Goal: Task Accomplishment & Management: Manage account settings

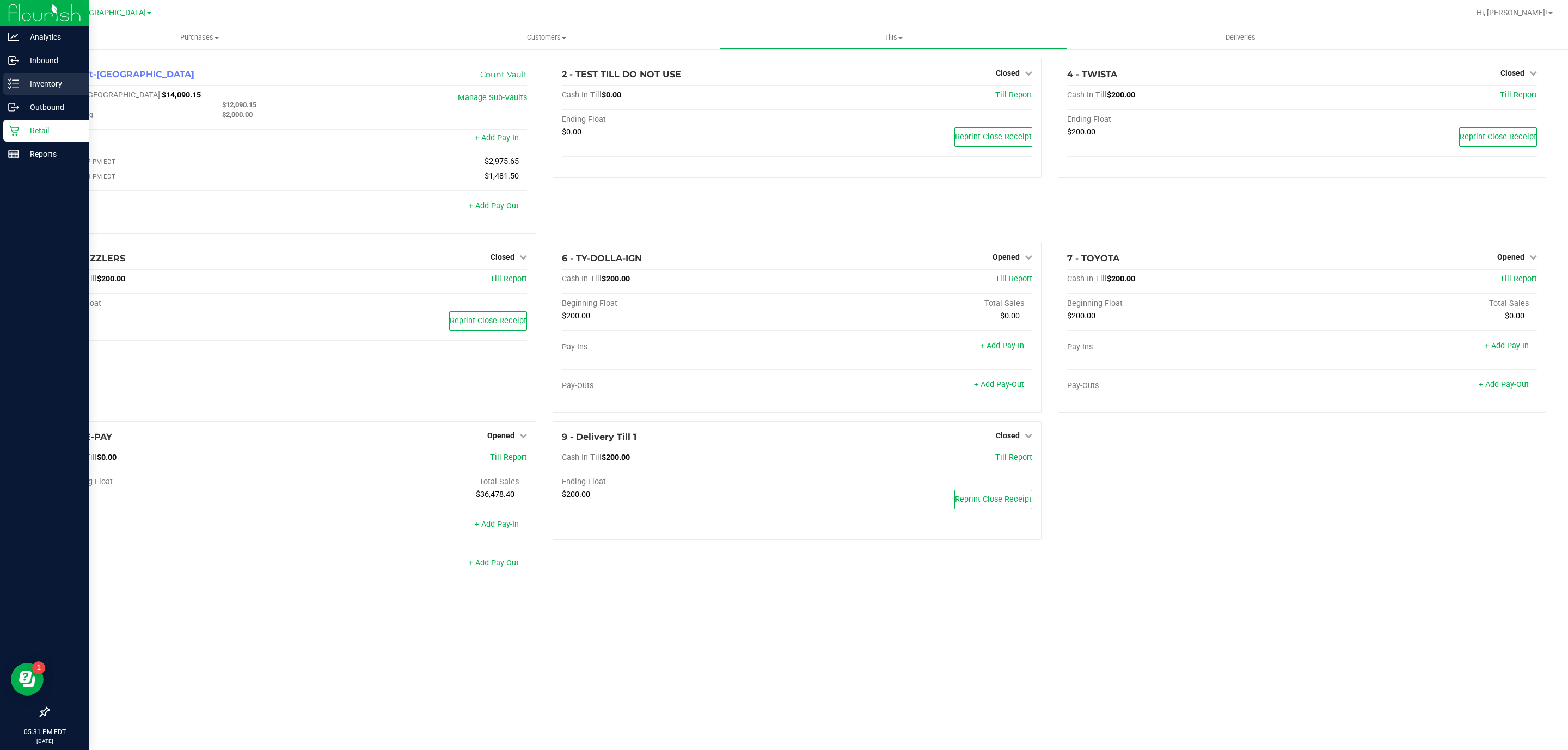
click at [10, 79] on icon at bounding box center [13, 84] width 11 height 11
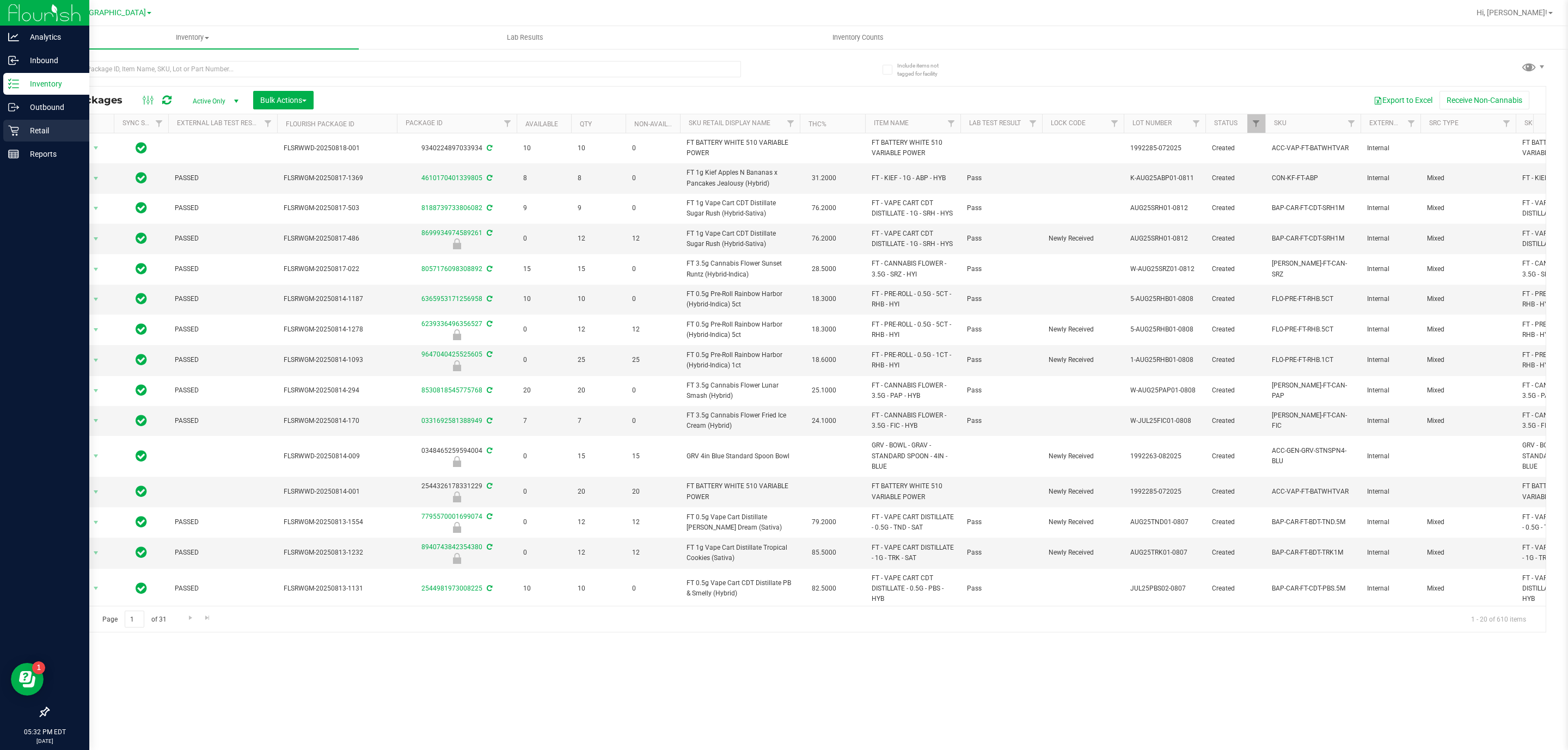
click at [46, 130] on p "Retail" at bounding box center [51, 130] width 65 height 13
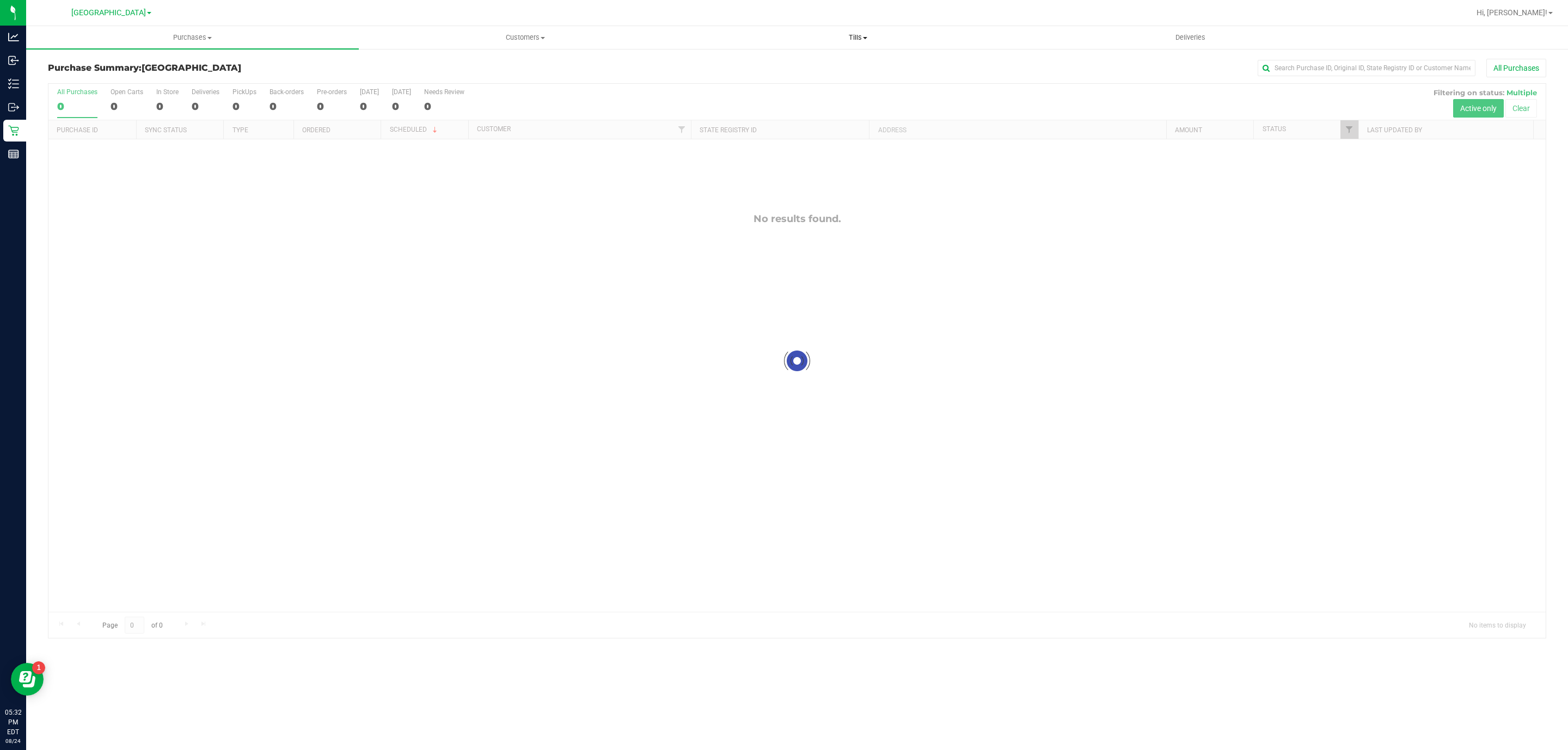
click at [846, 40] on span "Tills" at bounding box center [858, 38] width 332 height 10
click at [838, 60] on li "Manage tills" at bounding box center [857, 65] width 333 height 13
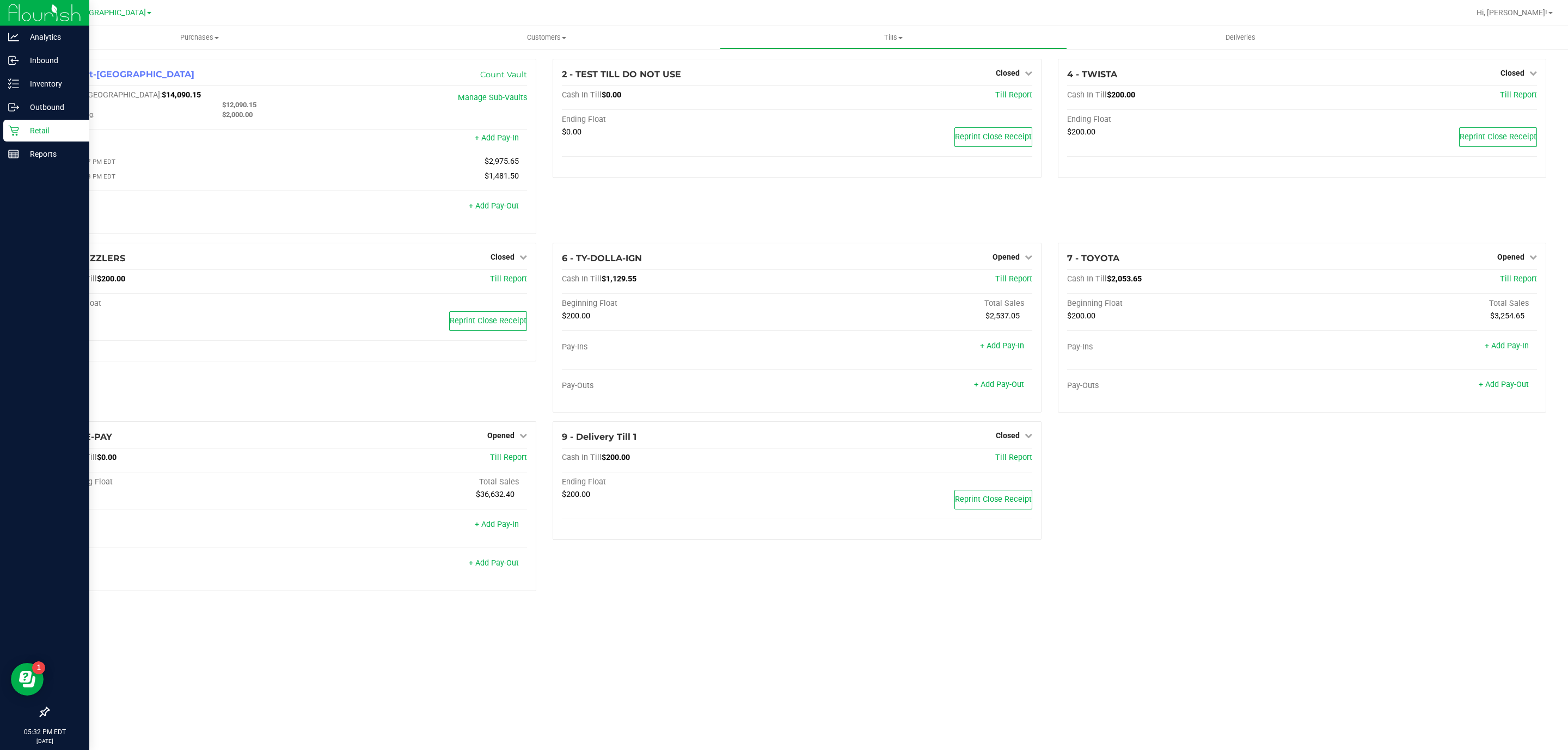
click at [53, 140] on div "Retail" at bounding box center [46, 130] width 86 height 21
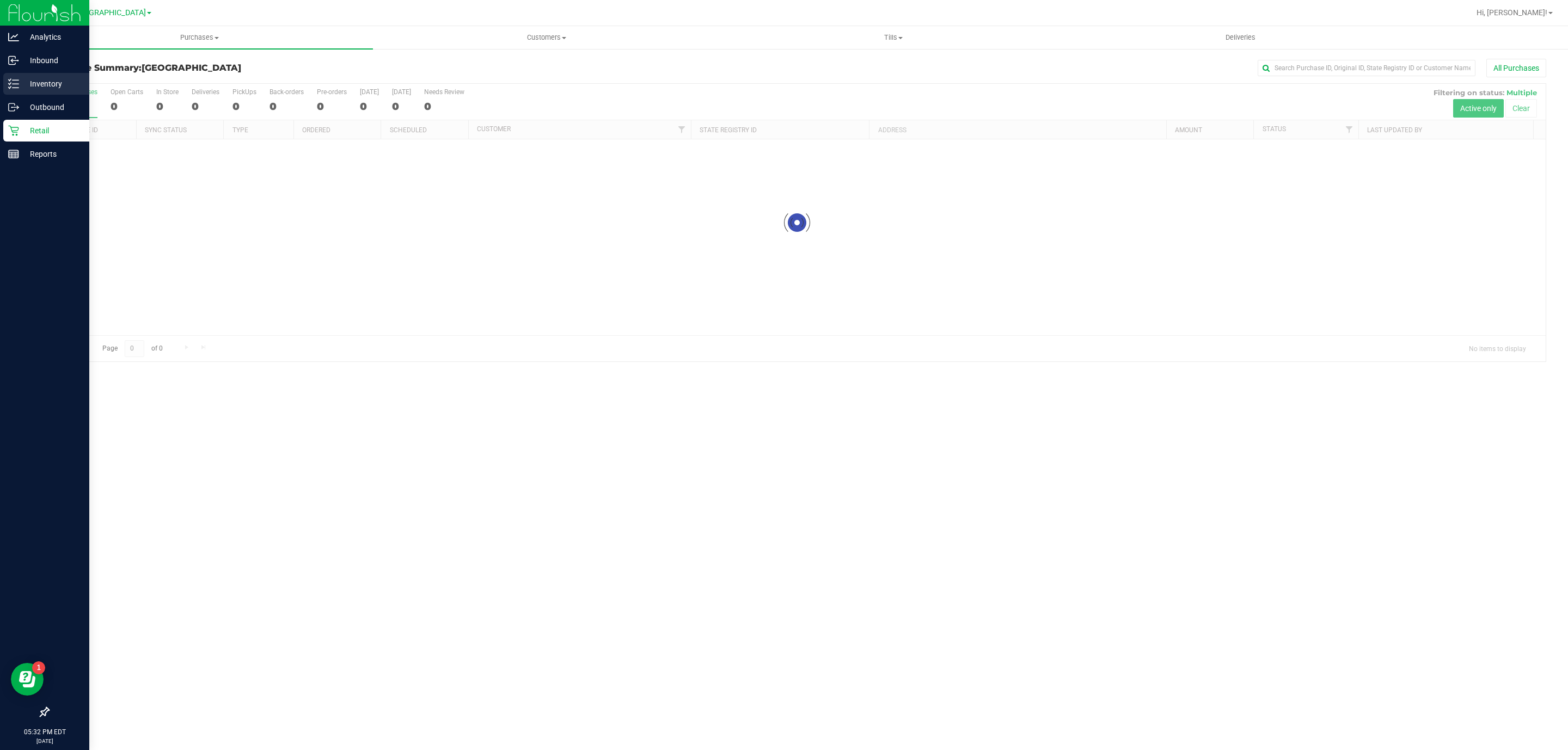
click at [44, 87] on p "Inventory" at bounding box center [51, 83] width 65 height 13
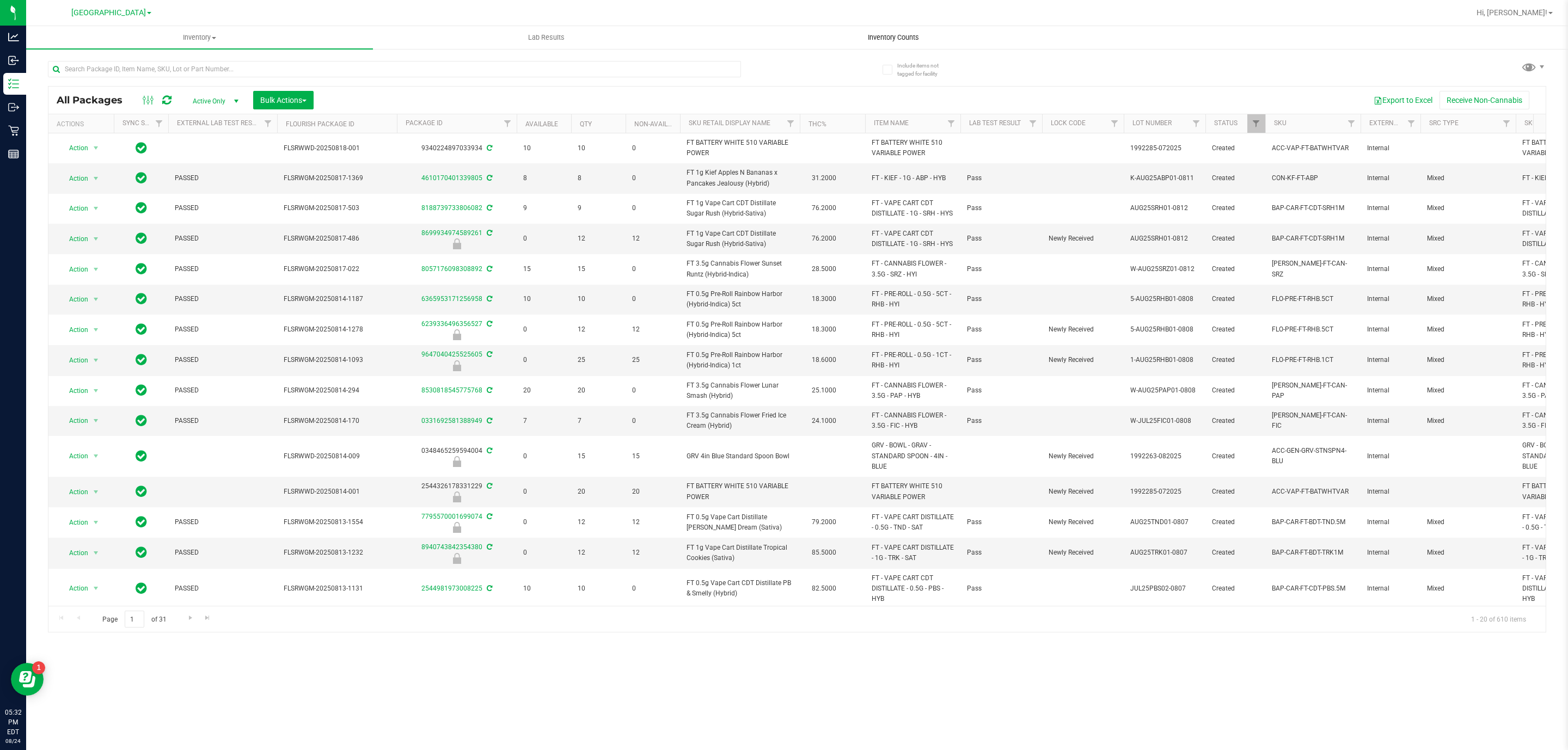
click at [902, 36] on span "Inventory Counts" at bounding box center [894, 38] width 81 height 10
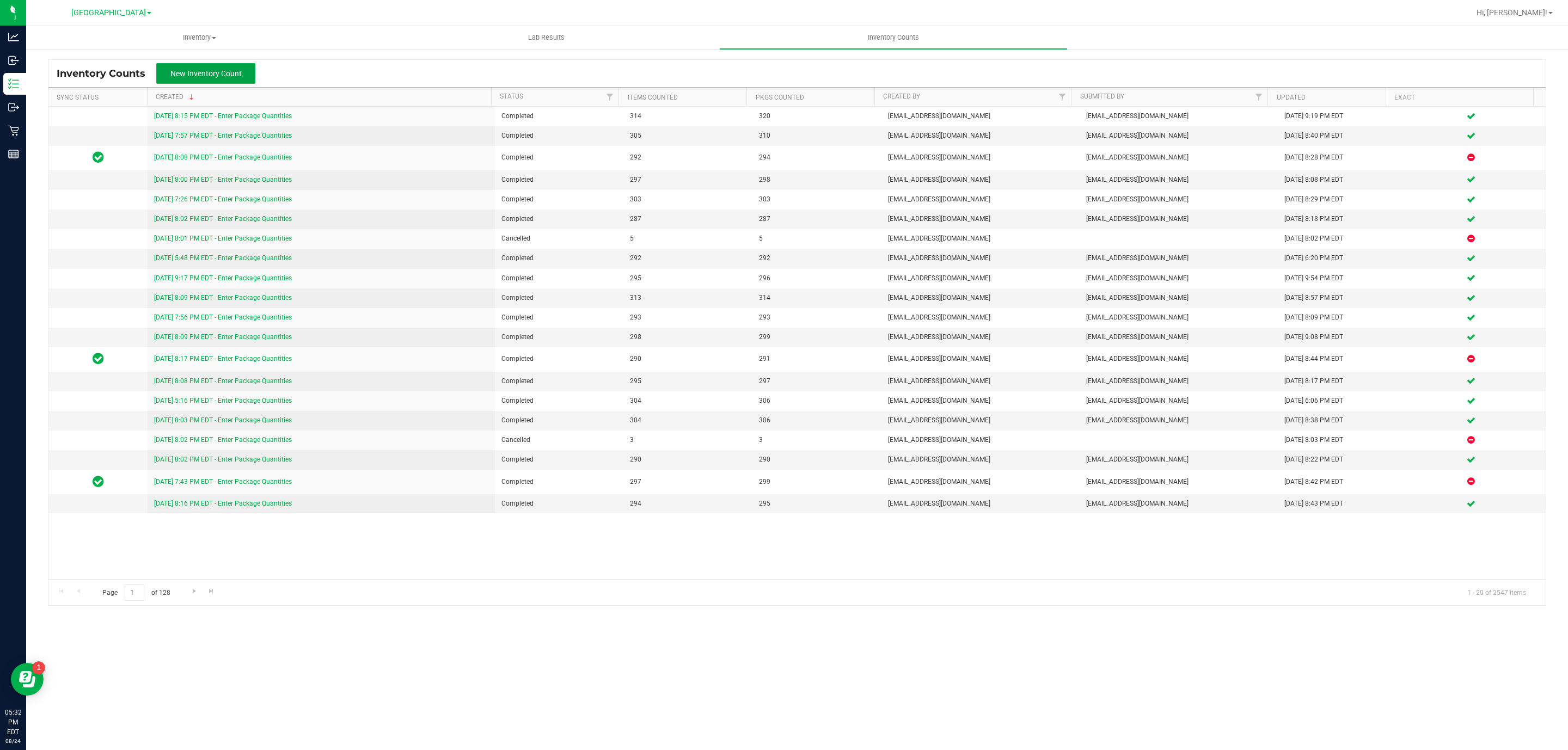
click at [232, 77] on span "New Inventory Count" at bounding box center [206, 73] width 71 height 9
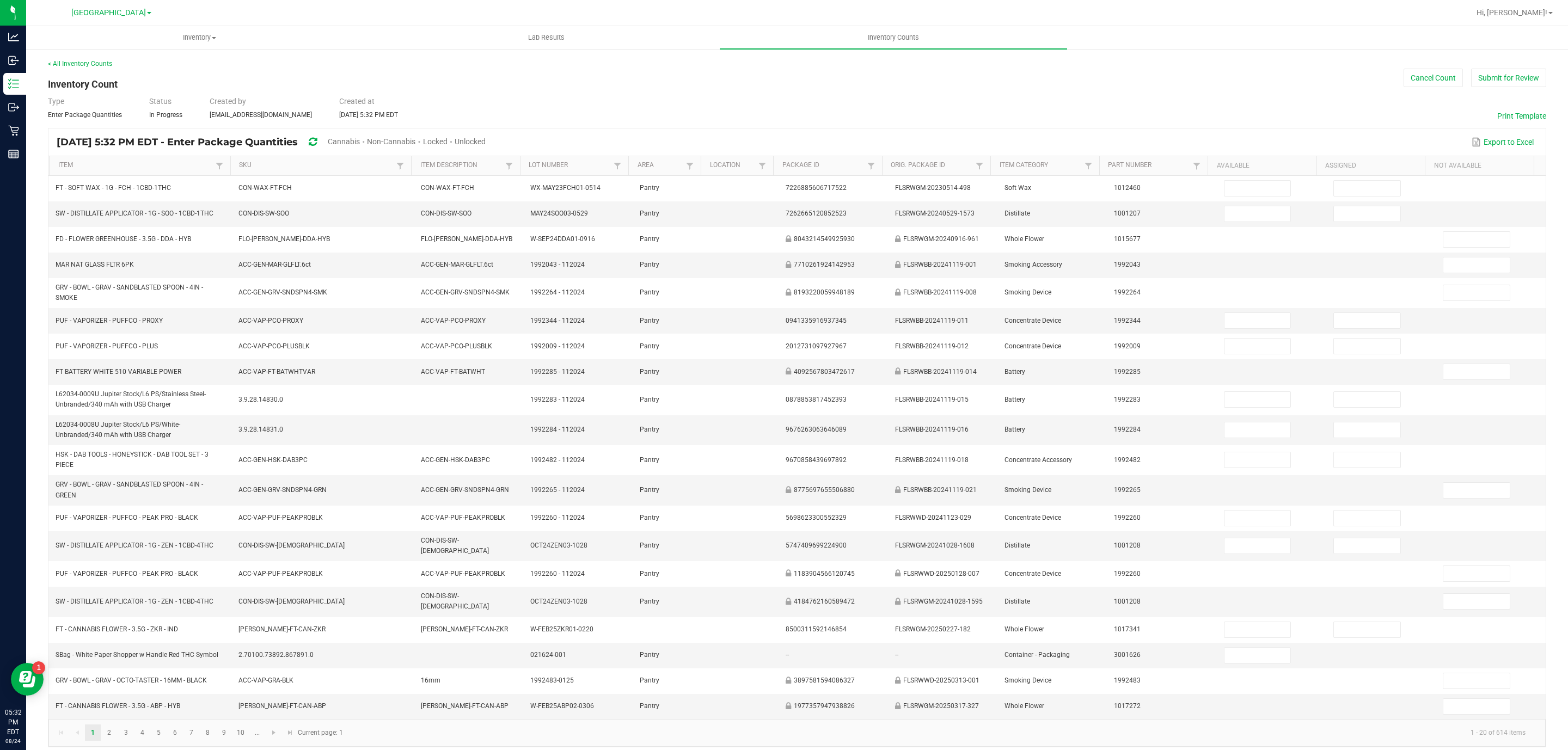
click at [360, 140] on span "Cannabis" at bounding box center [344, 141] width 32 height 9
click at [486, 139] on span "Unlocked" at bounding box center [471, 141] width 31 height 9
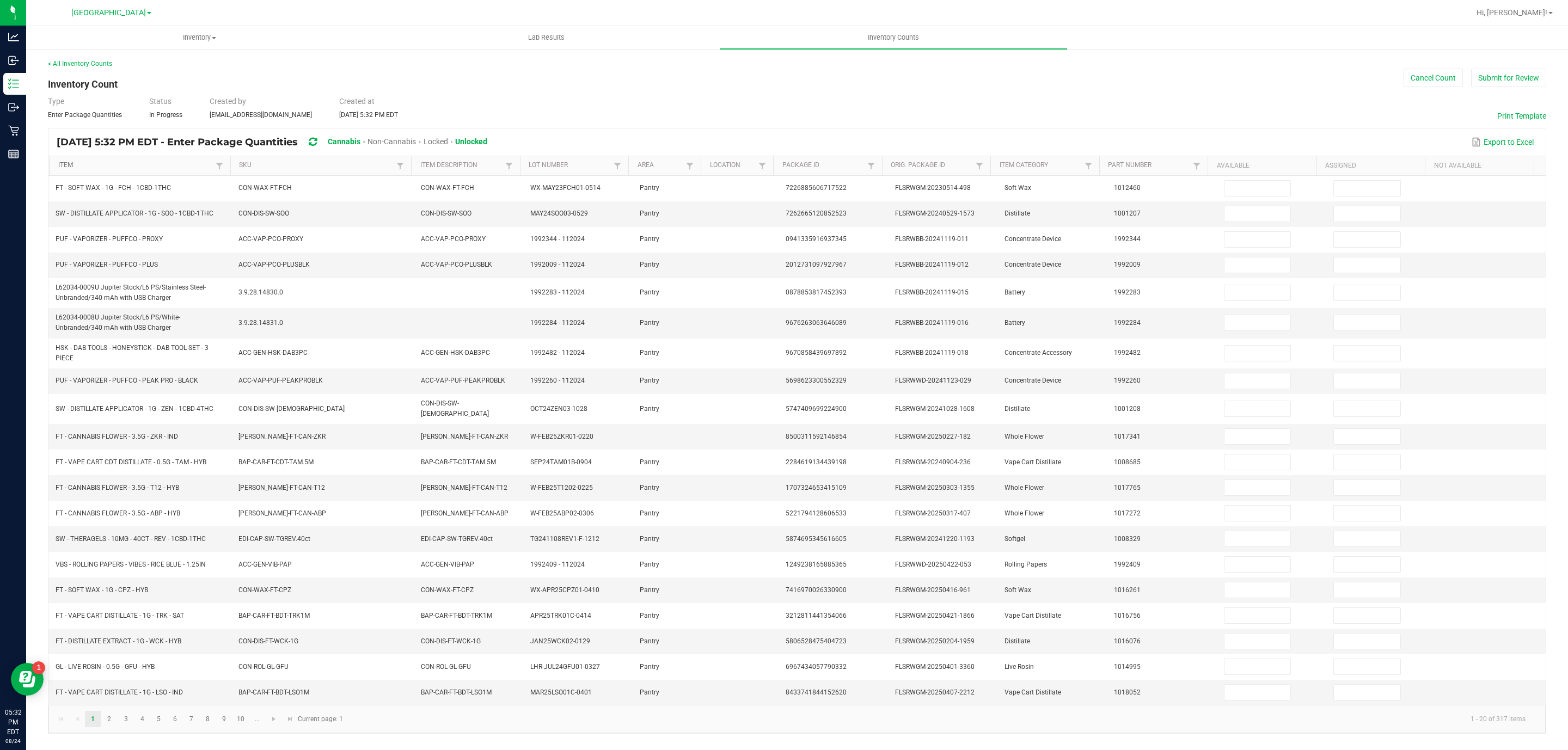
click at [149, 167] on link "Item" at bounding box center [136, 165] width 155 height 9
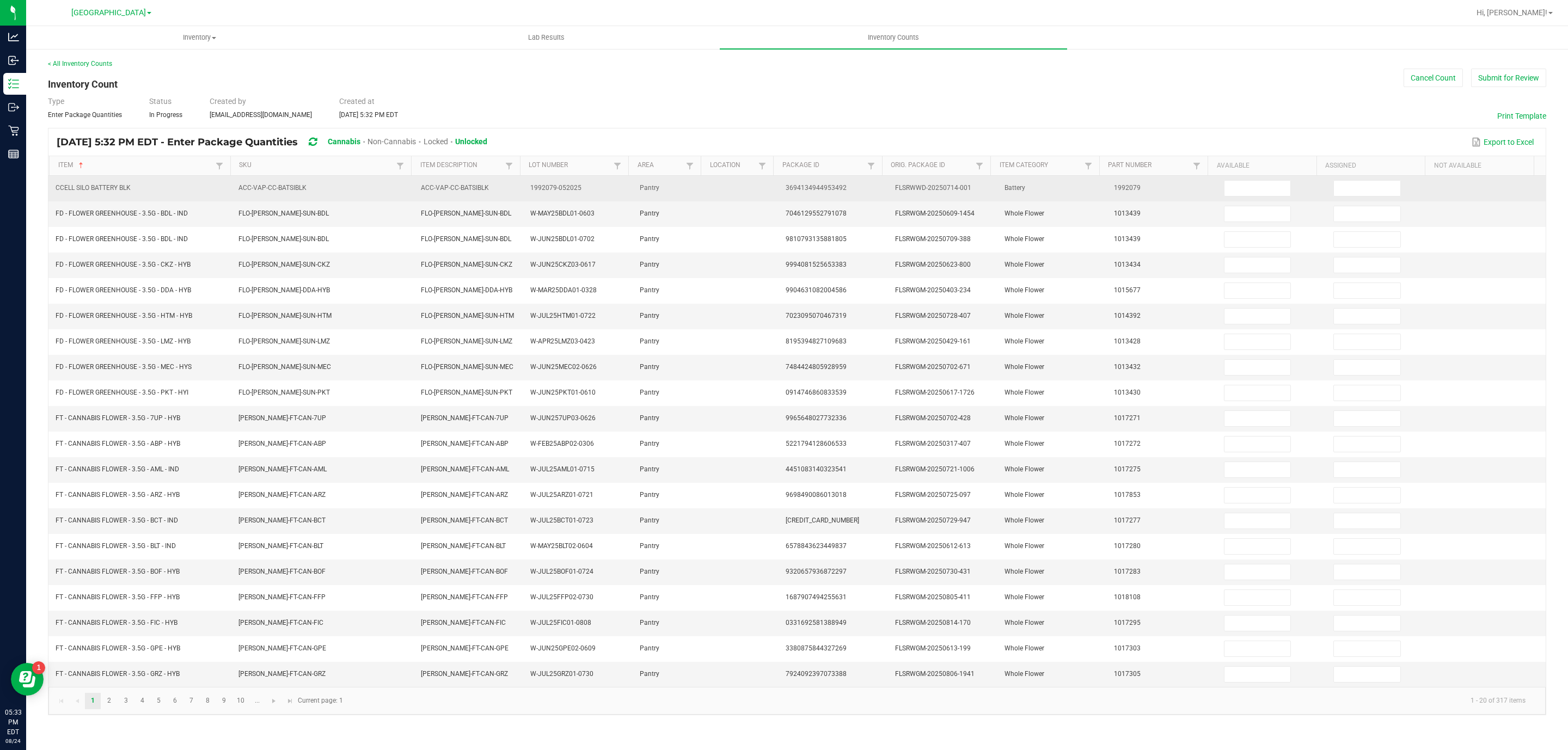
click at [1217, 193] on td at bounding box center [1272, 189] width 110 height 26
click at [1225, 191] on input at bounding box center [1258, 188] width 67 height 15
type input "10"
click at [1363, 179] on td "20" at bounding box center [1381, 189] width 110 height 26
click at [1366, 193] on input "20" at bounding box center [1367, 188] width 67 height 15
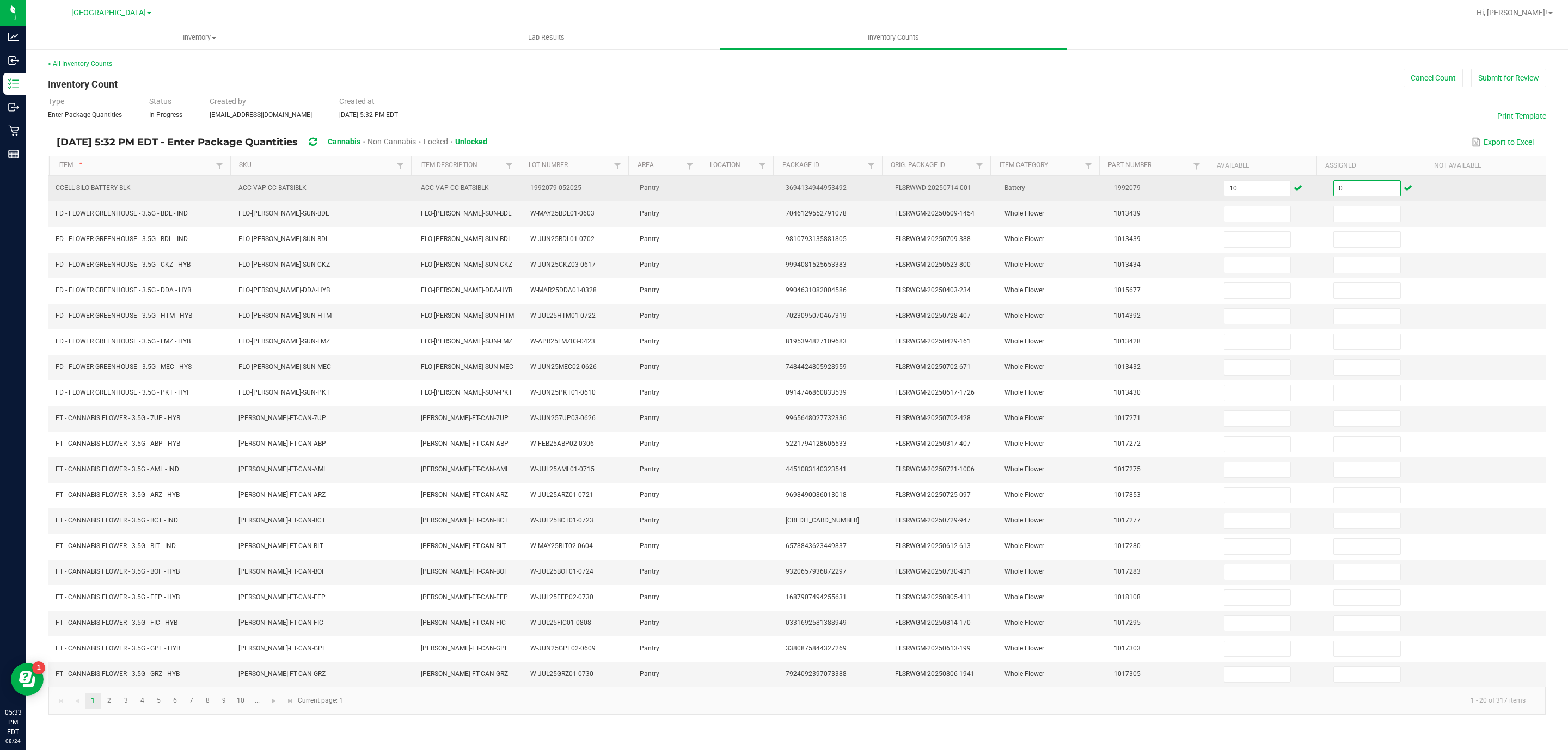
type input "0"
type input "20"
type input "0"
type input "1"
type input "0"
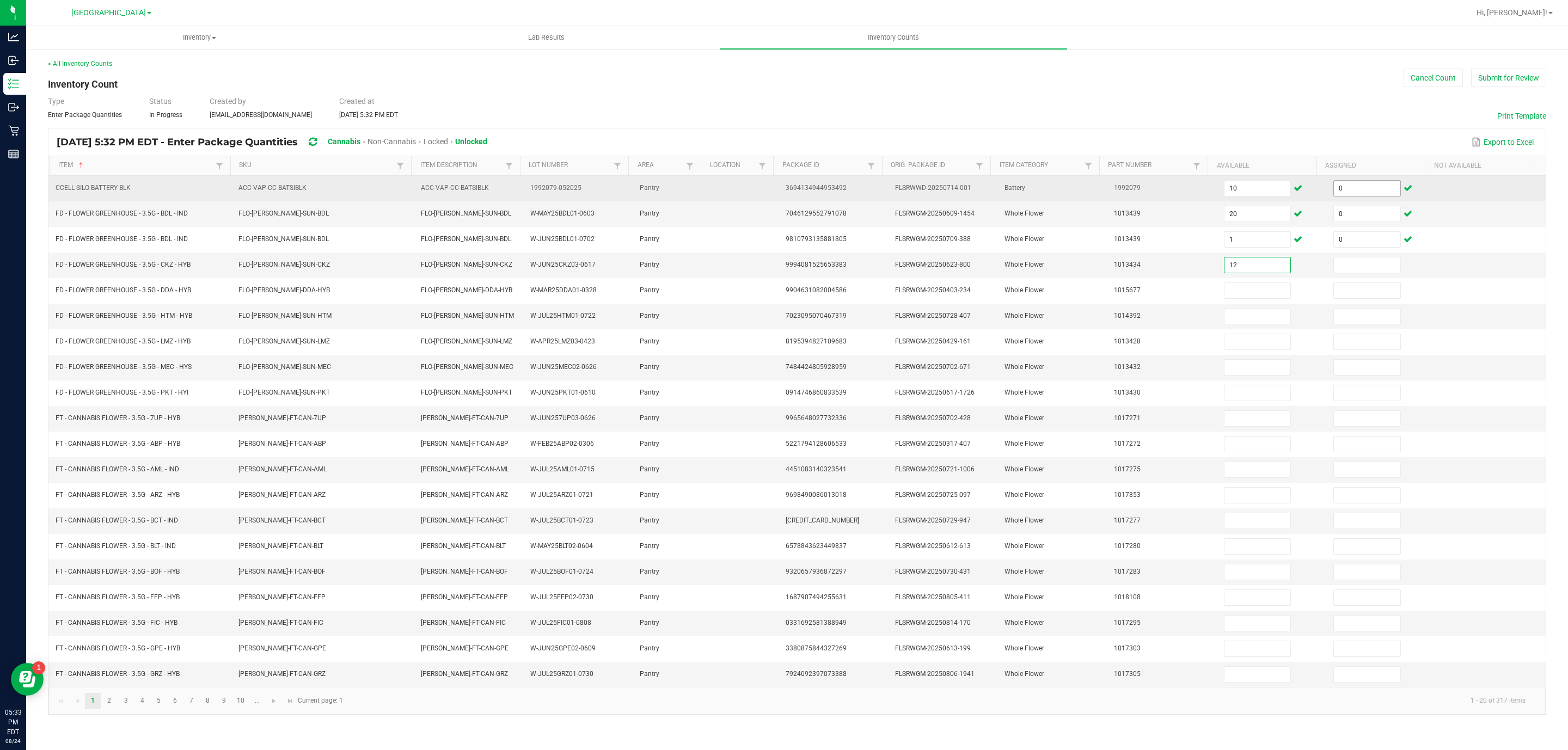
type input "12"
type input "0"
type input "9"
type input "0"
type input "8"
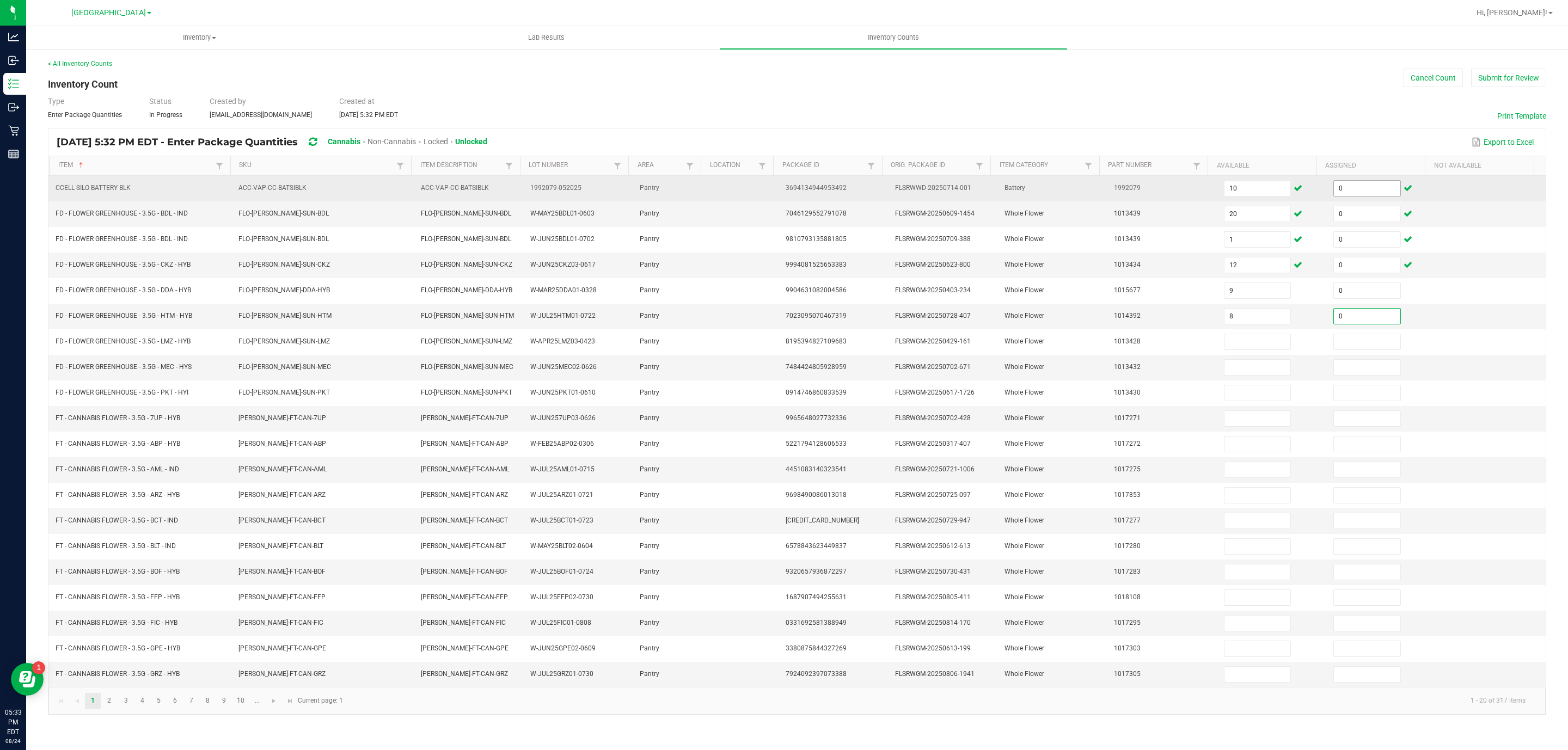
type input "0"
type input "3"
type input "0"
type input "2"
type input "0"
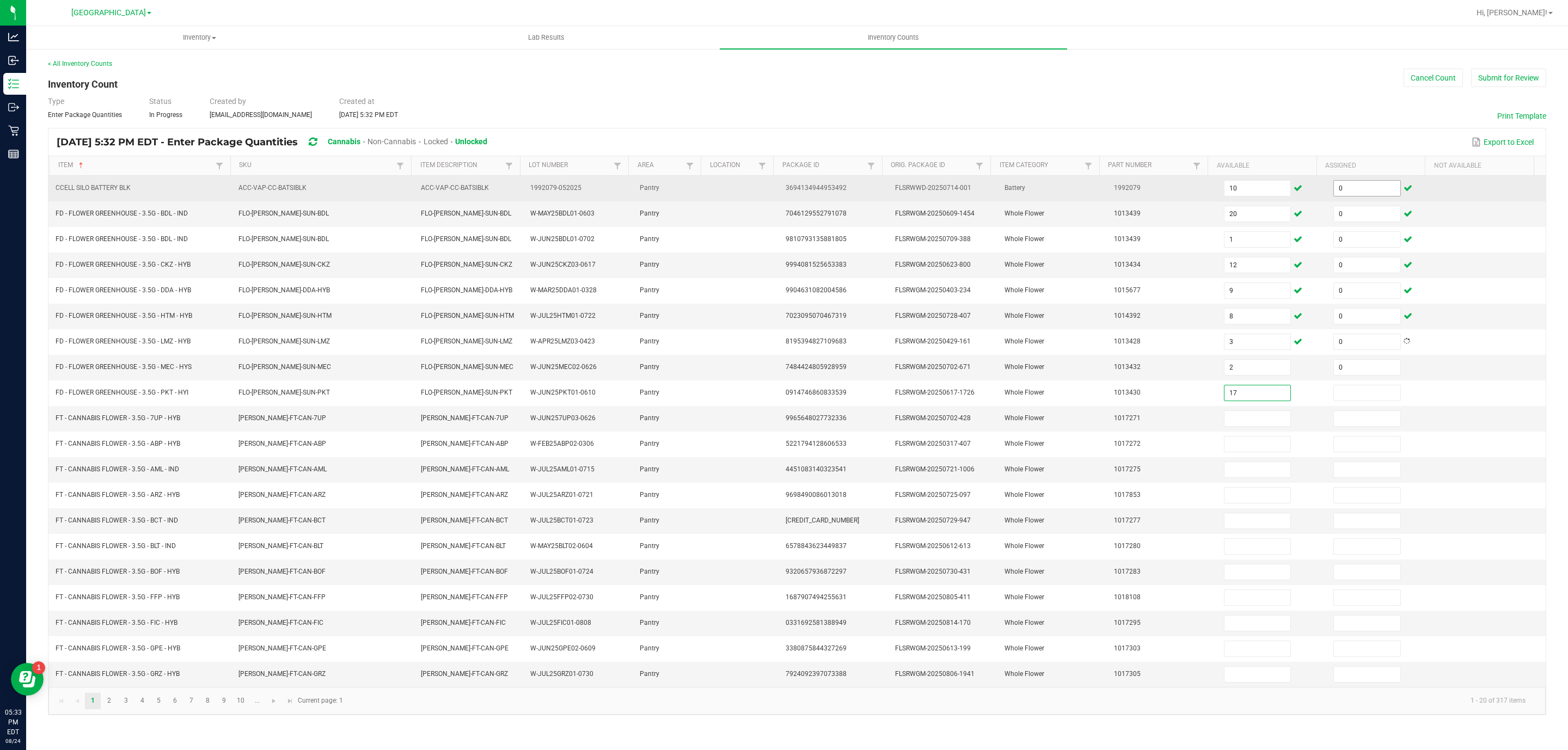
type input "17"
type input "0"
type input "11"
type input "0"
type input "9"
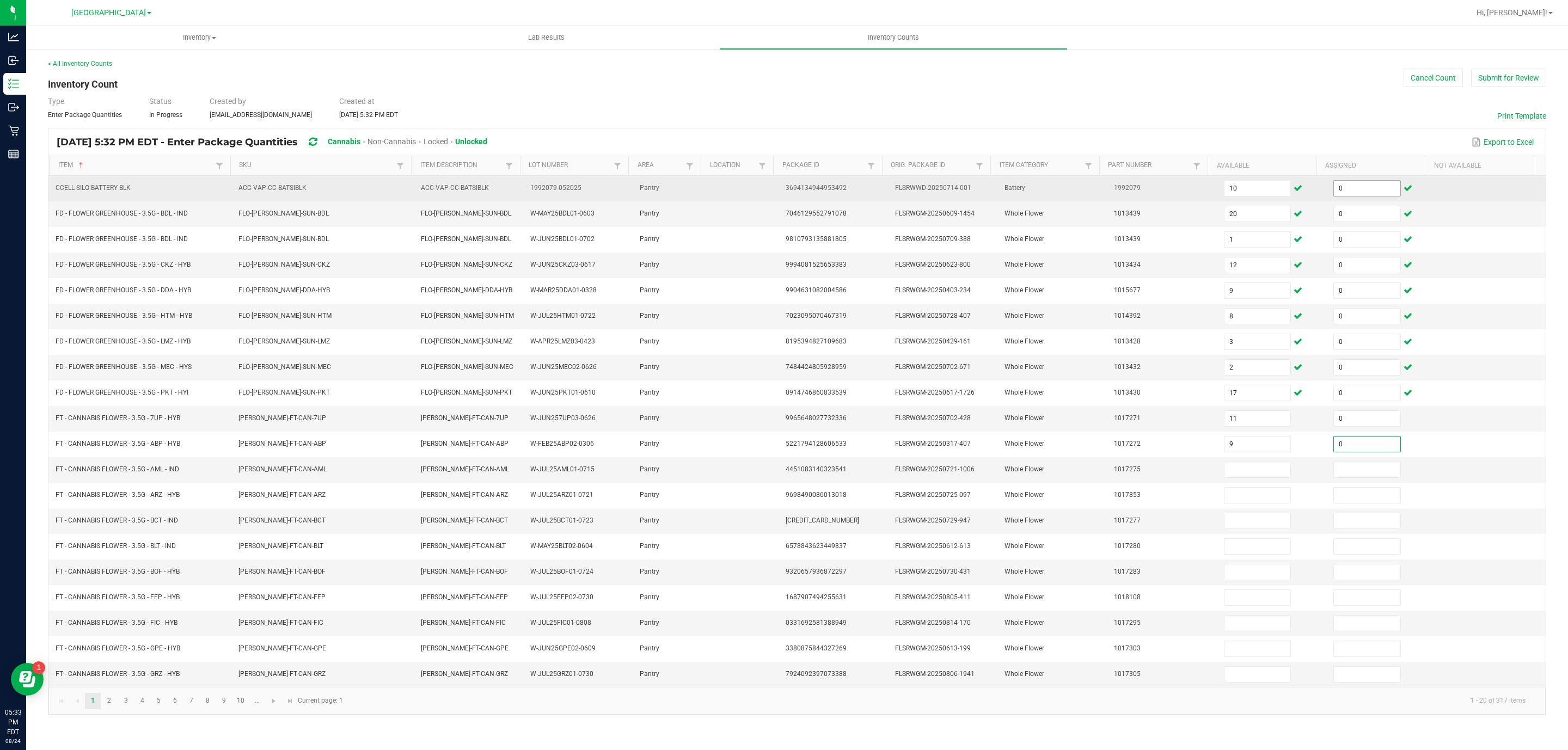
type input "0"
type input "11"
type input "0"
type input "9"
type input "0"
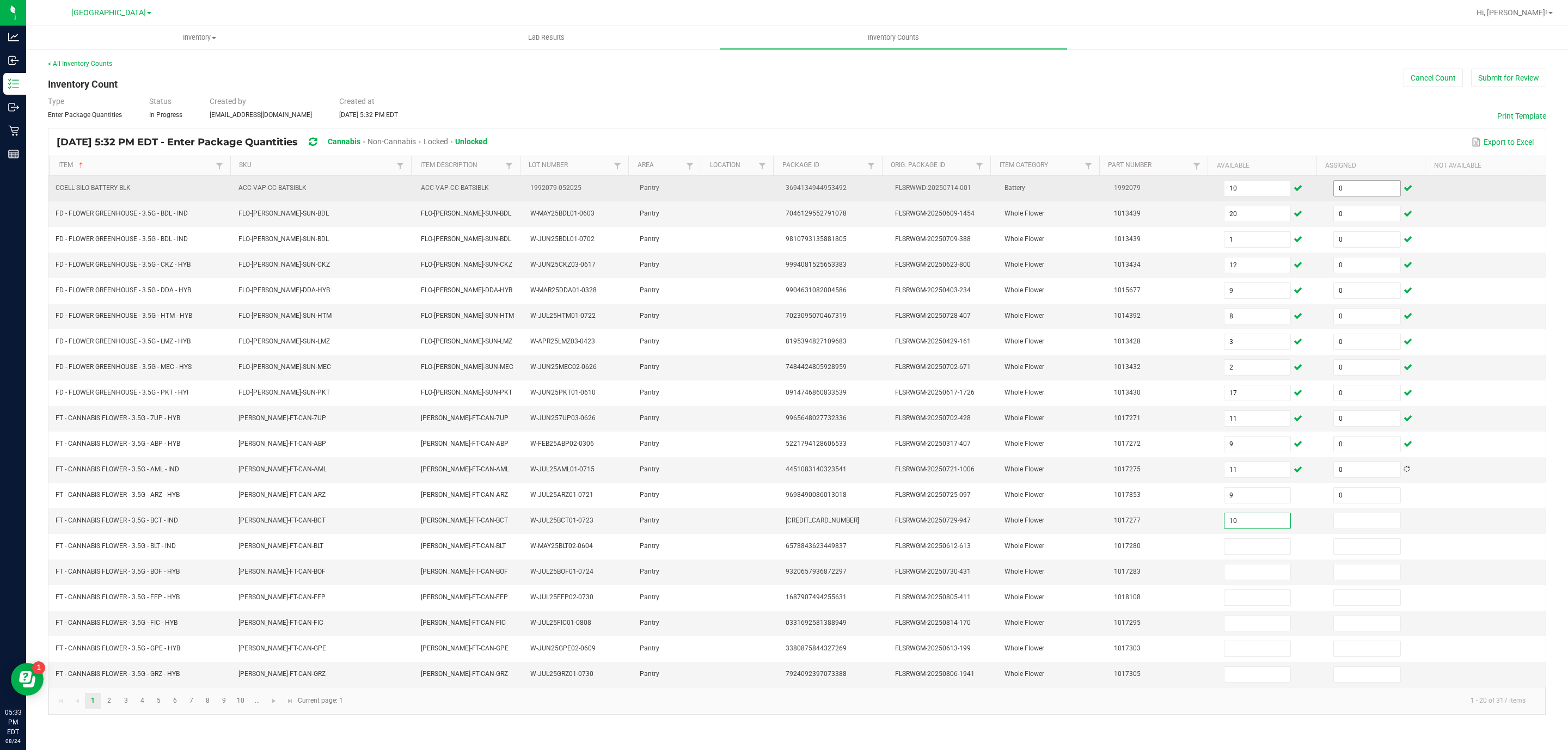
type input "10"
type input "0"
type input "19"
type input "0"
type input "1"
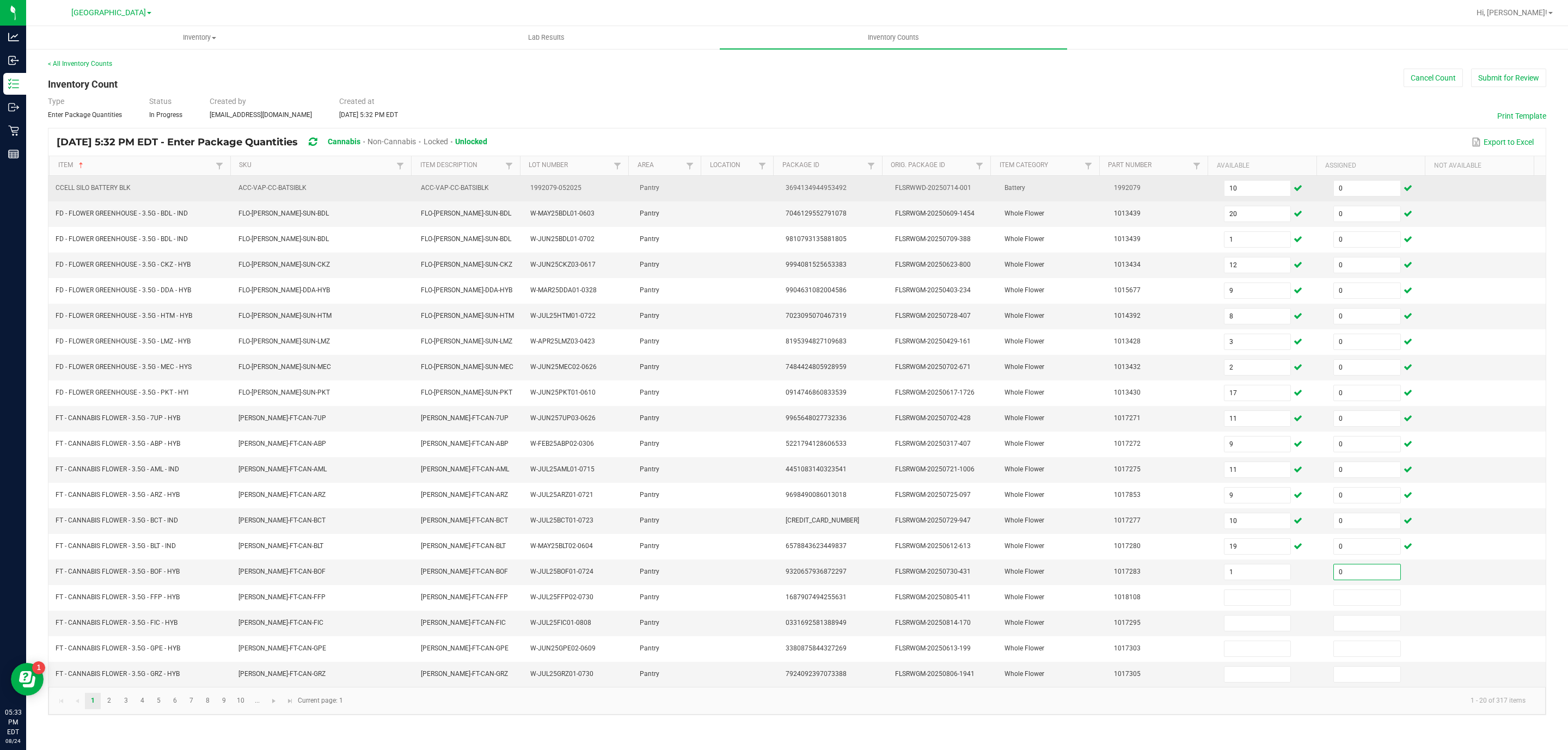
type input "0"
type input "16"
type input "0"
type input "9"
type input "0"
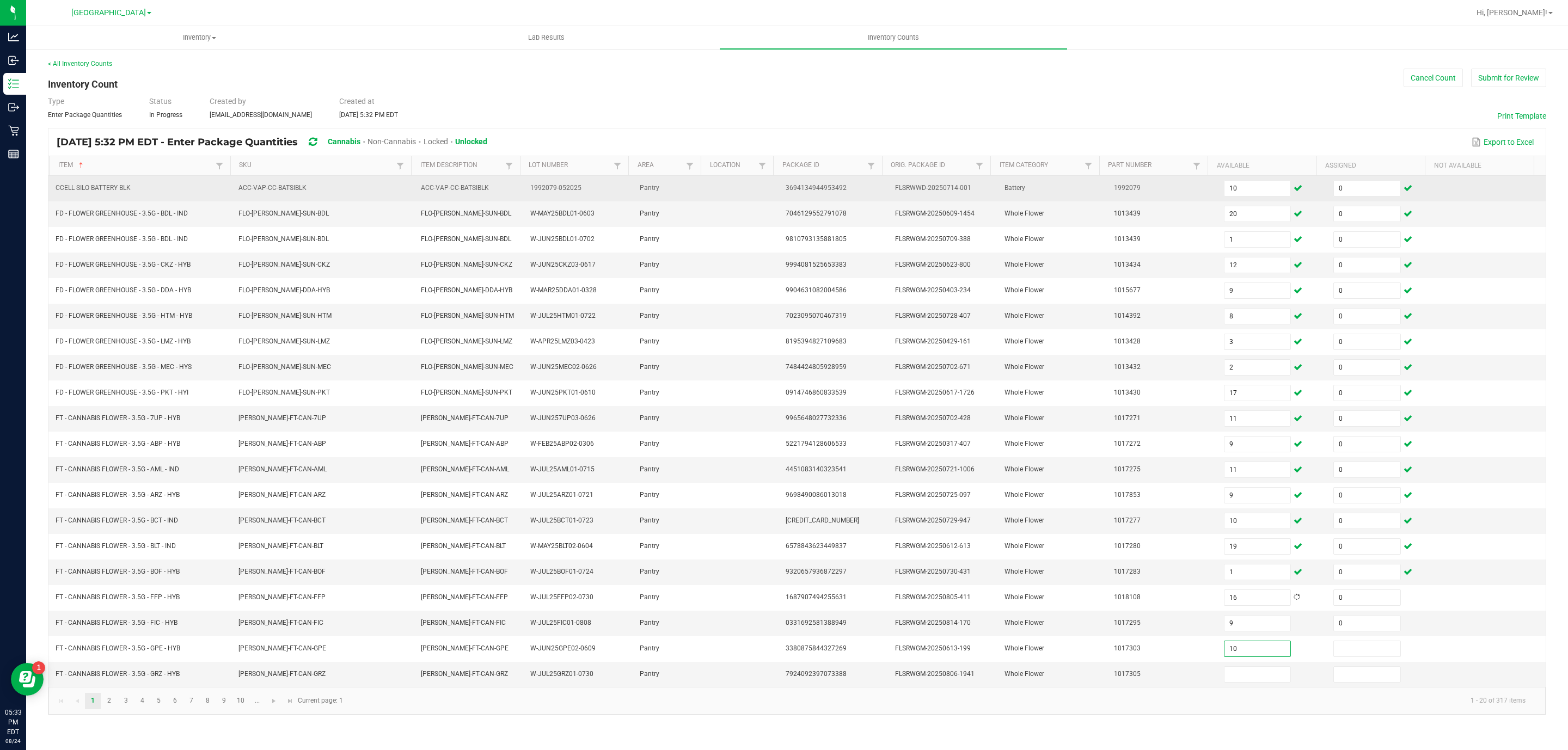
type input "10"
type input "0"
type input "3"
type input "0"
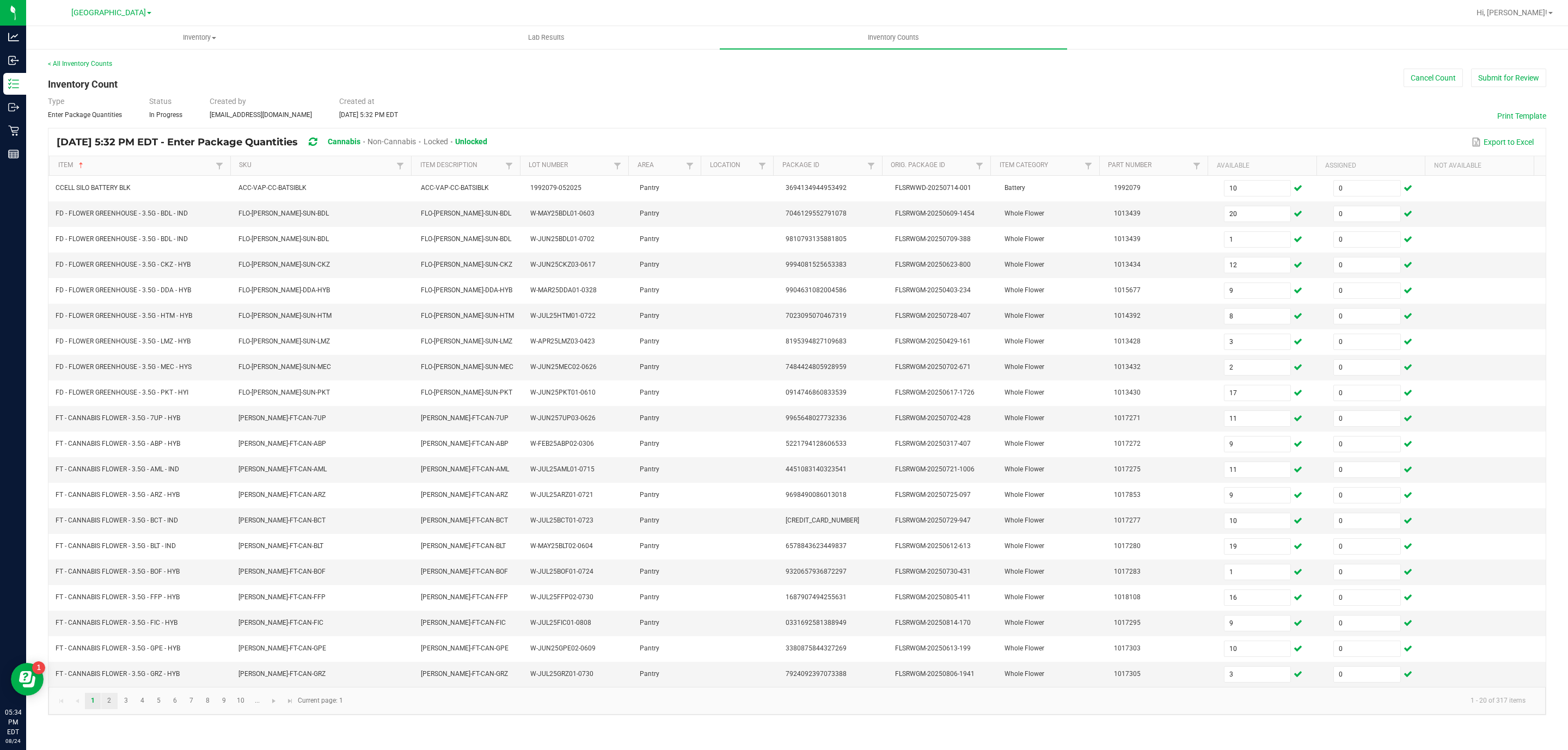
click at [113, 709] on link "2" at bounding box center [110, 701] width 16 height 16
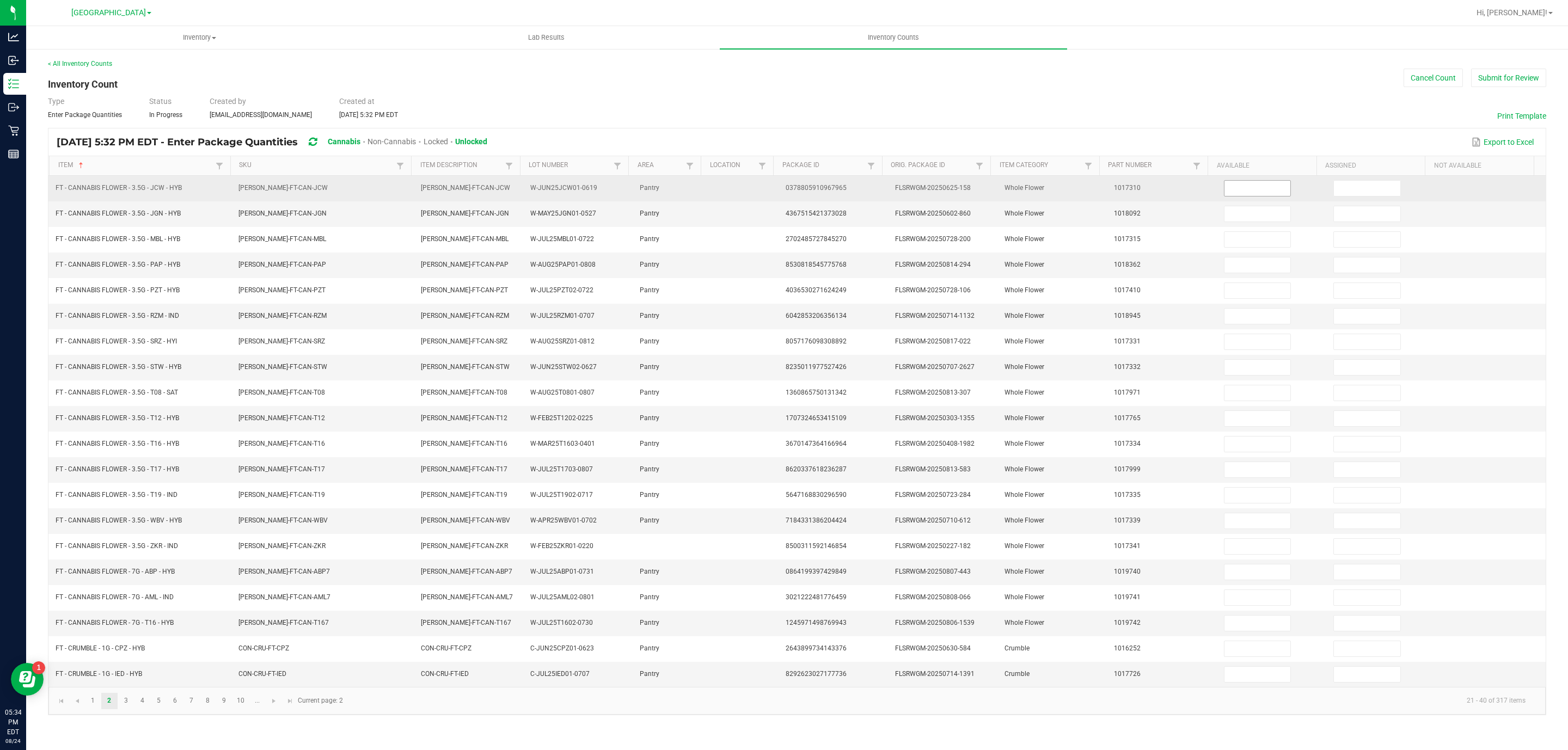
click at [1225, 193] on input at bounding box center [1258, 188] width 67 height 15
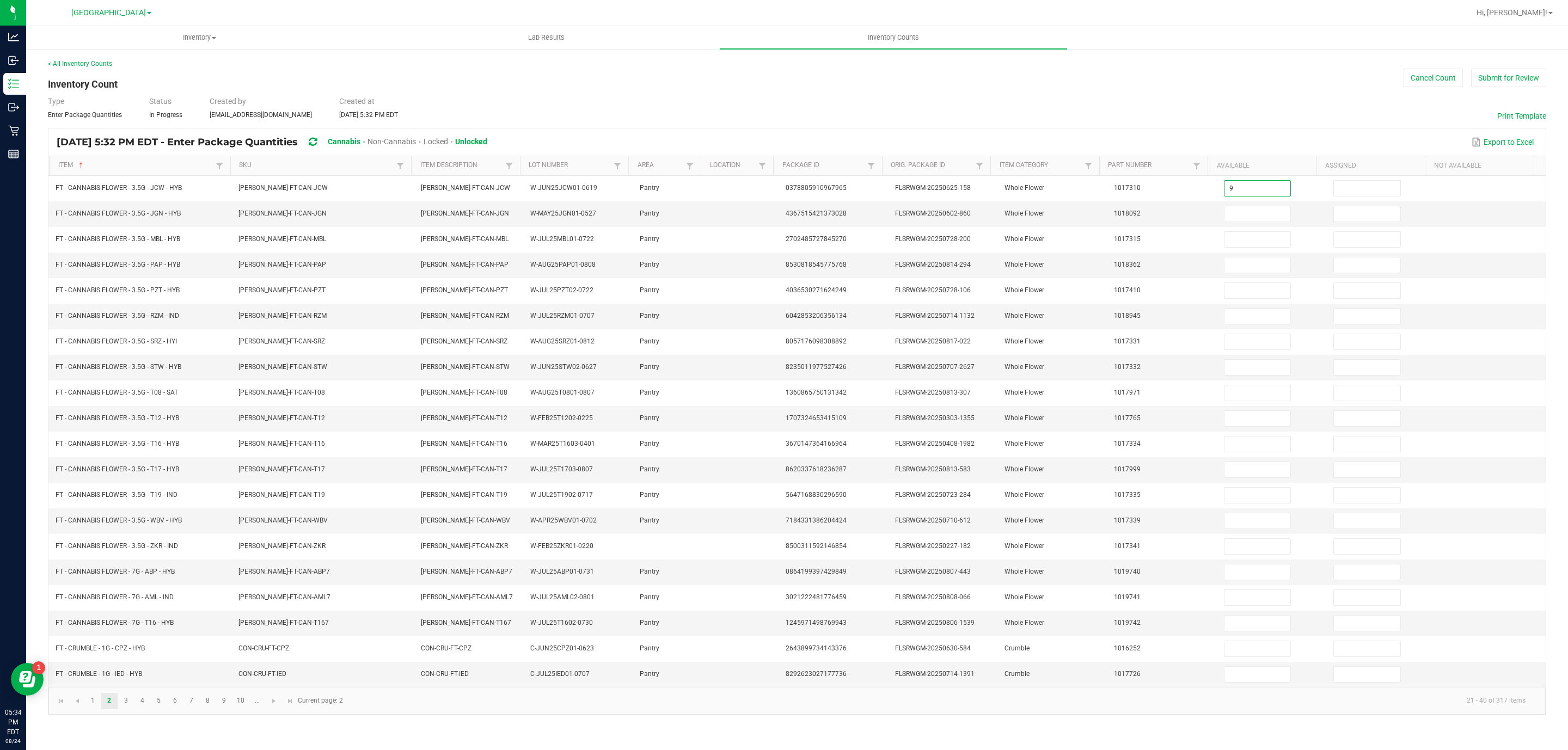
type input "9"
type input "0"
type input "15"
type input "0"
type input "16"
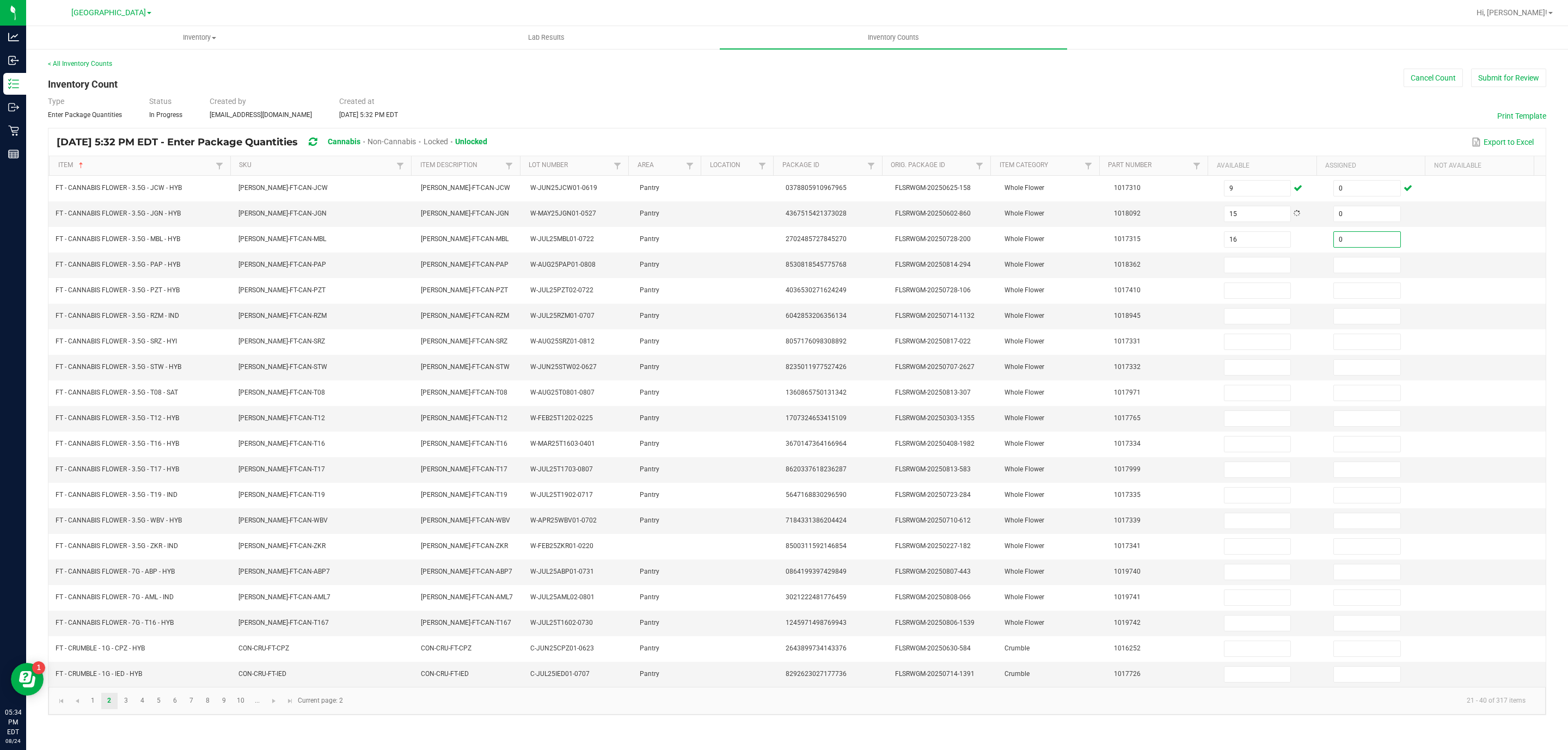
type input "0"
type input "20"
type input "0"
type input "17"
type input "0"
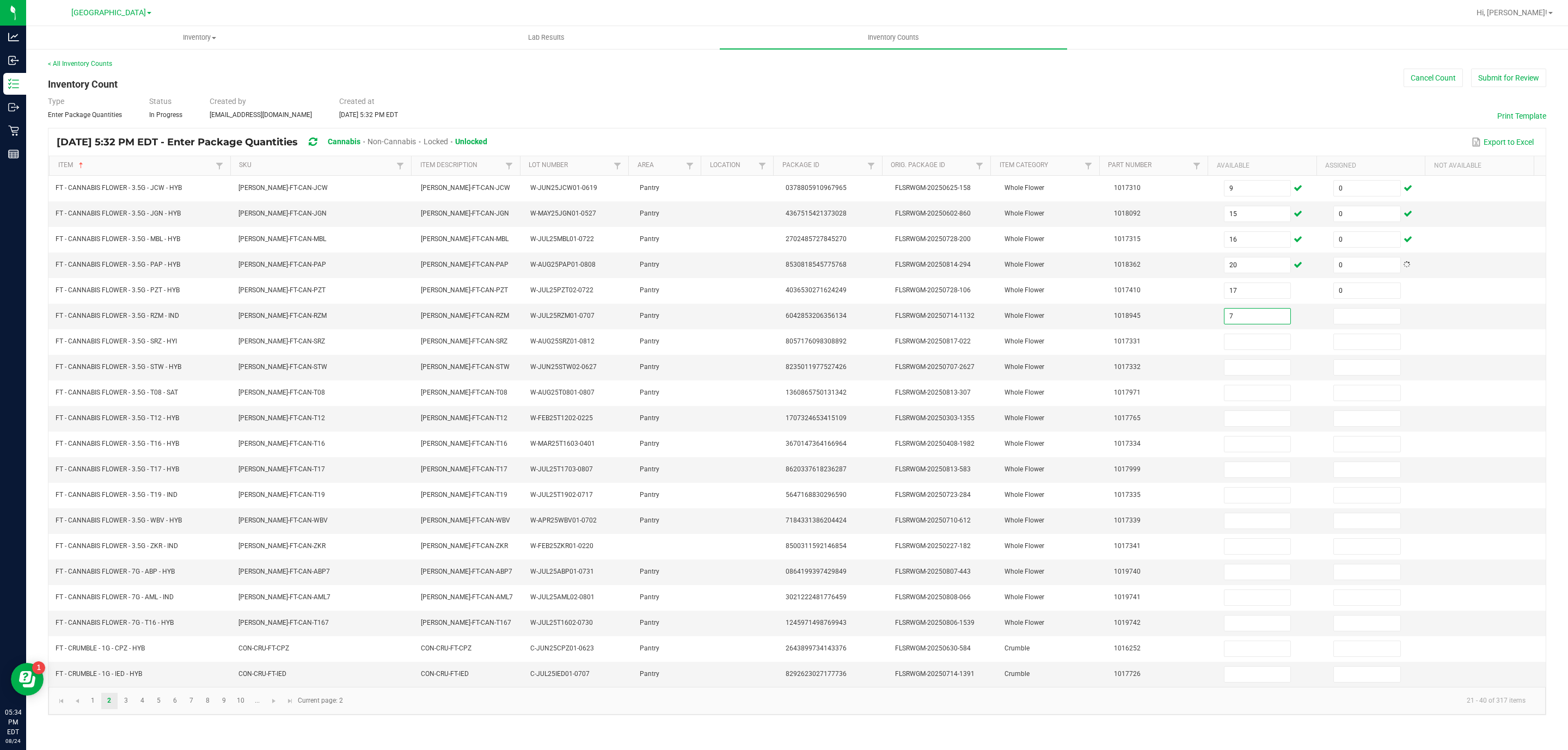
type input "7"
type input "0"
type input "15"
type input "0"
type input "20"
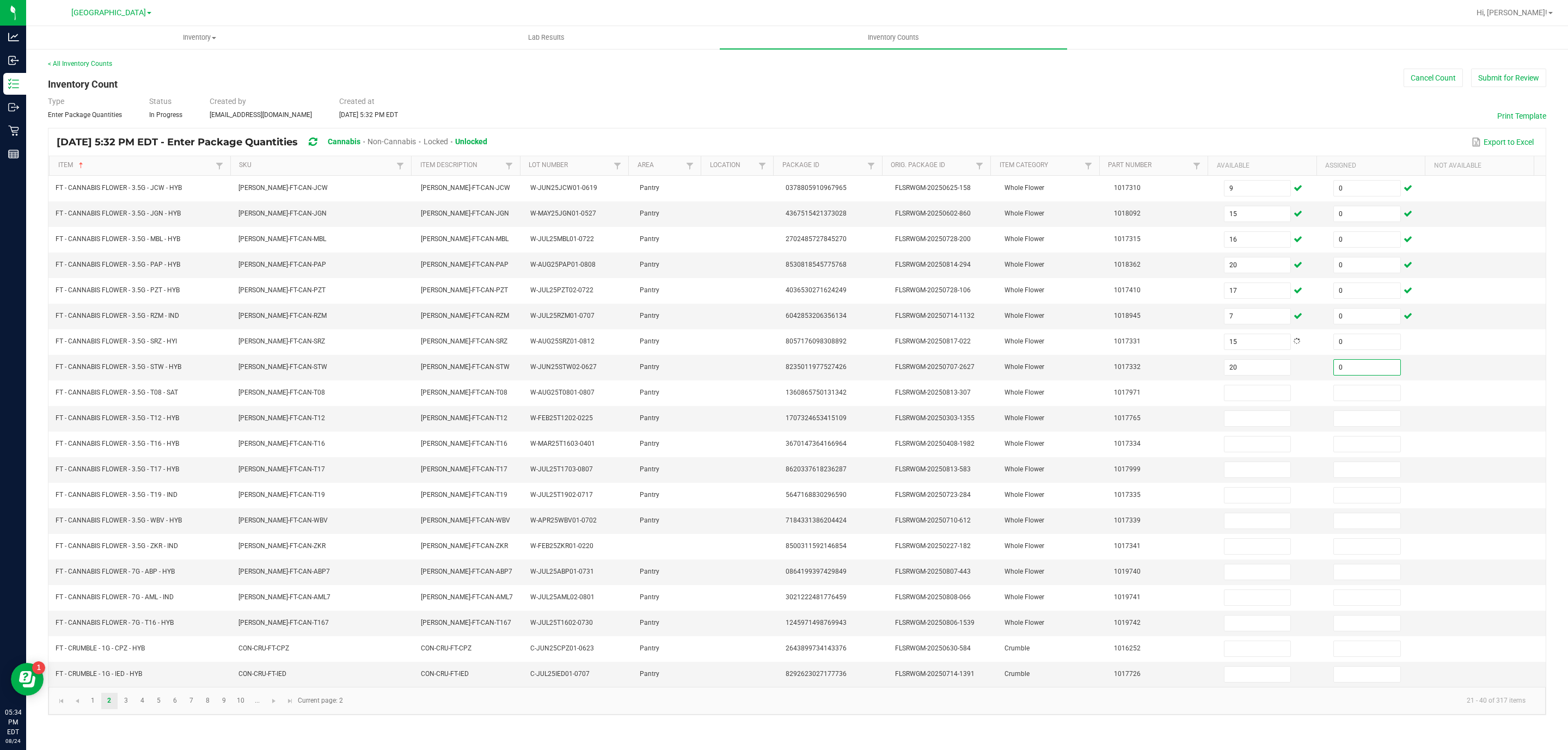
type input "0"
type input "14"
type input "0"
type input "32"
type input "0"
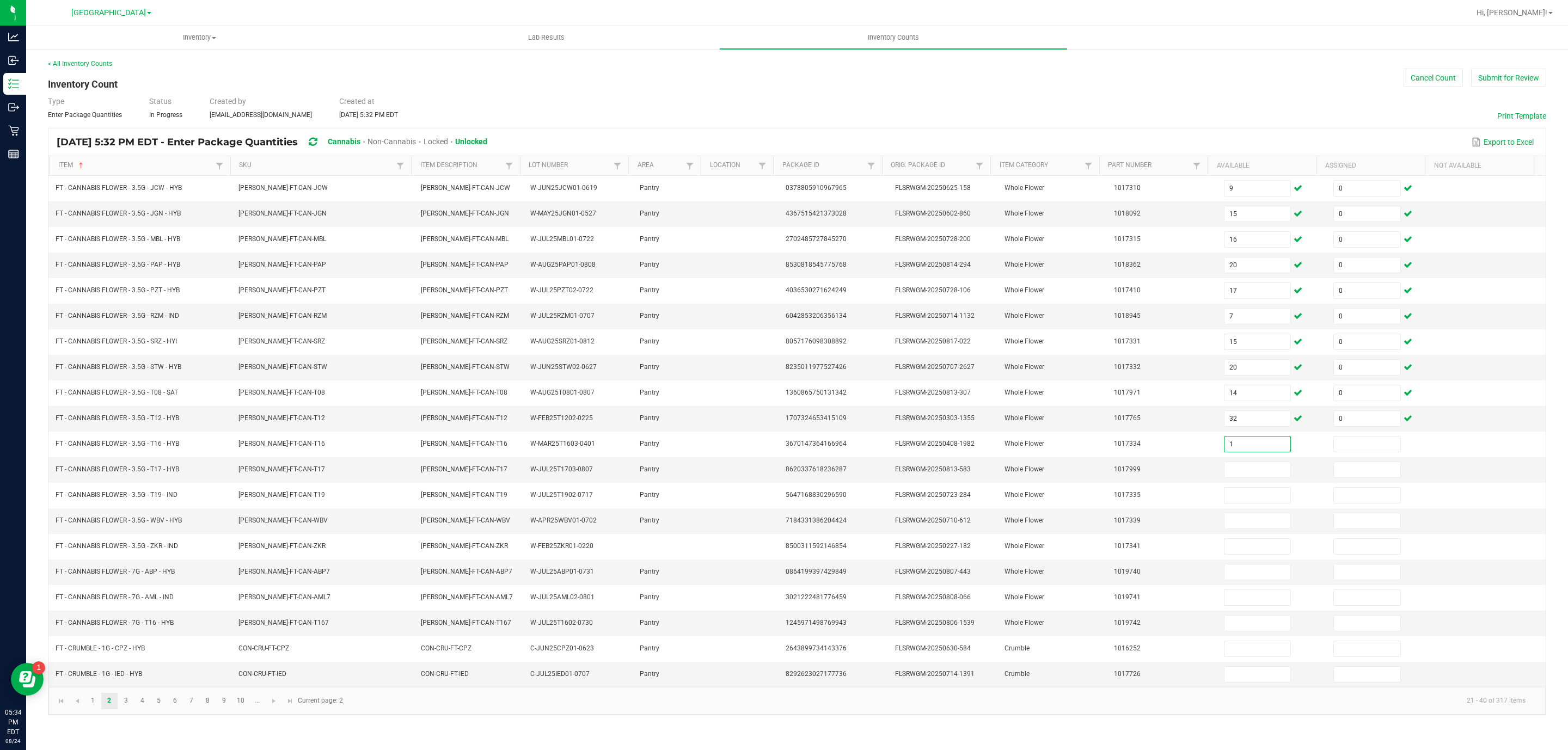
type input "1"
type input "0"
type input "16"
type input "0"
type input "5"
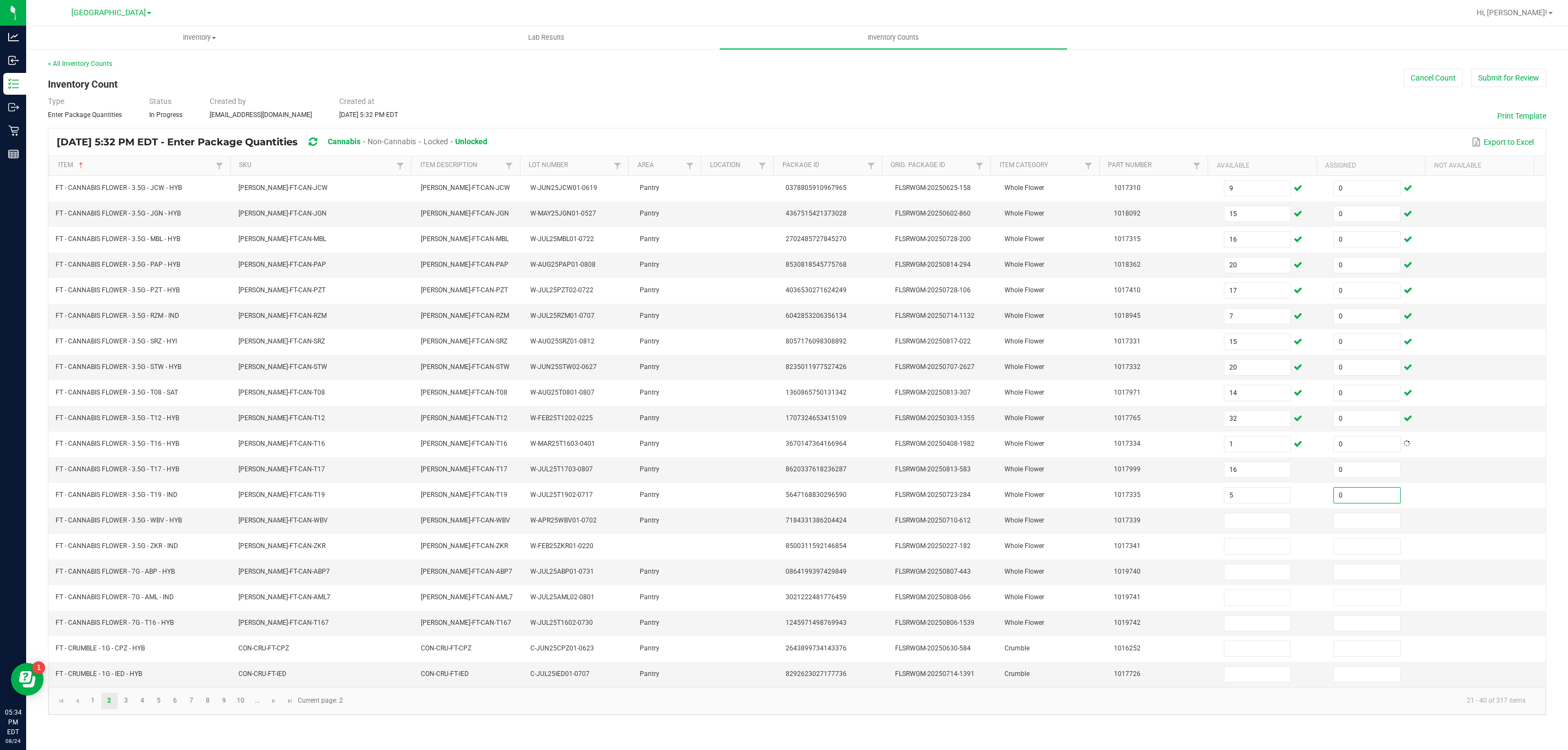
type input "0"
type input "17"
type input "0"
type input "17"
type input "0"
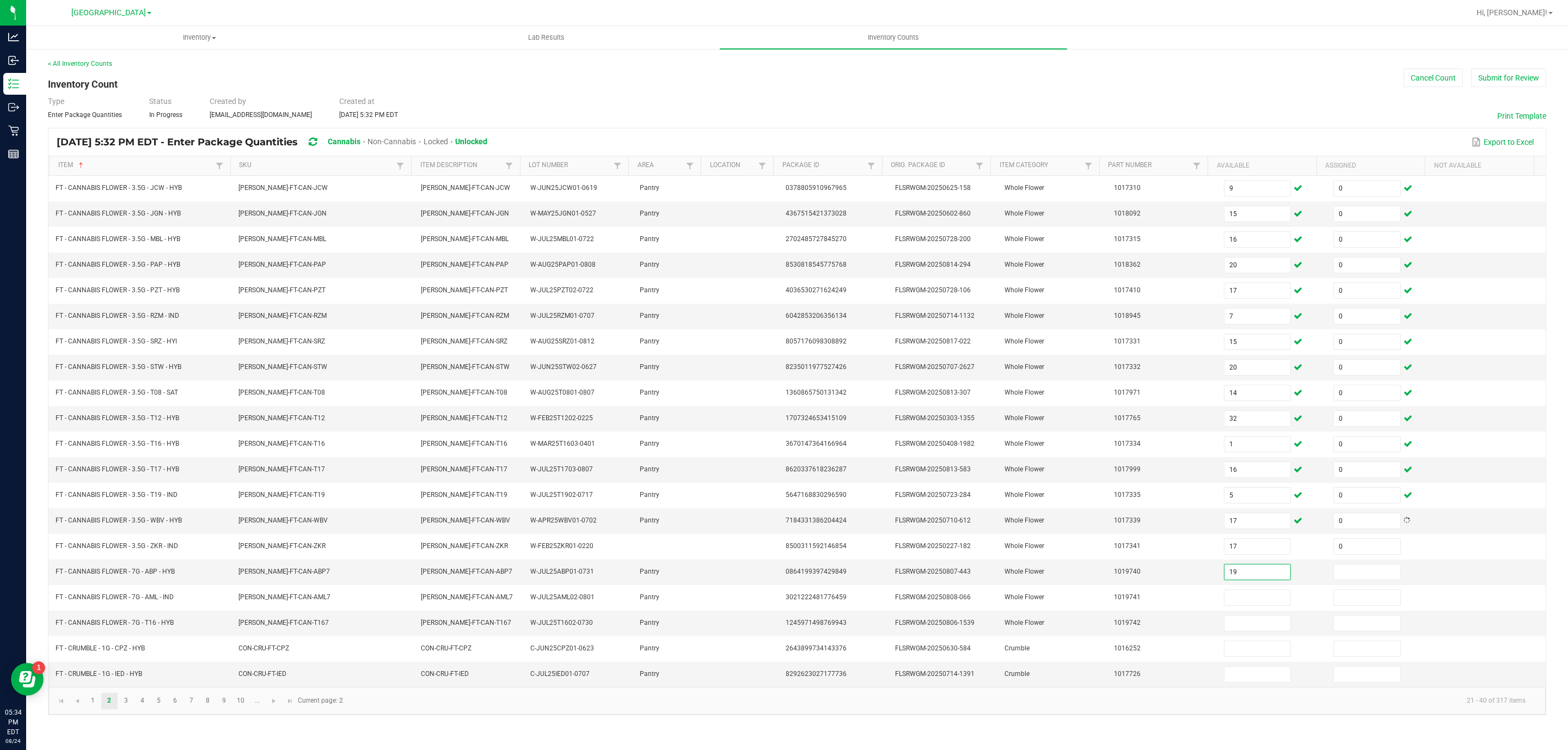
type input "19"
type input "0"
type input "20"
type input "0"
type input "18"
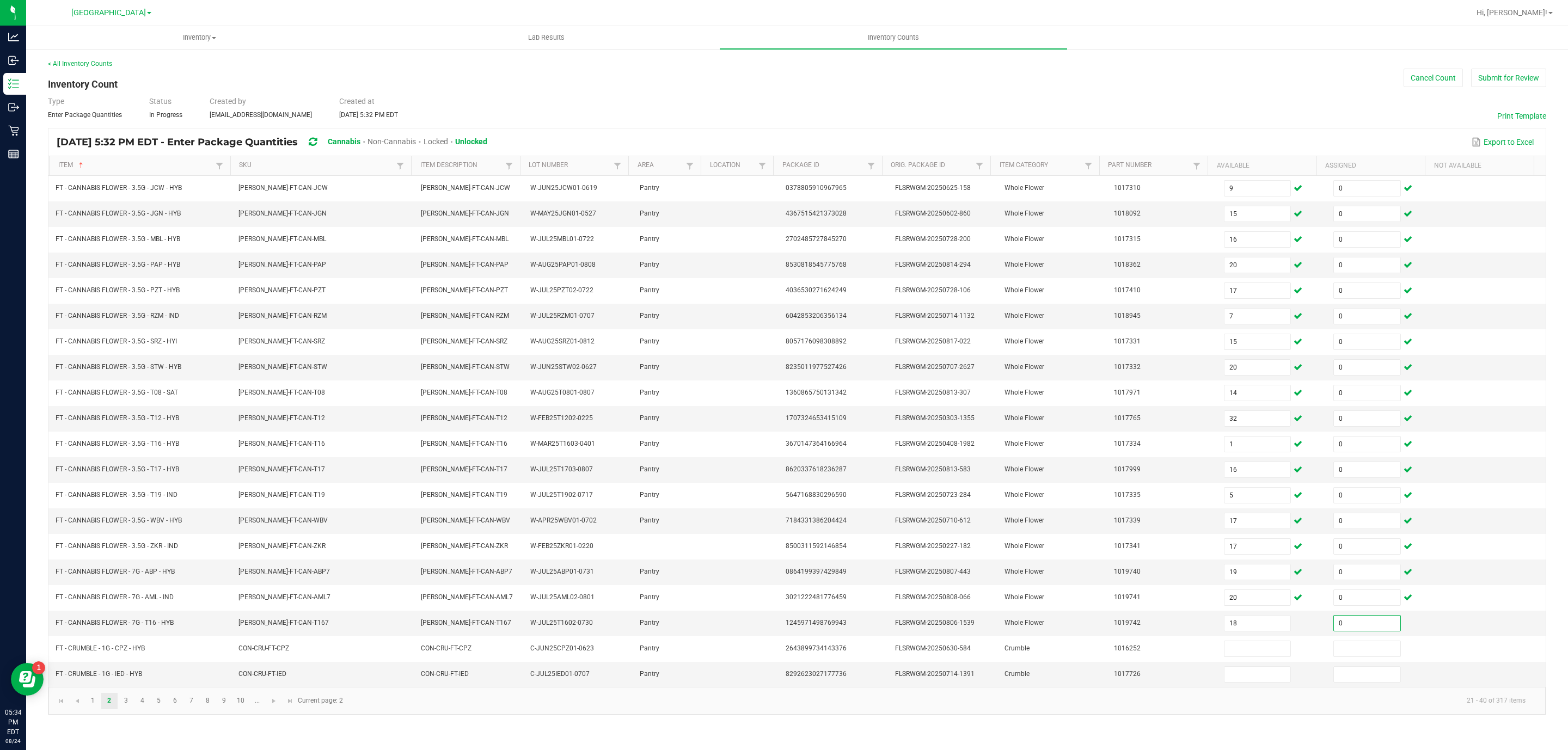
type input "0"
type input "6"
type input "0"
type input "6"
type input "0"
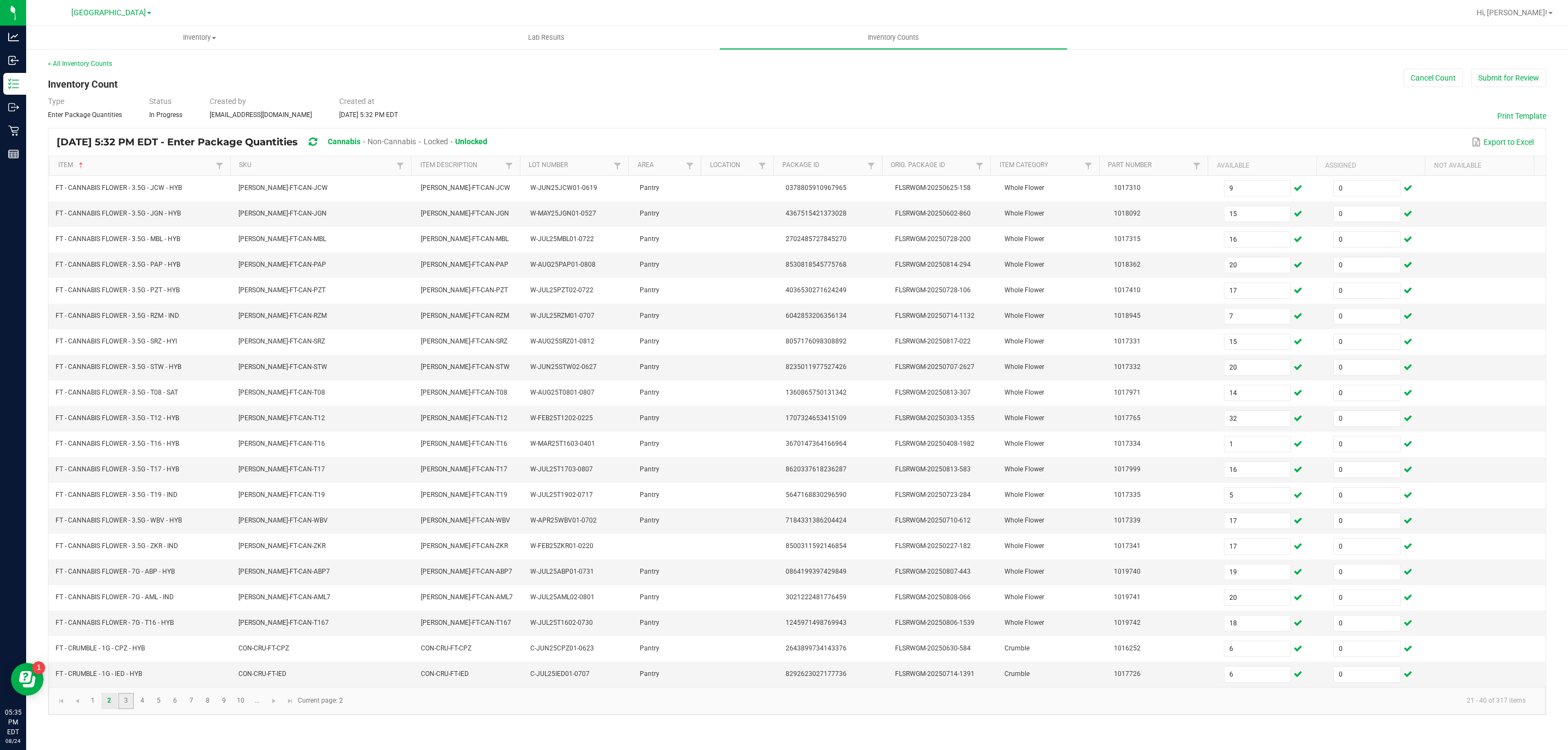
click at [124, 709] on link "3" at bounding box center [126, 701] width 16 height 16
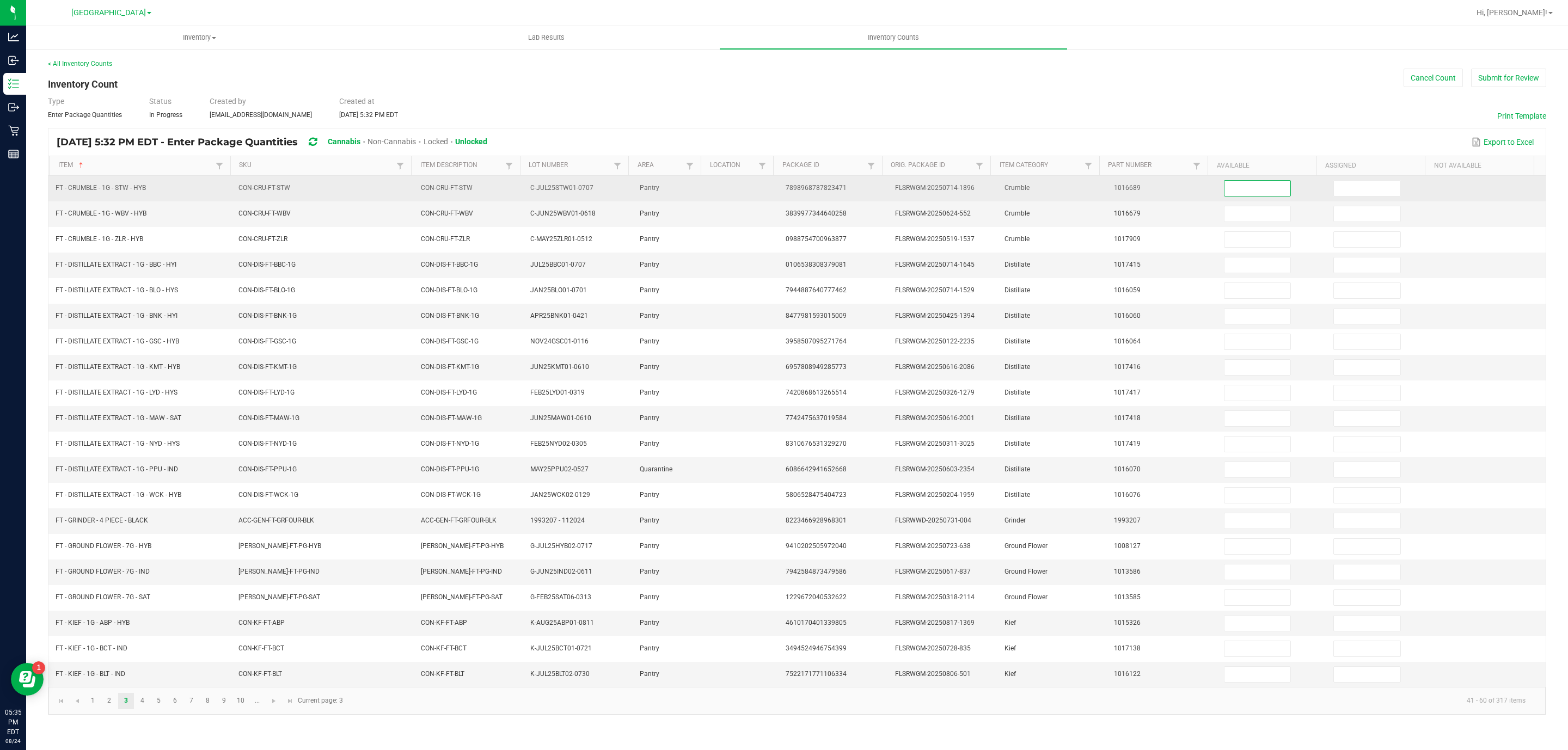
click at [1250, 191] on input at bounding box center [1258, 188] width 67 height 15
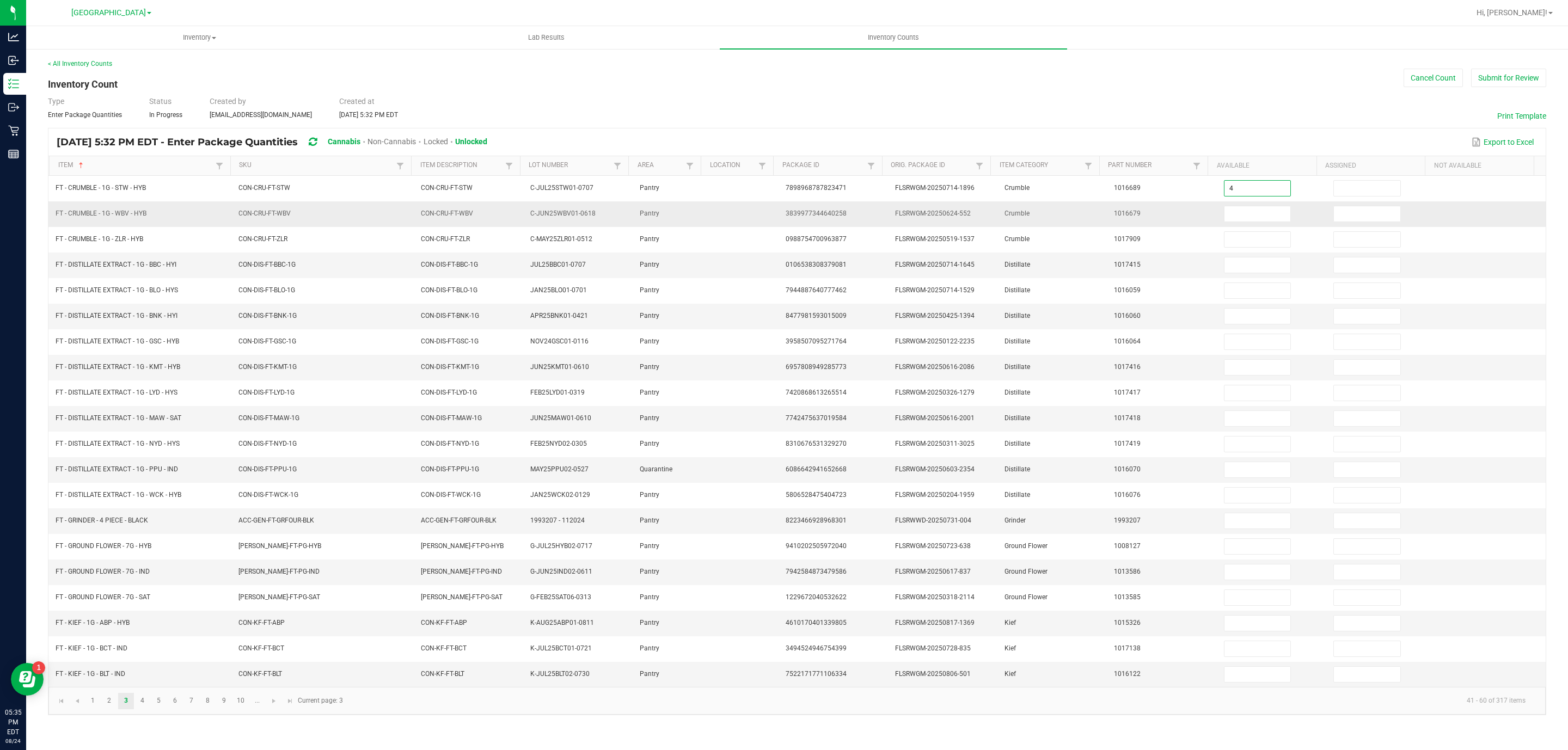
type input "4"
type input "0"
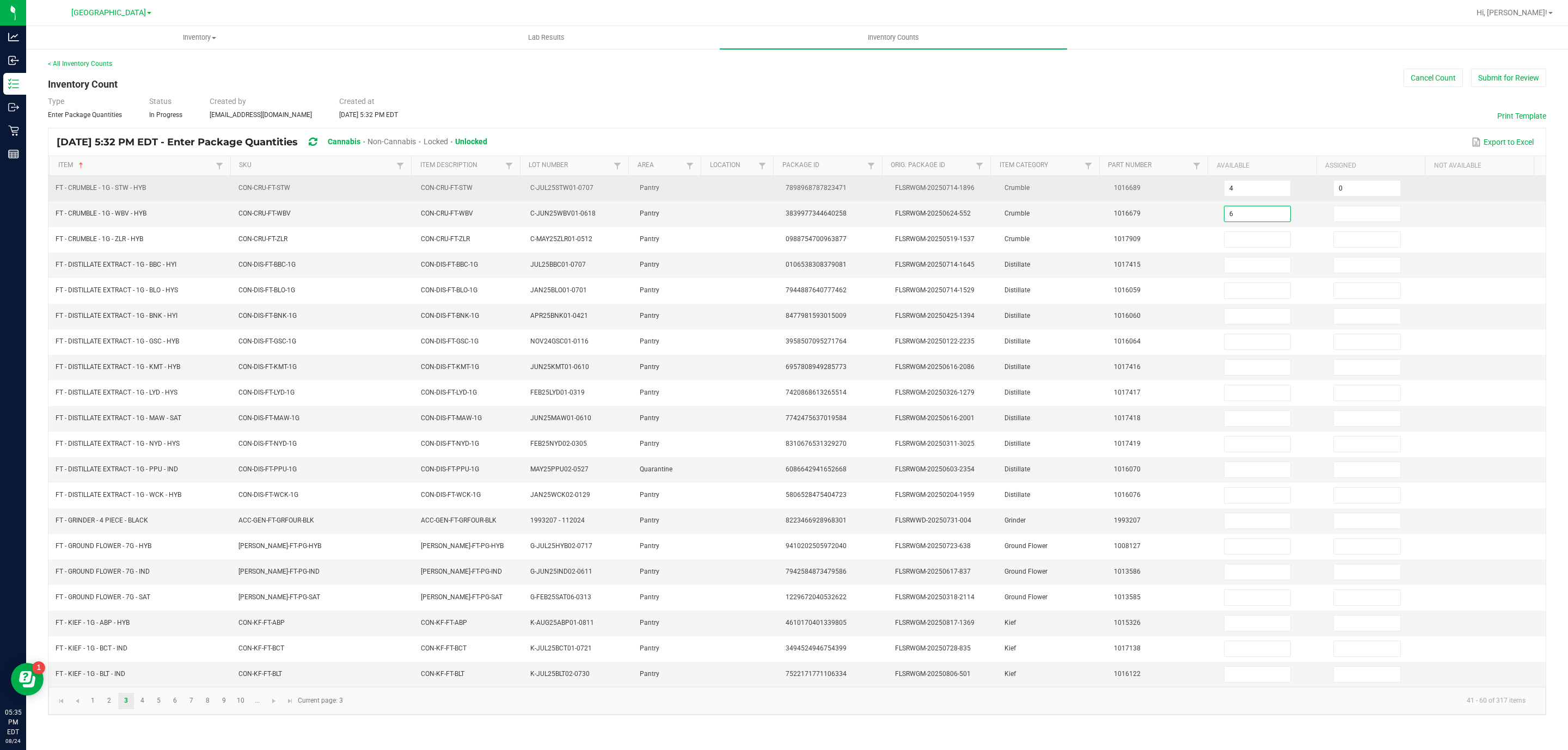
type input "6"
type input "0"
type input "1"
type input "0"
type input "4"
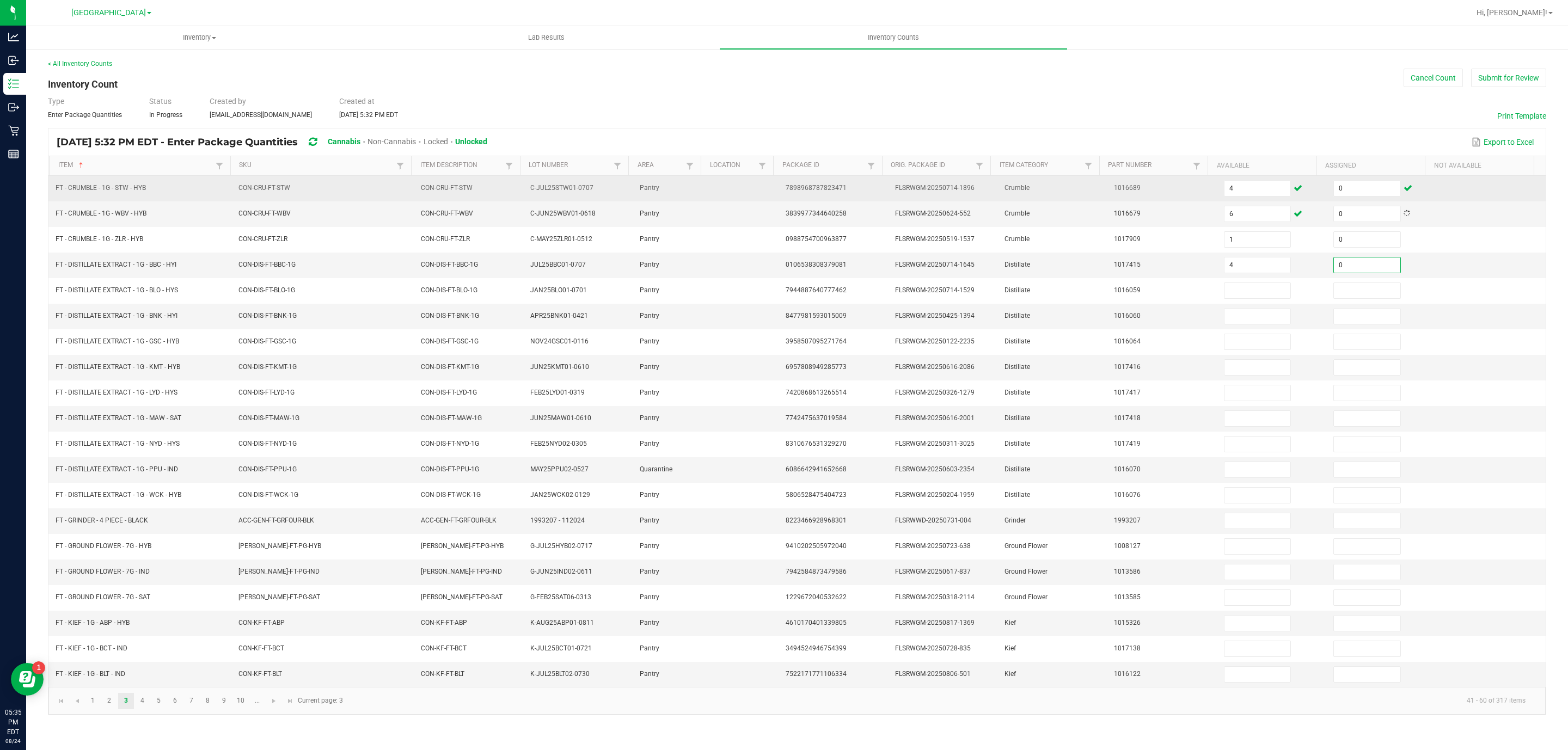
type input "0"
type input "12"
type input "0"
type input "2"
type input "0"
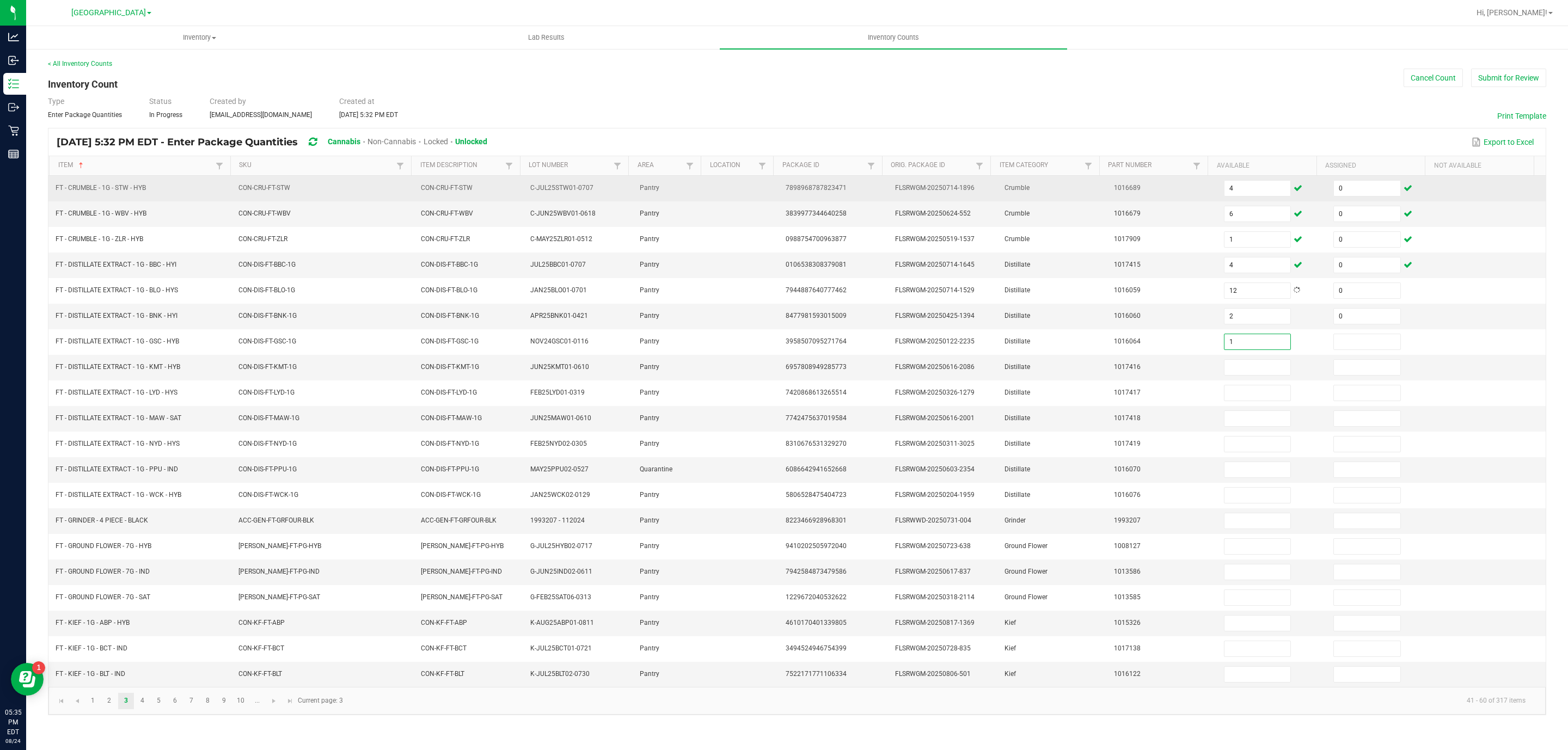
type input "1"
type input "0"
type input "6"
type input "0"
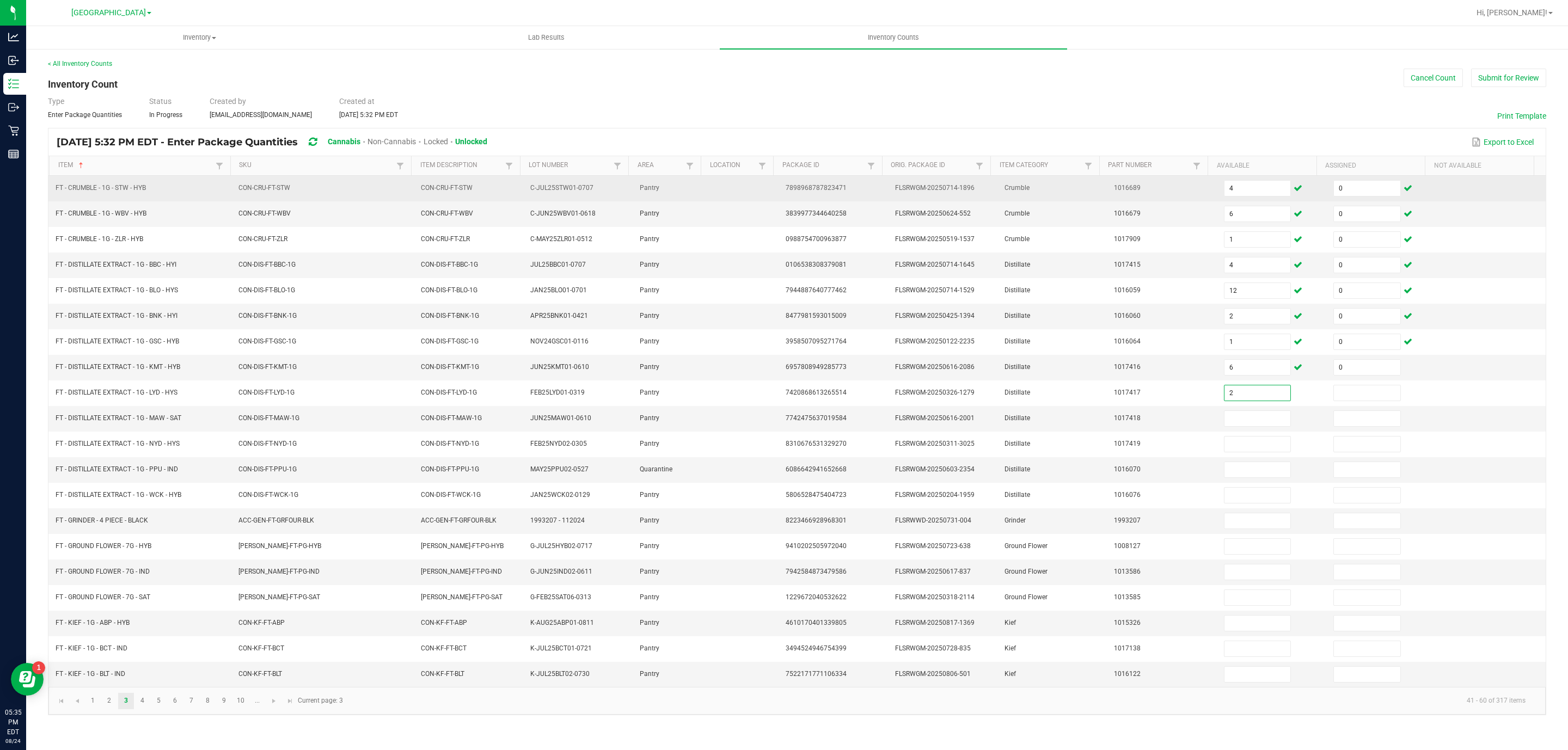
type input "2"
type input "0"
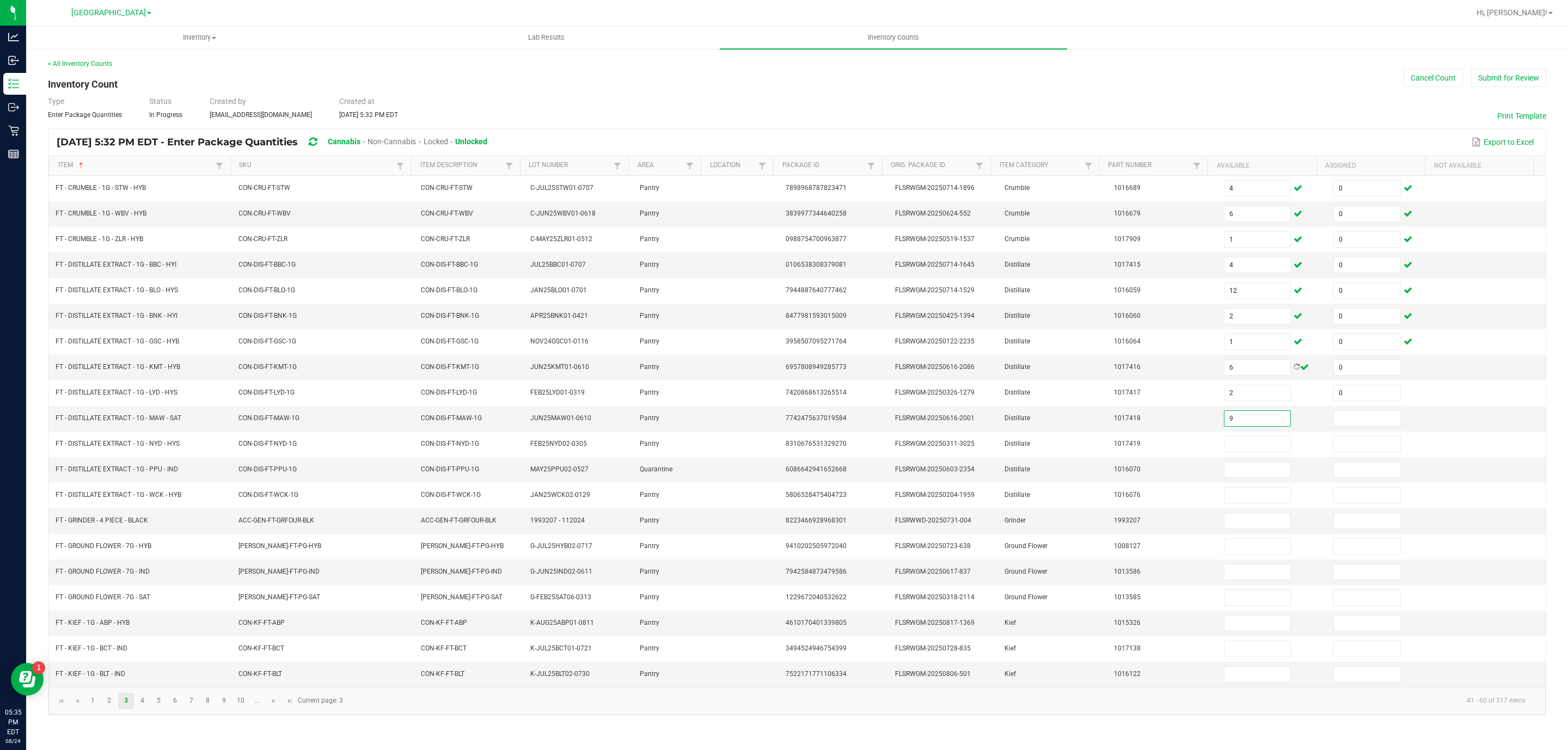
type input "9"
type input "0"
type input "5"
type input "0"
type input "11"
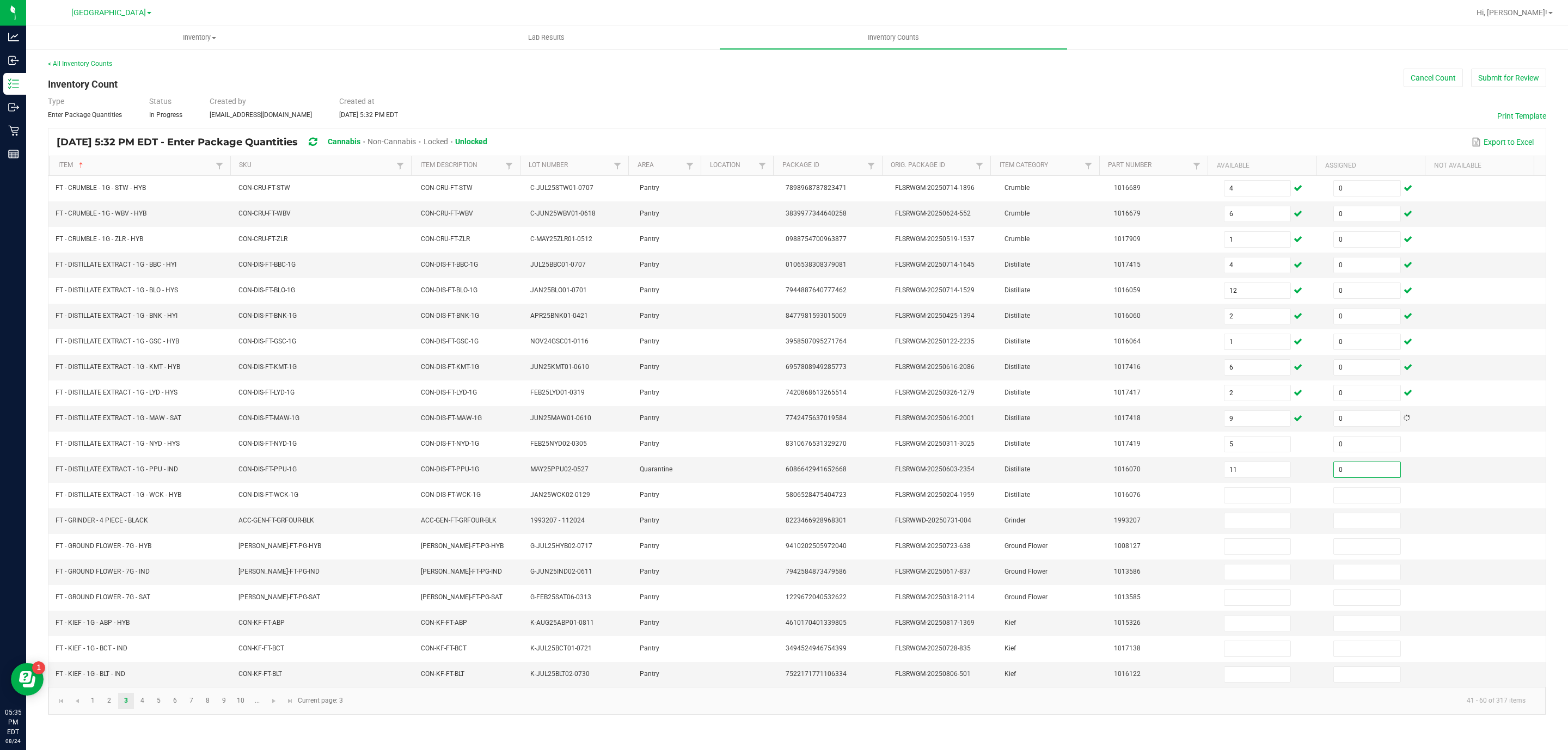
type input "0"
type input "4"
type input "0"
type input "5"
type input "0"
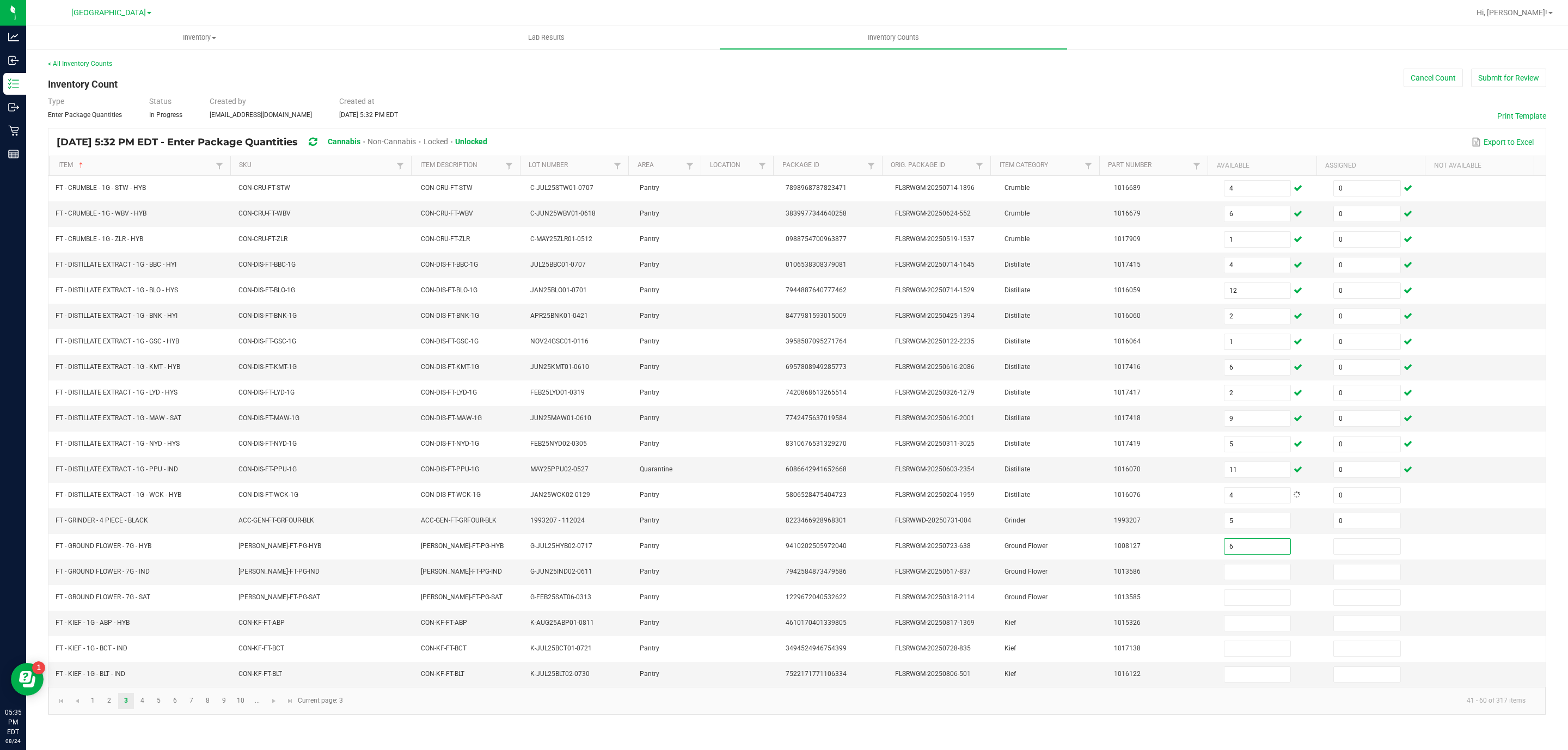
type input "6"
type input "0"
type input "14"
type input "0"
type input "16"
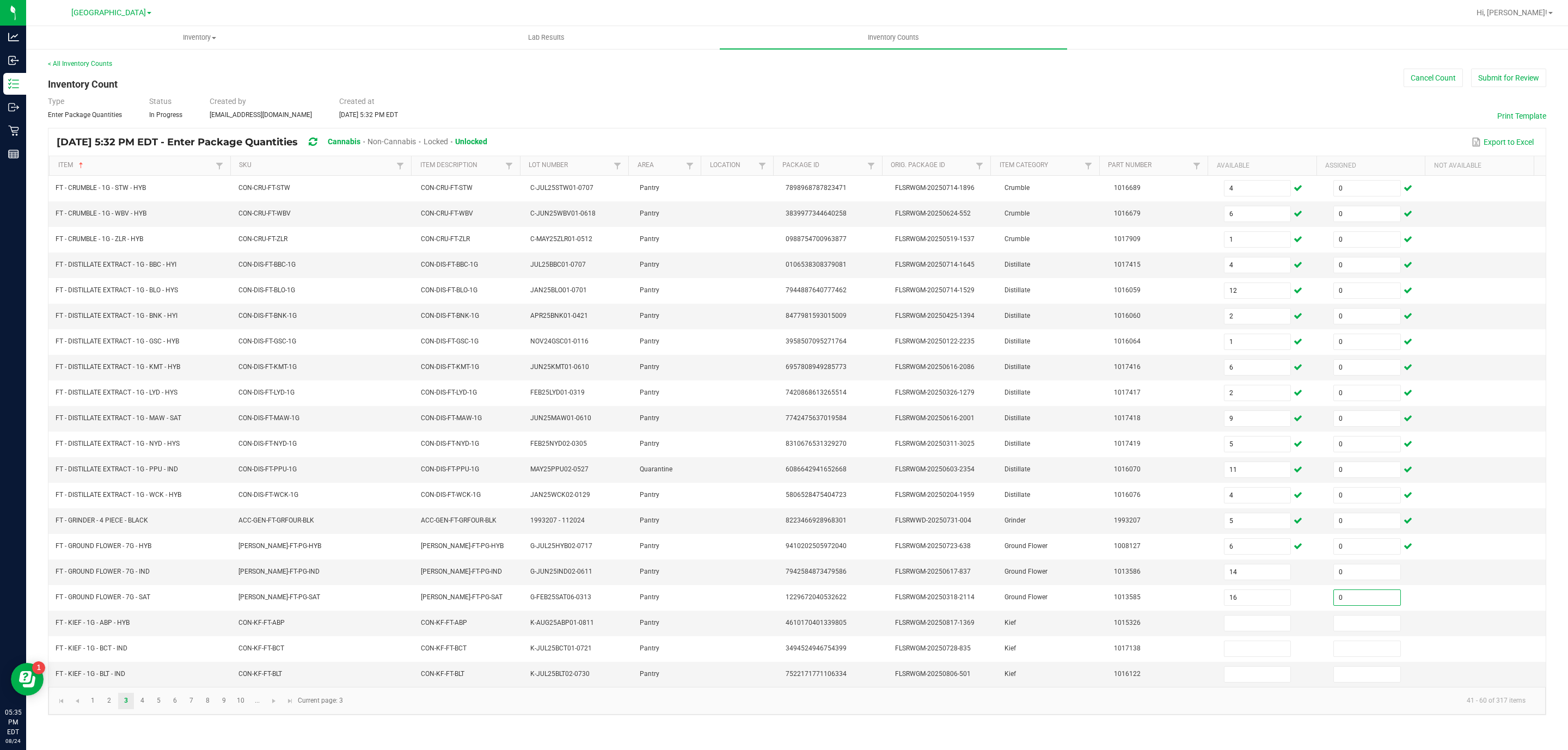
type input "0"
type input "8"
type input "0"
type input "5"
type input "0"
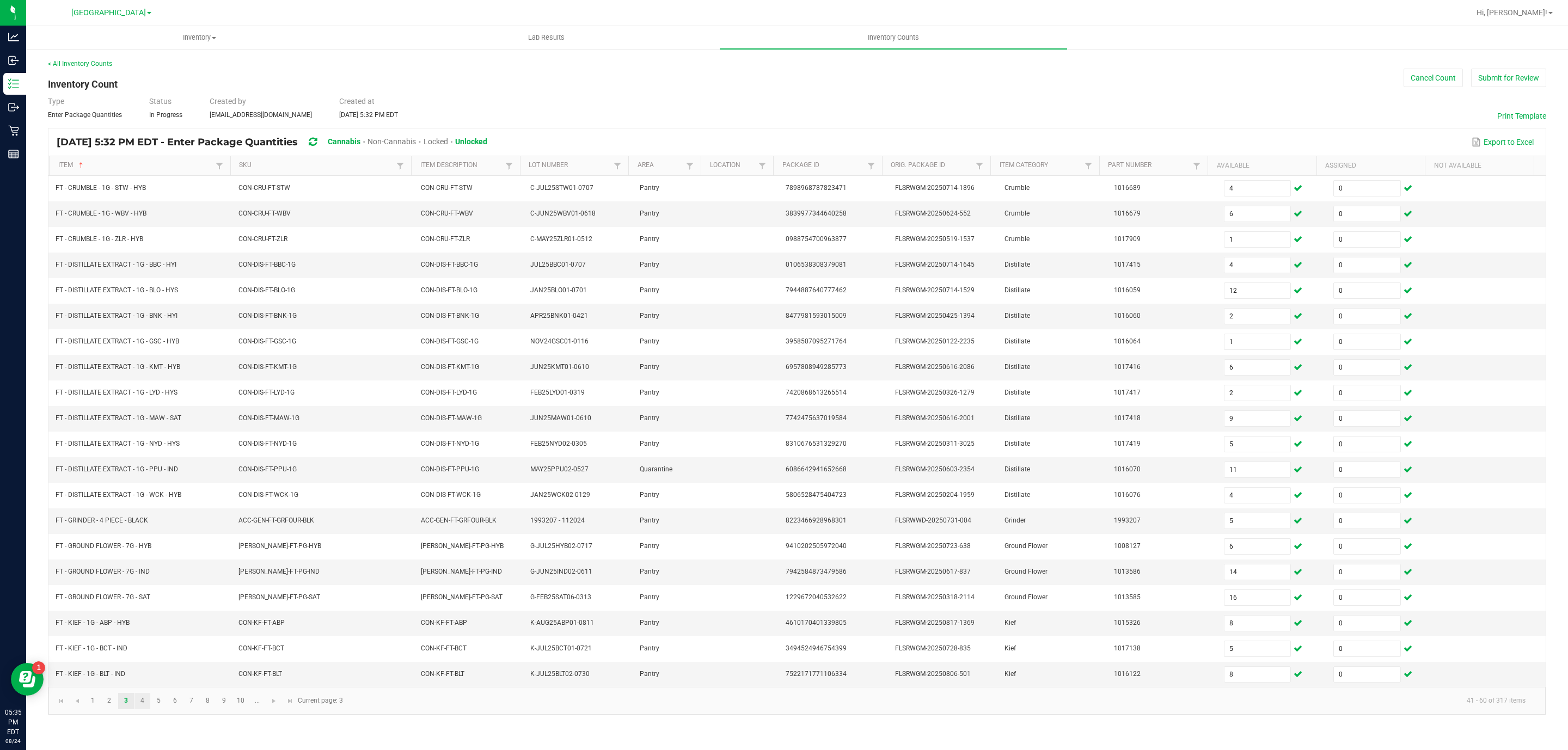
click at [147, 709] on link "4" at bounding box center [142, 701] width 16 height 16
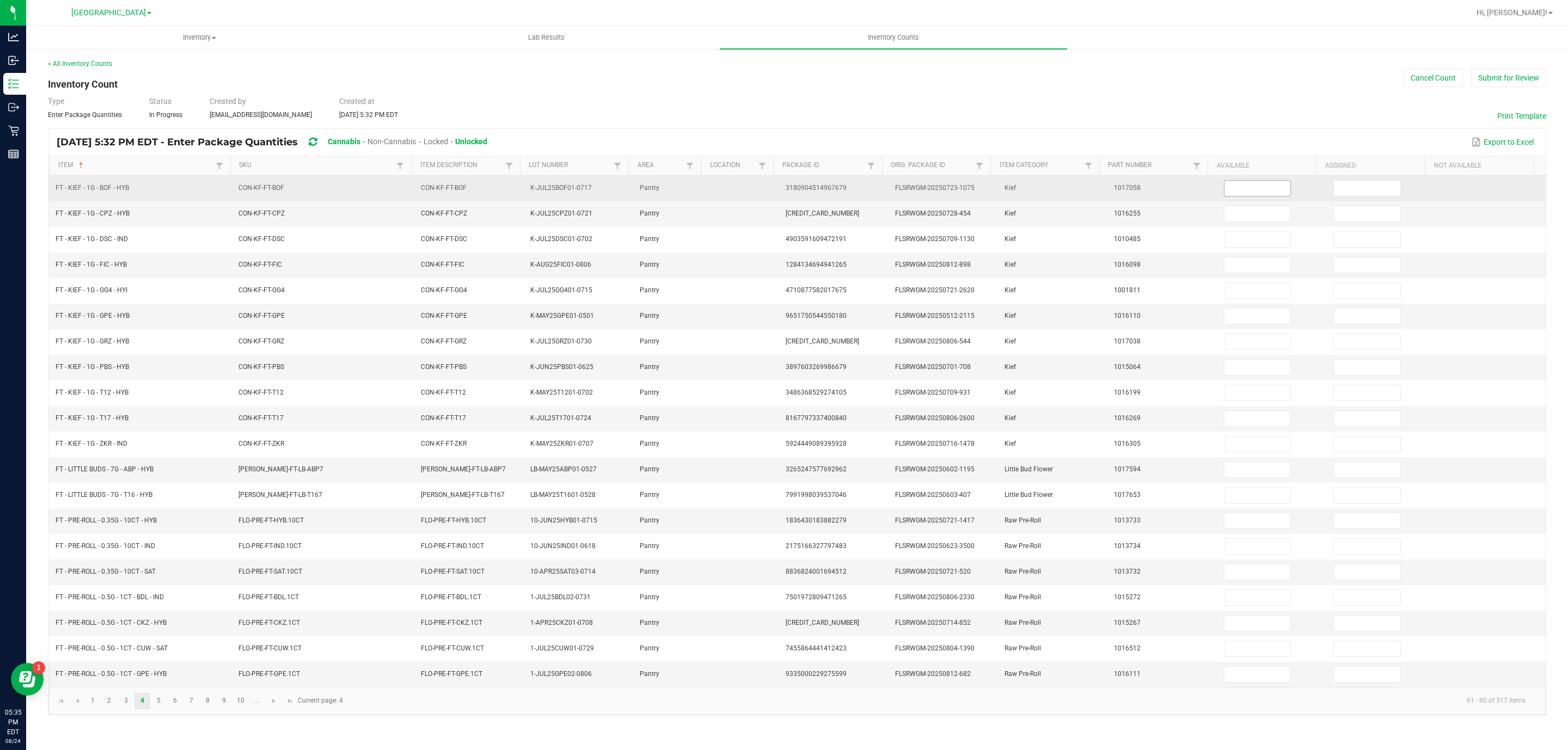
click at [1268, 183] on input at bounding box center [1258, 188] width 67 height 15
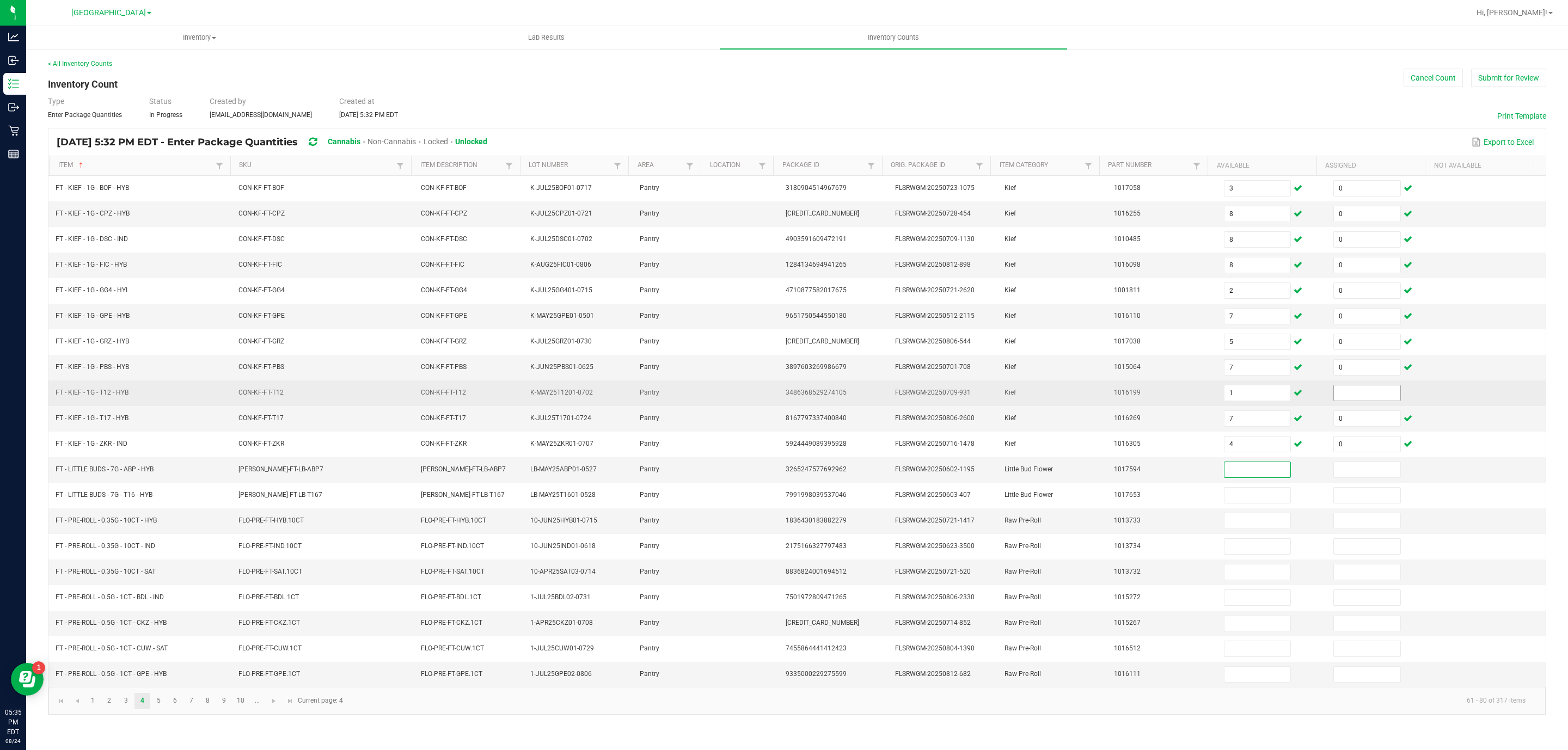
click at [1358, 392] on span at bounding box center [1367, 393] width 68 height 16
click at [1359, 398] on input at bounding box center [1367, 393] width 67 height 15
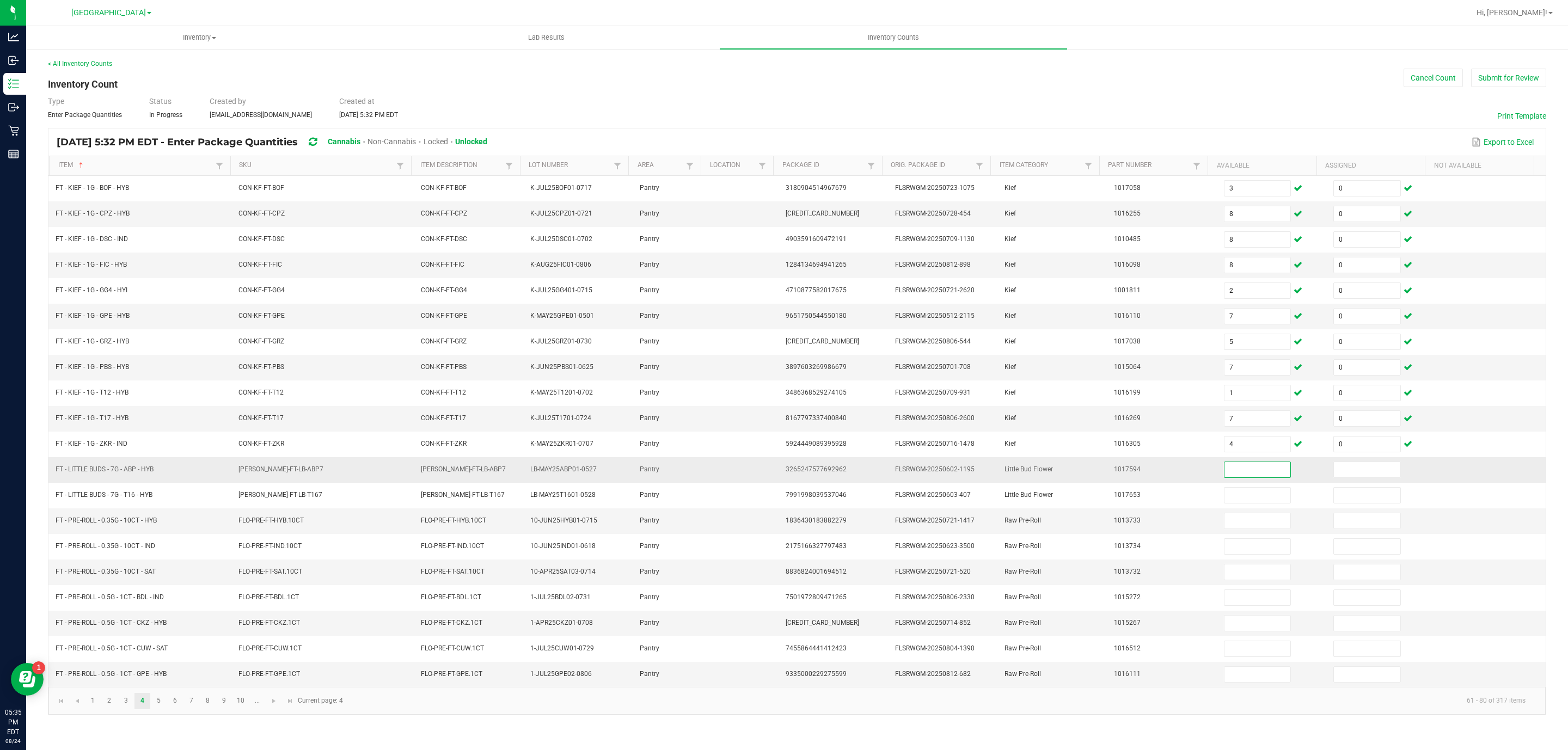
click at [1230, 477] on input at bounding box center [1258, 469] width 67 height 15
click at [157, 709] on link "5" at bounding box center [159, 701] width 16 height 16
click at [148, 709] on link "4" at bounding box center [142, 701] width 16 height 16
click at [1234, 579] on input at bounding box center [1258, 572] width 67 height 15
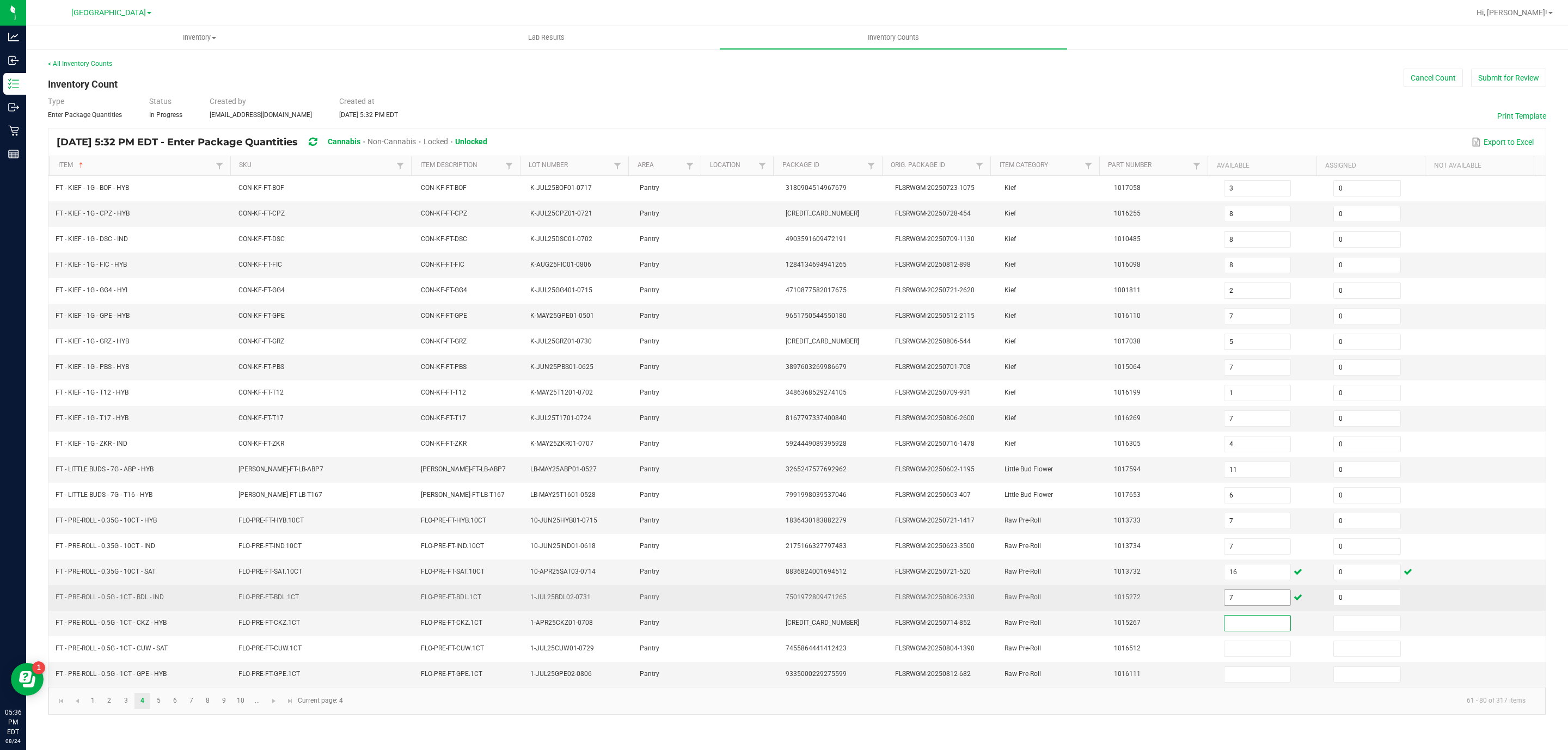
click at [1256, 605] on input "7" at bounding box center [1258, 598] width 67 height 15
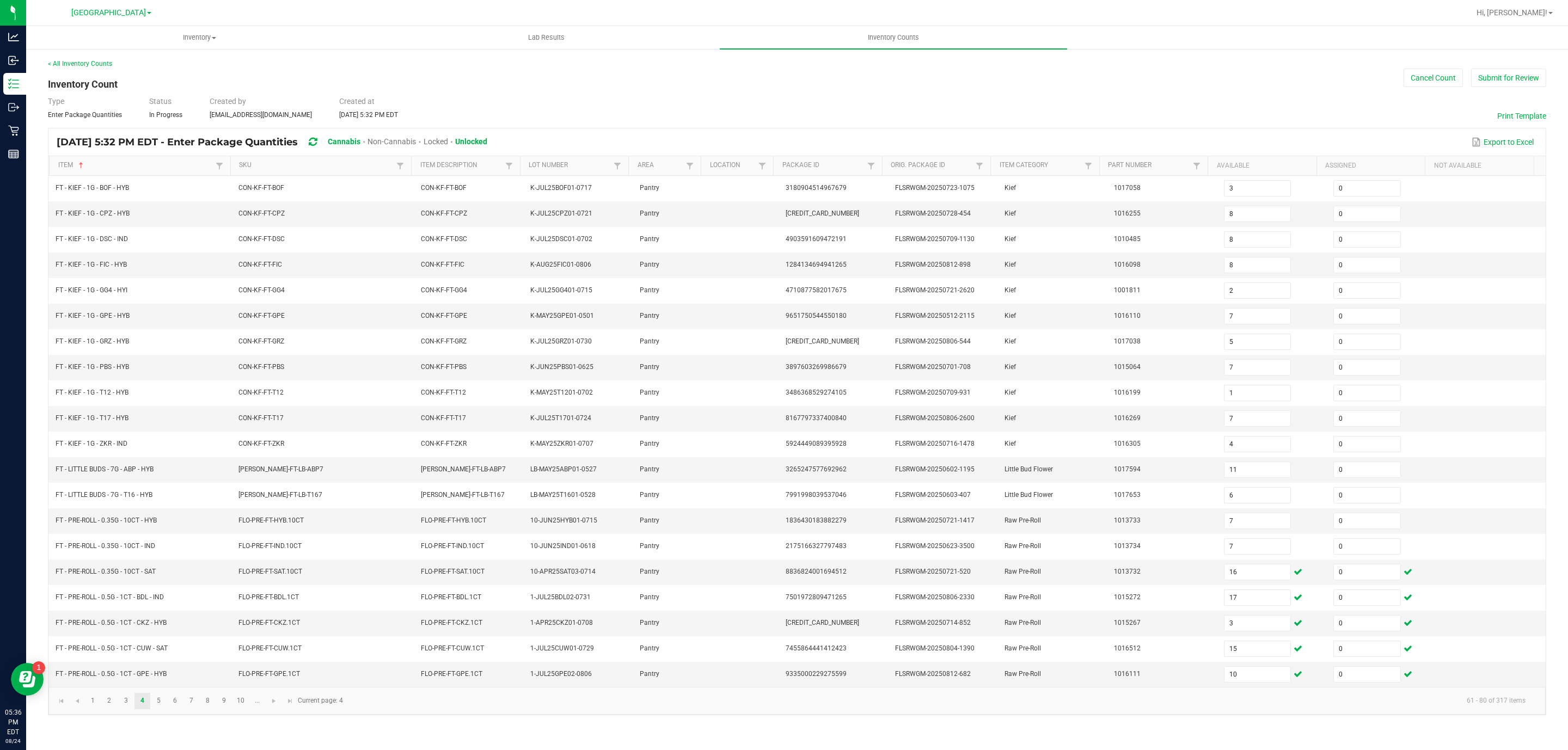
click at [583, 706] on kendo-pager "1 2 3 4 5 6 7 8 9 10 ... 61 - 80 of 317 items Current page: 4" at bounding box center [797, 700] width 1497 height 28
click at [157, 709] on link "5" at bounding box center [159, 701] width 16 height 16
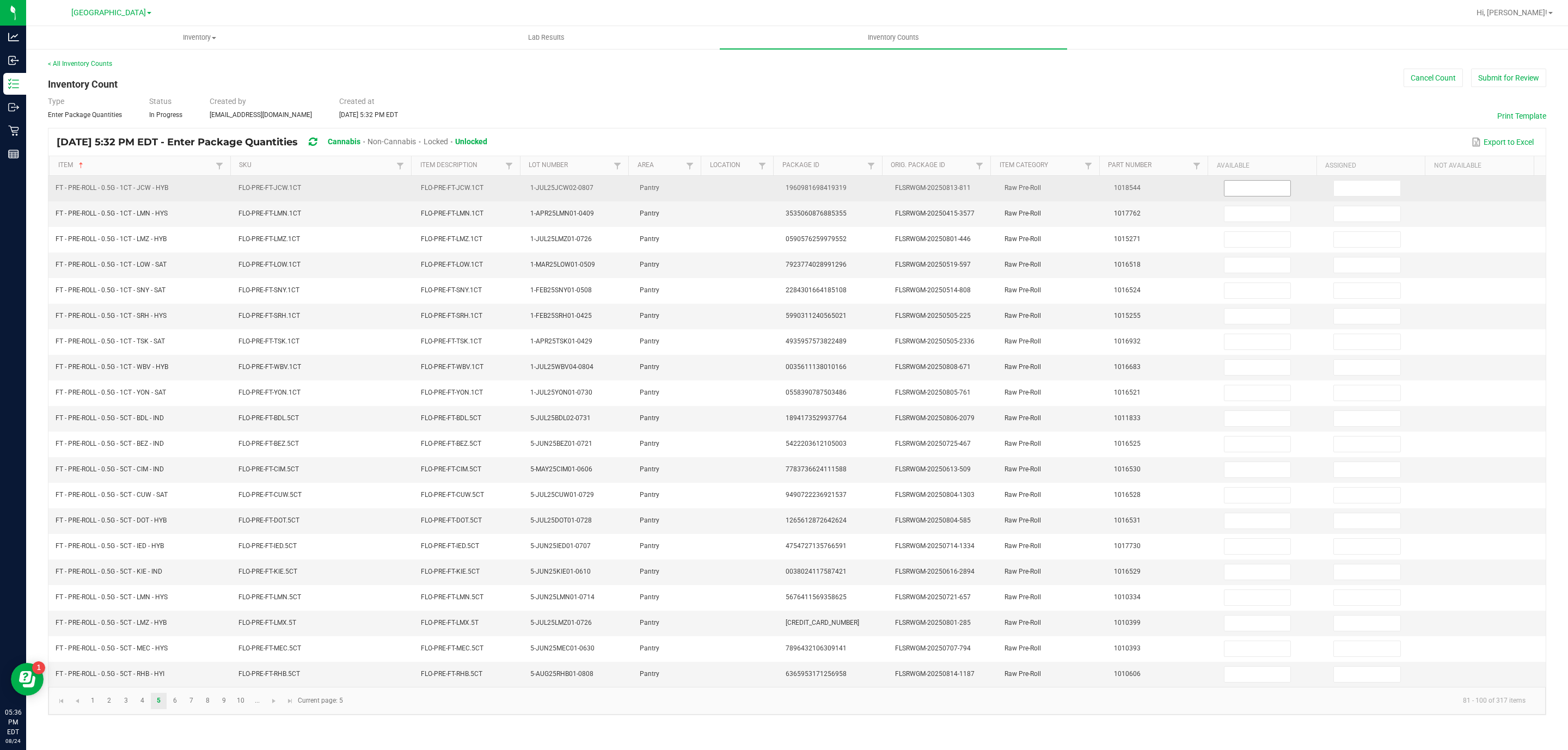
click at [1225, 191] on input at bounding box center [1258, 188] width 67 height 15
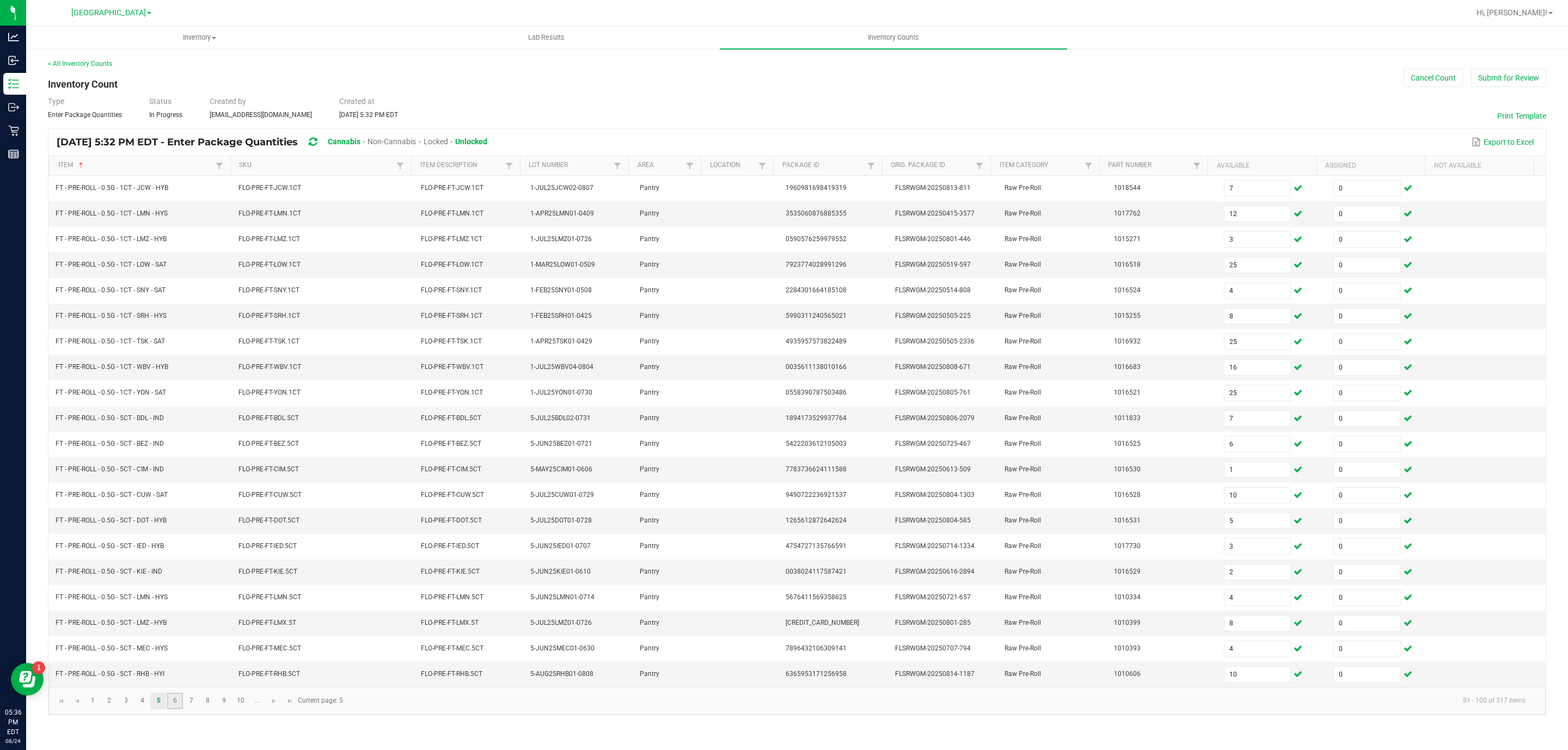
click at [181, 709] on link "6" at bounding box center [175, 701] width 16 height 16
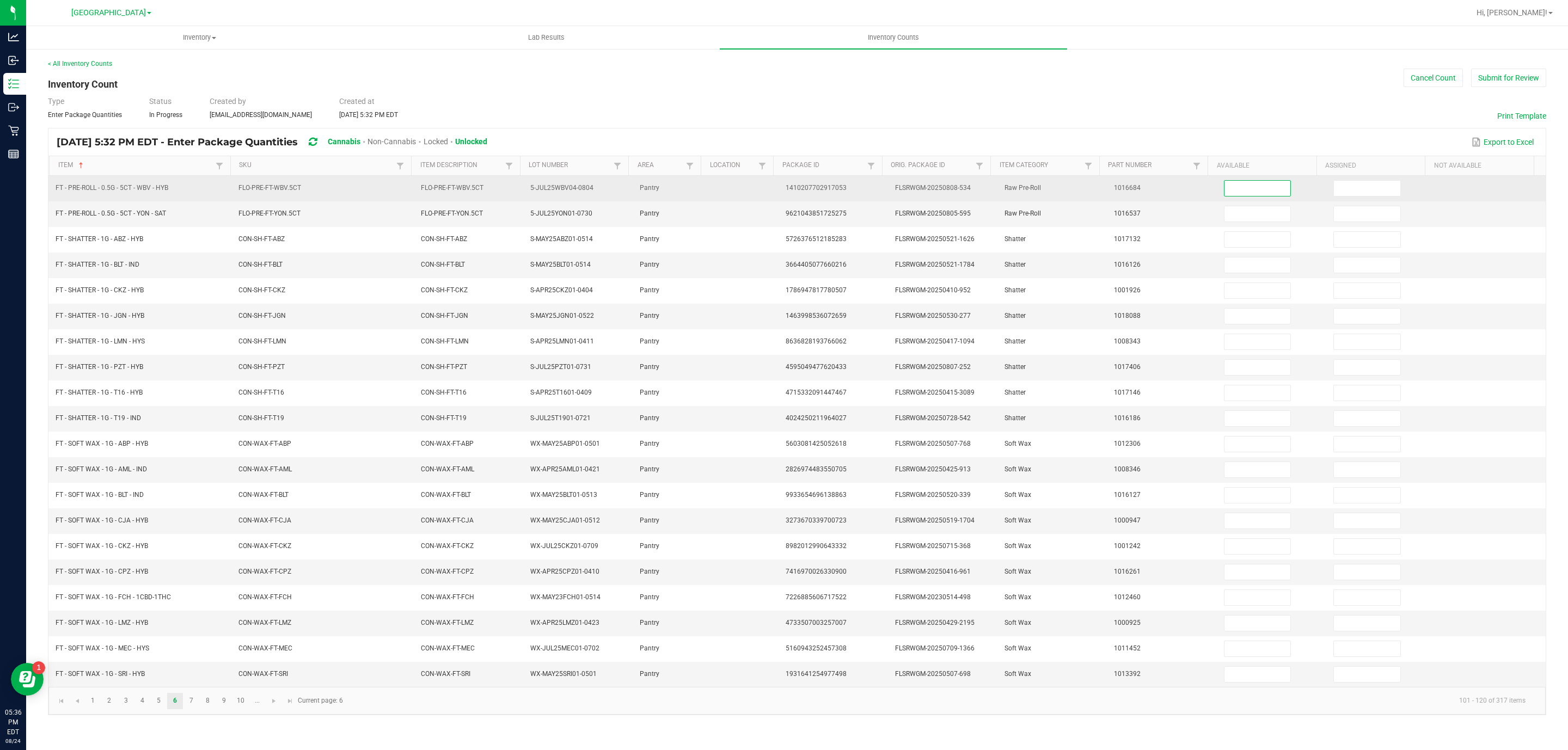
click at [1225, 183] on input at bounding box center [1258, 188] width 67 height 15
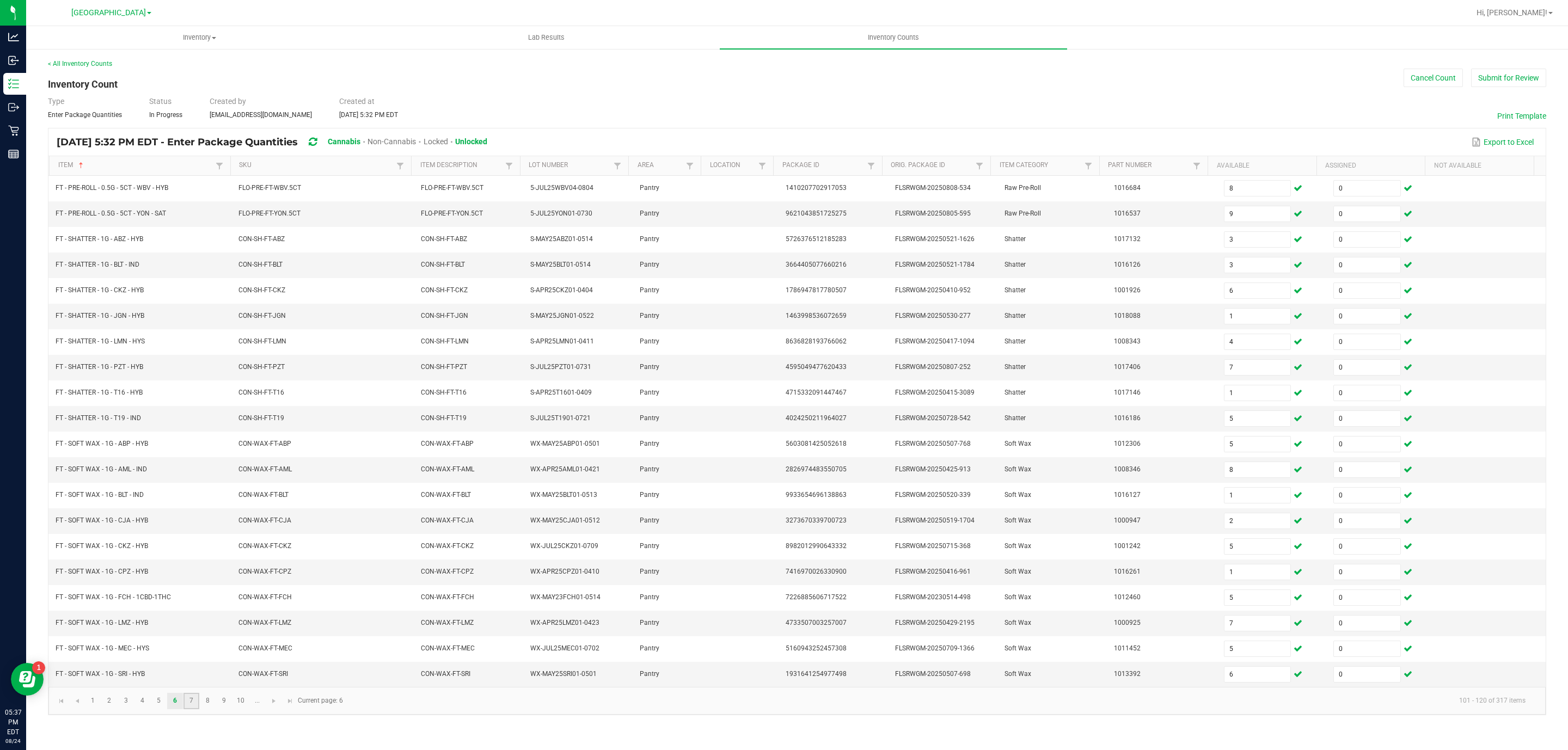
click at [191, 709] on link "7" at bounding box center [191, 701] width 16 height 16
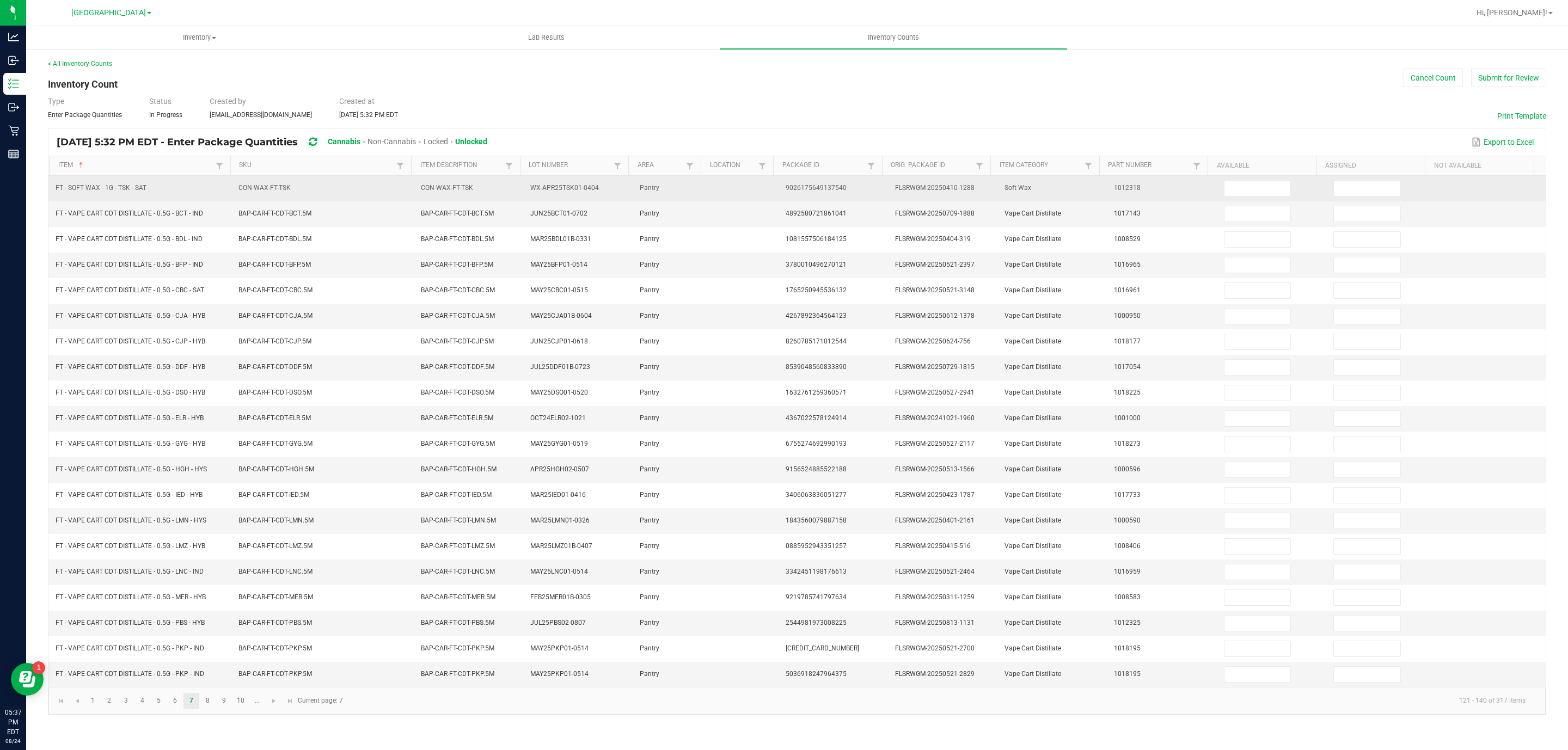
click at [1217, 188] on td at bounding box center [1272, 189] width 110 height 26
click at [1227, 199] on td at bounding box center [1272, 189] width 110 height 26
click at [1227, 183] on input at bounding box center [1258, 188] width 67 height 15
drag, startPoint x: 1229, startPoint y: 182, endPoint x: 1240, endPoint y: 181, distance: 11.0
click at [1240, 181] on input "40" at bounding box center [1258, 188] width 67 height 15
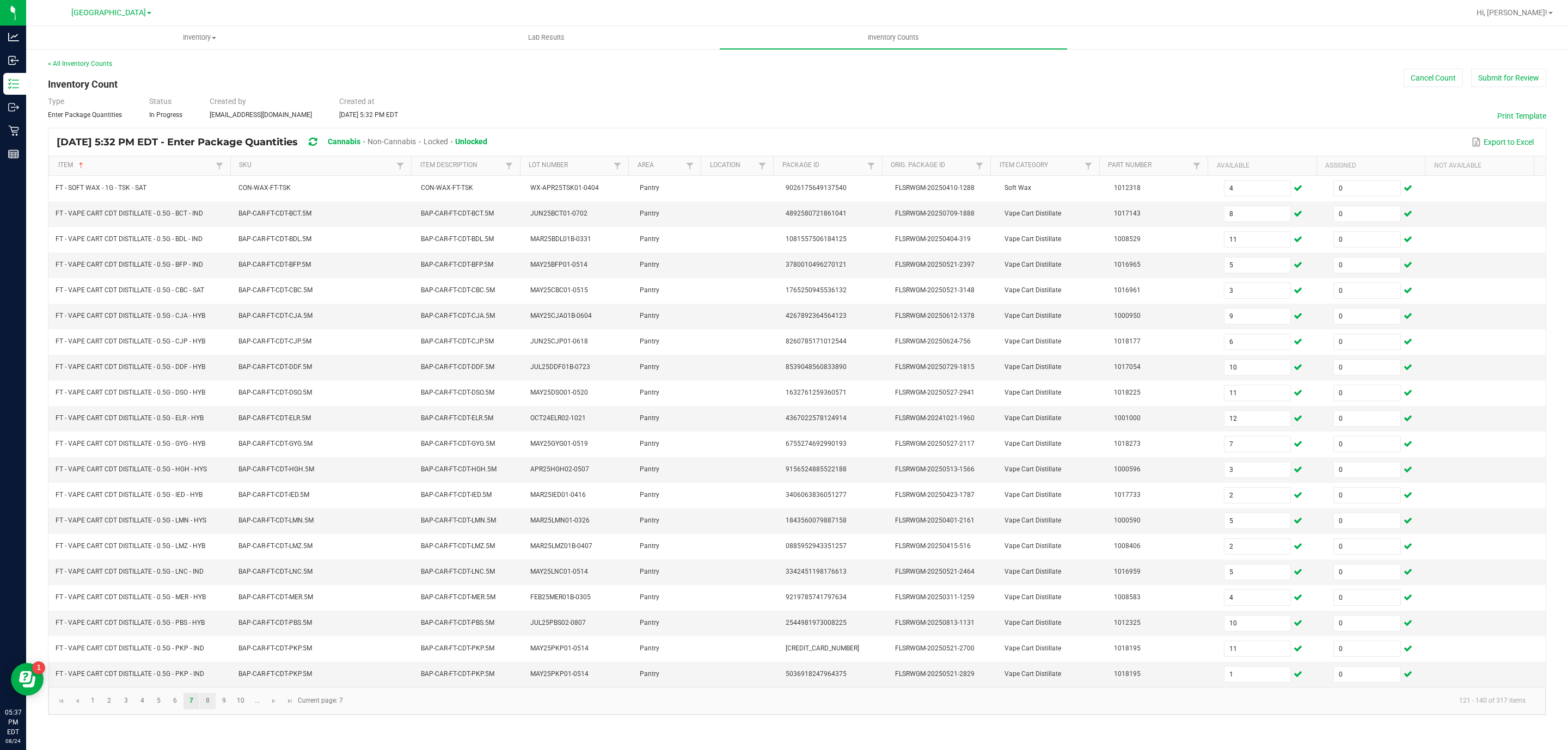
click at [202, 709] on link "8" at bounding box center [208, 701] width 16 height 16
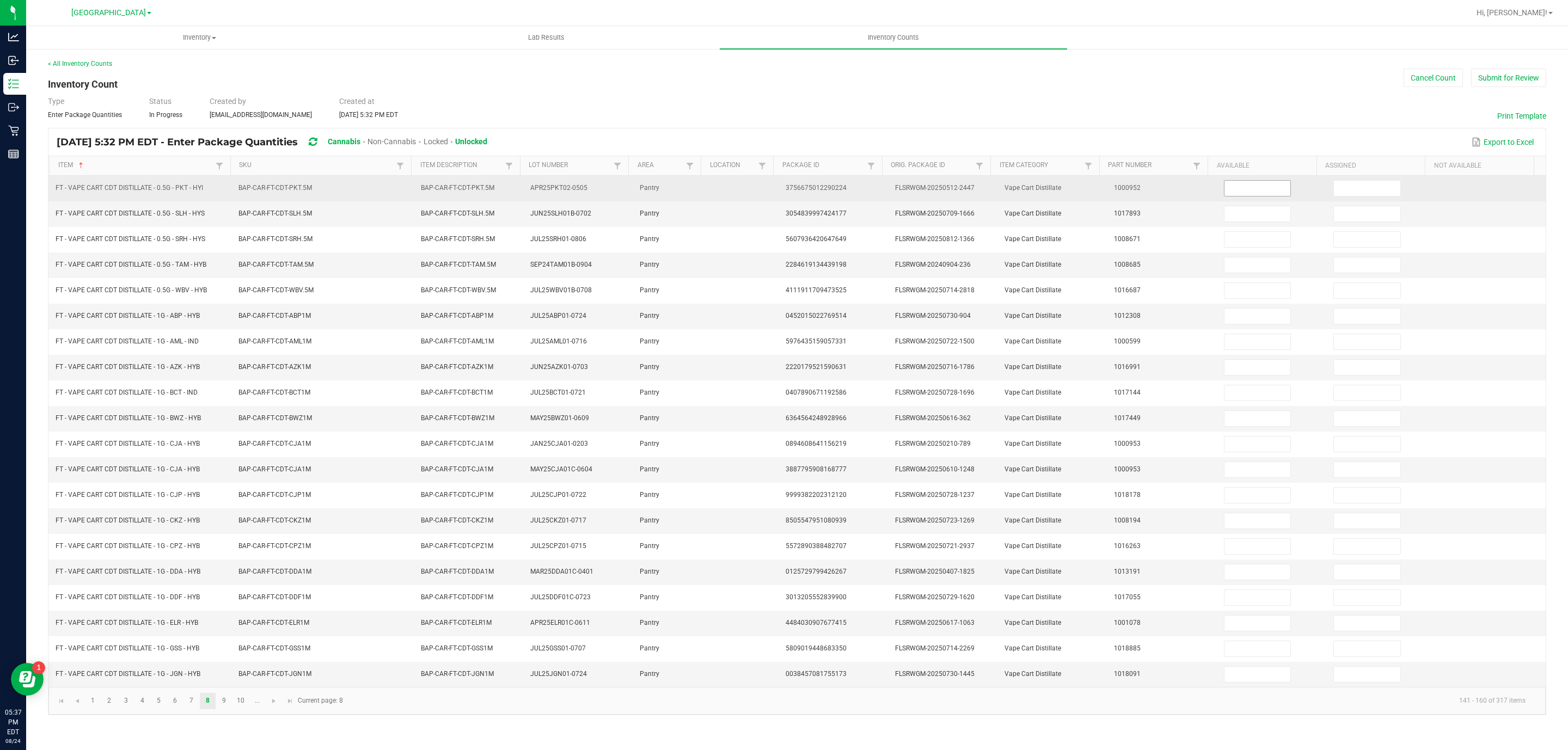
click at [1252, 188] on input at bounding box center [1258, 188] width 67 height 15
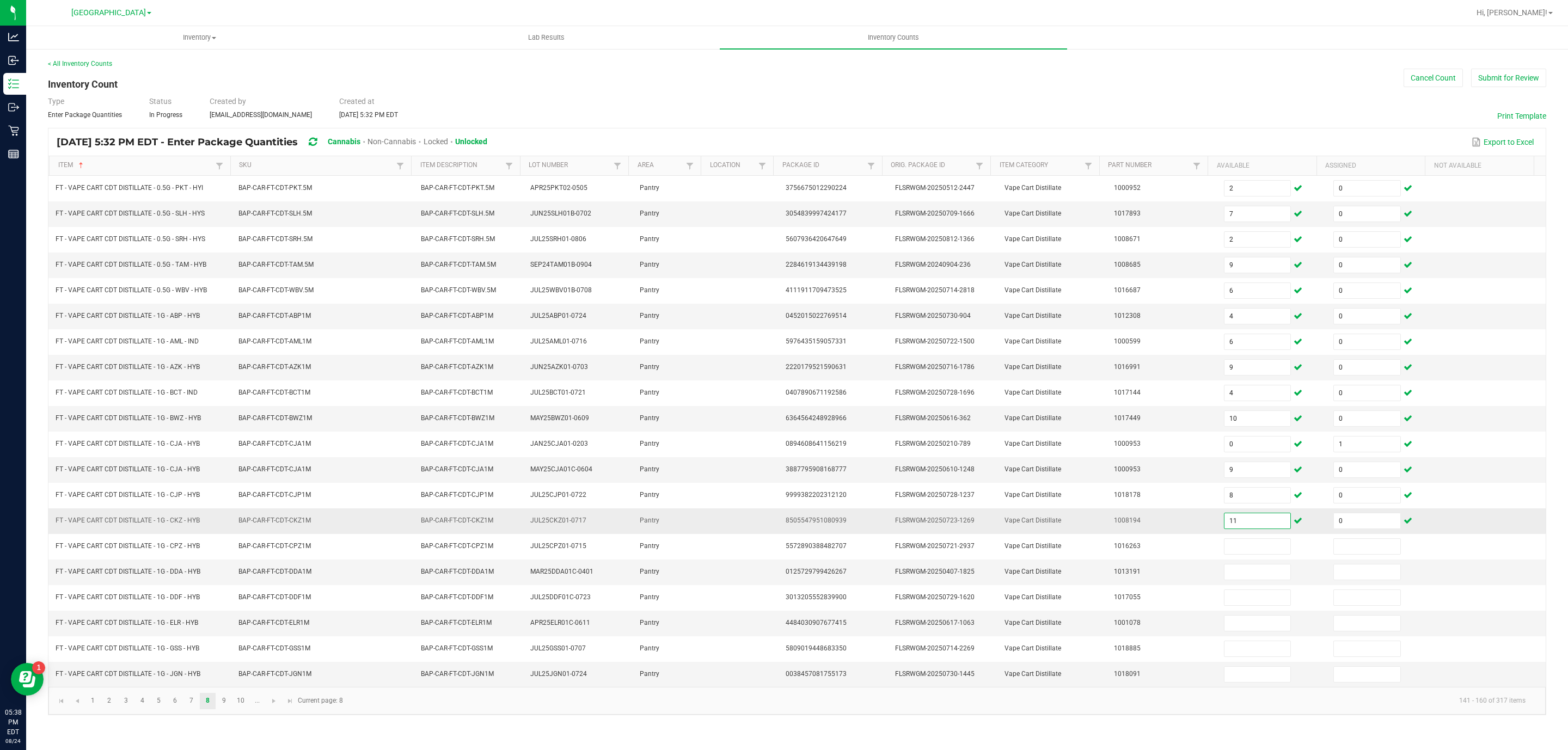
click at [1238, 528] on input "11" at bounding box center [1258, 520] width 67 height 15
click at [226, 709] on link "9" at bounding box center [224, 701] width 16 height 16
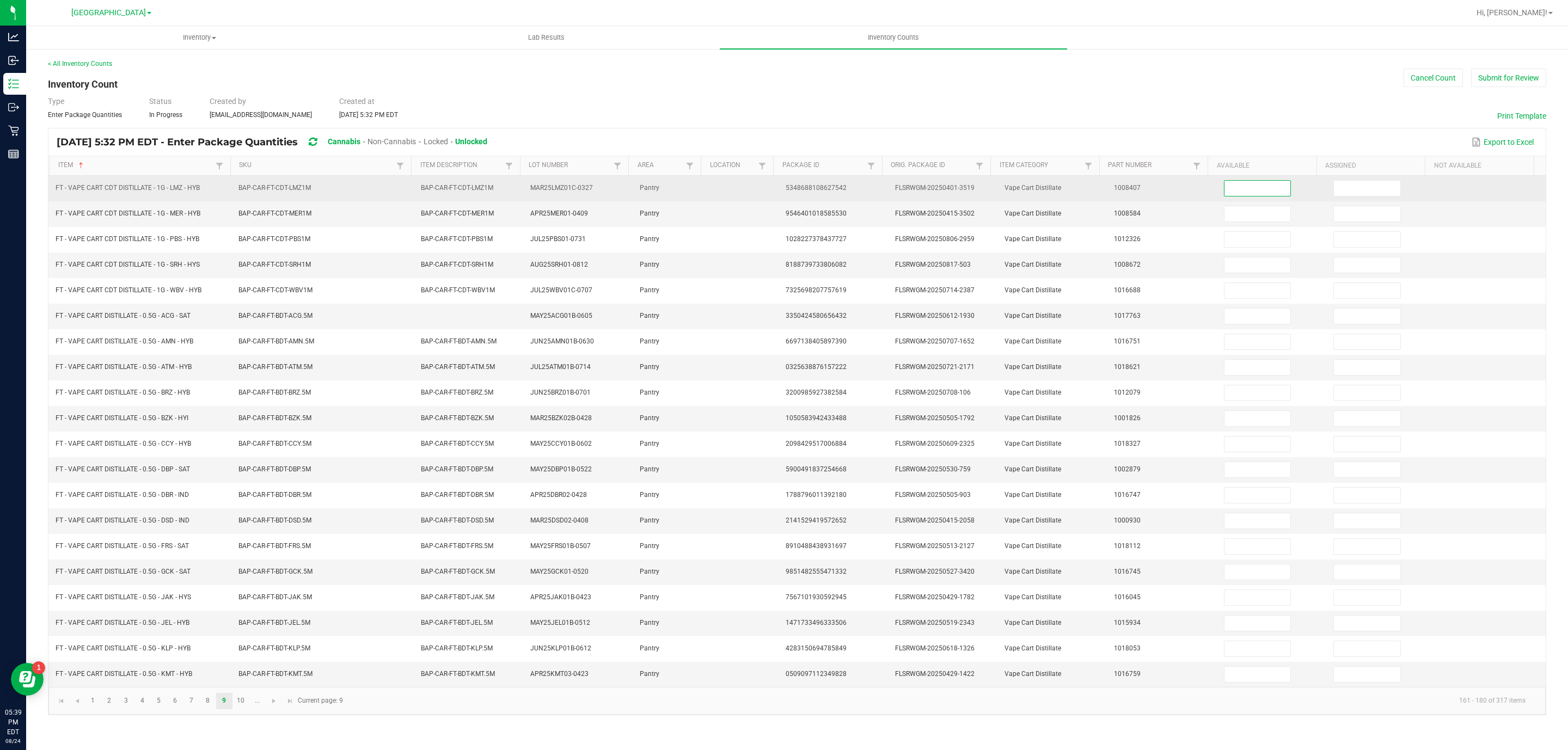
click at [1235, 187] on input at bounding box center [1258, 188] width 67 height 15
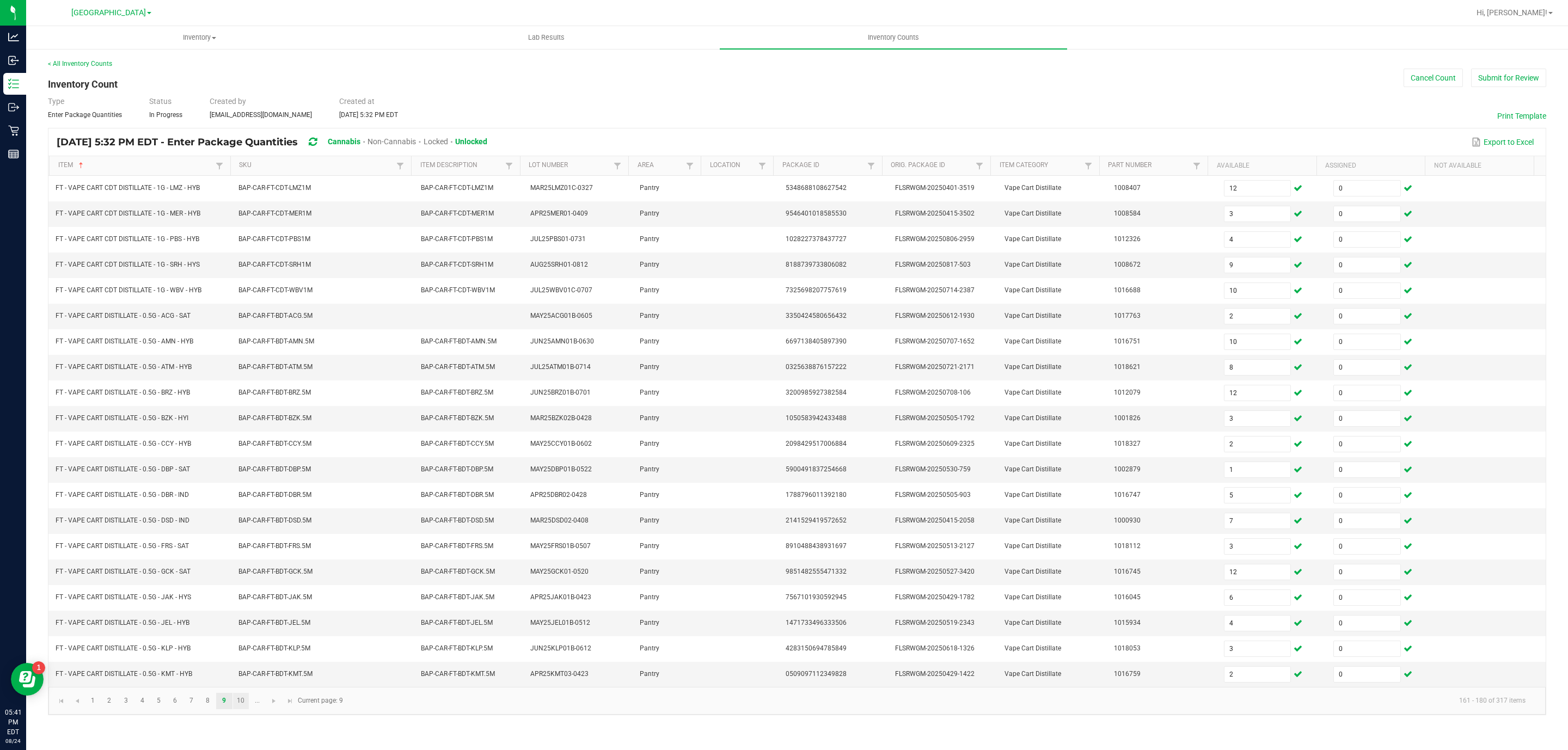
click at [237, 709] on link "10" at bounding box center [241, 701] width 16 height 16
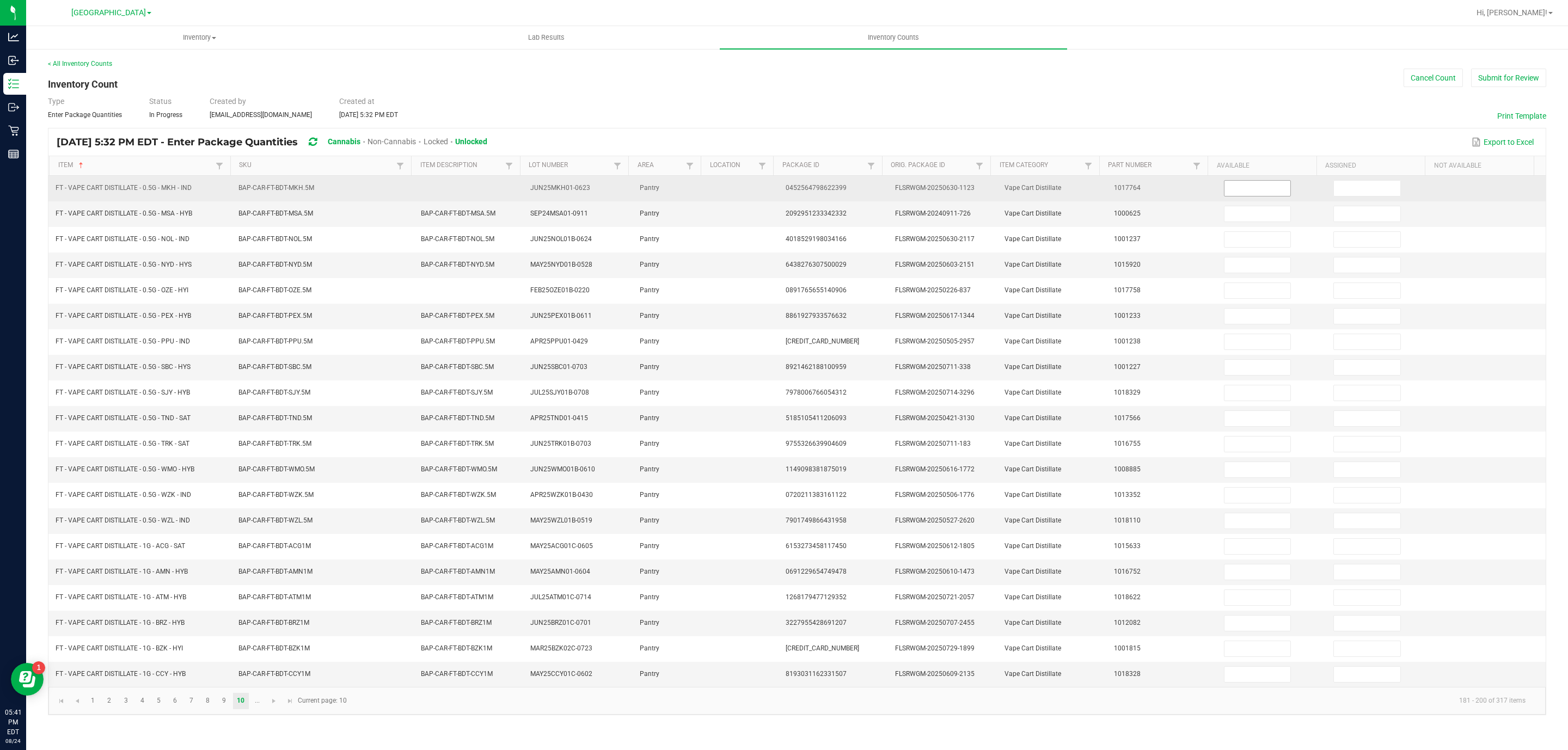
click at [1245, 188] on input at bounding box center [1258, 188] width 67 height 15
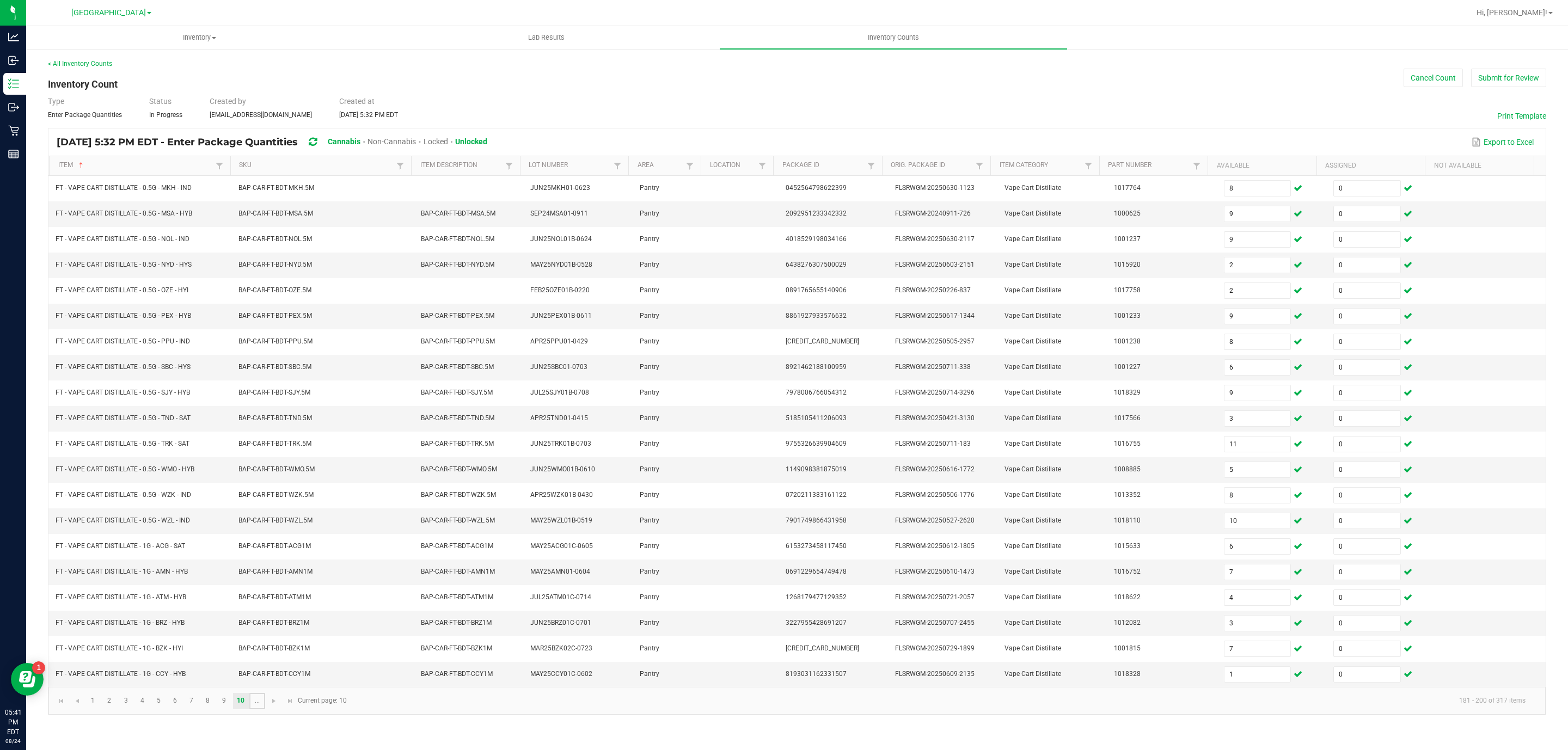
drag, startPoint x: 259, startPoint y: 724, endPoint x: 283, endPoint y: 708, distance: 28.8
click at [258, 709] on link "..." at bounding box center [257, 701] width 16 height 16
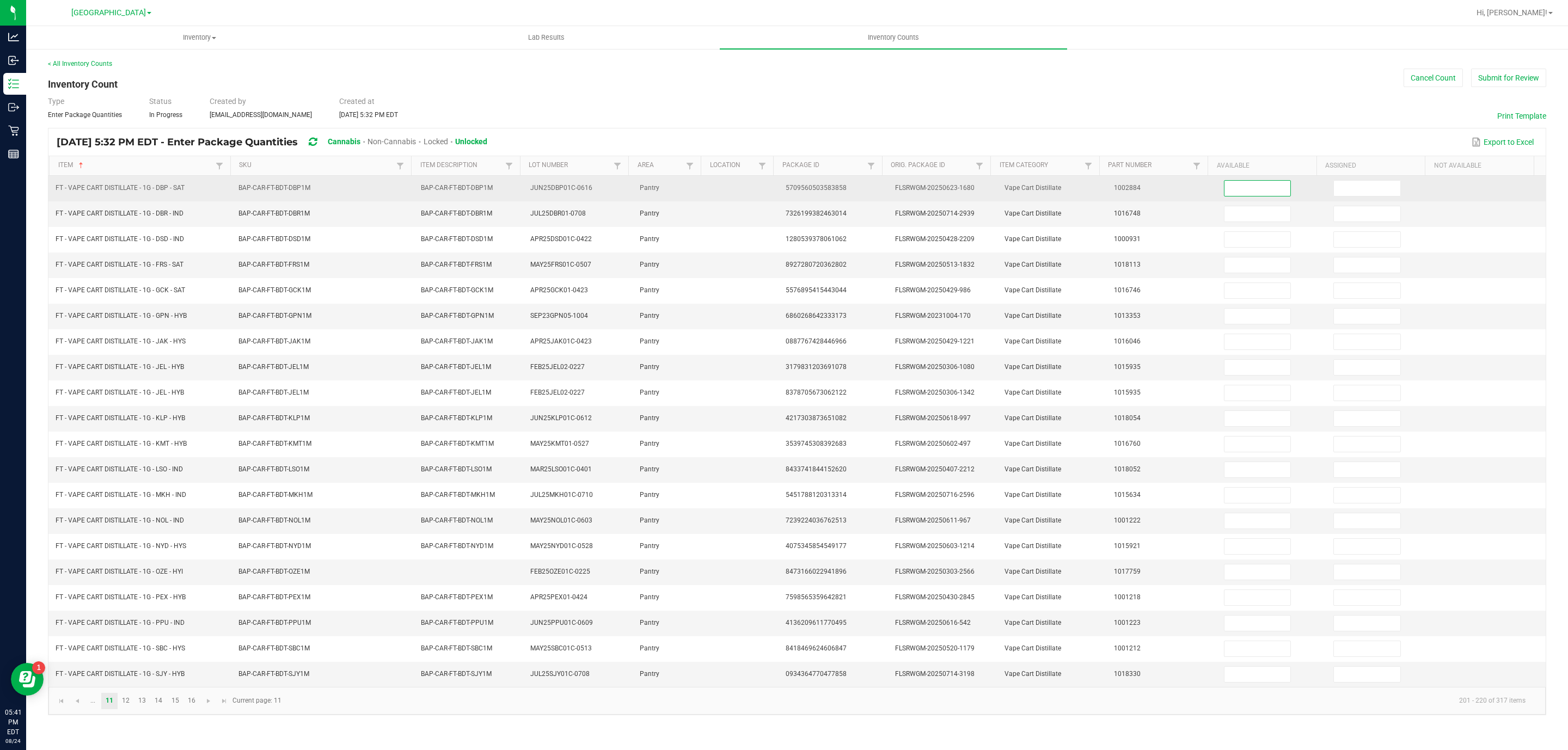
click at [1225, 191] on input at bounding box center [1258, 188] width 67 height 15
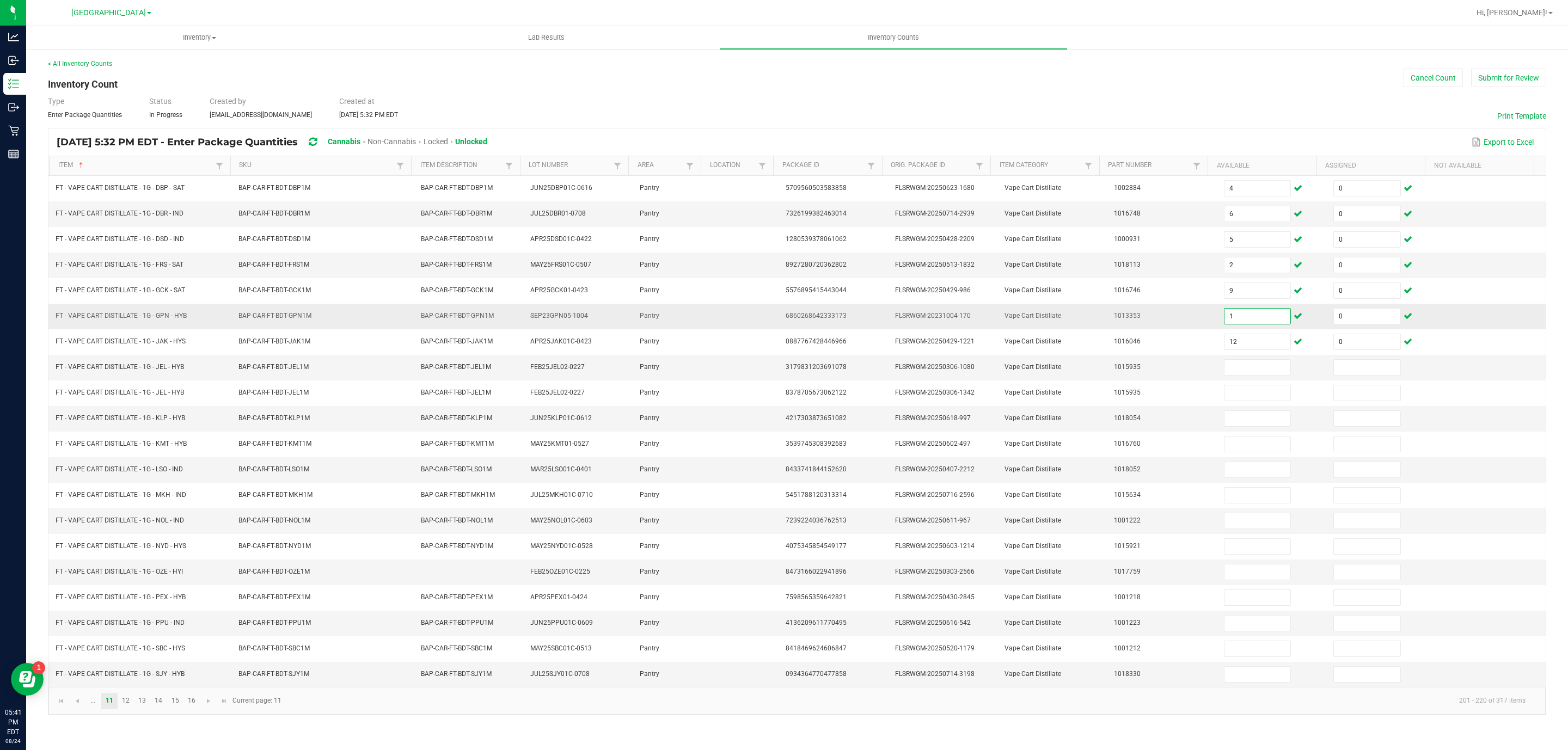
click at [1252, 320] on input "1" at bounding box center [1258, 316] width 67 height 15
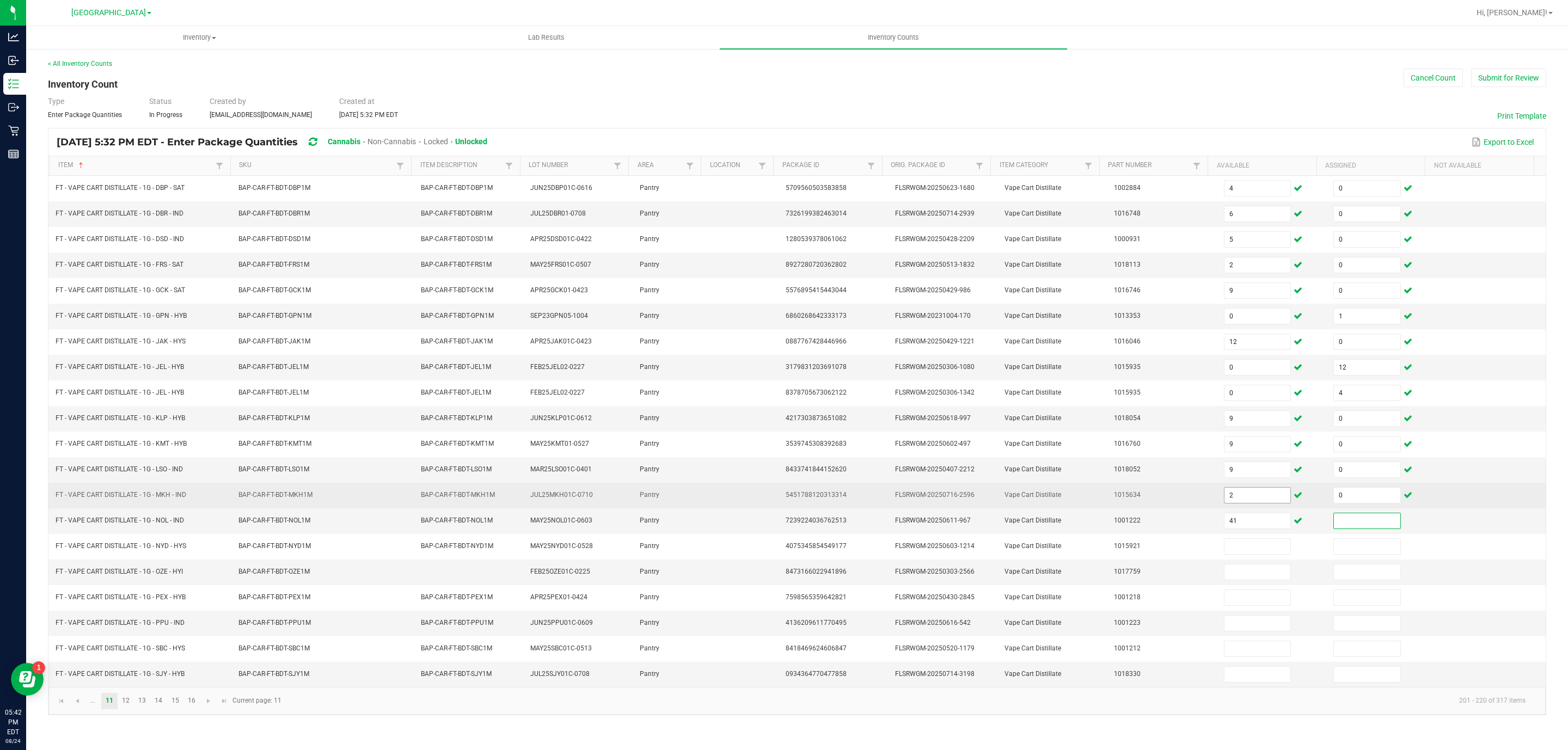
click at [1248, 503] on input "2" at bounding box center [1258, 495] width 67 height 15
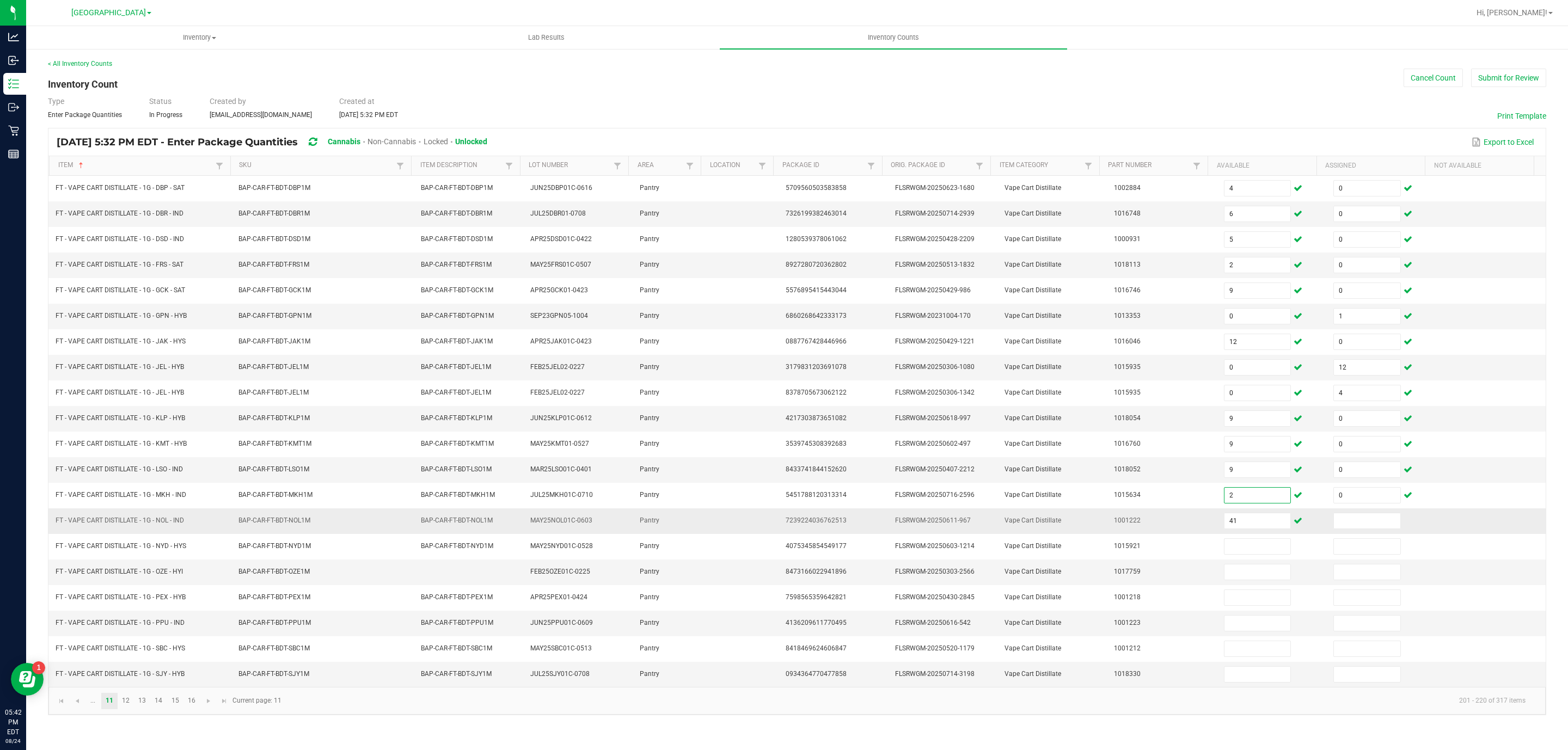
click at [1252, 522] on td "41" at bounding box center [1272, 521] width 110 height 26
click at [1252, 527] on input "41" at bounding box center [1258, 520] width 67 height 15
click at [121, 709] on link "12" at bounding box center [126, 701] width 16 height 16
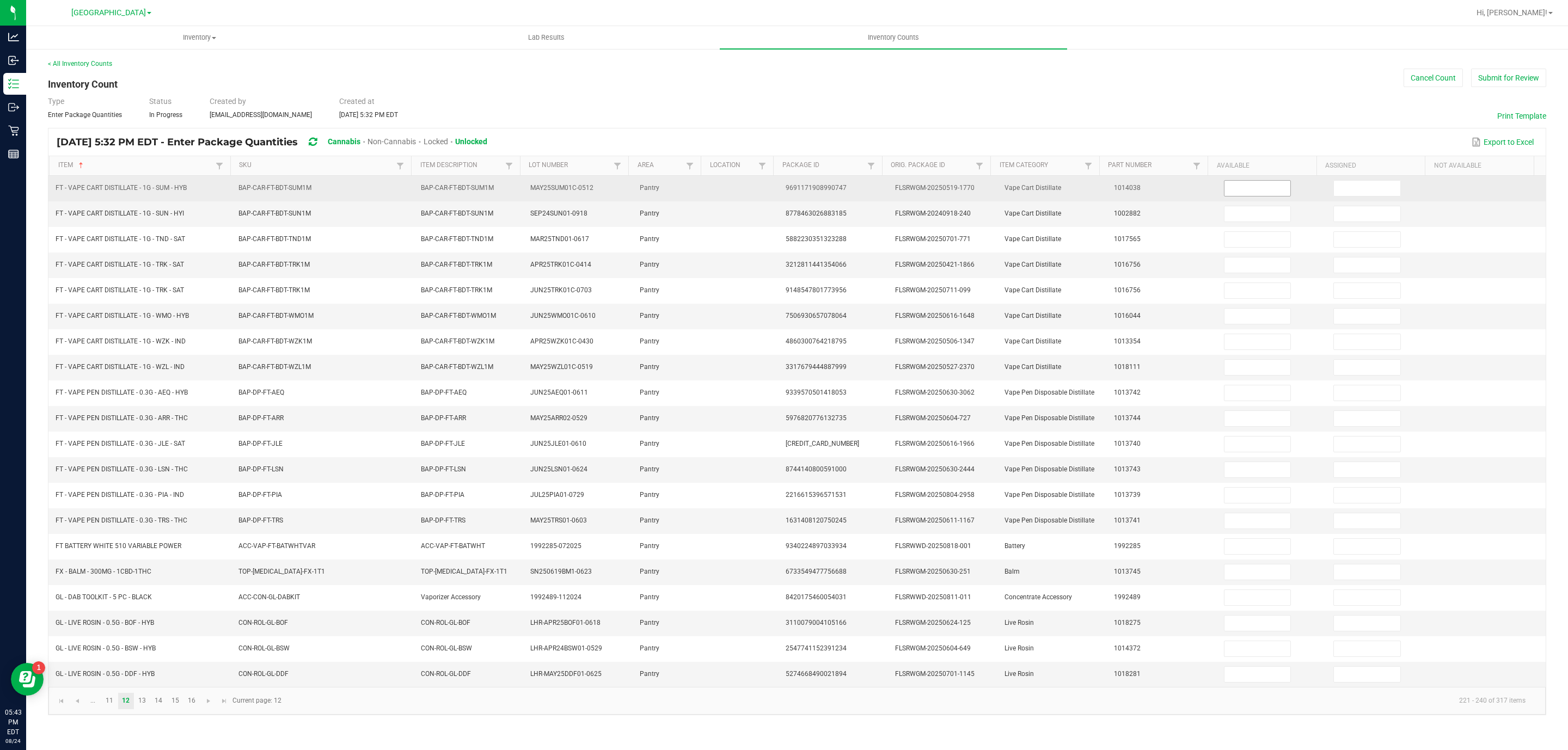
click at [1256, 196] on input at bounding box center [1258, 188] width 67 height 15
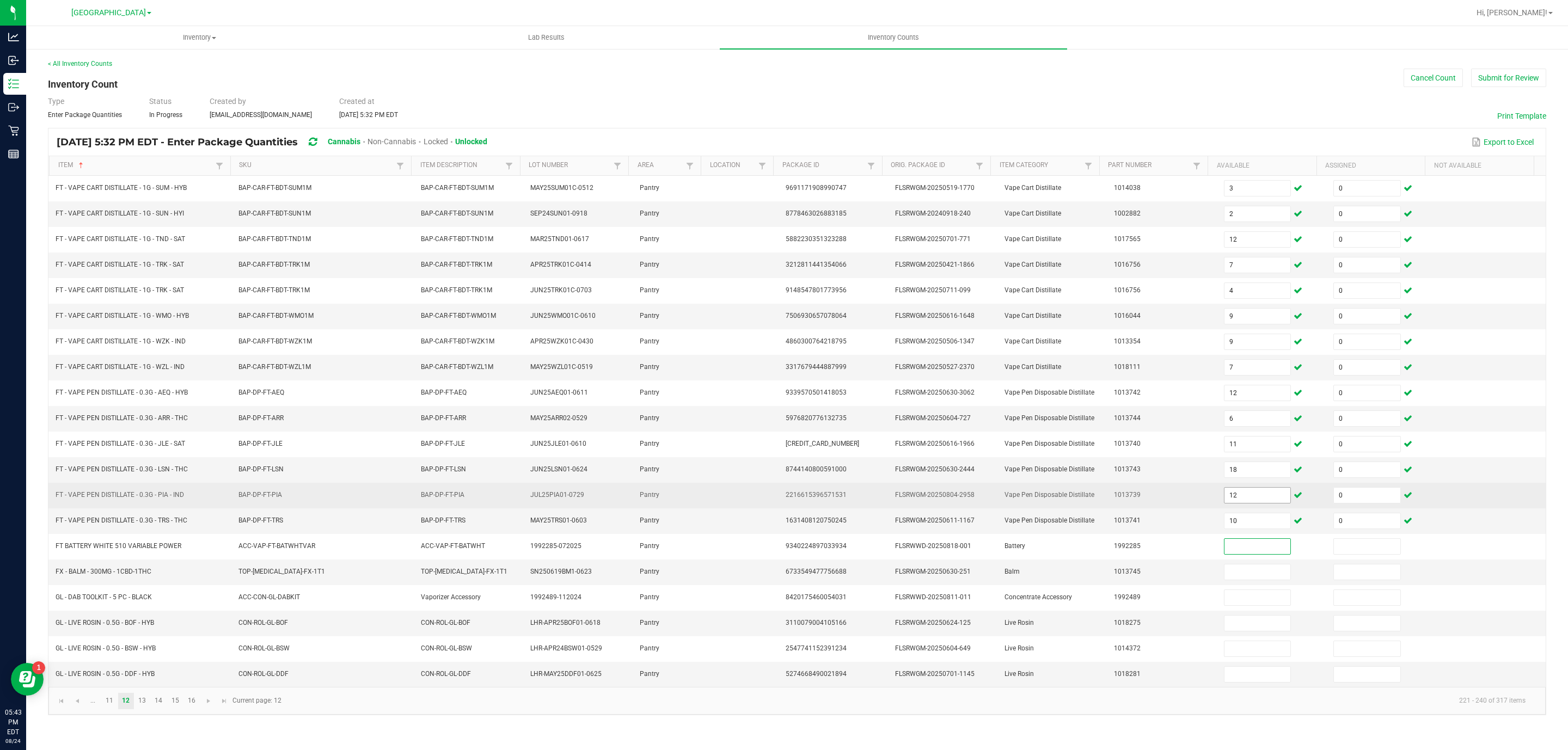
click at [1235, 503] on input "12" at bounding box center [1258, 495] width 67 height 15
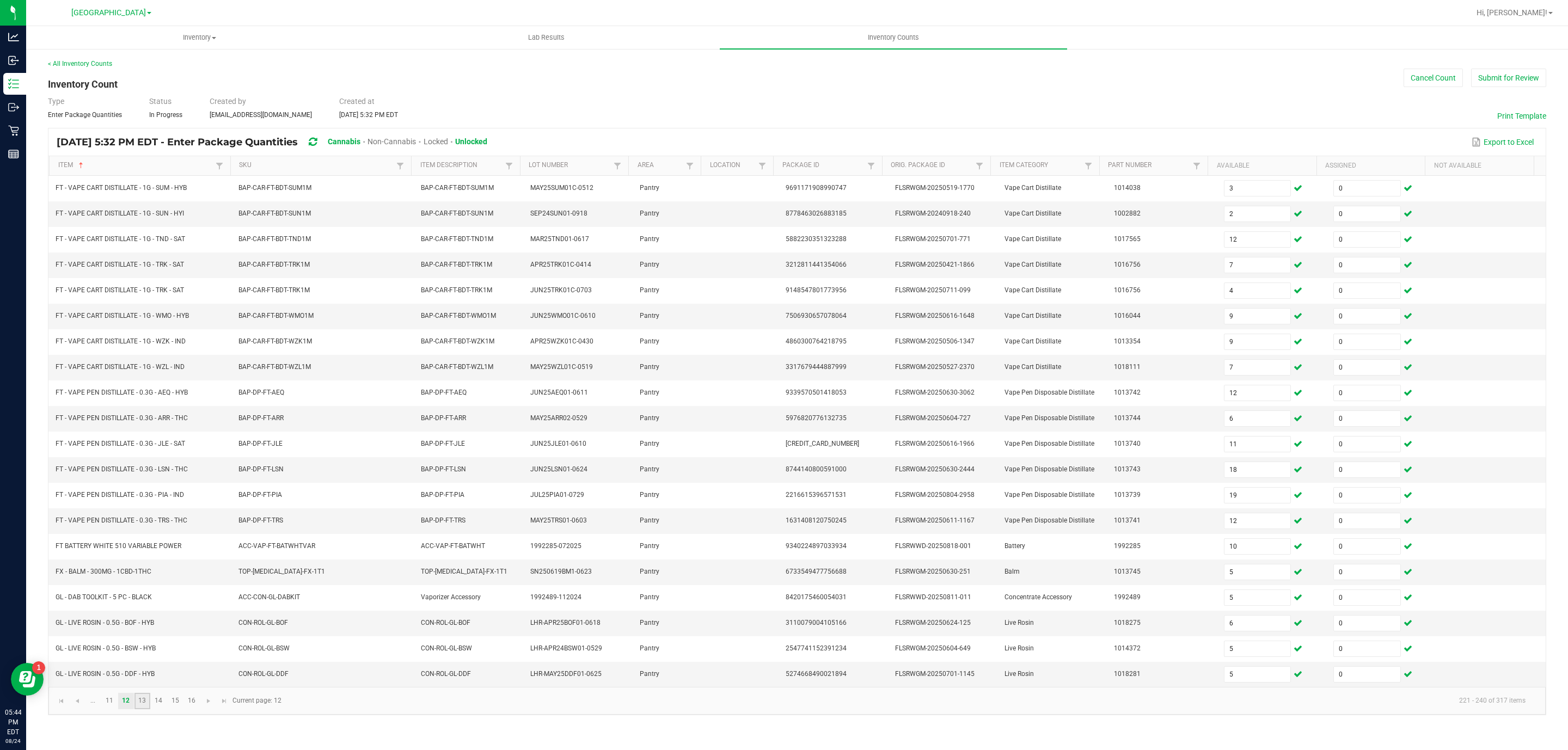
click at [147, 709] on link "13" at bounding box center [142, 701] width 16 height 16
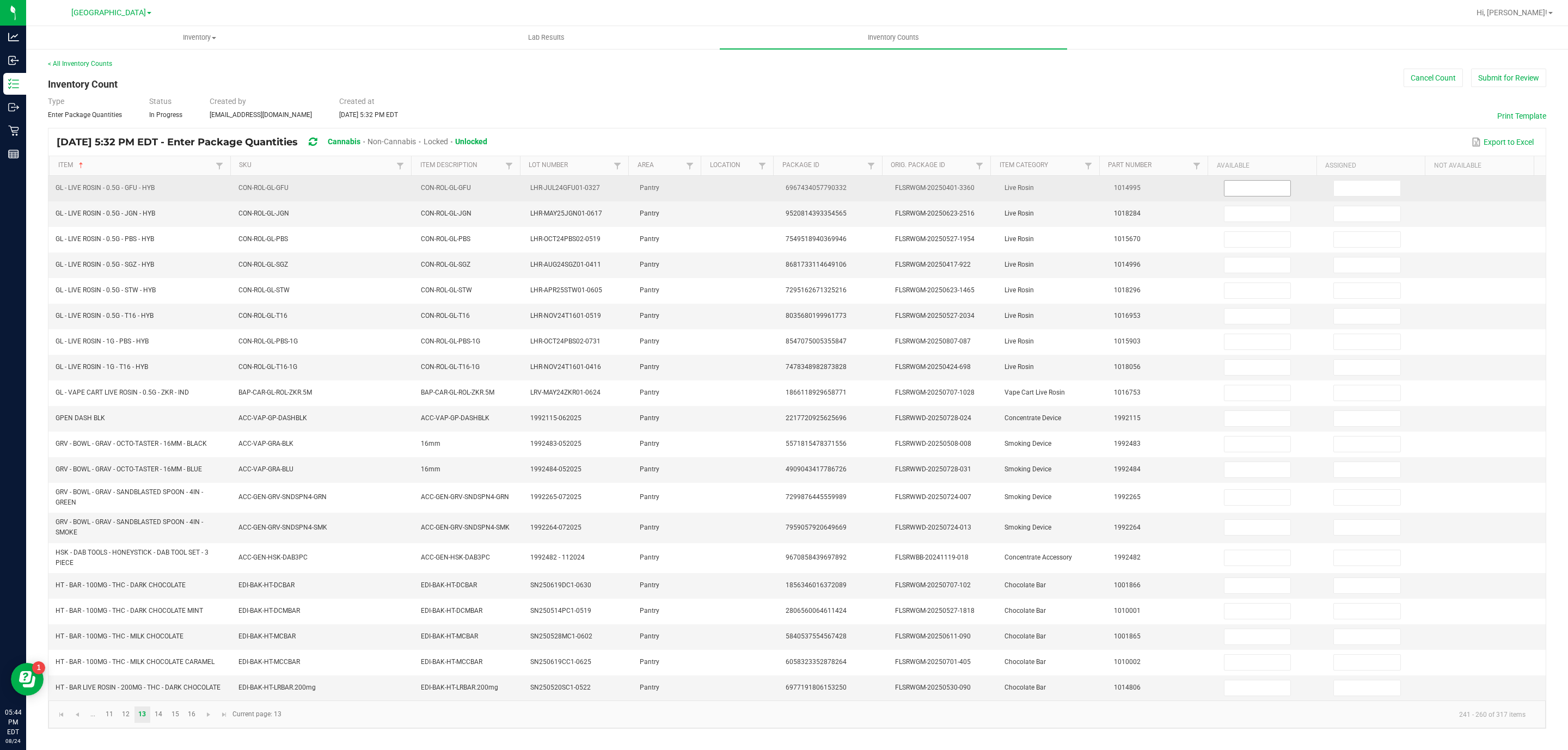
click at [1242, 188] on input at bounding box center [1258, 188] width 67 height 15
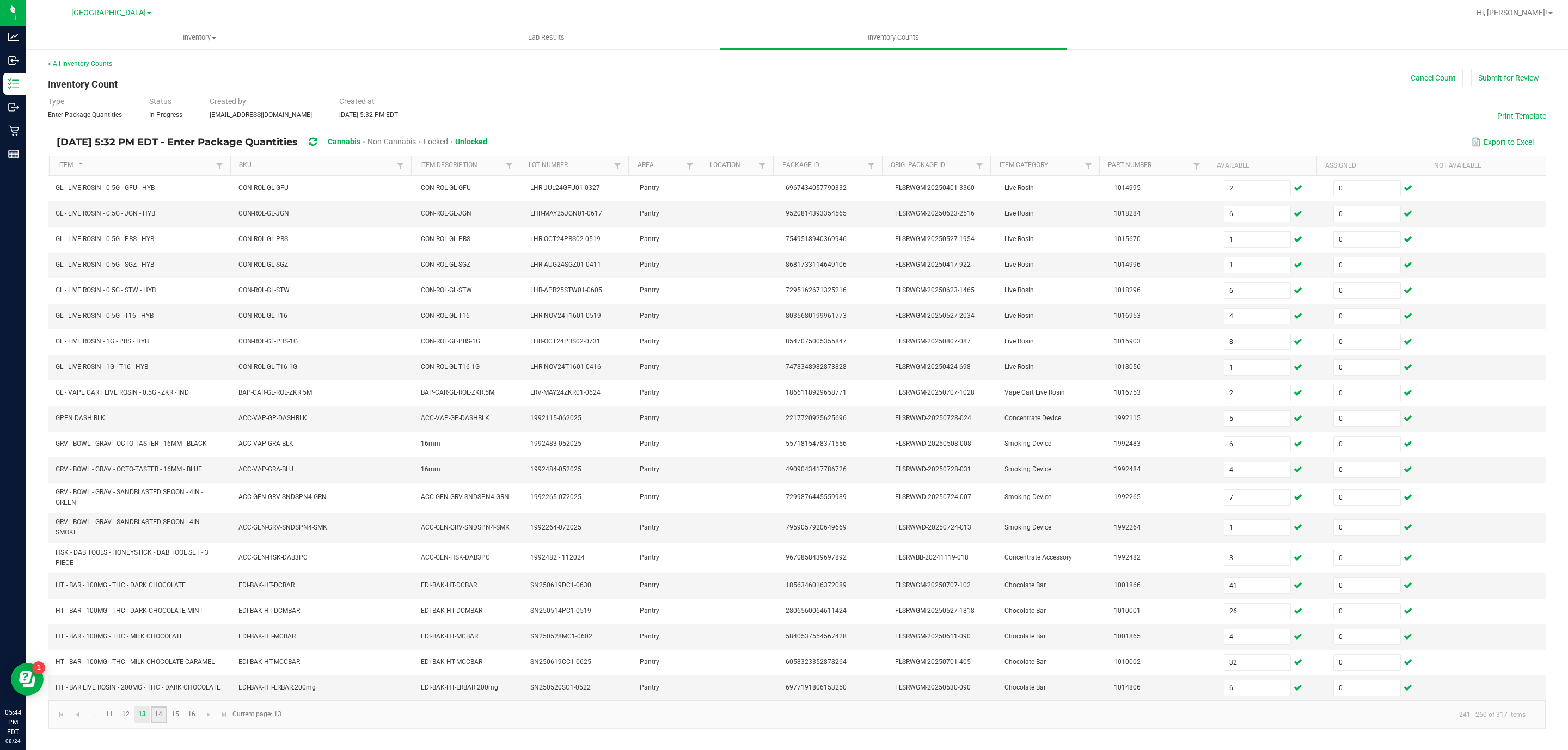
click at [159, 722] on link "14" at bounding box center [159, 714] width 16 height 16
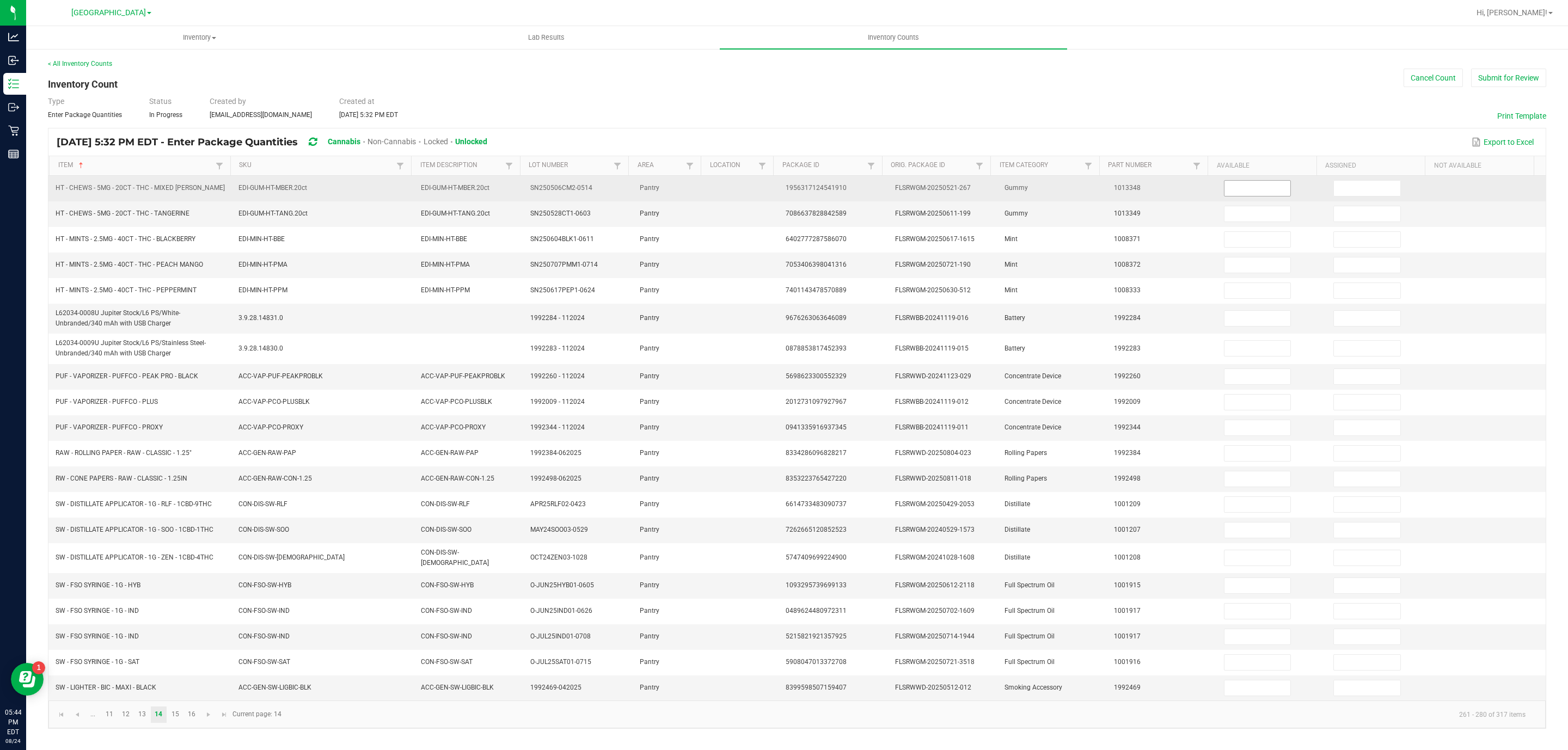
click at [1250, 180] on td at bounding box center [1272, 189] width 110 height 26
click at [1244, 189] on input at bounding box center [1258, 188] width 67 height 15
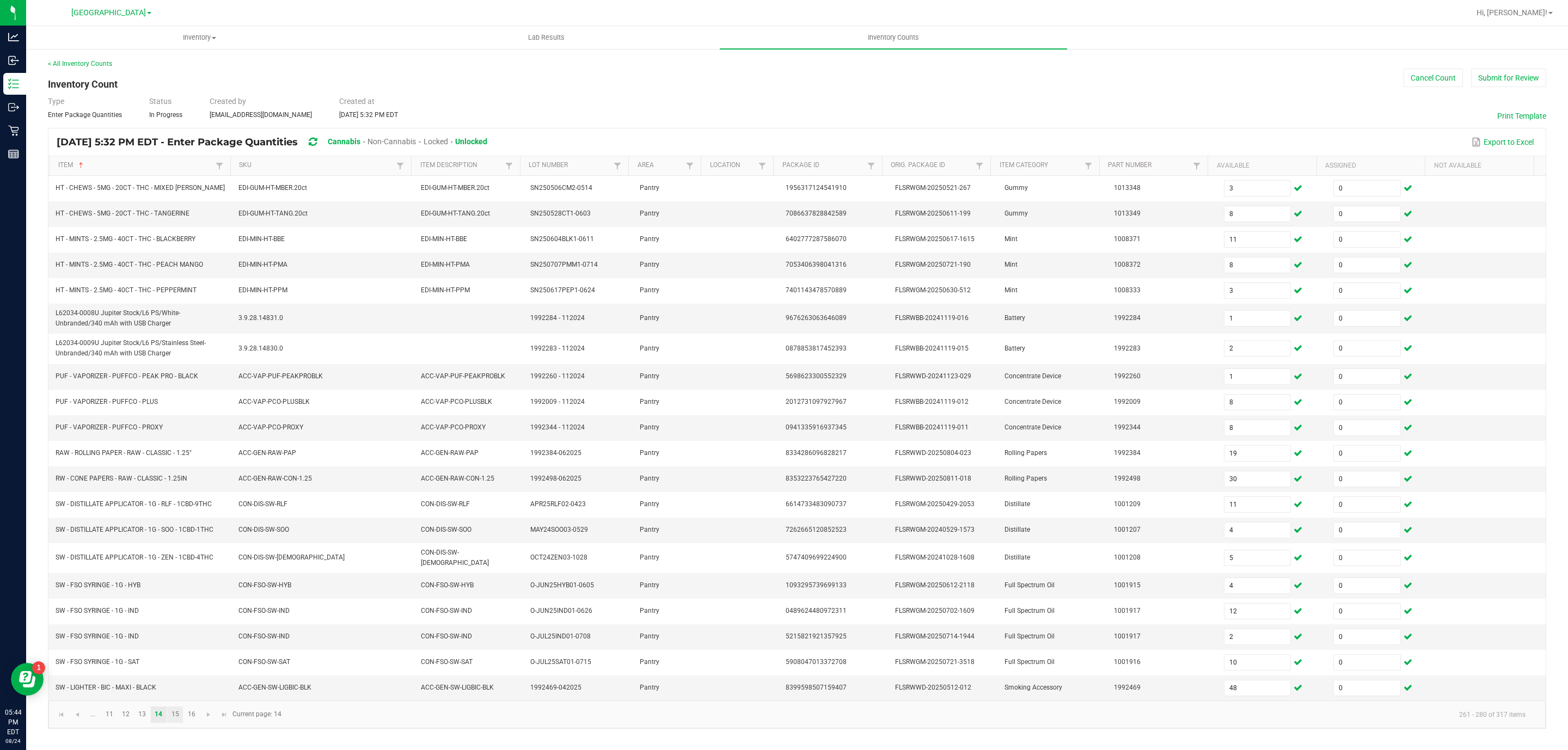
click at [182, 722] on ul "... 11 12 13 14 15 16" at bounding box center [142, 714] width 115 height 16
click at [175, 722] on link "15" at bounding box center [175, 714] width 16 height 16
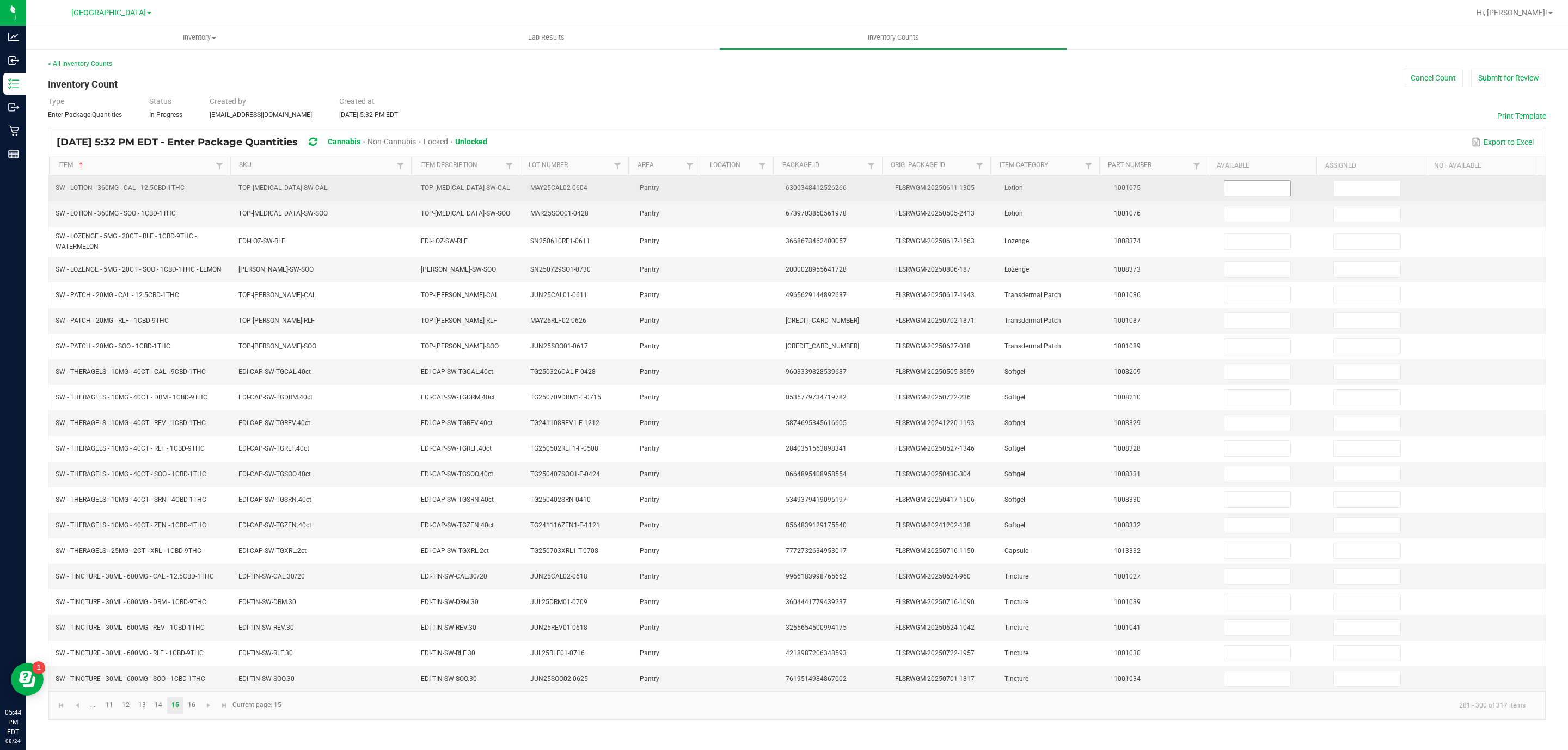
click at [1225, 196] on input at bounding box center [1258, 188] width 67 height 15
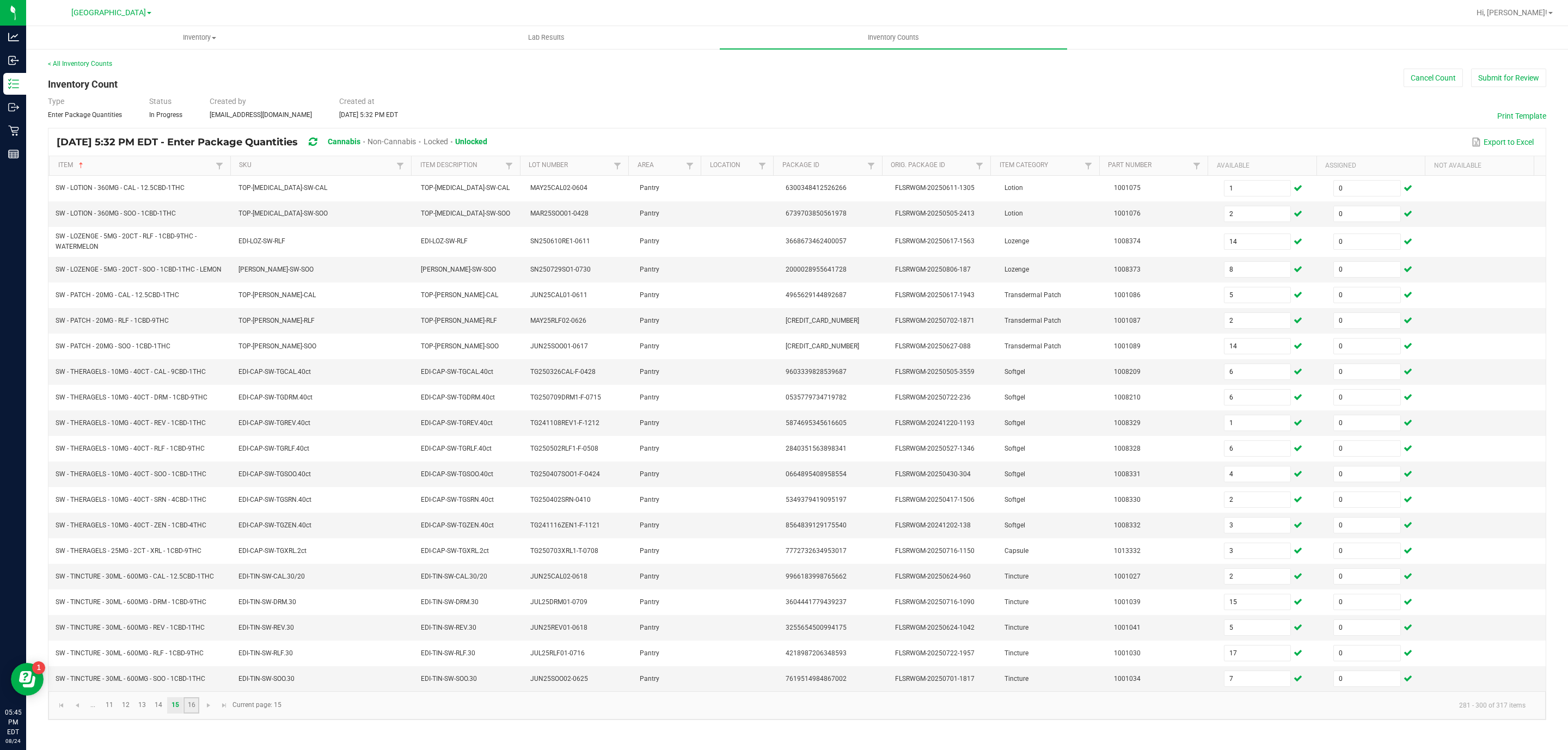
click at [188, 714] on link "16" at bounding box center [191, 705] width 16 height 16
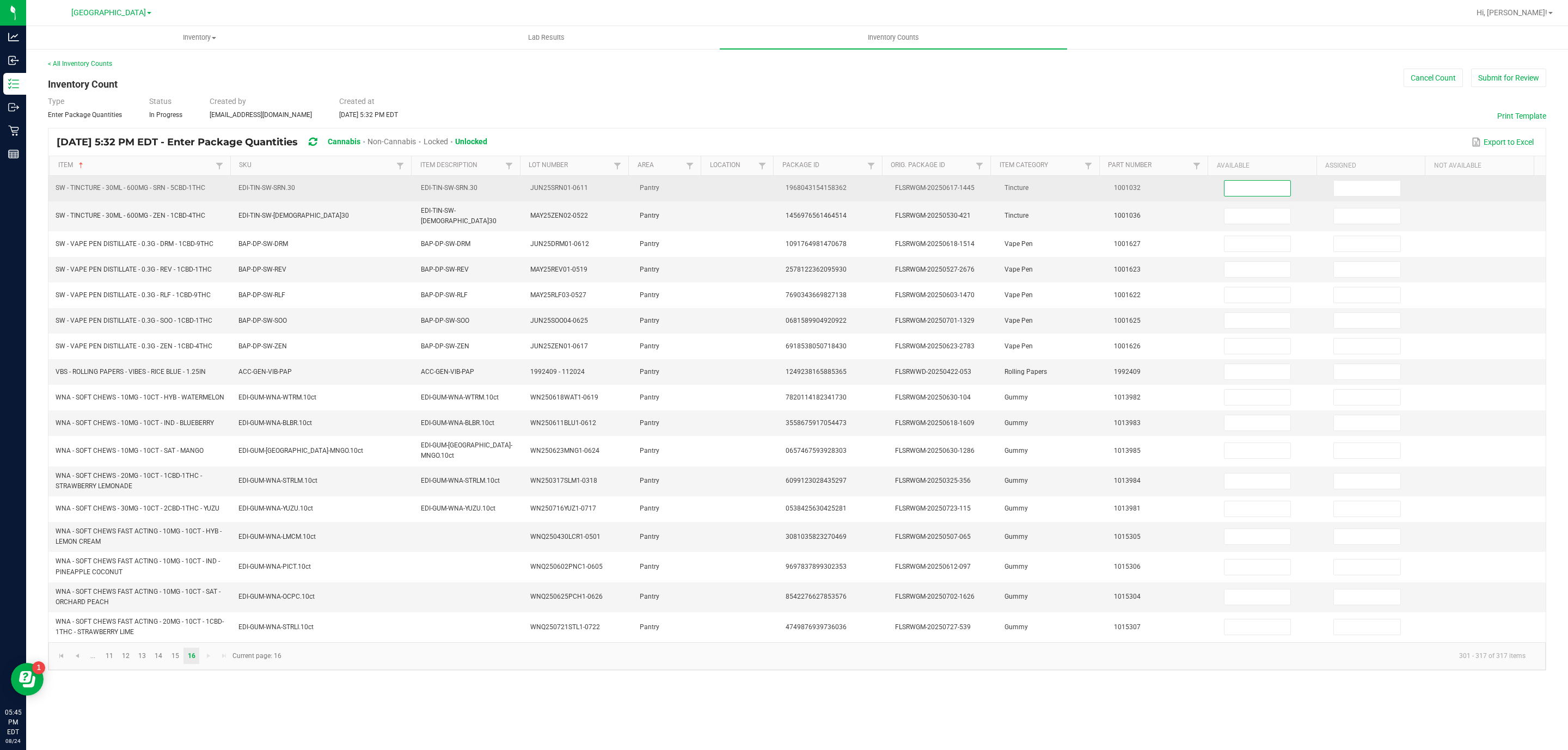
click at [1225, 188] on input at bounding box center [1258, 188] width 67 height 15
click at [1233, 191] on input "10" at bounding box center [1258, 188] width 67 height 15
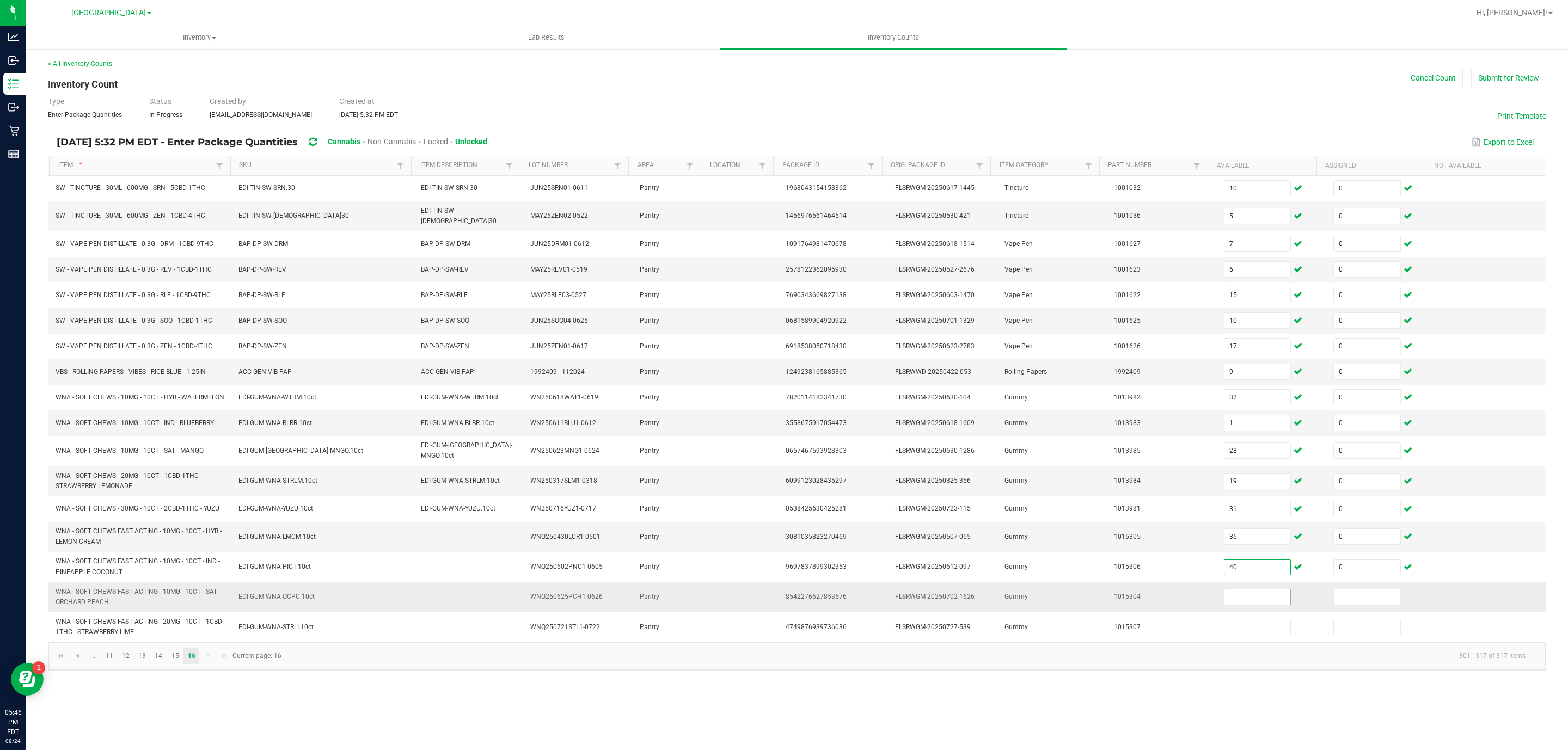
click at [1238, 604] on input at bounding box center [1258, 597] width 67 height 15
click at [1520, 68] on button "Submit for Review" at bounding box center [1509, 78] width 75 height 19
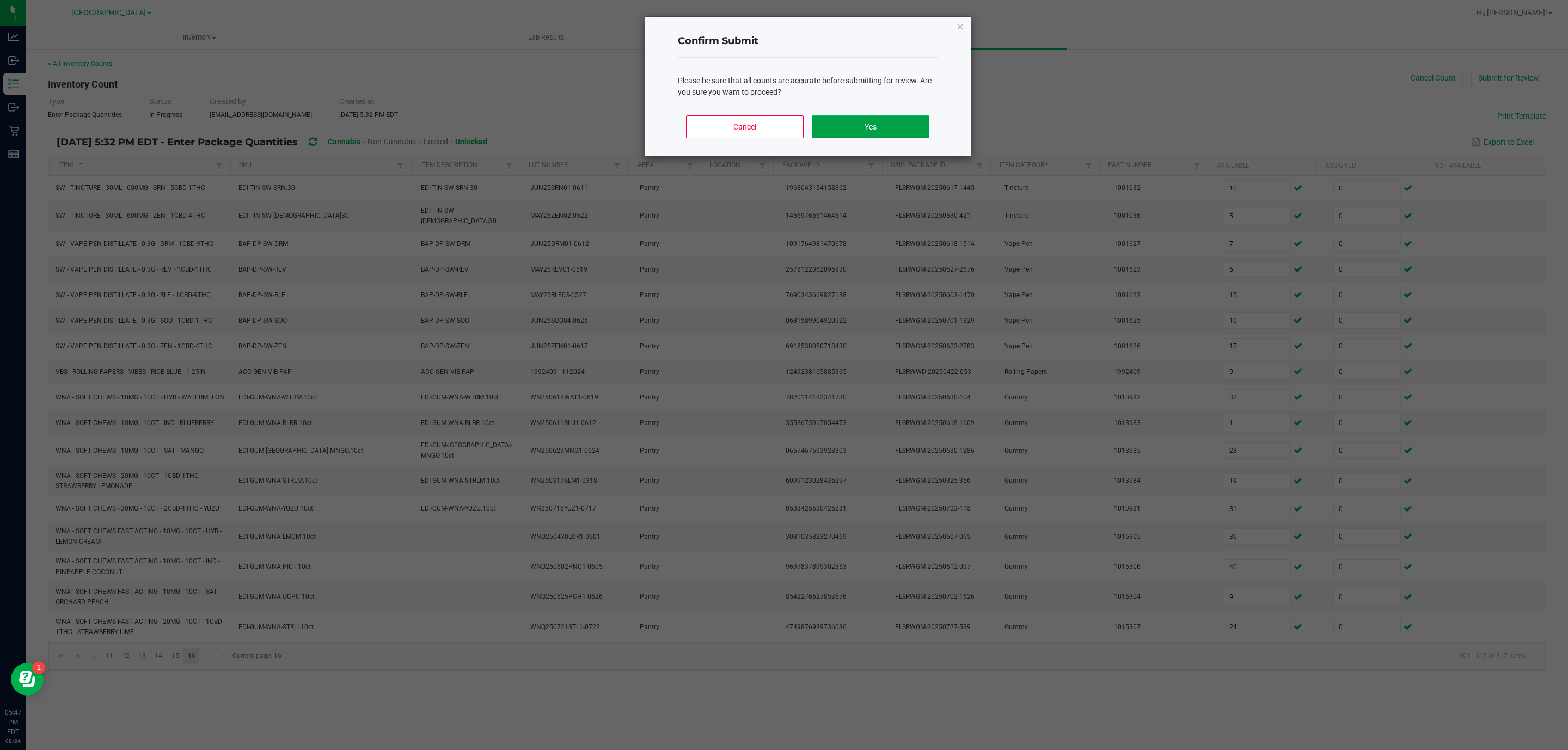
click at [875, 128] on button "Yes" at bounding box center [870, 127] width 117 height 23
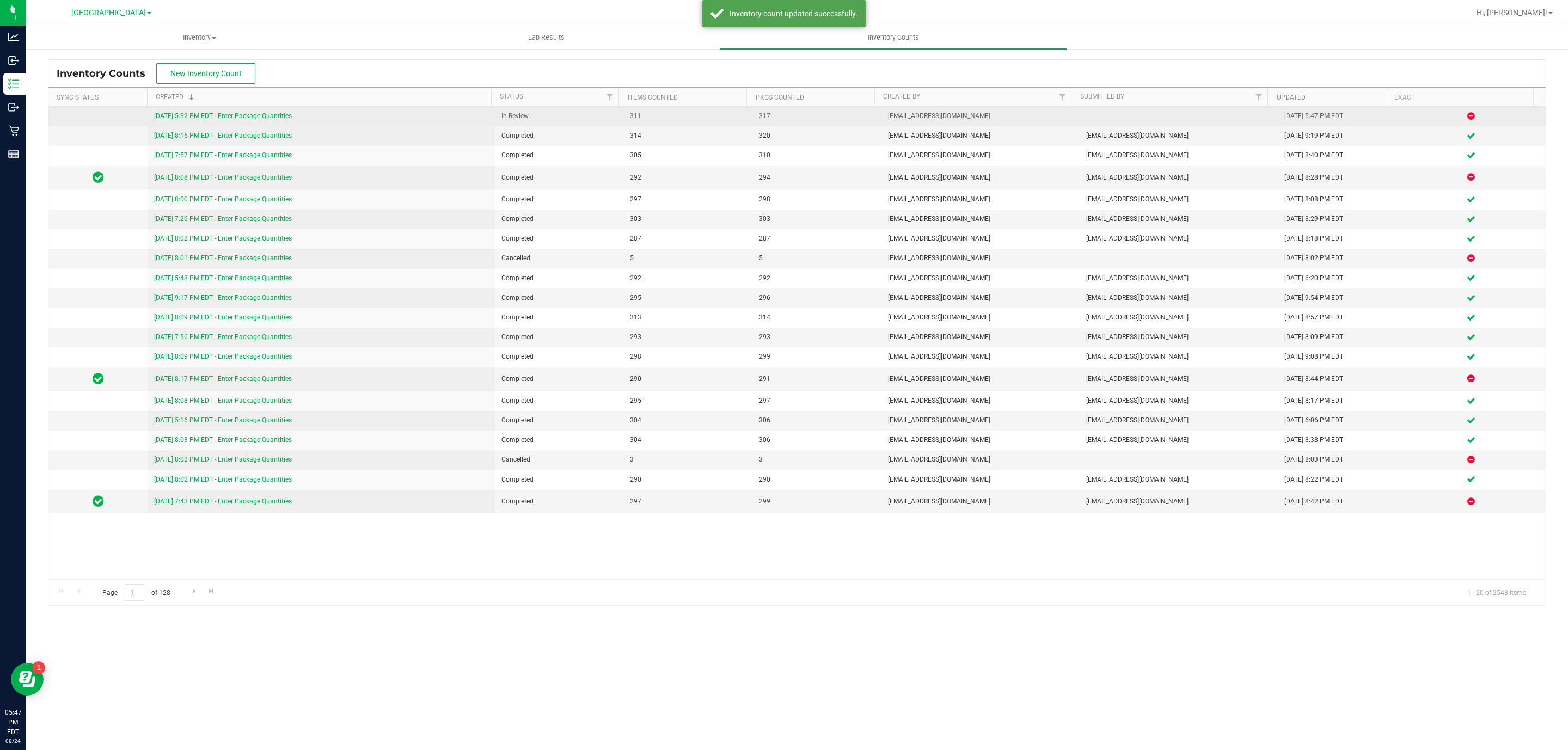
click at [245, 109] on td "[DATE] 5:32 PM EDT - Enter Package Quantities" at bounding box center [321, 116] width 347 height 19
click at [249, 120] on link "[DATE] 5:32 PM EDT - Enter Package Quantities" at bounding box center [222, 115] width 138 height 7
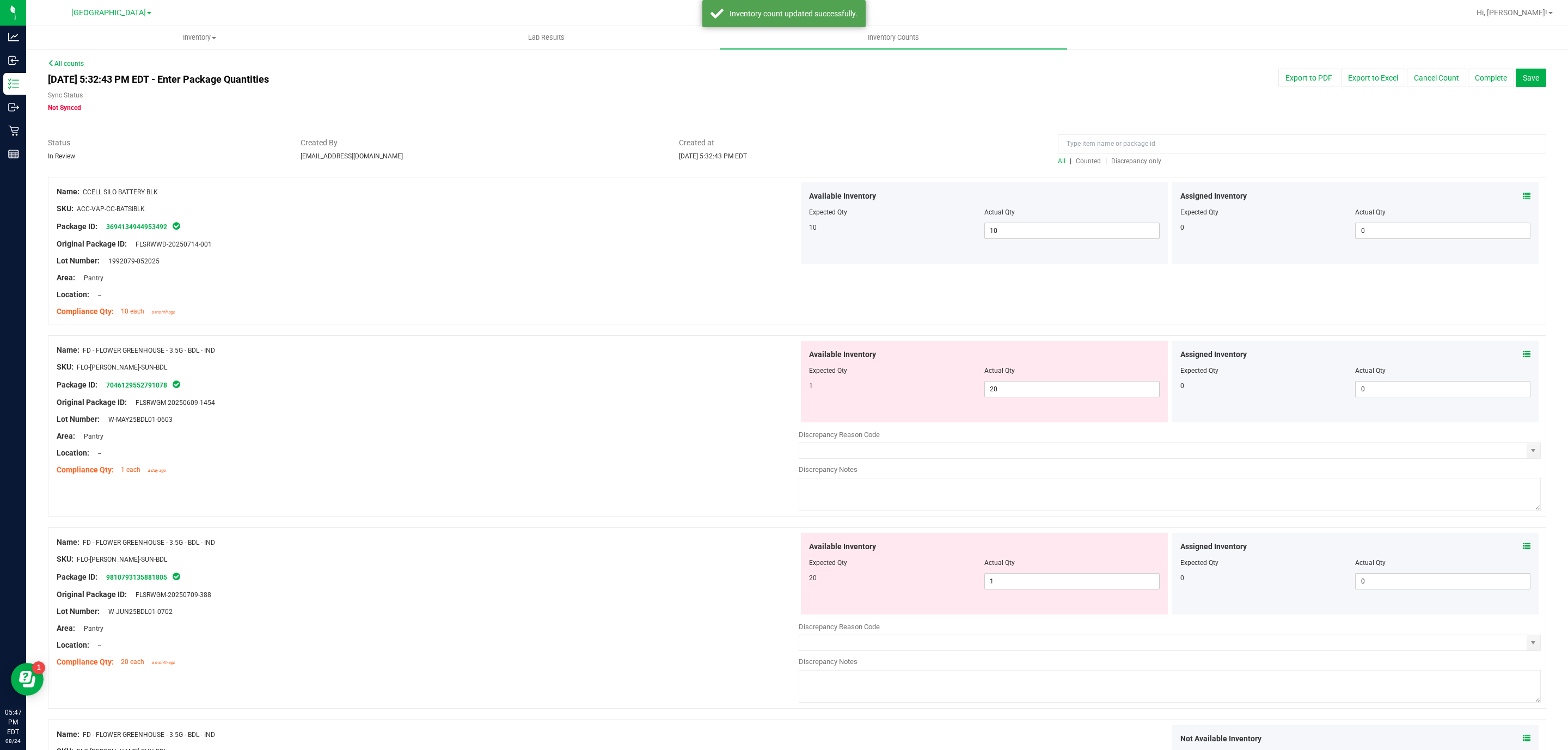
click at [1117, 158] on span "Discrepancy only" at bounding box center [1136, 160] width 50 height 7
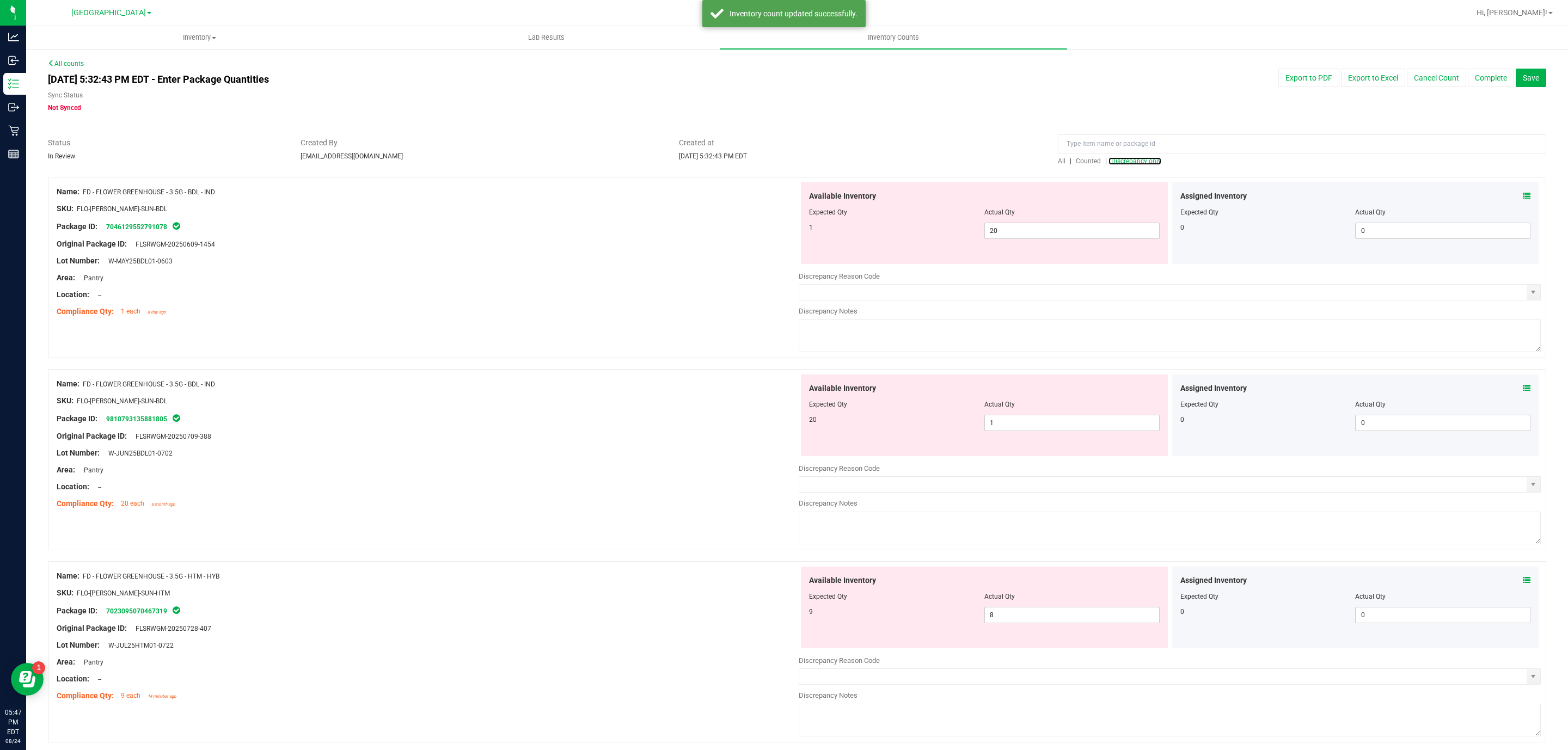
scroll to position [3321, 0]
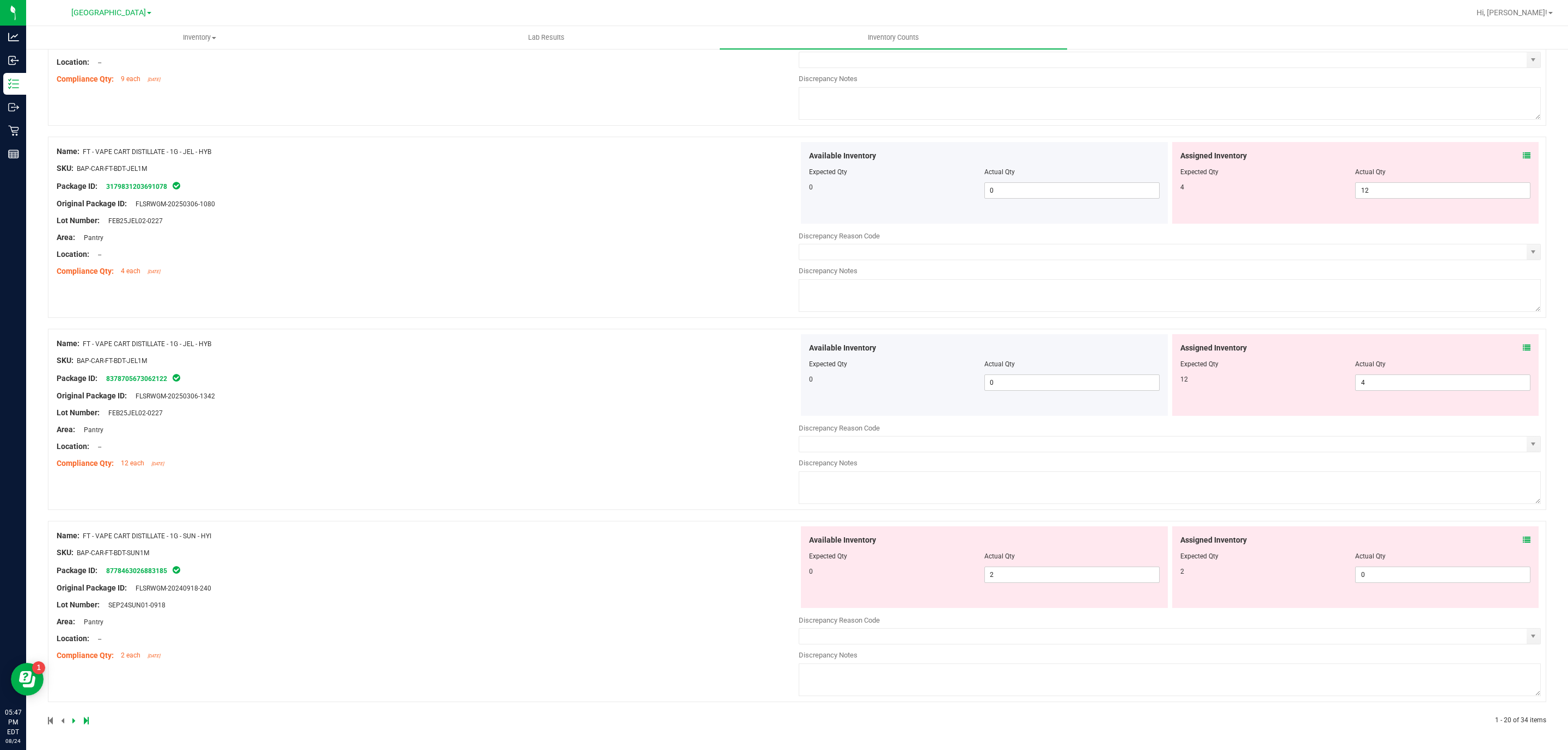
click at [1087, 565] on div at bounding box center [984, 564] width 351 height 5
click at [1088, 565] on div at bounding box center [984, 564] width 351 height 5
drag, startPoint x: 1088, startPoint y: 570, endPoint x: 1082, endPoint y: 585, distance: 16.2
click at [1088, 570] on span "2 2" at bounding box center [1072, 575] width 175 height 16
click at [1082, 585] on div "Available Inventory Expected Qty Actual Qty 0 2 2" at bounding box center [984, 567] width 367 height 82
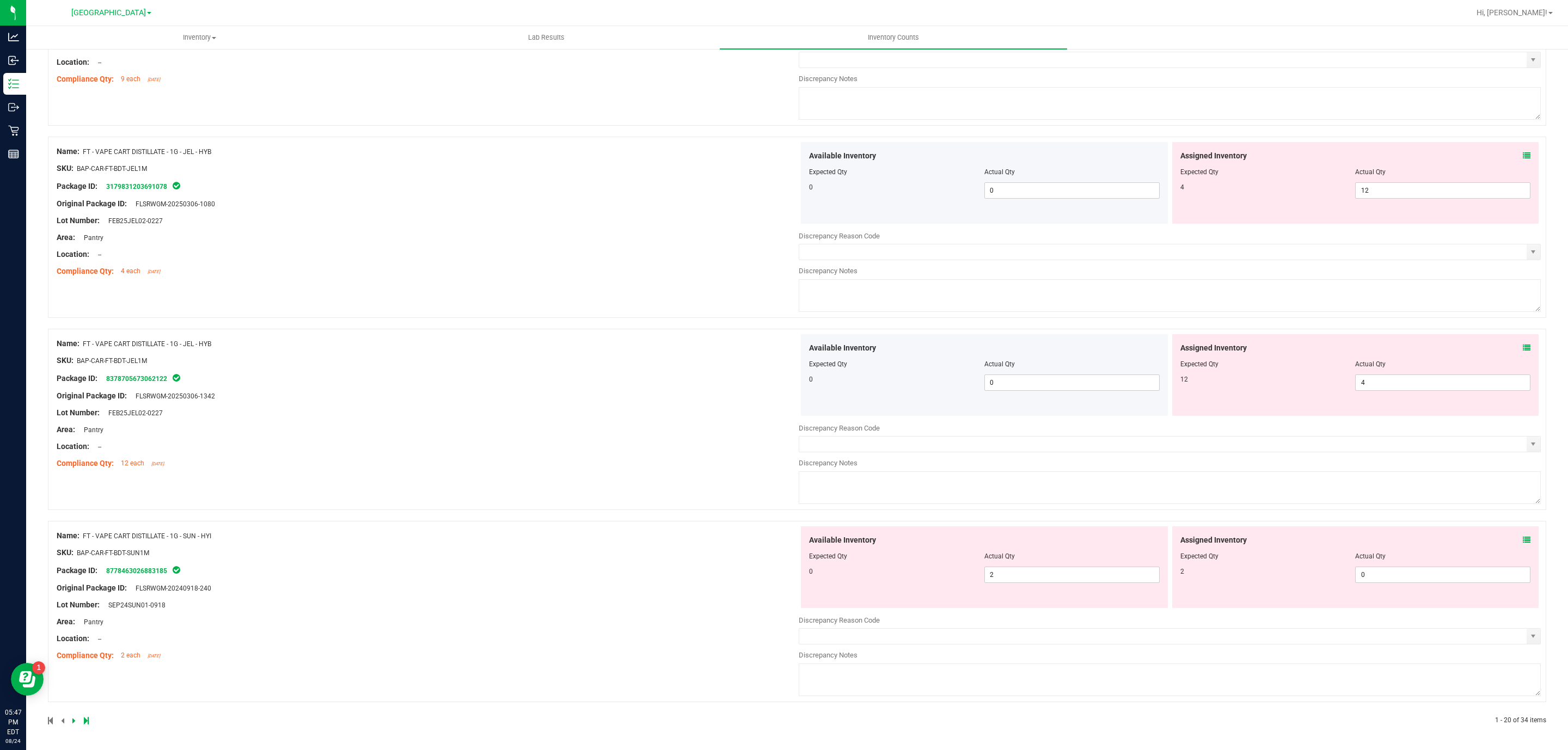
click at [1082, 585] on div "Available Inventory Expected Qty Actual Qty 0 2 2" at bounding box center [984, 567] width 367 height 82
click at [1079, 576] on span "2 2" at bounding box center [1072, 575] width 175 height 16
click at [1078, 577] on input "2" at bounding box center [1072, 575] width 174 height 15
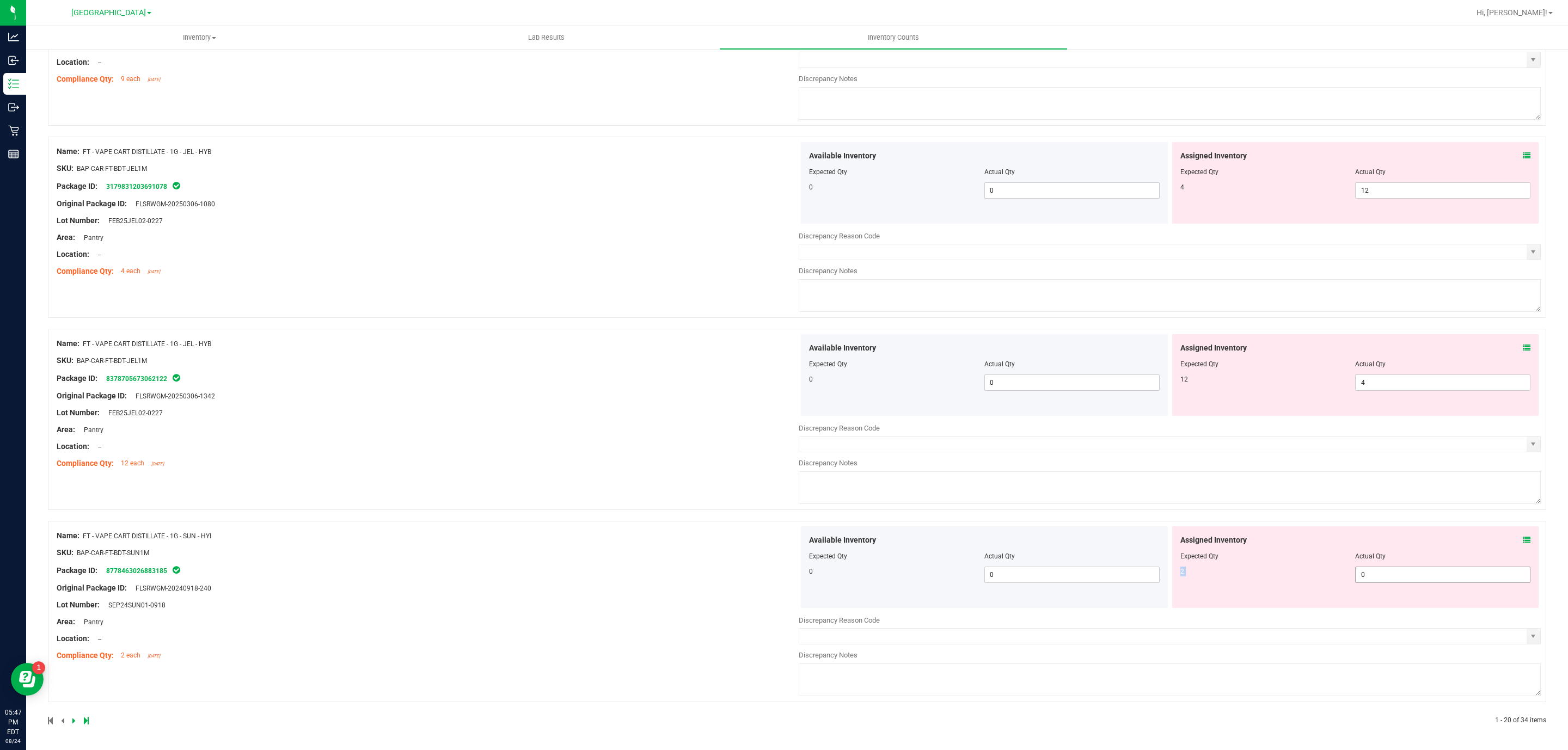
drag, startPoint x: 1391, startPoint y: 565, endPoint x: 1392, endPoint y: 575, distance: 10.0
click at [1392, 575] on div "Assigned Inventory Expected Qty Actual Qty 2 0 0" at bounding box center [1356, 567] width 367 height 82
click at [1392, 575] on span "0 0" at bounding box center [1442, 575] width 175 height 16
click at [1392, 575] on input "0" at bounding box center [1442, 575] width 174 height 15
click at [1413, 369] on div "Assigned Inventory Expected Qty Actual Qty 12 4 4" at bounding box center [1356, 375] width 367 height 82
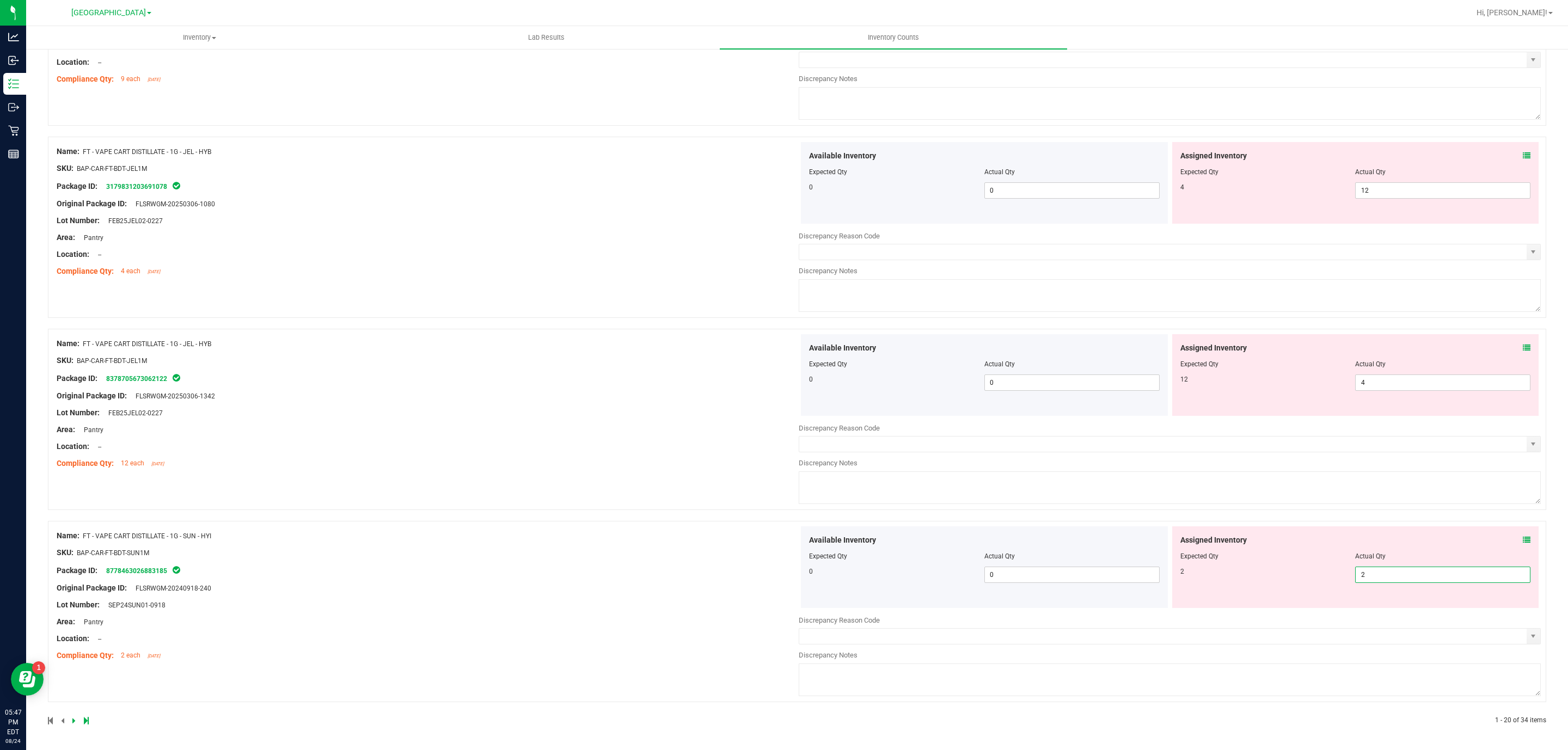
scroll to position [3287, 0]
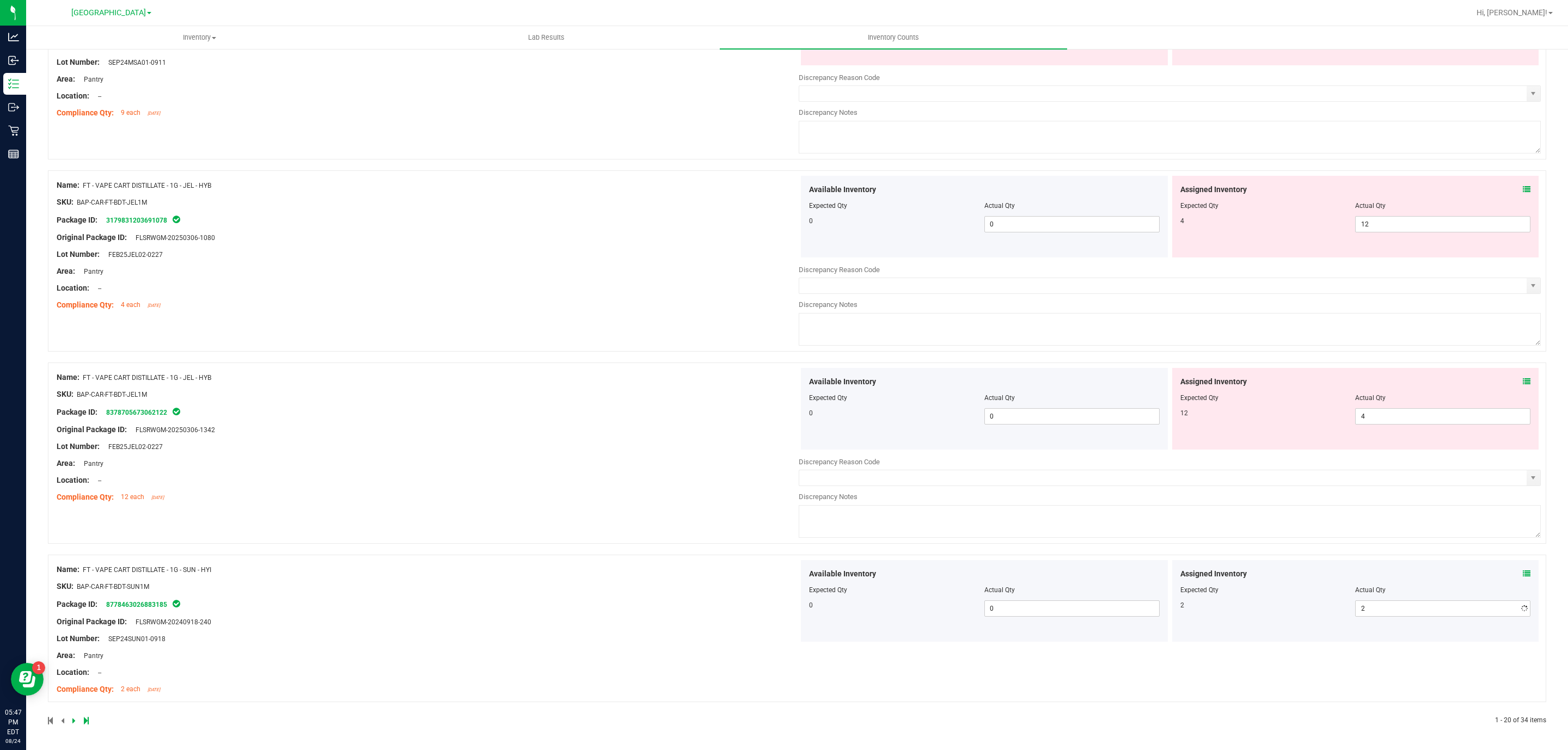
click at [1413, 369] on div "Assigned Inventory Expected Qty Actual Qty 12 4 4" at bounding box center [1356, 409] width 367 height 82
click at [1421, 404] on div at bounding box center [1356, 406] width 351 height 5
click at [1421, 402] on div "Actual Qty" at bounding box center [1442, 397] width 175 height 10
click at [1420, 412] on span "4 4" at bounding box center [1442, 416] width 175 height 16
click at [1420, 412] on input "4" at bounding box center [1442, 416] width 174 height 15
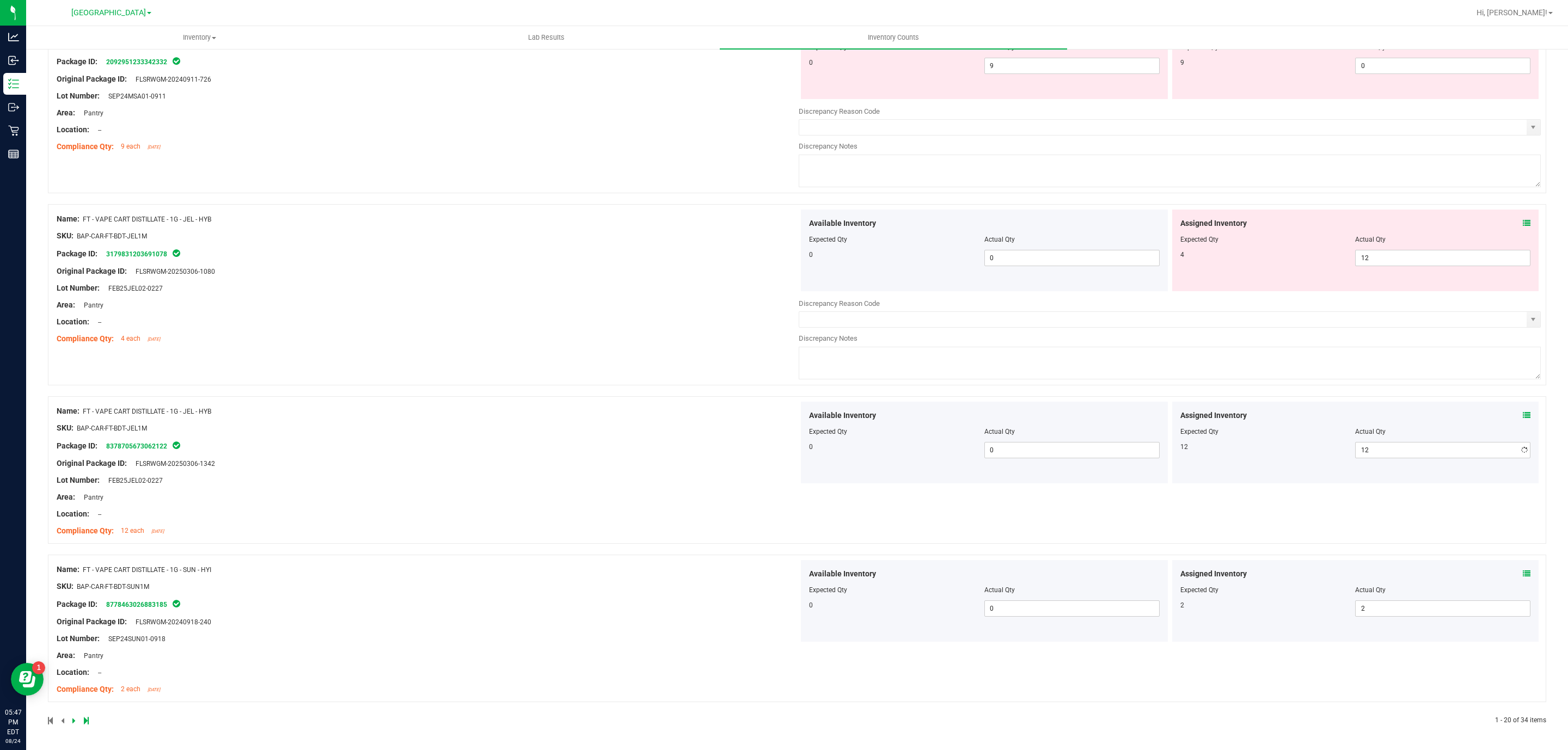
click at [1399, 232] on div "Assigned Inventory Expected Qty Actual Qty 4 12 12" at bounding box center [1356, 250] width 367 height 82
click at [1389, 262] on span "12 12" at bounding box center [1442, 258] width 175 height 16
click at [1389, 262] on input "12" at bounding box center [1442, 258] width 174 height 15
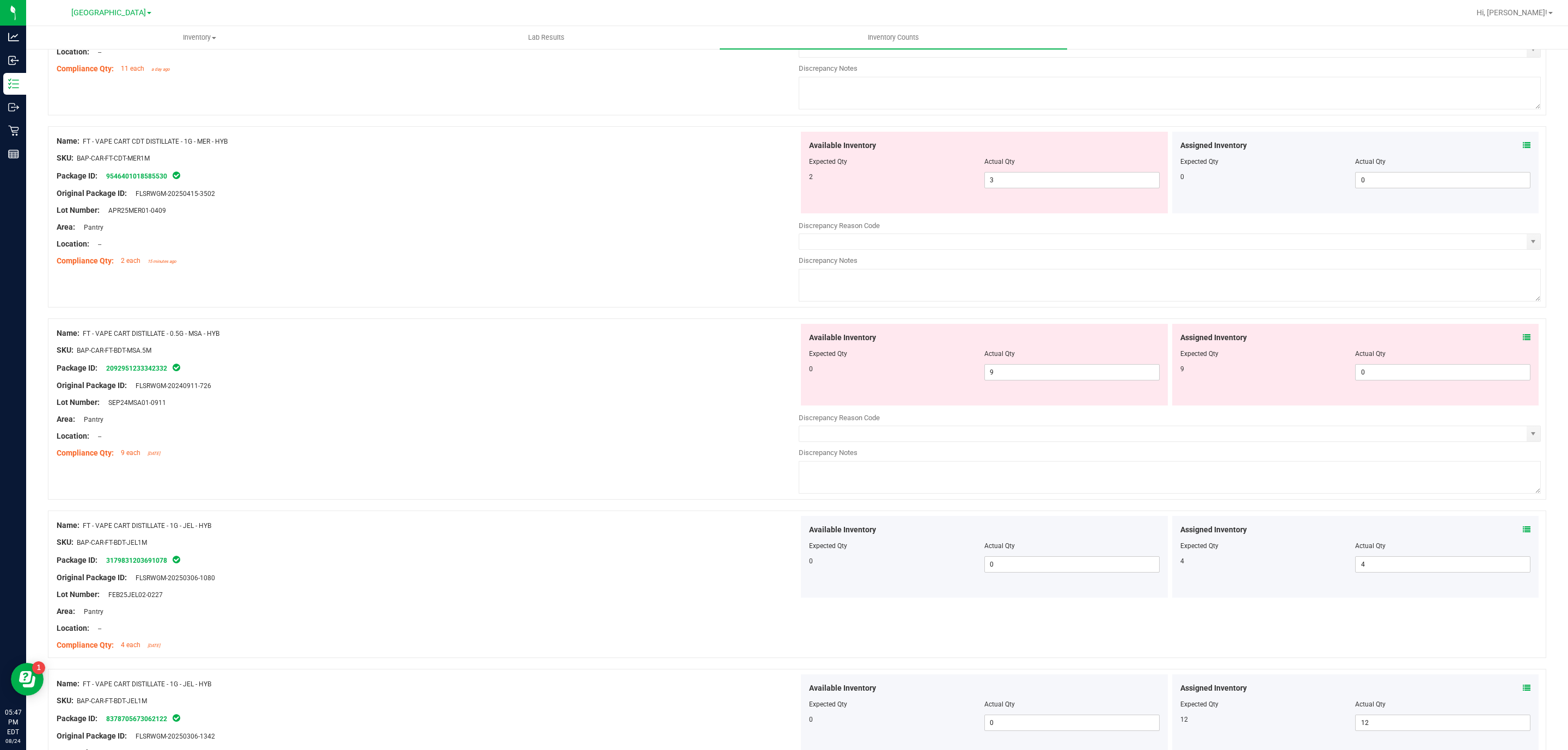
scroll to position [2811, 0]
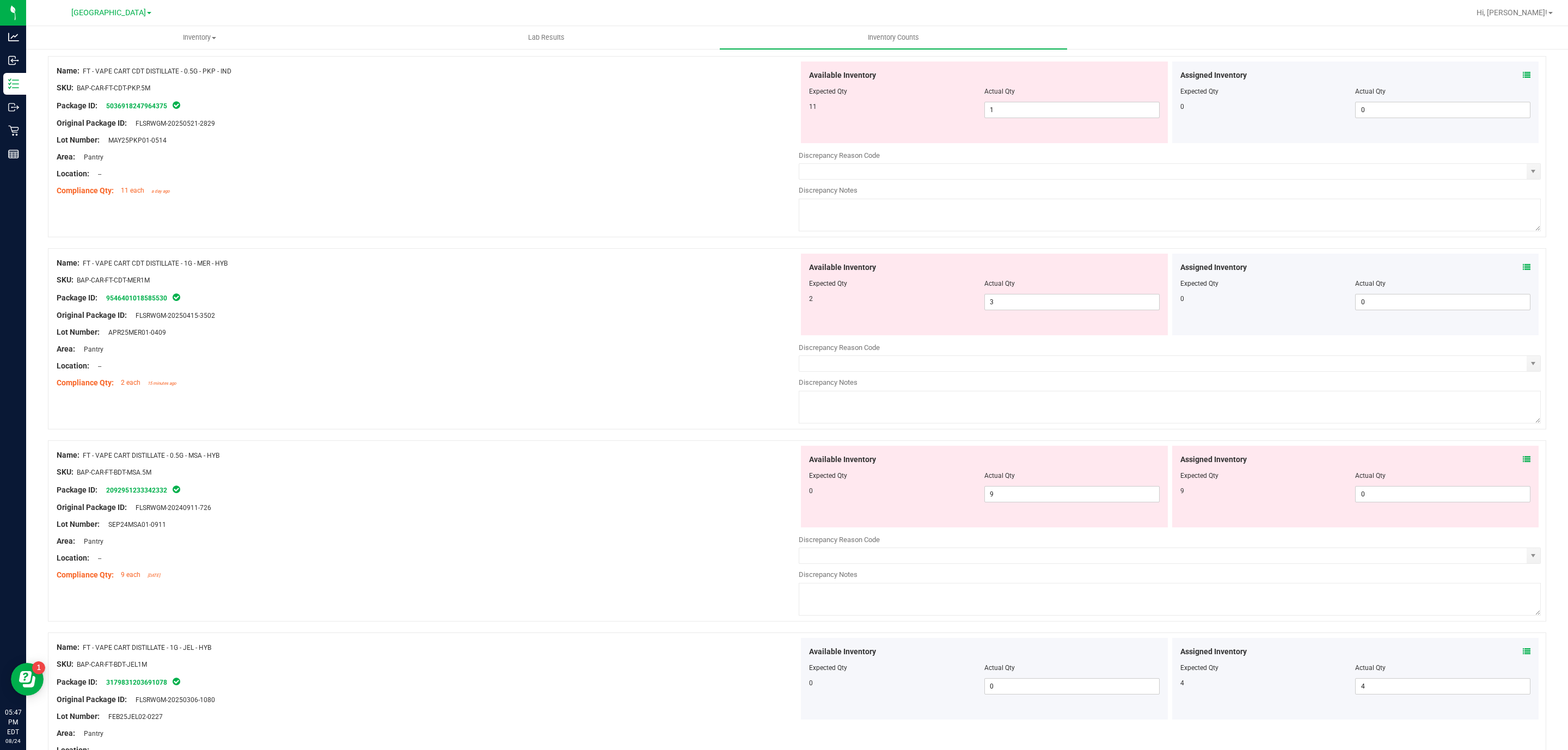
click at [1078, 481] on div "Actual Qty" at bounding box center [1072, 475] width 175 height 10
click at [1078, 500] on span "9 9" at bounding box center [1072, 494] width 175 height 16
click at [1078, 500] on input "9" at bounding box center [1072, 494] width 174 height 15
click at [1312, 496] on div "9" at bounding box center [1268, 491] width 175 height 10
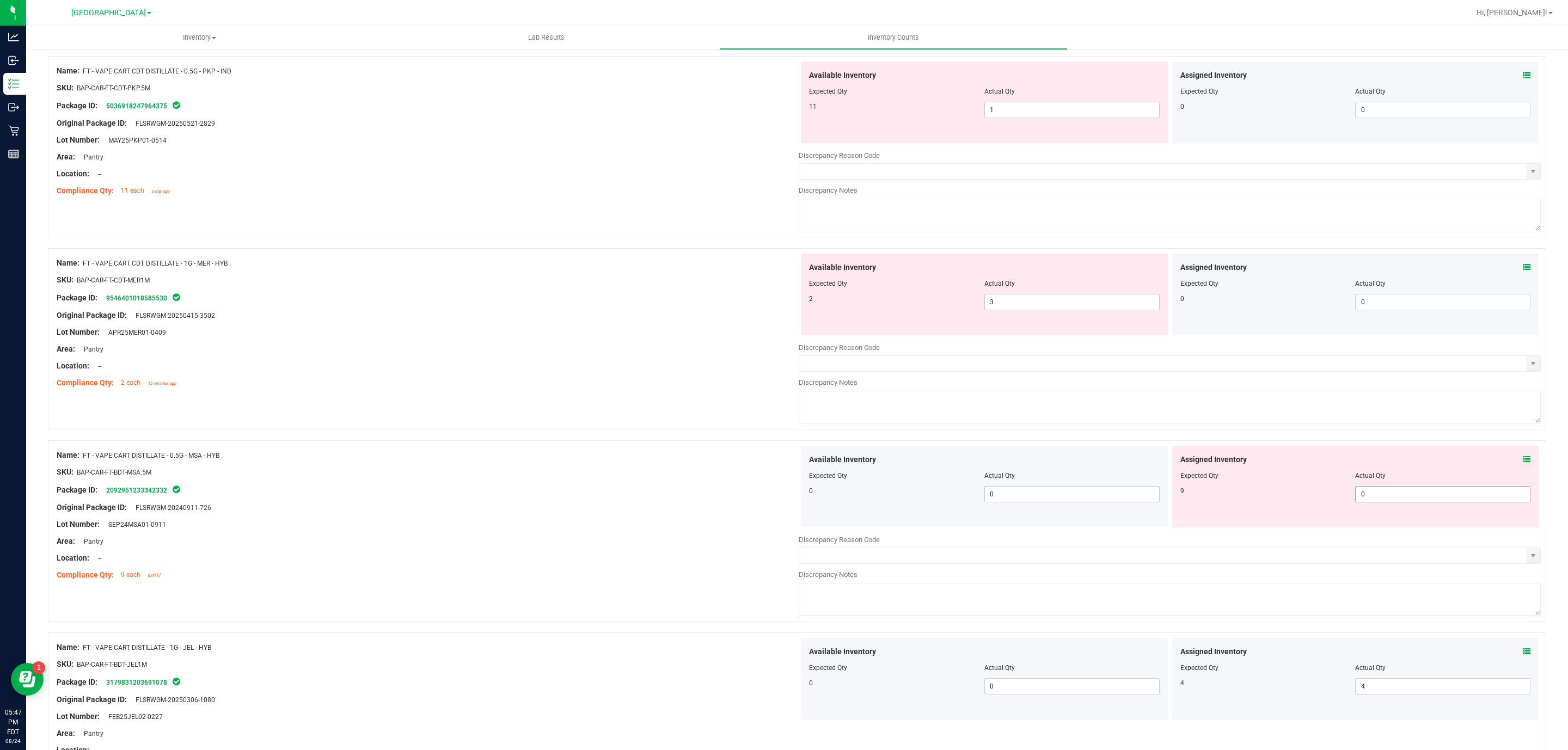
click at [1373, 486] on div at bounding box center [1356, 483] width 351 height 5
click at [1375, 502] on span "0 0" at bounding box center [1442, 494] width 175 height 16
click at [1375, 502] on input "0" at bounding box center [1442, 494] width 174 height 15
click at [593, 372] on div "Location: --" at bounding box center [427, 366] width 742 height 11
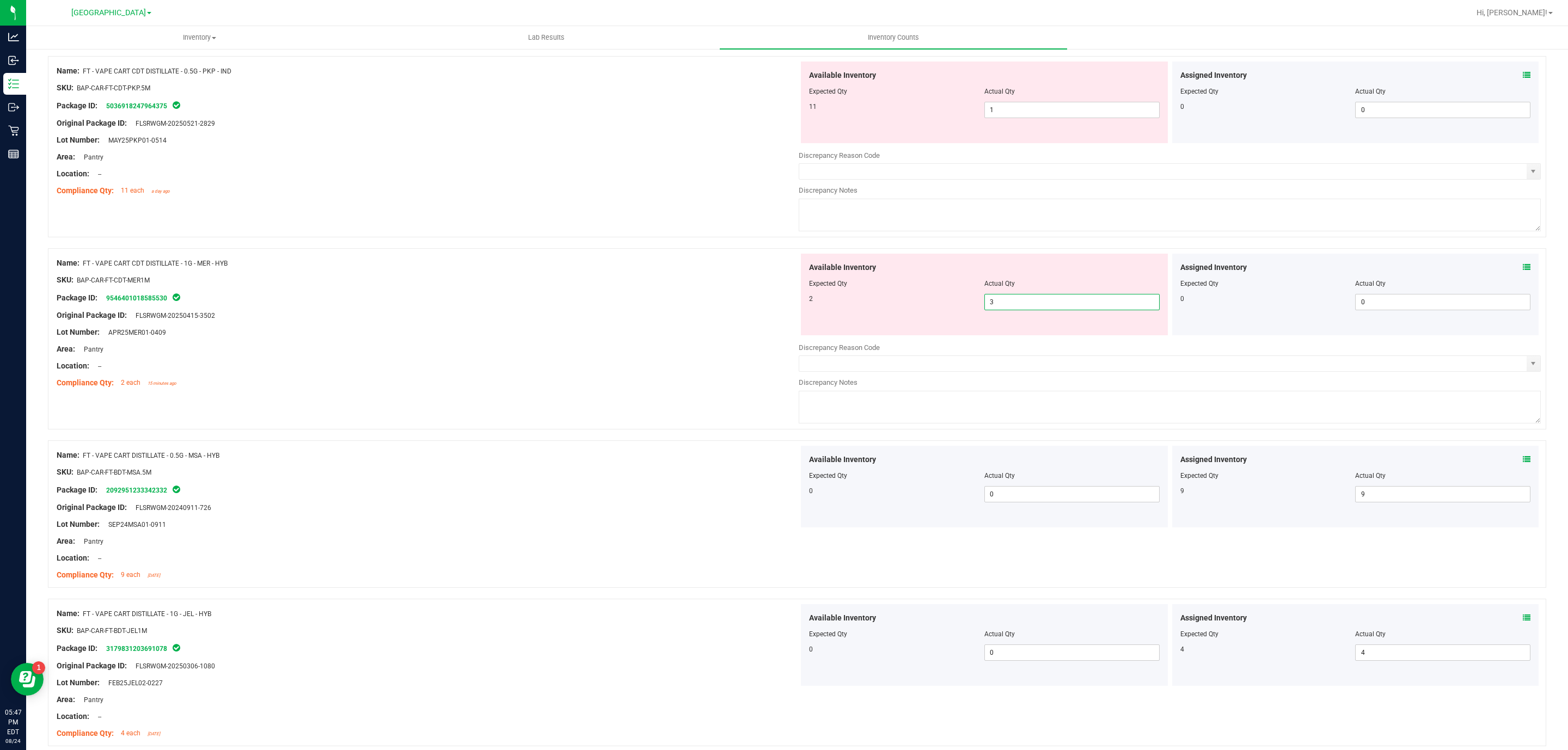
click at [1046, 310] on span "3 3" at bounding box center [1072, 302] width 175 height 16
click at [1046, 310] on input "3" at bounding box center [1072, 301] width 174 height 15
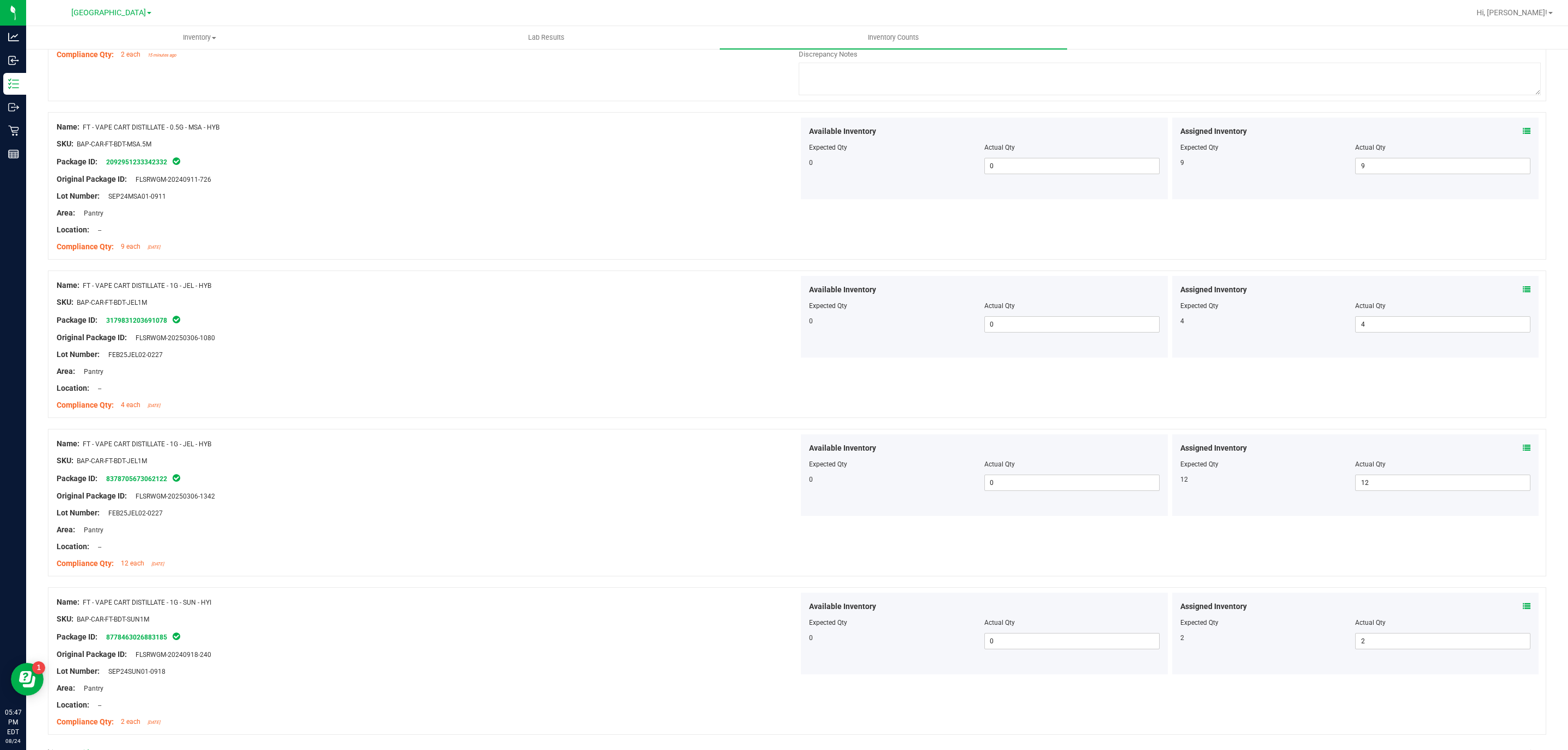
scroll to position [0, 0]
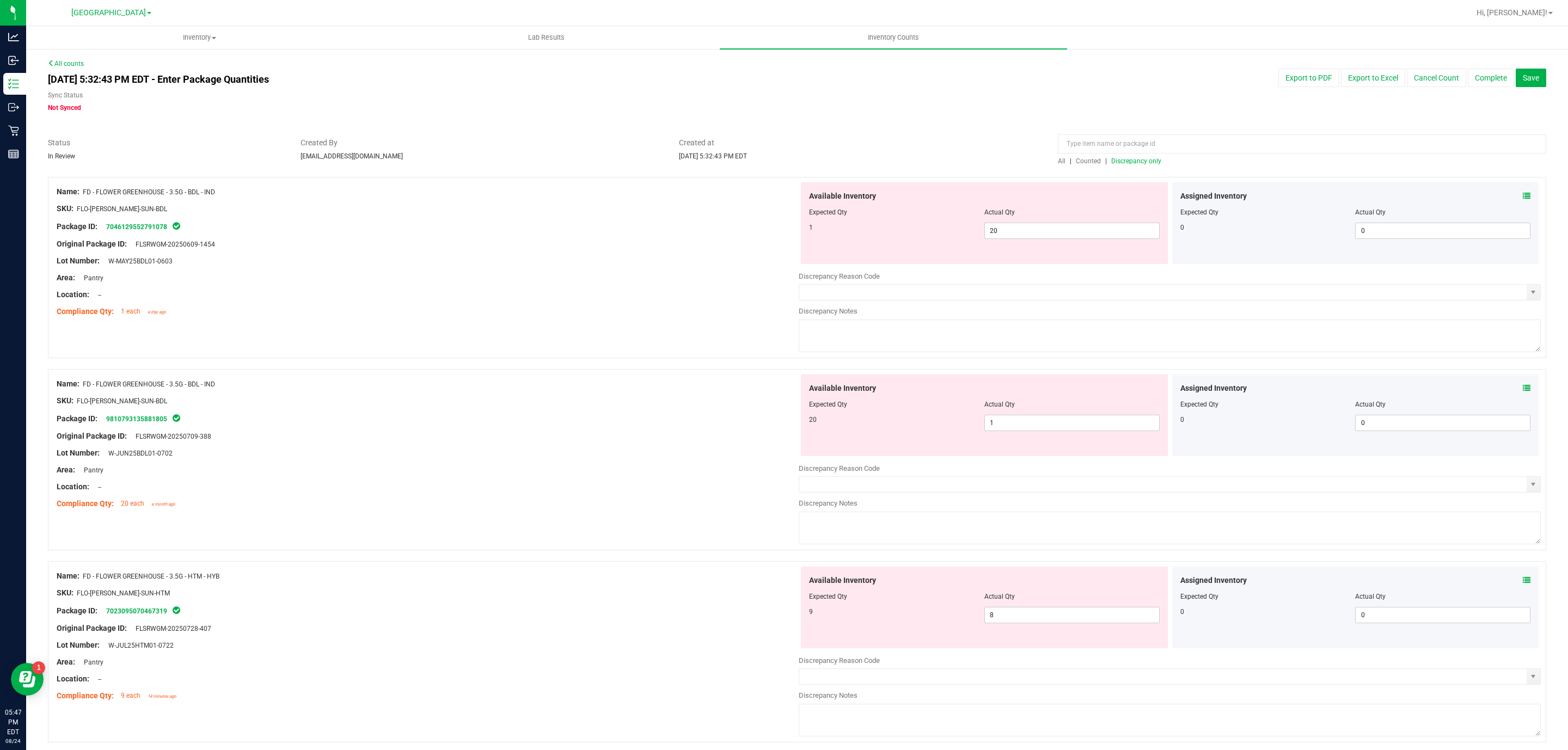
click at [1151, 163] on span "Discrepancy only" at bounding box center [1136, 160] width 50 height 7
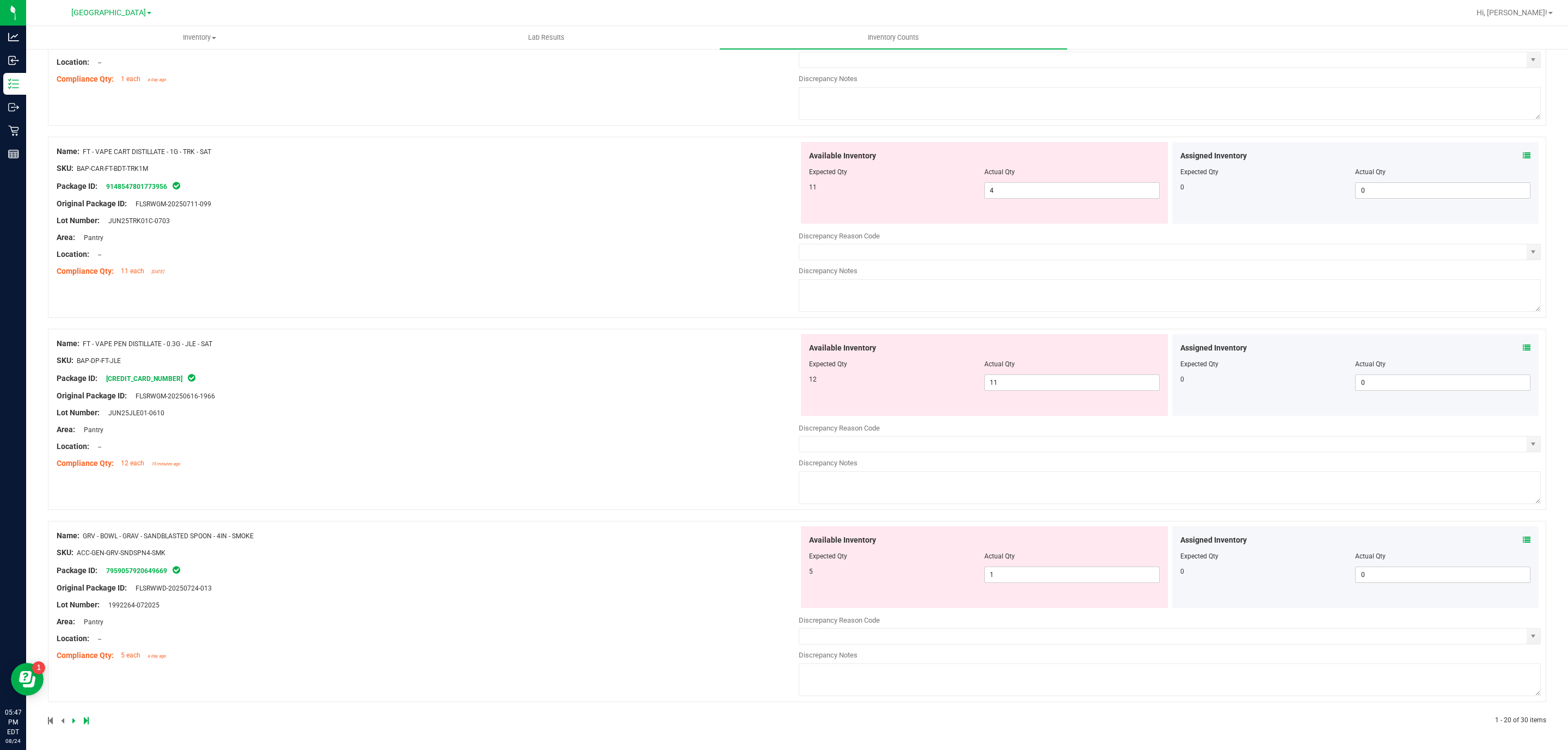
click at [69, 720] on div at bounding box center [422, 720] width 749 height 10
click at [73, 720] on icon at bounding box center [74, 720] width 3 height 7
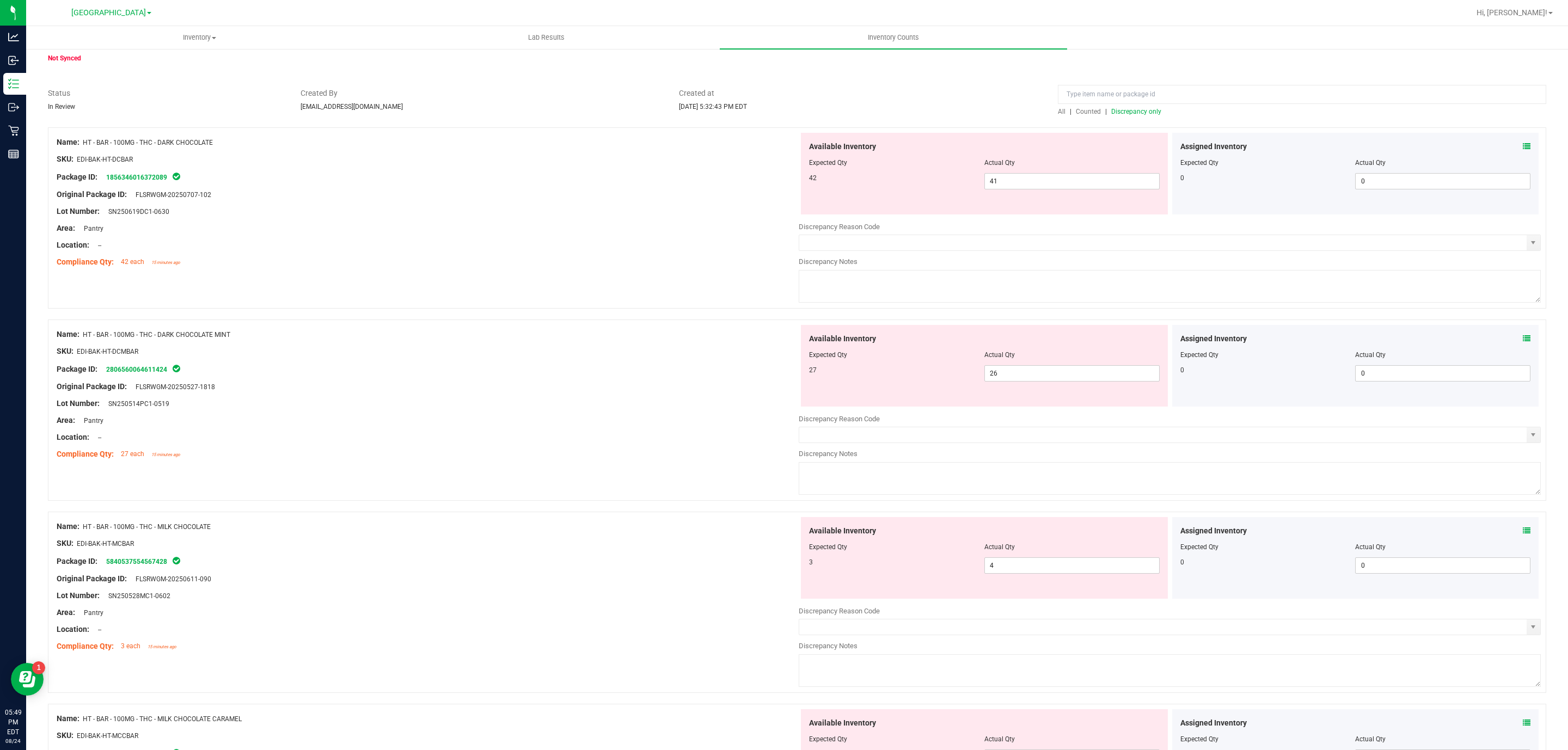
scroll to position [0, 0]
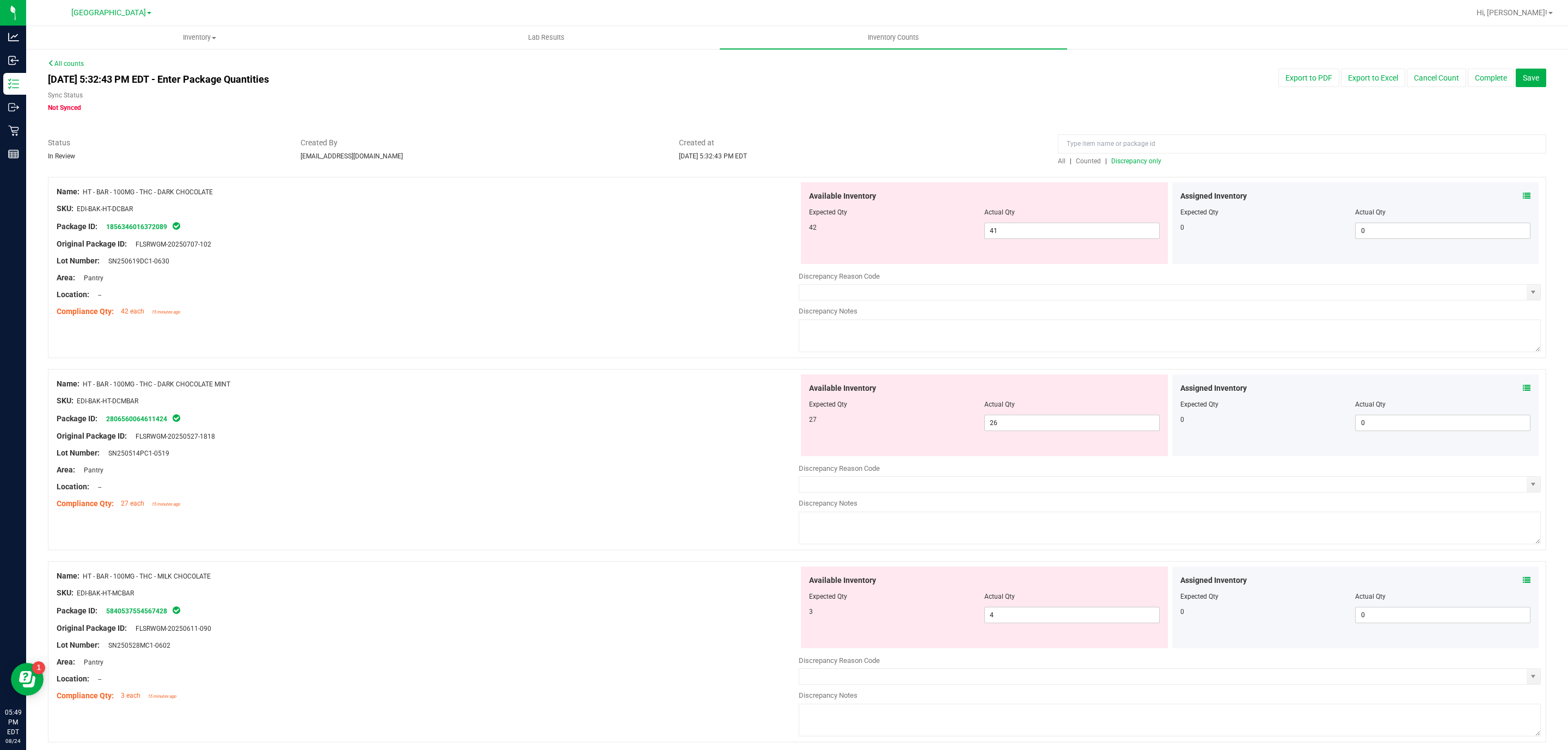
click at [1125, 163] on span "Discrepancy only" at bounding box center [1136, 160] width 50 height 7
click at [1018, 226] on span "20 20" at bounding box center [1072, 231] width 175 height 16
click at [1018, 228] on input "20" at bounding box center [1072, 230] width 174 height 15
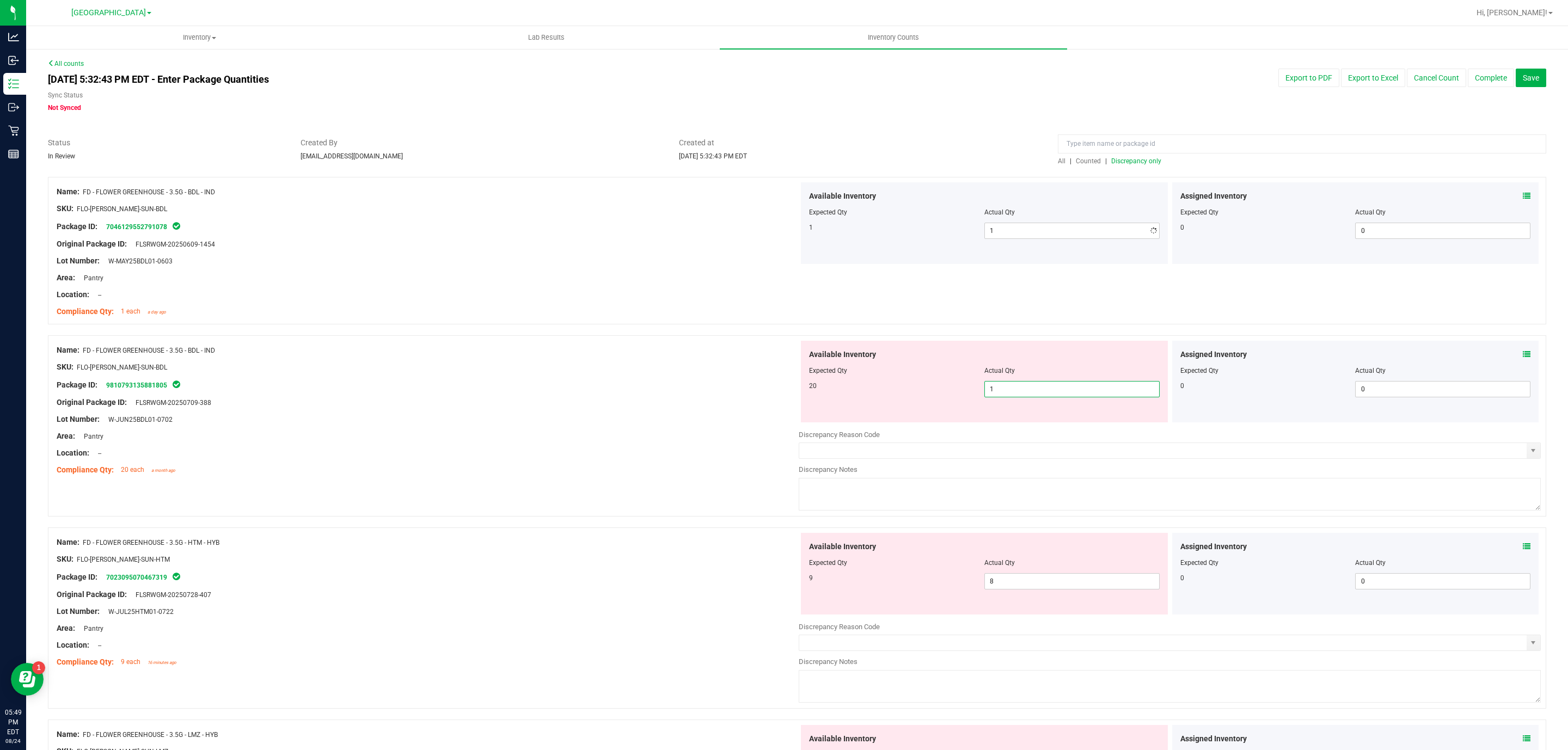
click at [1078, 426] on div "Available Inventory Expected Qty Actual Qty 20 1 1" at bounding box center [1170, 426] width 742 height 173
click at [1085, 390] on input "1" at bounding box center [1072, 389] width 174 height 15
click at [1085, 389] on input "1" at bounding box center [1072, 389] width 174 height 15
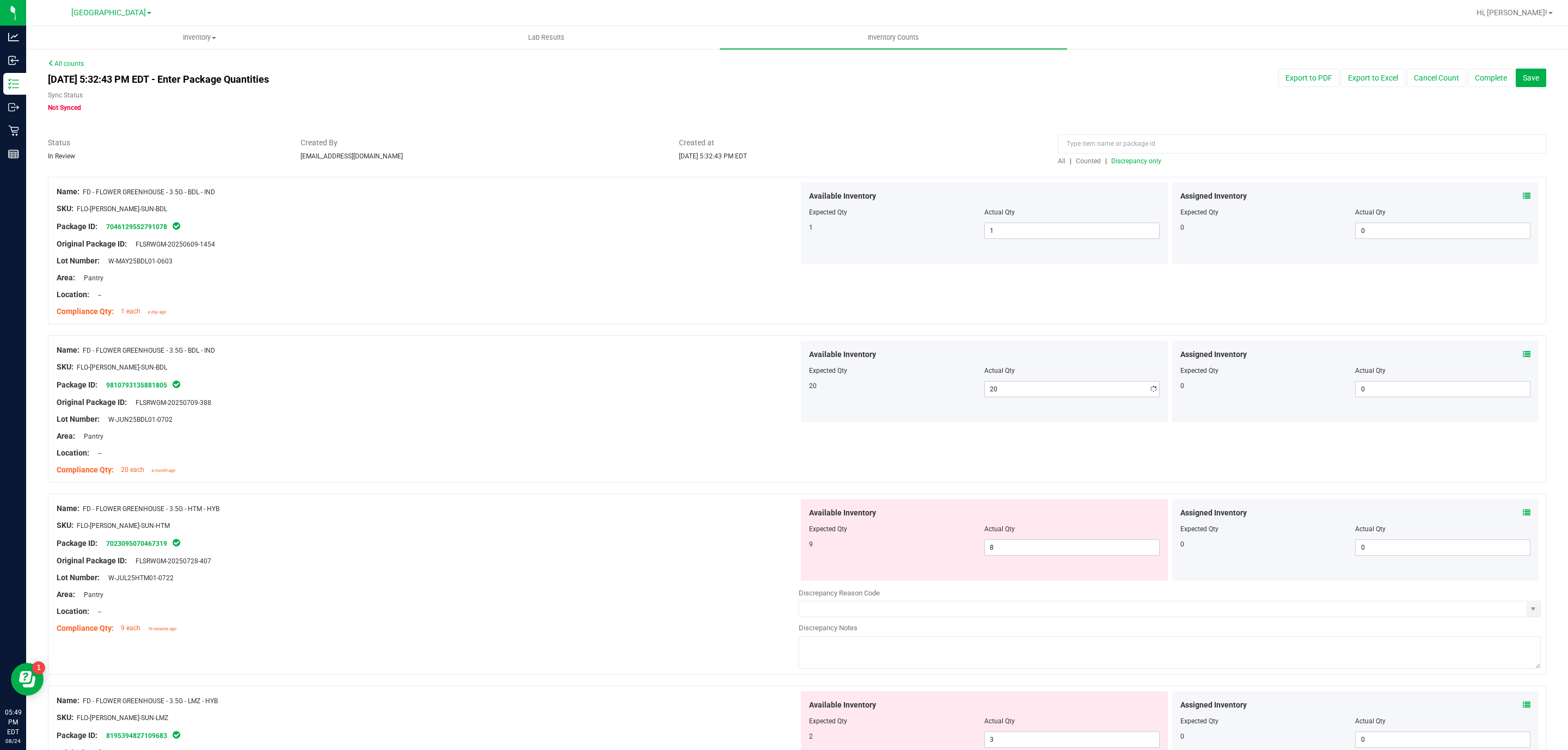
click at [677, 349] on div "Name: FD - FLOWER GREENHOUSE - 3.5G - BDL - IND" at bounding box center [427, 350] width 742 height 11
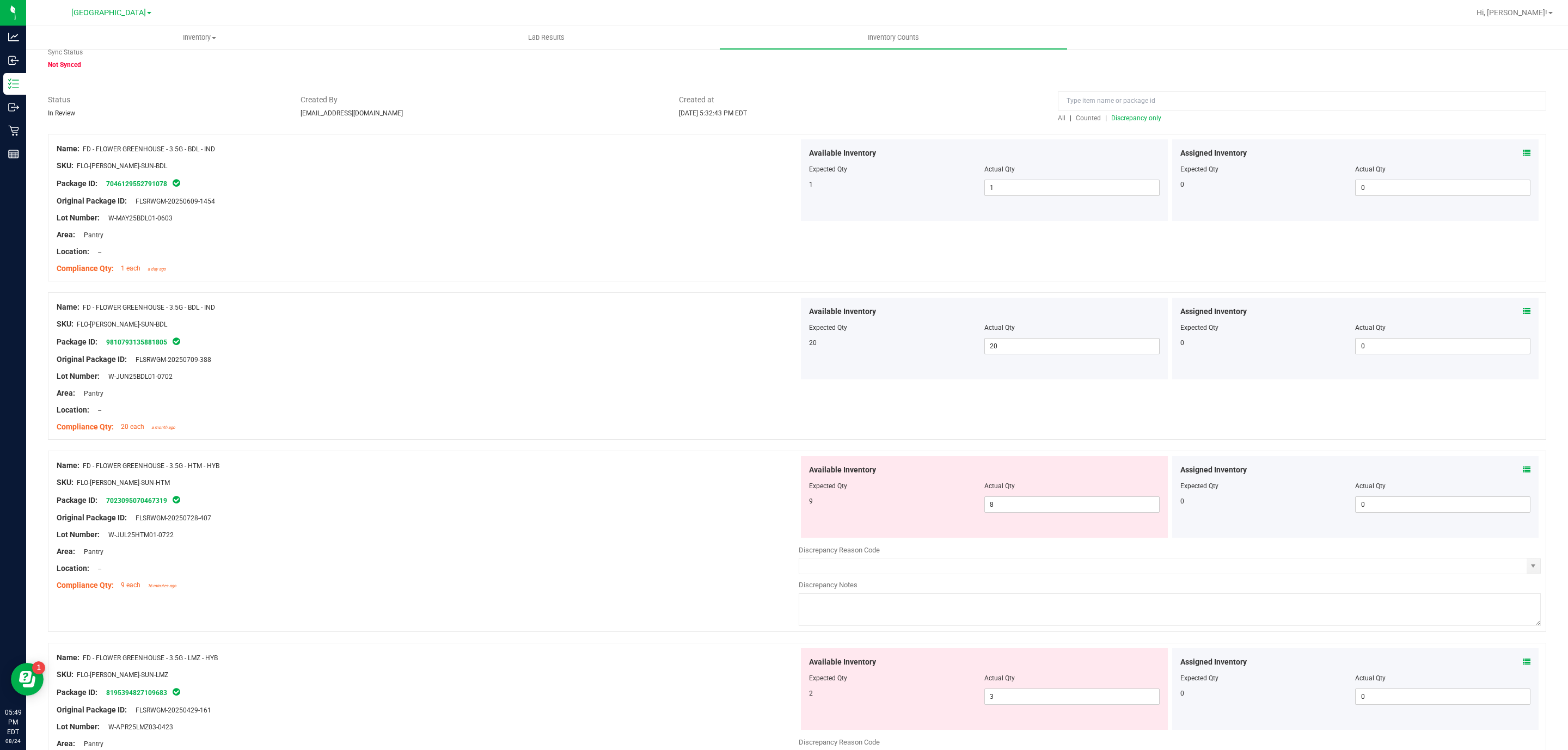
scroll to position [82, 0]
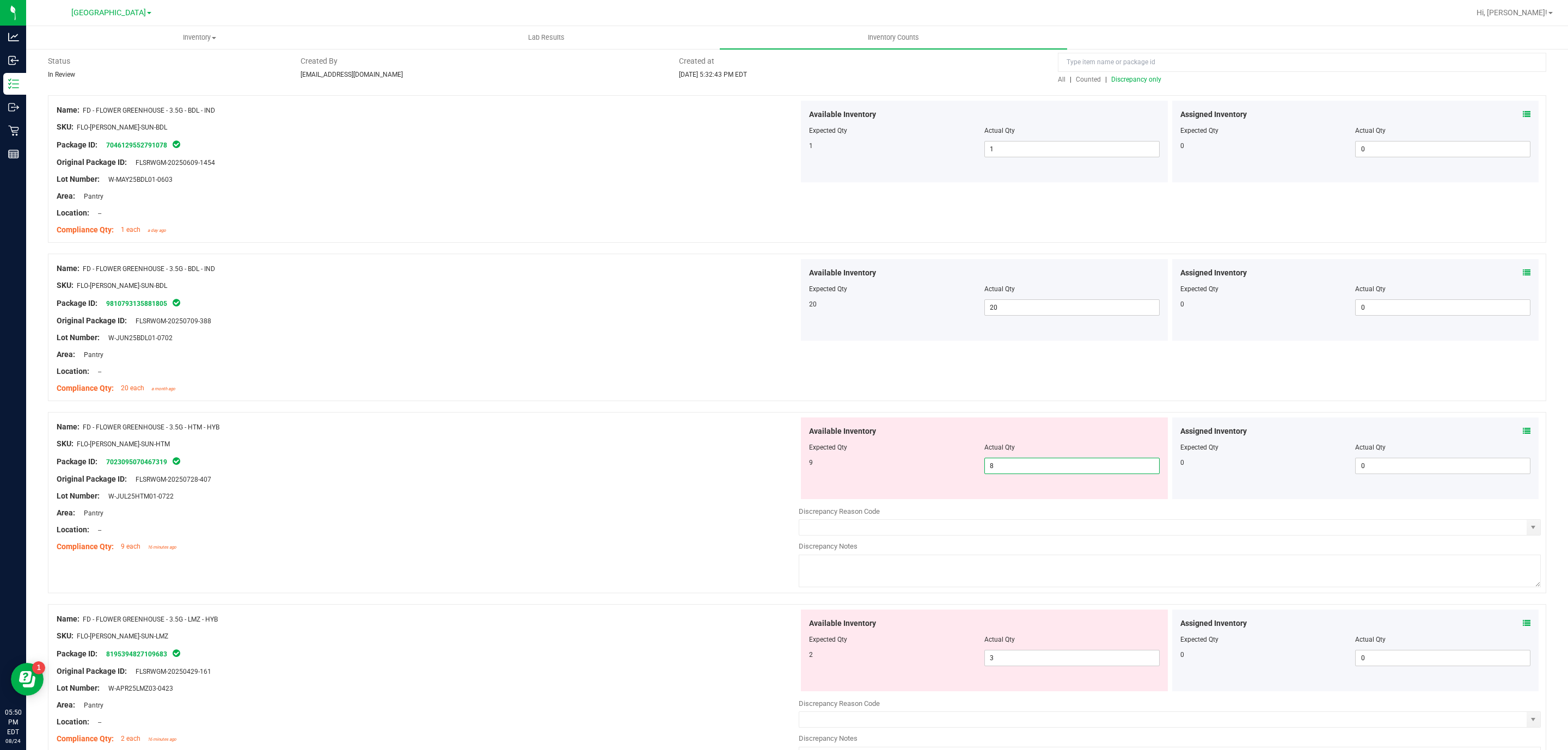
click at [1074, 470] on span "8 8" at bounding box center [1072, 466] width 175 height 16
click at [1074, 470] on input "8" at bounding box center [1072, 465] width 174 height 15
click at [537, 477] on div "Name: FD - FLOWER GREENHOUSE - 3.5G - HTM - HYB SKU: FLO-[PERSON_NAME]-SUN-HTM …" at bounding box center [427, 487] width 742 height 139
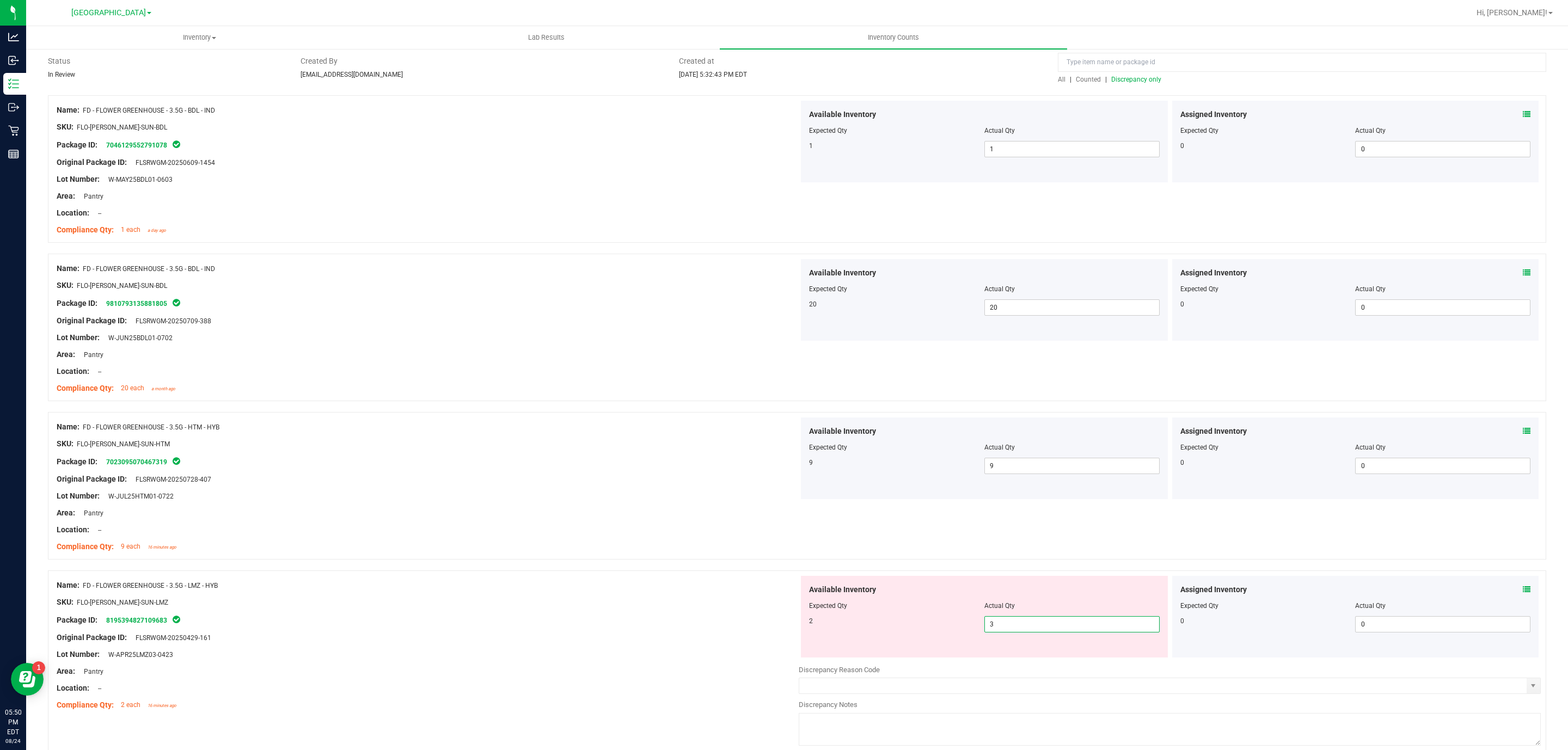
click at [1020, 626] on span "3 3" at bounding box center [1072, 624] width 175 height 16
click at [1022, 624] on input "3" at bounding box center [1072, 624] width 174 height 15
click at [588, 544] on ng-container "Compliance Qty: 9 each 16 minutes ago" at bounding box center [427, 544] width 742 height 17
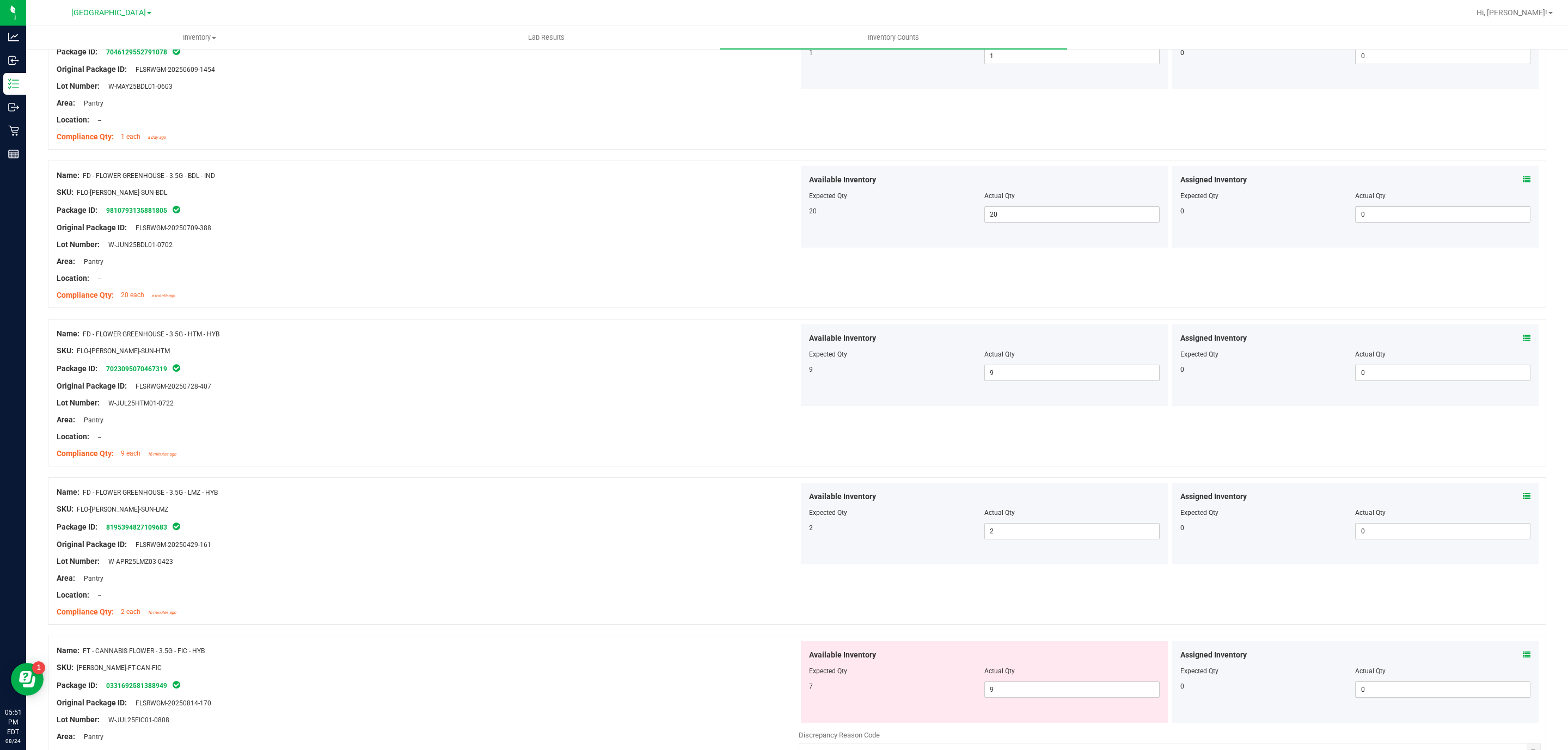
scroll to position [408, 0]
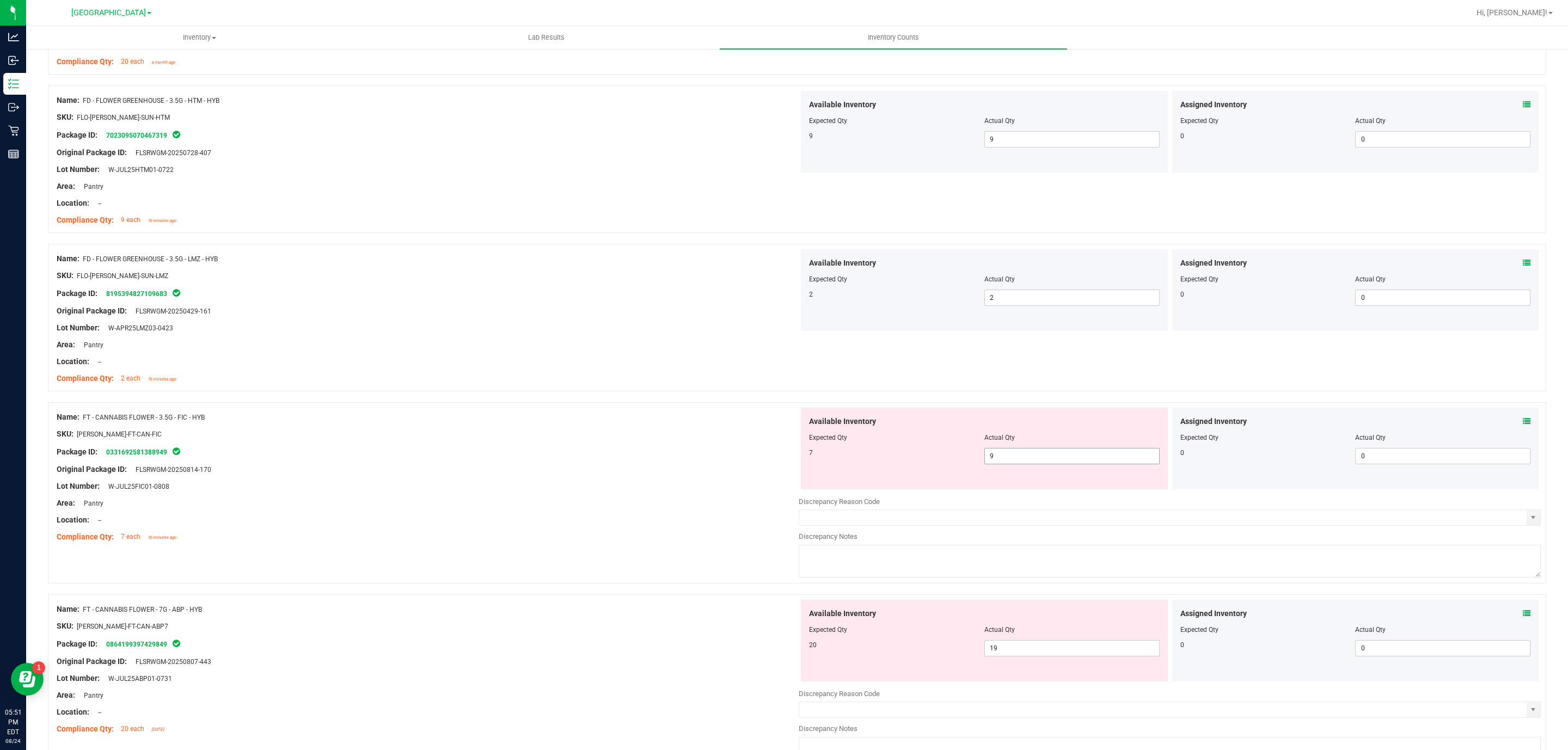
click at [1026, 456] on span "9 9" at bounding box center [1072, 456] width 175 height 16
click at [1026, 456] on input "9" at bounding box center [1072, 456] width 174 height 15
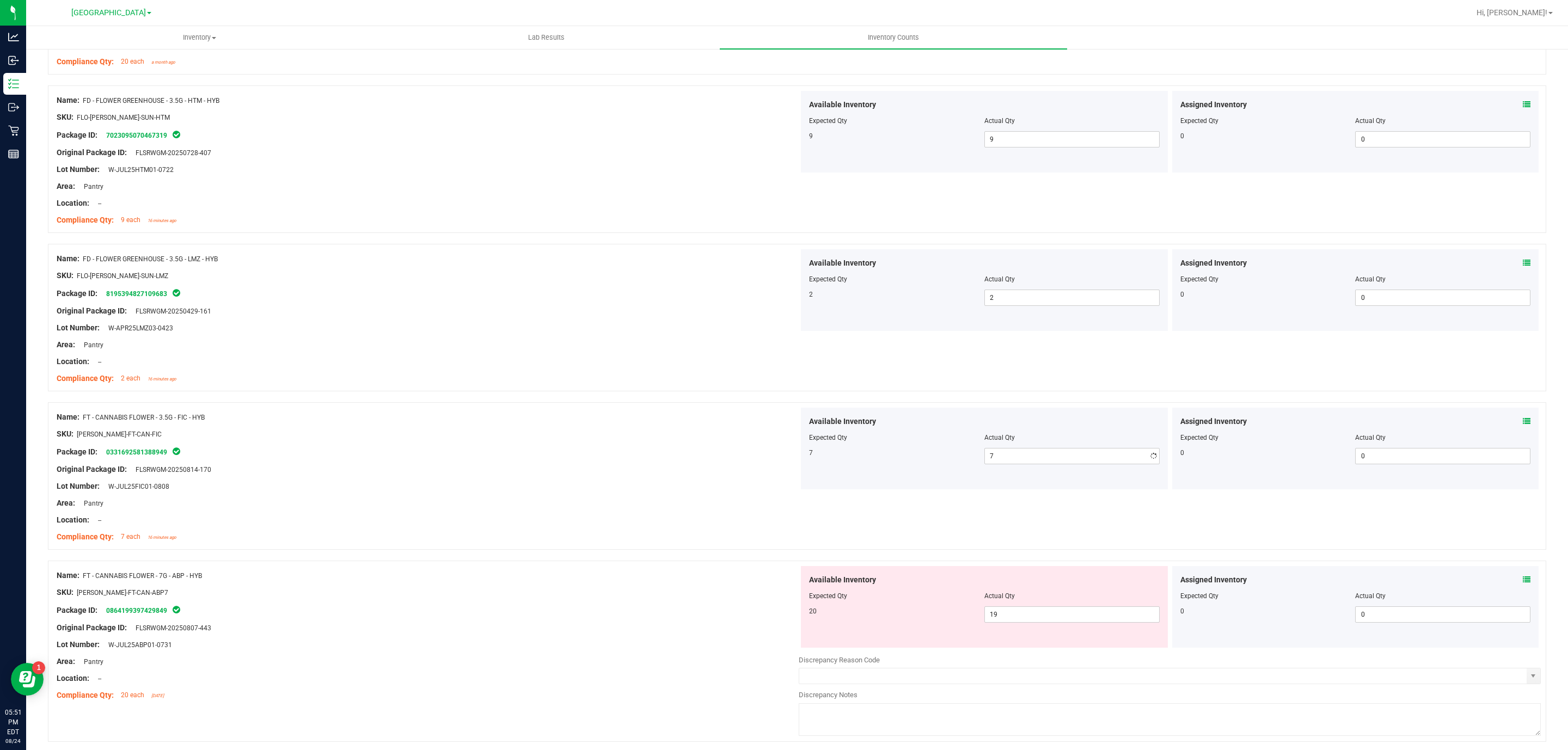
click at [678, 430] on div "SKU: [PERSON_NAME]-FT-CAN-FIC" at bounding box center [427, 434] width 742 height 11
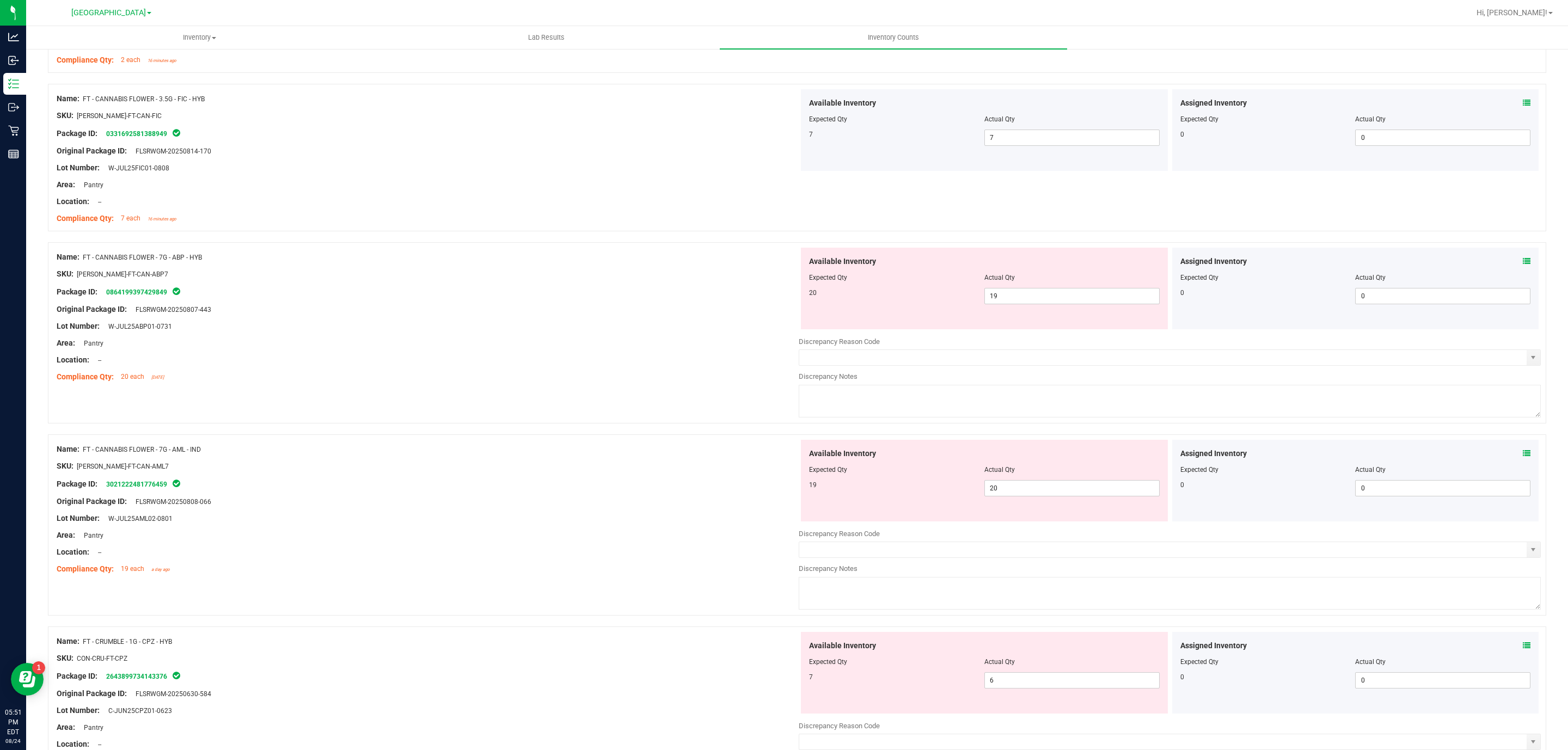
scroll to position [735, 0]
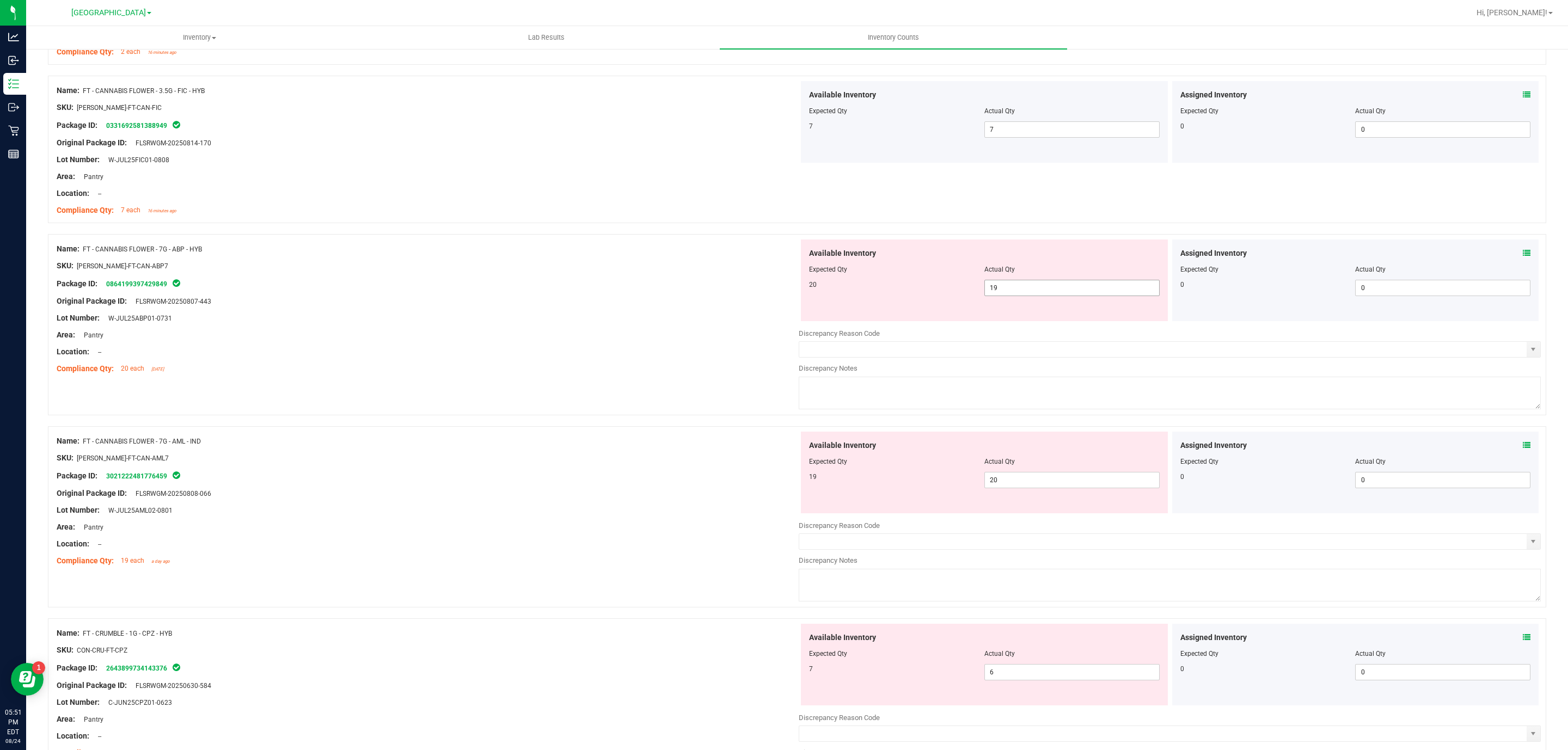
click at [1016, 289] on span "19 19" at bounding box center [1072, 288] width 175 height 16
click at [1016, 289] on input "19" at bounding box center [1072, 287] width 174 height 15
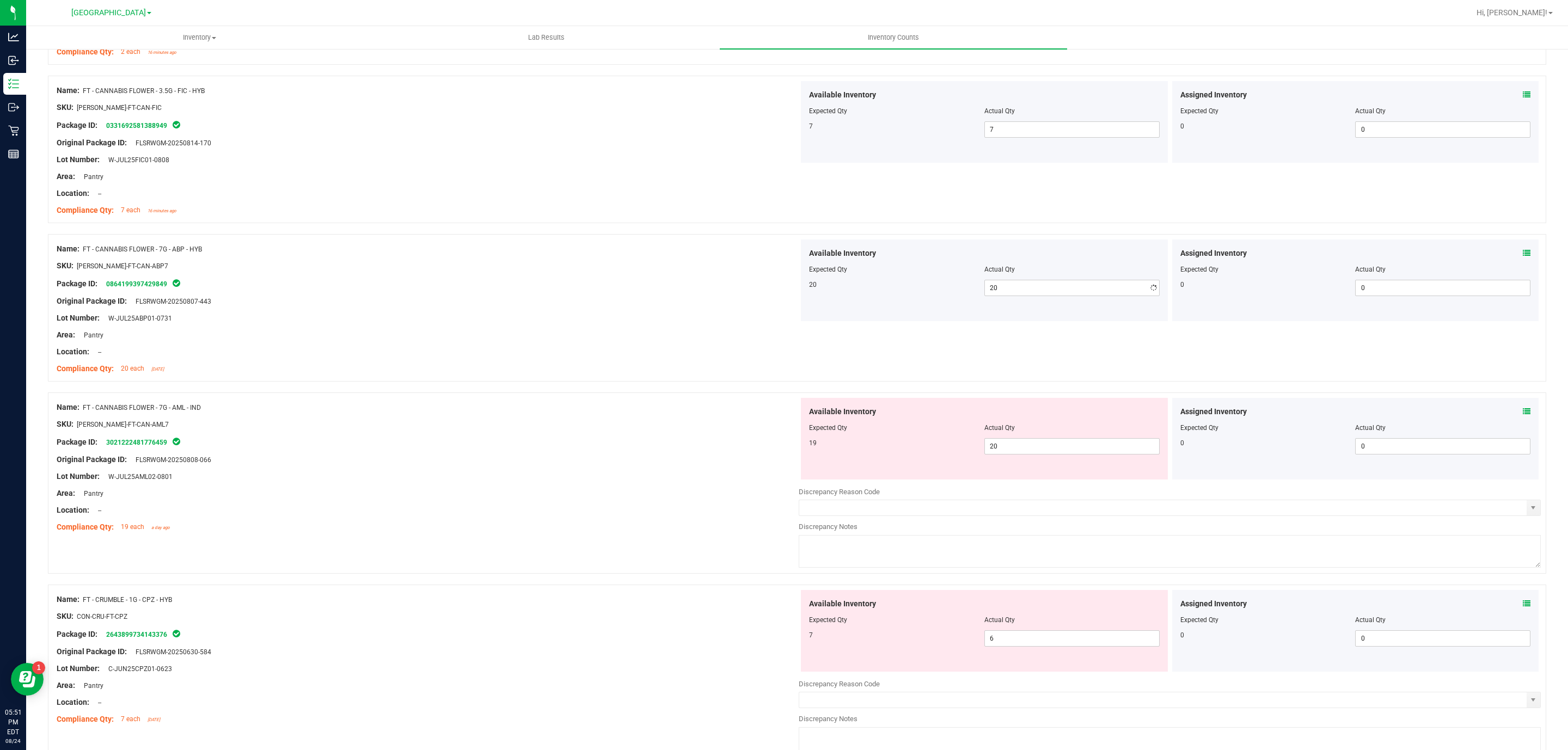
click at [681, 343] on div at bounding box center [427, 343] width 742 height 5
click at [1035, 449] on span "20 20" at bounding box center [1072, 446] width 175 height 16
click at [1035, 449] on input "20" at bounding box center [1072, 446] width 174 height 15
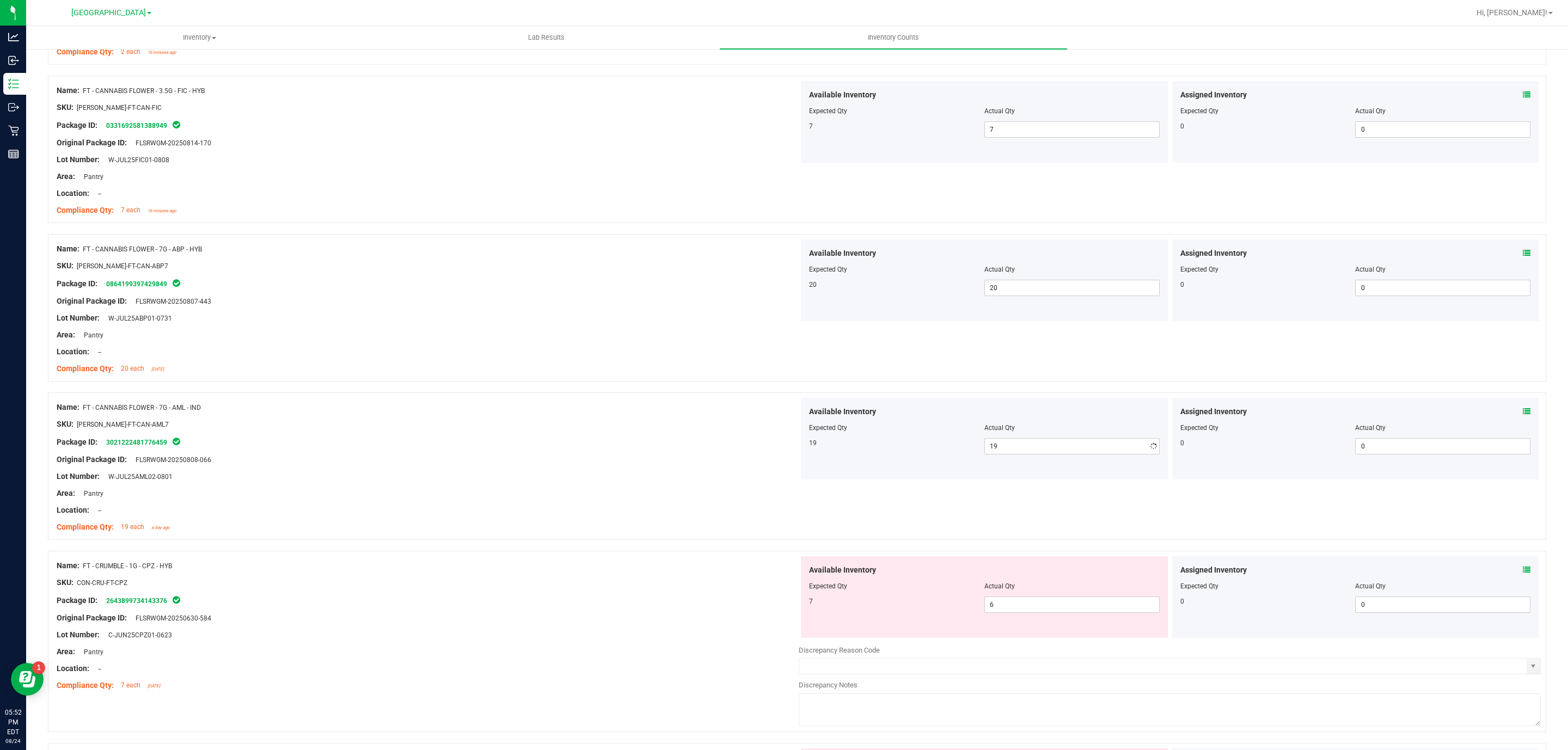
click at [308, 466] on div "Name: FT - CANNABIS FLOWER - 7G - AML - IND SKU: [PERSON_NAME]-FT-CAN-AML7 Pack…" at bounding box center [427, 467] width 742 height 139
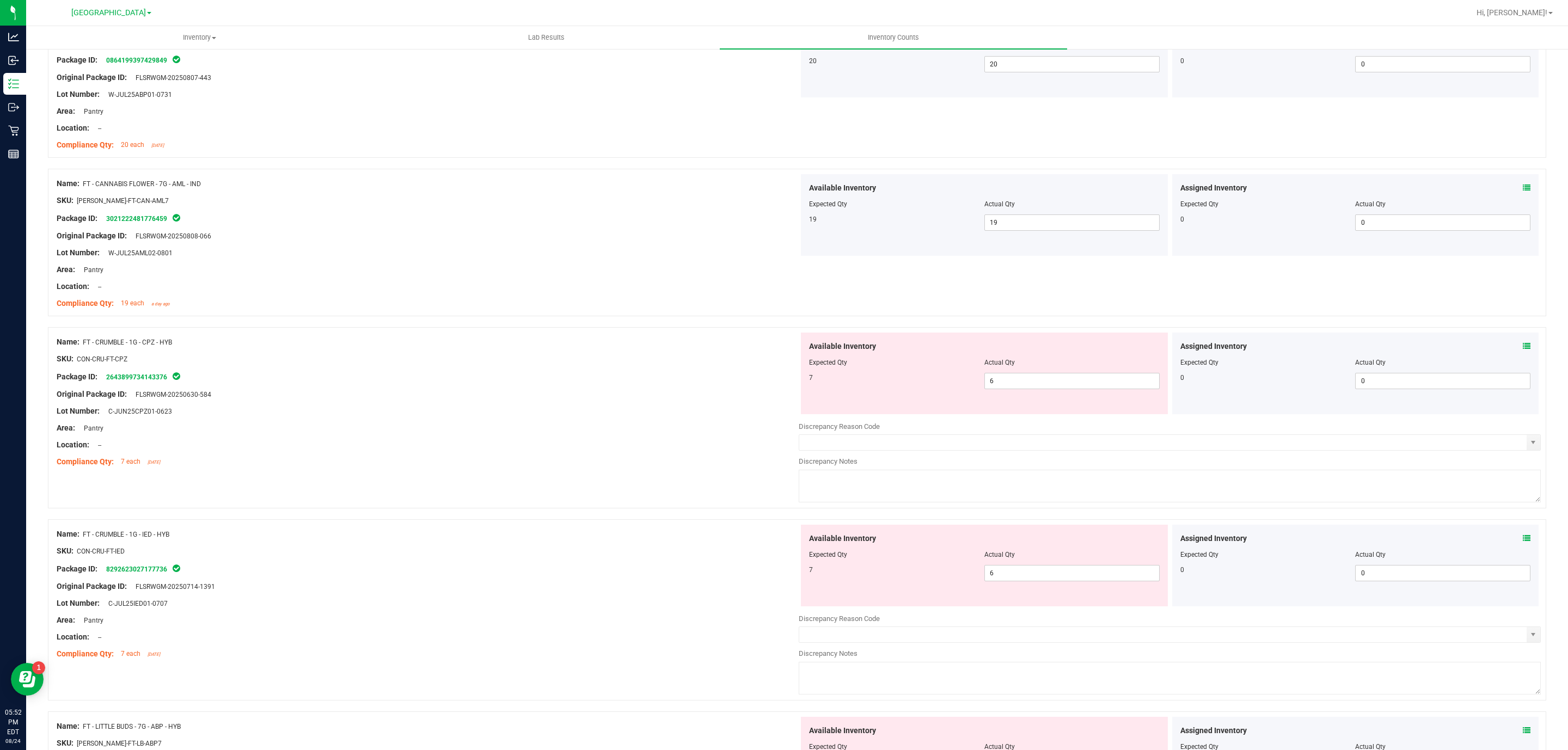
scroll to position [980, 0]
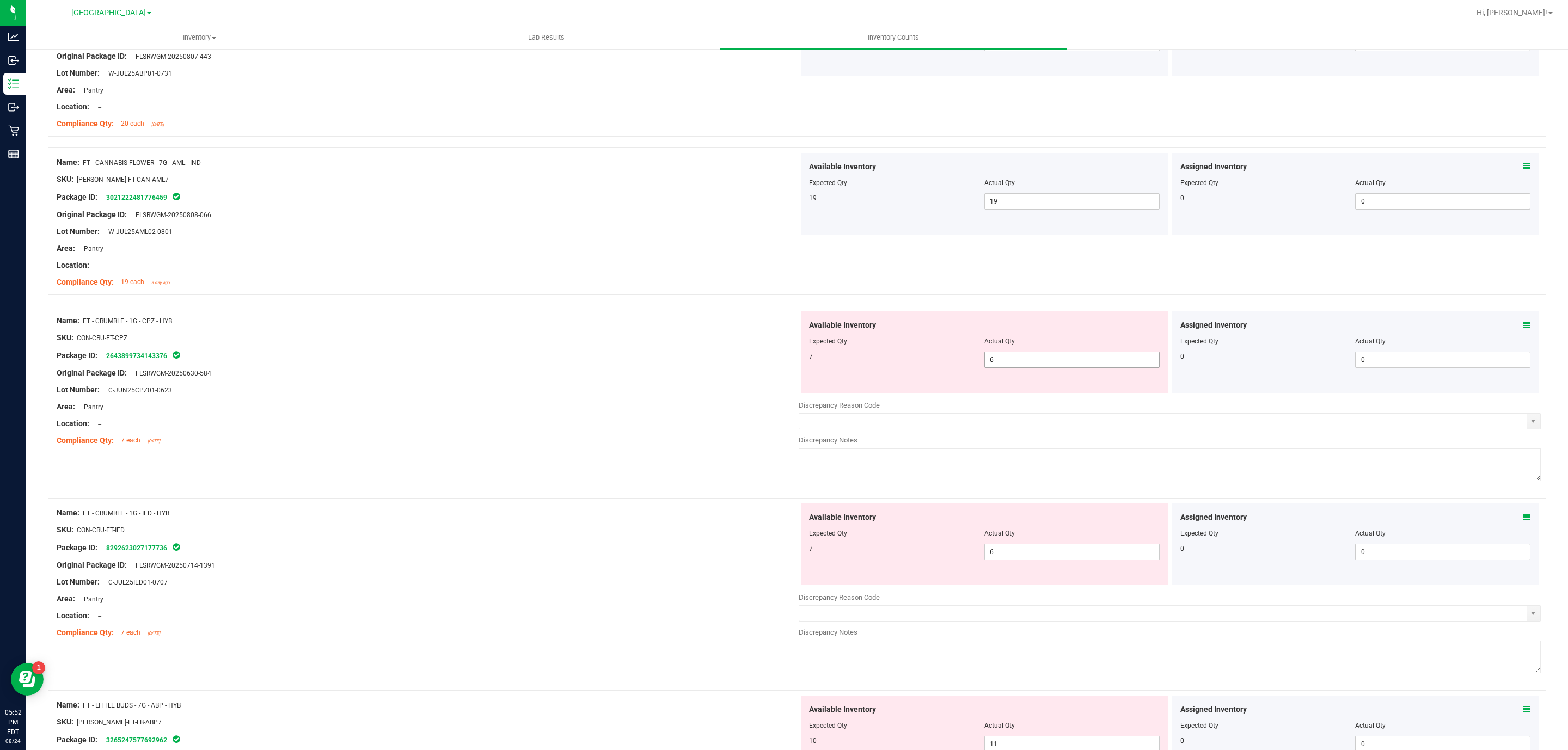
click at [1023, 366] on span "6 6" at bounding box center [1072, 360] width 175 height 16
click at [1023, 366] on input "6" at bounding box center [1072, 359] width 174 height 15
drag, startPoint x: 982, startPoint y: 461, endPoint x: 981, endPoint y: 483, distance: 22.0
drag, startPoint x: 981, startPoint y: 483, endPoint x: 496, endPoint y: 538, distance: 488.1
click at [496, 536] on div "SKU: CON-CRU-FT-IED" at bounding box center [427, 530] width 742 height 11
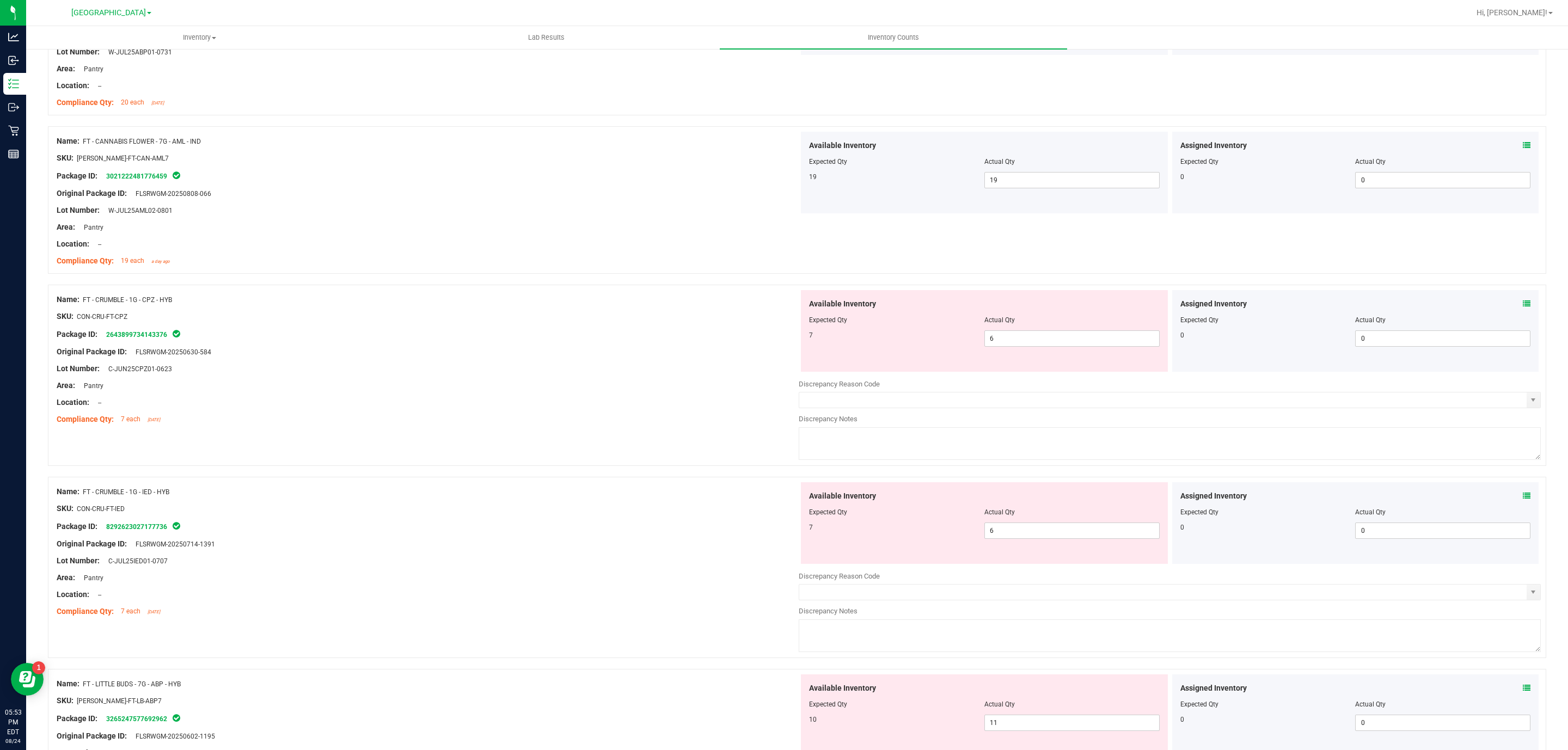
scroll to position [1062, 0]
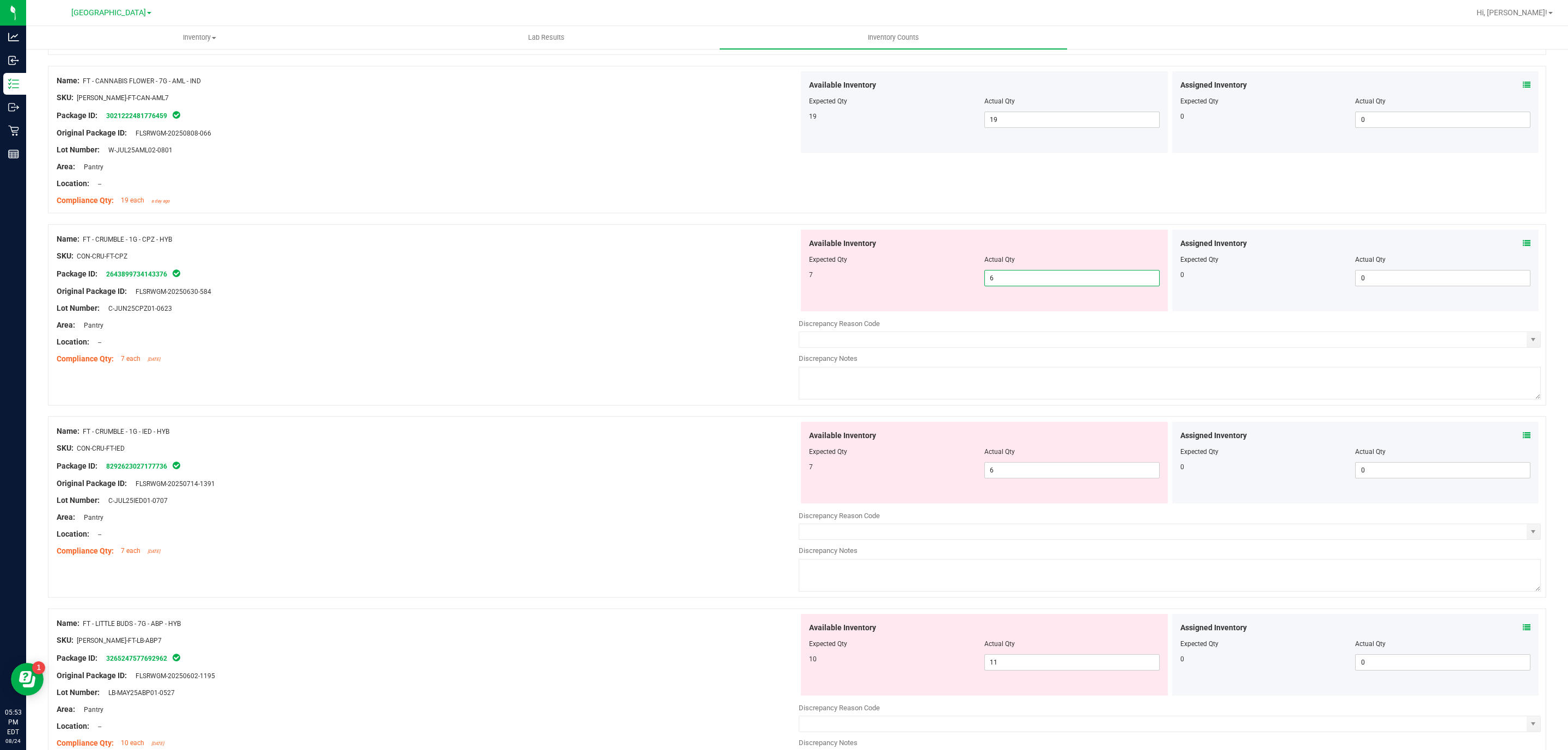
click at [1018, 286] on span "6 6" at bounding box center [1072, 278] width 175 height 16
click at [1018, 286] on input "6" at bounding box center [1072, 278] width 174 height 15
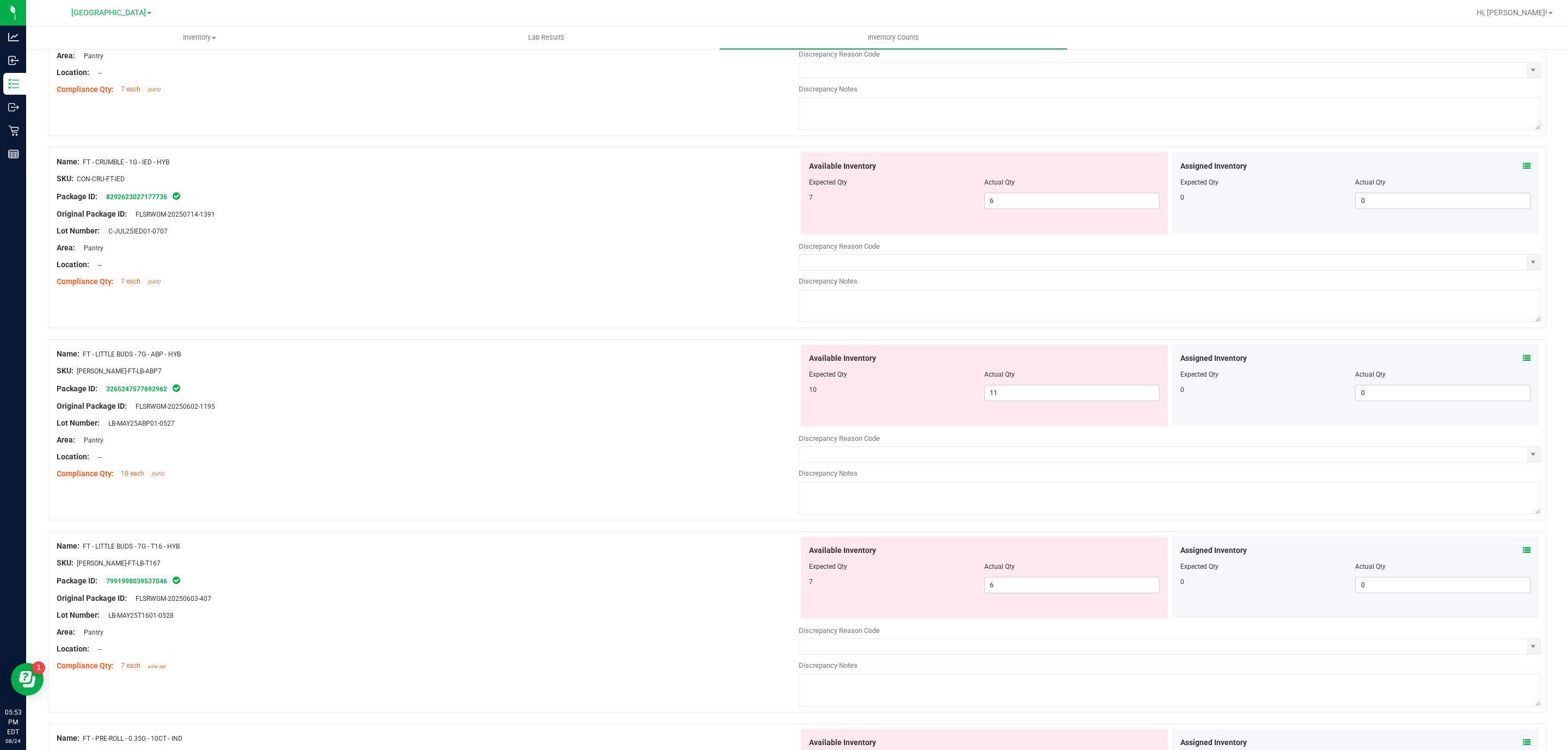
scroll to position [1388, 0]
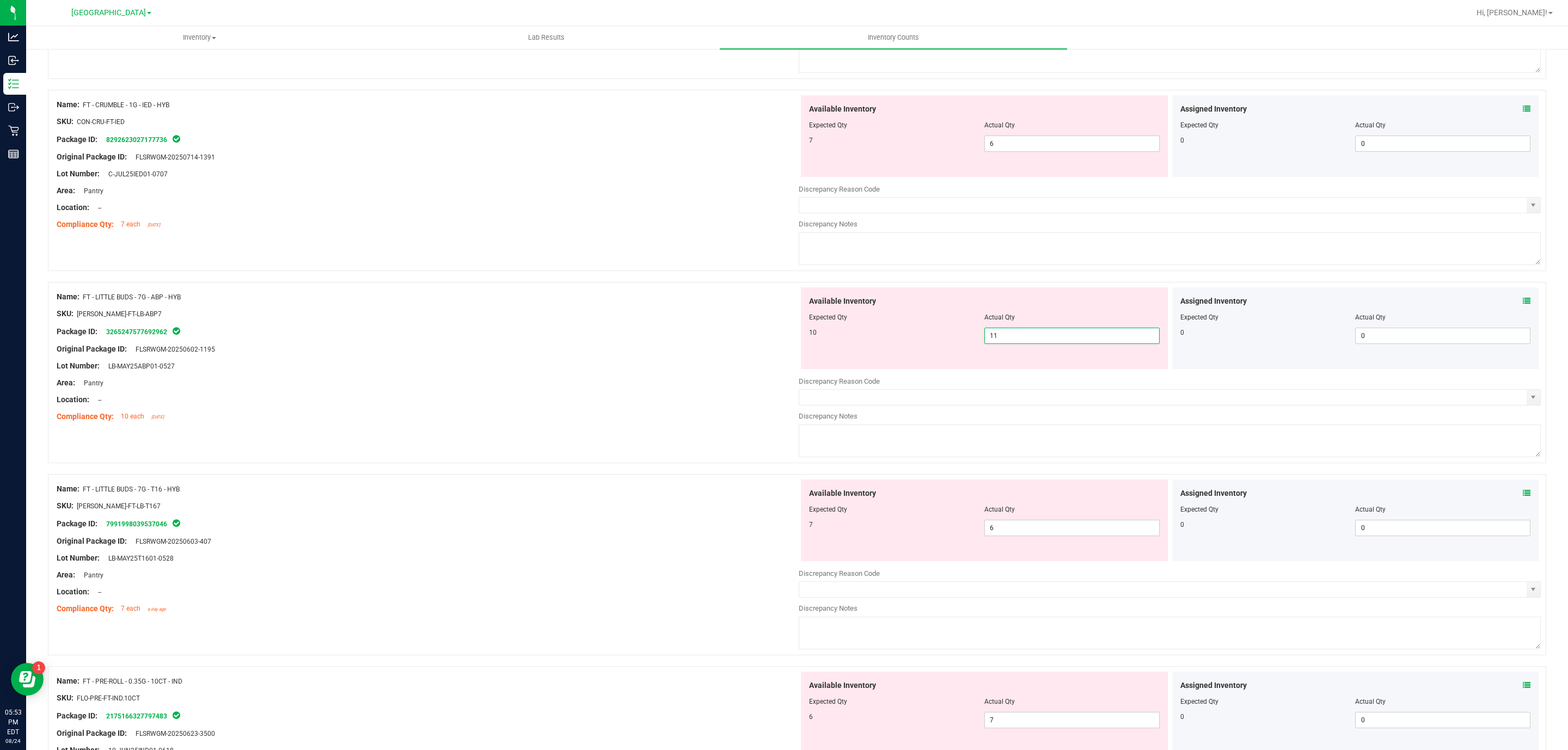
click at [1063, 344] on span "11 11" at bounding box center [1072, 336] width 175 height 16
click at [1063, 343] on input "11" at bounding box center [1072, 336] width 174 height 15
click at [1075, 530] on div "Available Inventory Expected Qty Actual Qty 7 6 6" at bounding box center [984, 520] width 367 height 82
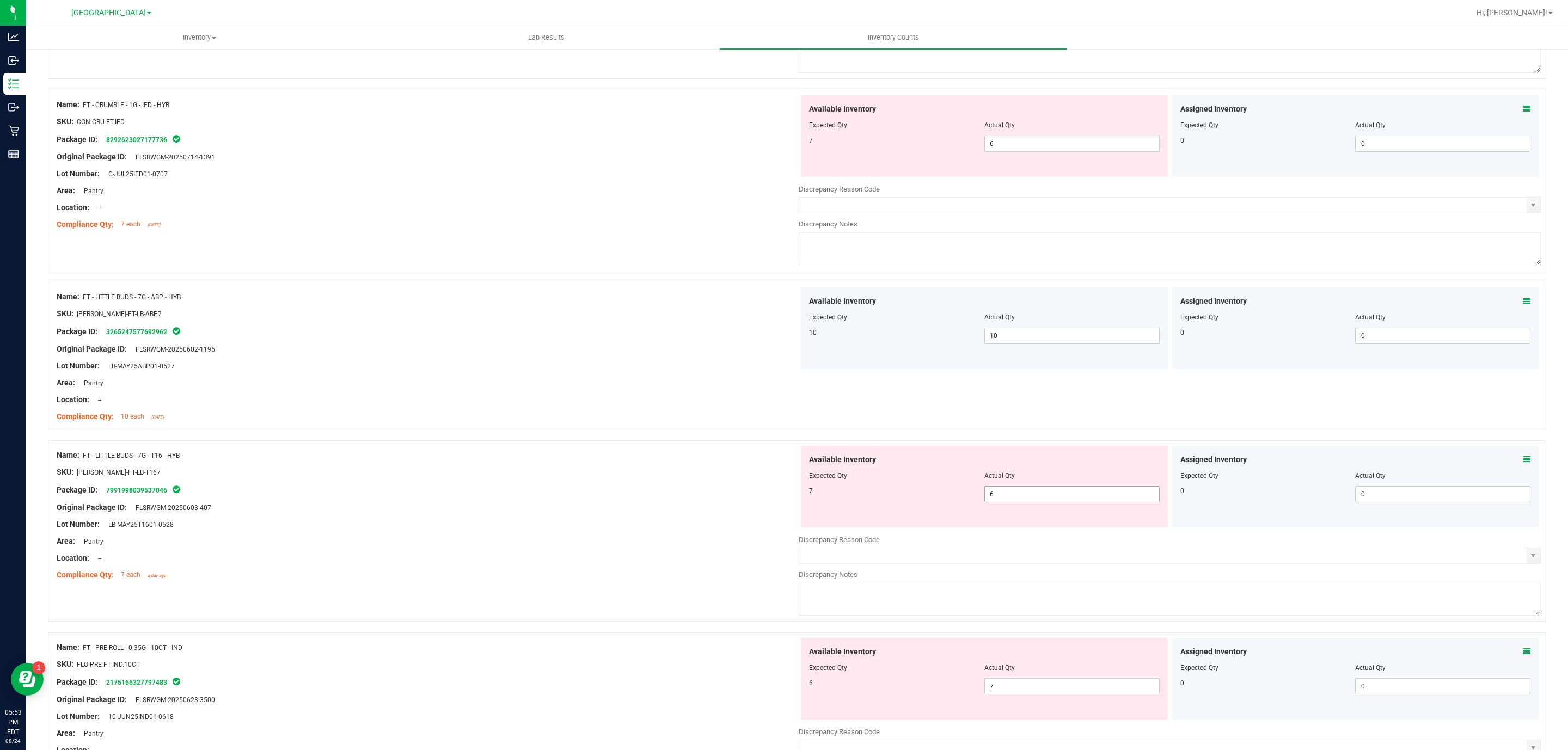
click at [1075, 527] on div "Available Inventory Expected Qty Actual Qty 7 6 6" at bounding box center [984, 487] width 367 height 82
click at [1075, 495] on span "6 6" at bounding box center [1072, 494] width 175 height 16
click at [1076, 495] on input "6" at bounding box center [1072, 494] width 174 height 15
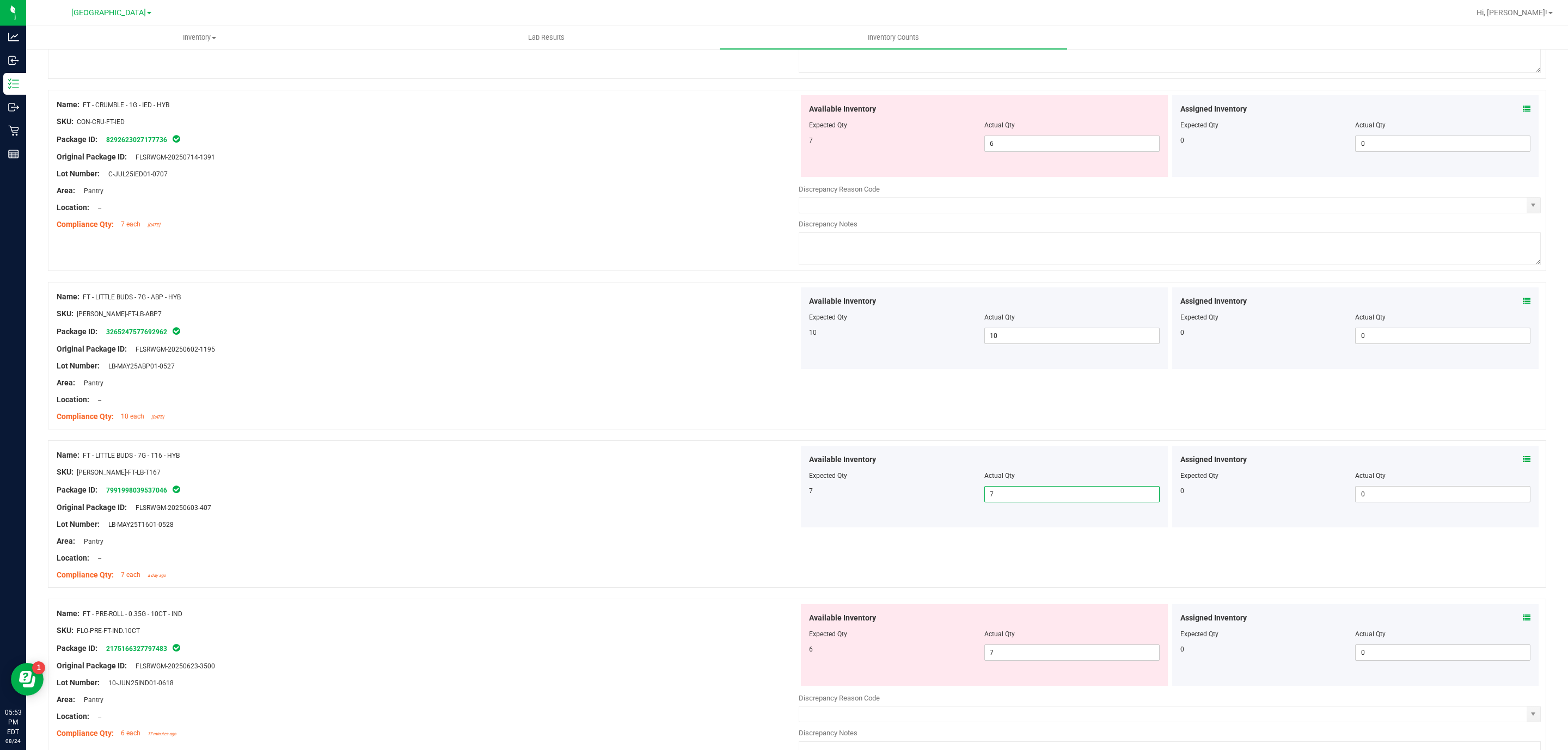
click at [433, 418] on div "Compliance Qty: 10 each [DATE]" at bounding box center [427, 416] width 742 height 11
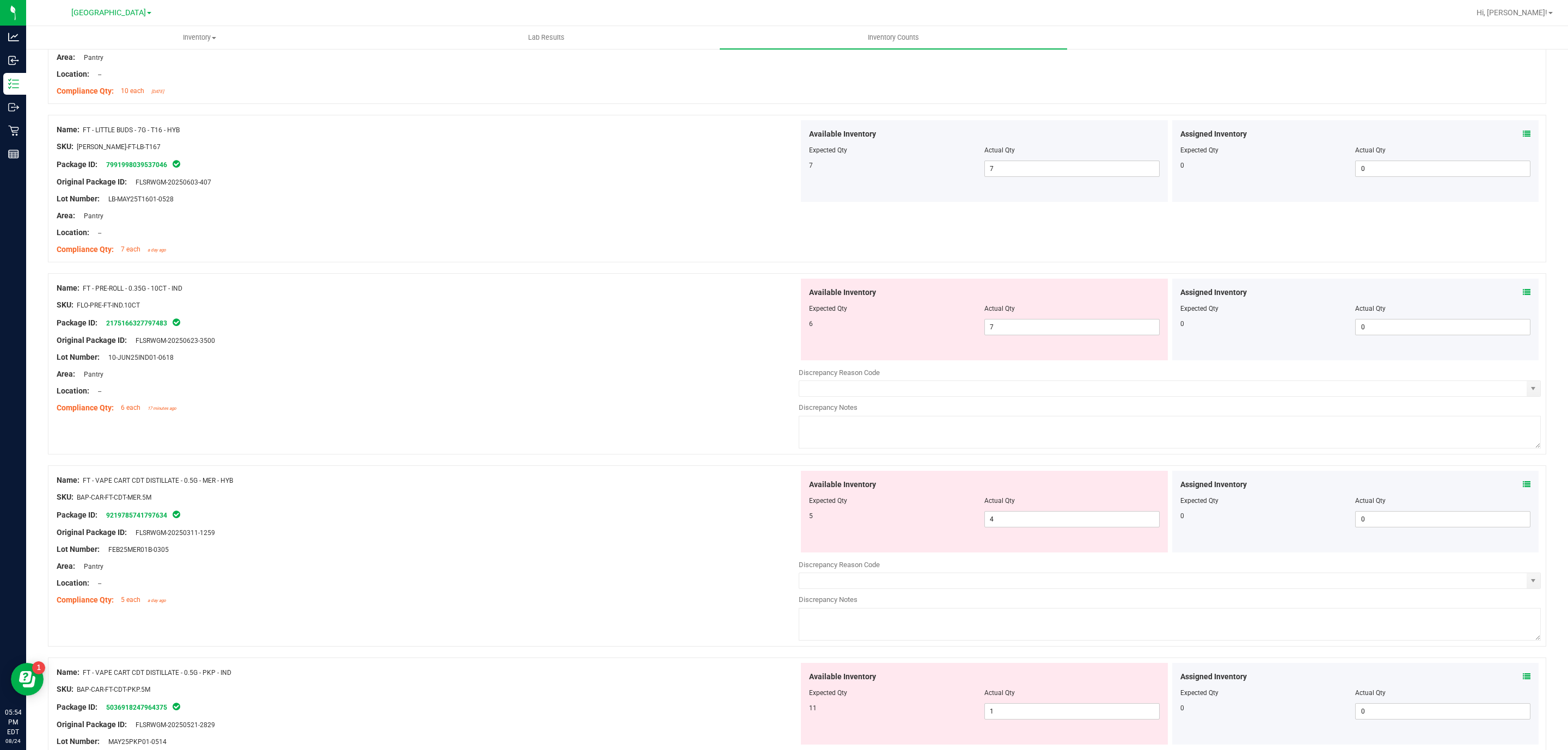
scroll to position [1714, 0]
click at [1028, 334] on span "7 7" at bounding box center [1072, 326] width 175 height 16
click at [1027, 334] on input "7" at bounding box center [1072, 326] width 174 height 15
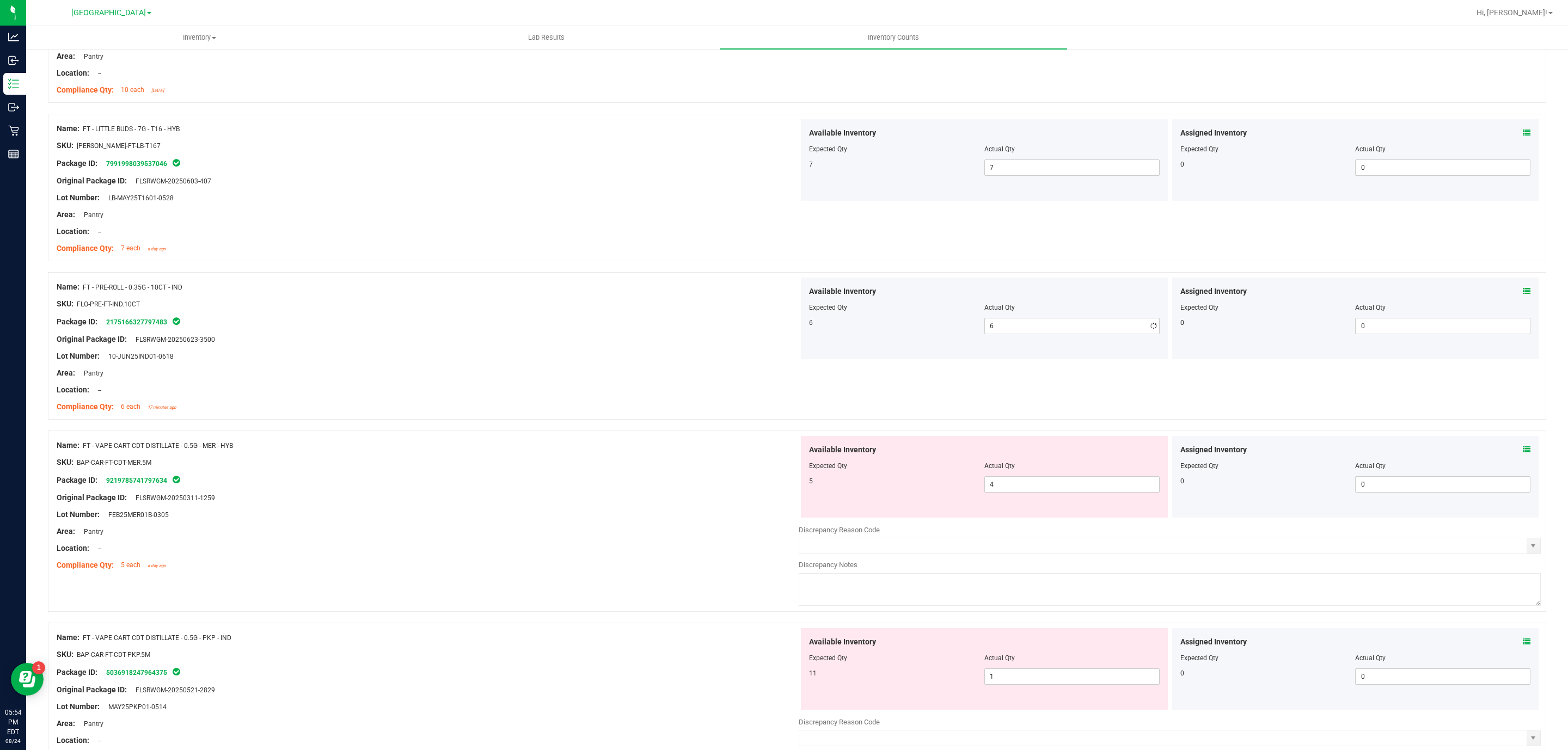
click at [651, 293] on div "Name: FT - PRE-ROLL - 0.35G - 10CT - IND" at bounding box center [427, 287] width 742 height 11
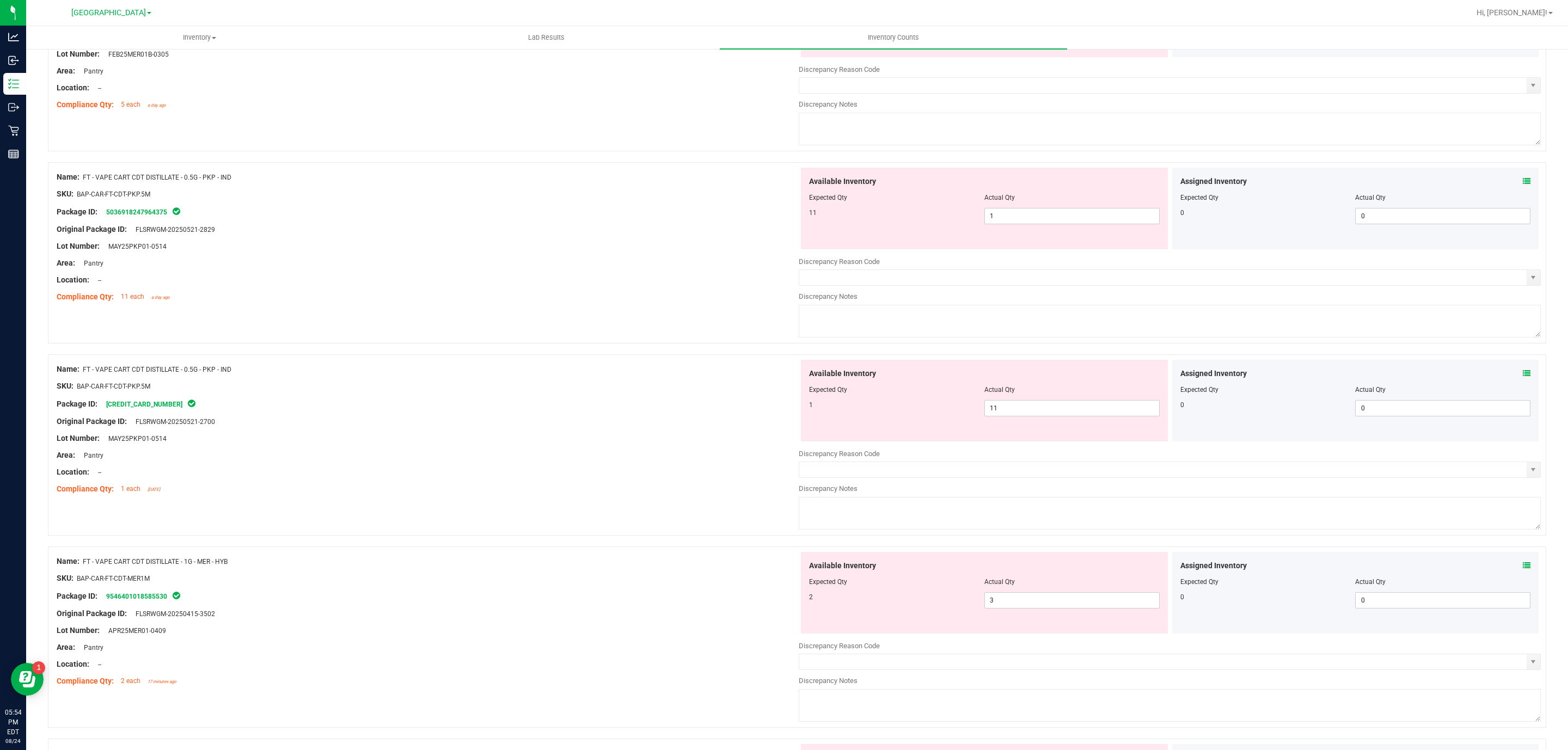
scroll to position [2204, 0]
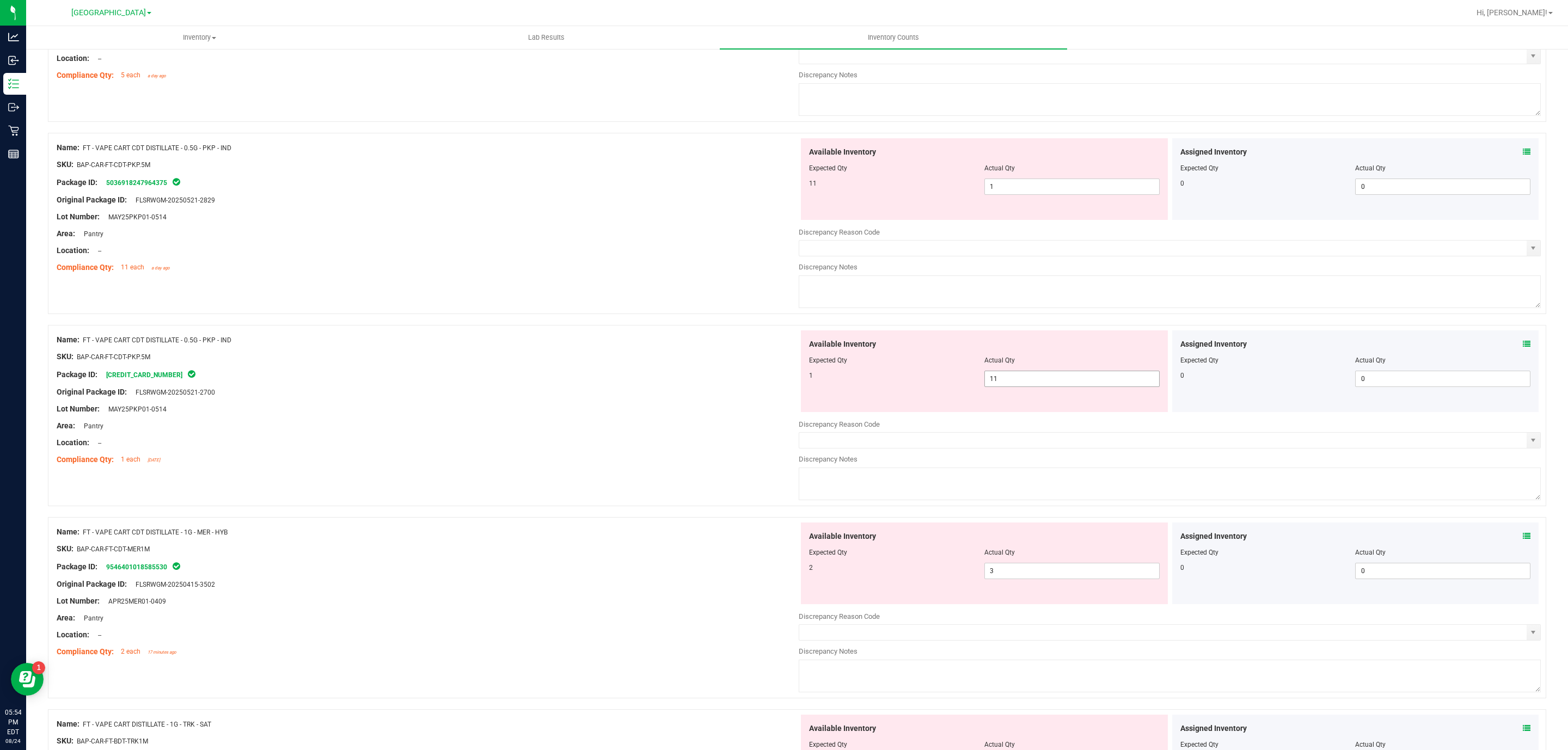
click at [1076, 395] on div "Available Inventory Expected Qty Actual Qty 1 11 11" at bounding box center [984, 371] width 367 height 82
click at [1078, 387] on span "11 11" at bounding box center [1072, 379] width 175 height 16
click at [1079, 386] on input "11" at bounding box center [1072, 379] width 174 height 15
click at [1068, 363] on div "Actual Qty" at bounding box center [1072, 360] width 175 height 10
click at [1041, 377] on span "11 11" at bounding box center [1072, 379] width 175 height 16
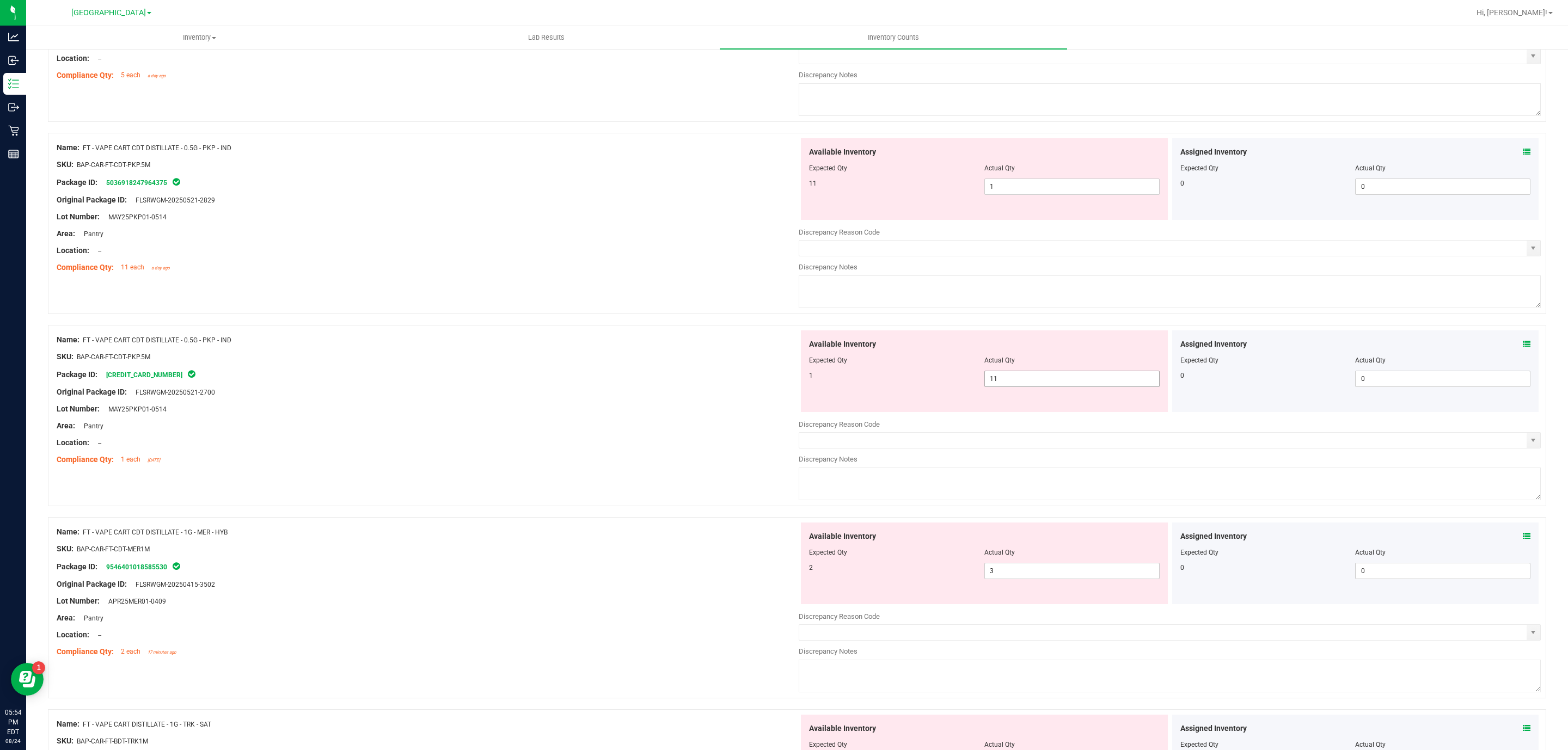
click at [1041, 377] on span "11 11" at bounding box center [1072, 379] width 175 height 16
click at [1039, 385] on span "11 11" at bounding box center [1072, 379] width 175 height 16
click at [1039, 385] on input "11" at bounding box center [1072, 379] width 174 height 15
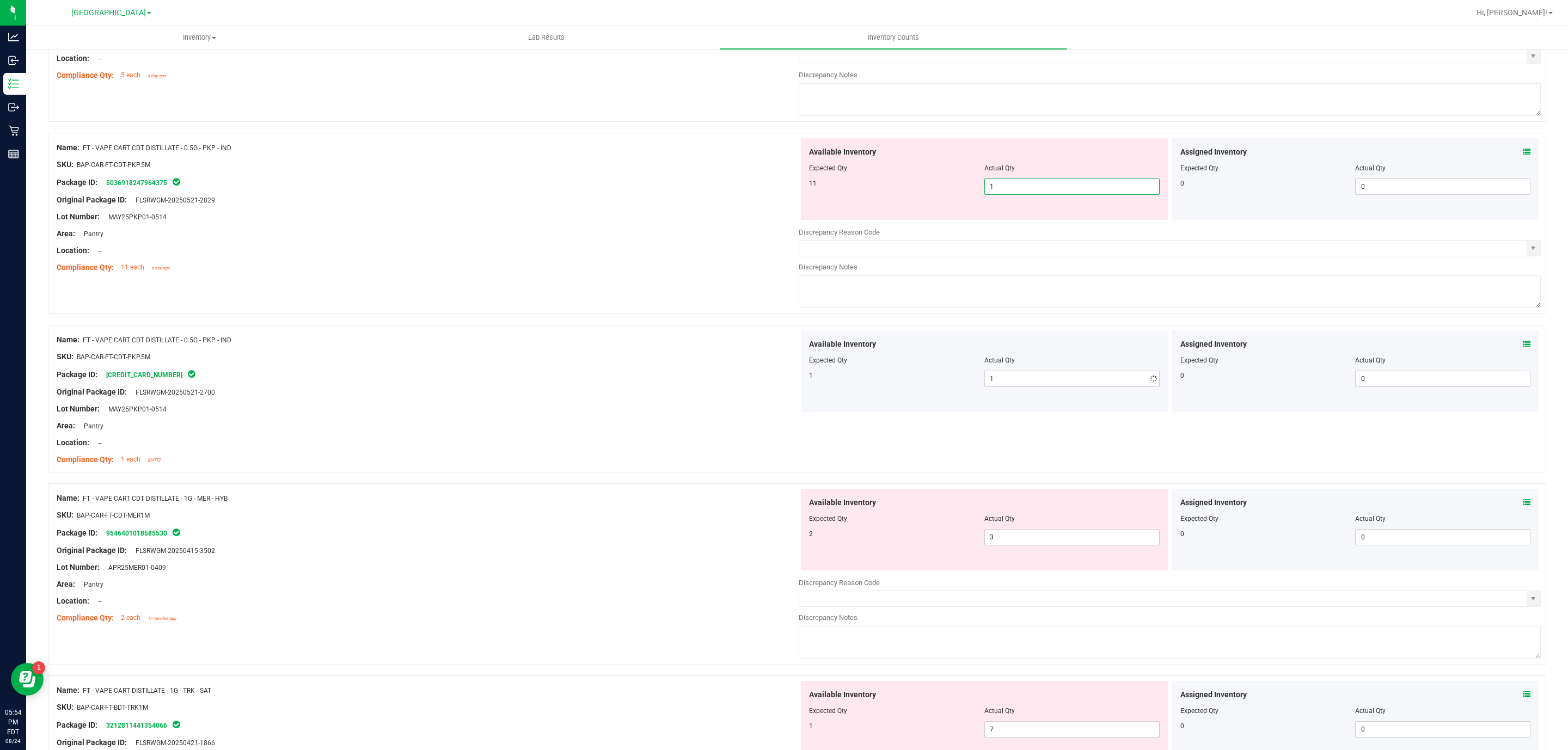
click at [1010, 191] on span "1 1" at bounding box center [1072, 187] width 175 height 16
click at [1010, 191] on input "1" at bounding box center [1072, 187] width 174 height 15
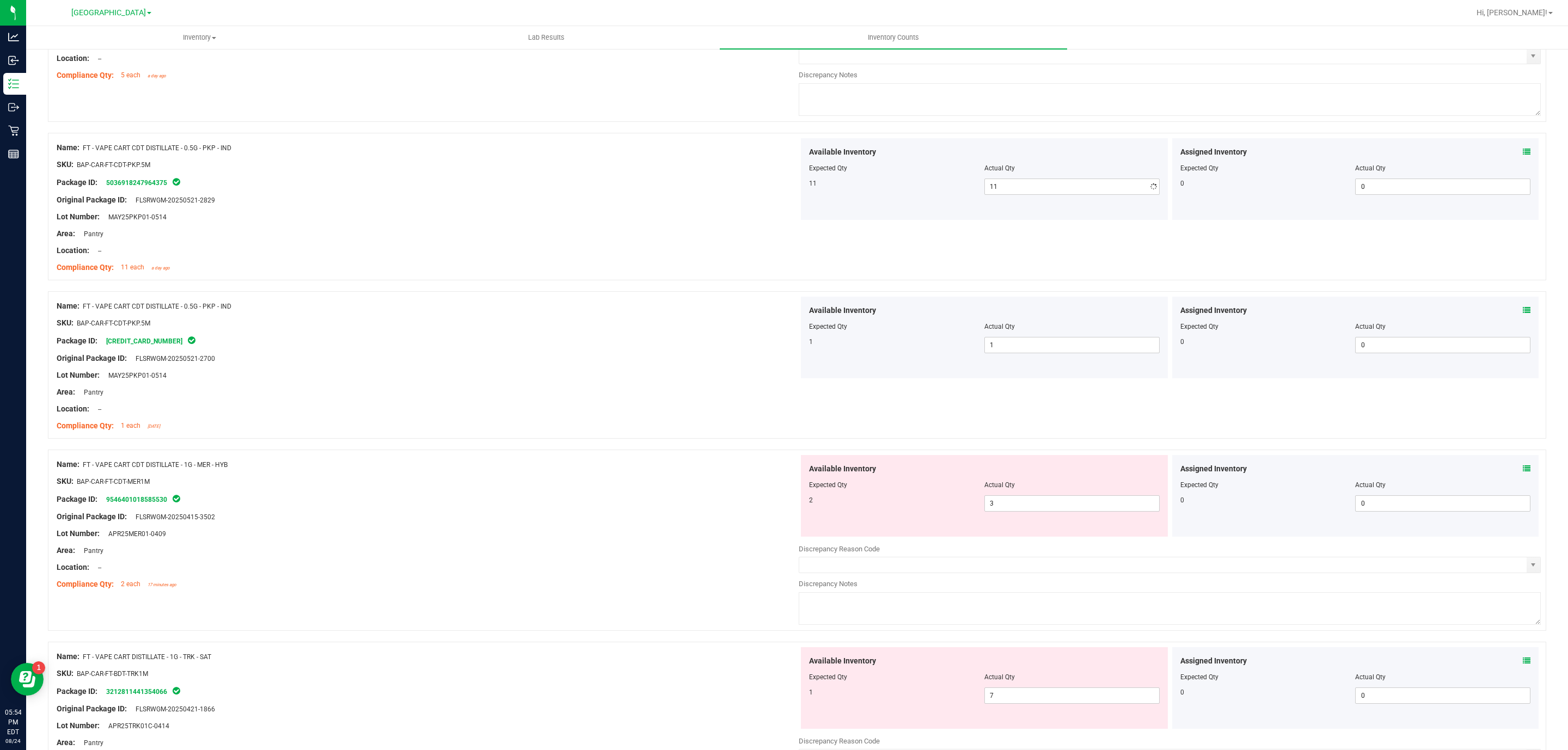
click at [610, 142] on div "Name: FT - VAPE CART CDT DISTILLATE - 0.5G - PKP - IND SKU: BAP-CAR-FT-CDT-PKP.…" at bounding box center [797, 207] width 1499 height 148
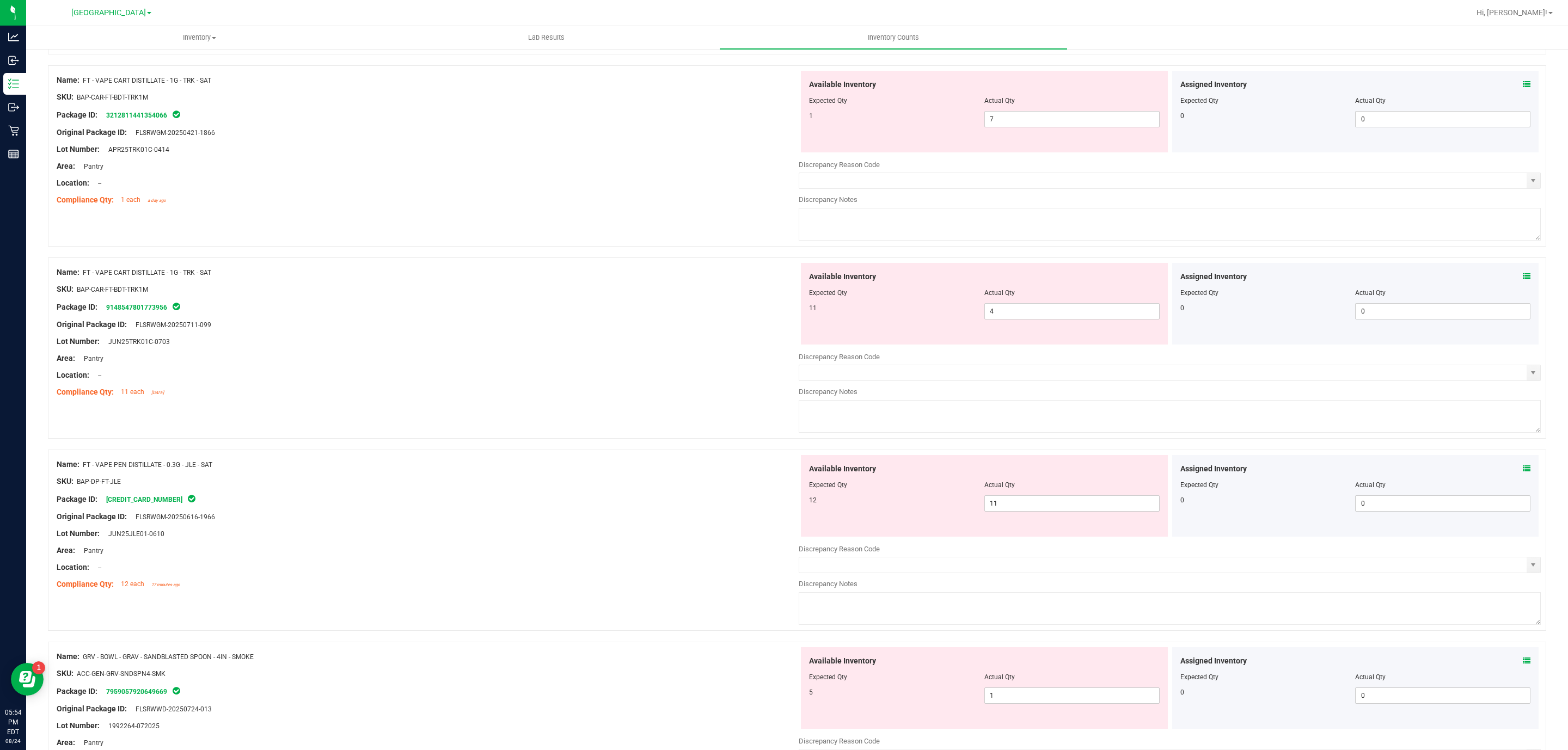
scroll to position [2694, 0]
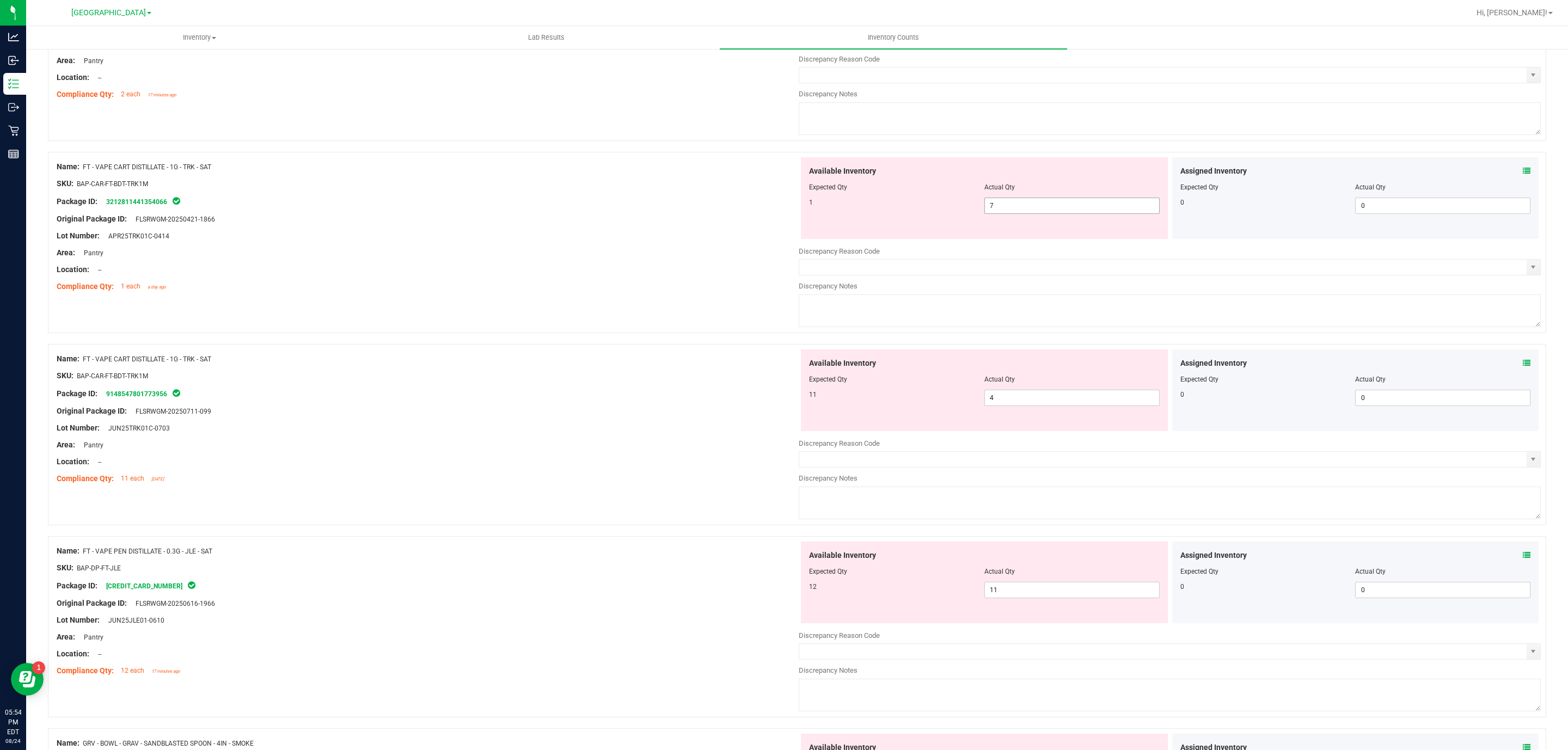
click at [1037, 212] on span "7 7" at bounding box center [1072, 205] width 175 height 16
click at [1037, 213] on input "7" at bounding box center [1072, 205] width 174 height 15
click at [1047, 404] on span "4 4" at bounding box center [1072, 397] width 175 height 16
click at [1047, 404] on input "4" at bounding box center [1072, 397] width 174 height 15
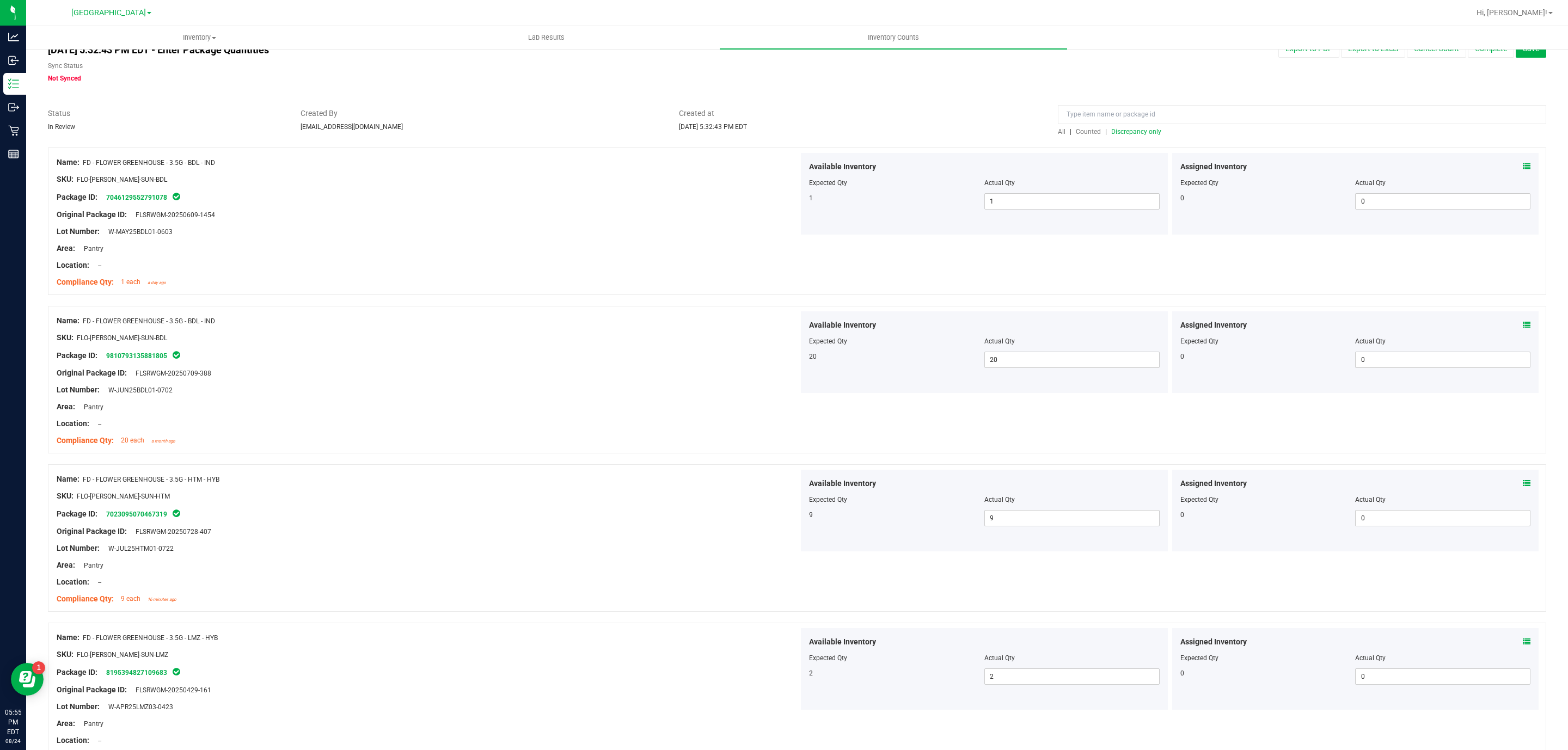
scroll to position [0, 0]
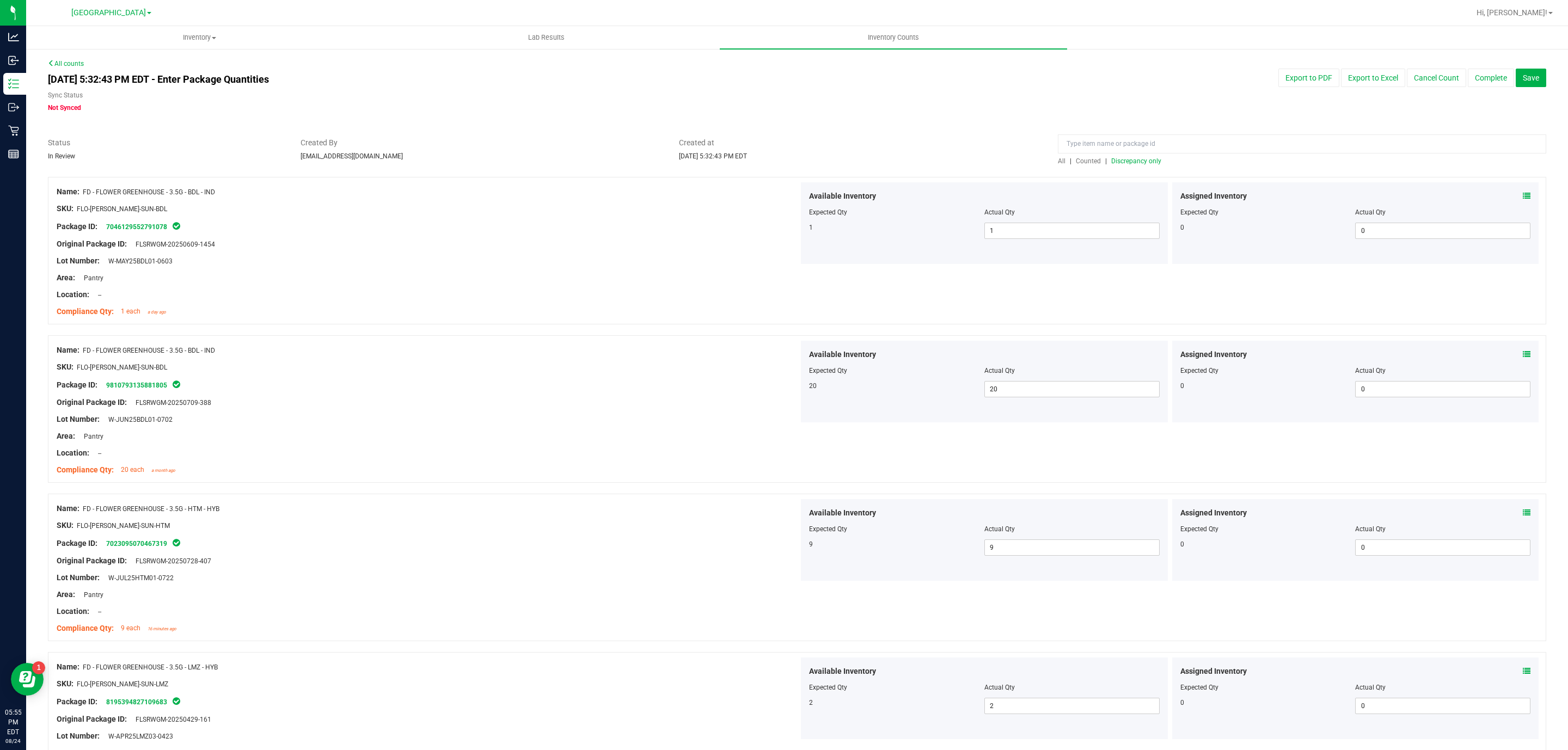
click at [1145, 158] on span "Discrepancy only" at bounding box center [1136, 160] width 50 height 7
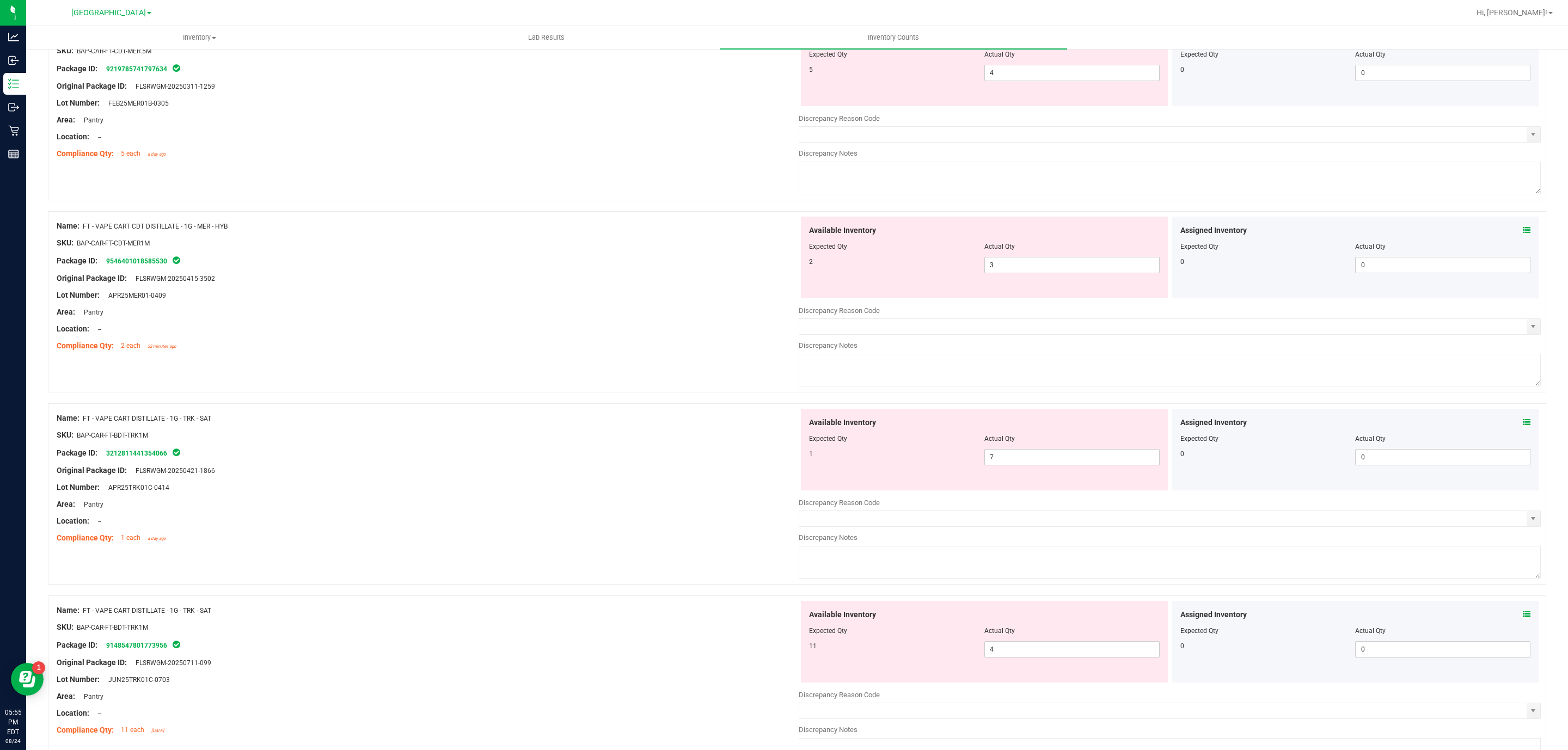
scroll to position [571, 0]
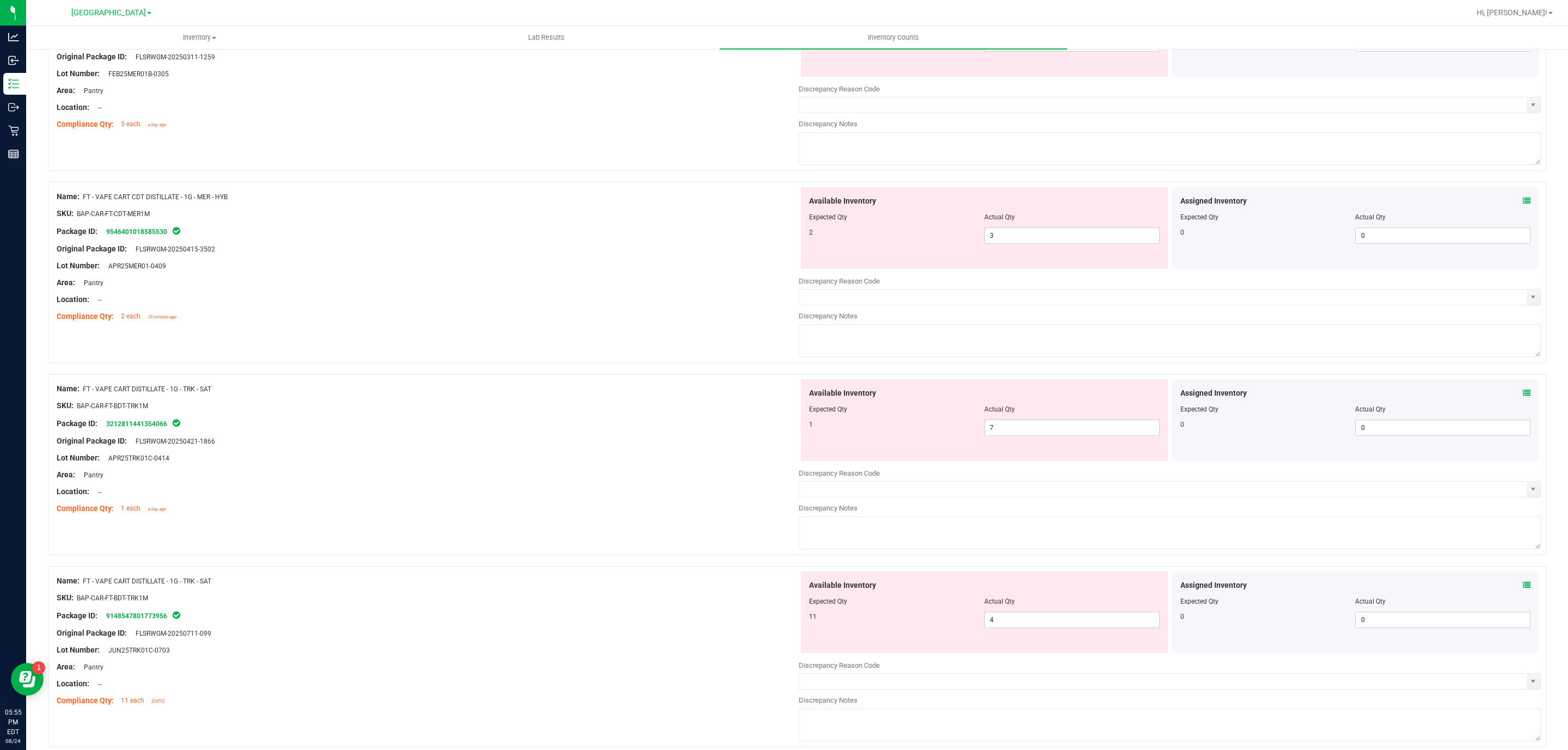
click at [1062, 420] on div at bounding box center [984, 417] width 351 height 5
click at [1059, 436] on span "7 7" at bounding box center [1072, 428] width 175 height 16
click at [1057, 434] on input "7" at bounding box center [1072, 428] width 174 height 15
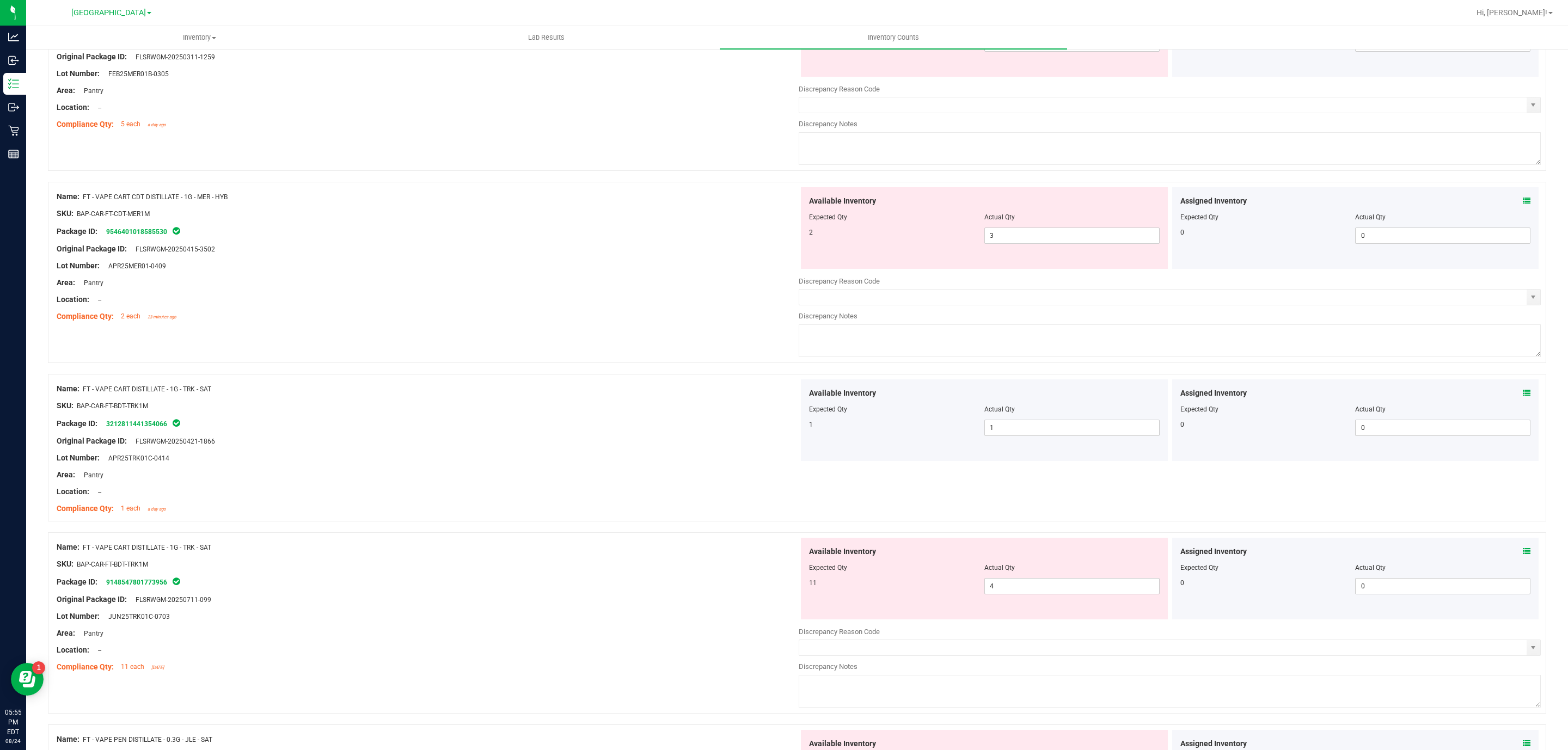
click at [1000, 561] on div at bounding box center [984, 560] width 351 height 5
click at [1025, 594] on span "4 4" at bounding box center [1072, 586] width 175 height 16
click at [1025, 594] on input "4" at bounding box center [1072, 586] width 174 height 15
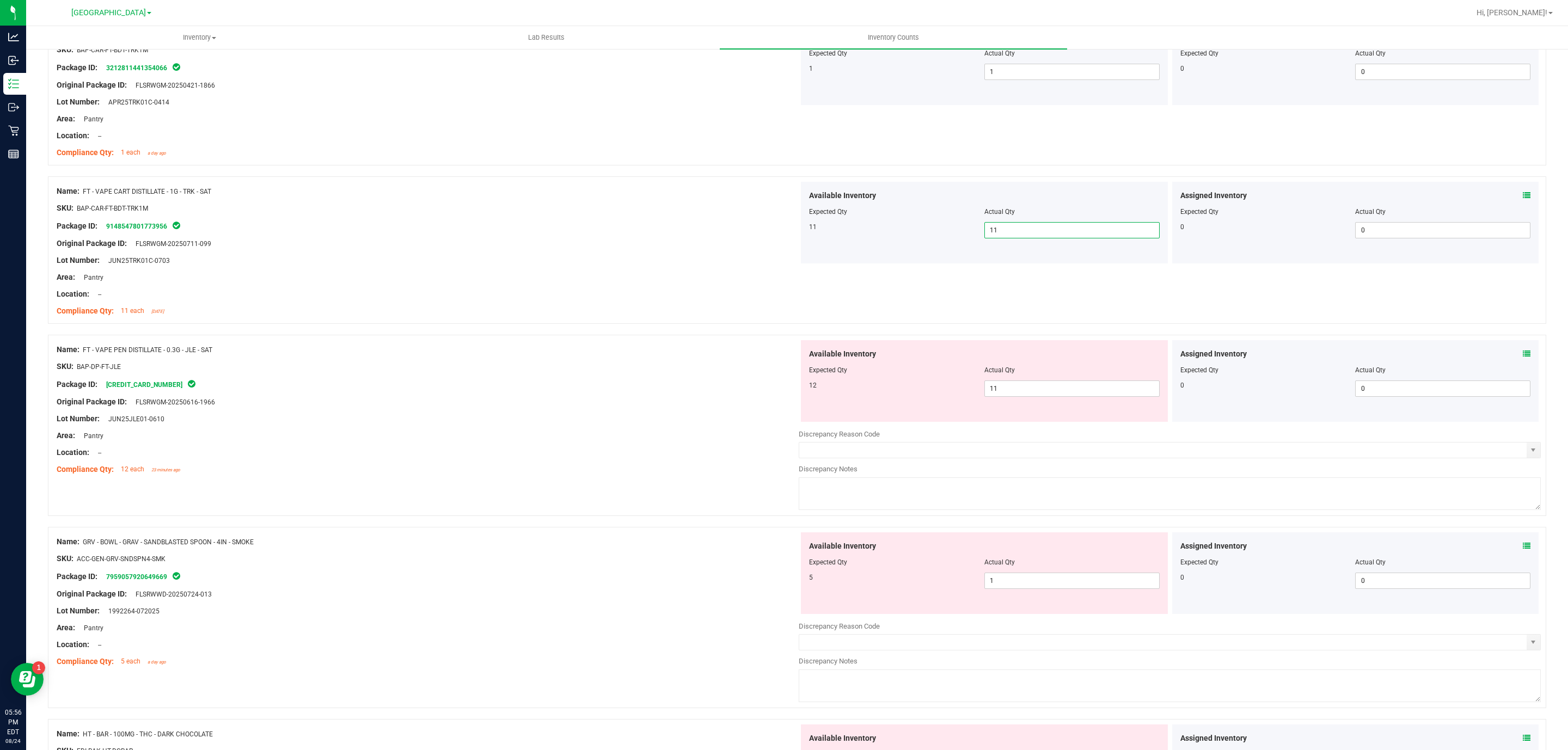
scroll to position [898, 0]
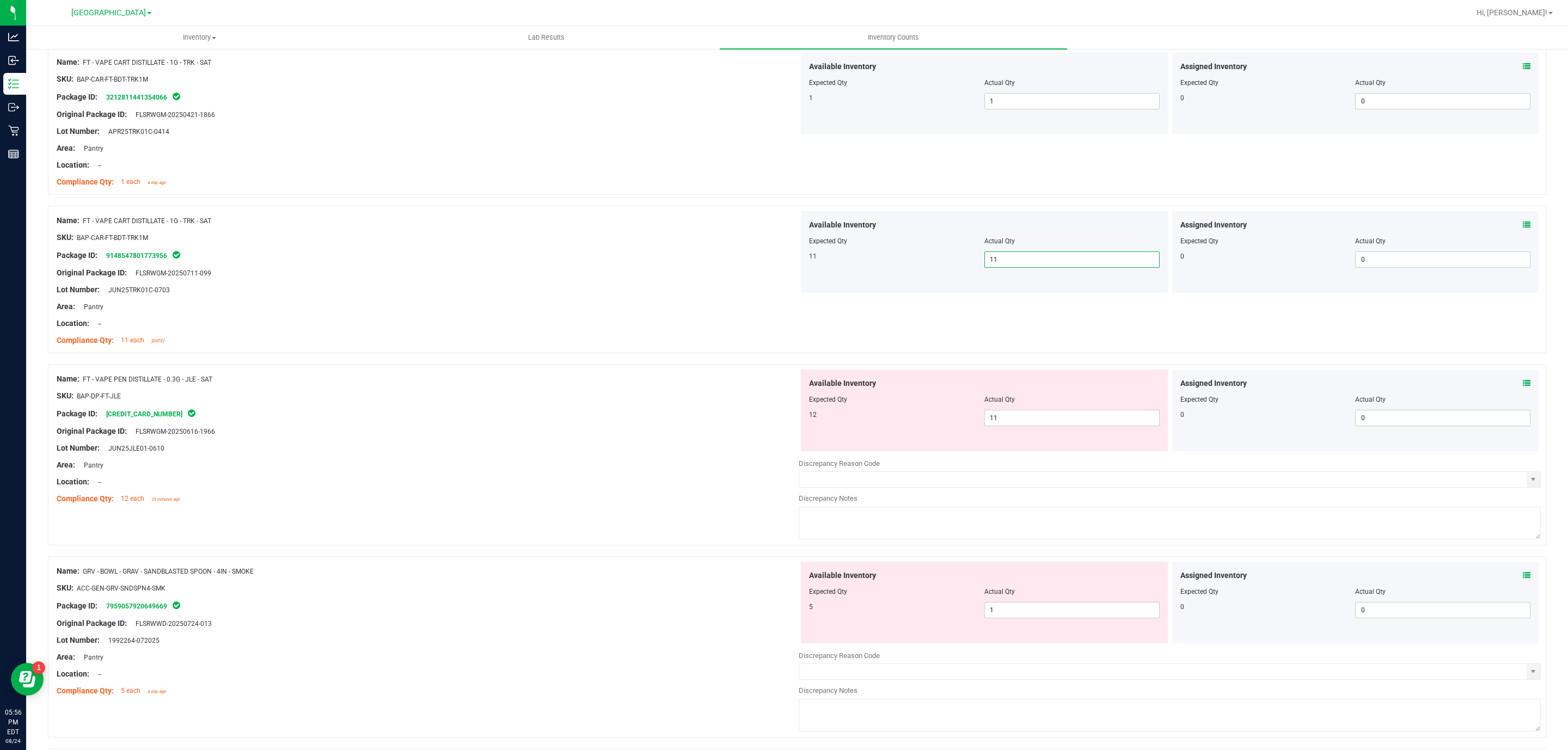
click at [1523, 385] on icon at bounding box center [1526, 383] width 7 height 7
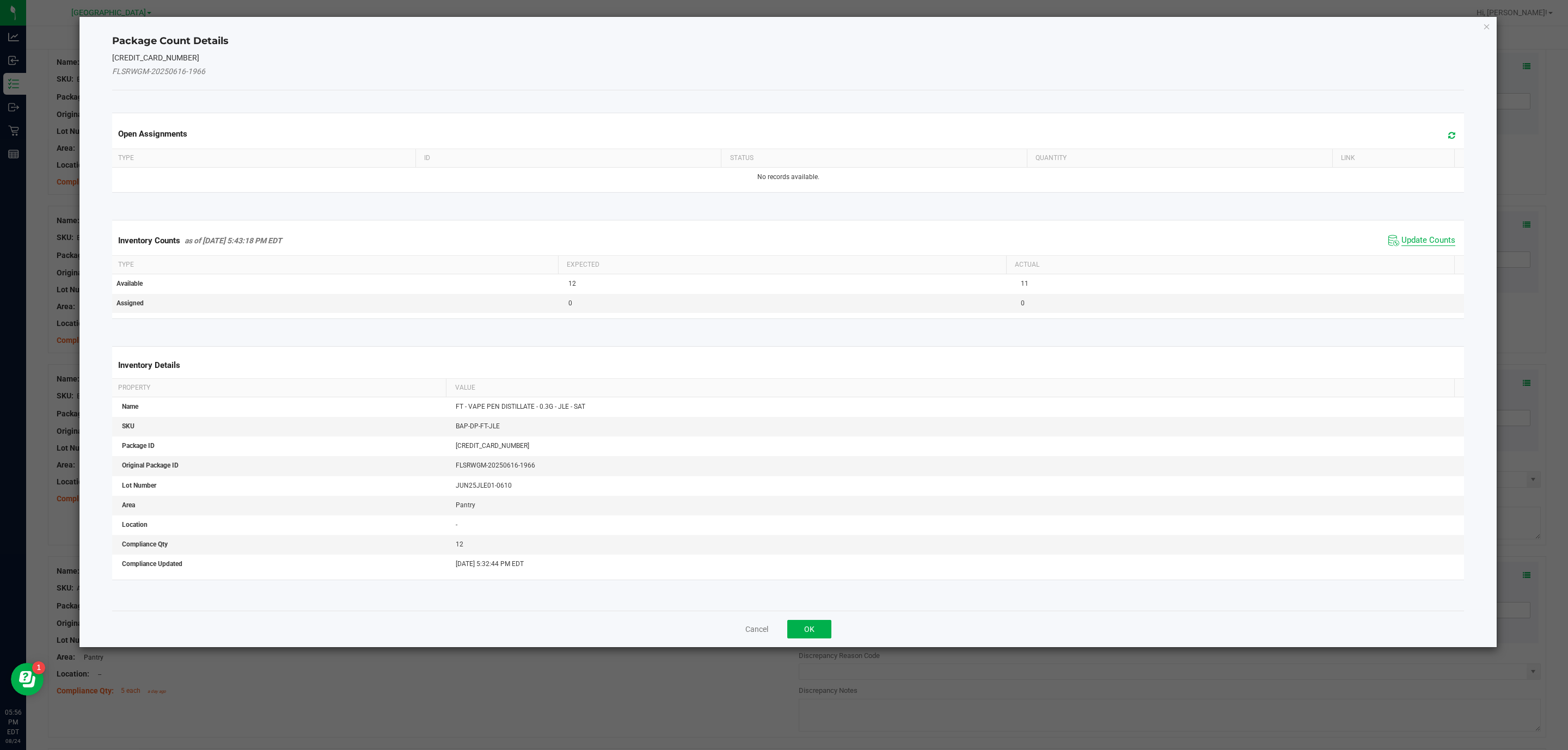
click at [1410, 246] on span "Update Counts" at bounding box center [1428, 240] width 54 height 11
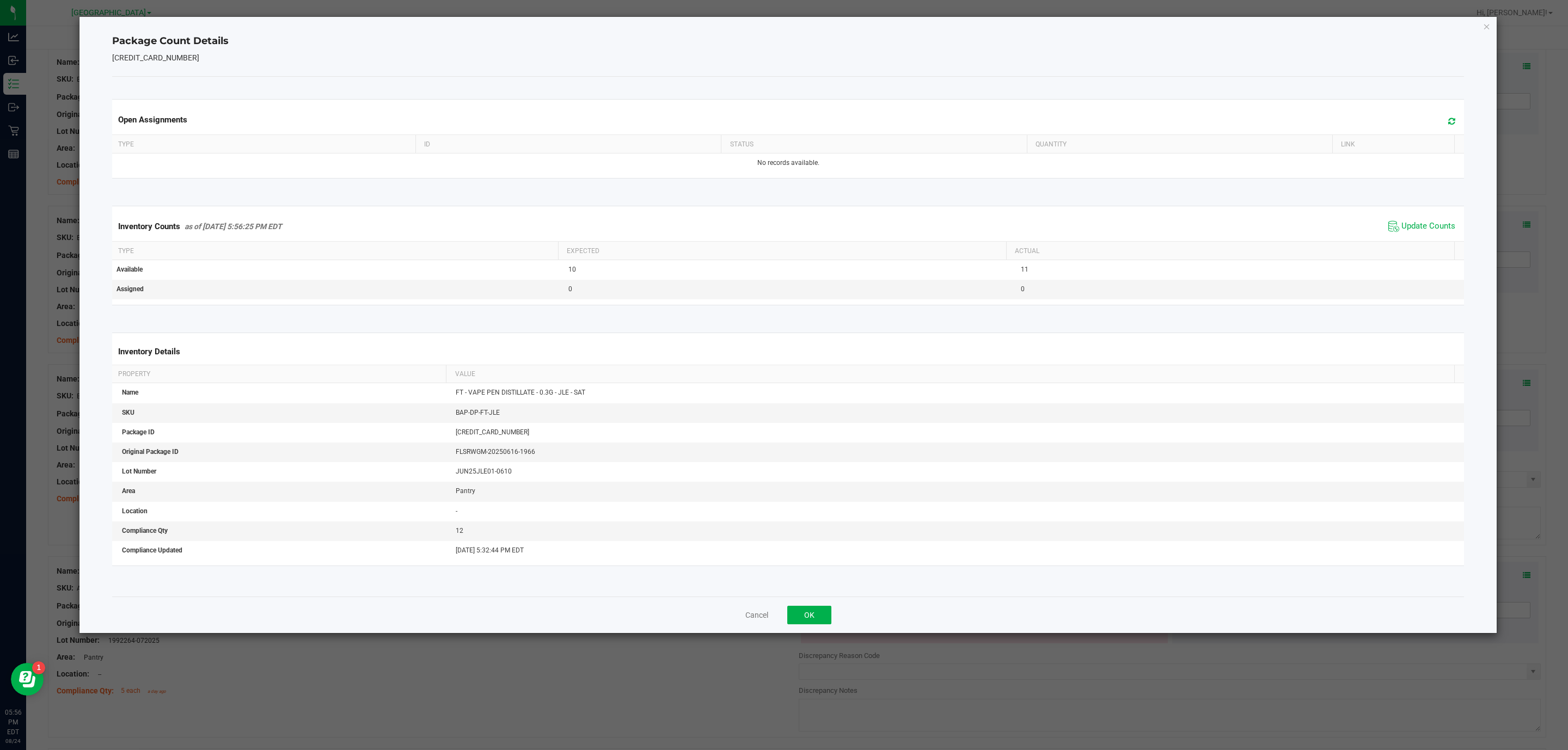
click at [1480, 38] on div "Package Count Details [CREDIT_CARD_NUMBER] Open Assignments Type ID Status Quan…" at bounding box center [788, 325] width 1418 height 616
click at [1490, 28] on div "Package Count Details [CREDIT_CARD_NUMBER] Open Assignments Type ID Status Quan…" at bounding box center [788, 325] width 1418 height 616
click at [1480, 23] on div "Package Count Details [CREDIT_CARD_NUMBER] Open Assignments Type ID Status Quan…" at bounding box center [788, 325] width 1418 height 616
click at [1481, 27] on div "Package Count Details [CREDIT_CARD_NUMBER] Open Assignments Type ID Status Quan…" at bounding box center [788, 325] width 1418 height 616
click at [1487, 30] on icon "Close" at bounding box center [1487, 26] width 7 height 13
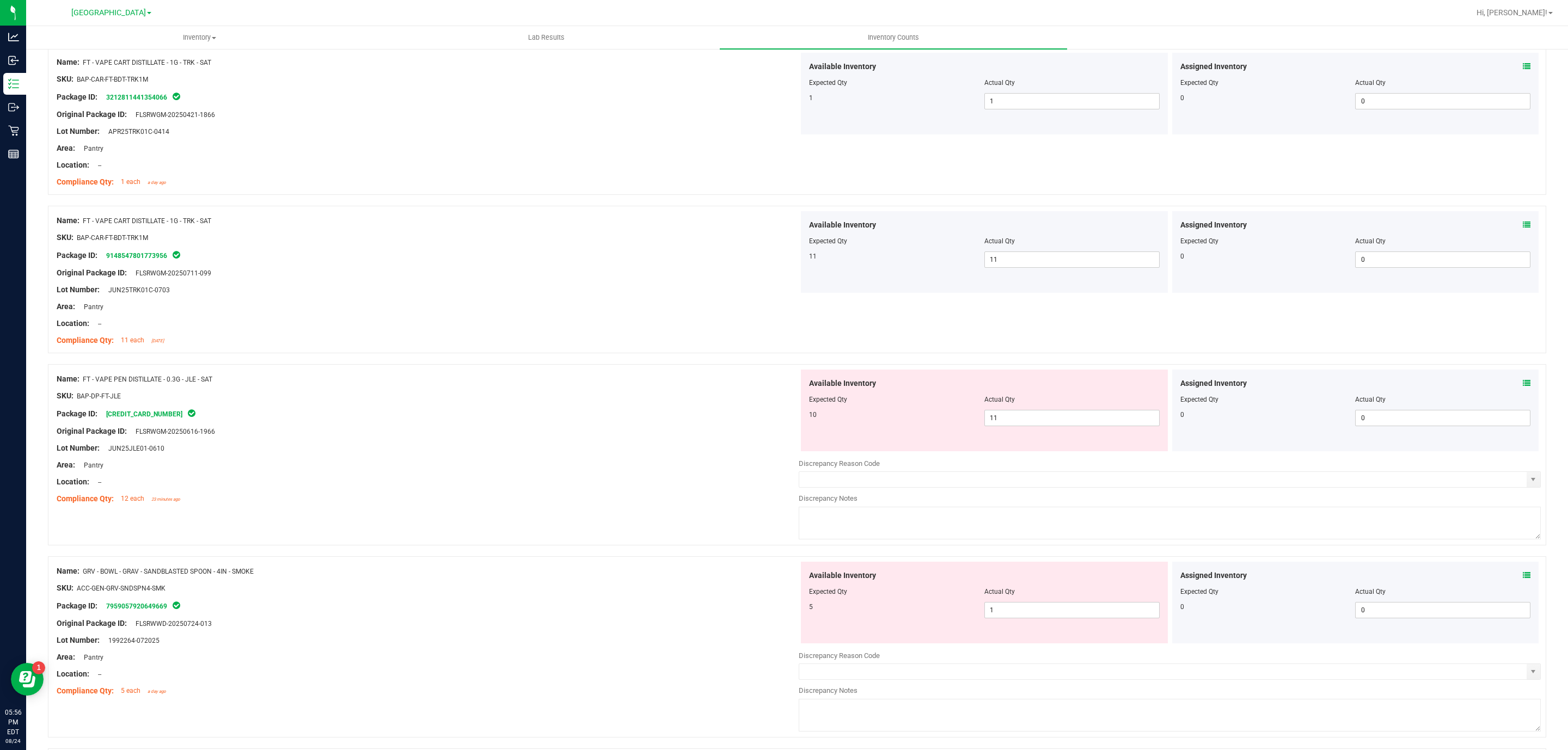
click at [1508, 581] on div "Assigned Inventory" at bounding box center [1356, 575] width 351 height 11
click at [1523, 579] on icon at bounding box center [1526, 575] width 7 height 7
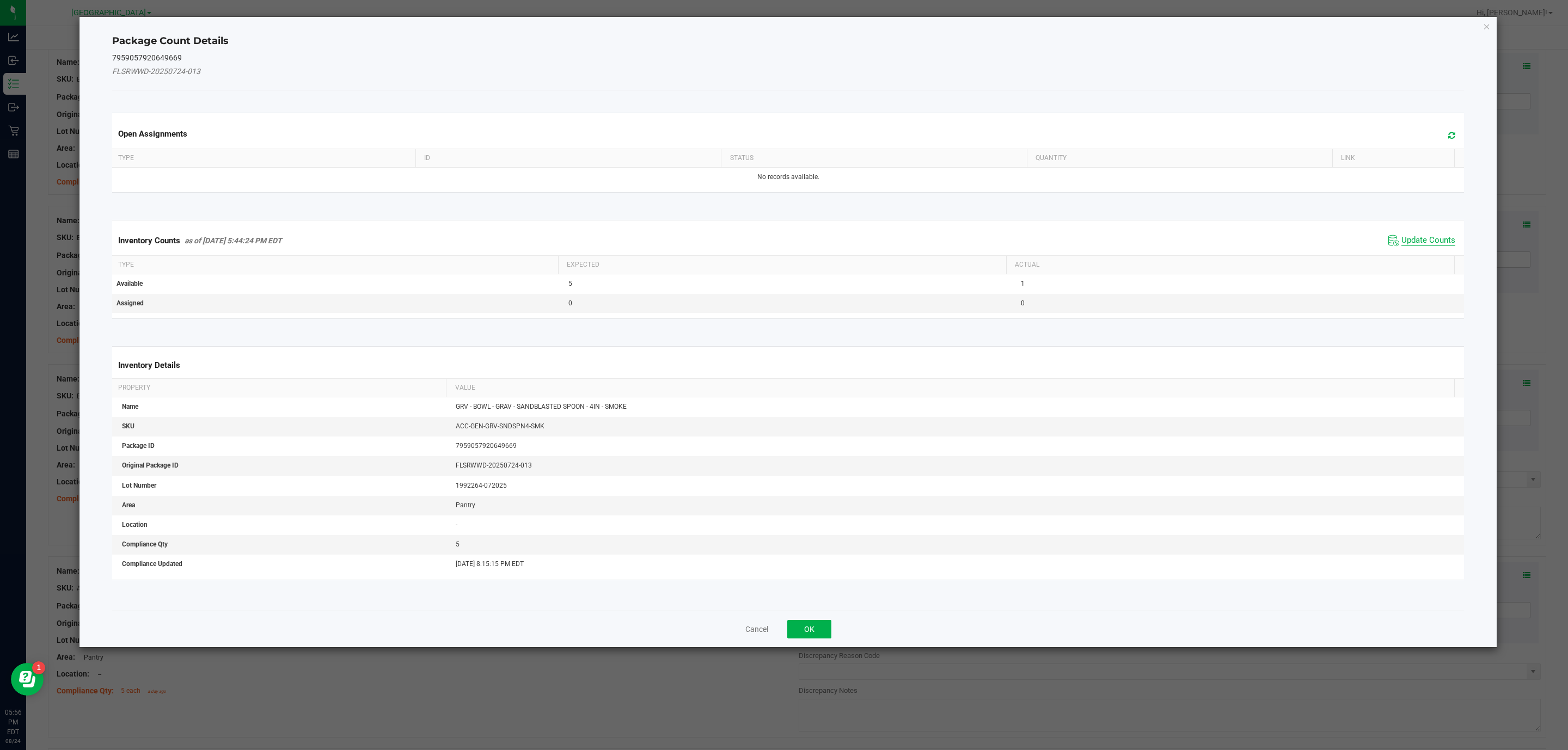
click at [1430, 240] on span "Update Counts" at bounding box center [1428, 240] width 54 height 11
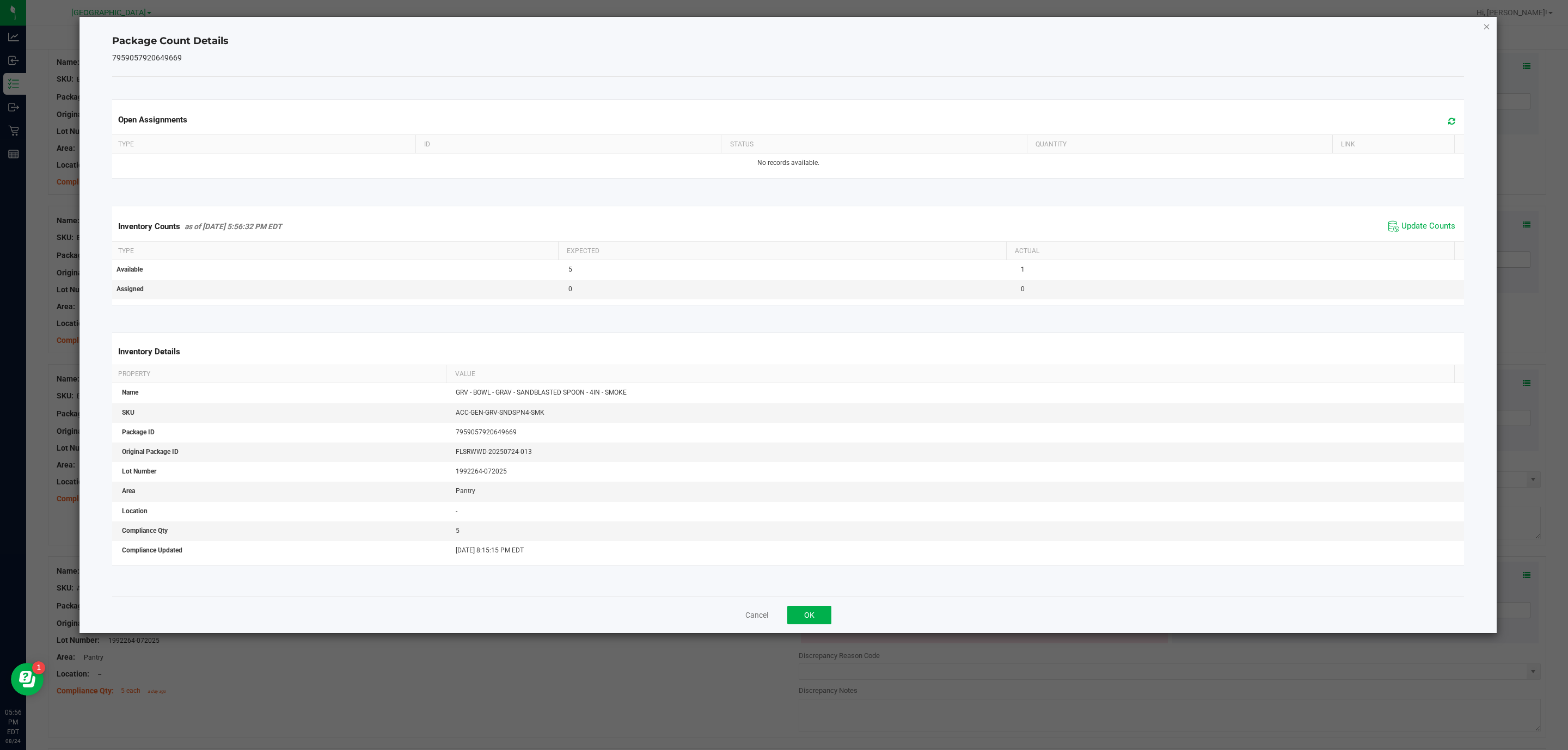
click at [1483, 26] on icon "Close" at bounding box center [1487, 26] width 7 height 13
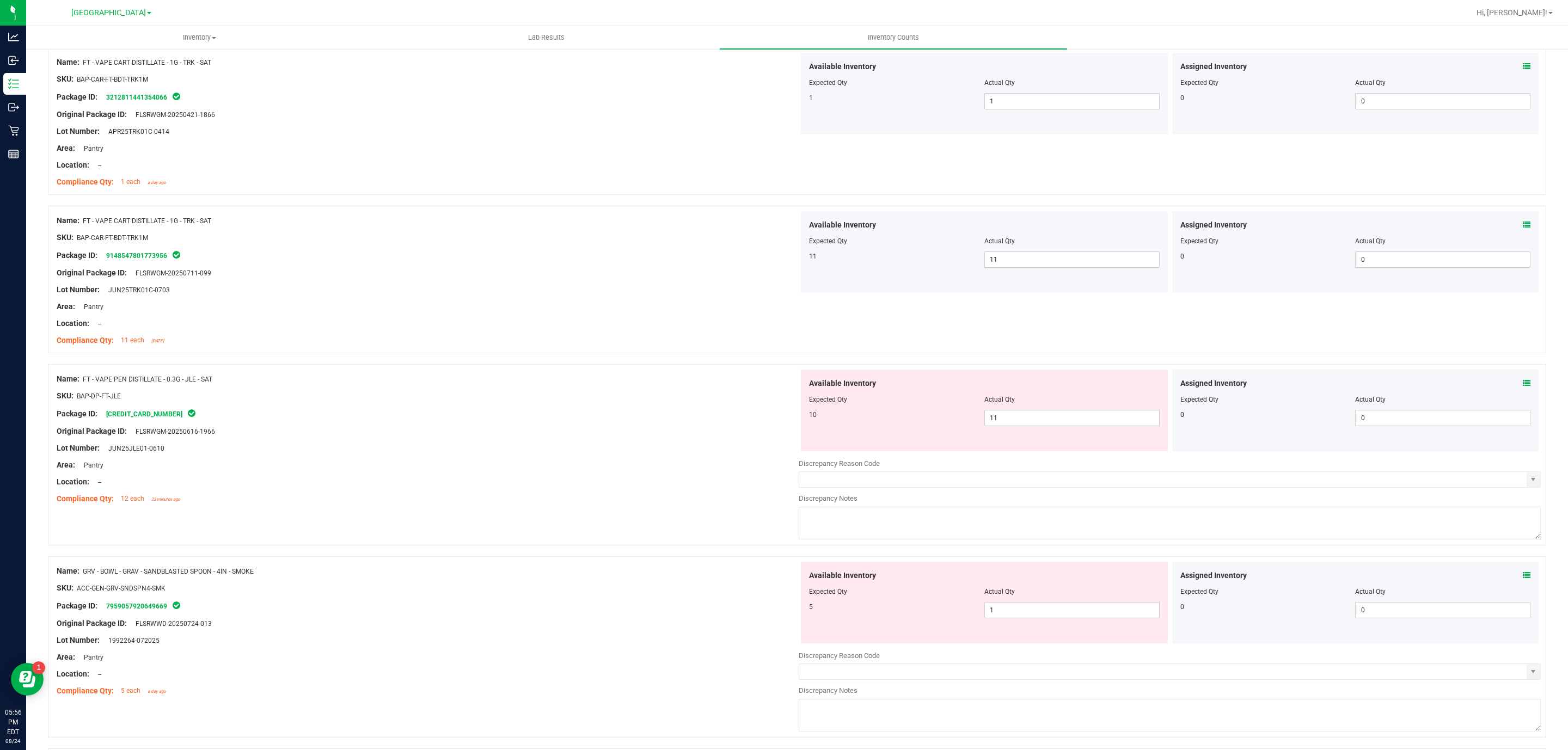
click at [1051, 395] on div at bounding box center [984, 392] width 351 height 5
click at [1045, 418] on span "11 11" at bounding box center [1072, 418] width 175 height 16
click at [1045, 418] on input "11" at bounding box center [1072, 418] width 174 height 15
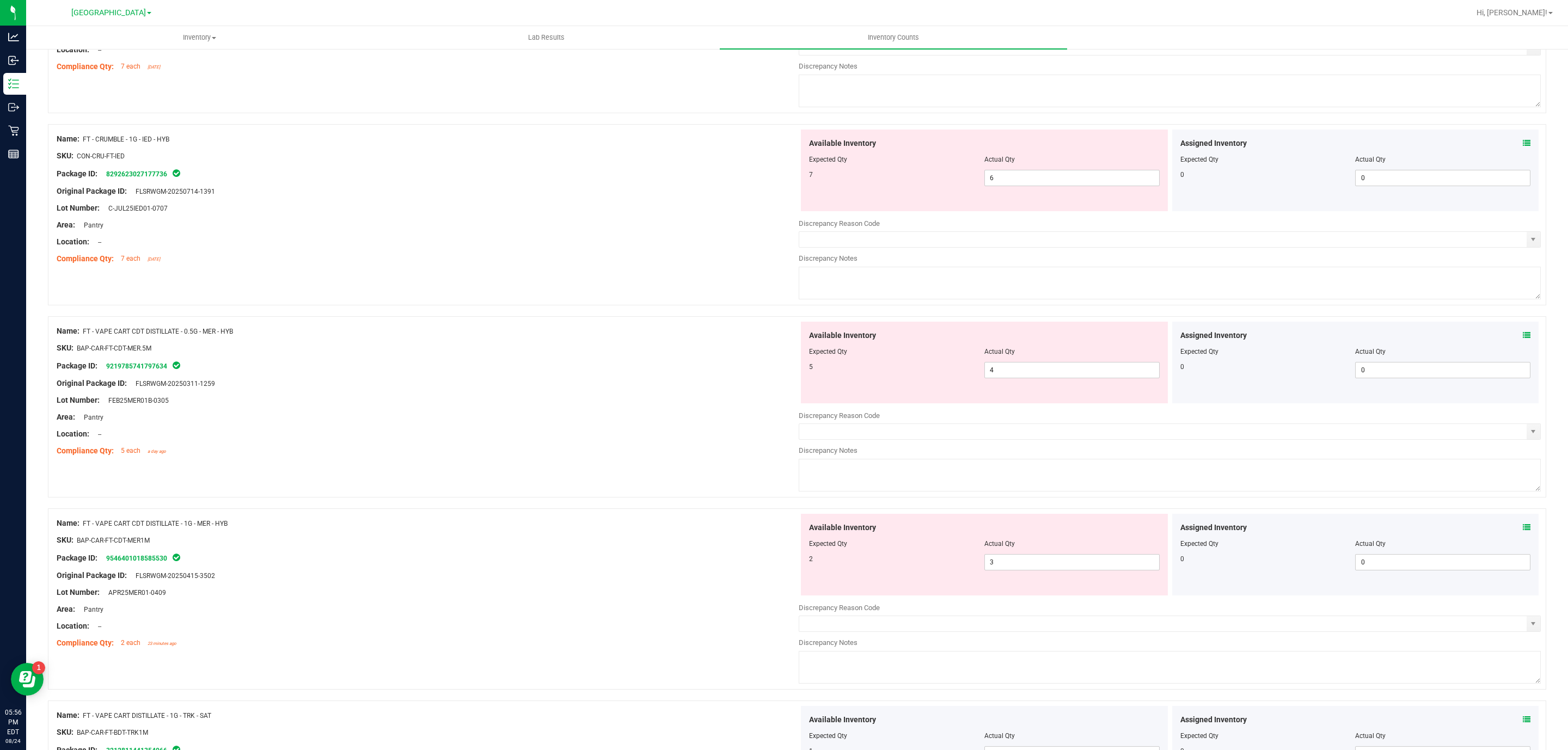
scroll to position [0, 0]
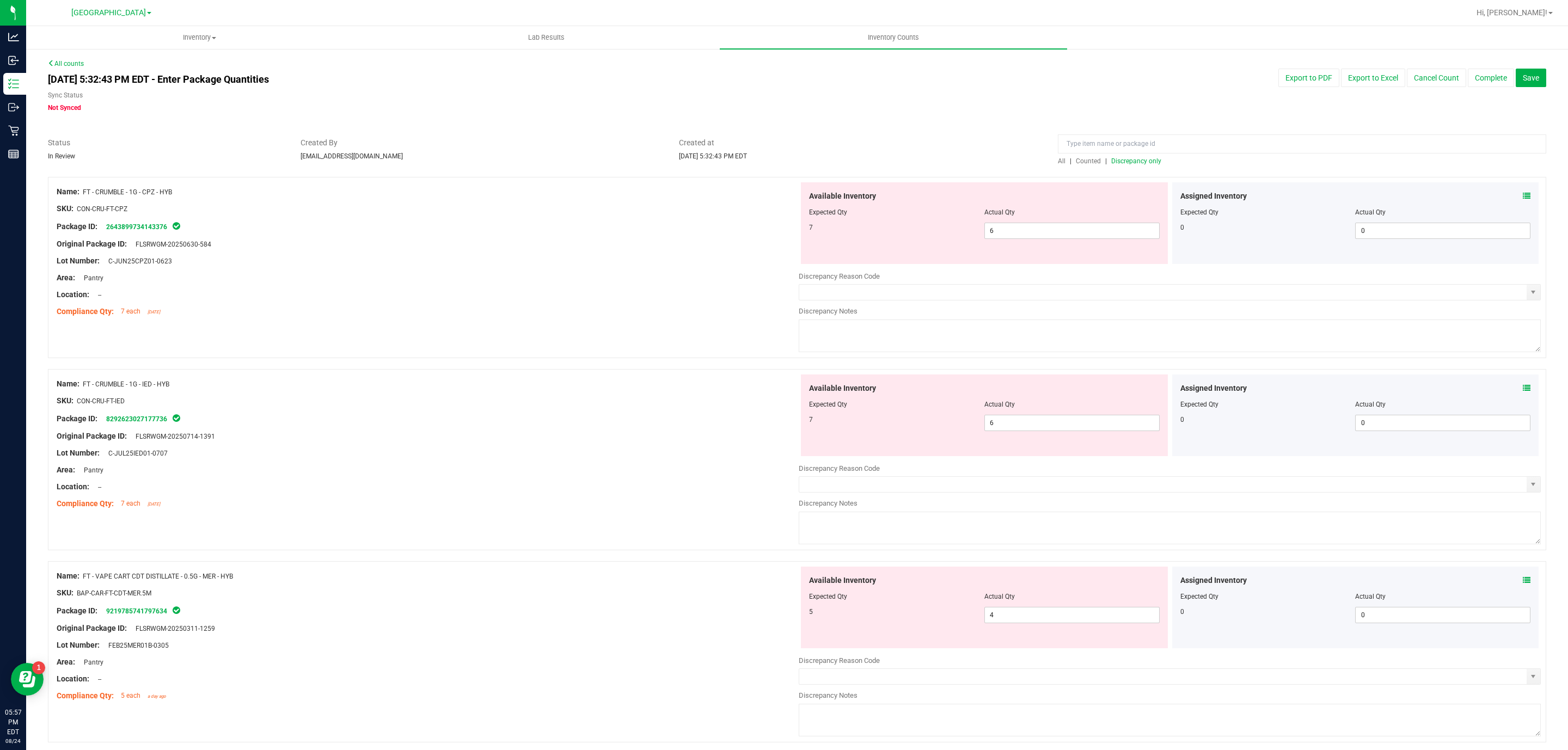
click at [1088, 220] on div at bounding box center [984, 220] width 351 height 5
click at [1085, 244] on div "Available Inventory Expected Qty Actual Qty 7 6 6" at bounding box center [984, 224] width 367 height 82
click at [1082, 235] on span "6 6" at bounding box center [1072, 231] width 175 height 16
click at [1082, 235] on input "6" at bounding box center [1072, 230] width 174 height 15
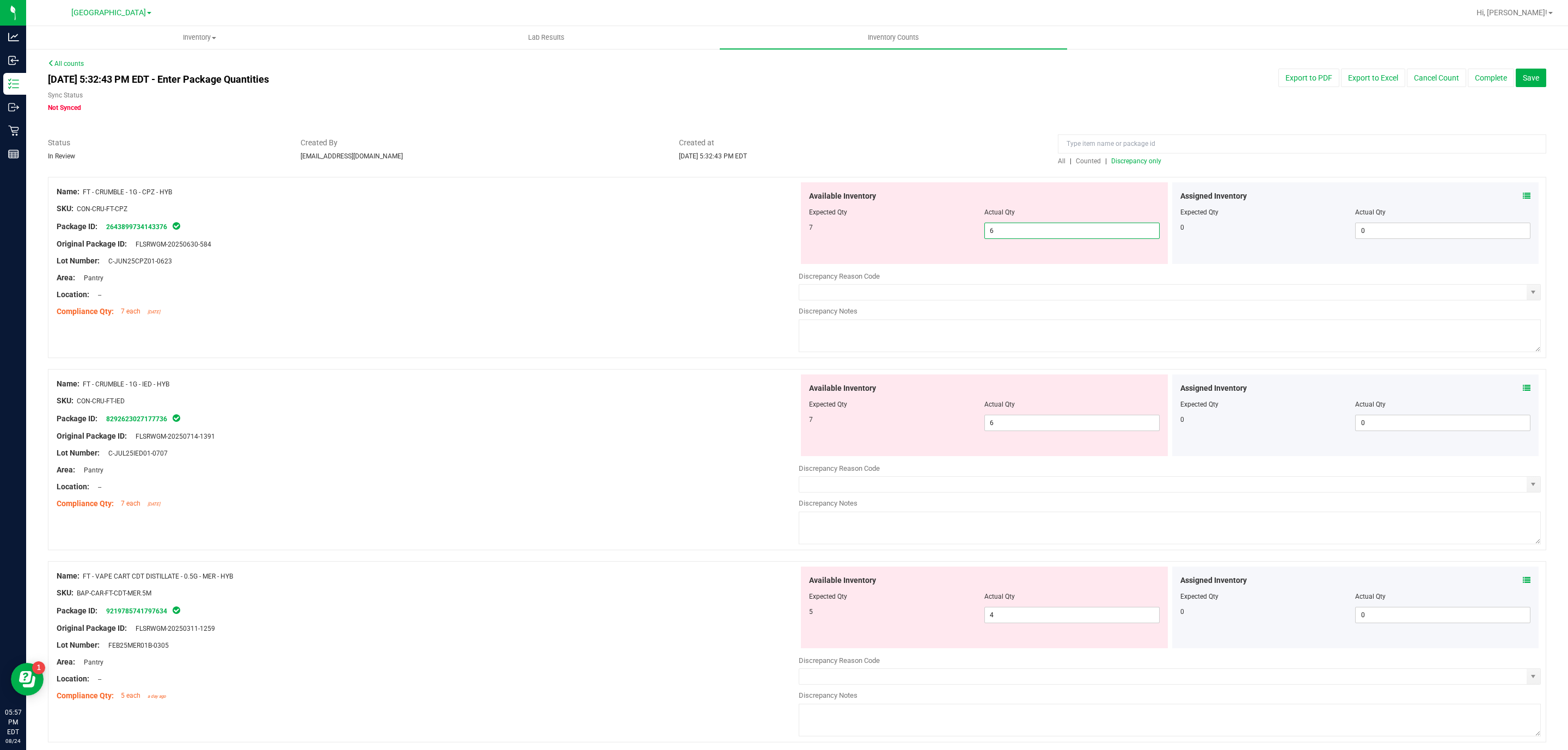
click at [1082, 235] on input "6" at bounding box center [1072, 230] width 174 height 15
click at [1083, 231] on input "6" at bounding box center [1072, 230] width 174 height 15
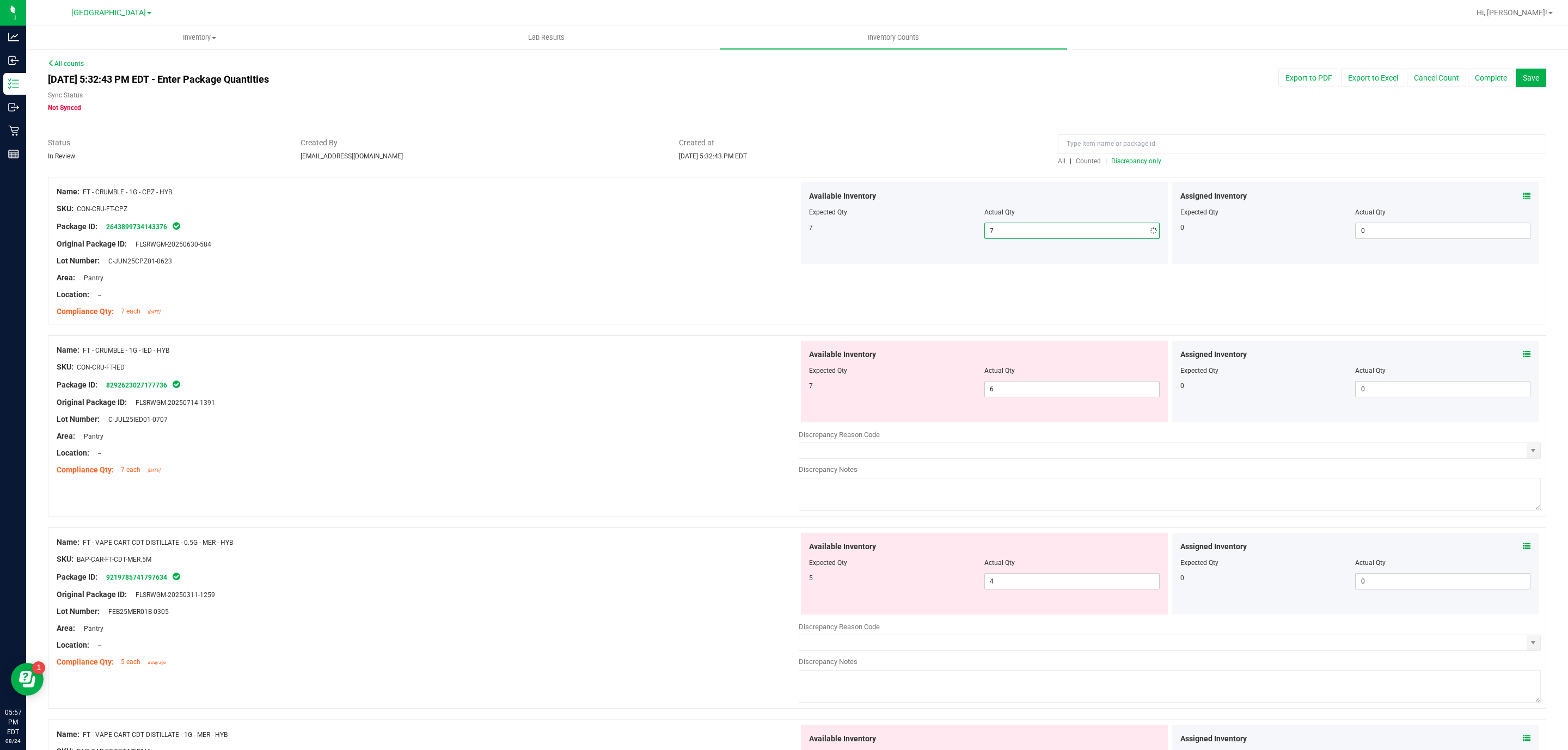
drag, startPoint x: 1052, startPoint y: 205, endPoint x: 1057, endPoint y: 289, distance: 84.1
drag, startPoint x: 1057, startPoint y: 289, endPoint x: 1008, endPoint y: 383, distance: 106.0
click at [1008, 383] on span "6 6" at bounding box center [1072, 389] width 175 height 16
click at [1008, 383] on input "6" at bounding box center [1072, 389] width 174 height 15
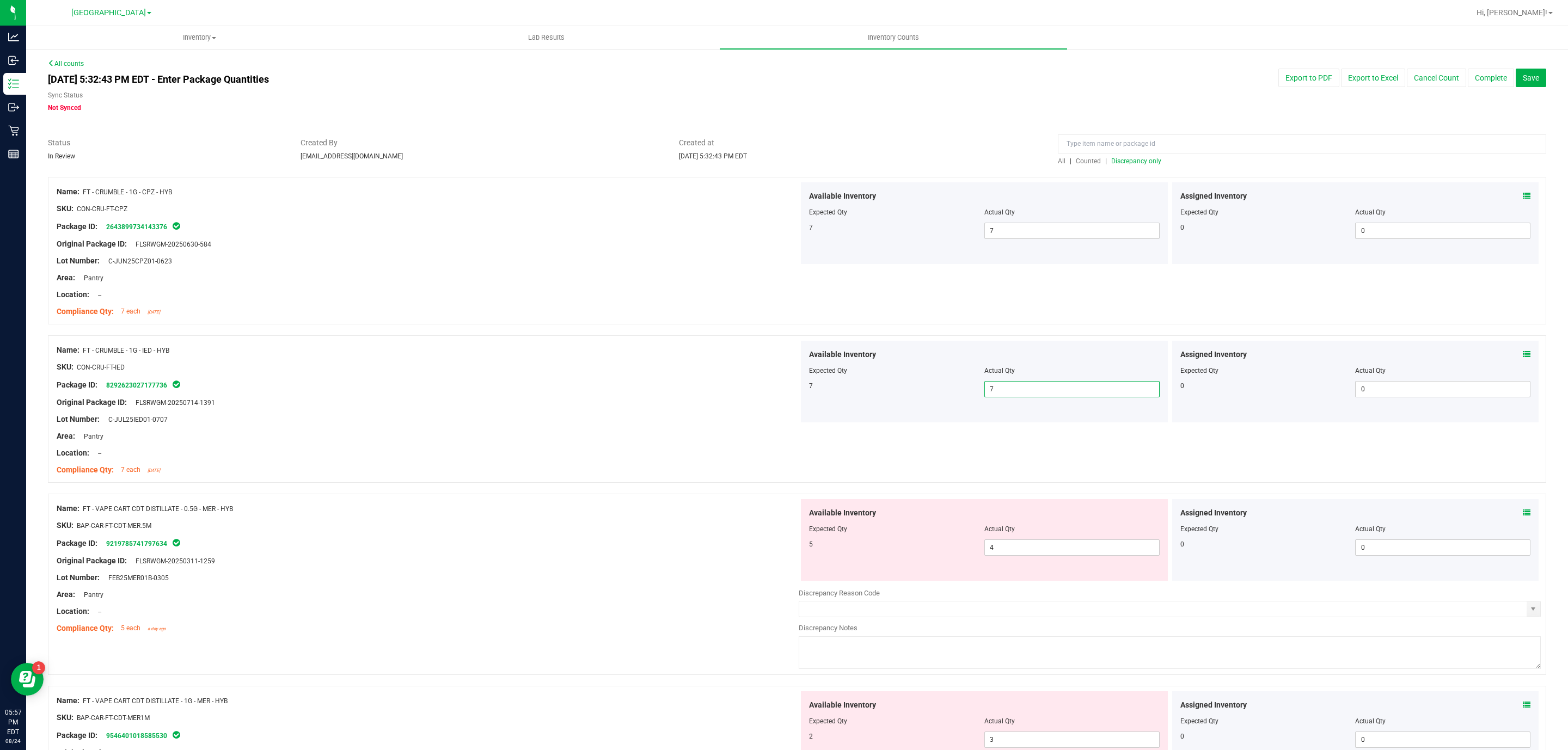
click at [1155, 158] on div "All | Counted | Discrepancy only" at bounding box center [1302, 161] width 488 height 10
click at [1151, 159] on span "Discrepancy only" at bounding box center [1136, 160] width 50 height 7
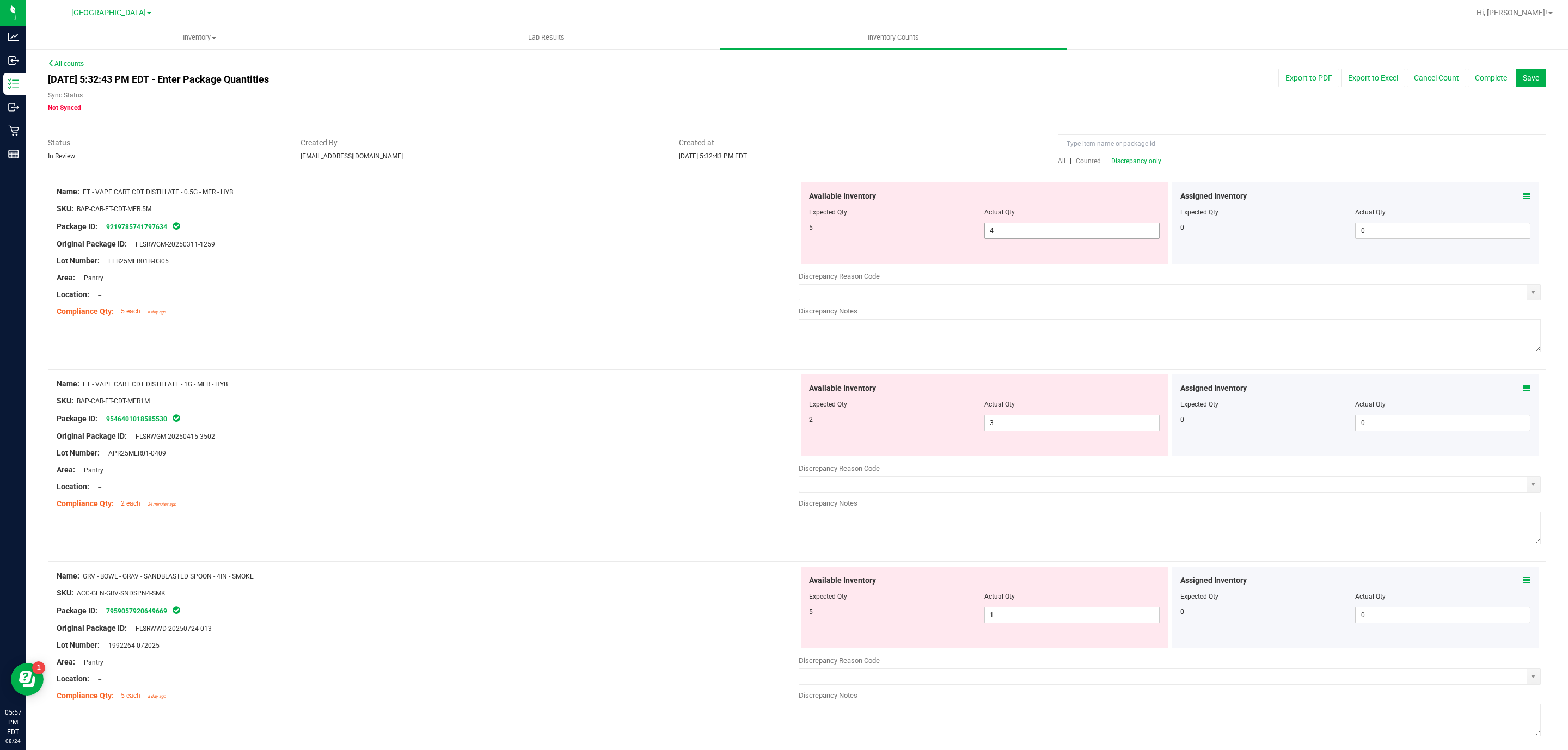
click at [1037, 239] on span "4 4" at bounding box center [1072, 231] width 175 height 16
click at [1036, 228] on span "4 4" at bounding box center [1072, 231] width 175 height 16
click at [1036, 228] on input "4" at bounding box center [1072, 230] width 174 height 15
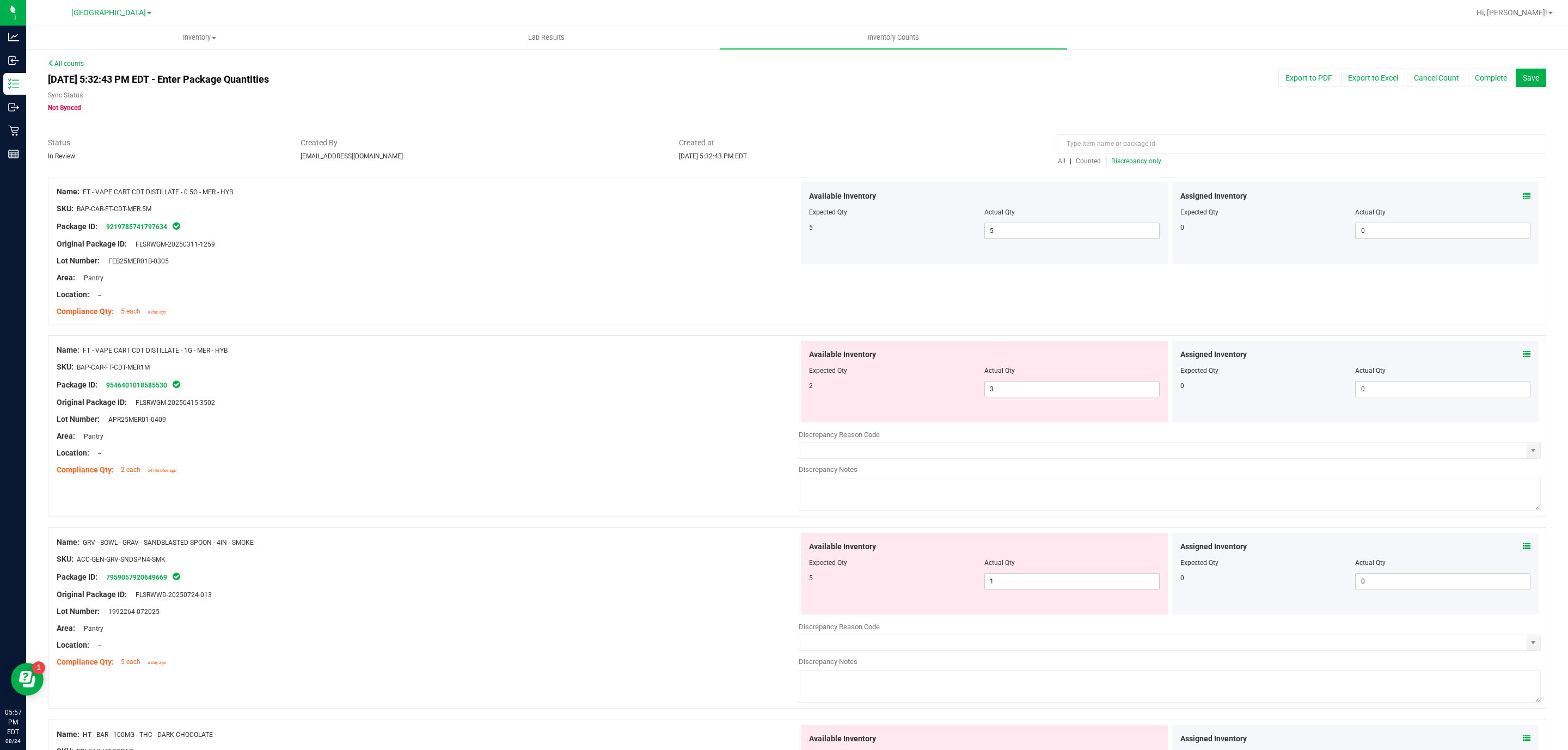
click at [998, 375] on div "Actual Qty" at bounding box center [1072, 371] width 175 height 10
click at [1004, 389] on span "3 3" at bounding box center [1072, 389] width 175 height 16
click at [1004, 389] on input "3" at bounding box center [1072, 389] width 174 height 15
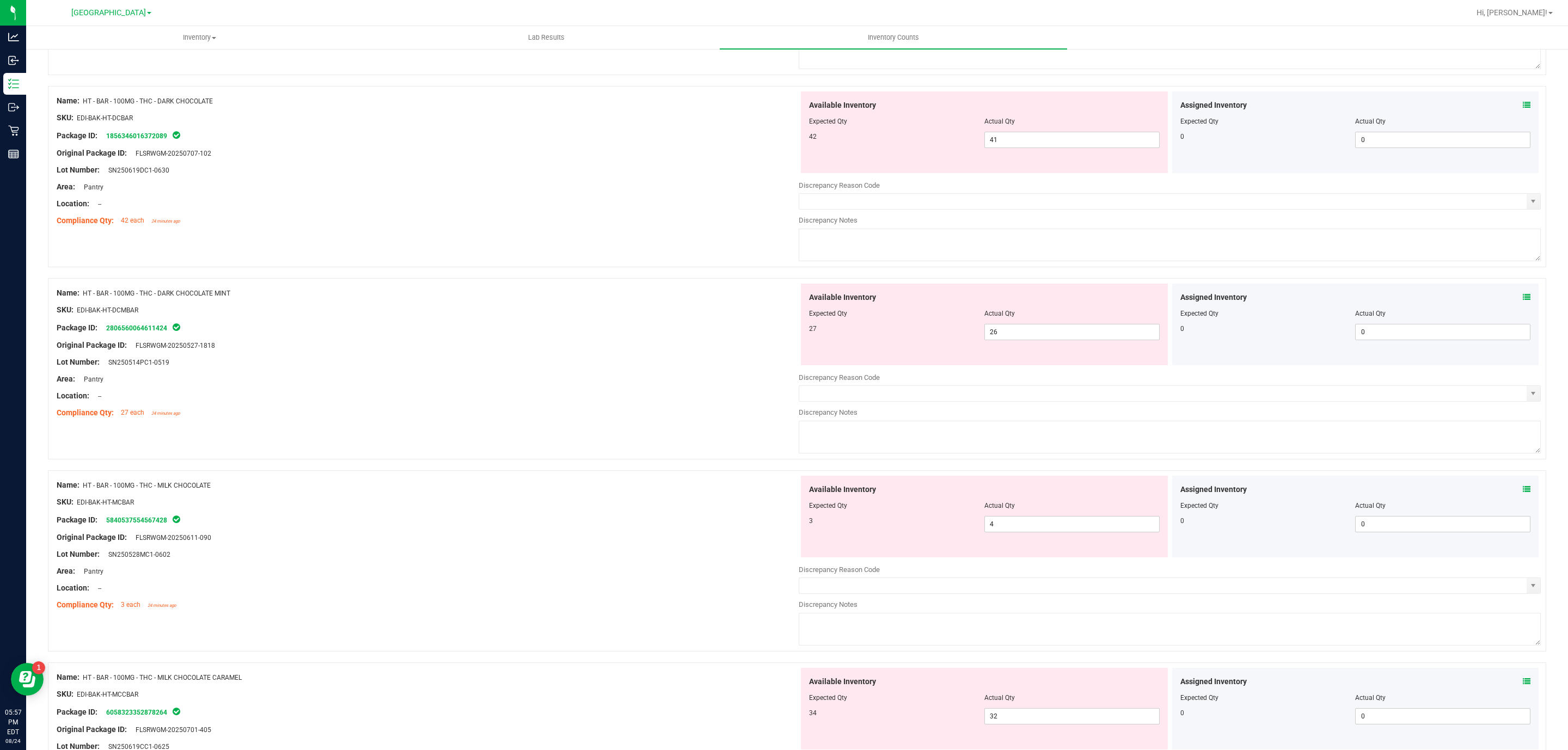
scroll to position [571, 0]
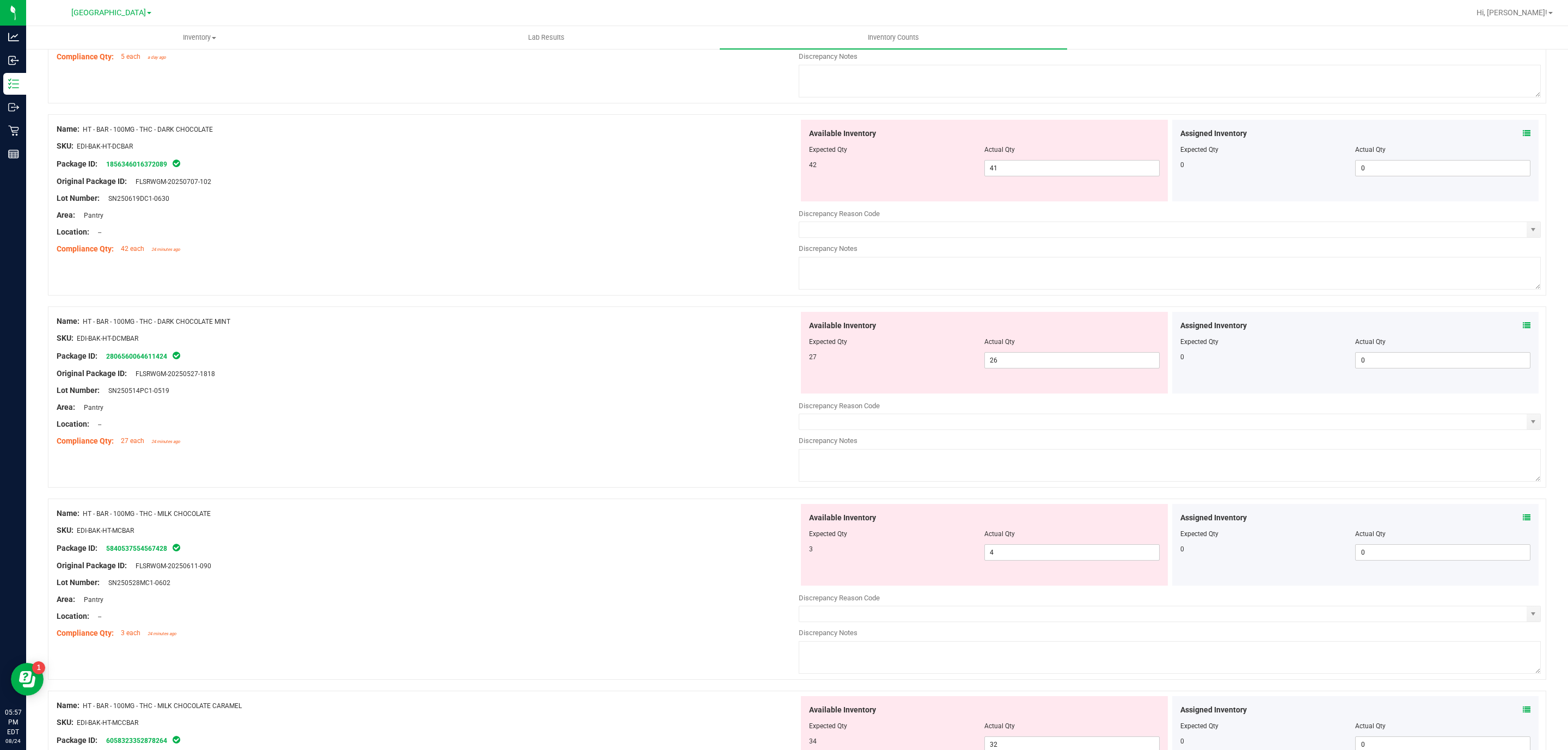
click at [1033, 133] on div "Available Inventory" at bounding box center [984, 133] width 351 height 11
click at [1038, 171] on span "41 41" at bounding box center [1072, 168] width 175 height 16
click at [0, 0] on input "41" at bounding box center [0, 0] width 0 height 0
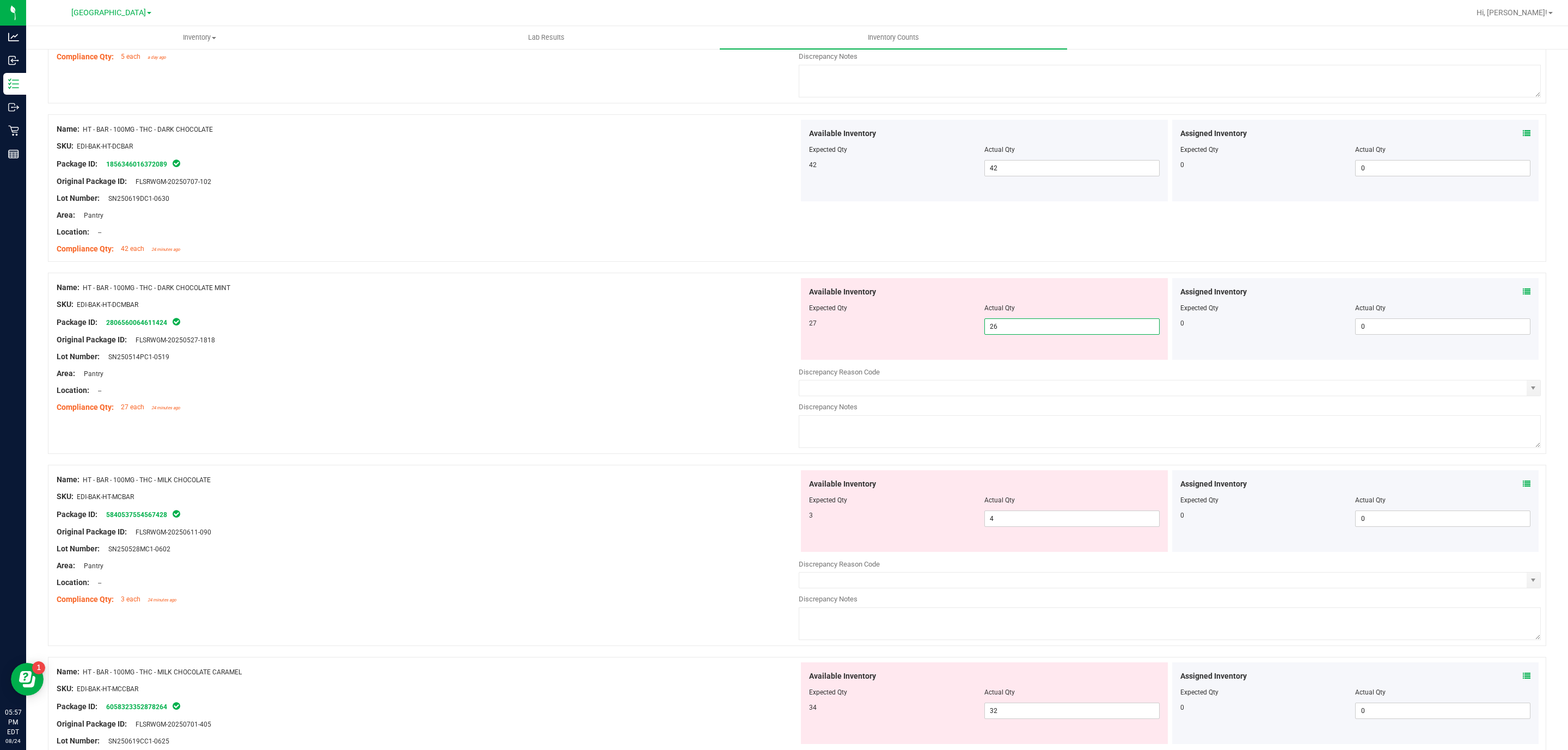
click at [1082, 333] on span "26 26" at bounding box center [1072, 326] width 175 height 16
click at [1082, 333] on input "26" at bounding box center [1072, 326] width 174 height 15
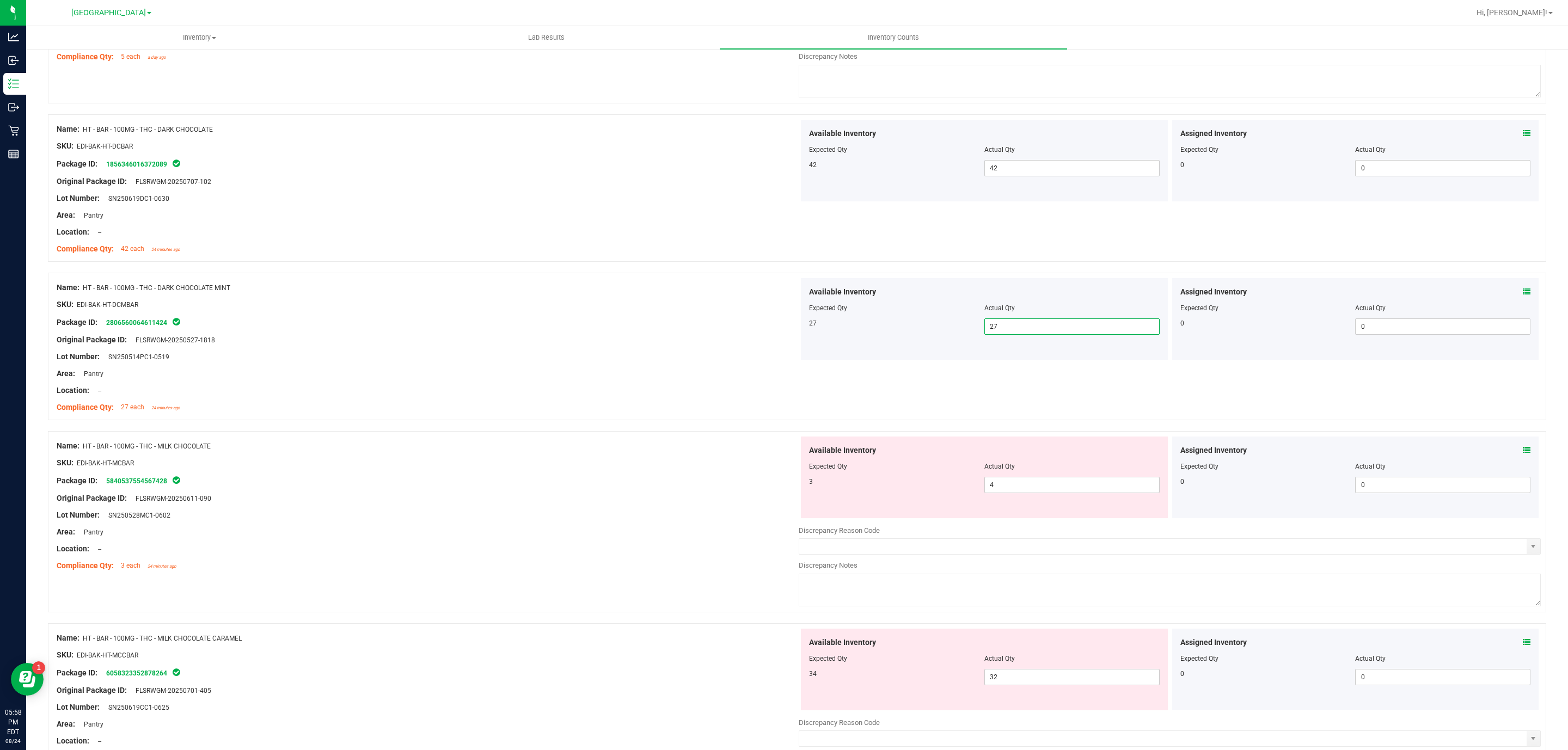
drag, startPoint x: 1080, startPoint y: 334, endPoint x: 754, endPoint y: 48, distance: 433.7
drag, startPoint x: 754, startPoint y: 48, endPoint x: 728, endPoint y: 424, distance: 376.9
click at [737, 410] on div "Compliance Qty: 27 each 24 minutes ago" at bounding box center [427, 407] width 742 height 11
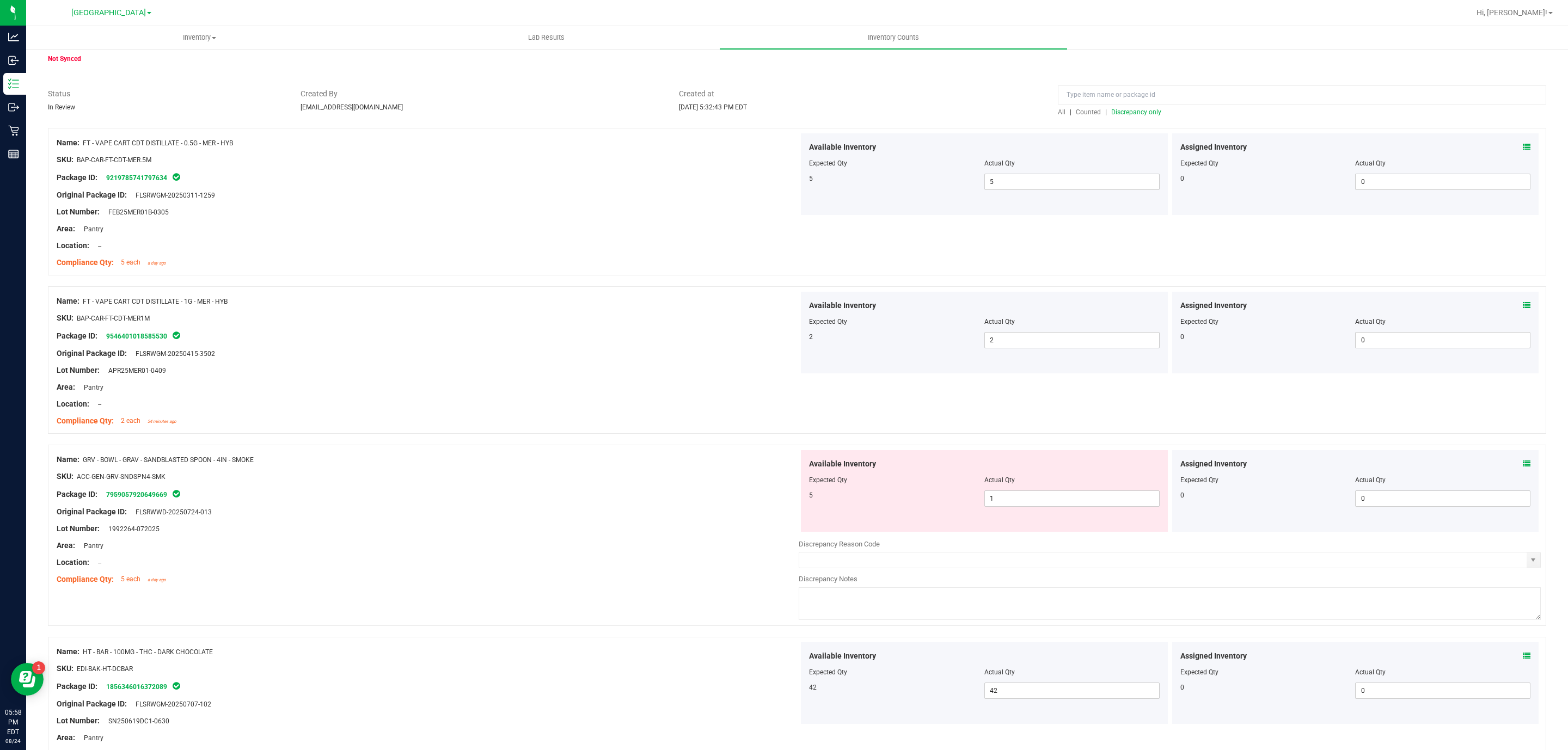
scroll to position [0, 0]
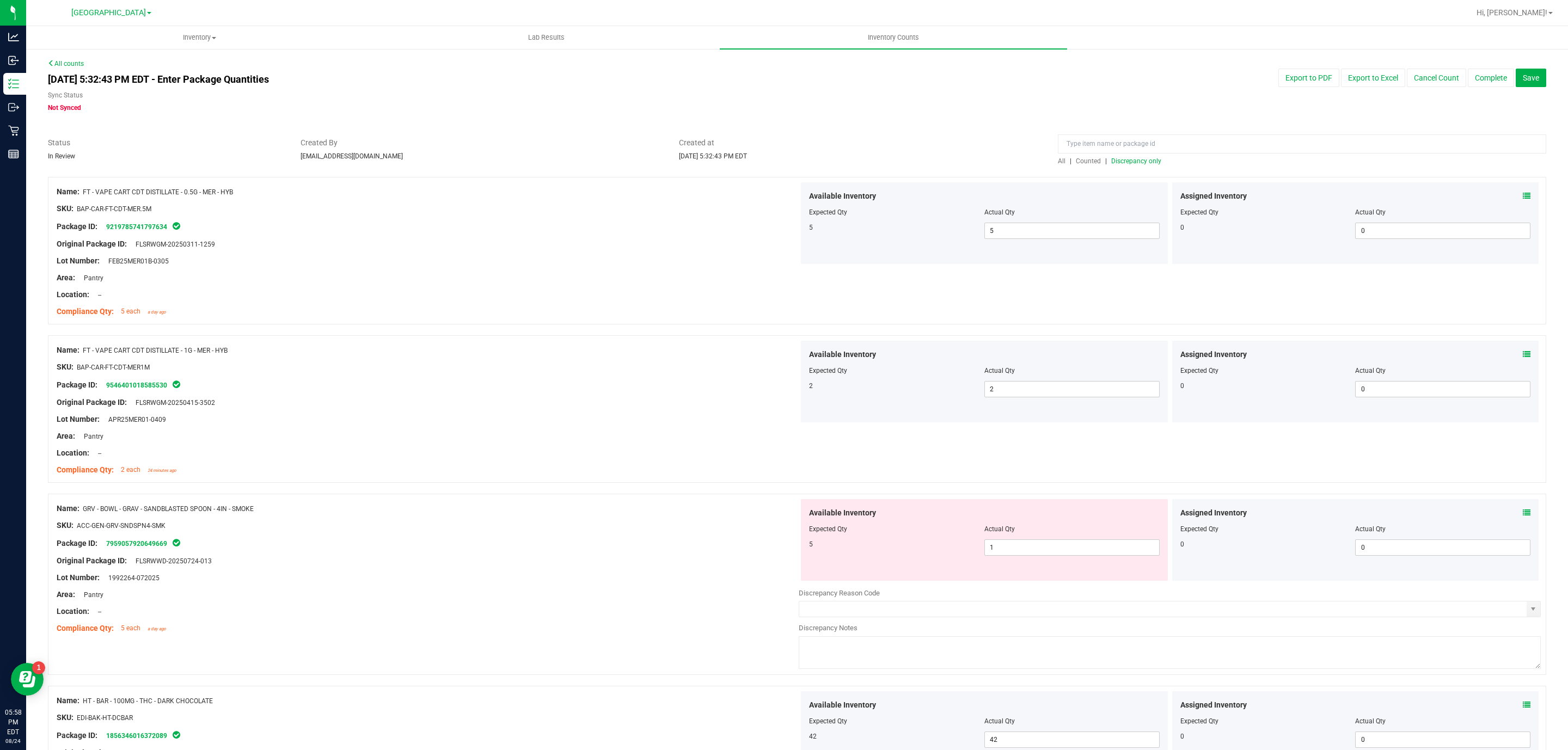
click at [1117, 175] on div at bounding box center [797, 171] width 1499 height 11
click at [1133, 162] on span "Discrepancy only" at bounding box center [1136, 160] width 50 height 7
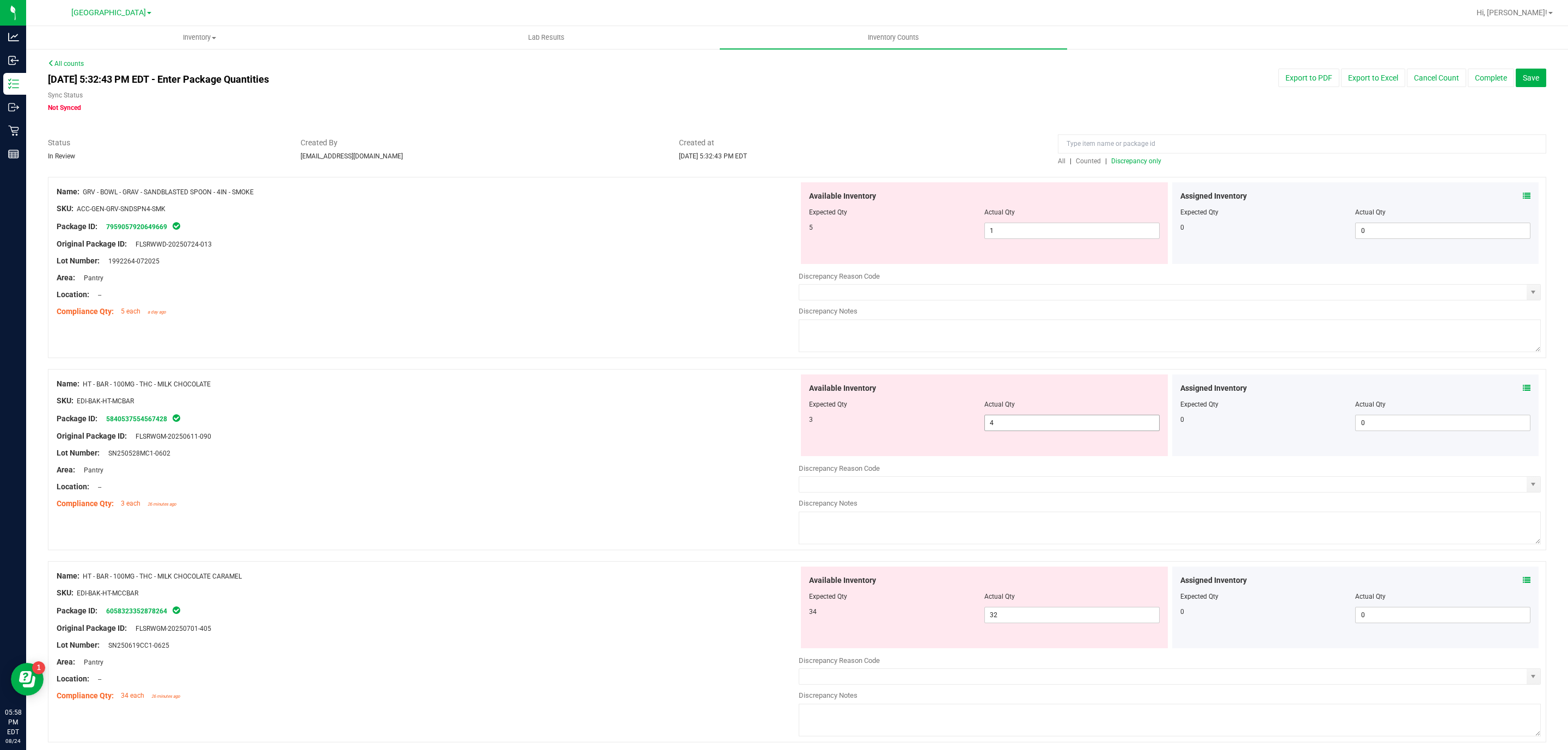
click at [988, 430] on span "4 4" at bounding box center [1072, 423] width 175 height 16
click at [988, 430] on input "4" at bounding box center [1072, 422] width 174 height 15
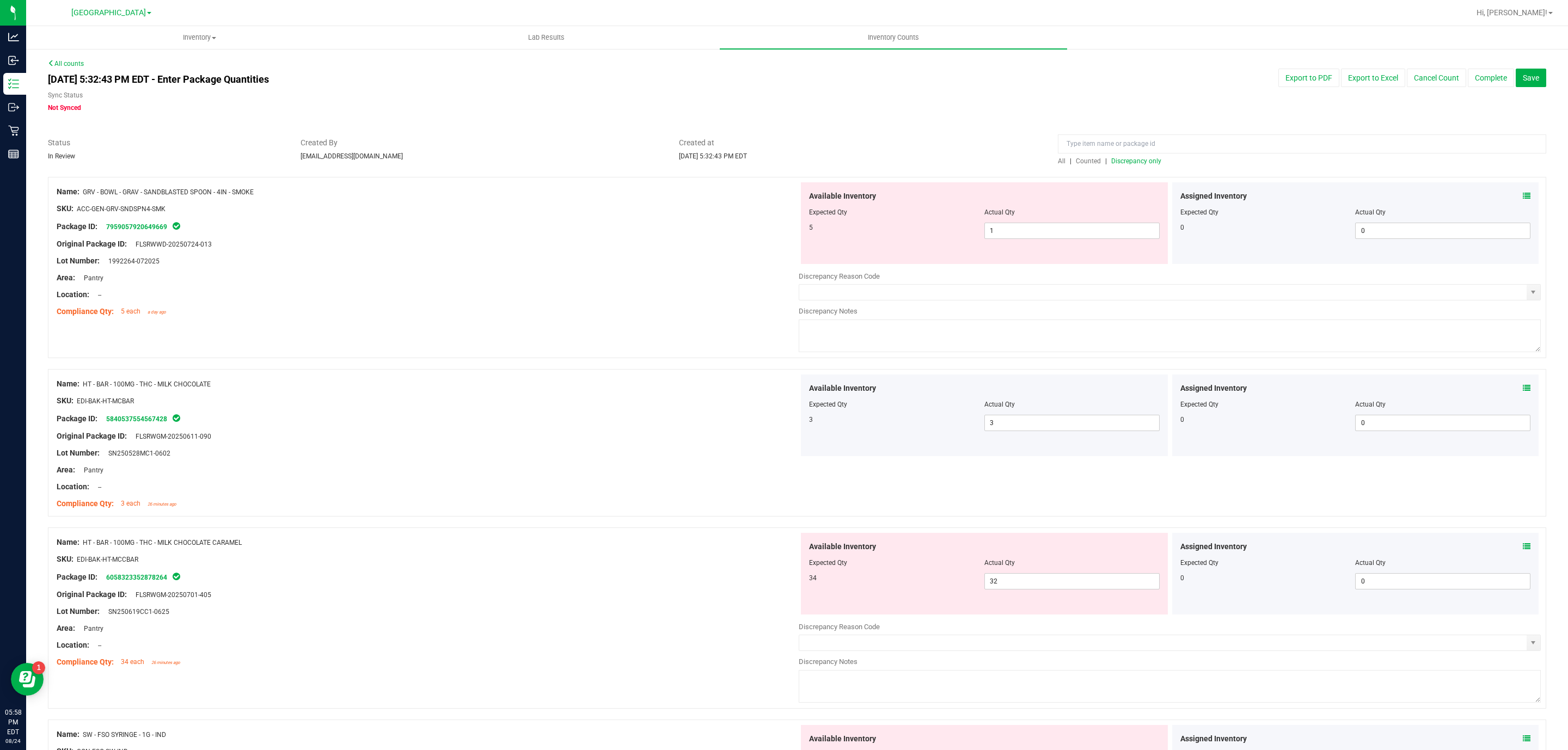
drag, startPoint x: 1047, startPoint y: 557, endPoint x: 1039, endPoint y: 568, distance: 13.6
click at [1043, 563] on div "Available Inventory Expected Qty Actual Qty 34 32 32" at bounding box center [984, 573] width 367 height 82
click at [1034, 577] on span "32 32" at bounding box center [1072, 581] width 175 height 16
click at [1034, 577] on input "32" at bounding box center [1072, 581] width 174 height 15
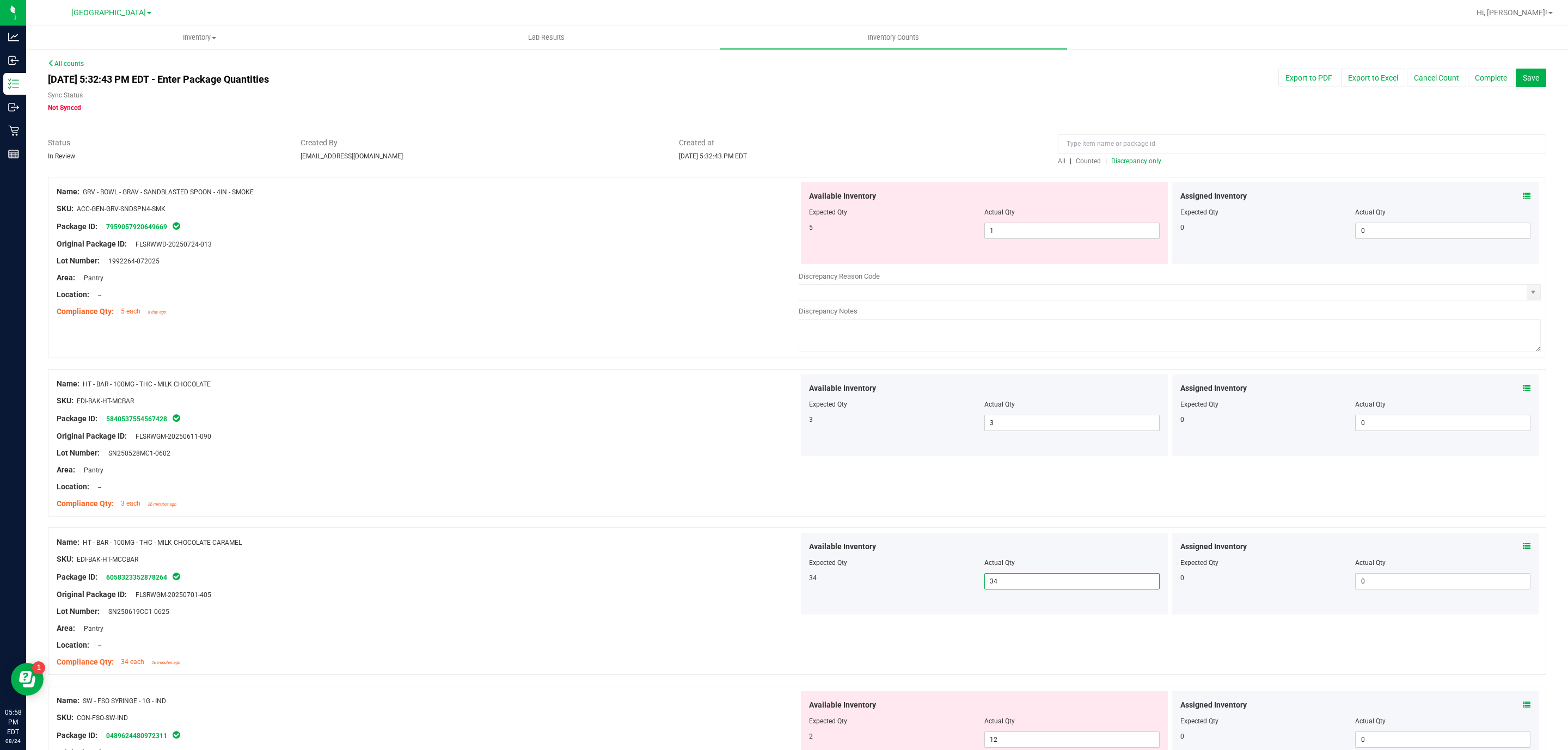
click at [1125, 165] on span "Discrepancy only" at bounding box center [1136, 160] width 50 height 7
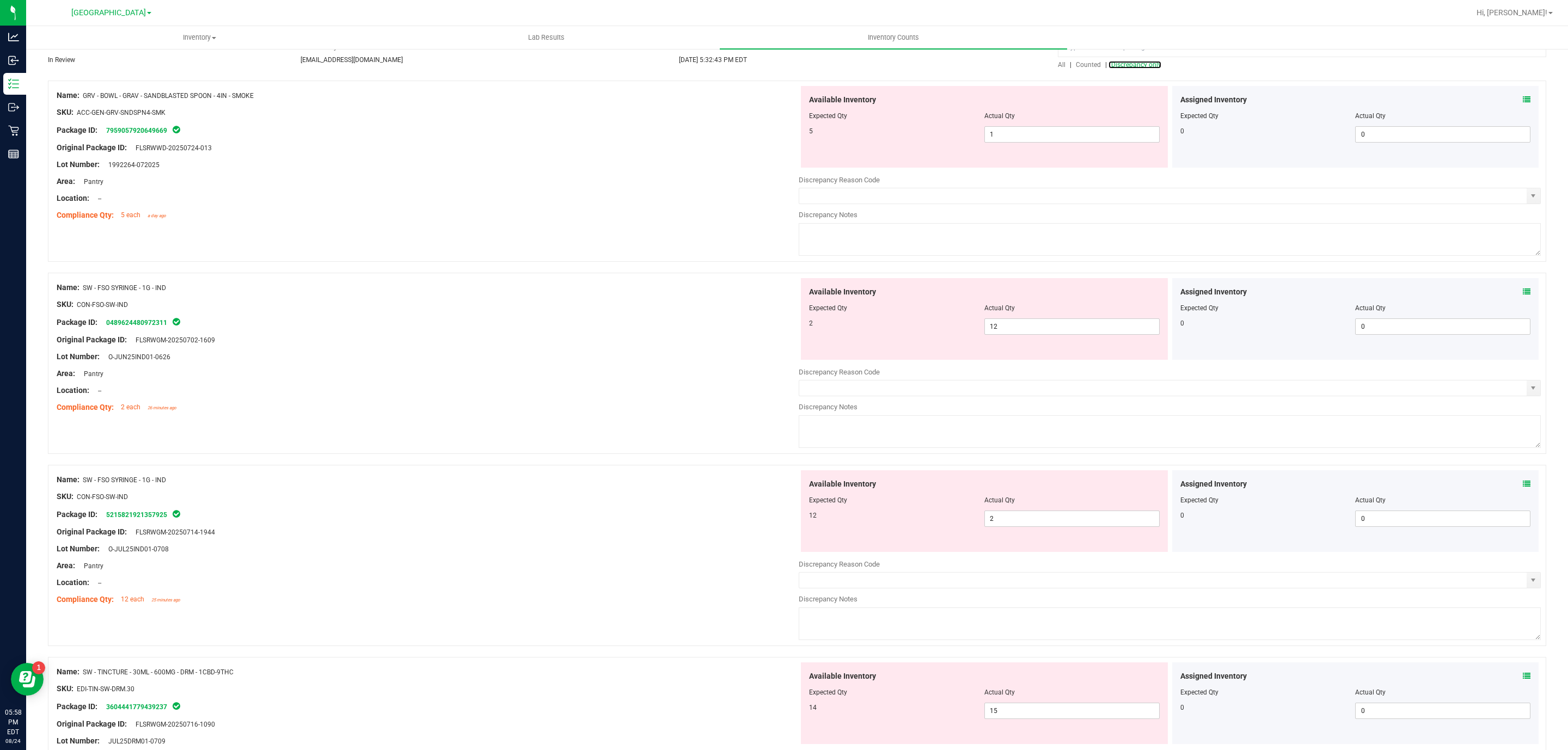
scroll to position [79, 0]
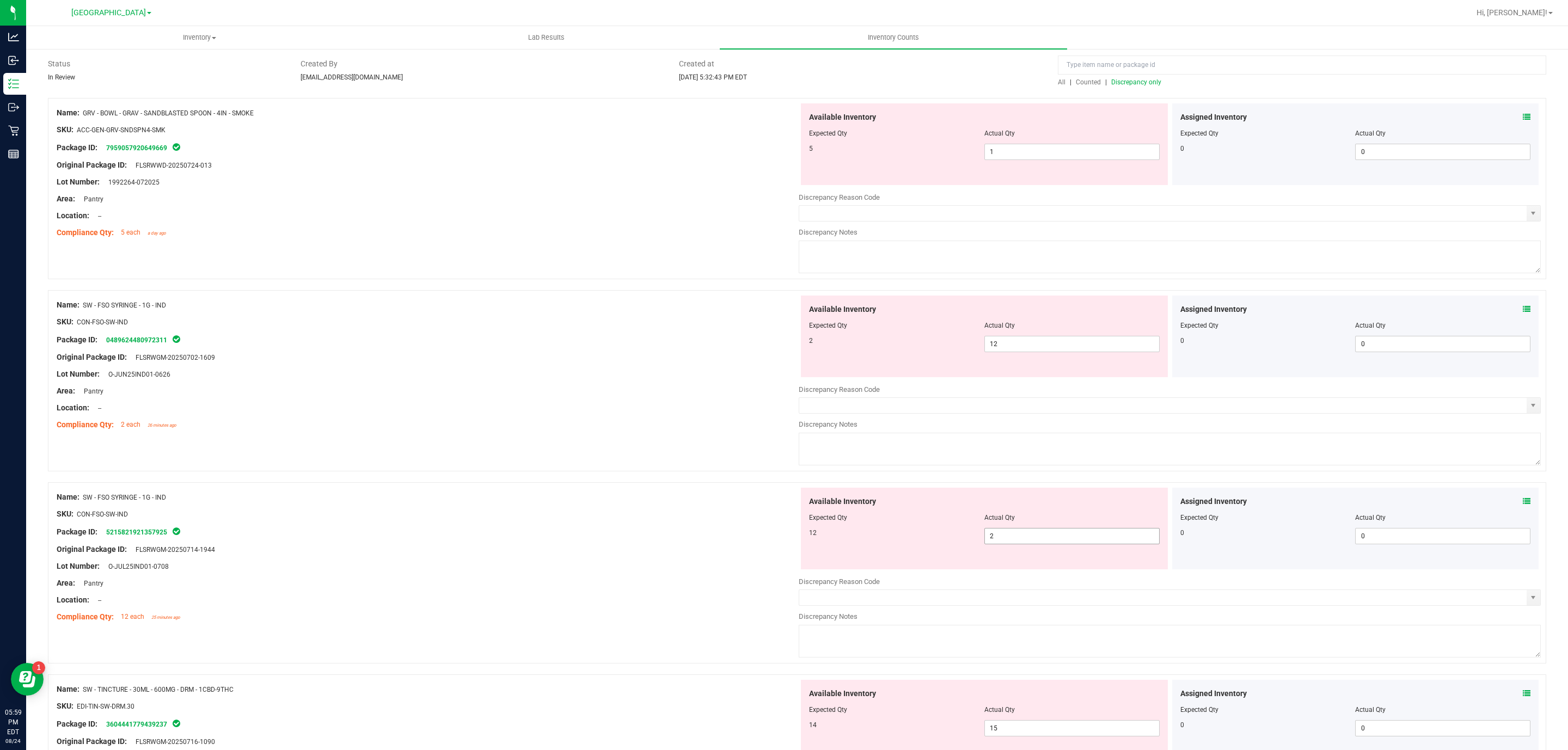
click at [1090, 530] on span "2 2" at bounding box center [1072, 536] width 175 height 16
click at [1090, 530] on input "2" at bounding box center [1072, 536] width 174 height 15
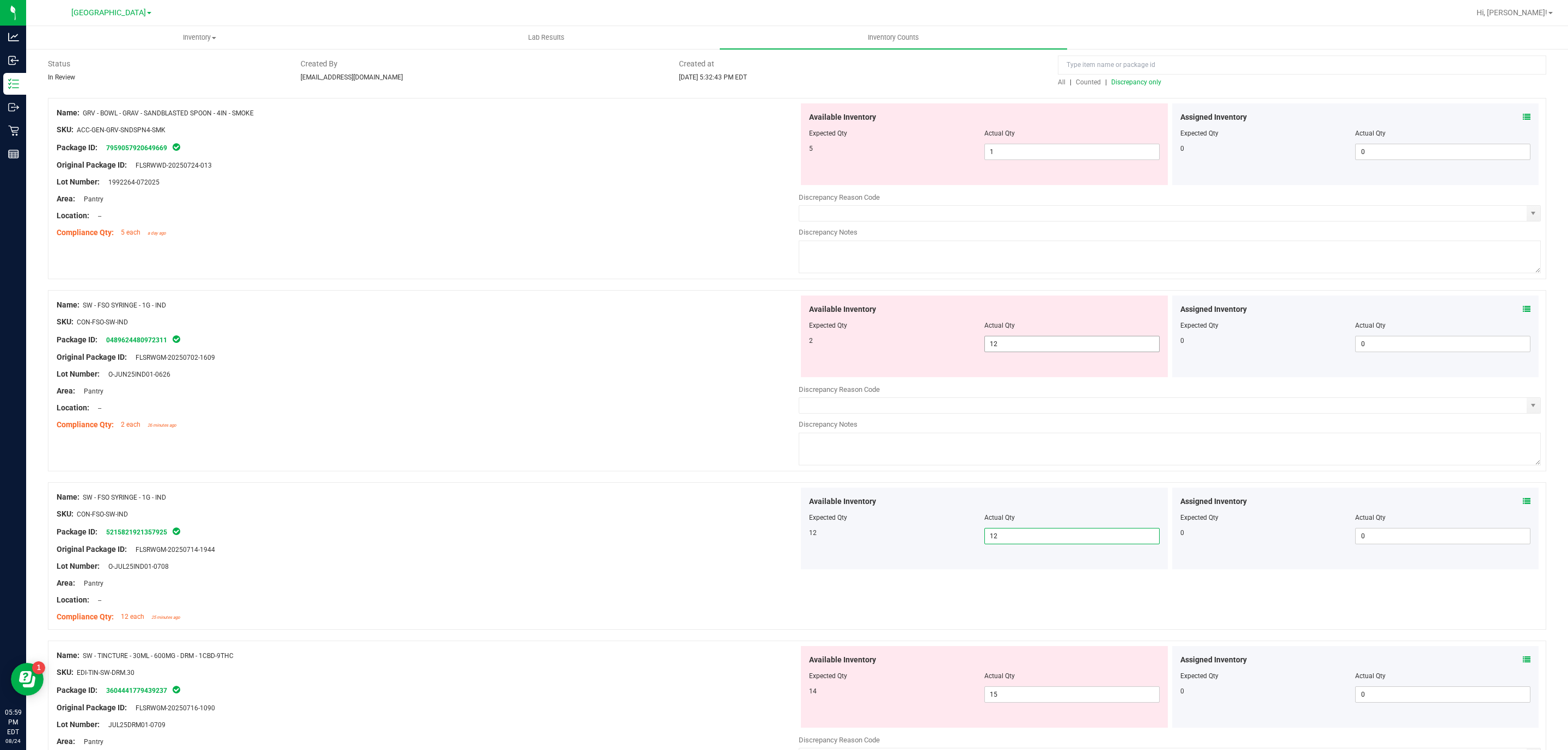
click at [1065, 342] on span "12 12" at bounding box center [1072, 344] width 175 height 16
click at [1065, 342] on input "12" at bounding box center [1072, 344] width 174 height 15
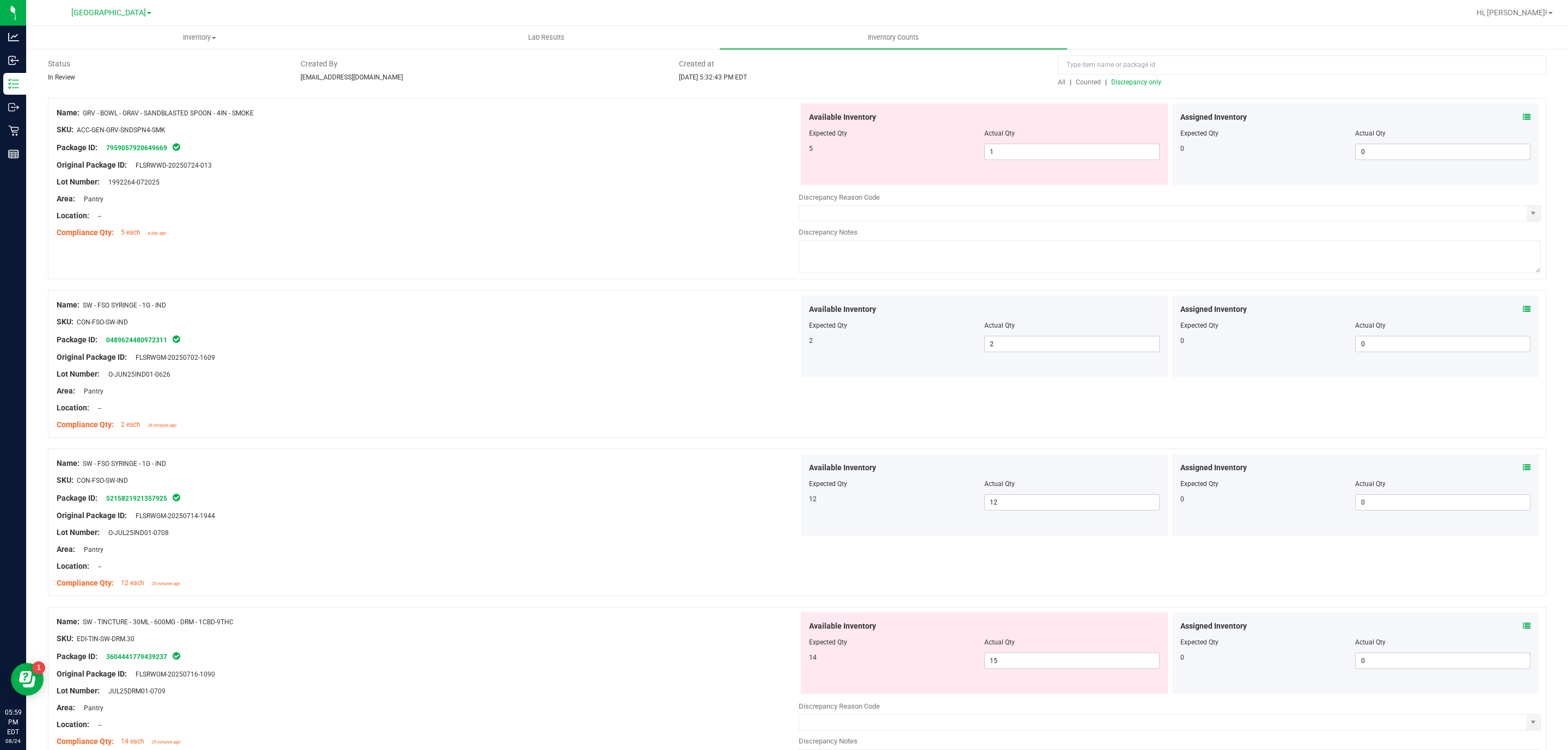
click at [1134, 77] on div "All | Counted | Discrepancy only" at bounding box center [1302, 82] width 488 height 10
click at [1133, 83] on span "Discrepancy only" at bounding box center [1136, 82] width 50 height 7
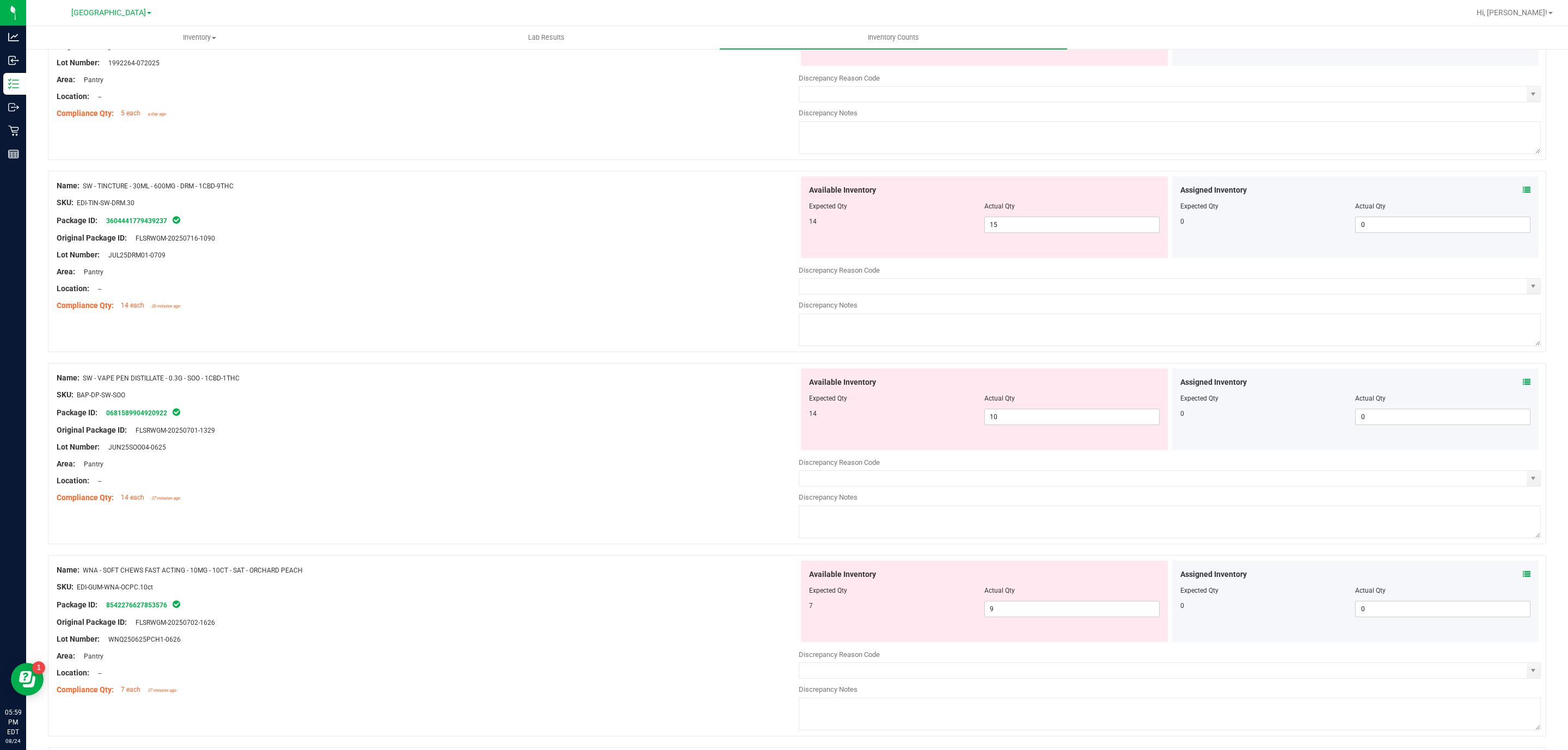
scroll to position [183, 0]
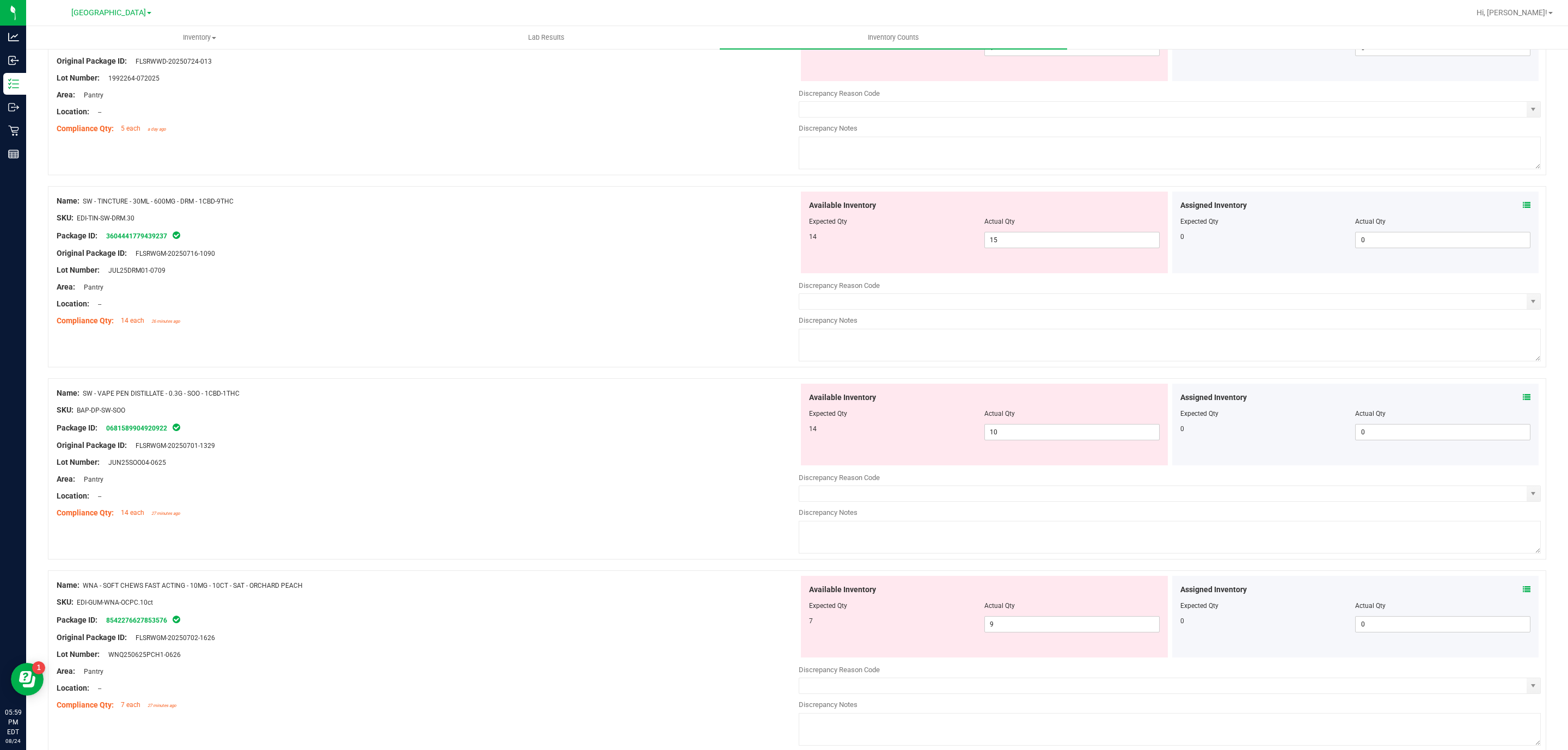
click at [1521, 209] on div "Assigned Inventory Expected Qty Actual Qty 0 0 0" at bounding box center [1356, 232] width 367 height 82
click at [1518, 209] on div "Assigned Inventory Expected Qty Actual Qty 0 0 0" at bounding box center [1356, 232] width 367 height 82
click at [1523, 207] on icon at bounding box center [1526, 205] width 7 height 7
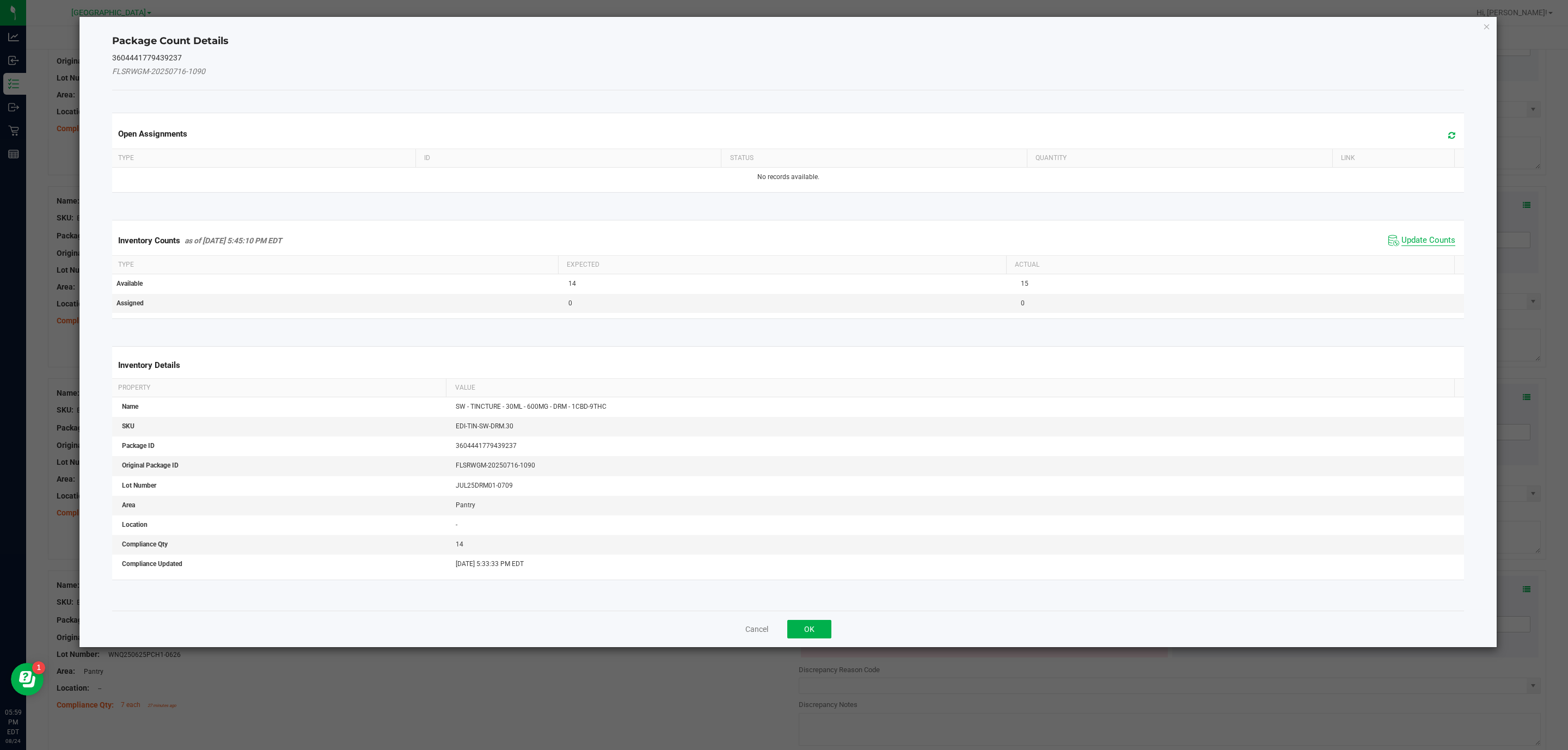
click at [1434, 242] on span "Update Counts" at bounding box center [1428, 240] width 54 height 11
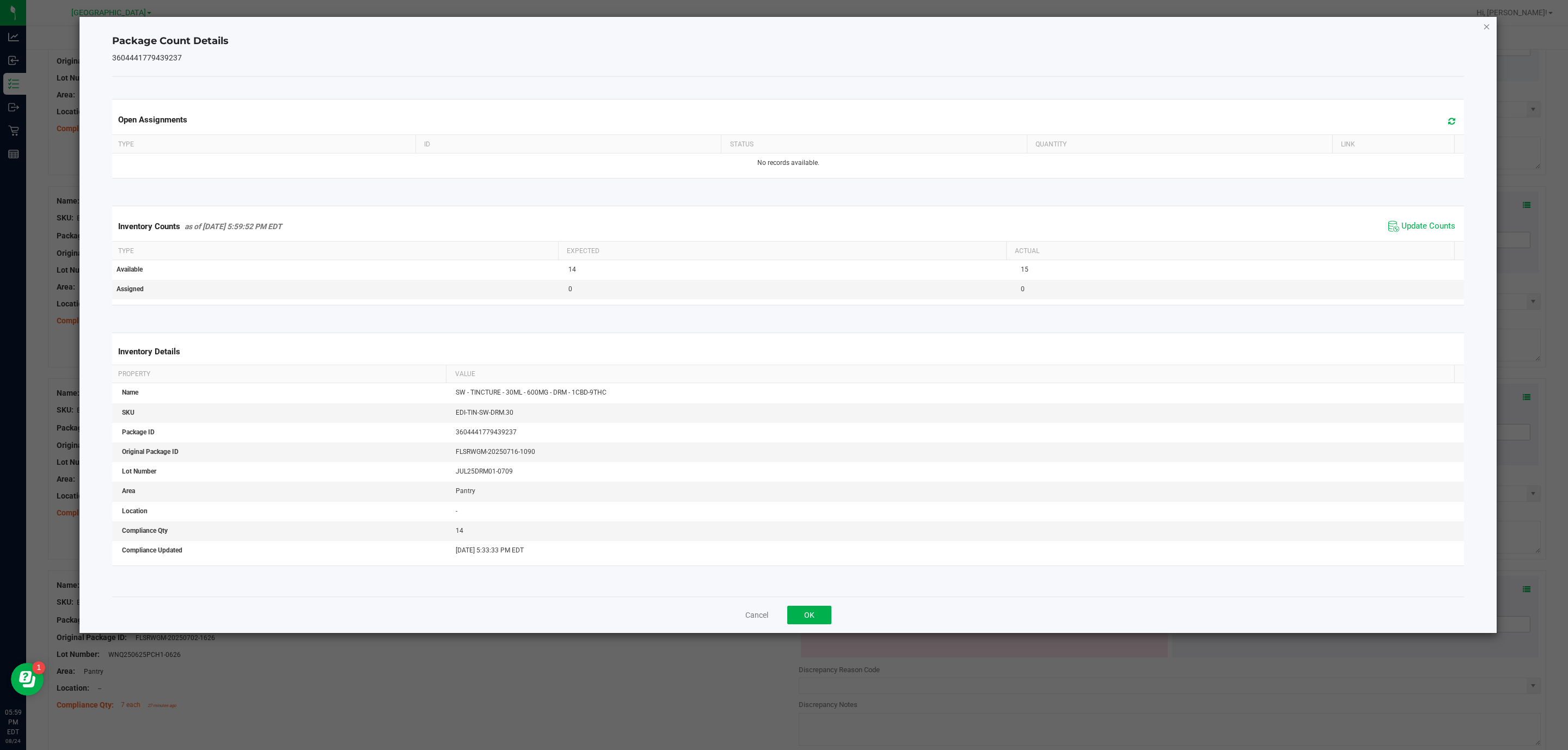
click at [1487, 27] on icon "Close" at bounding box center [1487, 26] width 7 height 13
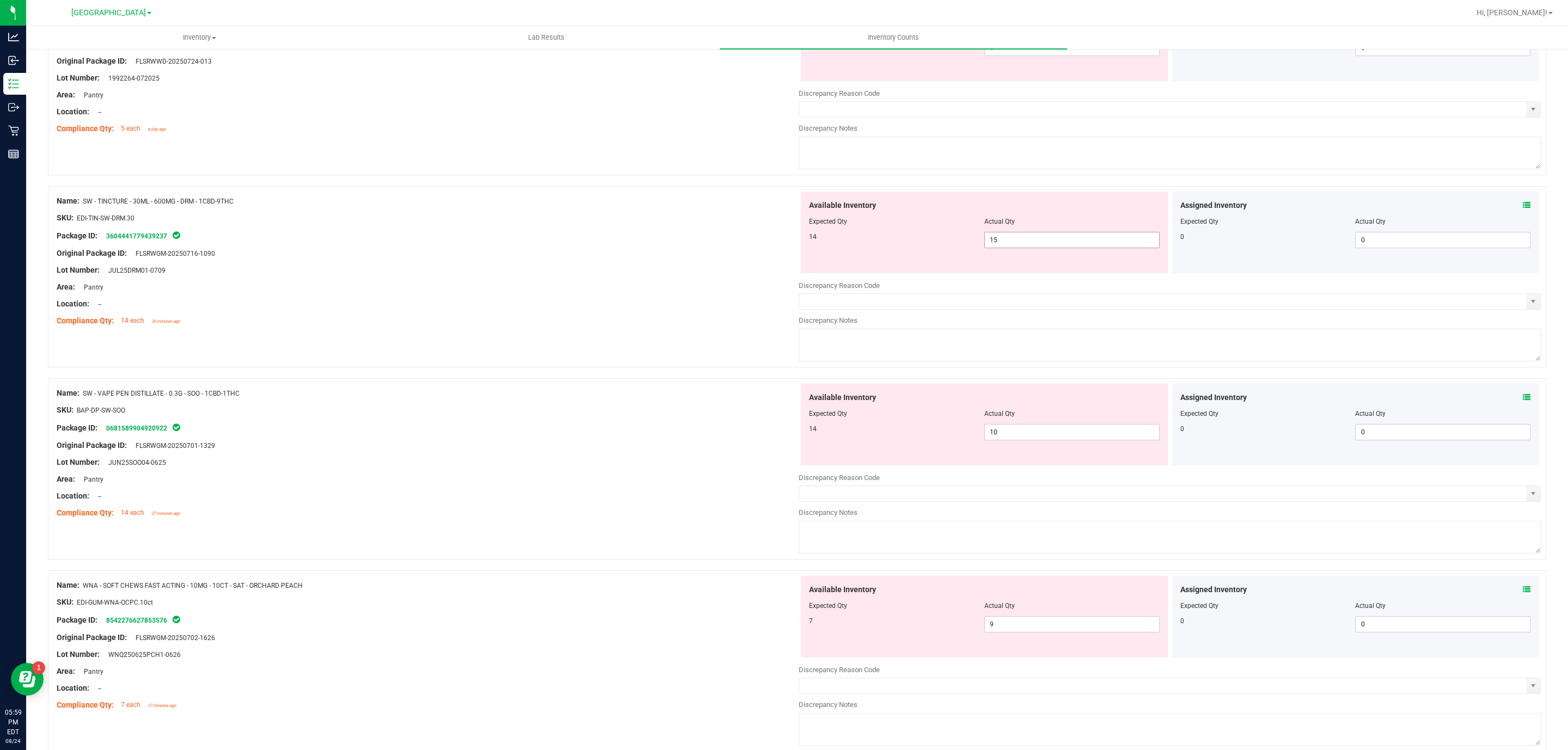
click at [1045, 243] on span "15 15" at bounding box center [1072, 240] width 175 height 16
click at [1045, 243] on input "15" at bounding box center [1072, 240] width 174 height 15
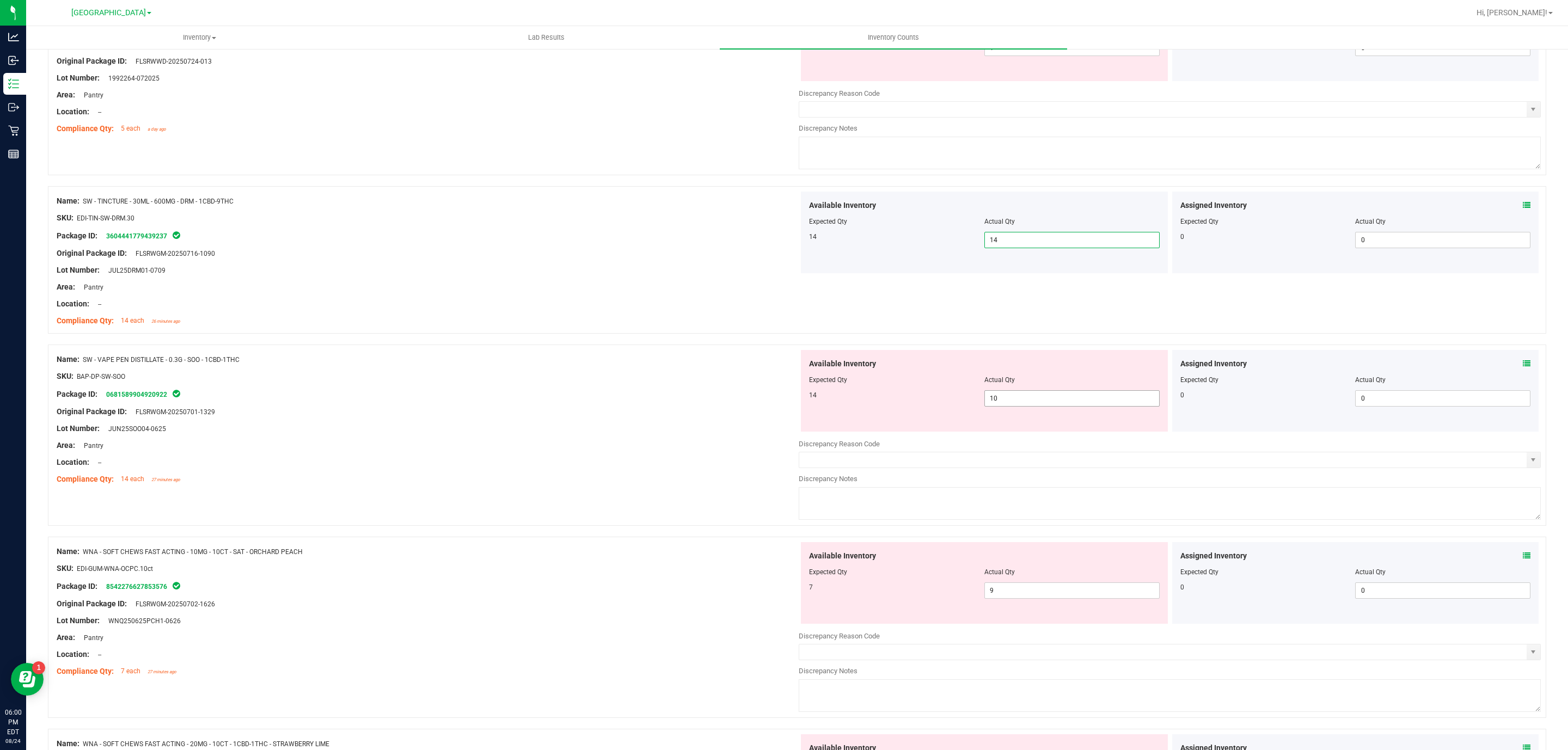
click at [1068, 417] on div "Available Inventory Expected Qty Actual Qty 14 10 10" at bounding box center [984, 391] width 367 height 82
click at [1065, 397] on span "10 10" at bounding box center [1072, 398] width 175 height 16
click at [1065, 397] on input "10" at bounding box center [1072, 398] width 174 height 15
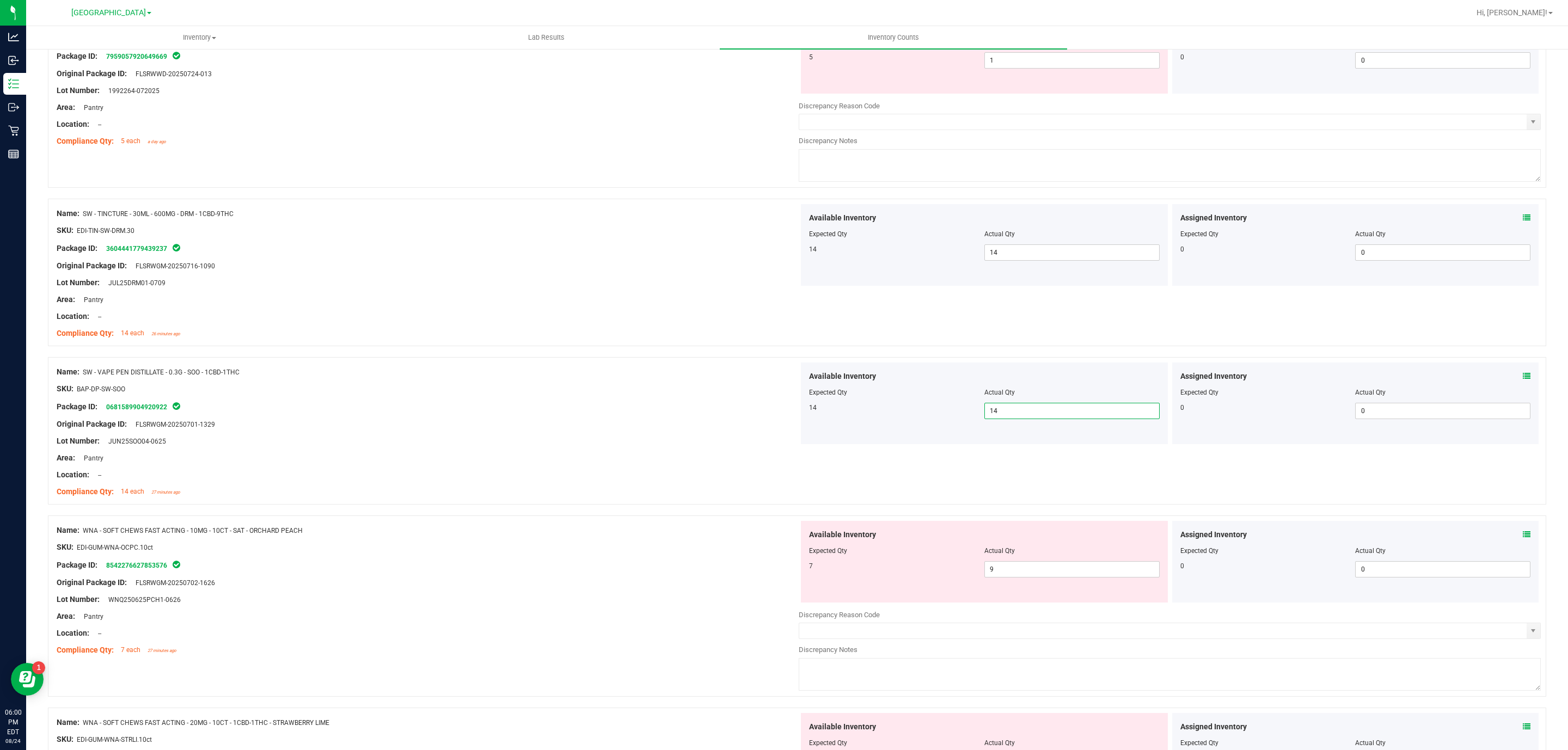
scroll to position [0, 0]
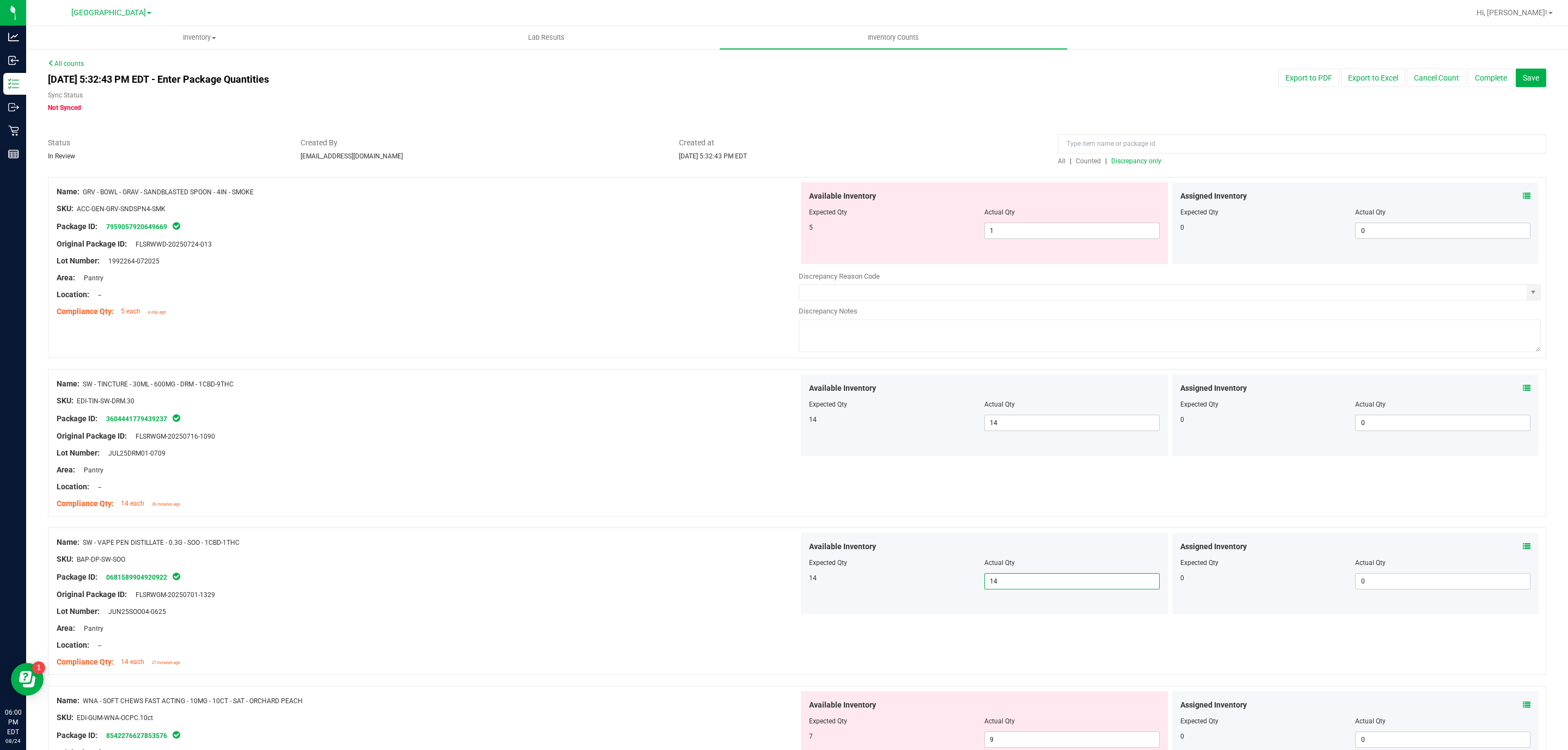
click at [1136, 157] on span "Discrepancy only" at bounding box center [1136, 160] width 50 height 7
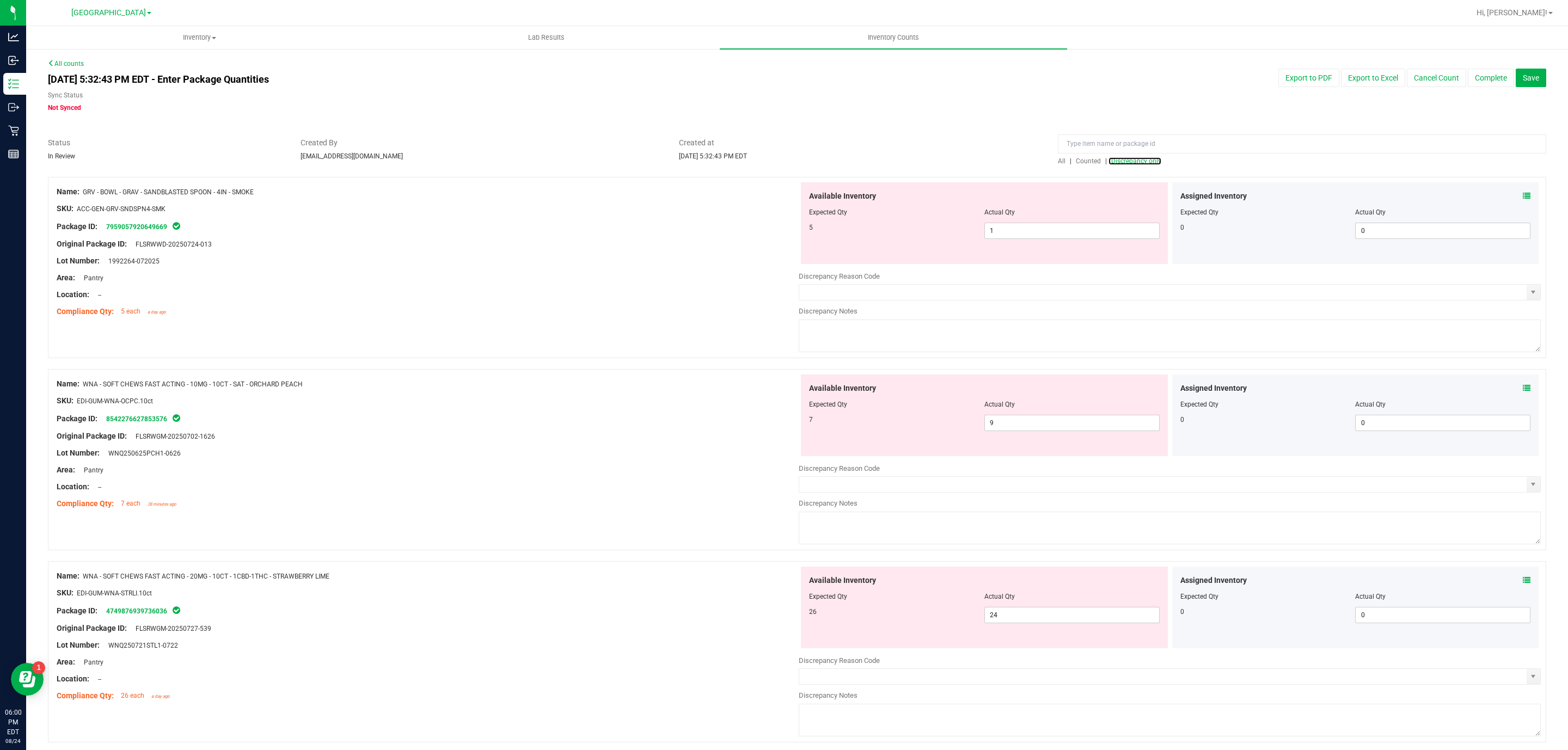
scroll to position [42, 0]
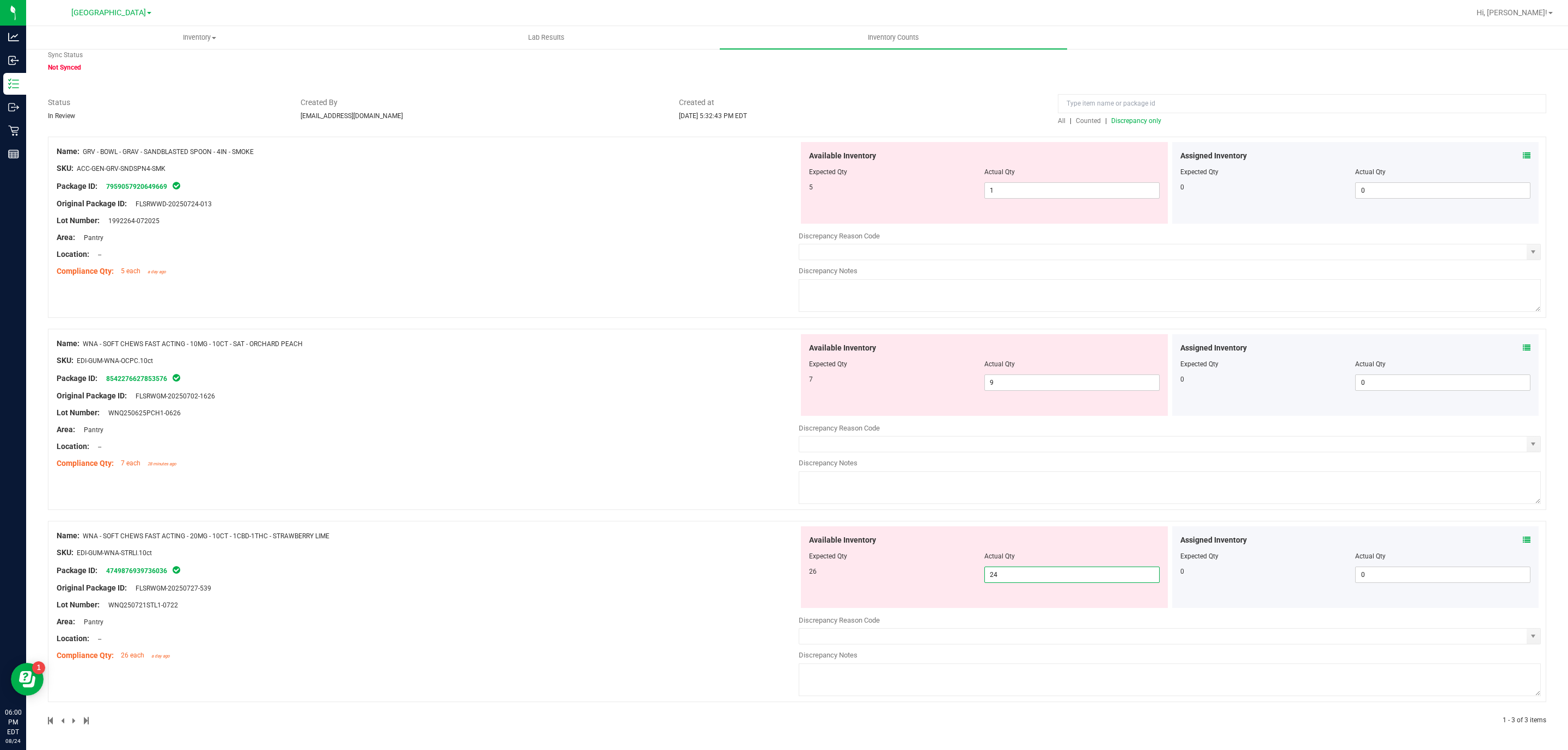
click at [1041, 579] on span "24 24" at bounding box center [1072, 575] width 175 height 16
click at [1041, 579] on input "24" at bounding box center [1072, 575] width 174 height 15
drag, startPoint x: 1041, startPoint y: 579, endPoint x: 1004, endPoint y: 569, distance: 38.3
click at [1044, 581] on span "24 24" at bounding box center [1072, 575] width 175 height 16
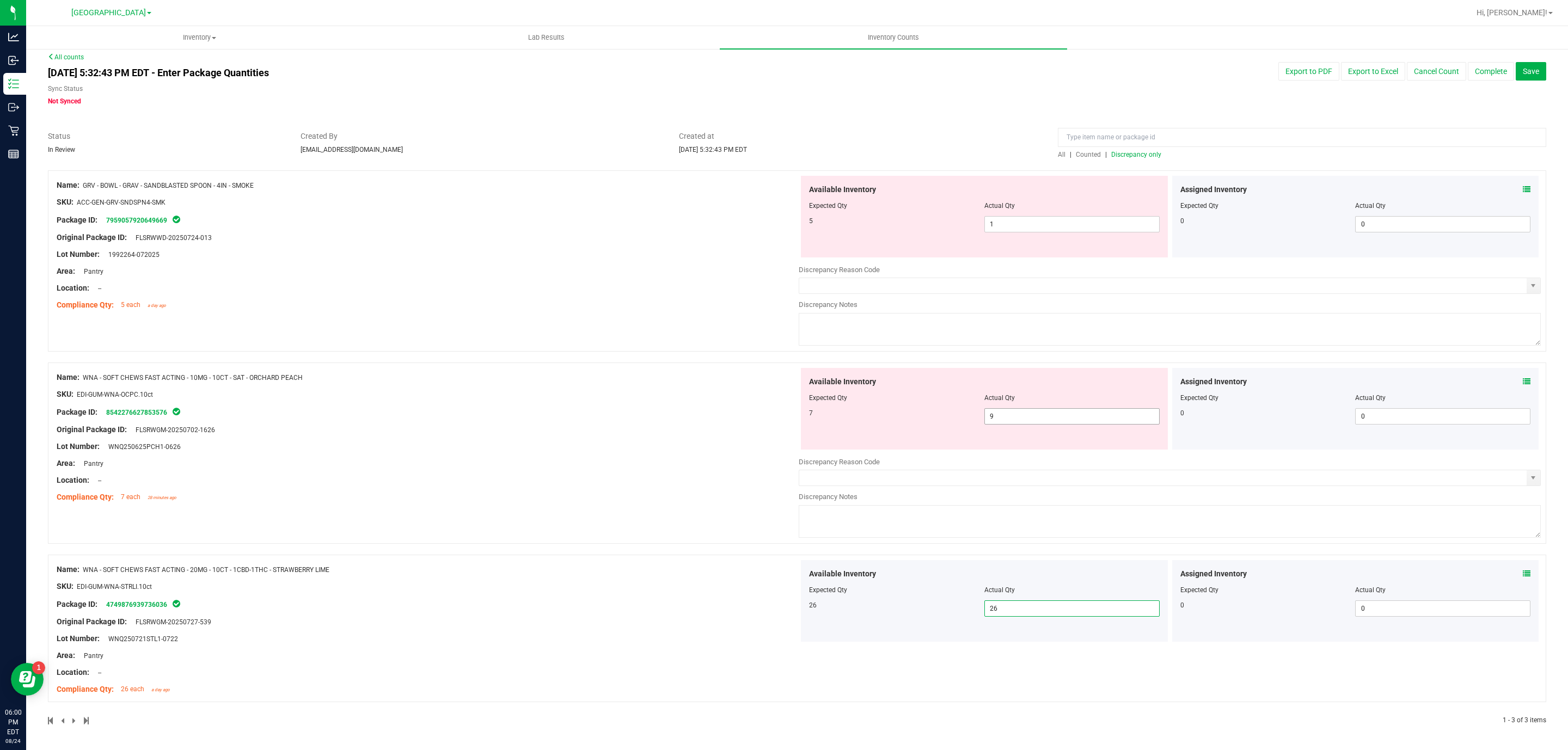
click at [998, 420] on span "9 9" at bounding box center [1072, 416] width 175 height 16
click at [0, 0] on input "9" at bounding box center [0, 0] width 0 height 0
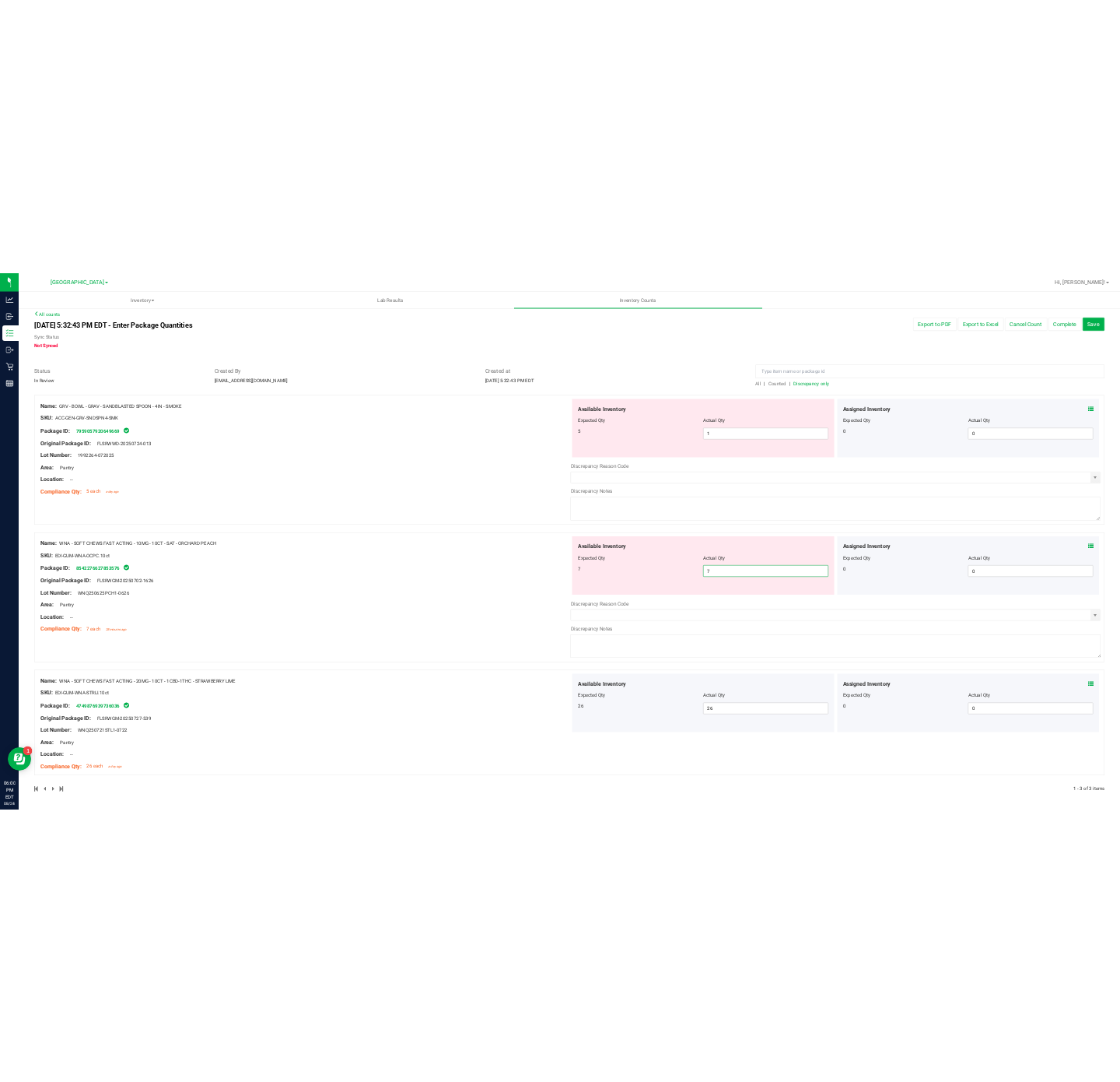
scroll to position [0, 0]
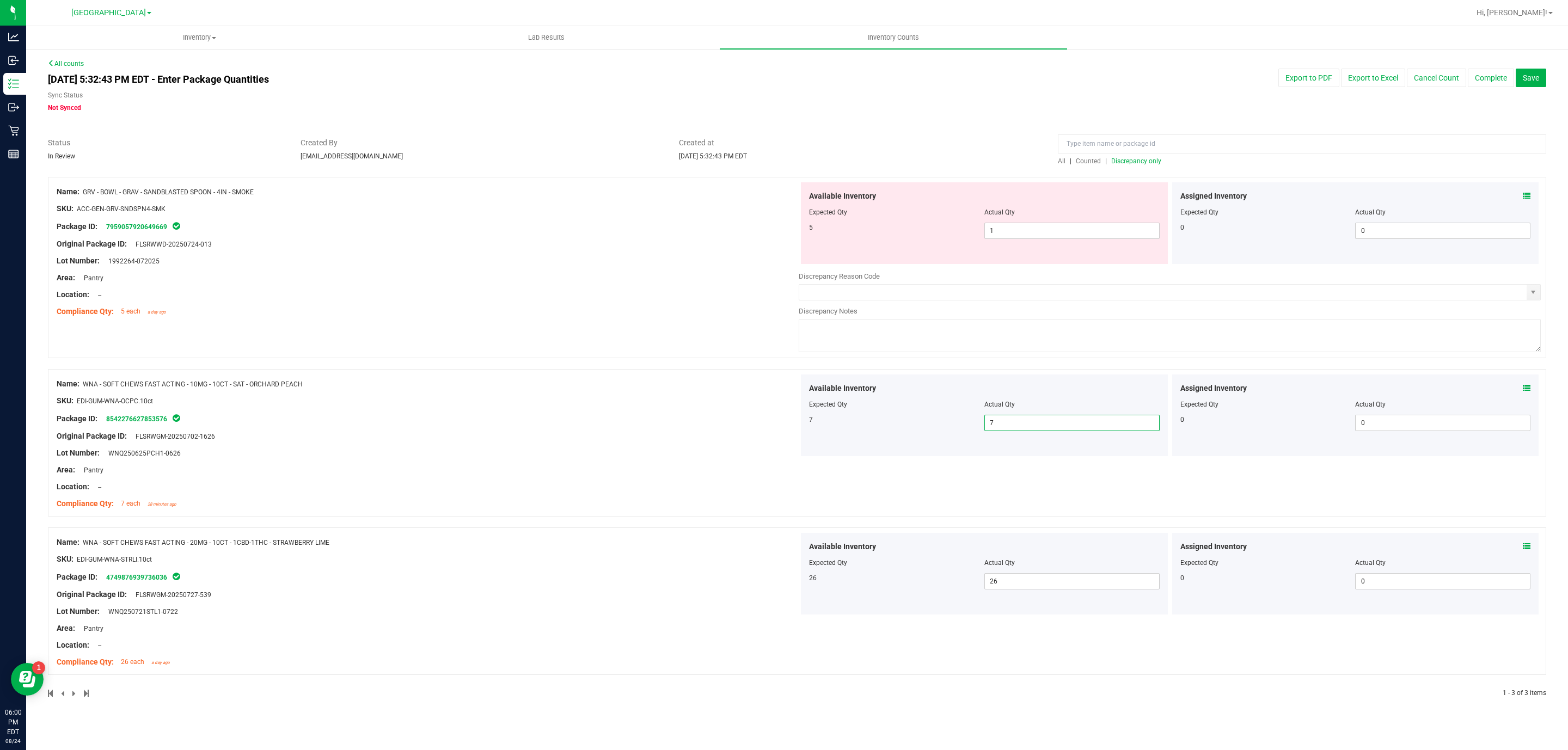
click at [1145, 165] on span "Discrepancy only" at bounding box center [1136, 160] width 50 height 7
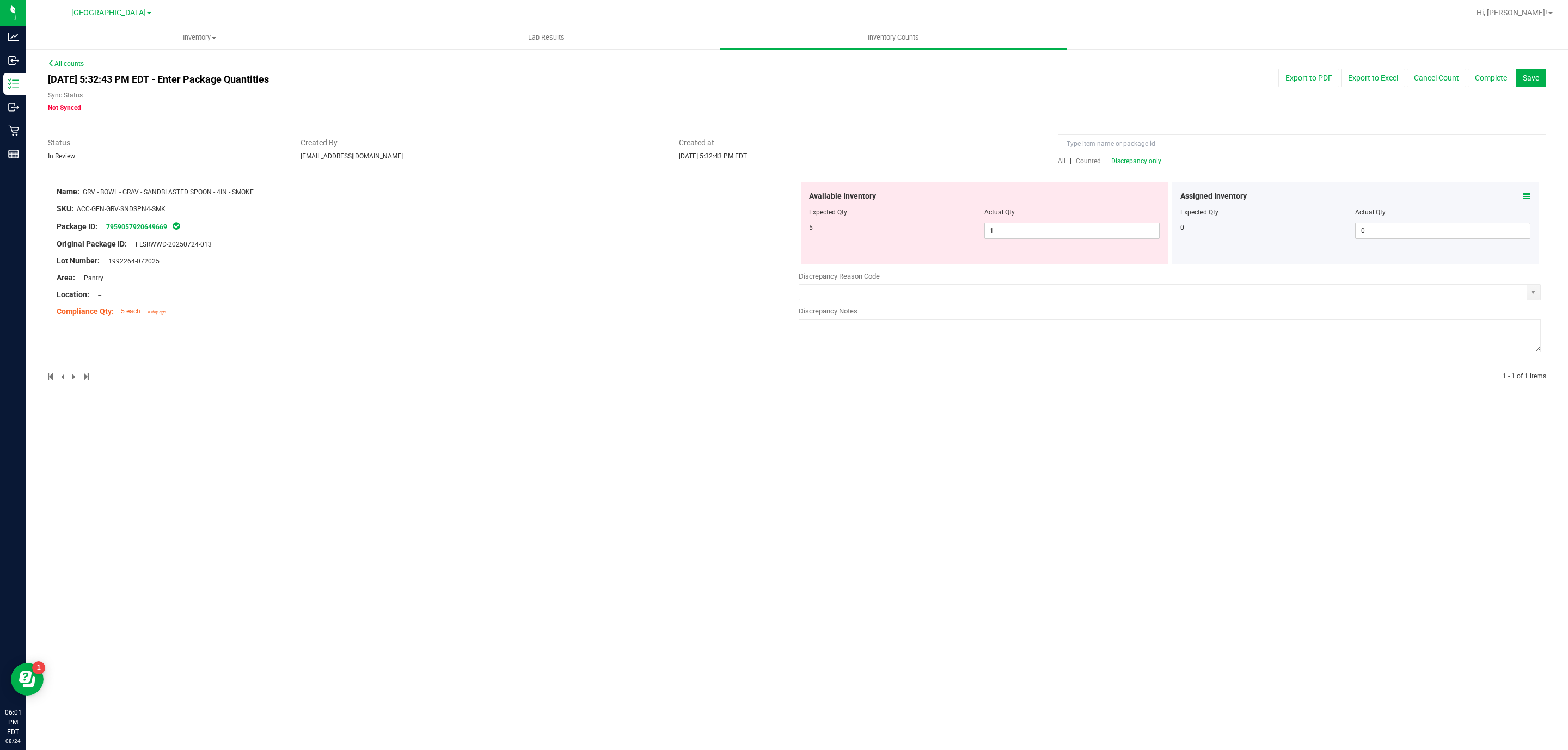
drag, startPoint x: 1145, startPoint y: 165, endPoint x: 1031, endPoint y: 341, distance: 209.7
drag, startPoint x: 1031, startPoint y: 341, endPoint x: 1003, endPoint y: 234, distance: 110.6
click at [1003, 234] on span "1 1" at bounding box center [1072, 231] width 175 height 16
click at [1004, 232] on input "1" at bounding box center [1072, 230] width 174 height 15
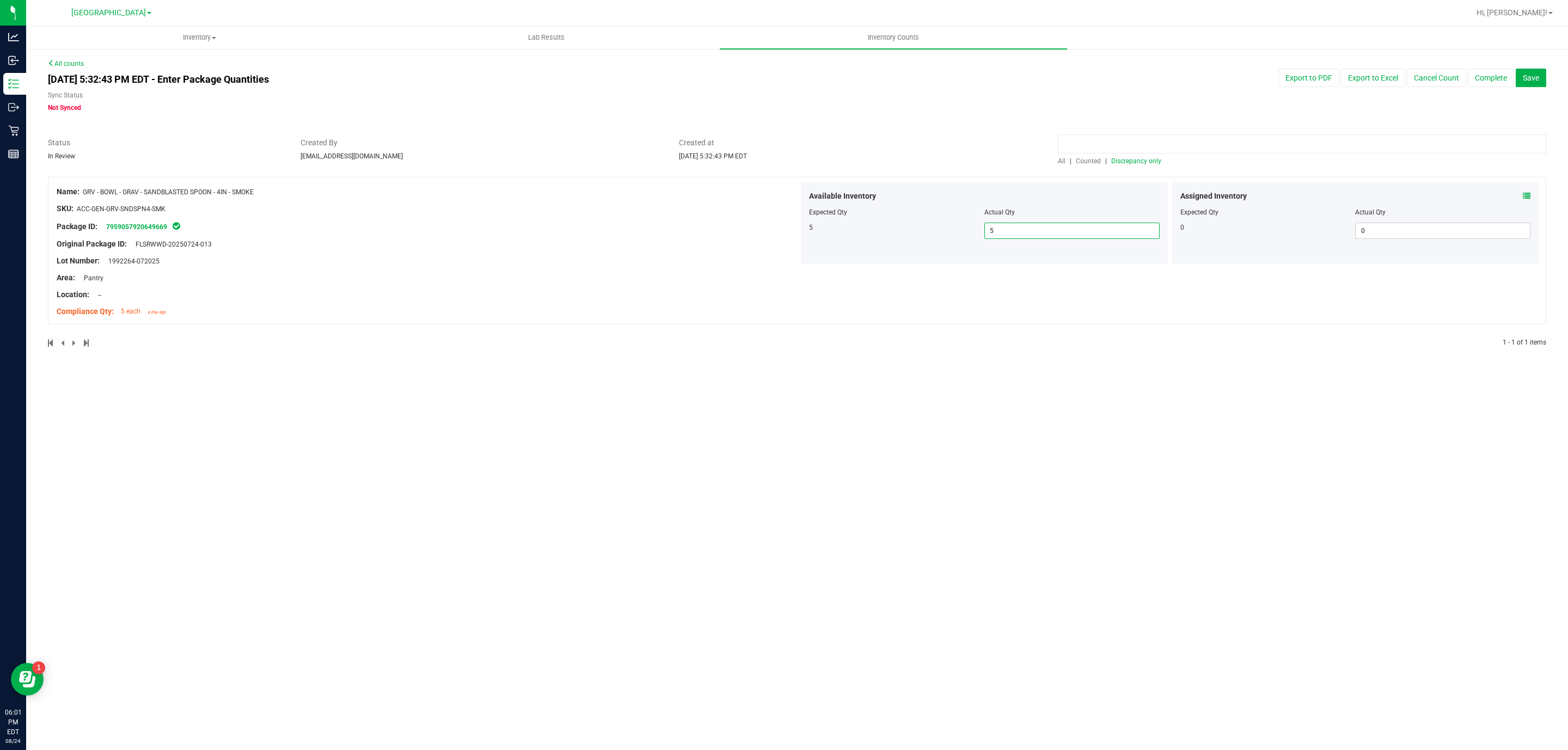
click at [1141, 151] on input at bounding box center [1302, 144] width 488 height 19
click at [1143, 162] on span "Discrepancy only" at bounding box center [1136, 160] width 50 height 7
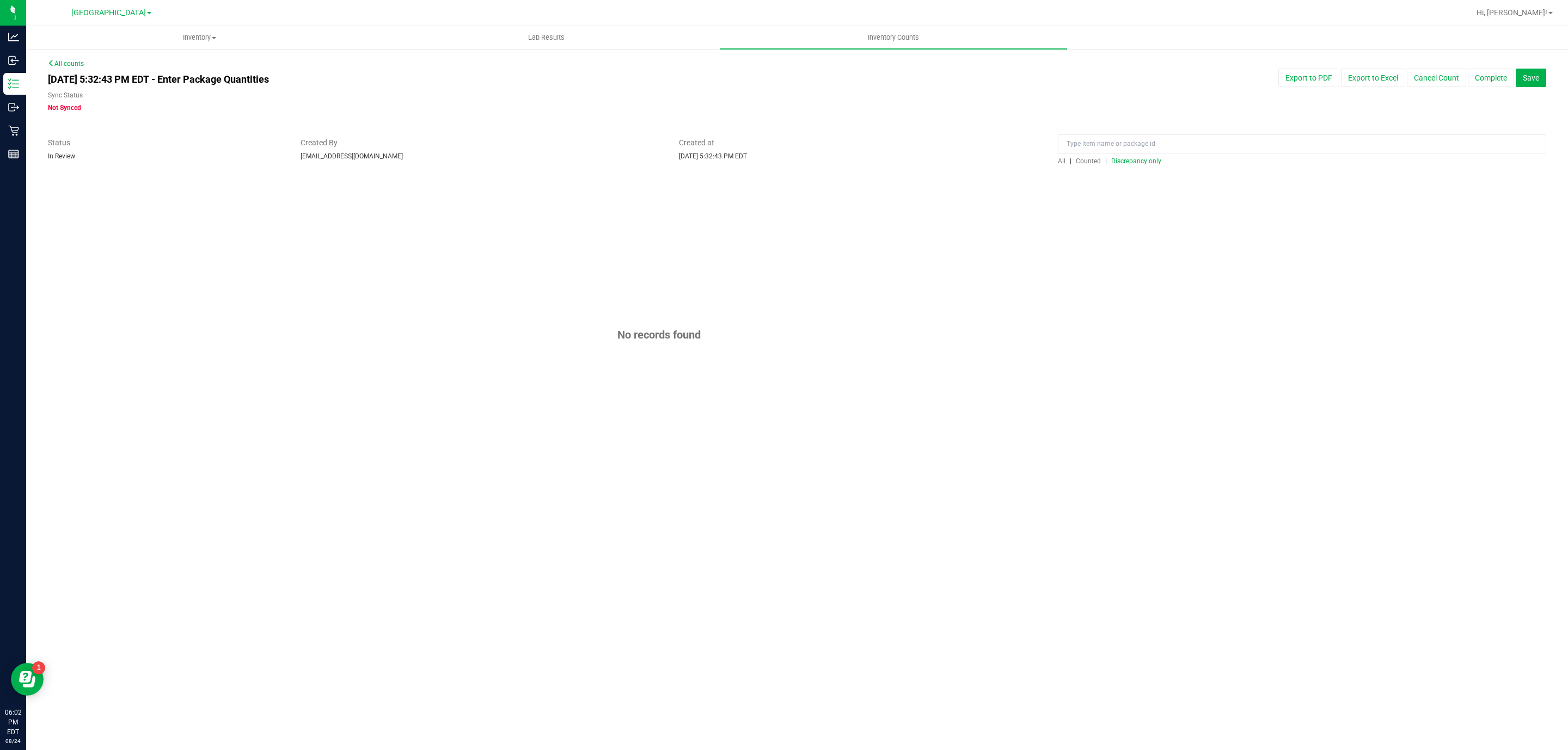
click at [1091, 162] on div "All counts [DATE] 5:32:43 PM EDT - Enter Package Quantities Sync Status Not Syn…" at bounding box center [797, 281] width 1499 height 444
click at [1091, 162] on span "Counted" at bounding box center [1088, 160] width 25 height 7
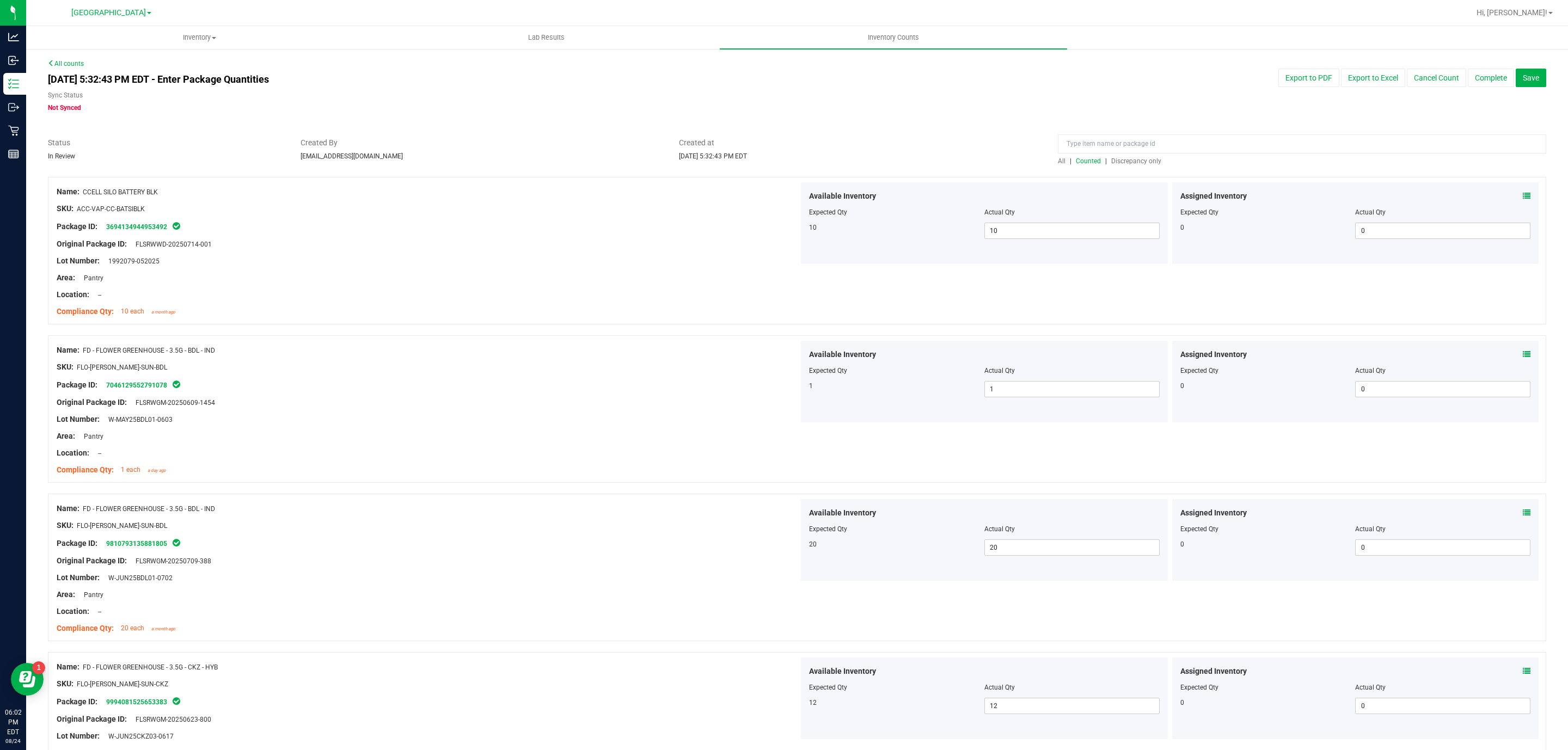
click at [1083, 160] on span "Counted" at bounding box center [1088, 160] width 25 height 7
click at [1090, 149] on input at bounding box center [1302, 144] width 488 height 19
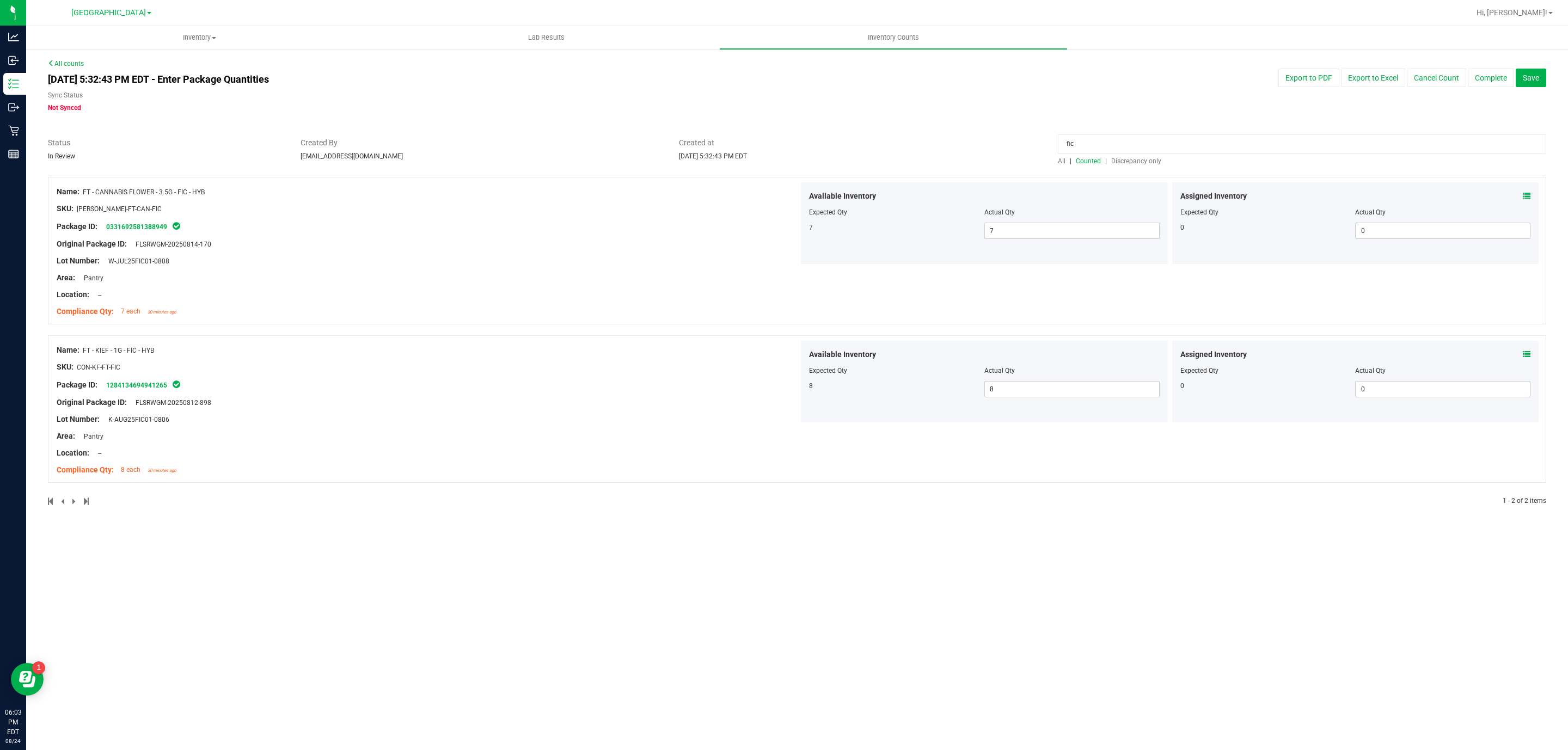
click at [1523, 192] on icon at bounding box center [1526, 195] width 7 height 7
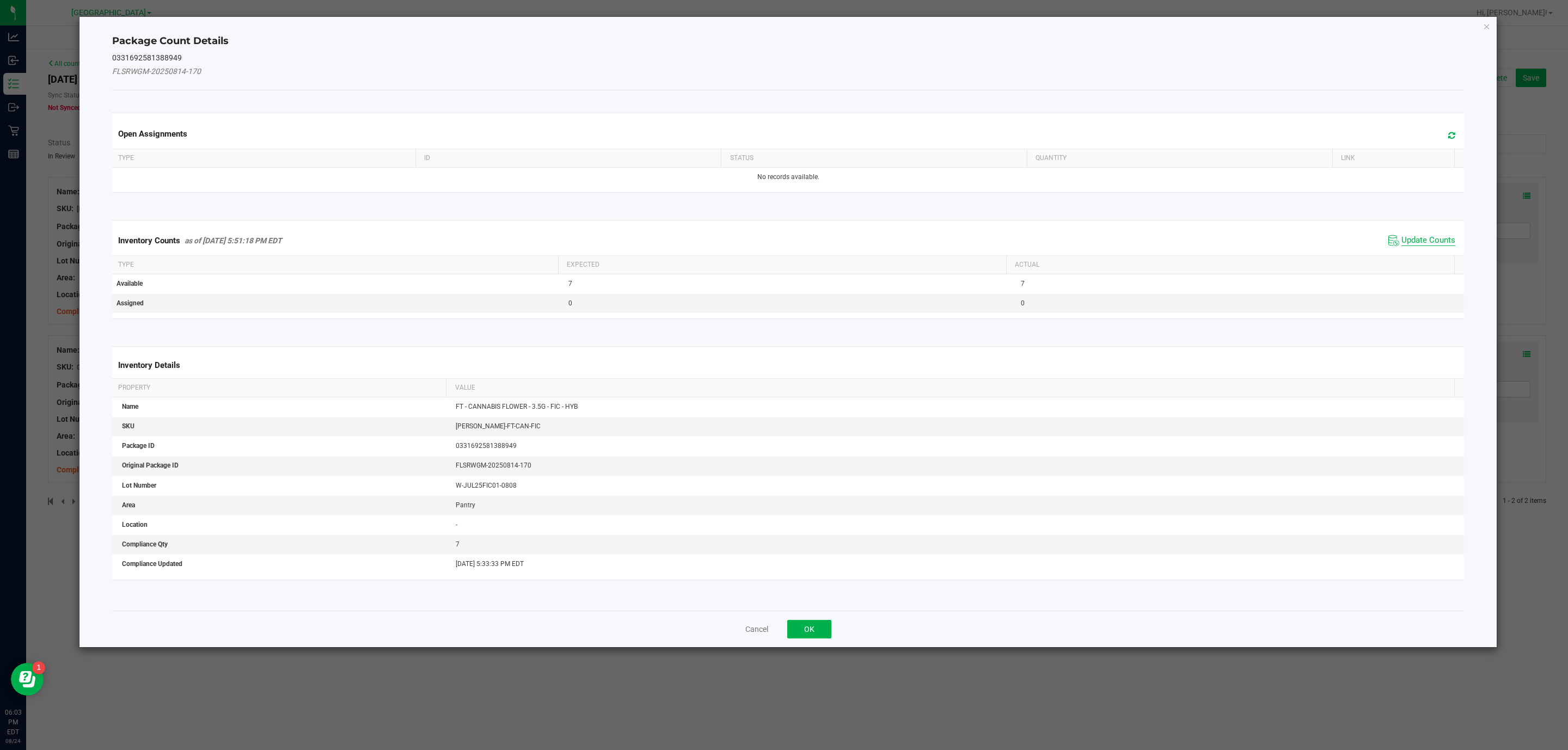
click at [1420, 240] on span "Update Counts" at bounding box center [1428, 240] width 54 height 11
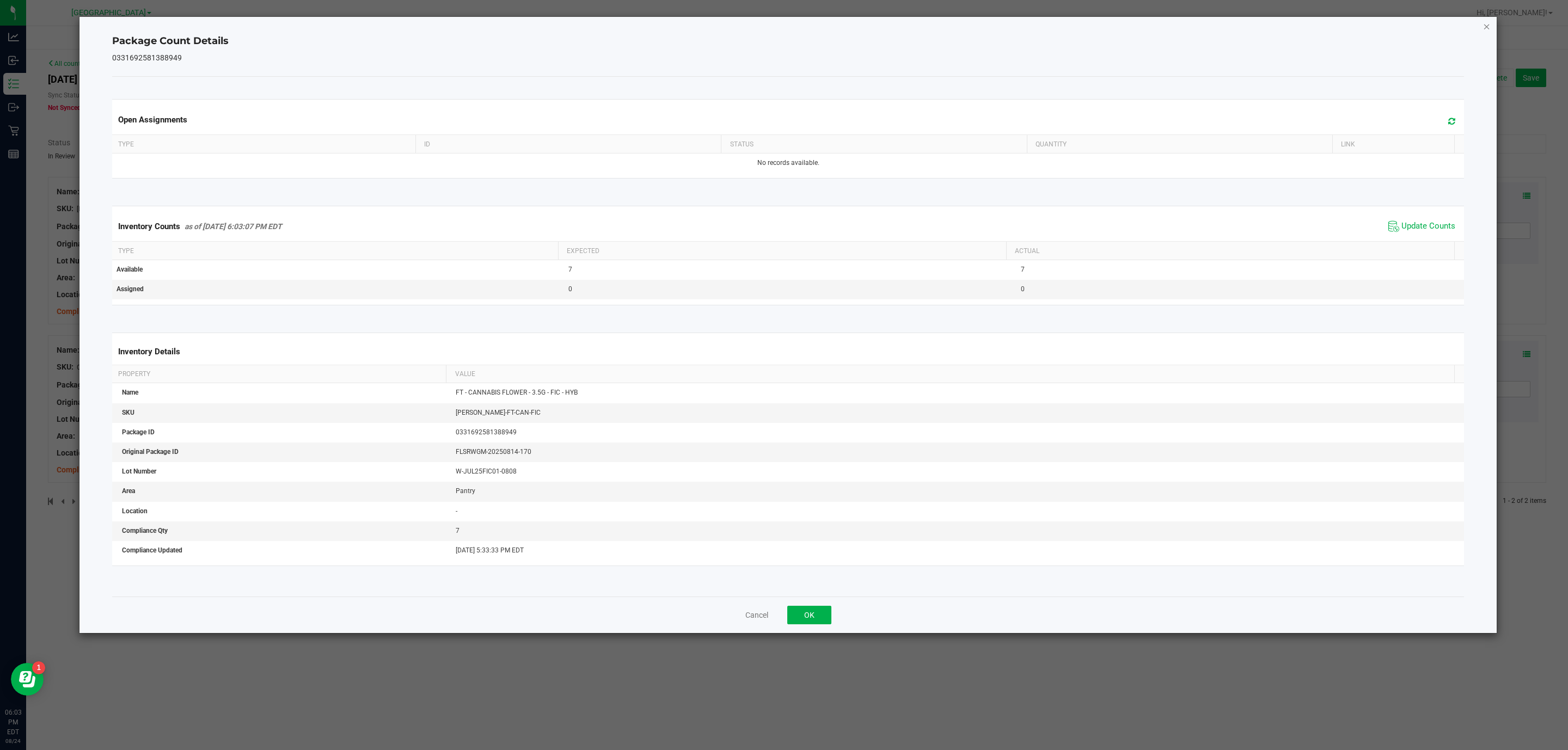
click at [1487, 21] on icon "Close" at bounding box center [1487, 26] width 7 height 13
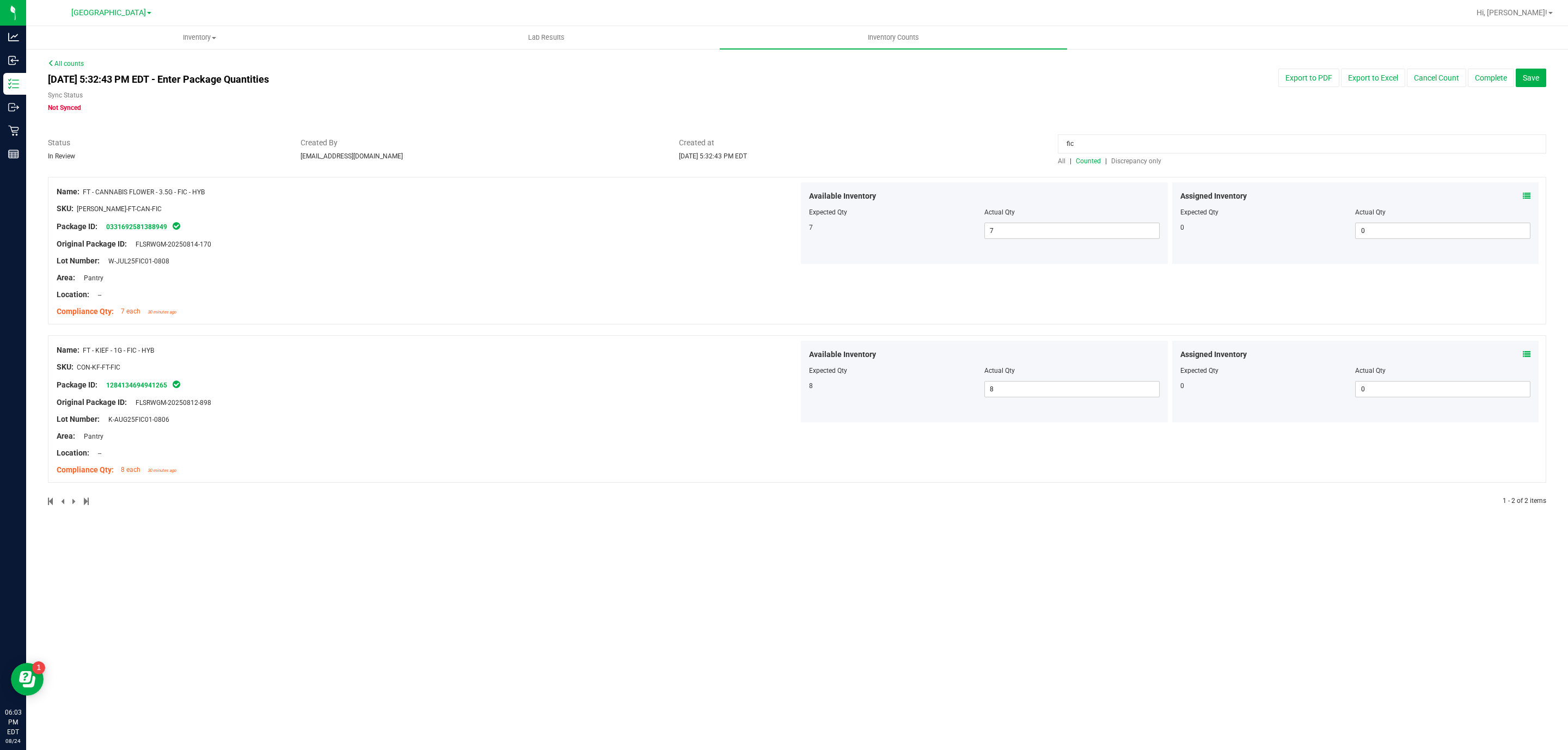
click at [1291, 144] on input "fic" at bounding box center [1302, 144] width 488 height 19
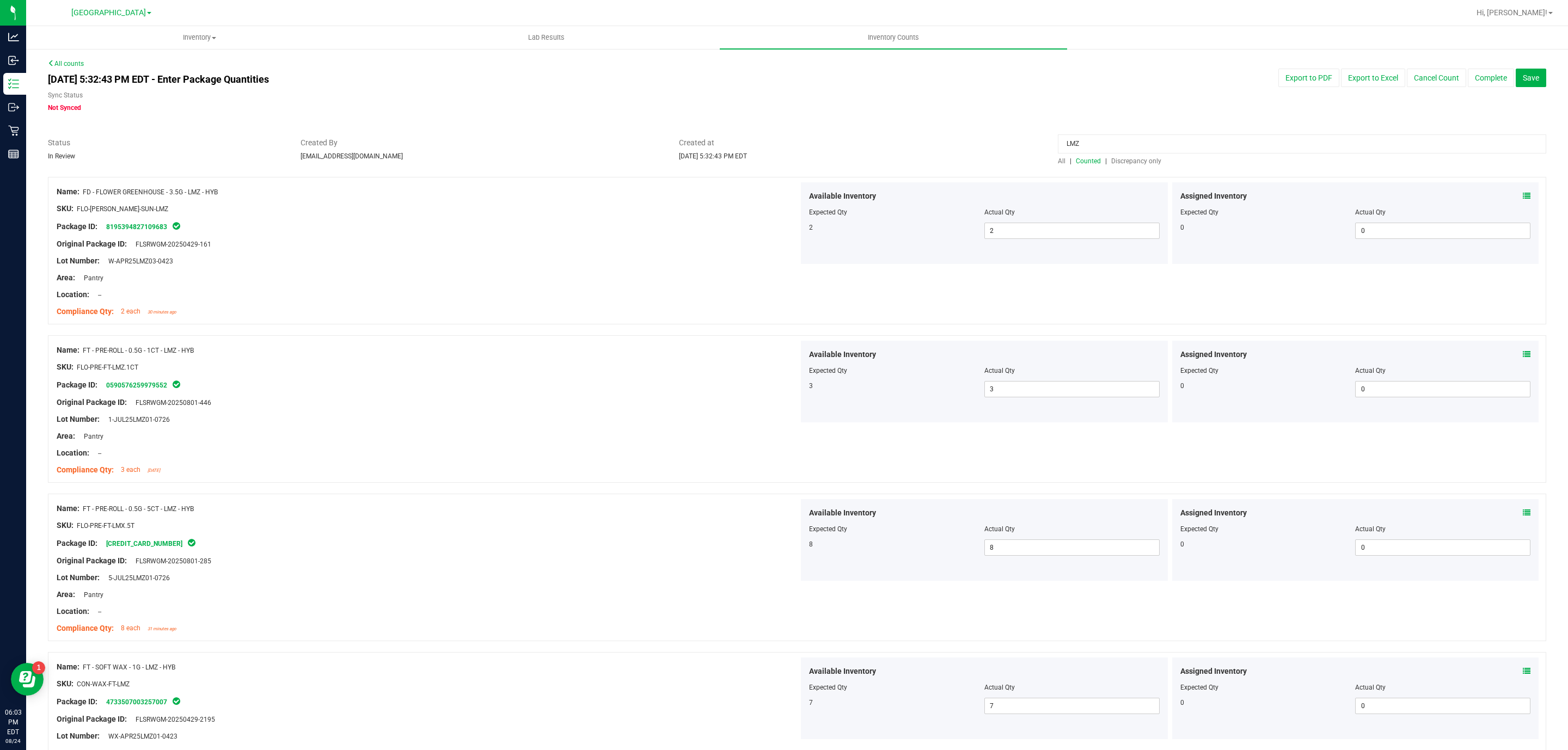
click at [1523, 197] on icon at bounding box center [1526, 195] width 7 height 7
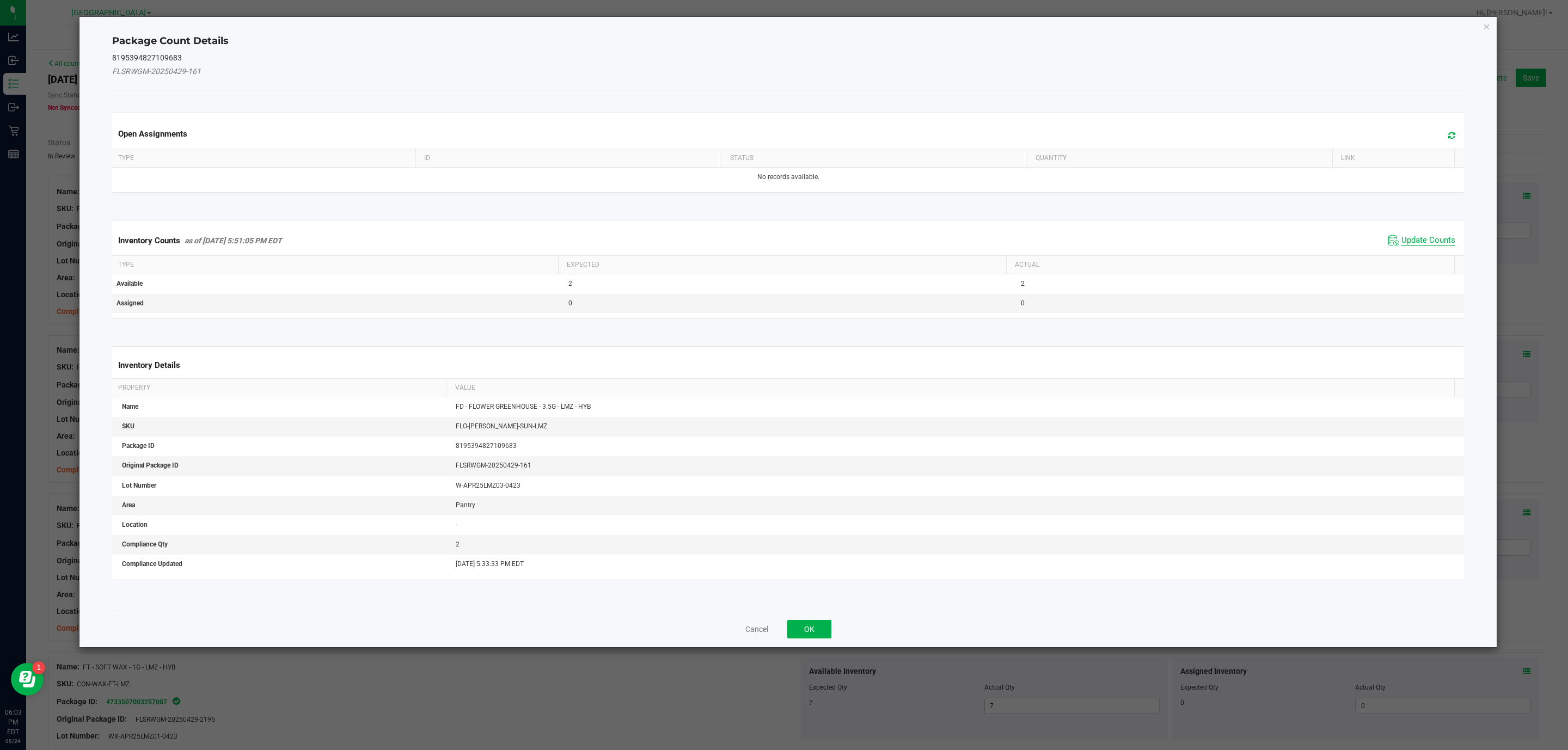
click at [1425, 242] on span "Update Counts" at bounding box center [1428, 240] width 54 height 11
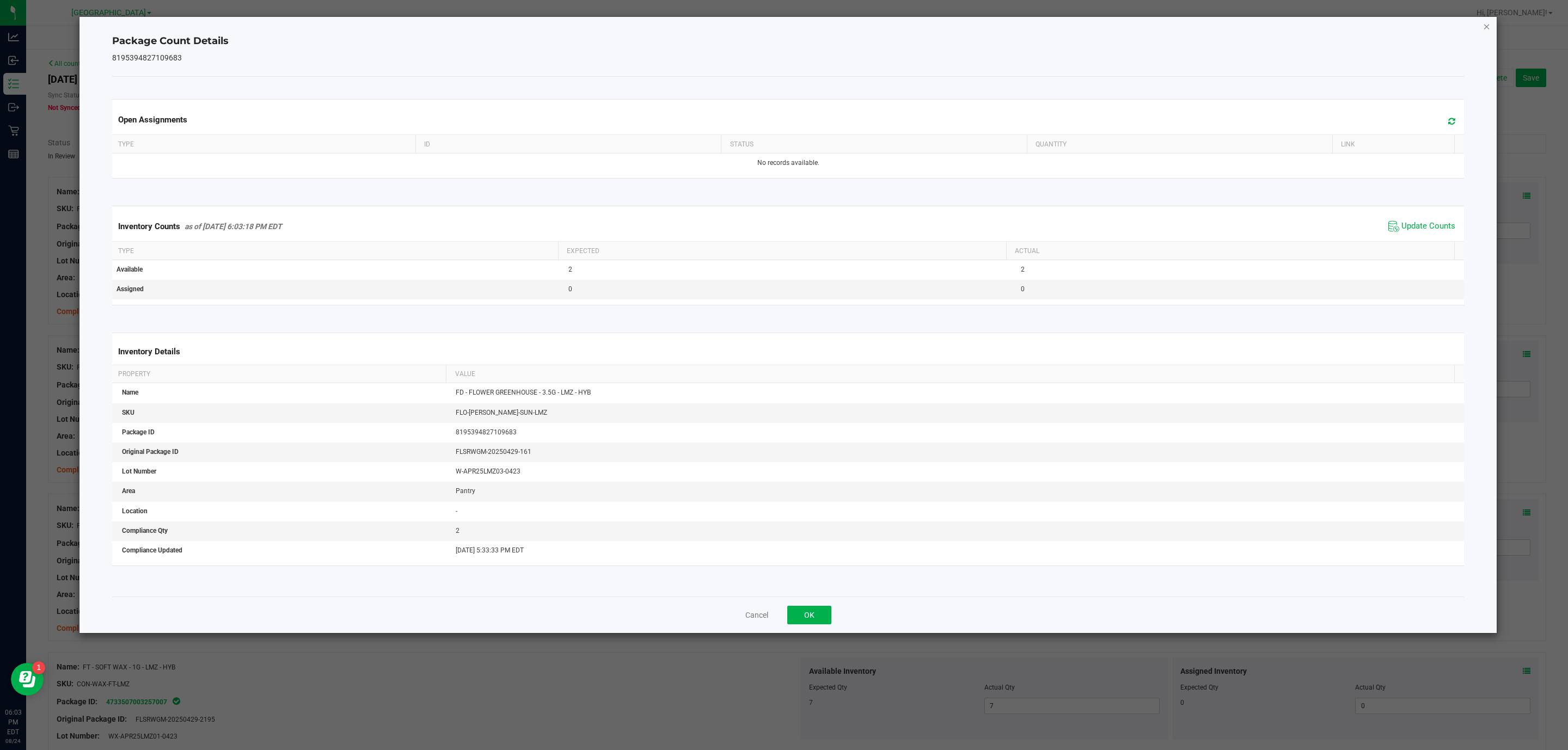
click at [1485, 24] on icon "Close" at bounding box center [1487, 26] width 7 height 13
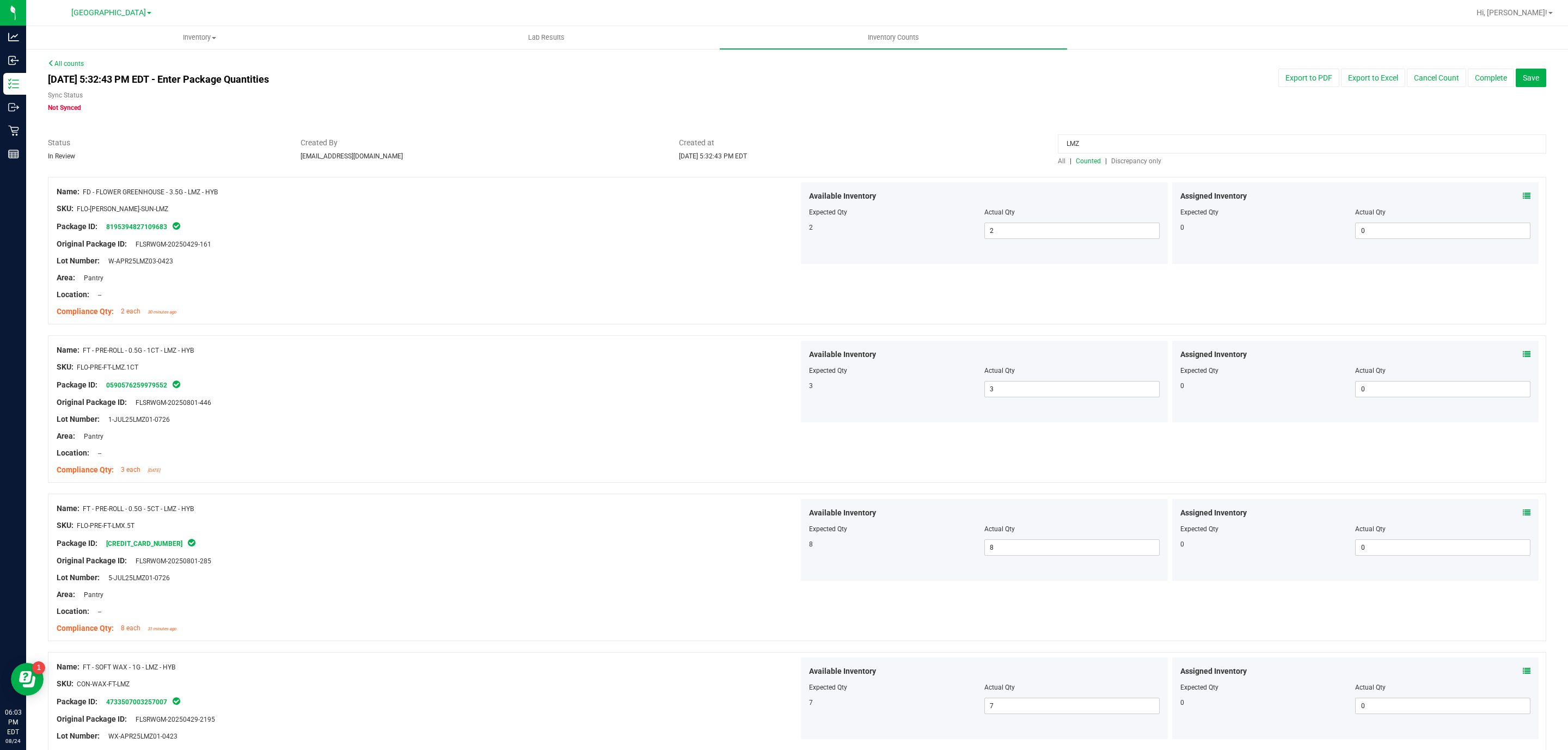
click at [1094, 141] on input "LMZ" at bounding box center [1302, 144] width 488 height 19
click at [1086, 162] on span "Counted" at bounding box center [1088, 160] width 25 height 7
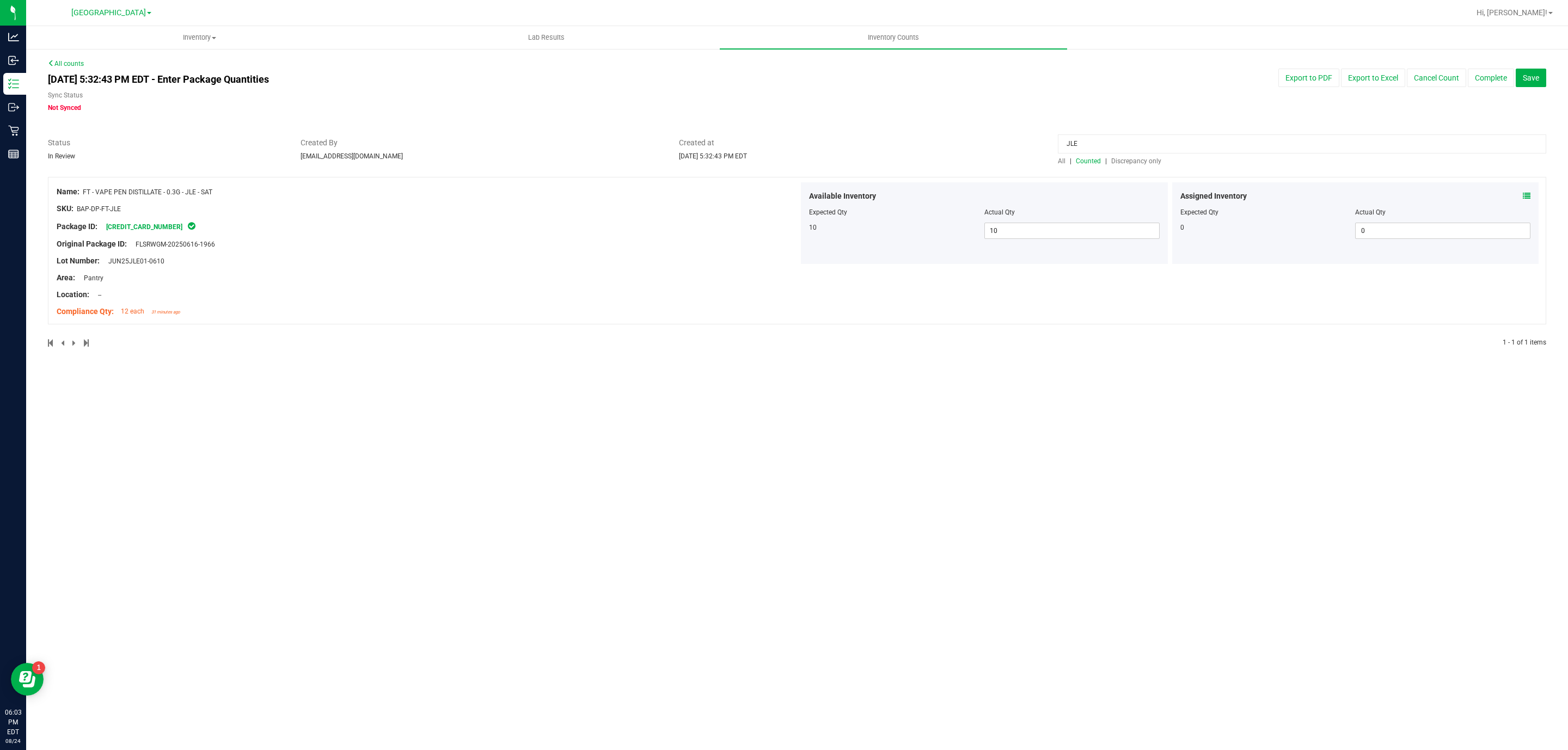
click at [1526, 191] on span at bounding box center [1526, 196] width 7 height 11
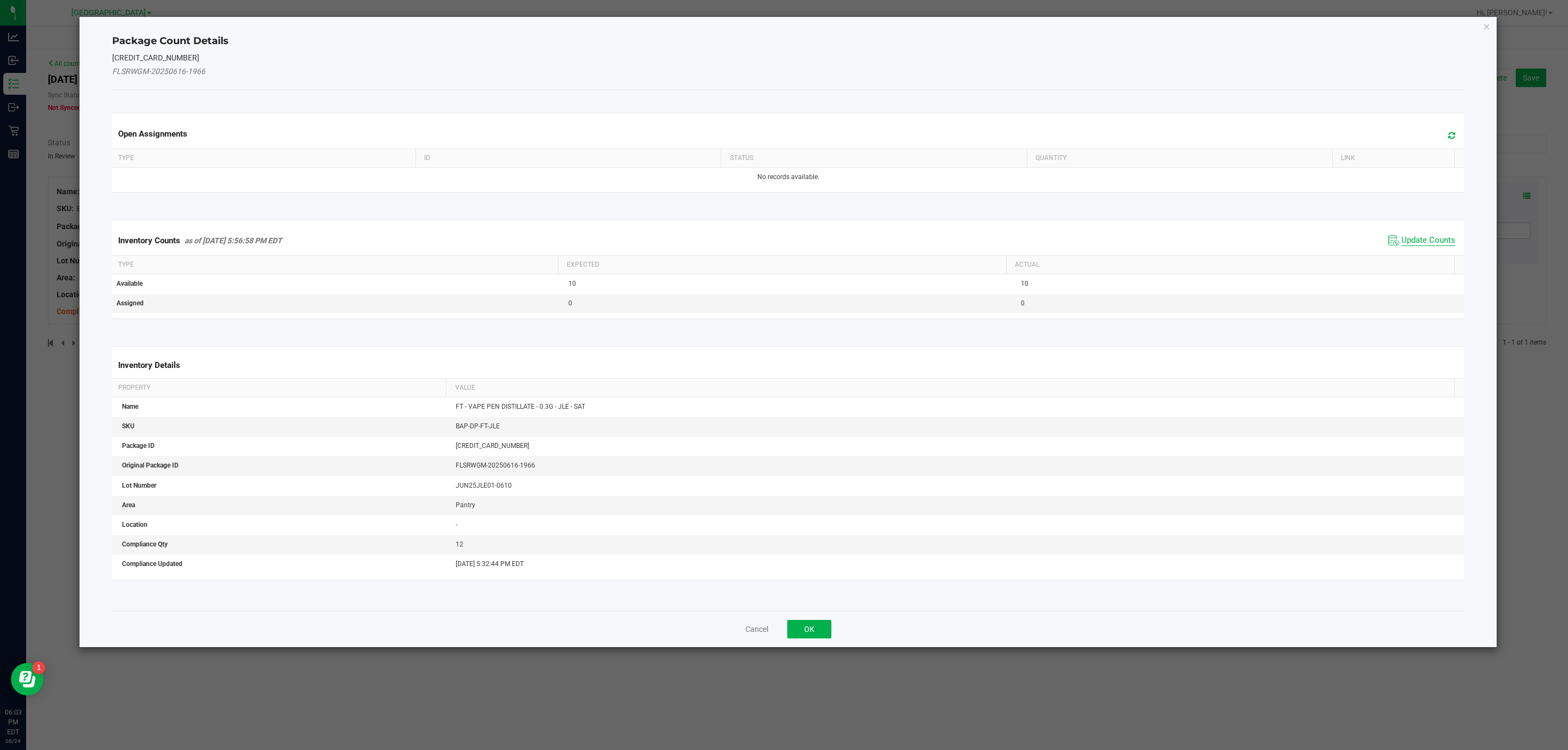
click at [1428, 242] on span "Update Counts" at bounding box center [1428, 240] width 54 height 11
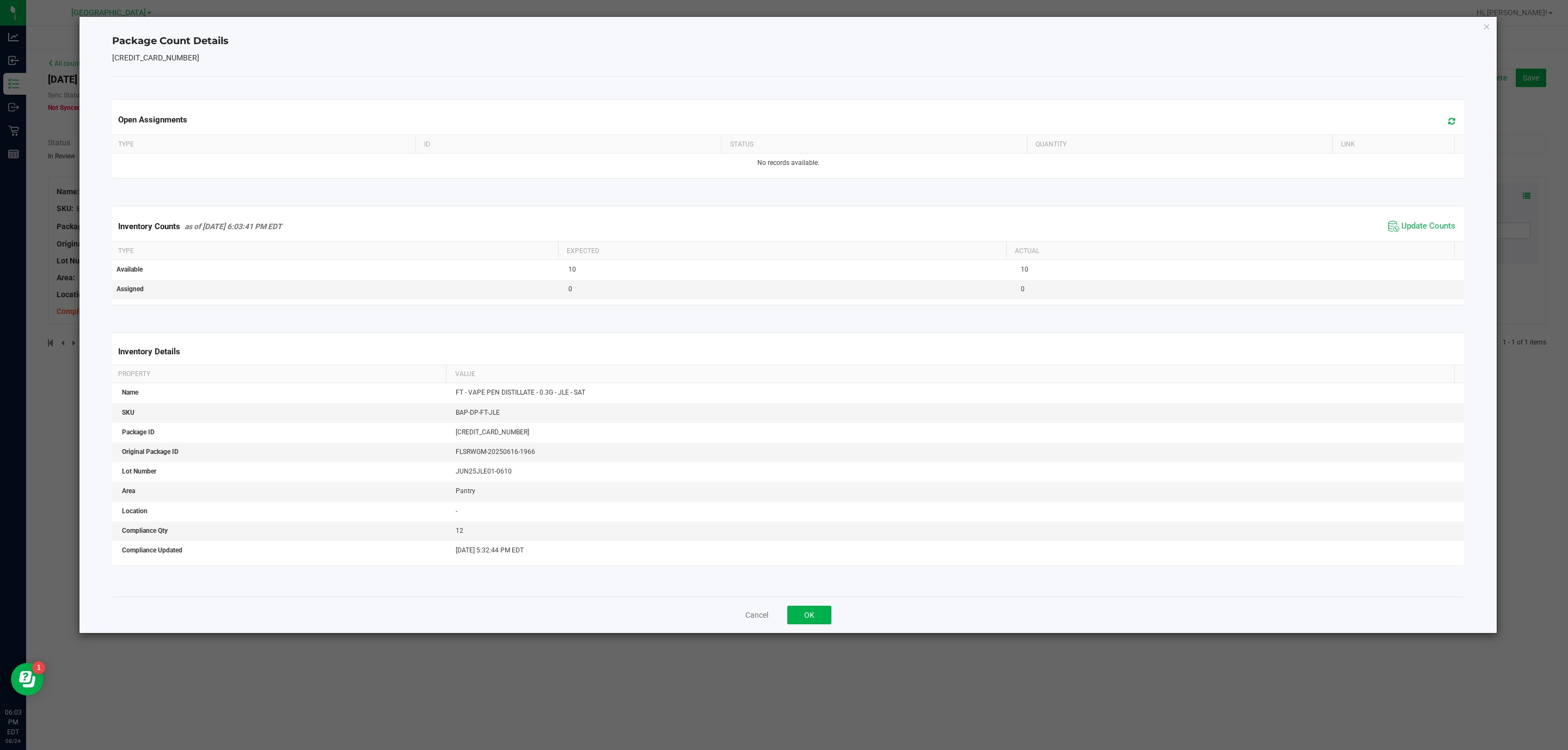
click at [1481, 28] on div "Package Count Details [CREDIT_CARD_NUMBER] Open Assignments Type ID Status Quan…" at bounding box center [788, 325] width 1418 height 616
click at [1482, 24] on div "Package Count Details [CREDIT_CARD_NUMBER] Open Assignments Type ID Status Quan…" at bounding box center [788, 325] width 1418 height 616
click at [1485, 24] on icon "Close" at bounding box center [1487, 26] width 7 height 13
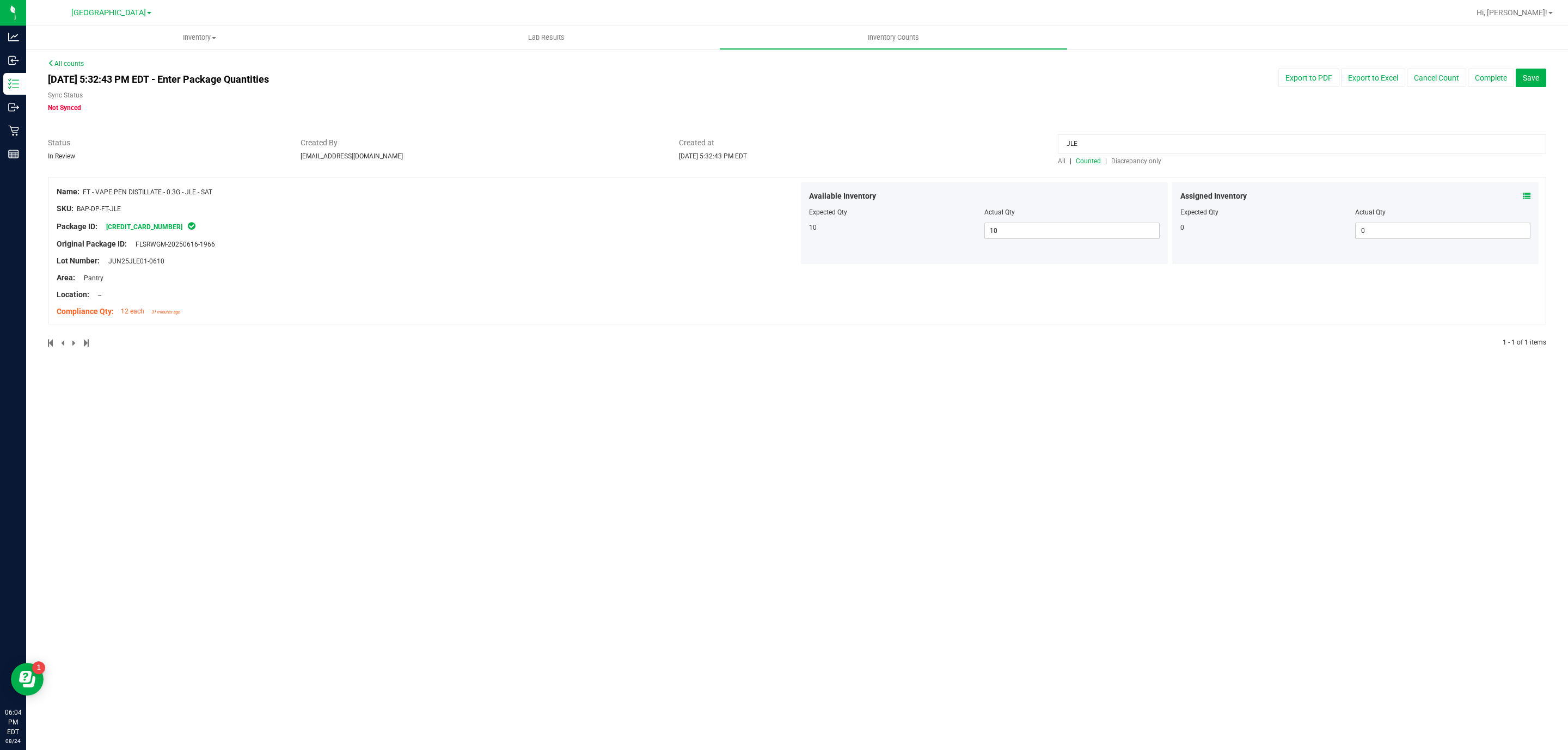
click at [1168, 140] on input "JLE" at bounding box center [1302, 144] width 488 height 19
click at [1530, 193] on div "Assigned Inventory Expected Qty Actual Qty 0 0 0" at bounding box center [1356, 224] width 367 height 82
click at [1528, 195] on icon at bounding box center [1526, 195] width 7 height 7
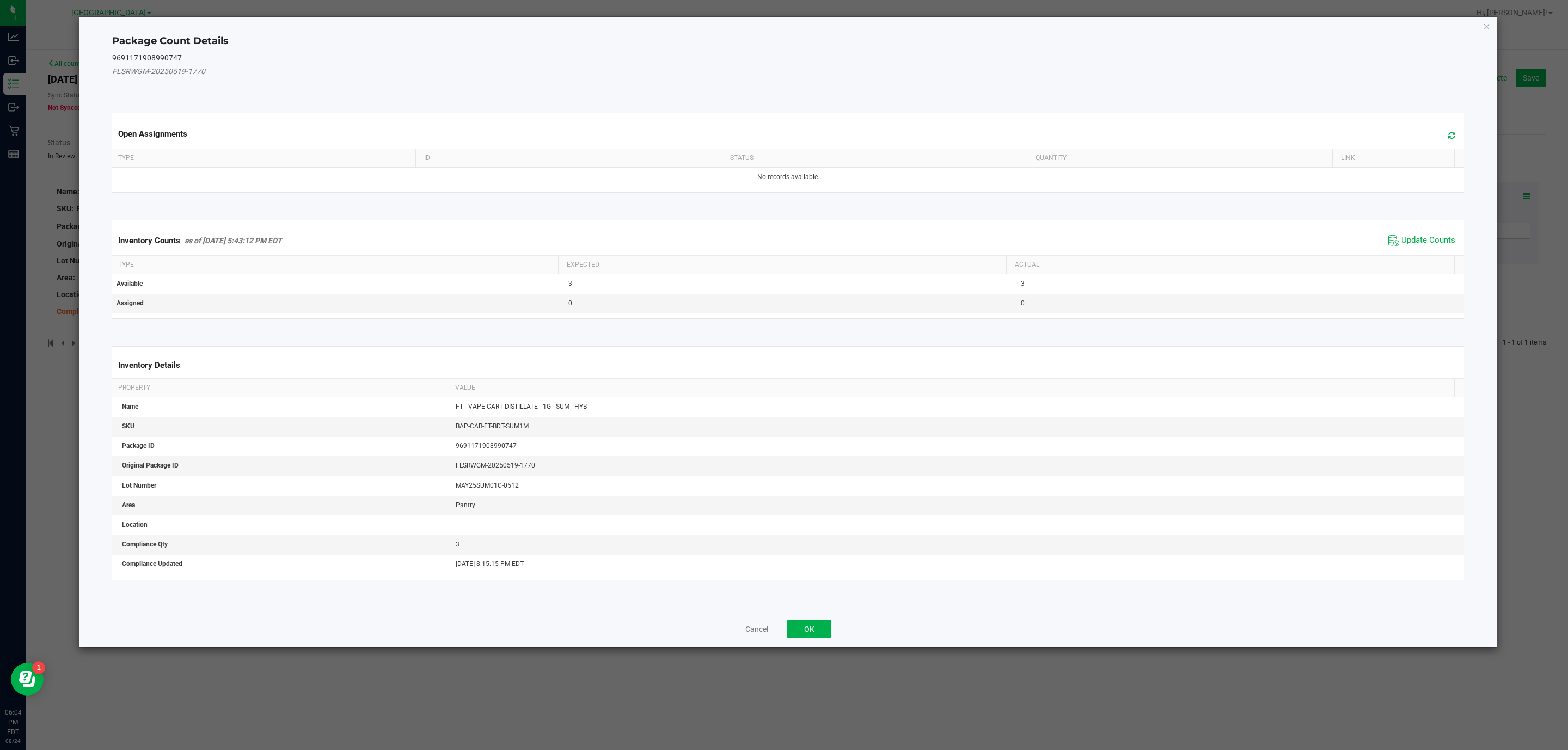
click at [1442, 231] on div "Inventory Counts as of [DATE] 5:43:12 PM EDT Update Counts" at bounding box center [789, 240] width 1357 height 30
click at [1423, 242] on span "Update Counts" at bounding box center [1428, 240] width 54 height 11
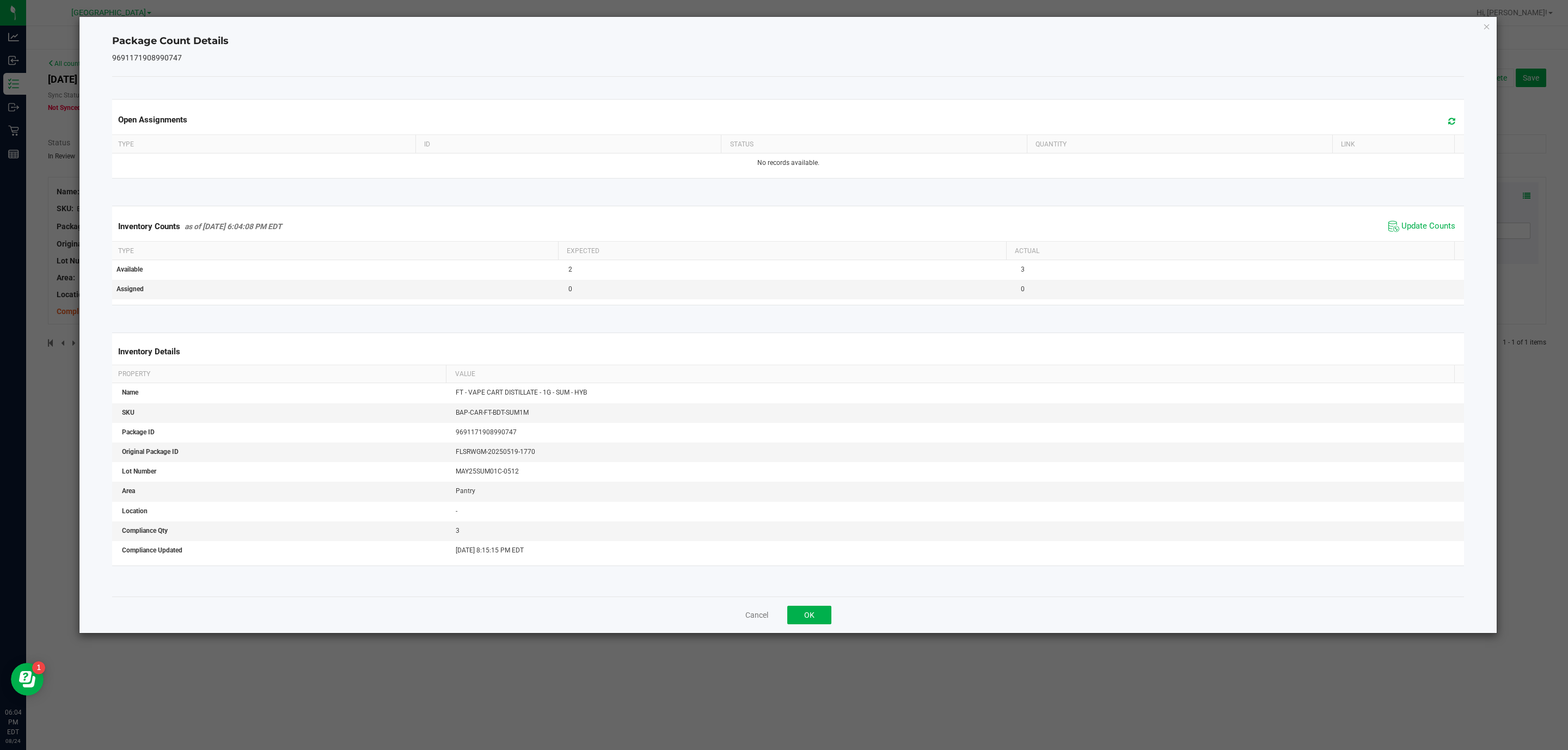
click at [1489, 20] on icon "Close" at bounding box center [1487, 26] width 7 height 13
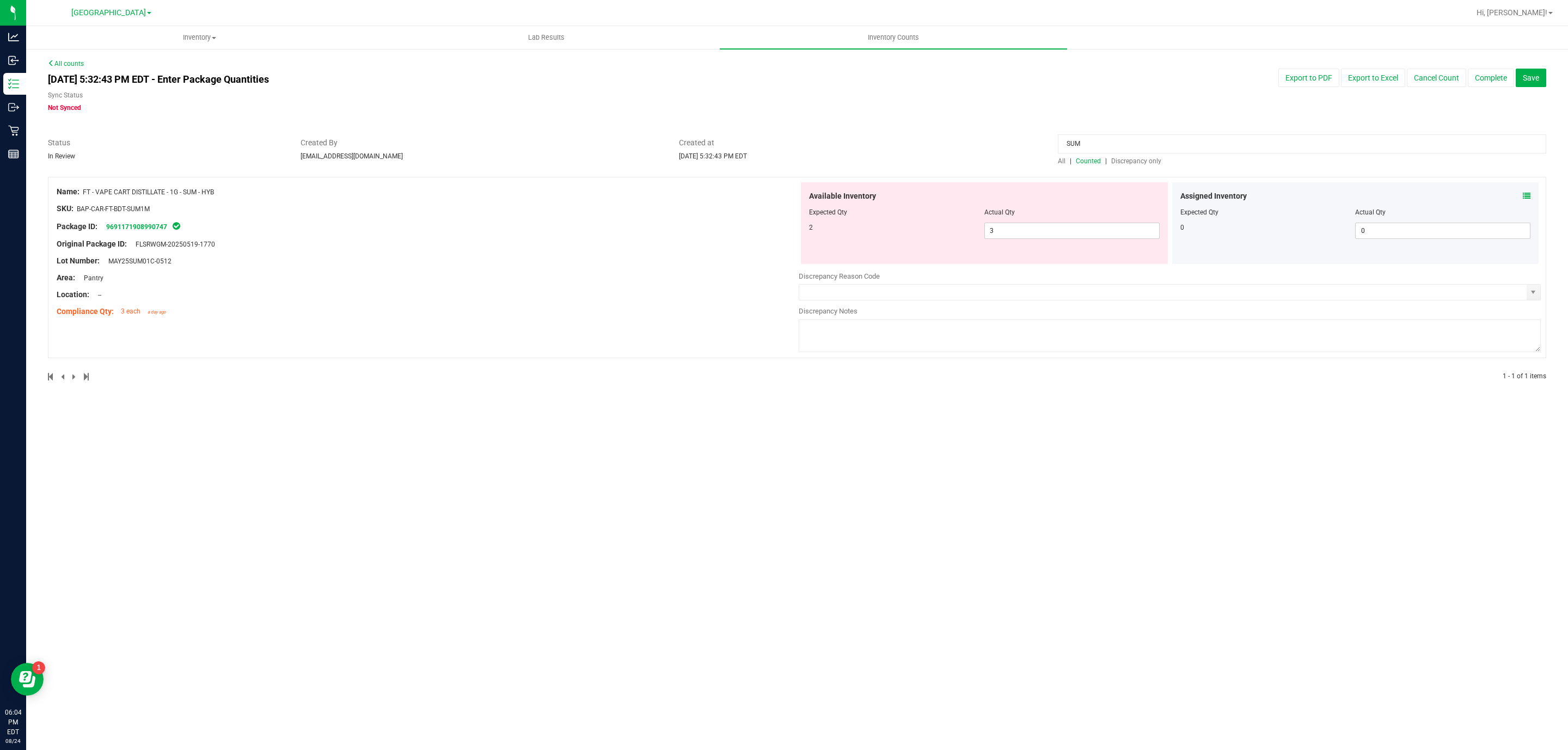
click at [1090, 159] on span "Counted" at bounding box center [1088, 160] width 25 height 7
click at [1115, 148] on input "SUM" at bounding box center [1302, 144] width 488 height 19
click at [1057, 232] on span "3 3" at bounding box center [1072, 231] width 175 height 16
click at [1057, 232] on input "3" at bounding box center [1072, 230] width 174 height 15
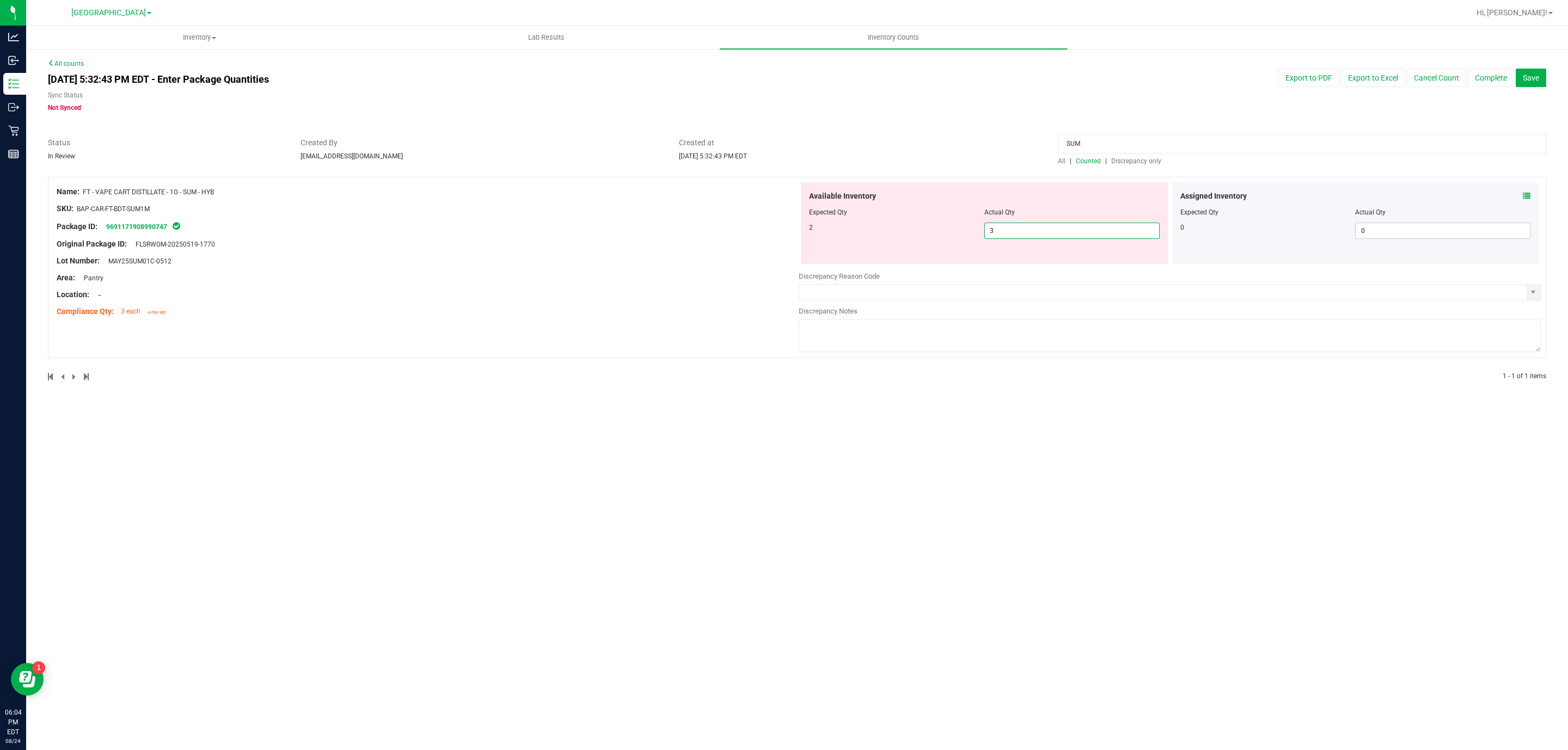
click at [1057, 232] on input "3" at bounding box center [1072, 230] width 174 height 15
click at [1070, 91] on div "[DATE] 5:32:43 PM EDT - Enter Package Quantities Sync Status Not Synced Export …" at bounding box center [797, 91] width 1515 height 44
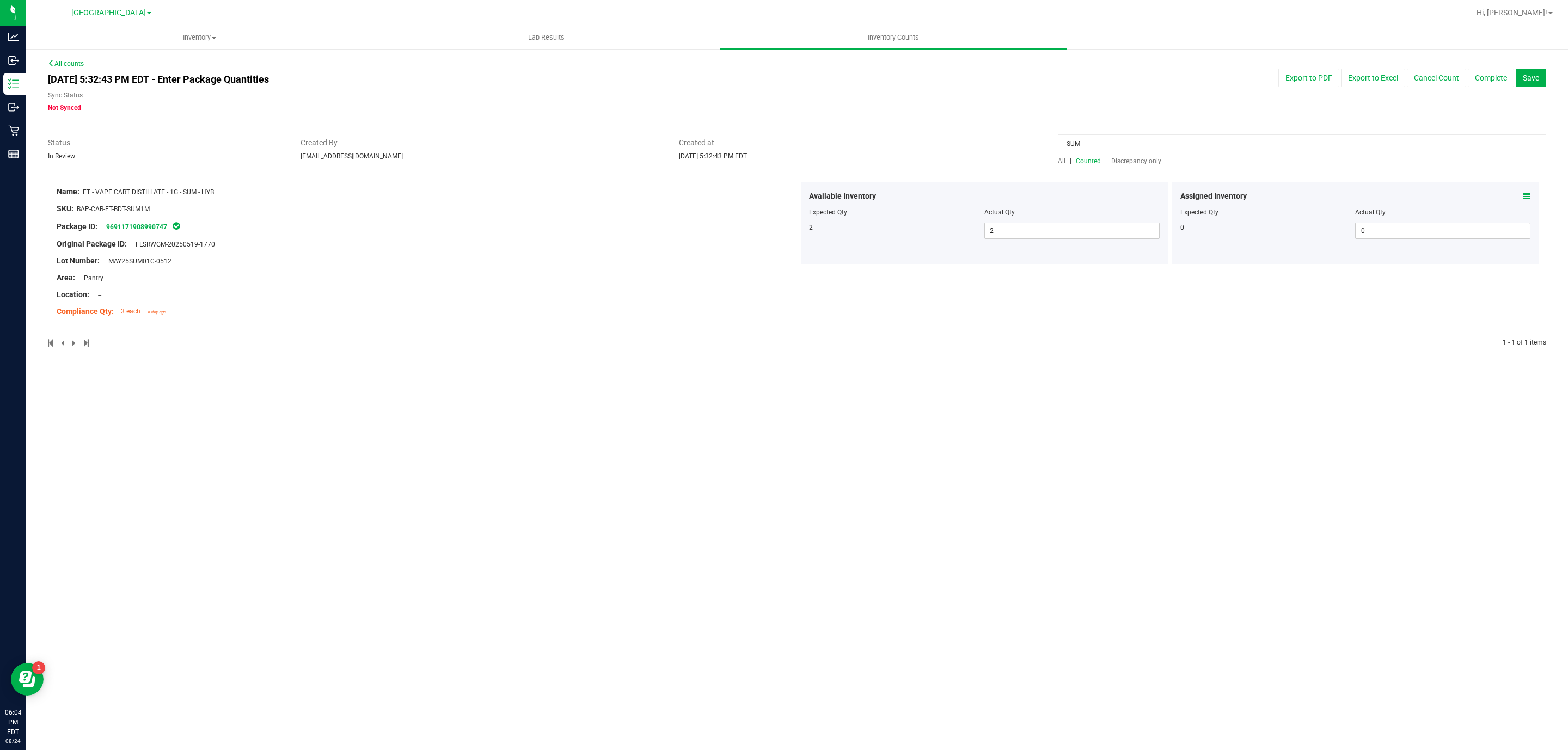
click at [1095, 159] on span "Counted" at bounding box center [1088, 160] width 25 height 7
click at [1102, 132] on div at bounding box center [797, 132] width 1499 height 11
click at [1102, 140] on input "SUM" at bounding box center [1302, 144] width 488 height 19
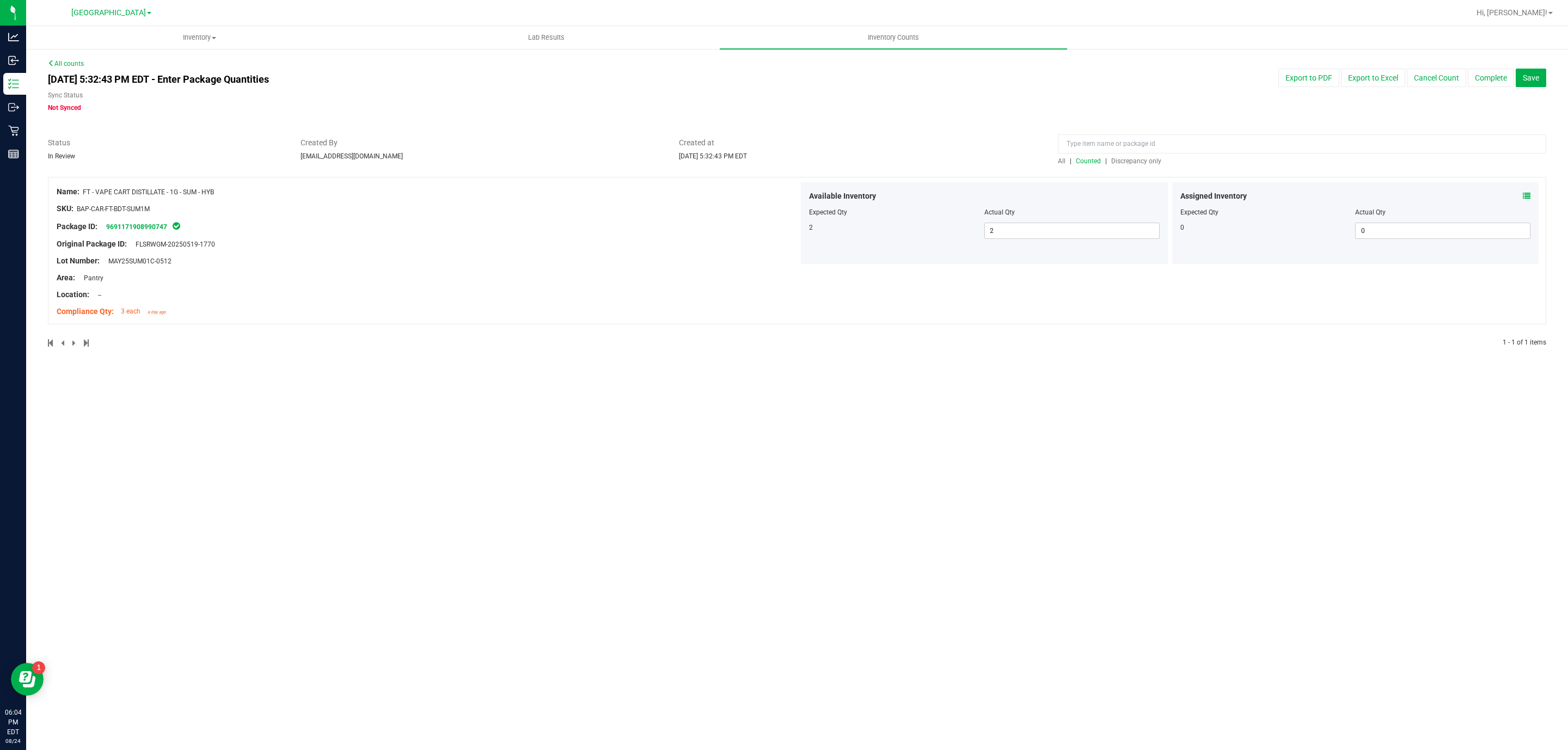
click at [1099, 160] on span "Counted" at bounding box center [1088, 160] width 25 height 7
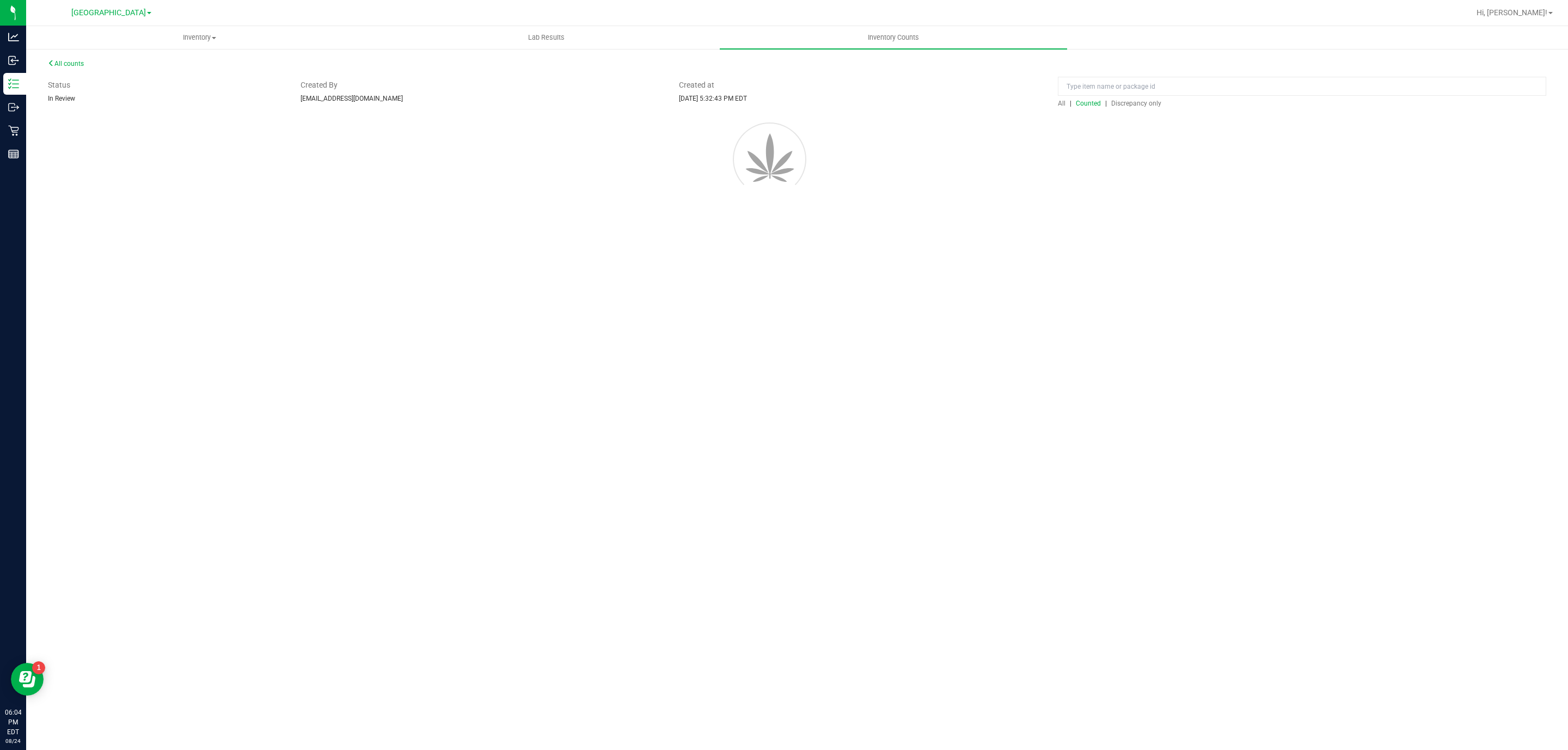
click at [1129, 99] on div at bounding box center [1302, 89] width 488 height 19
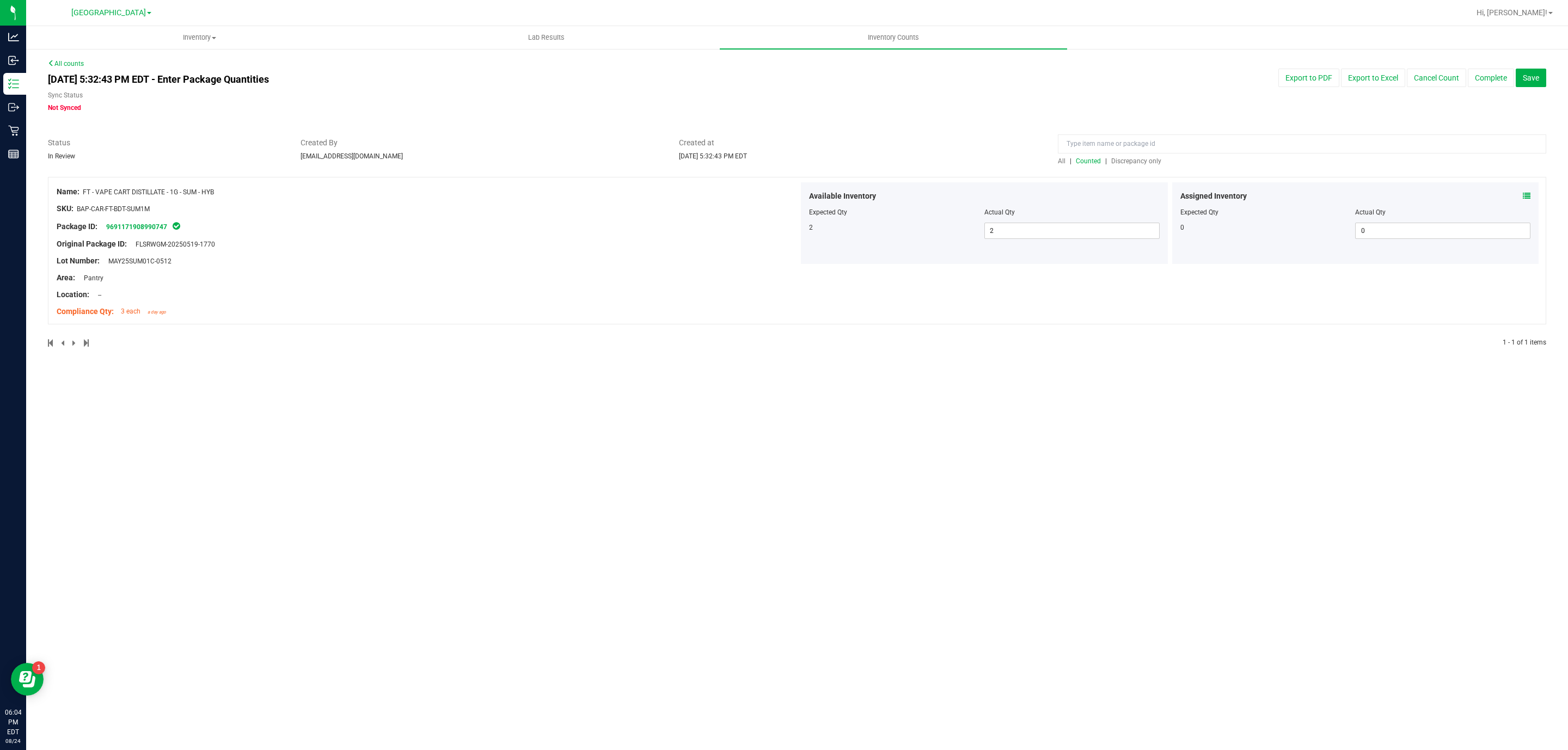
click at [1131, 157] on span "Discrepancy only" at bounding box center [1136, 160] width 50 height 7
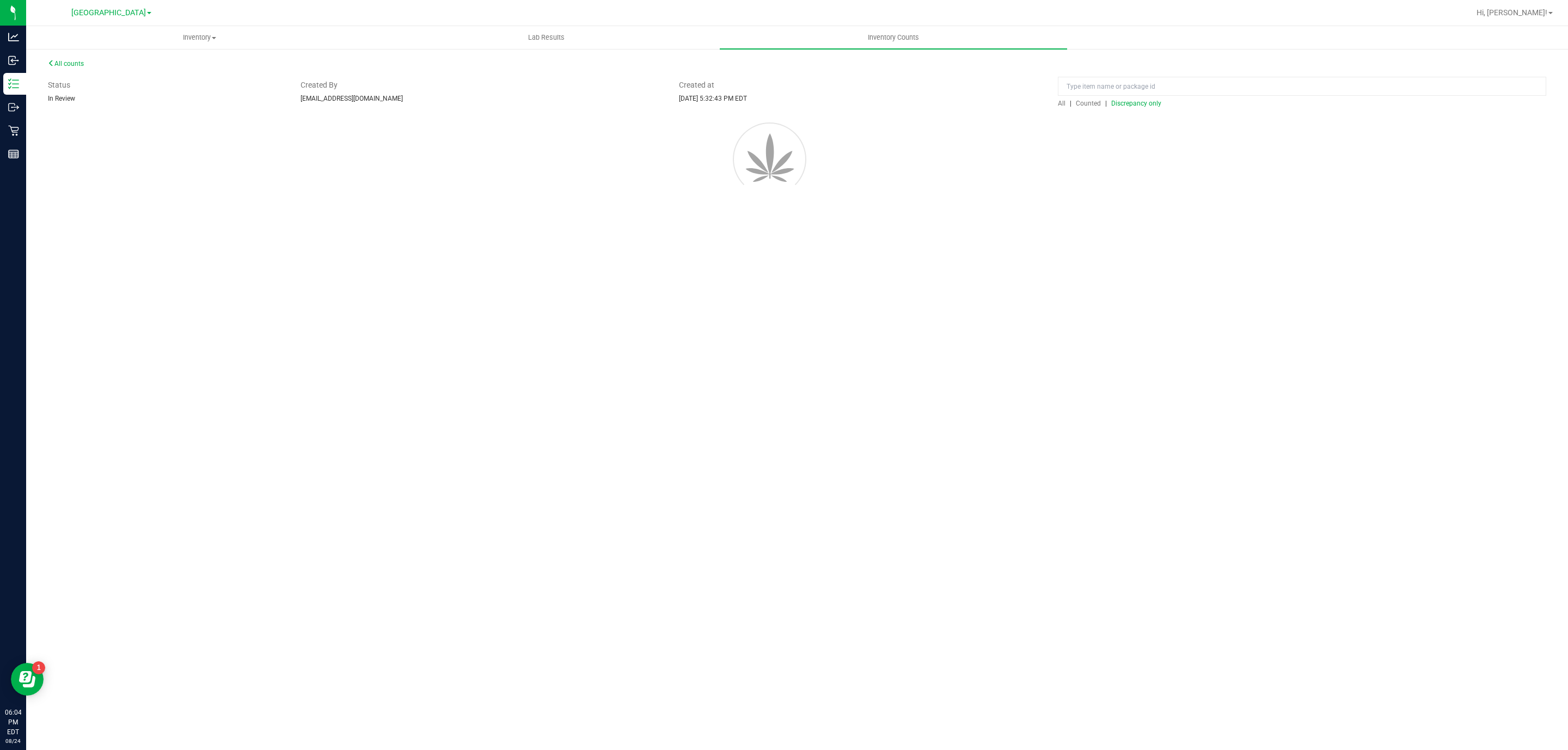
click at [1131, 107] on span "Discrepancy only" at bounding box center [1136, 103] width 50 height 7
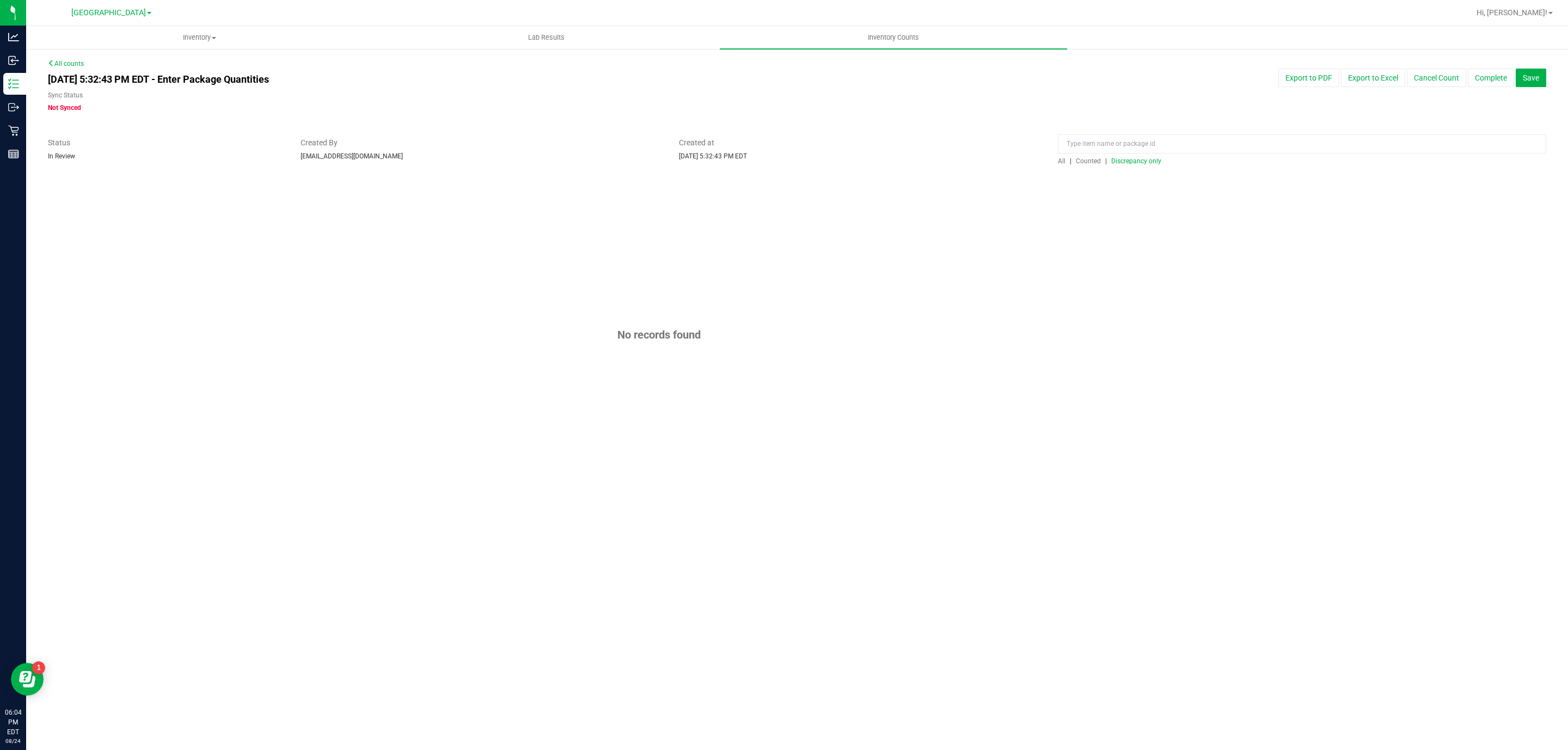
click at [1094, 162] on div "All counts [DATE] 5:32:43 PM EDT - Enter Package Quantities Sync Status Not Syn…" at bounding box center [797, 281] width 1499 height 444
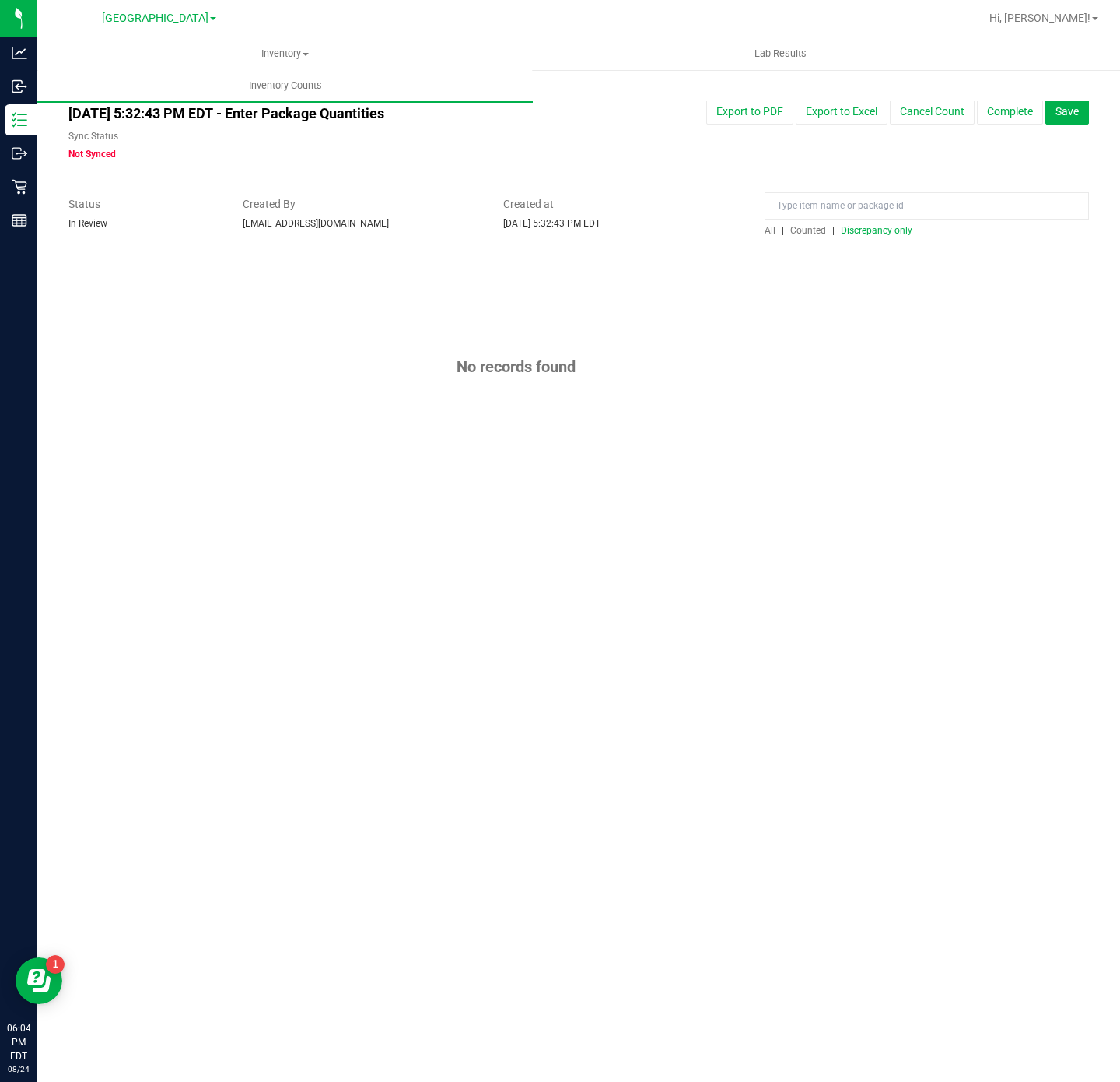
click at [798, 231] on span "Counted" at bounding box center [807, 229] width 36 height 11
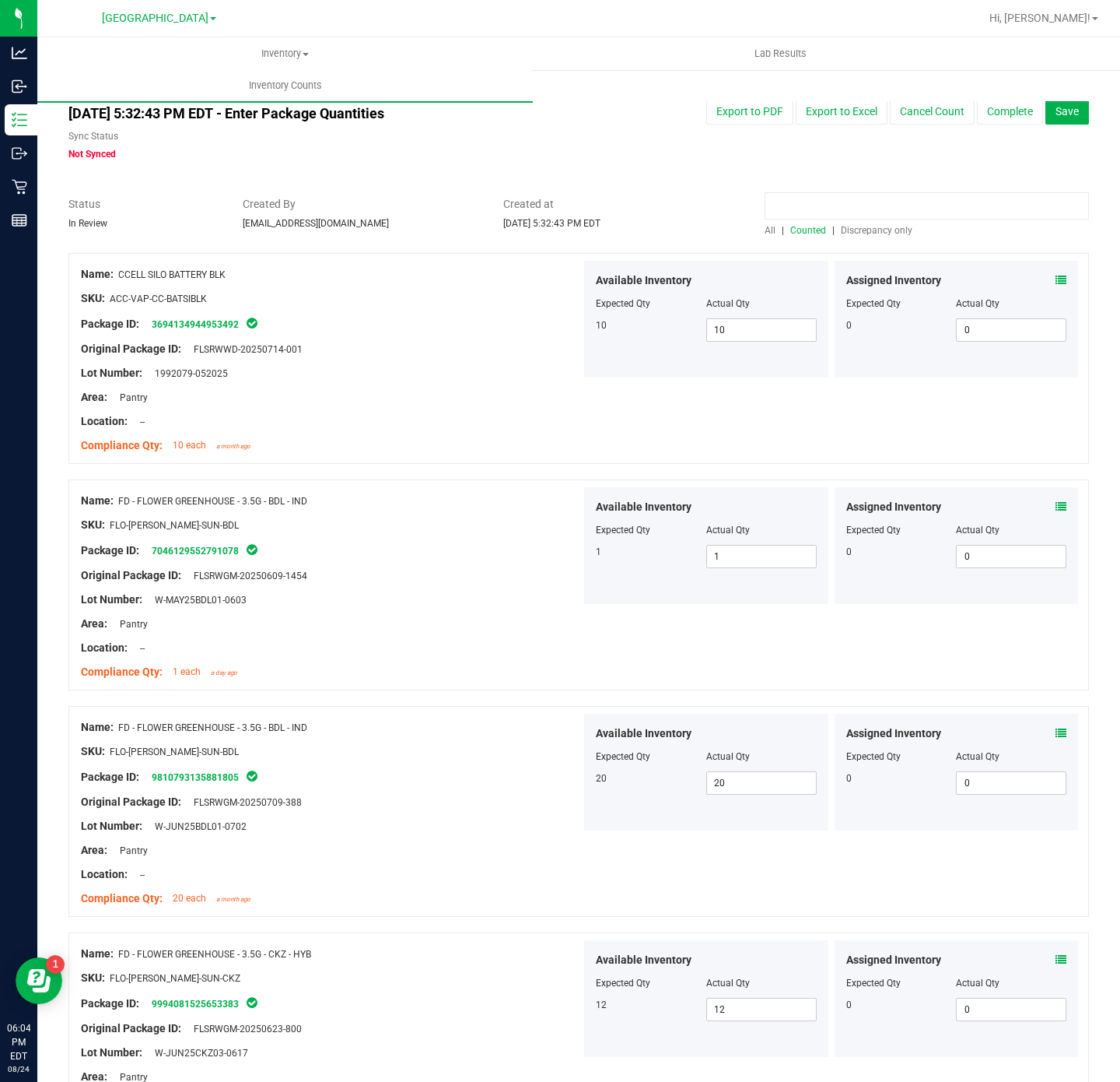
click at [882, 197] on input at bounding box center [927, 205] width 324 height 27
click at [796, 232] on span "Counted" at bounding box center [807, 229] width 36 height 11
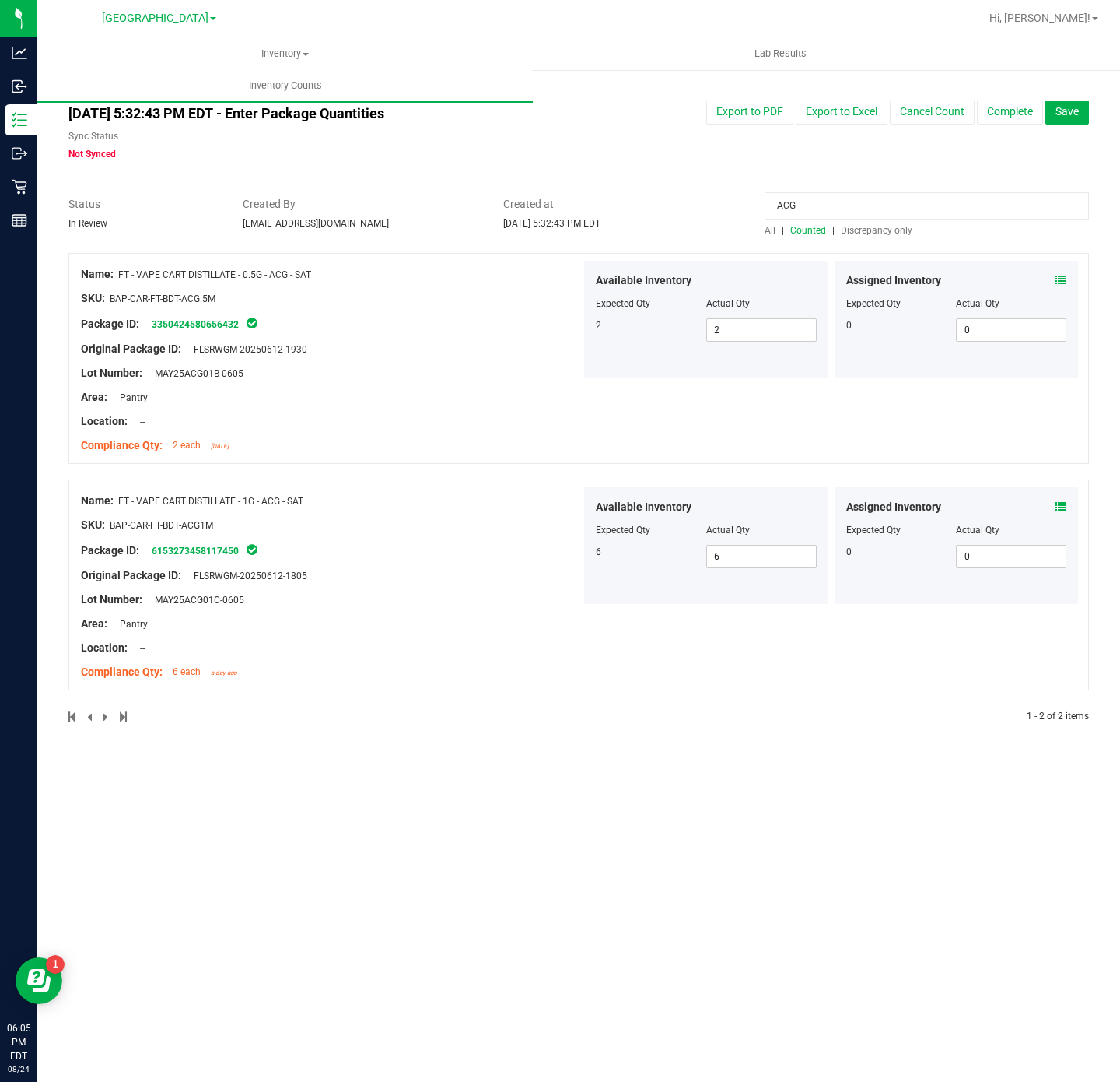
click at [1064, 282] on icon at bounding box center [1060, 279] width 11 height 11
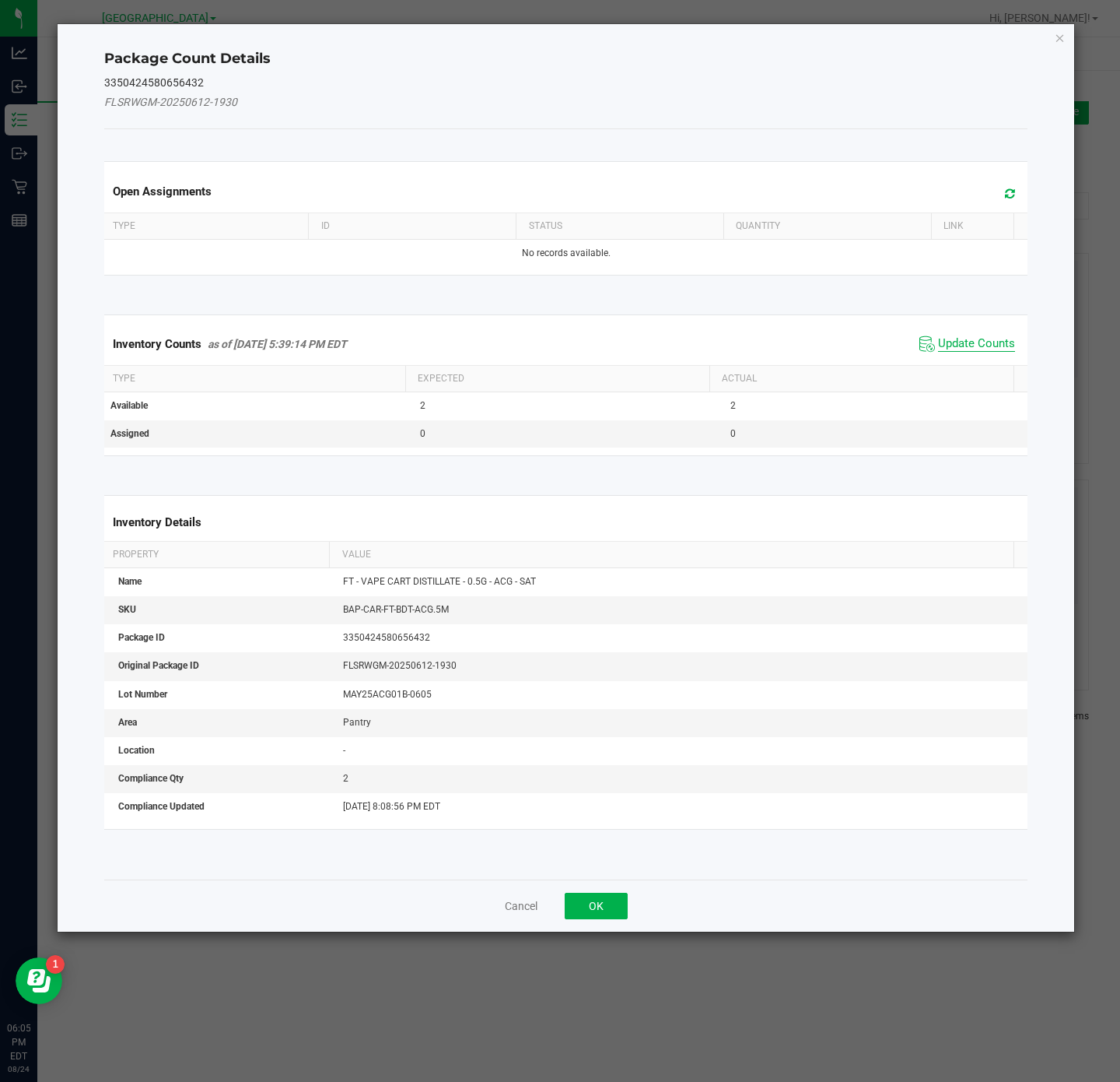
click at [976, 344] on span "Update Counts" at bounding box center [976, 344] width 77 height 15
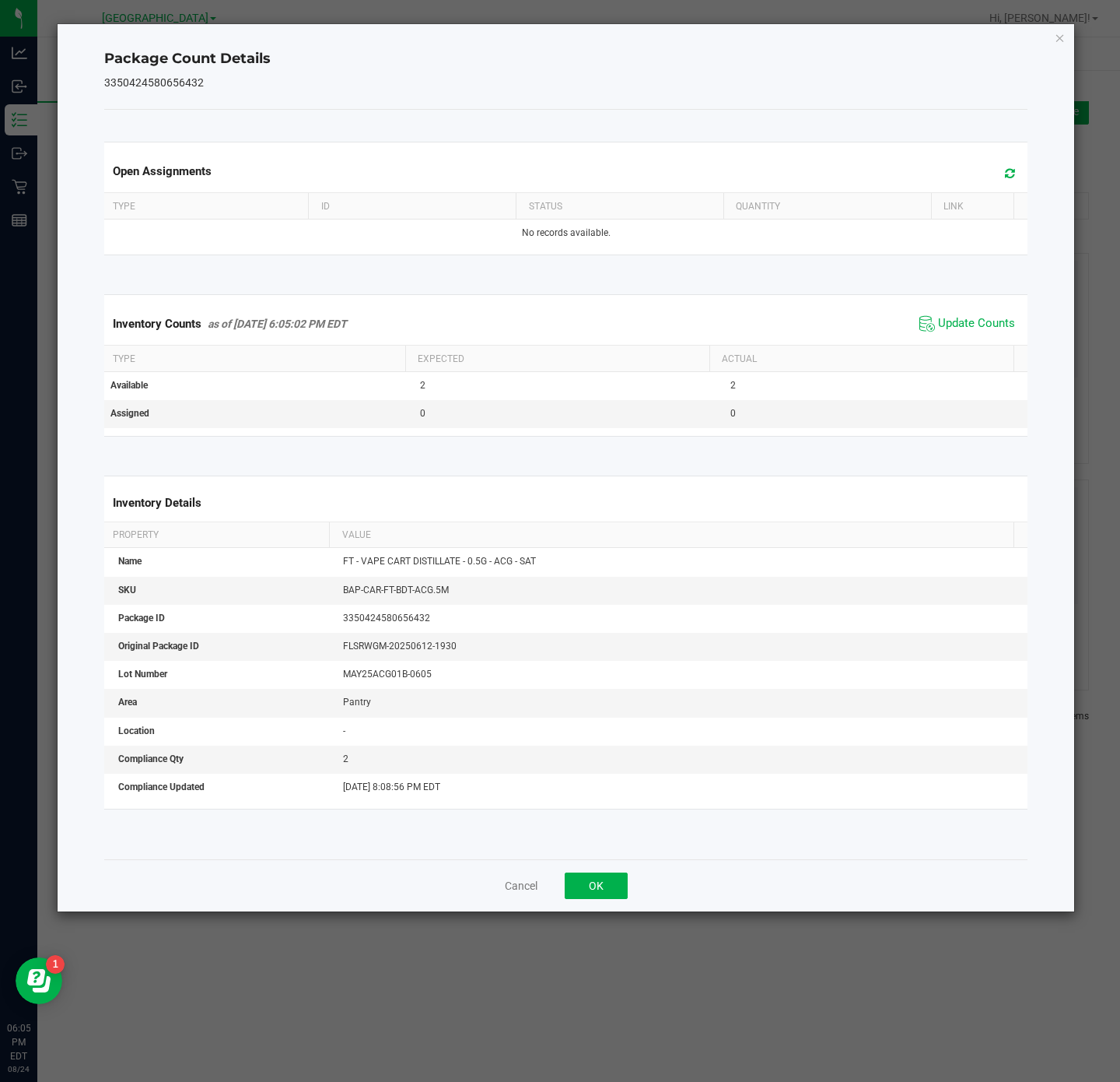
click at [1066, 36] on div "Package Count Details 3350424580656432 Open Assignments Type ID Status Quantity…" at bounding box center [566, 468] width 1017 height 887
click at [1056, 39] on icon "Close" at bounding box center [1060, 36] width 11 height 18
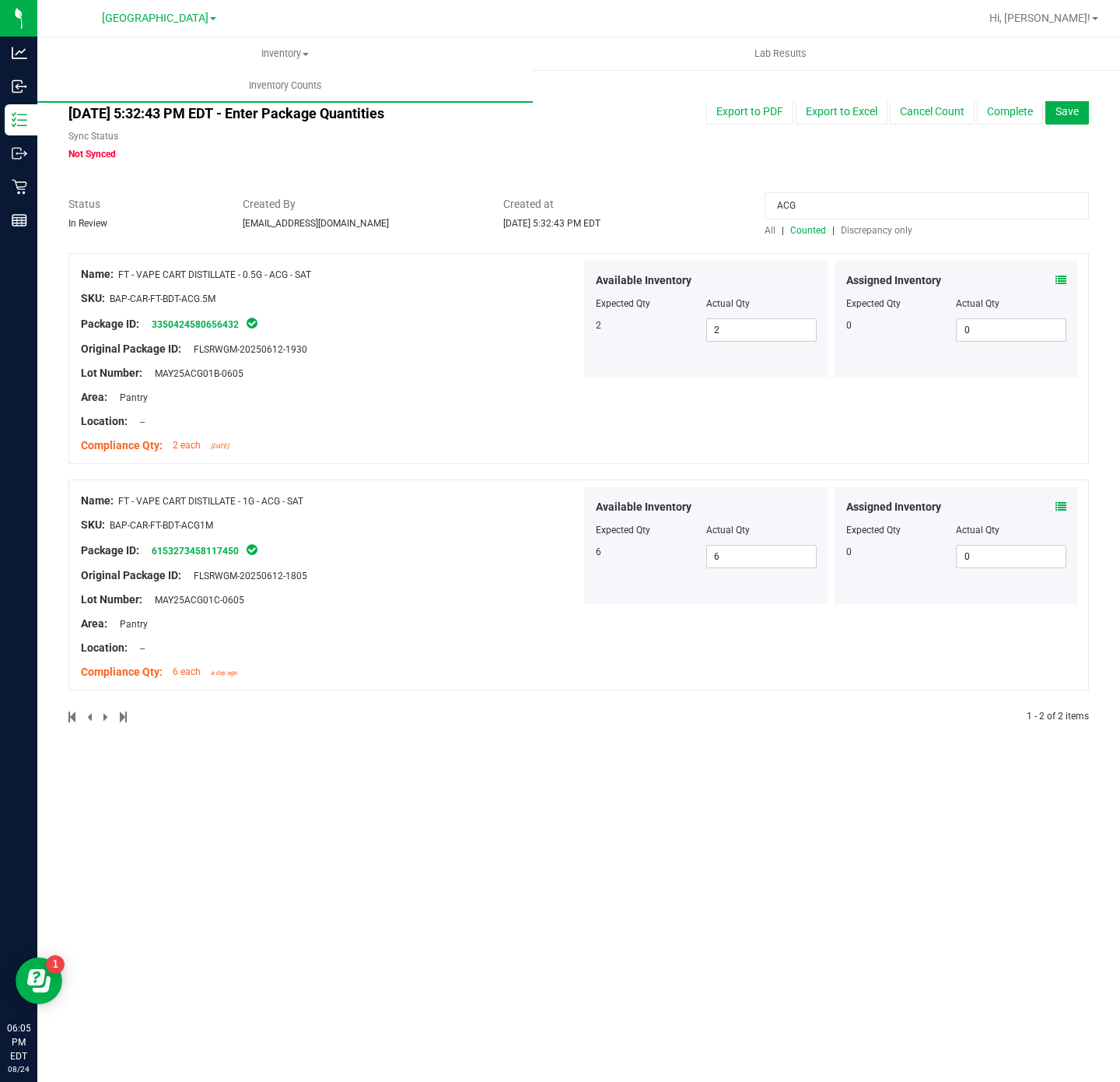
click at [1060, 512] on icon at bounding box center [1060, 506] width 11 height 11
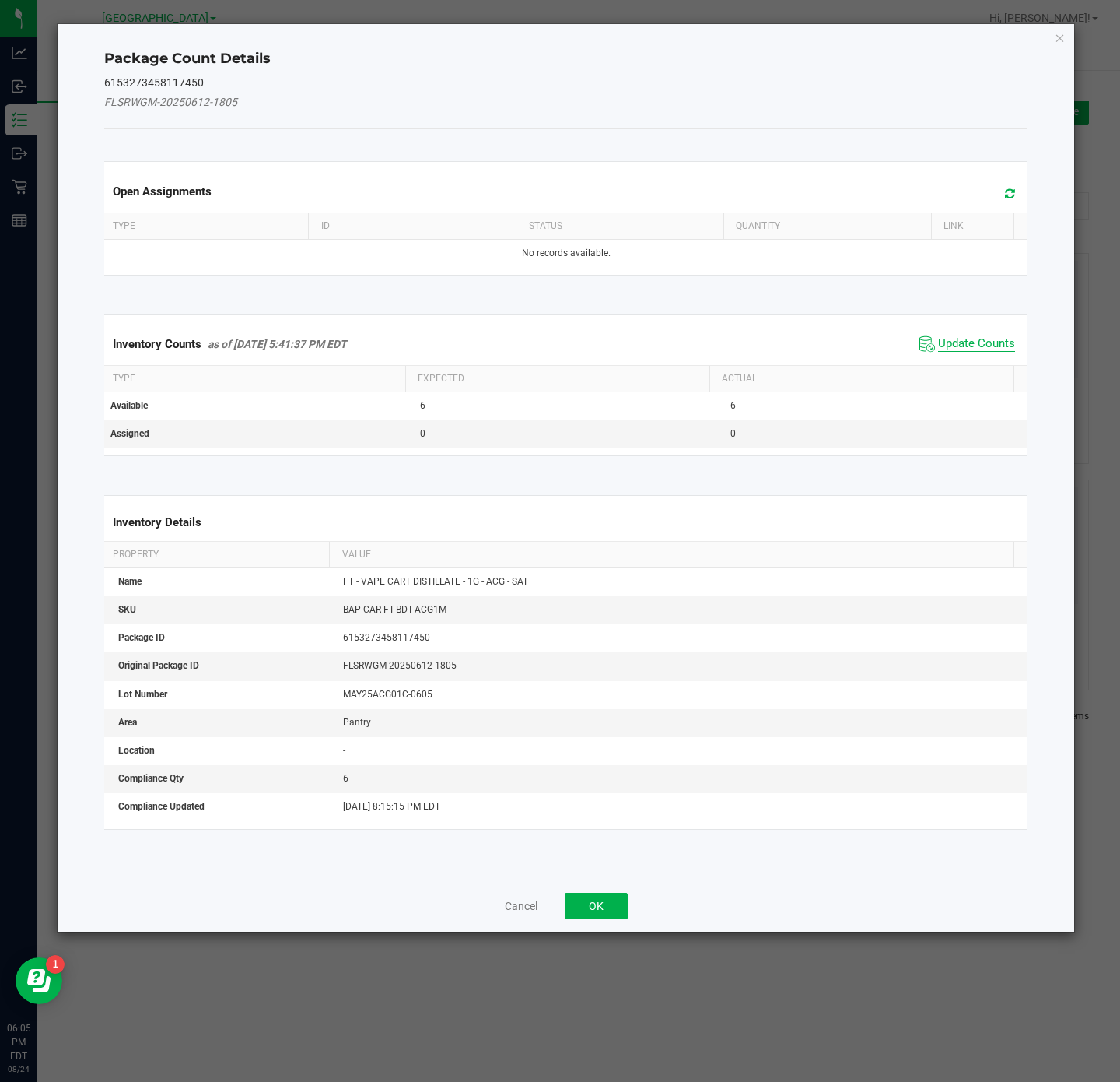
click at [965, 349] on span "Update Counts" at bounding box center [976, 344] width 77 height 15
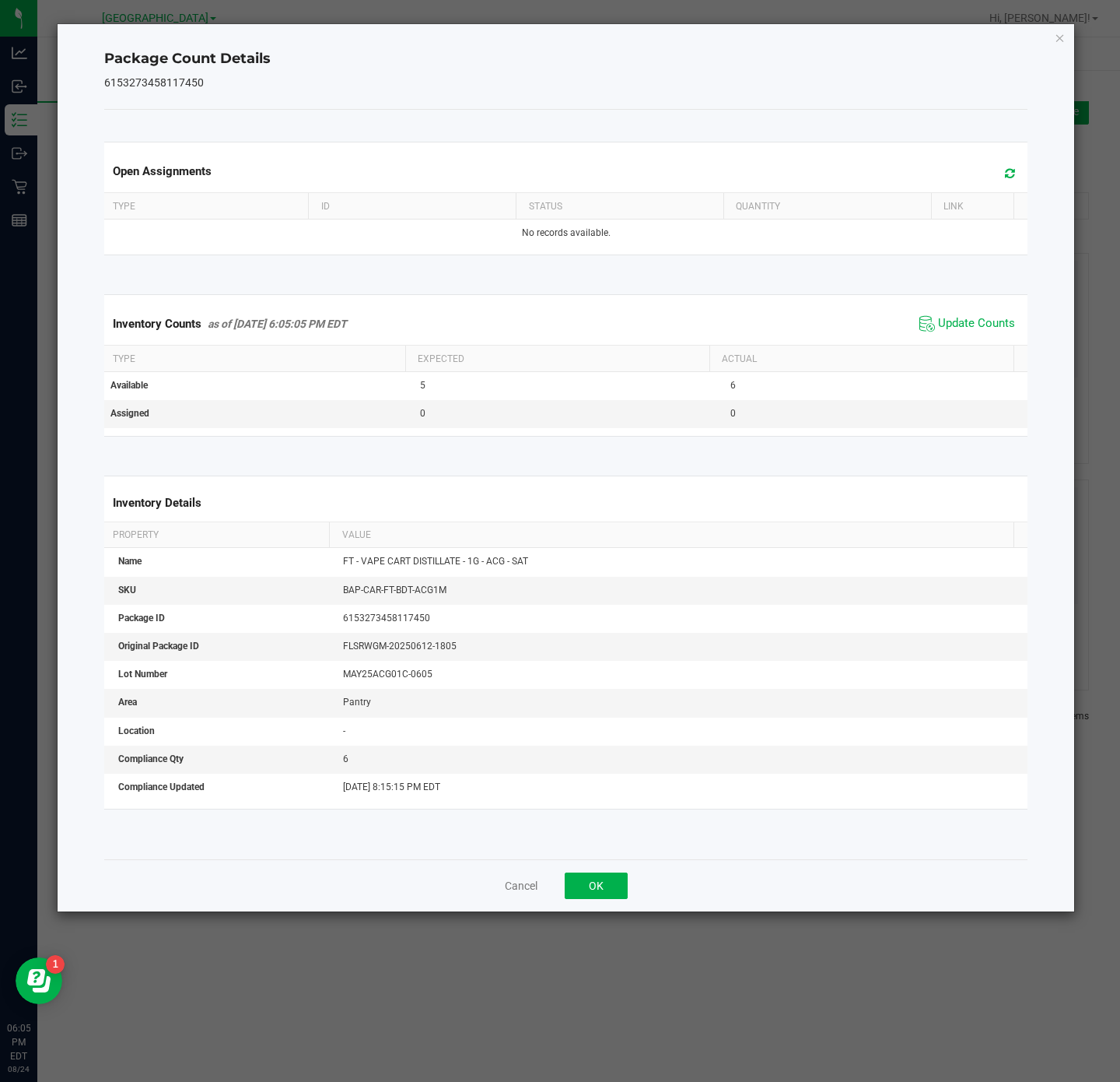
click at [1062, 37] on icon "Close" at bounding box center [1060, 36] width 11 height 18
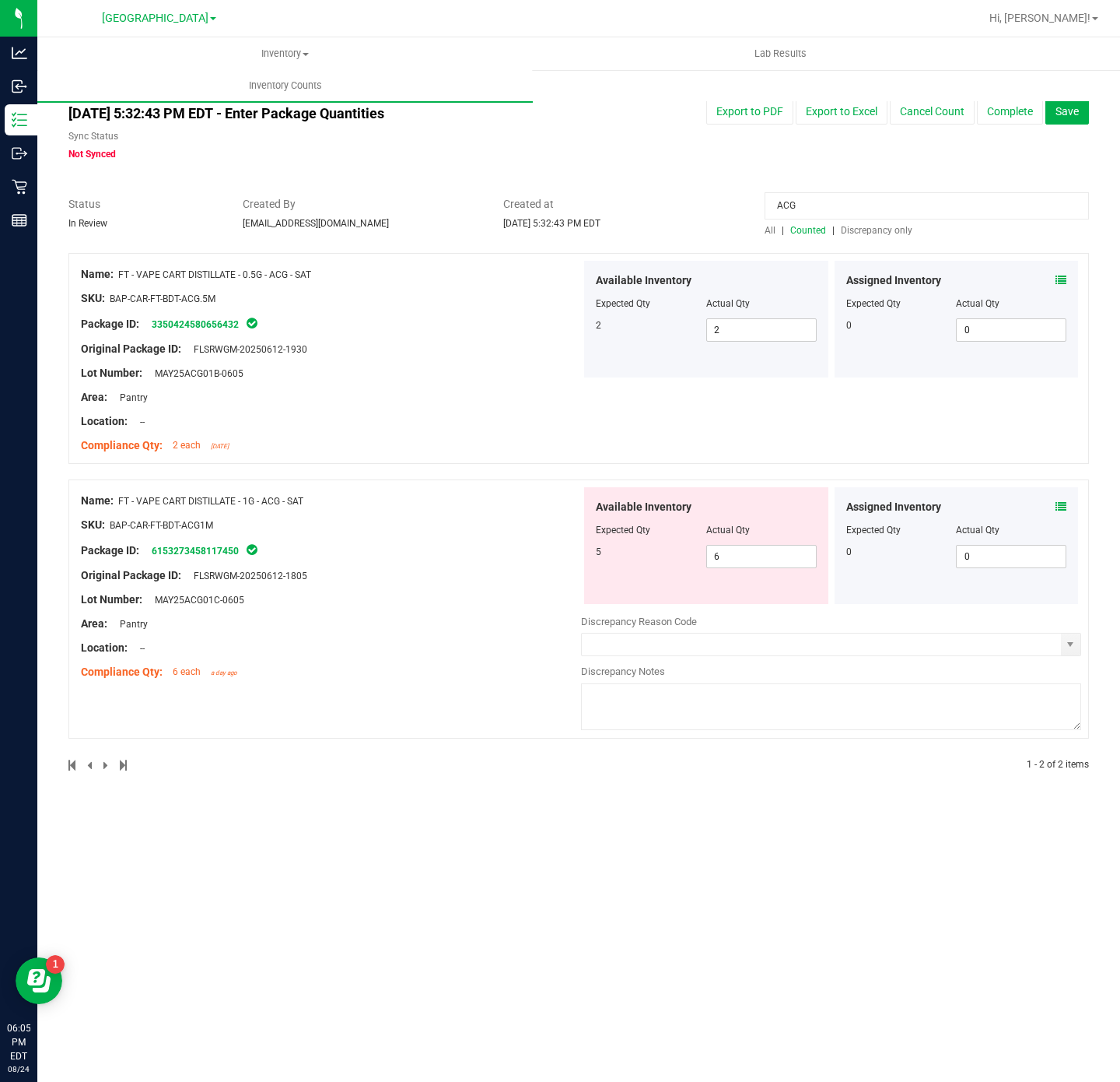
click at [823, 197] on input "ACG" at bounding box center [927, 205] width 324 height 27
click at [957, 217] on input "ACG" at bounding box center [927, 205] width 324 height 27
click at [955, 216] on input "ACG" at bounding box center [927, 205] width 324 height 27
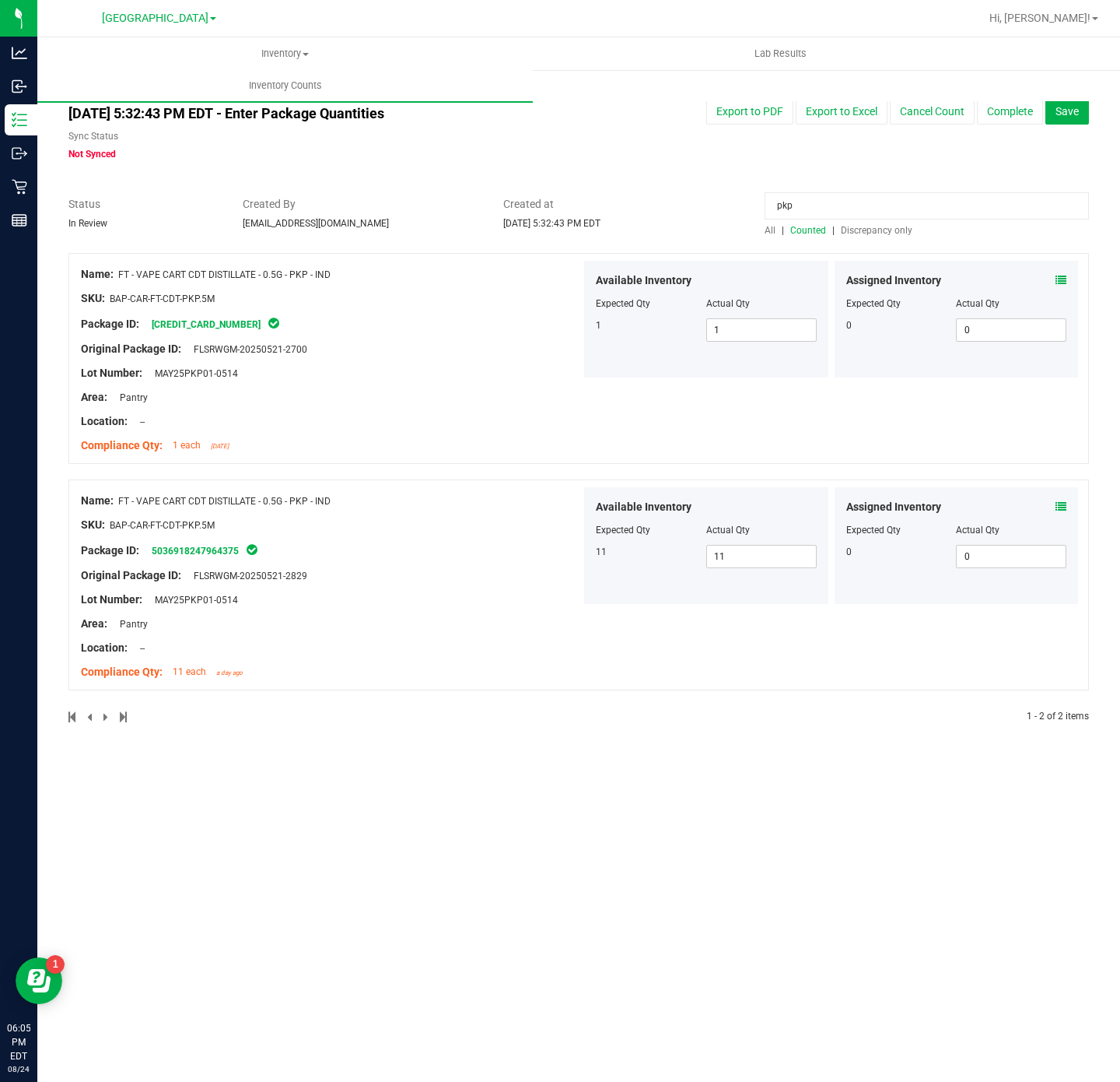
click at [798, 233] on span "Counted" at bounding box center [807, 229] width 36 height 11
click at [1072, 277] on div "Assigned Inventory Expected Qty Actual Qty 0 0 0" at bounding box center [957, 320] width 245 height 117
click at [1064, 280] on div "Assigned Inventory Expected Qty Actual Qty 0 0 0" at bounding box center [957, 320] width 245 height 117
click at [1064, 280] on icon at bounding box center [1060, 279] width 11 height 11
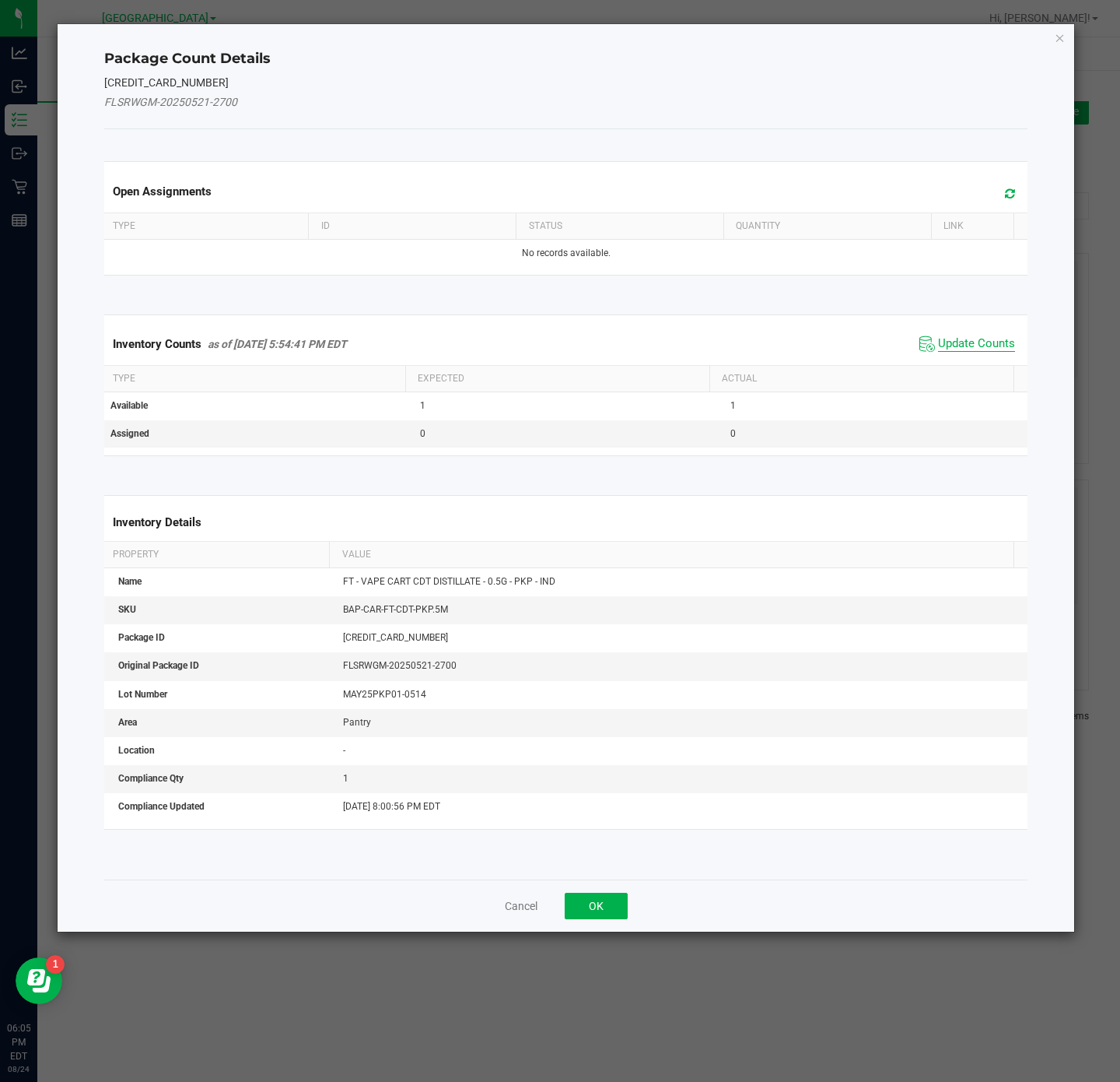
click at [957, 347] on span "Update Counts" at bounding box center [976, 344] width 77 height 15
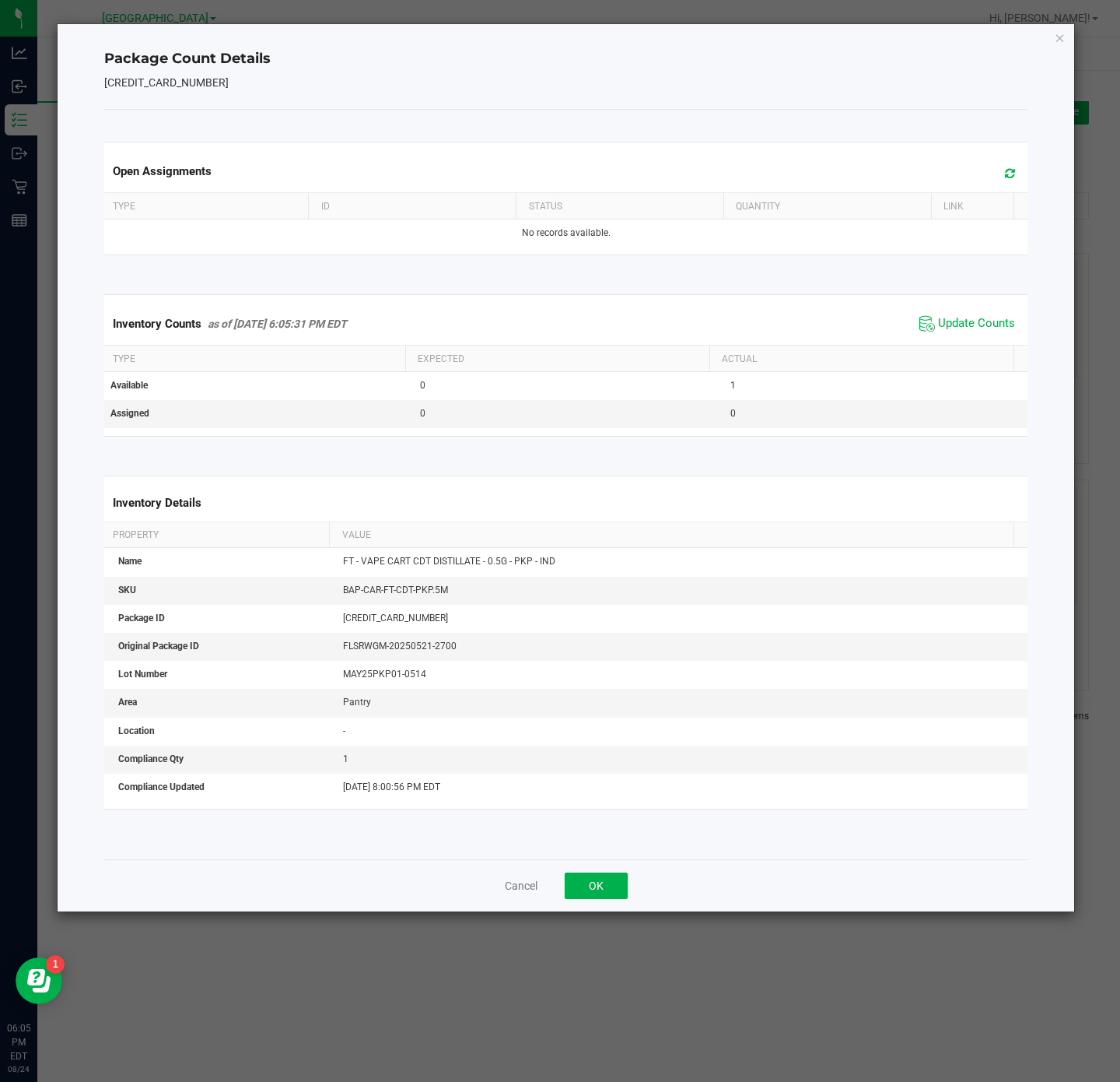
click at [1062, 49] on div "Package Count Details [CREDIT_CARD_NUMBER] Open Assignments Type ID Status Quan…" at bounding box center [566, 468] width 1017 height 887
click at [1058, 40] on icon "Close" at bounding box center [1060, 36] width 11 height 18
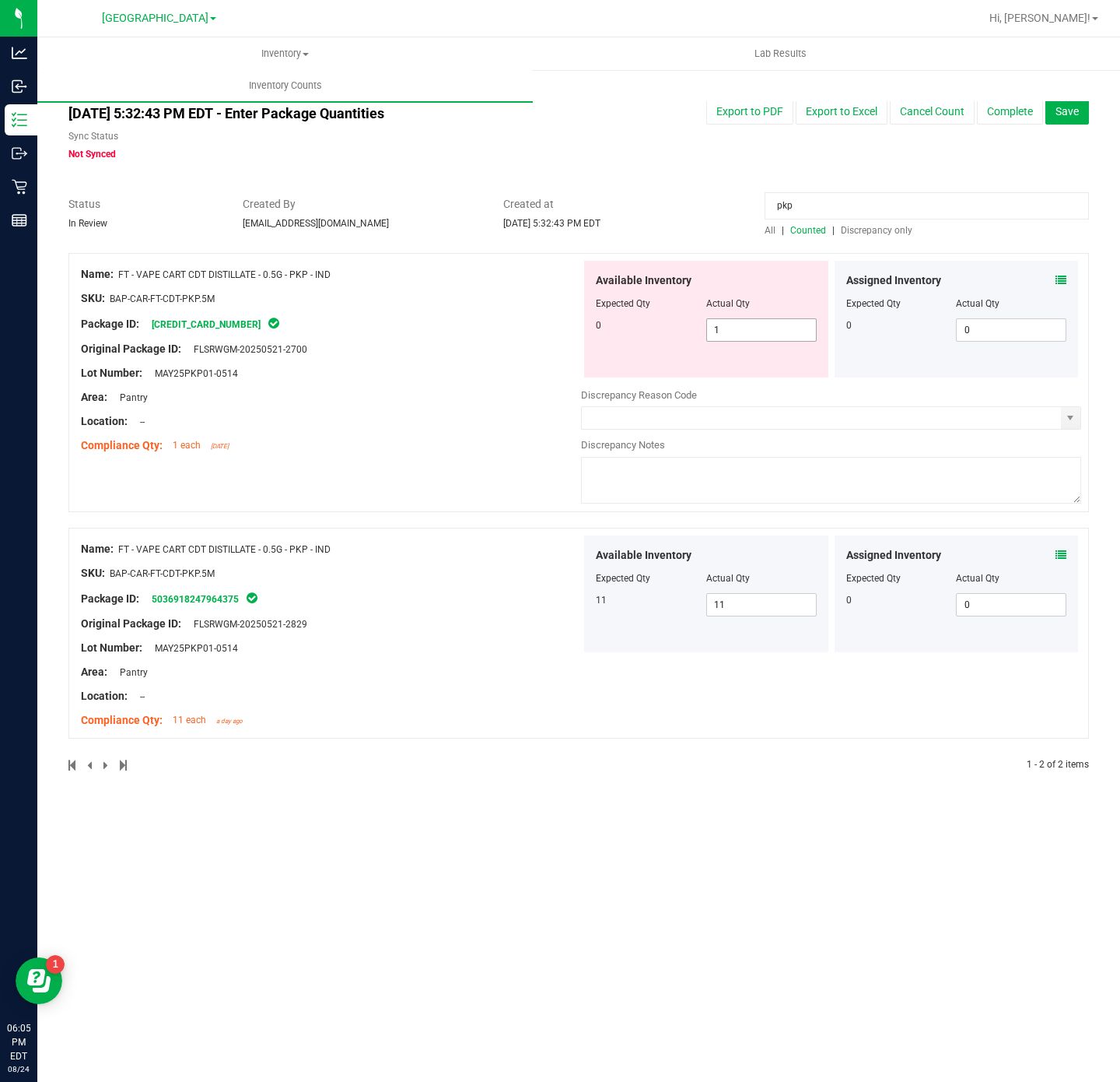
click at [764, 323] on span "1 1" at bounding box center [761, 330] width 110 height 23
click at [764, 323] on input "1" at bounding box center [761, 329] width 108 height 22
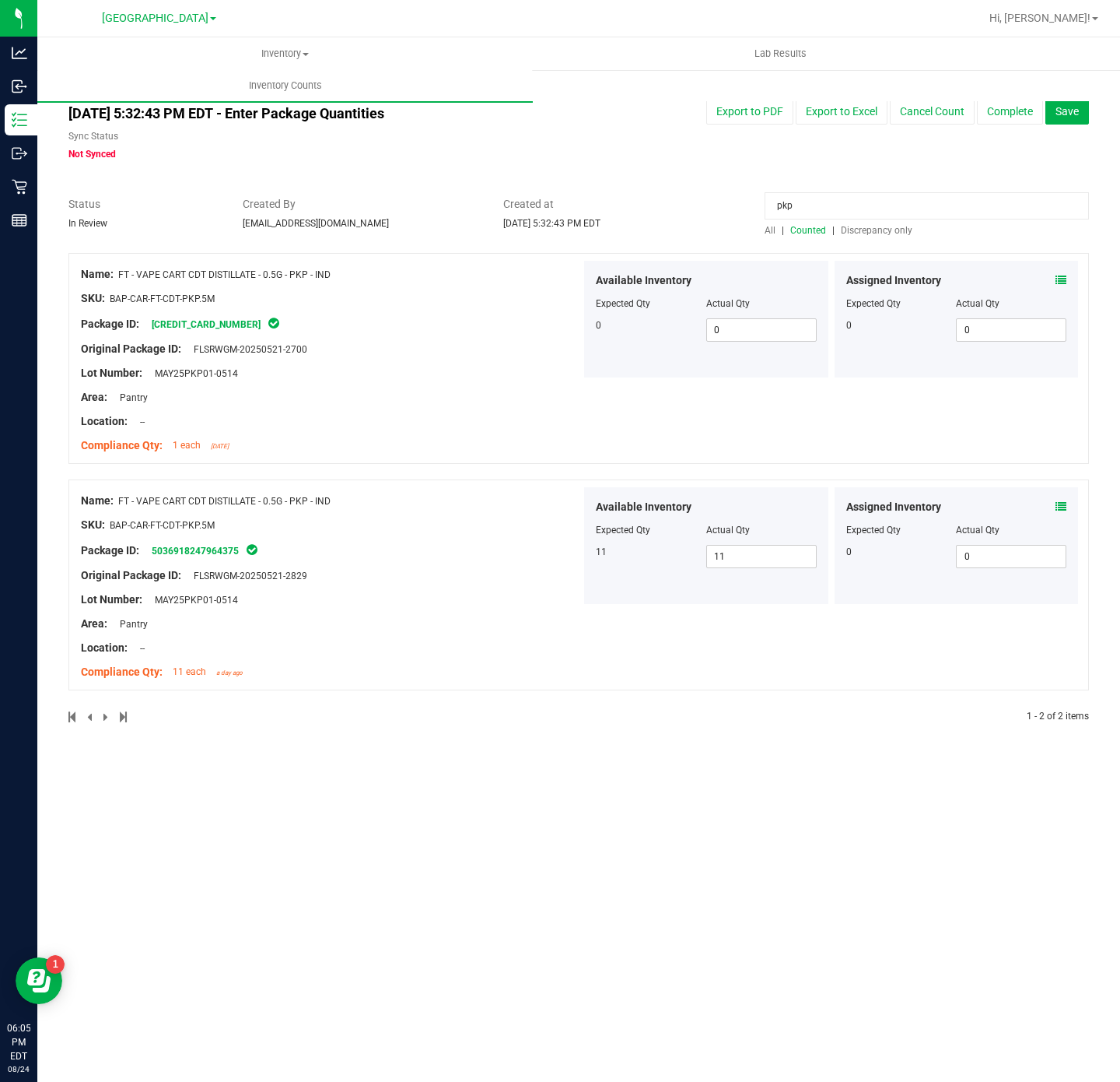
click at [1025, 190] on div at bounding box center [578, 188] width 1020 height 15
click at [832, 227] on span "|" at bounding box center [833, 229] width 2 height 11
click at [852, 228] on span "Discrepancy only" at bounding box center [876, 229] width 72 height 11
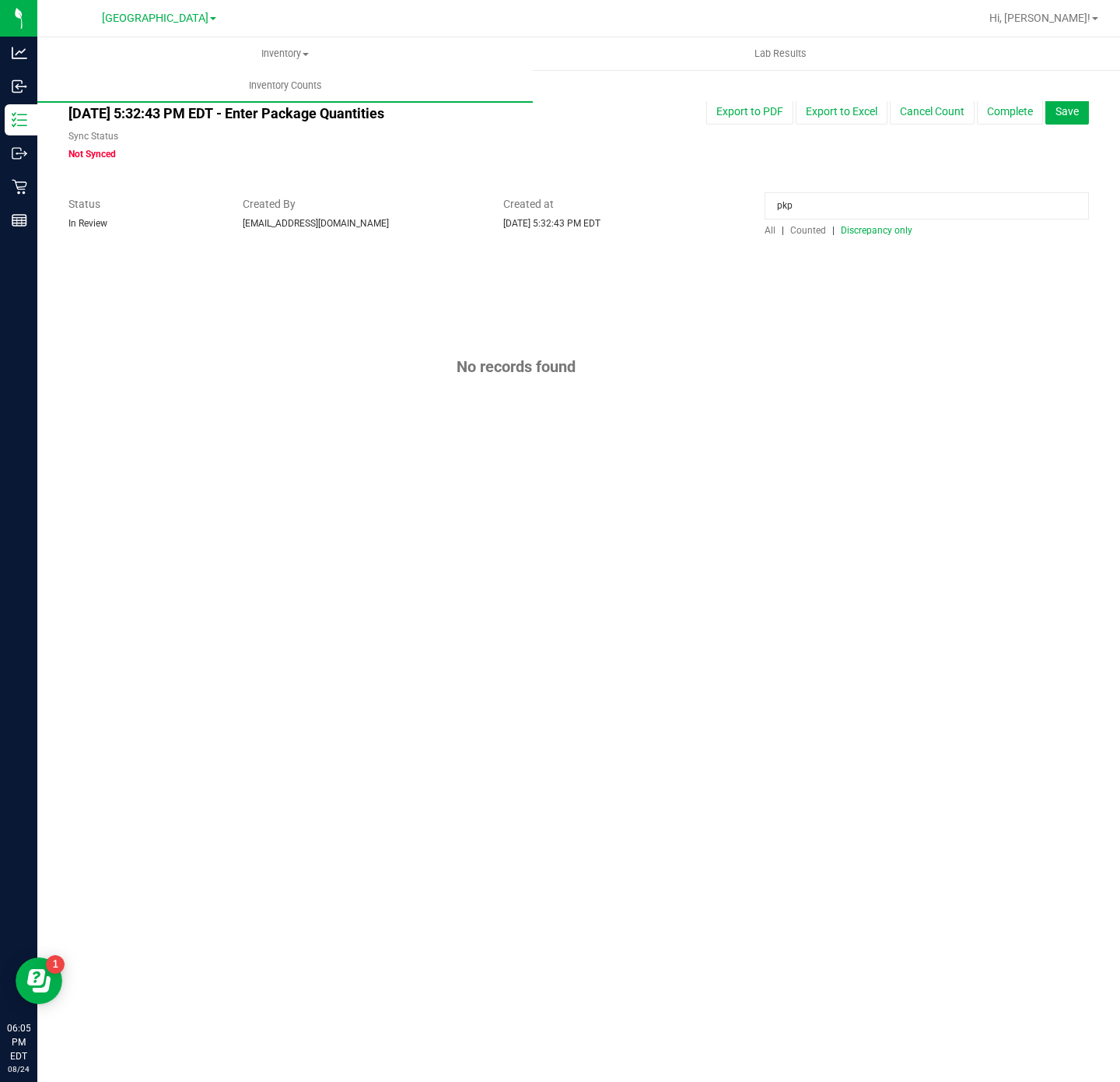
click at [797, 202] on input "pkp" at bounding box center [927, 205] width 324 height 27
click at [885, 240] on div at bounding box center [578, 245] width 1020 height 15
click at [883, 236] on span "Discrepancy only" at bounding box center [876, 229] width 72 height 11
click at [795, 236] on div "All | Counted | Discrepancy only" at bounding box center [927, 230] width 324 height 14
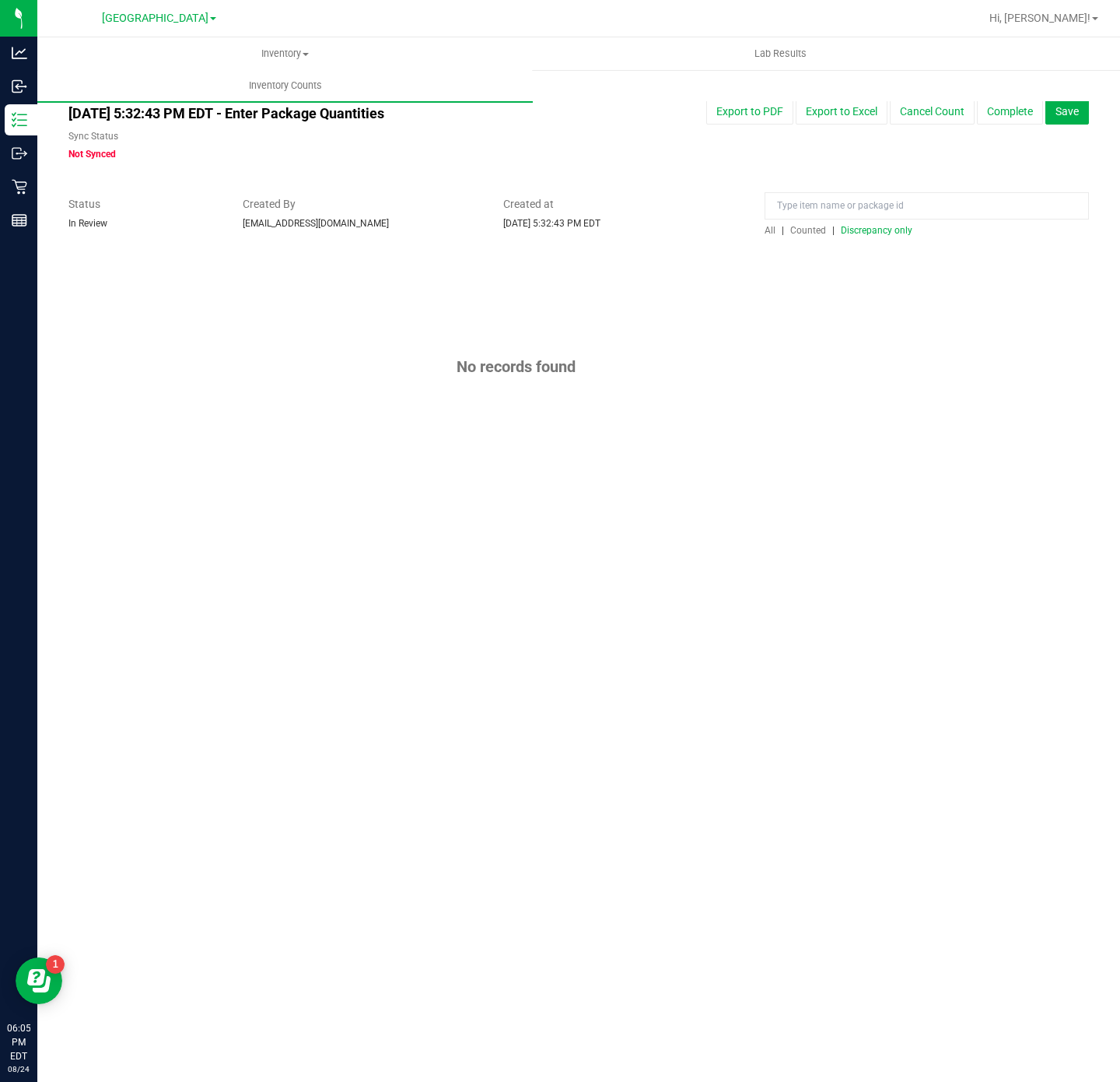
click at [860, 229] on span "Discrepancy only" at bounding box center [876, 229] width 72 height 11
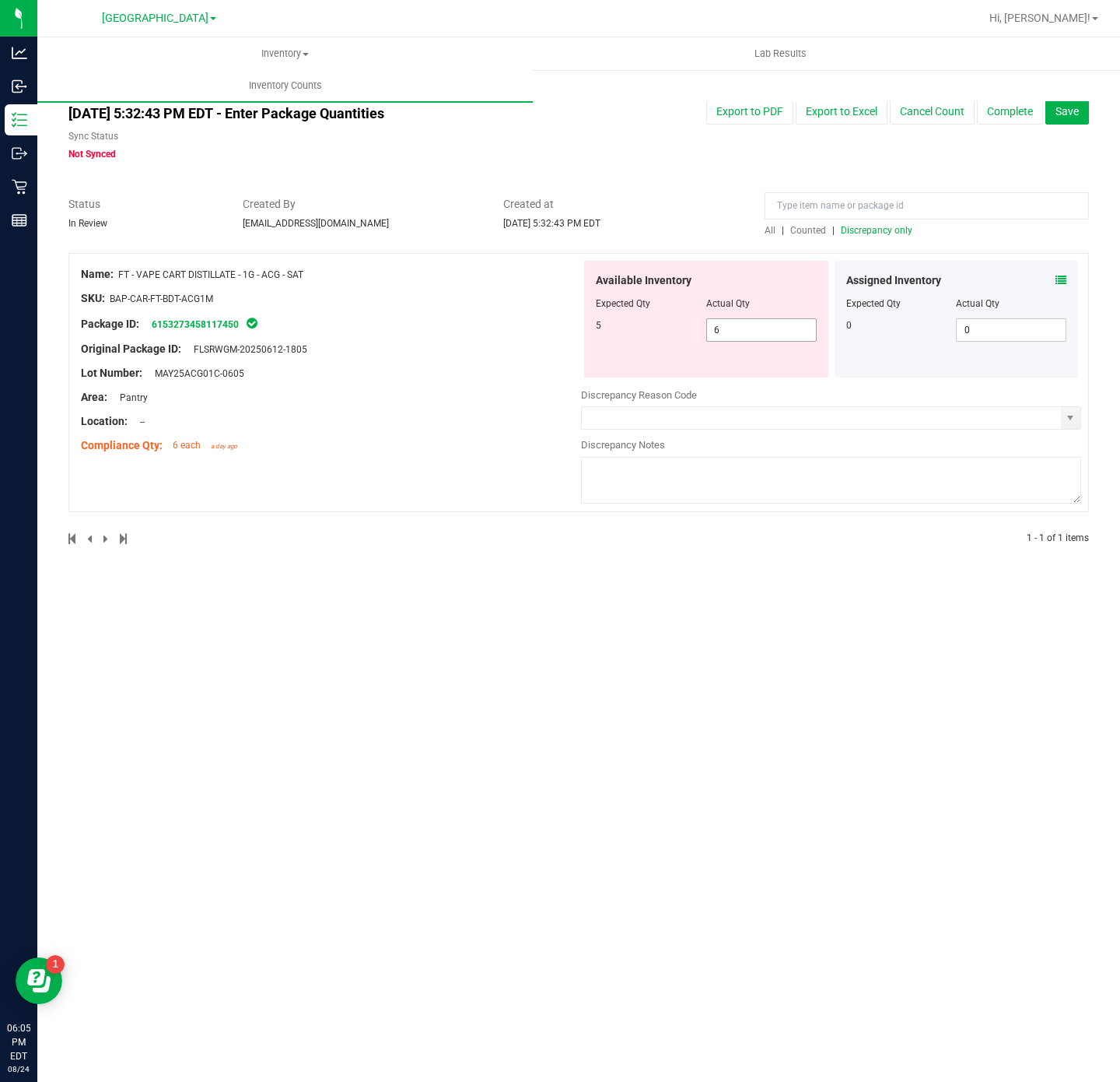
click at [761, 320] on span "6 6" at bounding box center [761, 330] width 110 height 23
click at [761, 320] on input "6" at bounding box center [761, 329] width 108 height 22
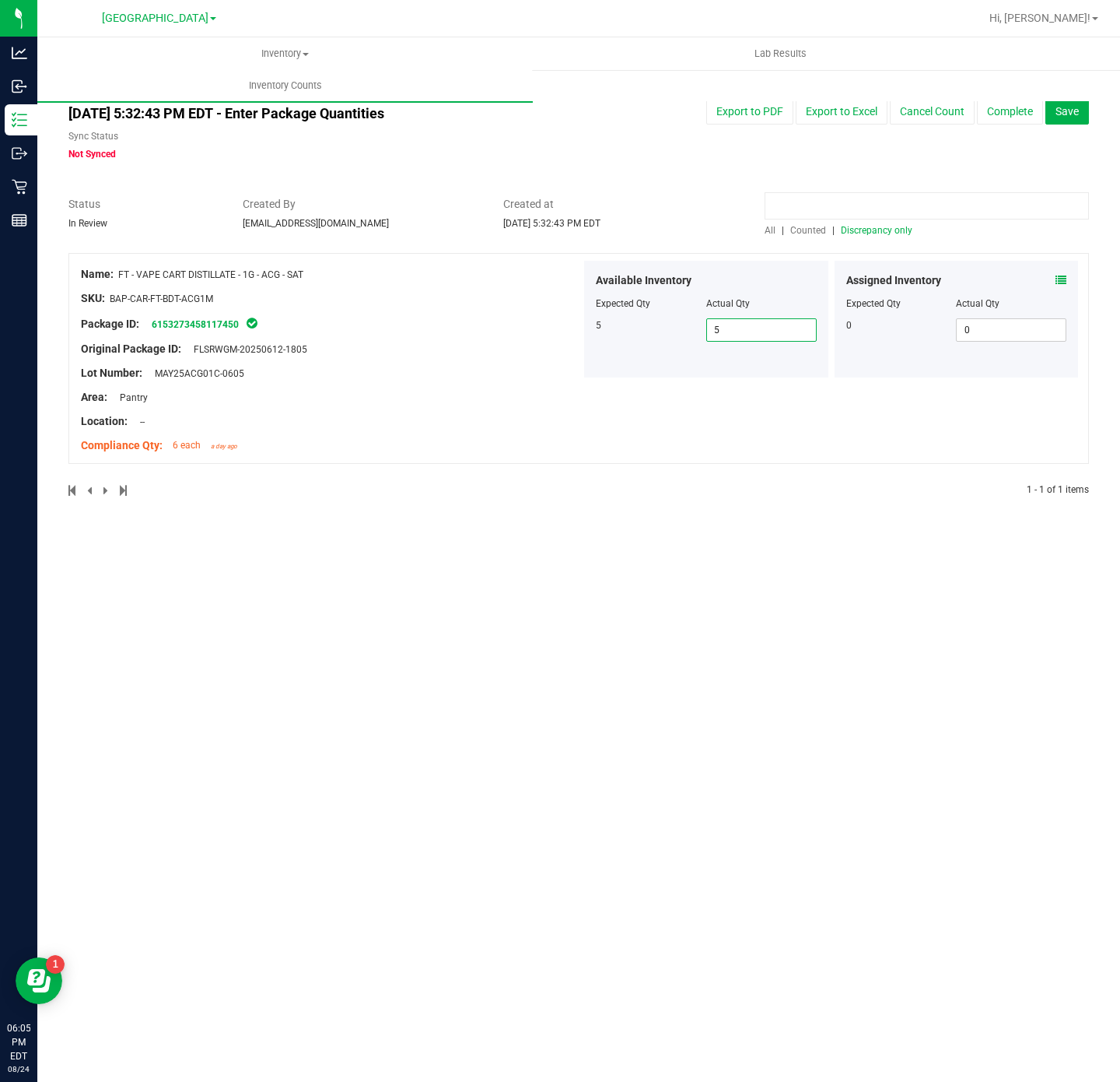
click at [889, 213] on input at bounding box center [927, 205] width 324 height 27
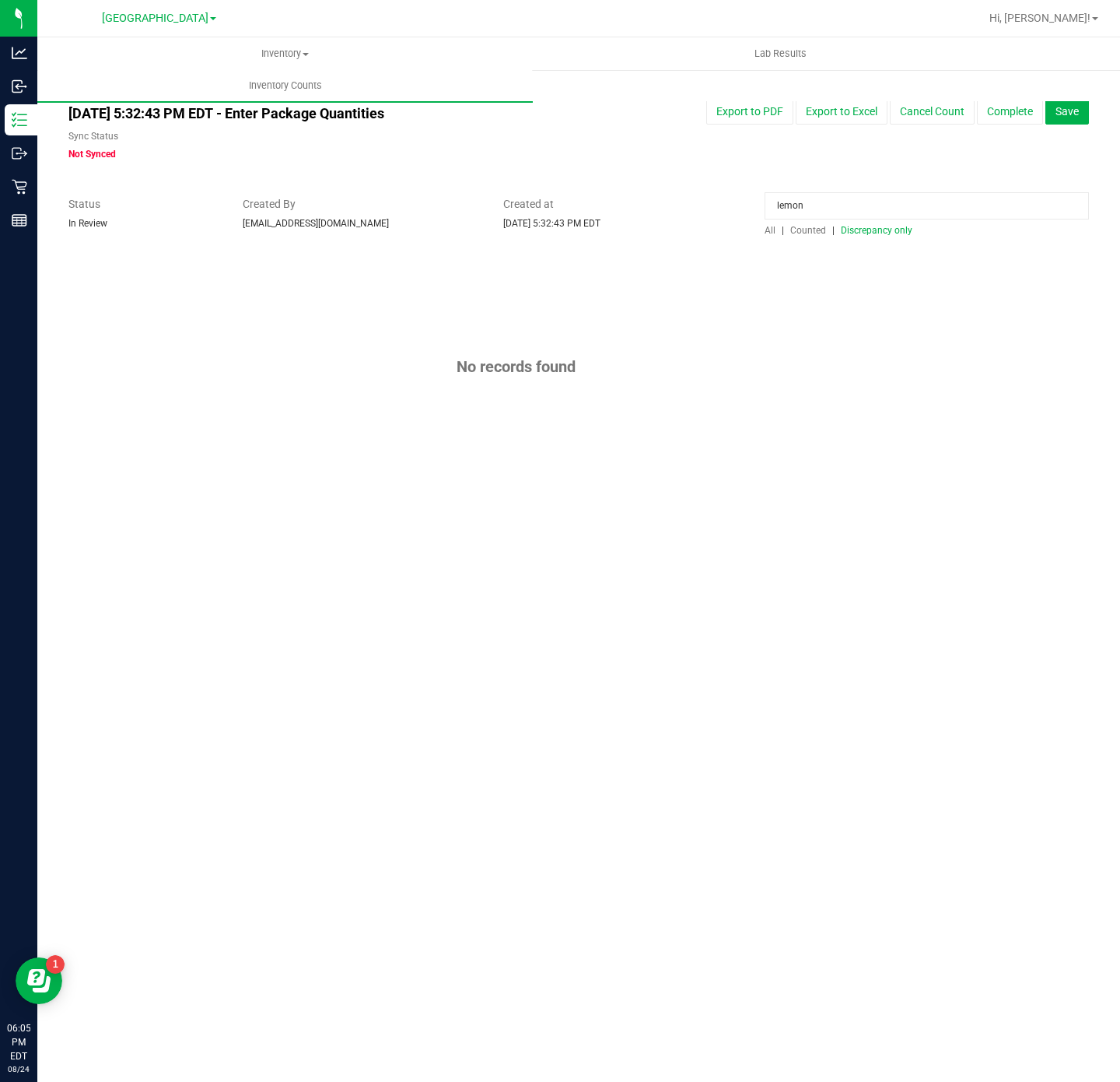
click at [808, 231] on span "Counted" at bounding box center [807, 229] width 36 height 11
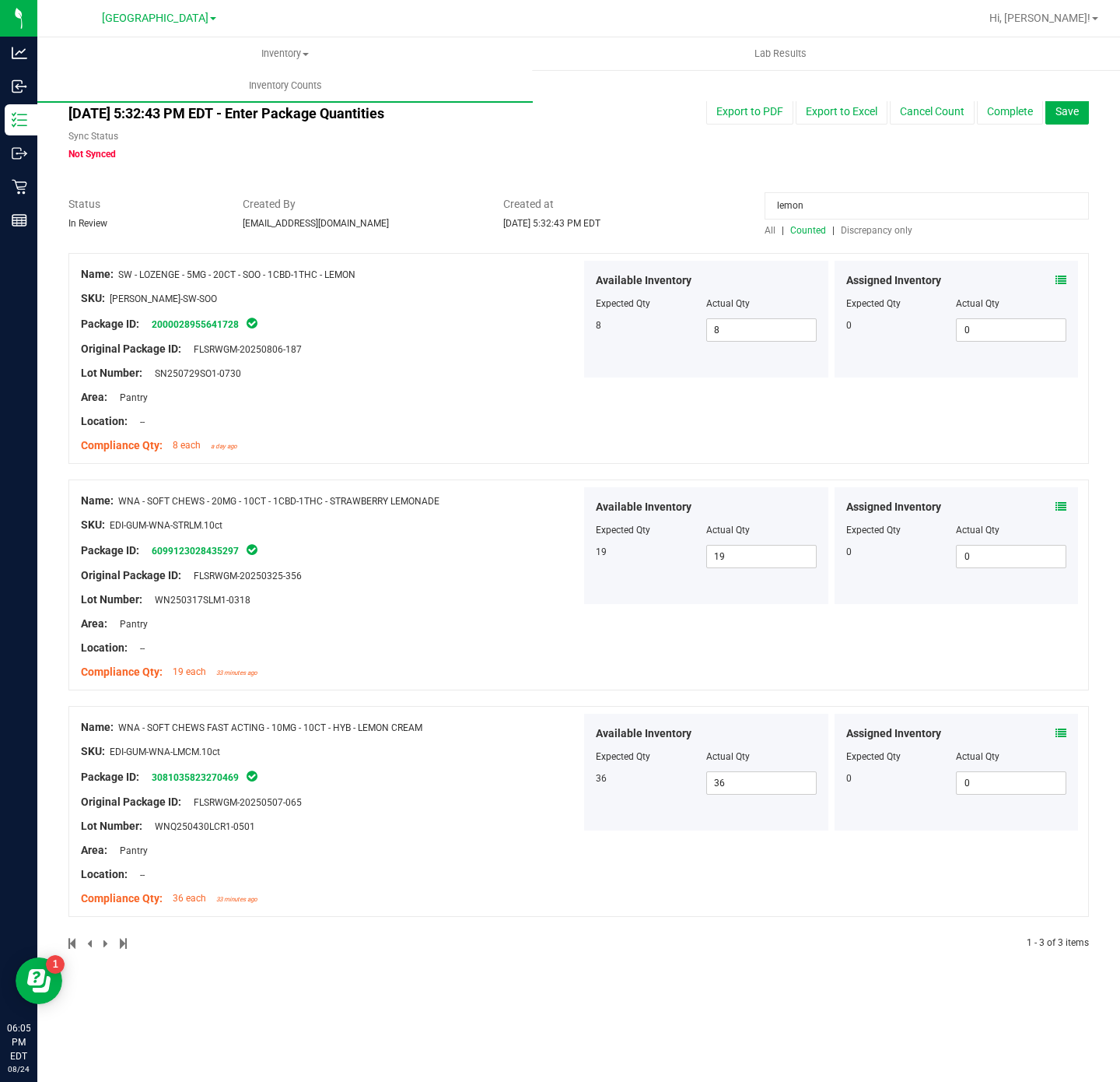
click at [1065, 733] on icon at bounding box center [1060, 733] width 11 height 11
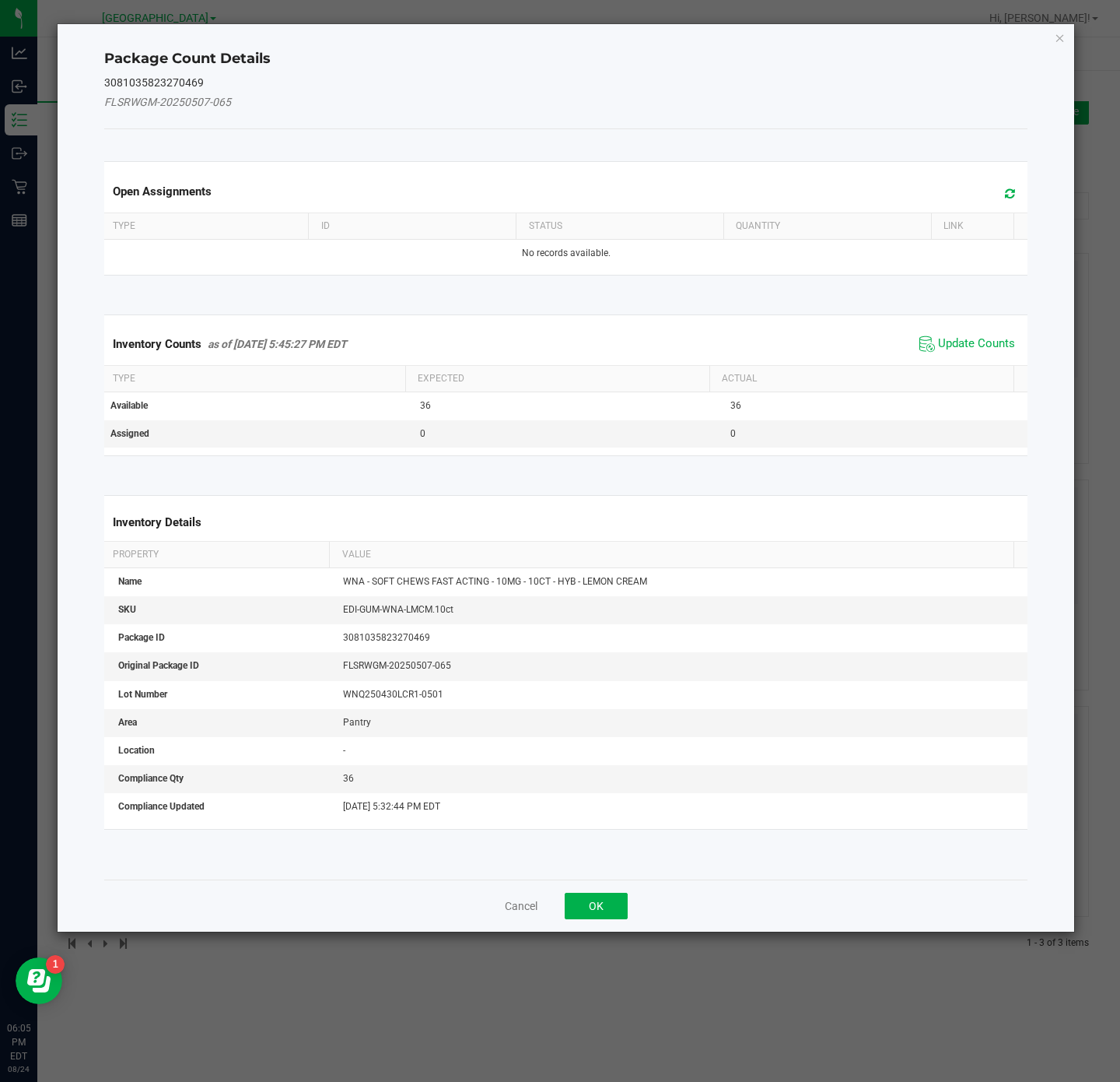
click at [955, 337] on span "Update Counts" at bounding box center [967, 344] width 104 height 23
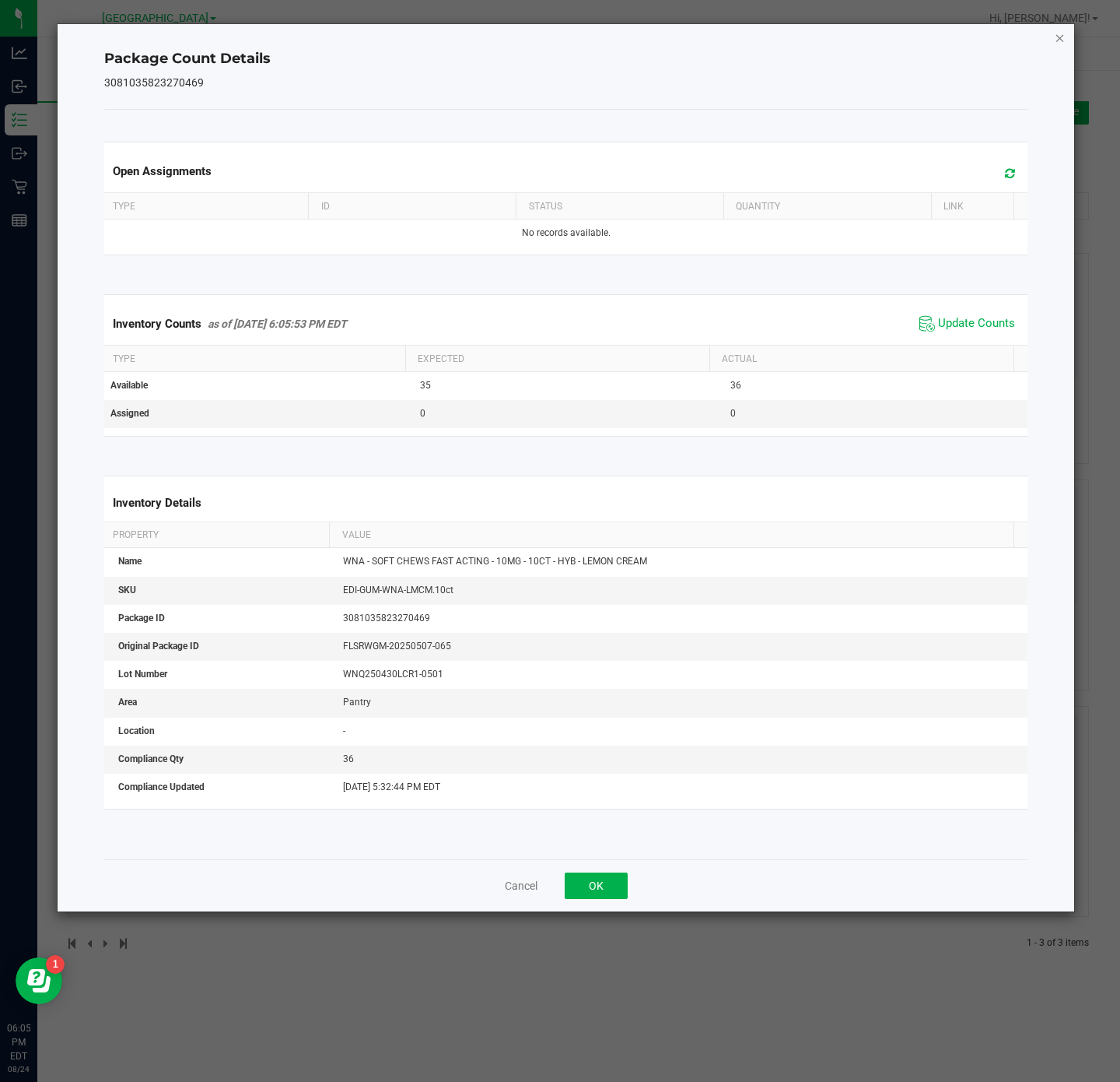
click at [1064, 43] on icon "Close" at bounding box center [1060, 36] width 11 height 18
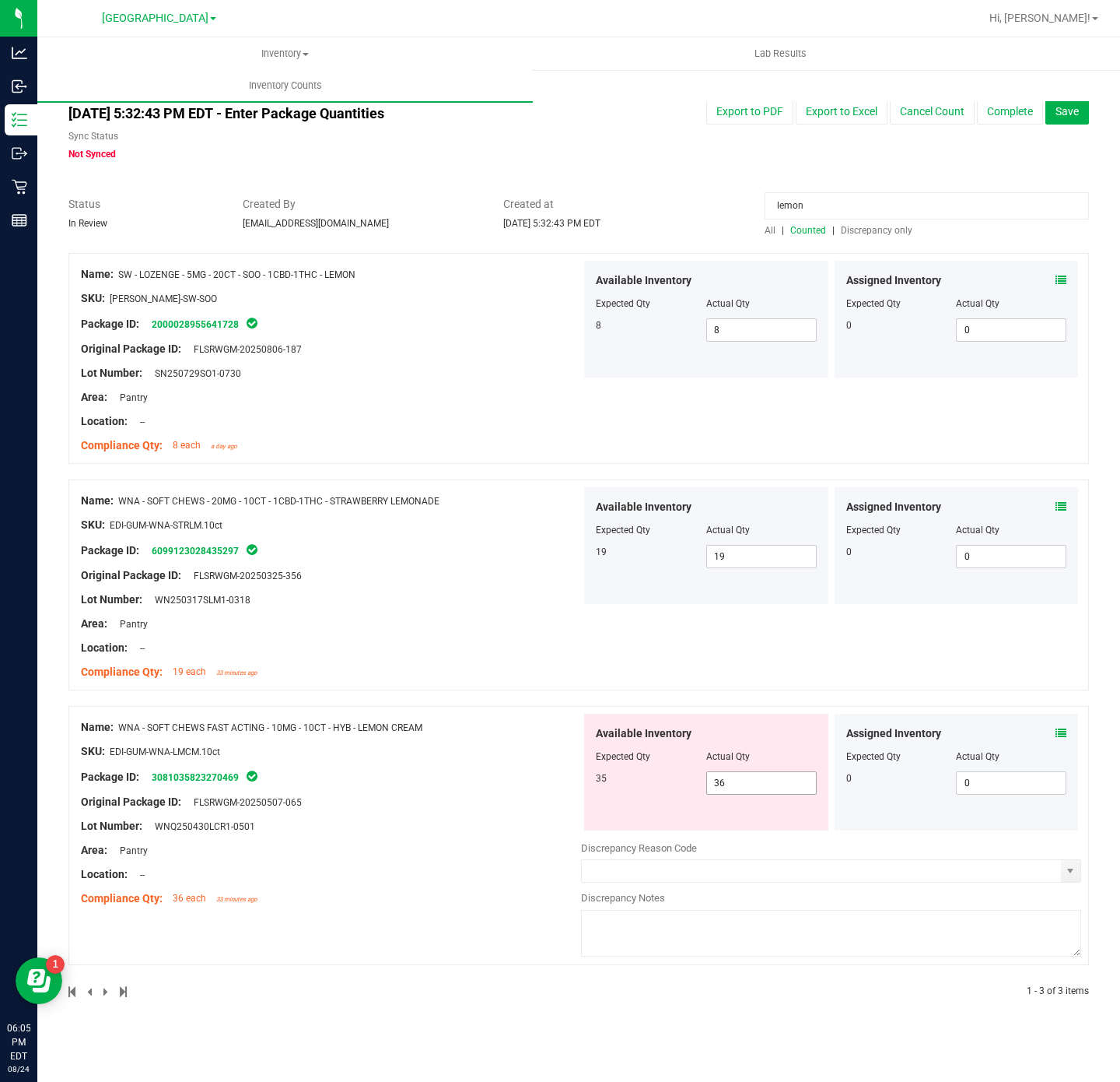
click at [750, 795] on span "36 36" at bounding box center [761, 782] width 110 height 23
click at [751, 789] on span "36 36" at bounding box center [761, 782] width 110 height 23
click at [751, 789] on input "36" at bounding box center [761, 782] width 108 height 22
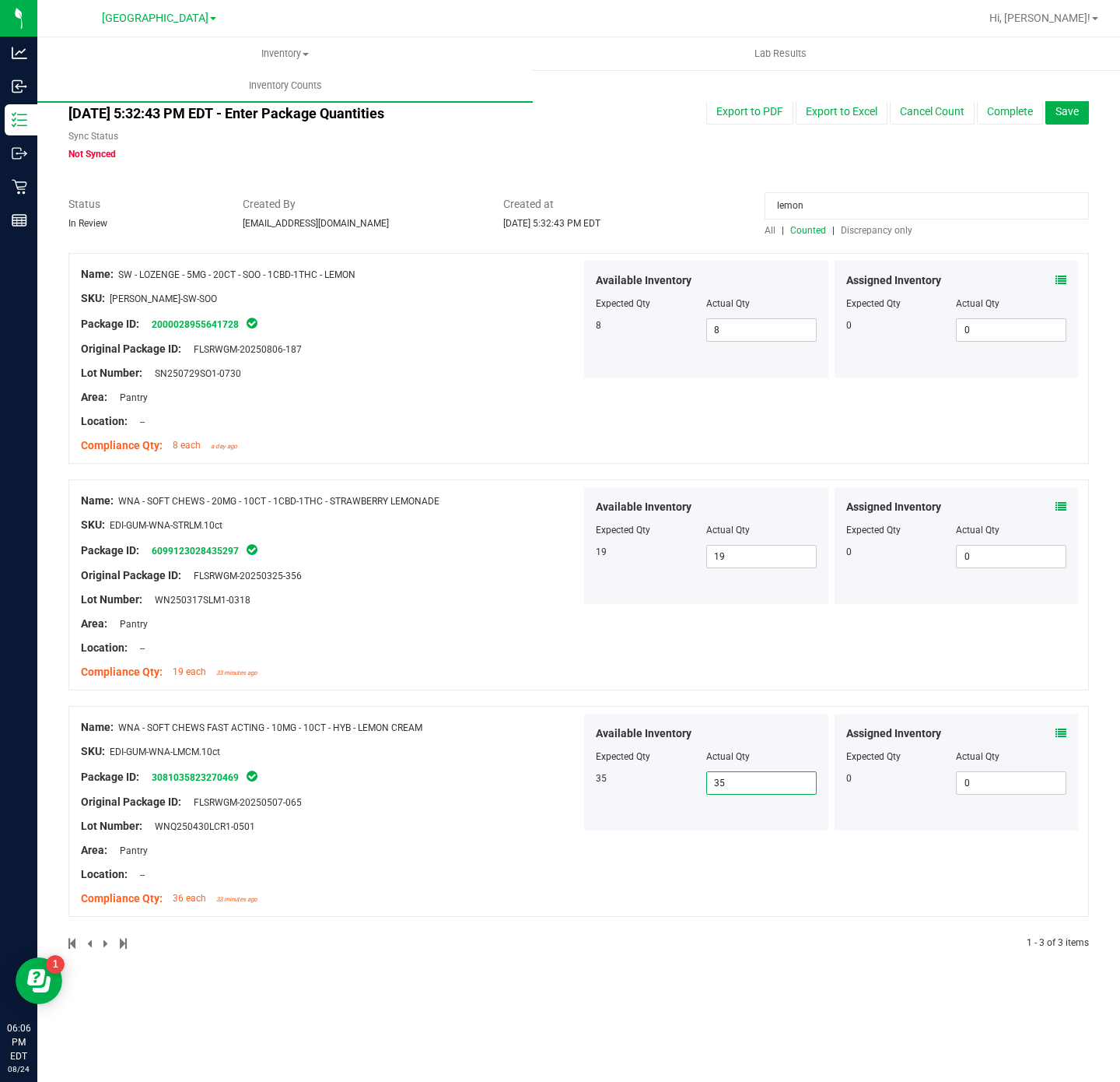
click at [828, 199] on input "lemon" at bounding box center [927, 205] width 324 height 27
click at [823, 199] on input "lemon" at bounding box center [927, 205] width 324 height 27
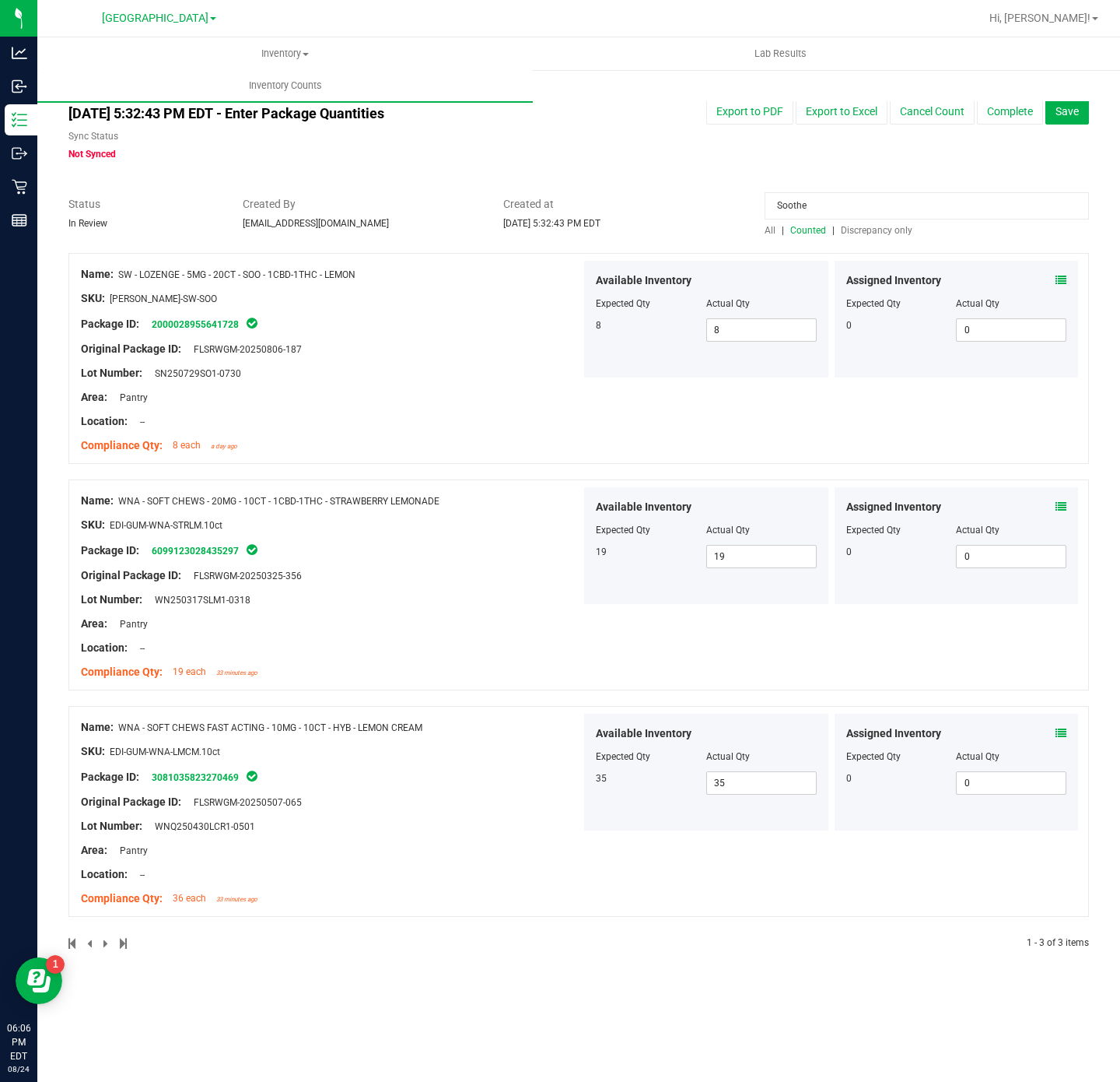
click at [811, 231] on span "Counted" at bounding box center [807, 229] width 36 height 11
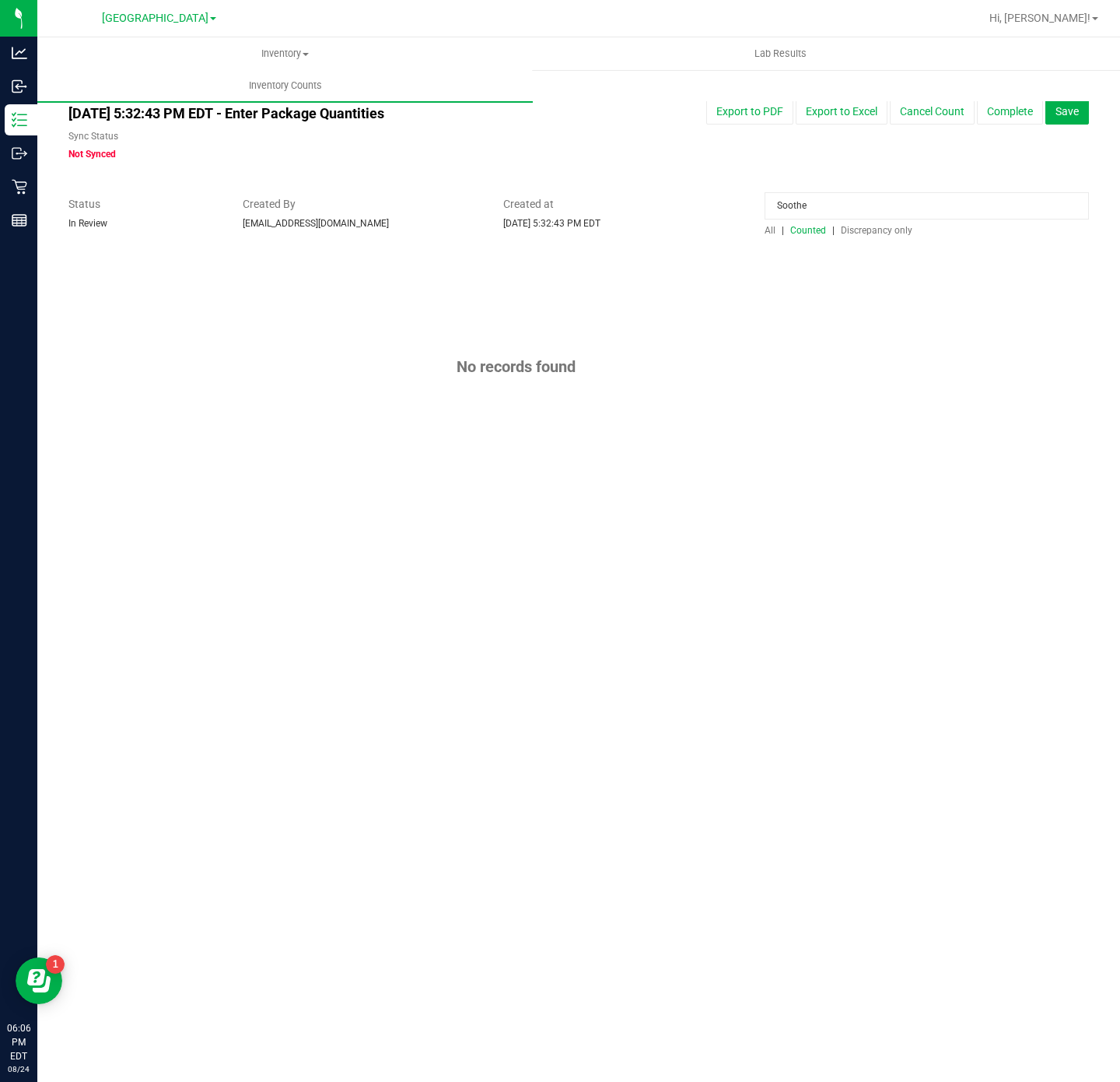
click at [806, 234] on span "Counted" at bounding box center [807, 229] width 36 height 11
click at [813, 228] on span "Counted" at bounding box center [807, 229] width 36 height 11
click at [822, 205] on input "Soothe" at bounding box center [927, 205] width 324 height 27
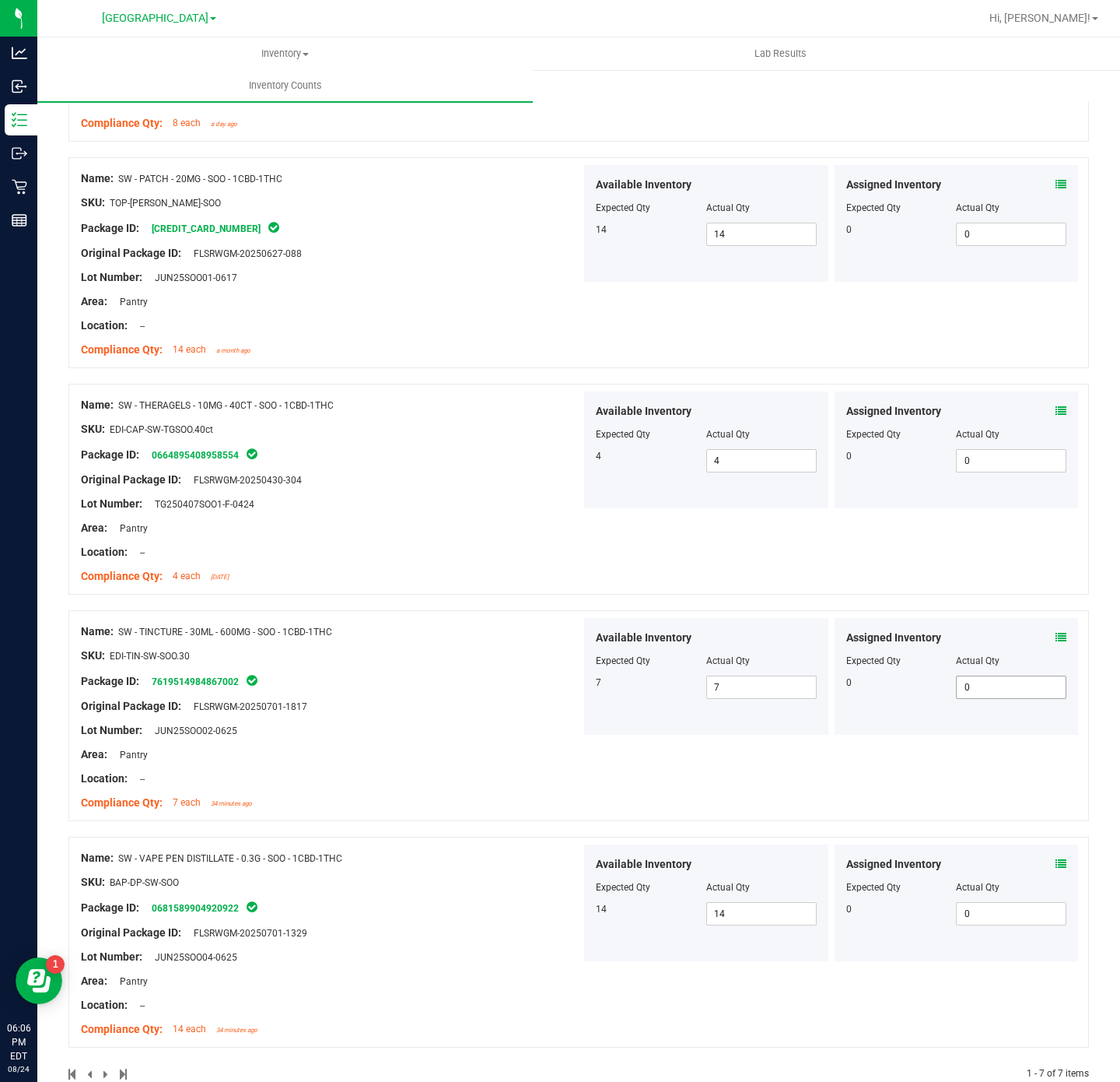
scroll to position [812, 0]
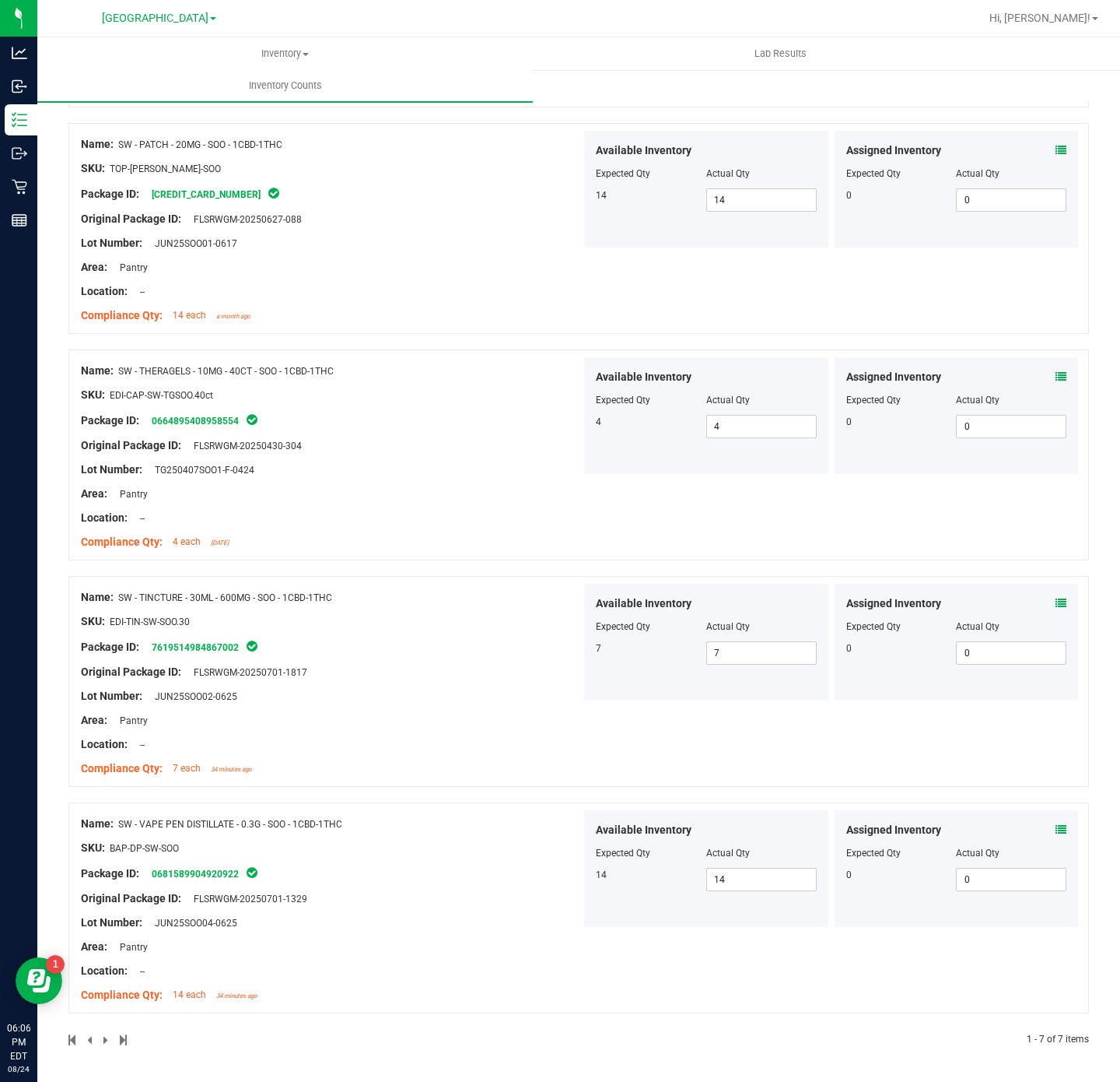
click at [1027, 829] on div "Assigned Inventory" at bounding box center [957, 830] width 221 height 16
click at [1056, 831] on icon at bounding box center [1060, 829] width 11 height 11
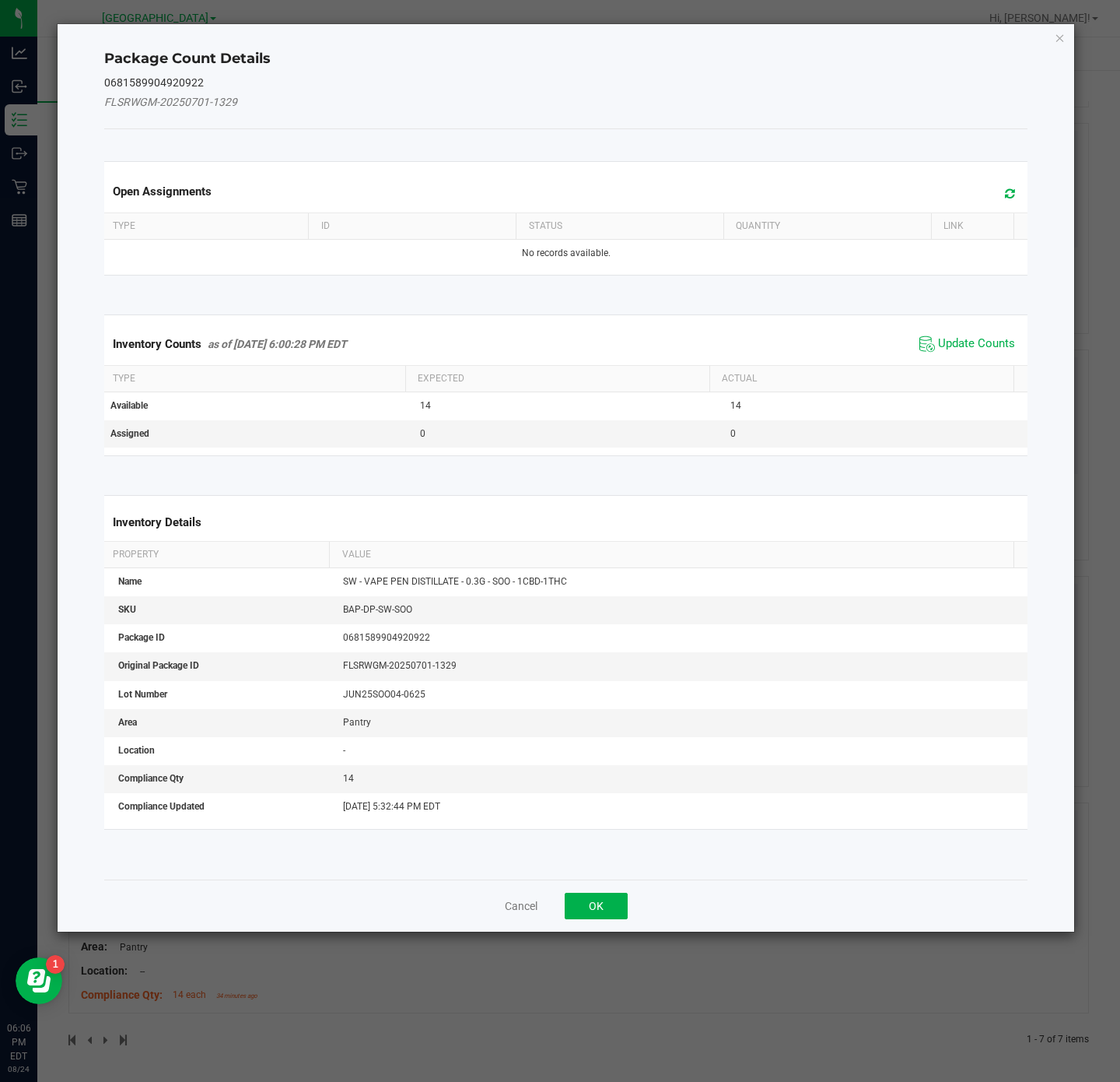
click at [968, 336] on span "Update Counts" at bounding box center [967, 344] width 104 height 23
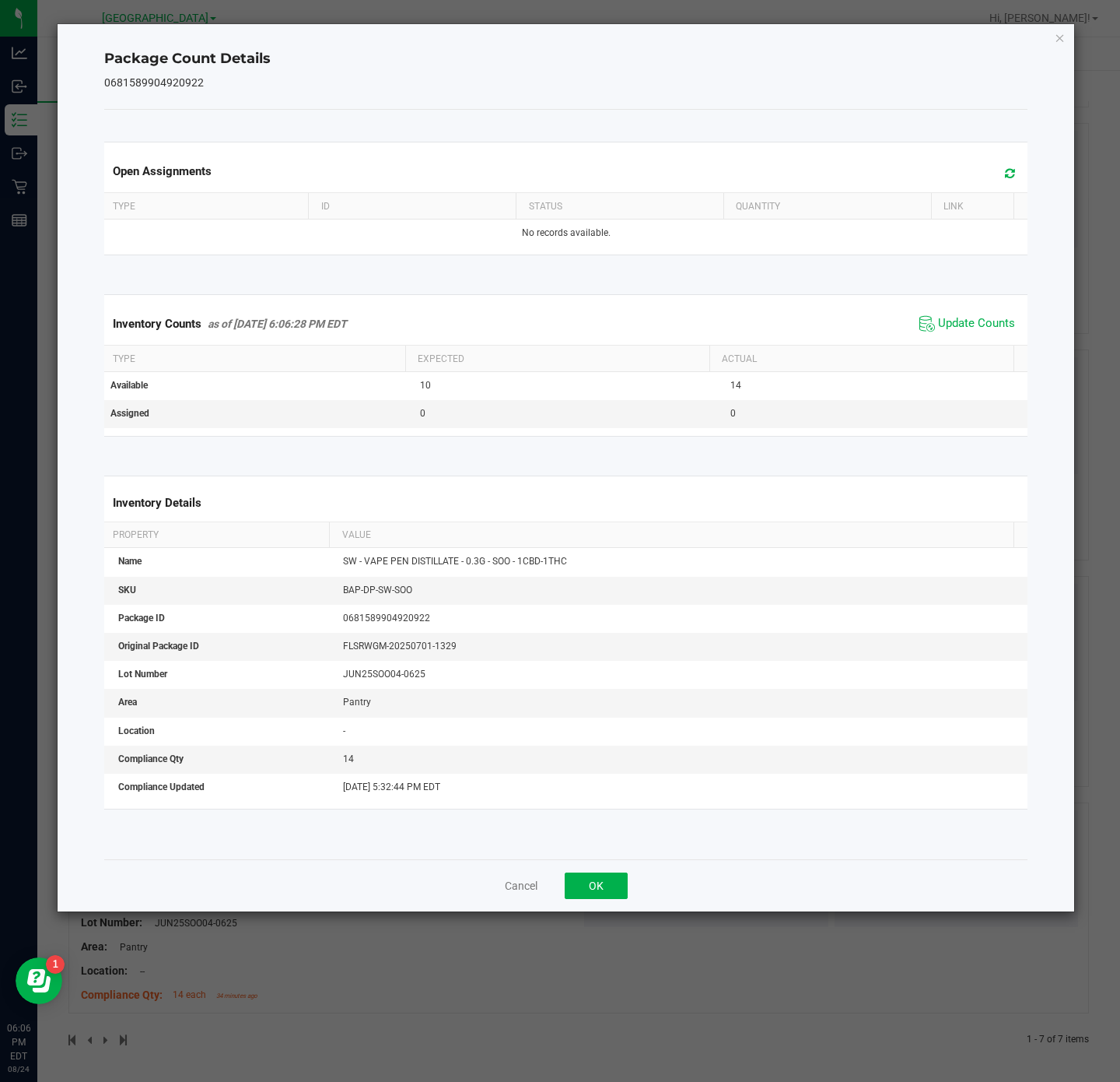
click at [1053, 43] on div "Package Count Details 0681589904920922 Open Assignments Type ID Status Quantity…" at bounding box center [566, 468] width 1017 height 887
click at [1060, 38] on icon "Close" at bounding box center [1060, 36] width 11 height 18
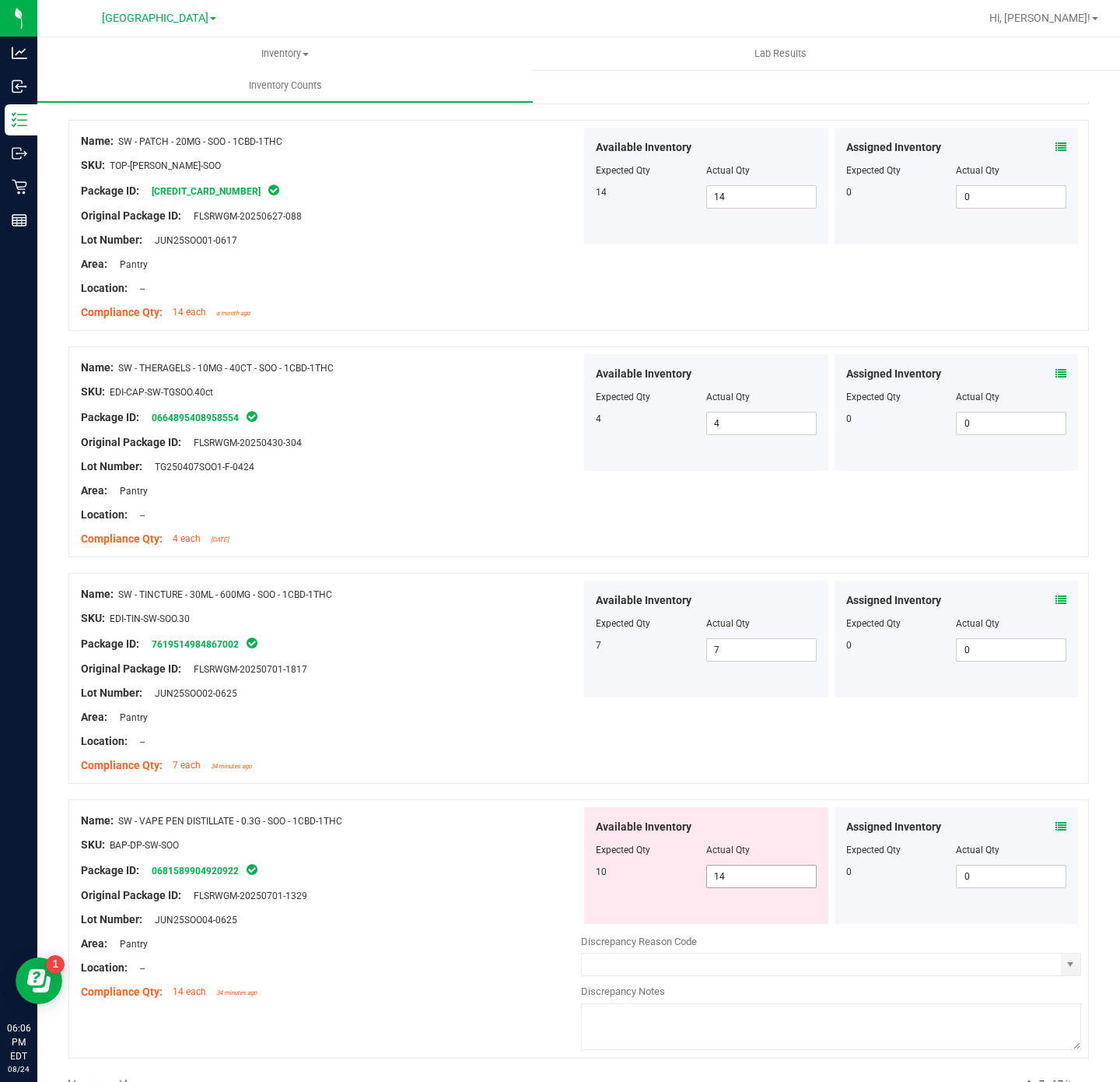
click at [747, 888] on span "14 14" at bounding box center [761, 876] width 110 height 23
click at [745, 883] on span "14 14" at bounding box center [761, 876] width 110 height 23
click at [741, 878] on input "14" at bounding box center [761, 876] width 108 height 22
click at [742, 876] on input "14" at bounding box center [761, 876] width 108 height 22
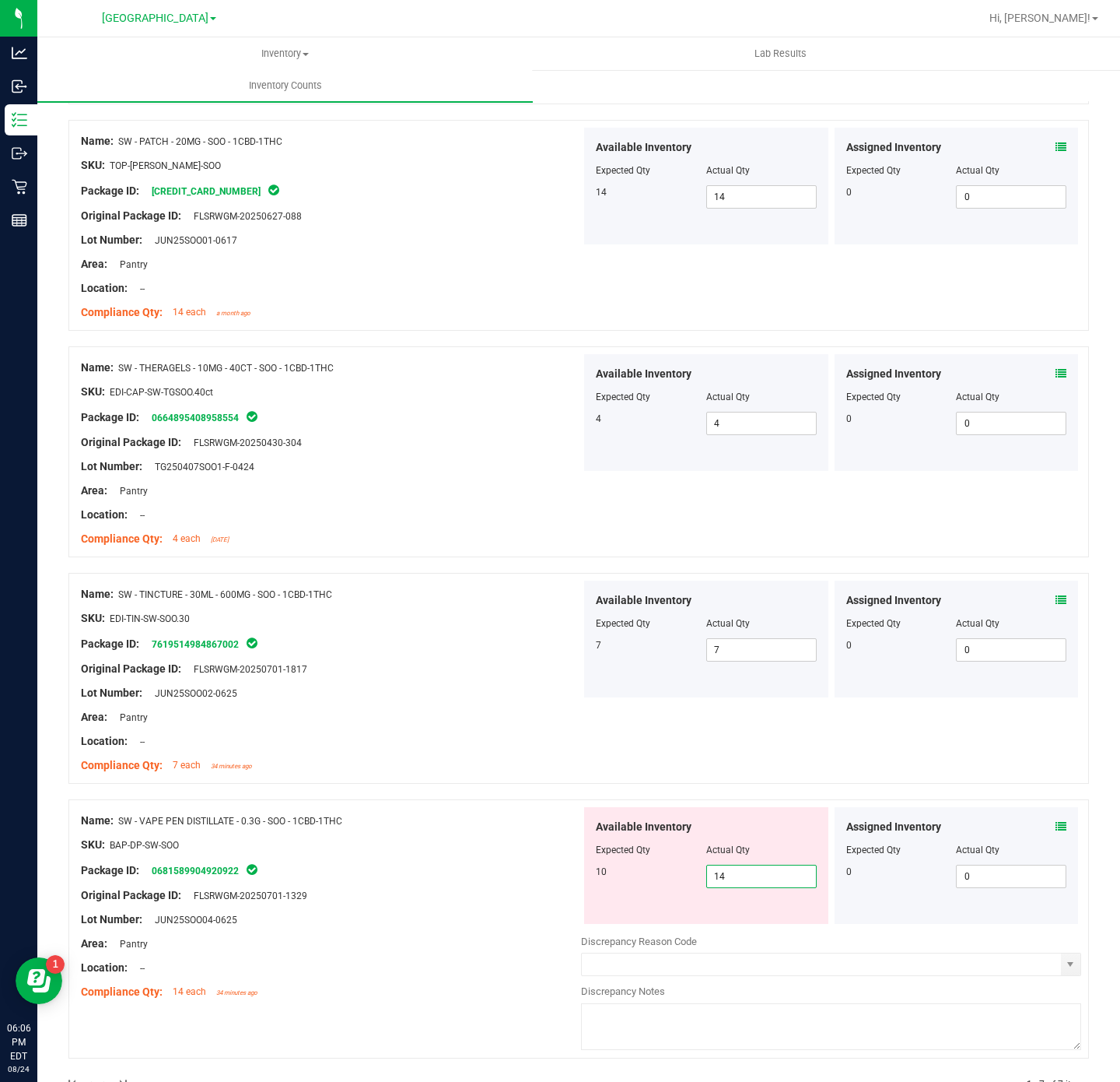
click at [742, 876] on input "14" at bounding box center [761, 876] width 108 height 22
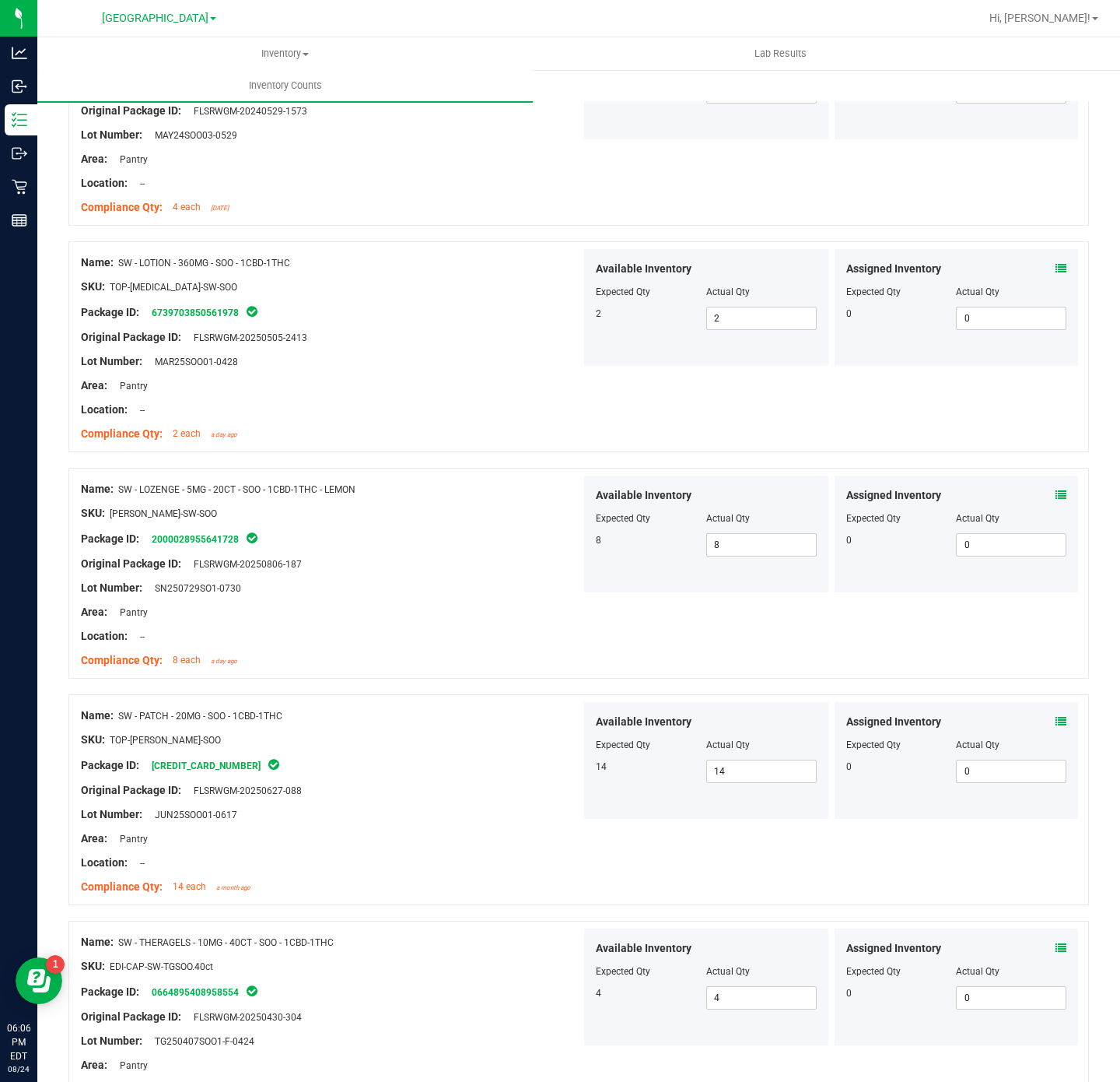
scroll to position [0, 0]
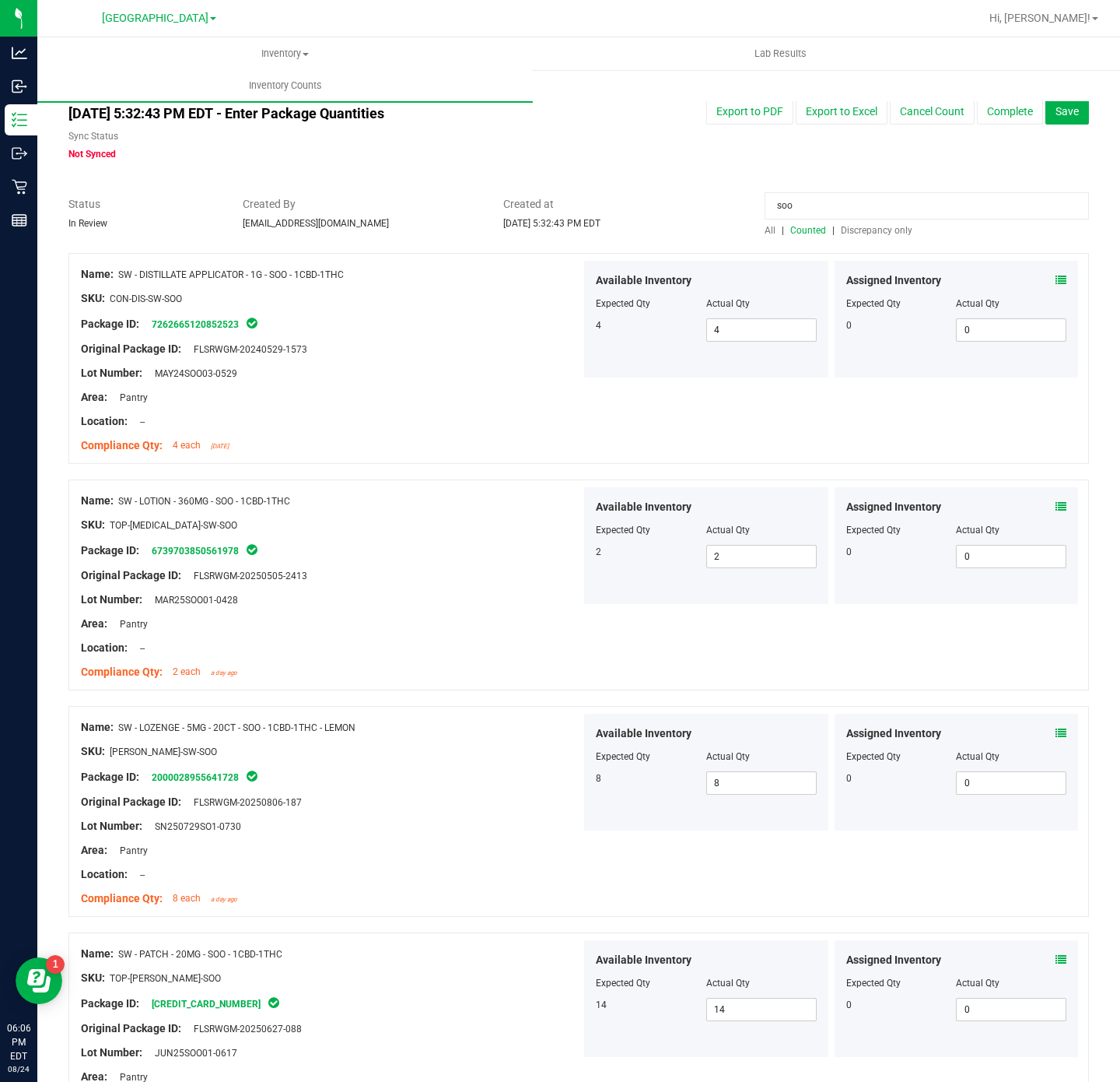
click at [841, 215] on input "soo" at bounding box center [927, 205] width 324 height 27
click at [841, 213] on input "soo" at bounding box center [927, 205] width 324 height 27
click at [803, 232] on span "Counted" at bounding box center [807, 229] width 36 height 11
click at [805, 208] on input at bounding box center [927, 205] width 324 height 27
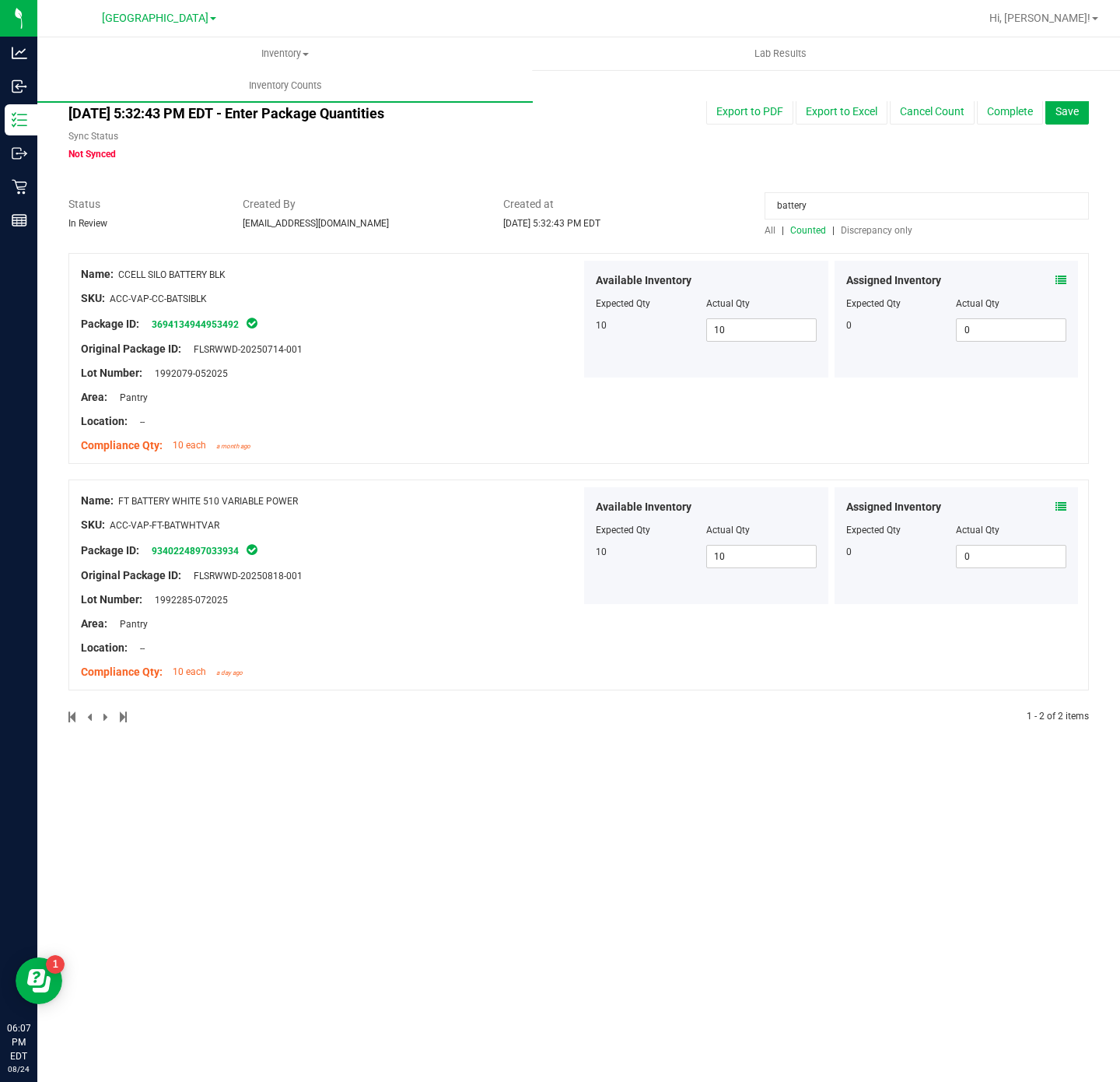
click at [1056, 512] on icon at bounding box center [1060, 506] width 11 height 11
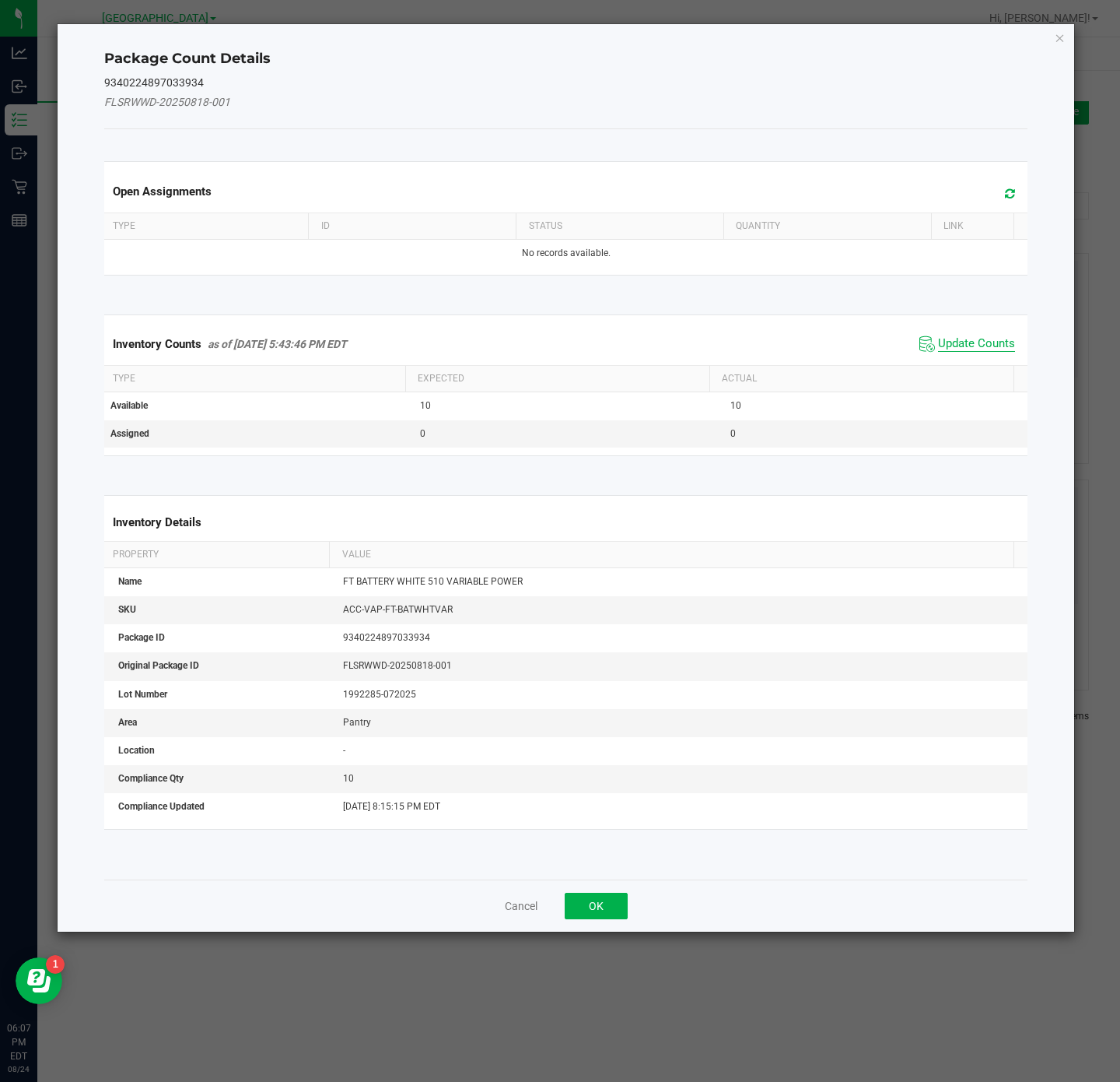
click at [965, 349] on span "Update Counts" at bounding box center [976, 344] width 77 height 15
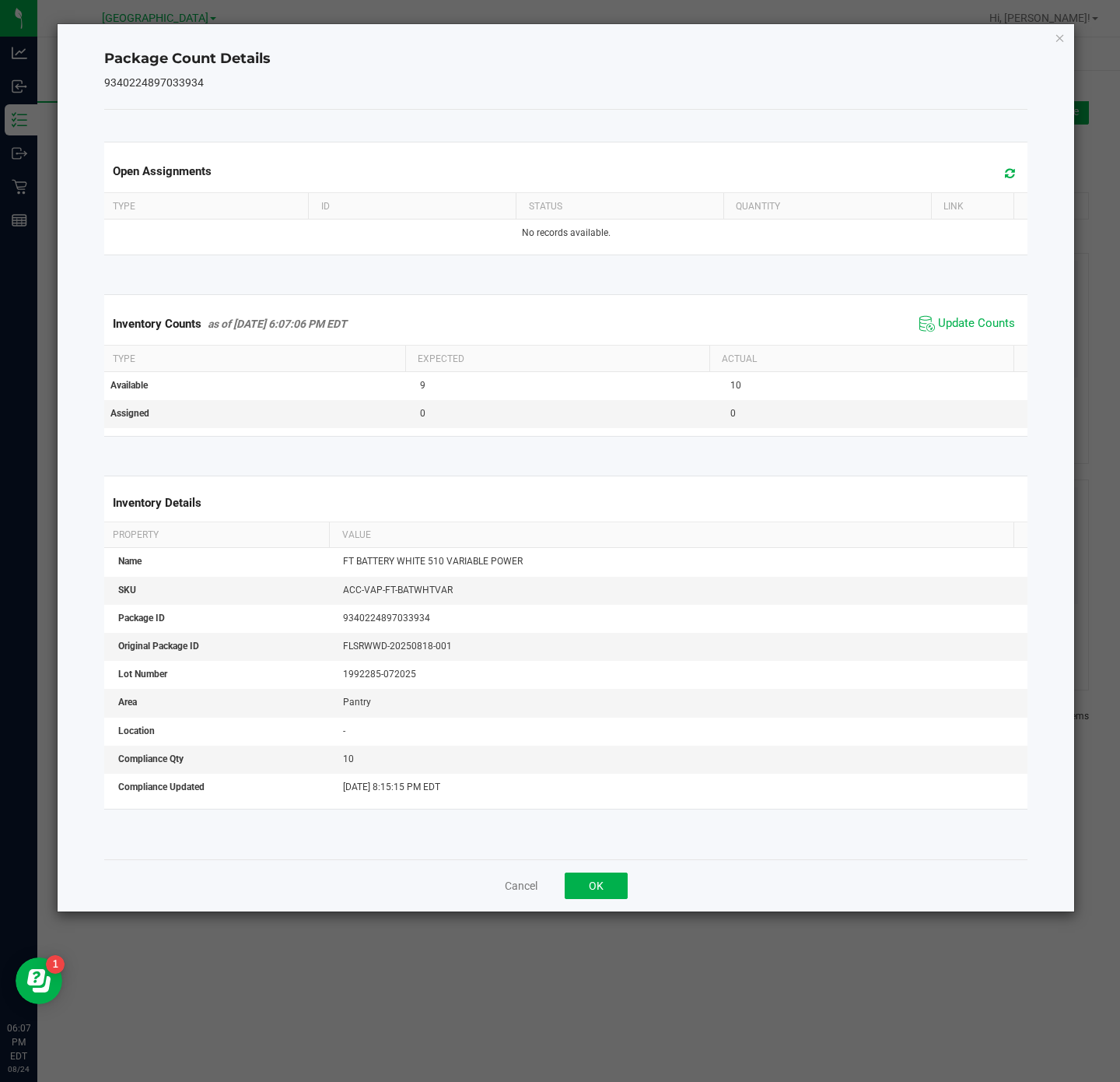
click at [1046, 47] on div "Package Count Details 9340224897033934 Open Assignments Type ID Status Quantity…" at bounding box center [566, 468] width 1017 height 887
click at [1055, 42] on icon "Close" at bounding box center [1060, 36] width 11 height 18
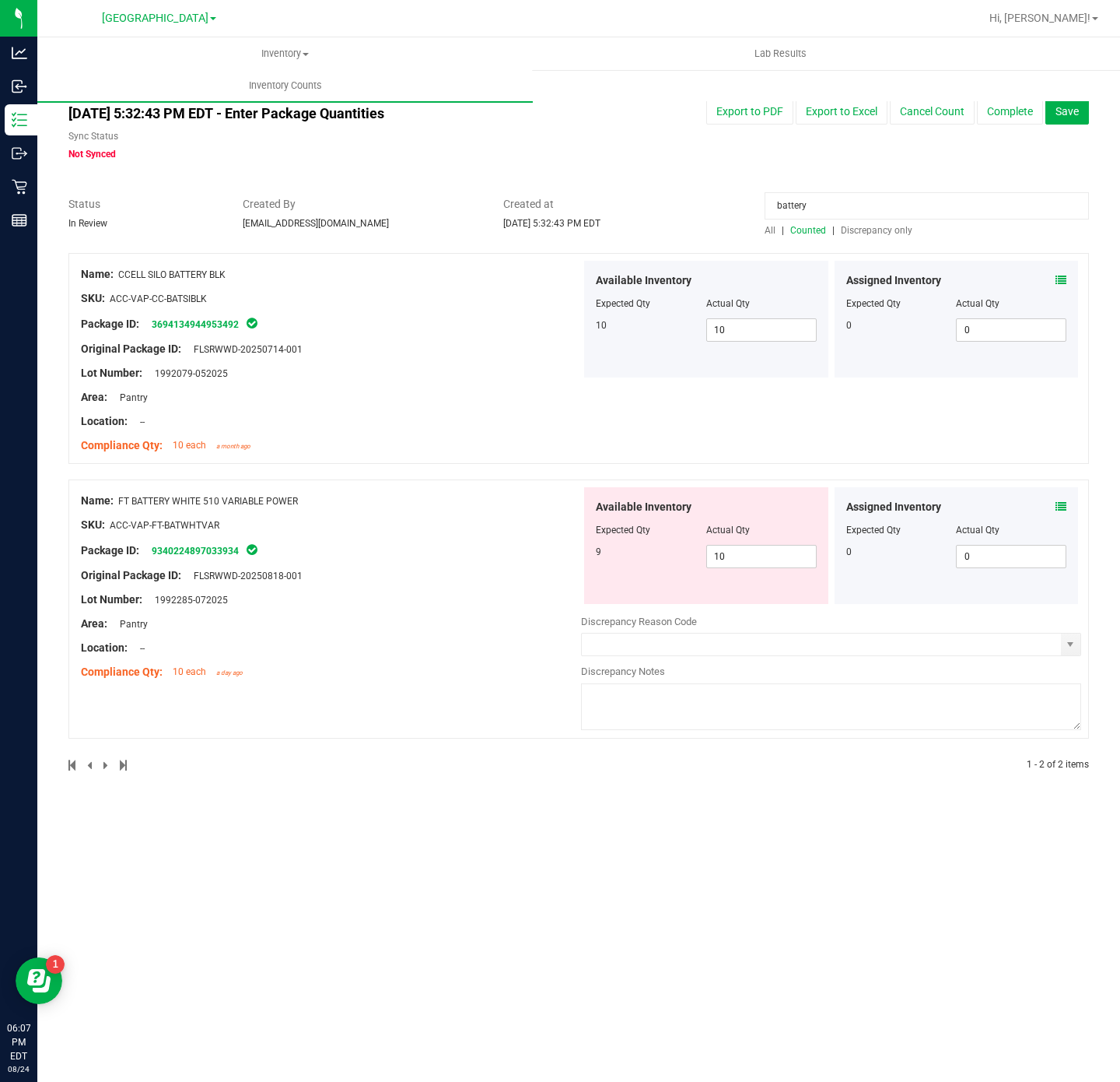
click at [769, 574] on div "Available Inventory Expected Qty Actual Qty 9 10 10" at bounding box center [706, 545] width 245 height 117
click at [771, 561] on span "10 10" at bounding box center [761, 556] width 110 height 23
click at [771, 561] on input "10" at bounding box center [761, 556] width 108 height 22
drag, startPoint x: 771, startPoint y: 561, endPoint x: 844, endPoint y: 546, distance: 74.5
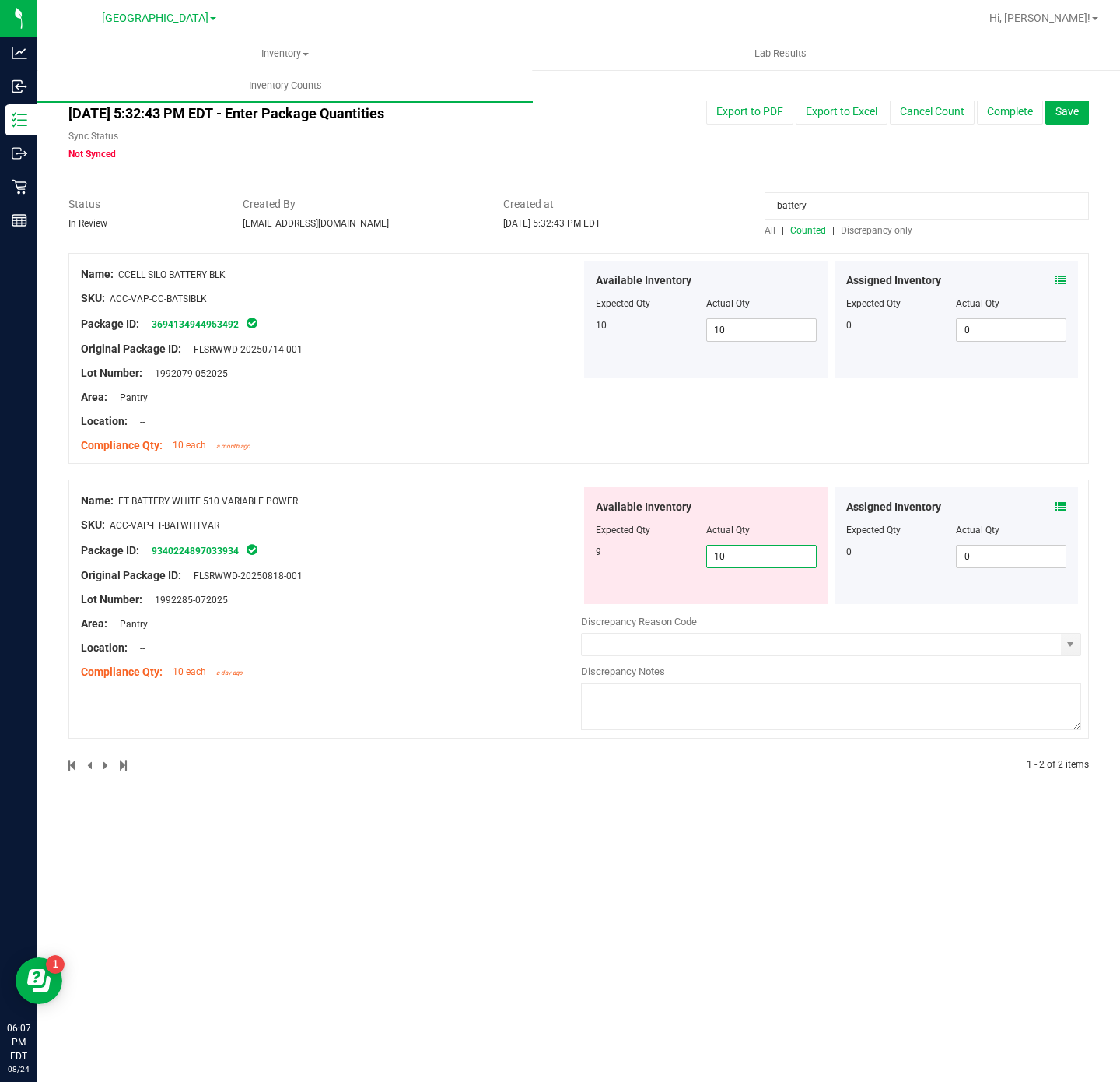
click at [775, 561] on input "10" at bounding box center [761, 556] width 108 height 22
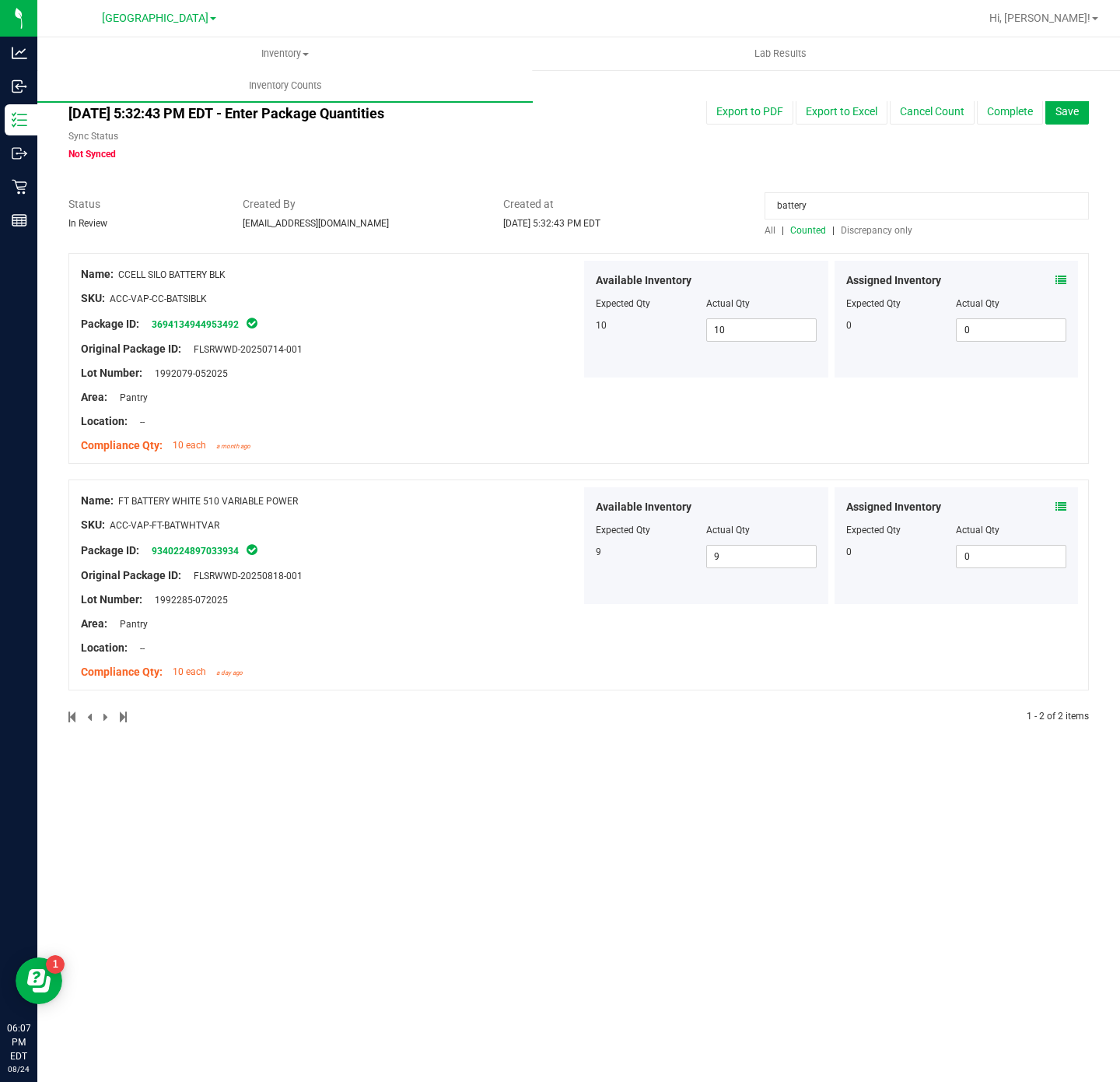
click at [590, 314] on div "Available Inventory Expected Qty Actual Qty 10 10 10" at bounding box center [706, 320] width 245 height 117
click at [812, 238] on div at bounding box center [578, 245] width 1020 height 15
click at [819, 225] on span "Counted" at bounding box center [807, 229] width 36 height 11
click at [864, 176] on div "All counts [DATE] 5:32:43 PM EDT - Enter Package Quantities Sync Status Not Syn…" at bounding box center [578, 414] width 1020 height 660
click at [852, 199] on input "battery" at bounding box center [927, 205] width 324 height 27
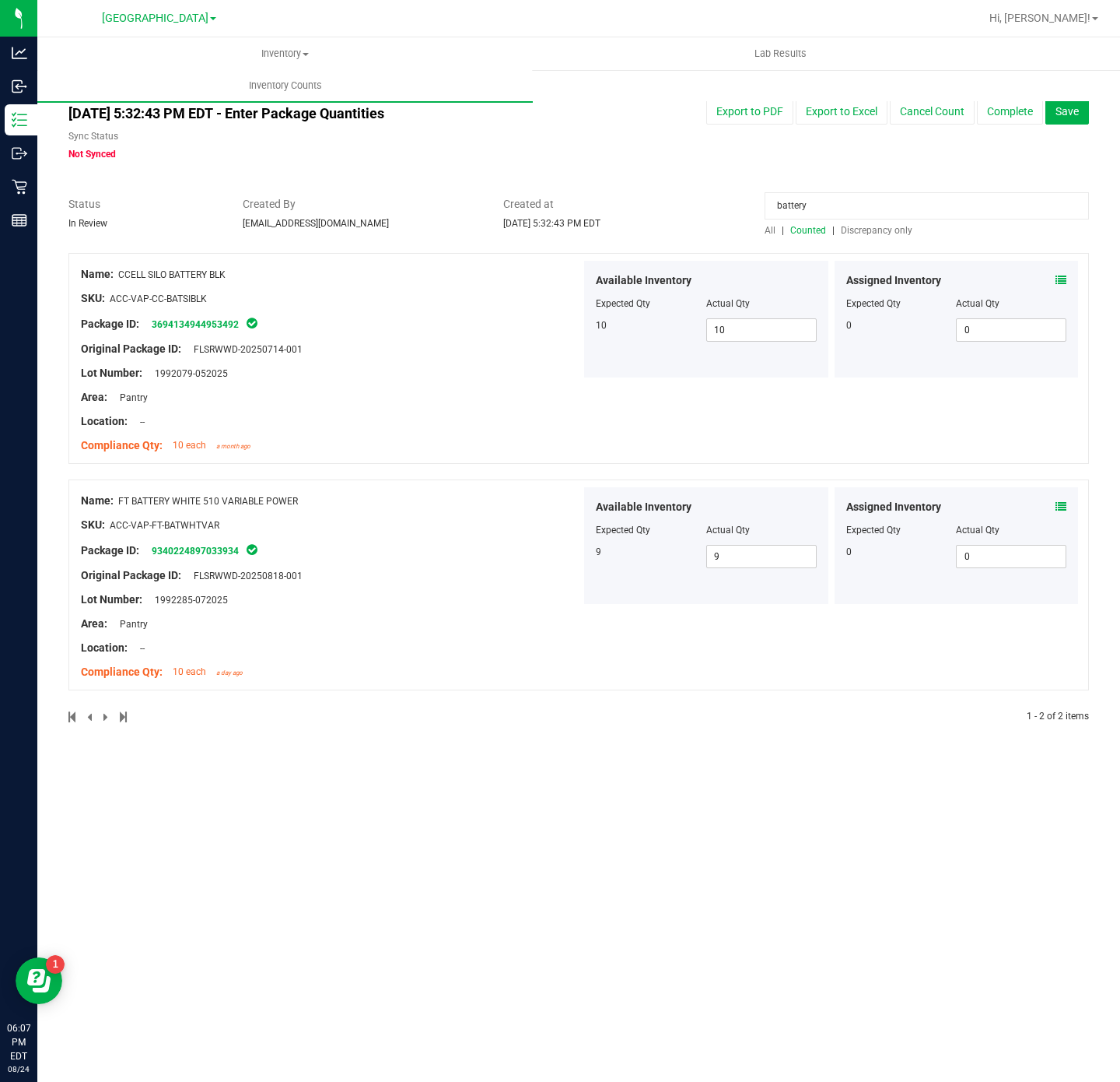
click at [852, 199] on input "battery" at bounding box center [927, 205] width 324 height 27
click at [754, 168] on div "All counts [DATE] 5:32:43 PM EDT - Enter Package Quantities Sync Status Not Syn…" at bounding box center [578, 414] width 1020 height 660
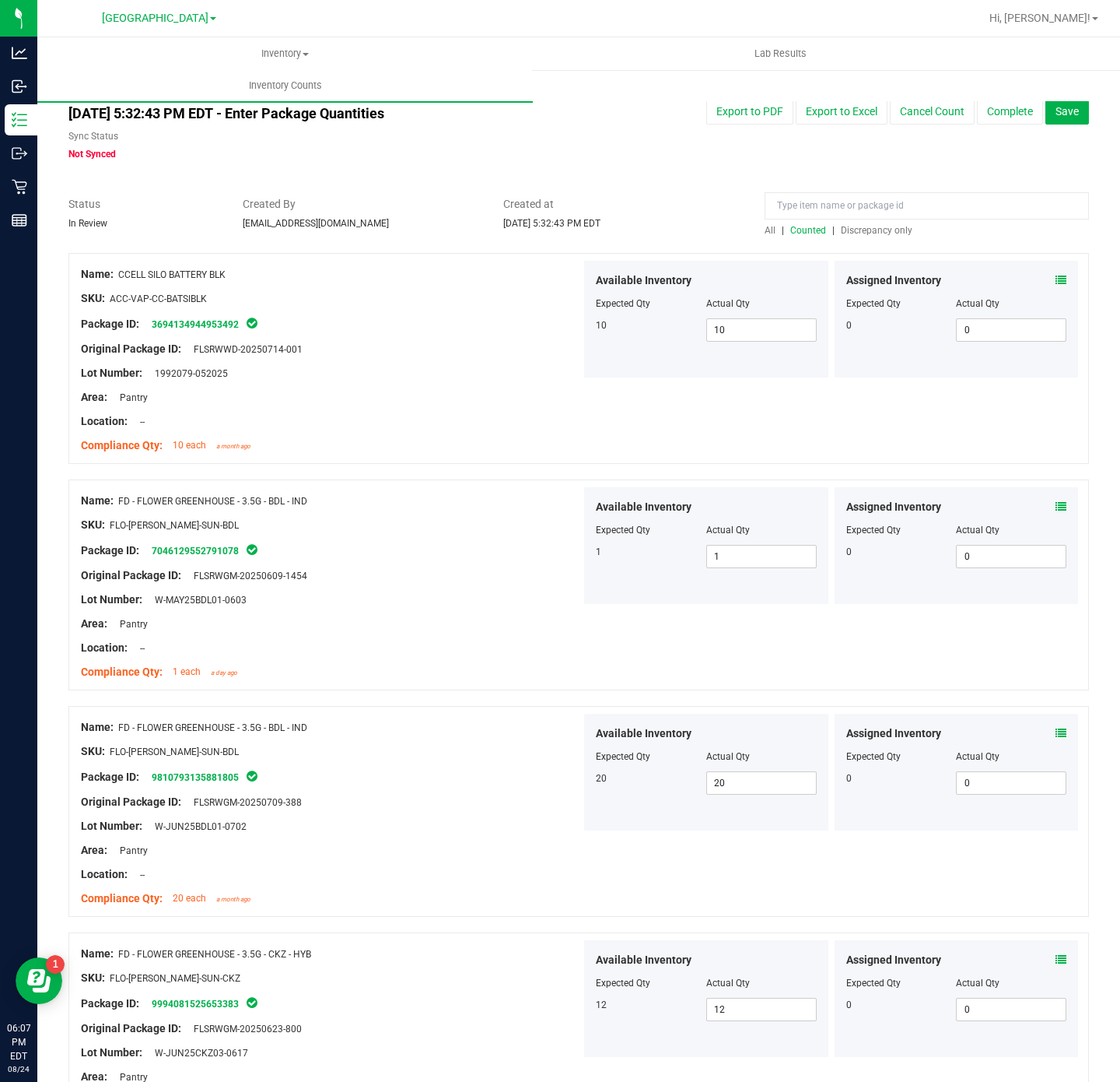
drag, startPoint x: 745, startPoint y: 204, endPoint x: 676, endPoint y: 196, distance: 69.5
click at [676, 196] on span "Created at" at bounding box center [622, 204] width 238 height 16
click at [896, 228] on span "Discrepancy only" at bounding box center [876, 229] width 72 height 11
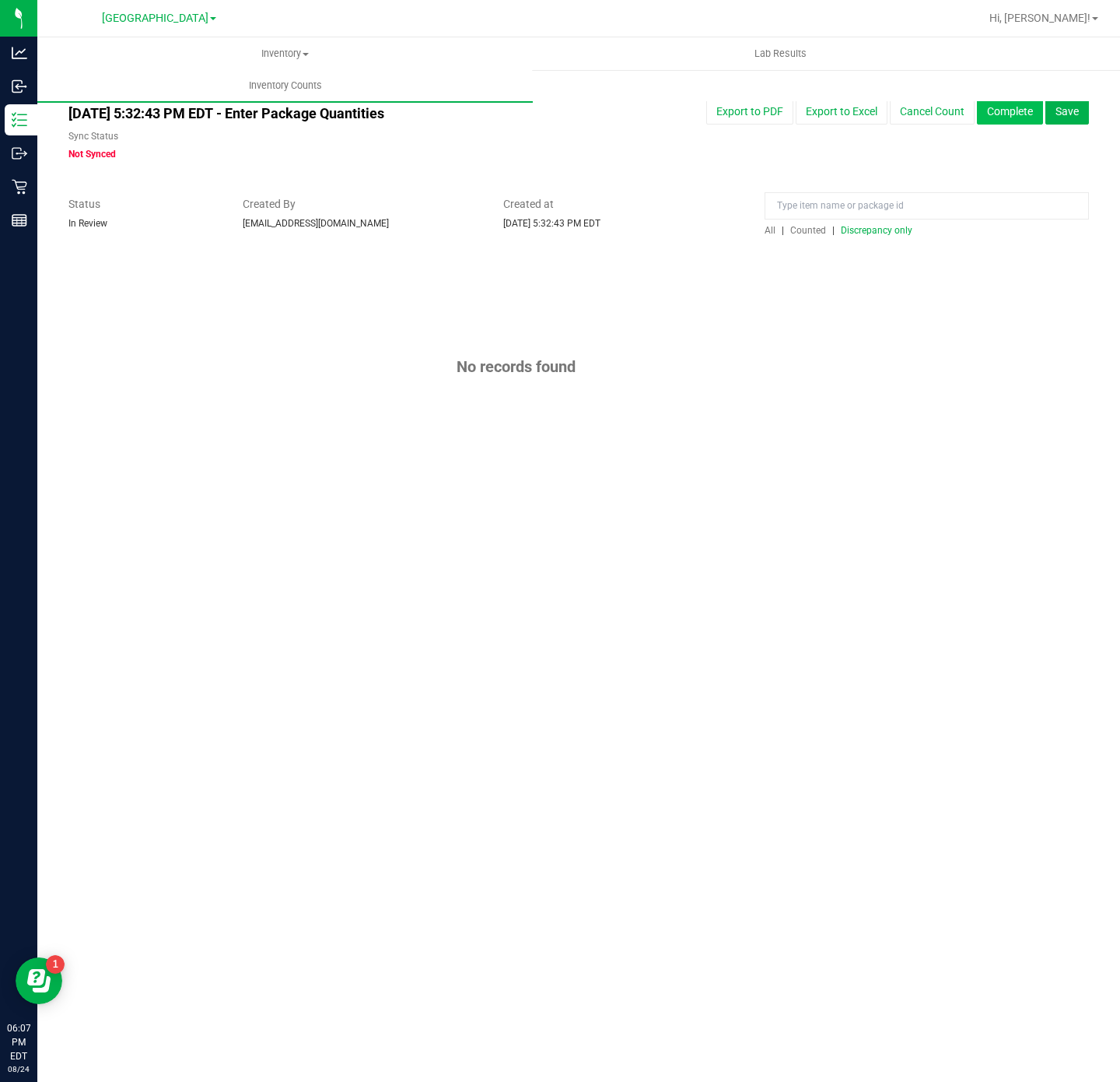
click at [1007, 108] on button "Complete" at bounding box center [1010, 111] width 66 height 27
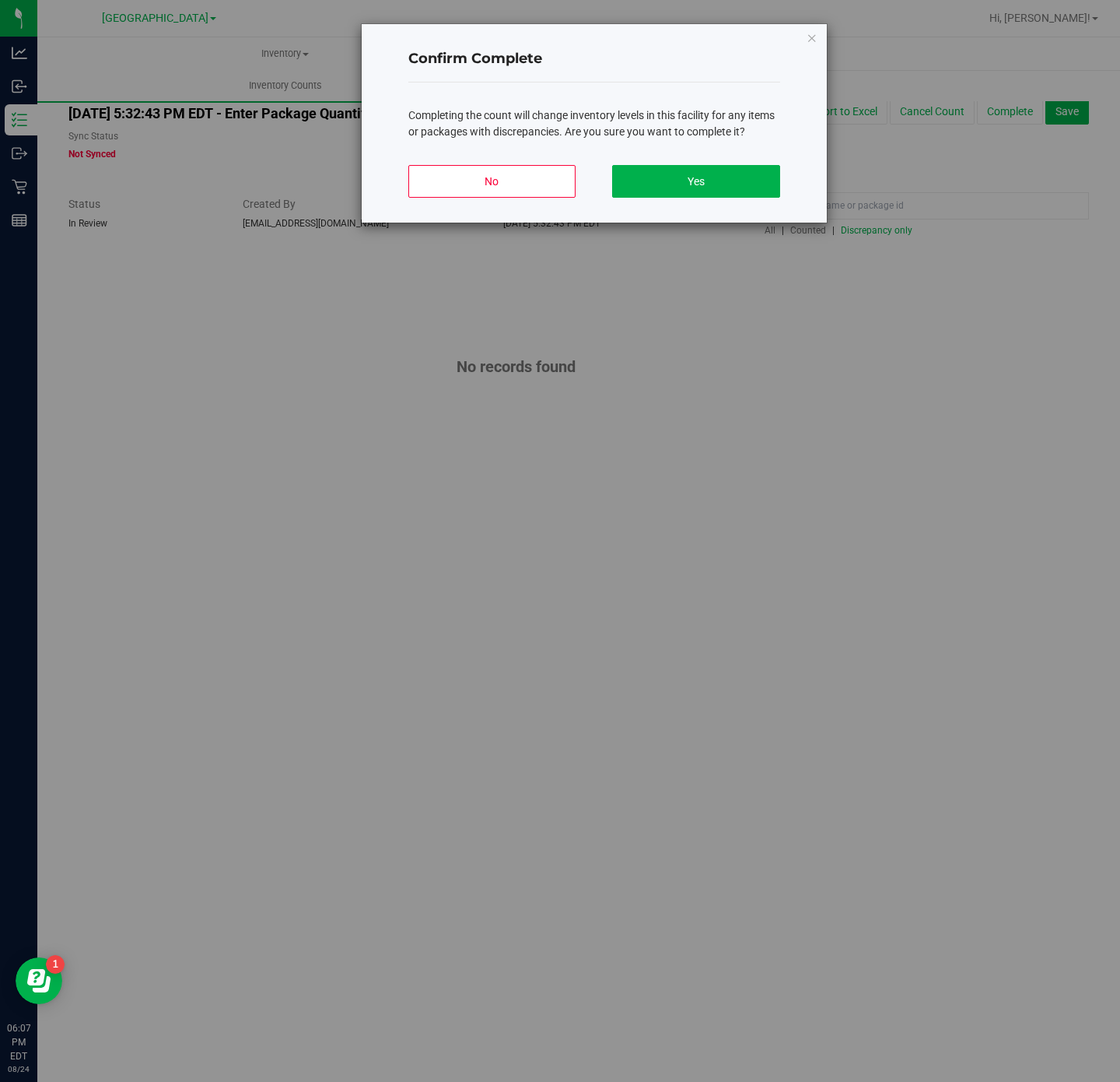
click at [703, 199] on div "No Yes" at bounding box center [594, 187] width 371 height 70
click at [704, 194] on button "Yes" at bounding box center [696, 181] width 167 height 33
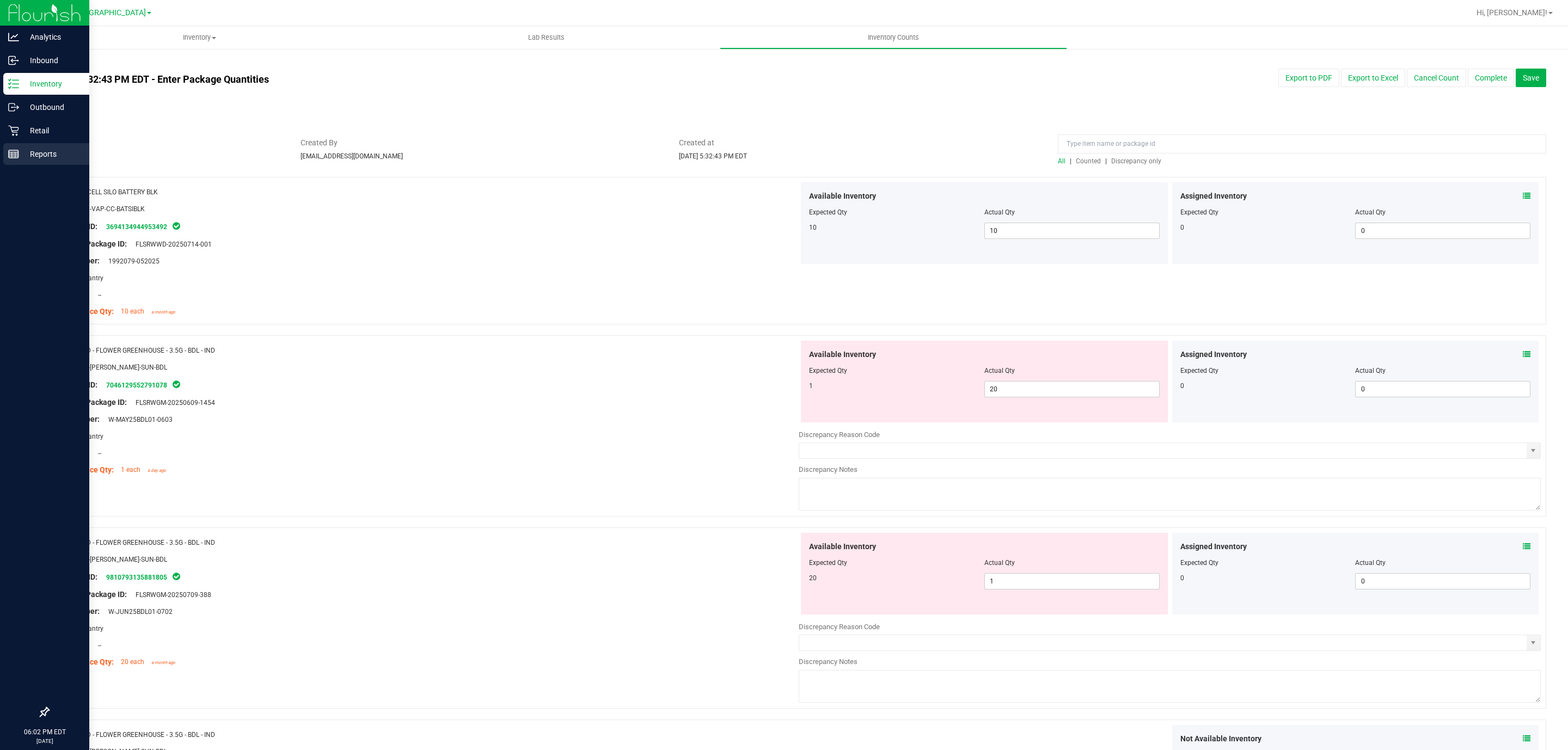
click at [1, 156] on link "Reports" at bounding box center [44, 154] width 89 height 24
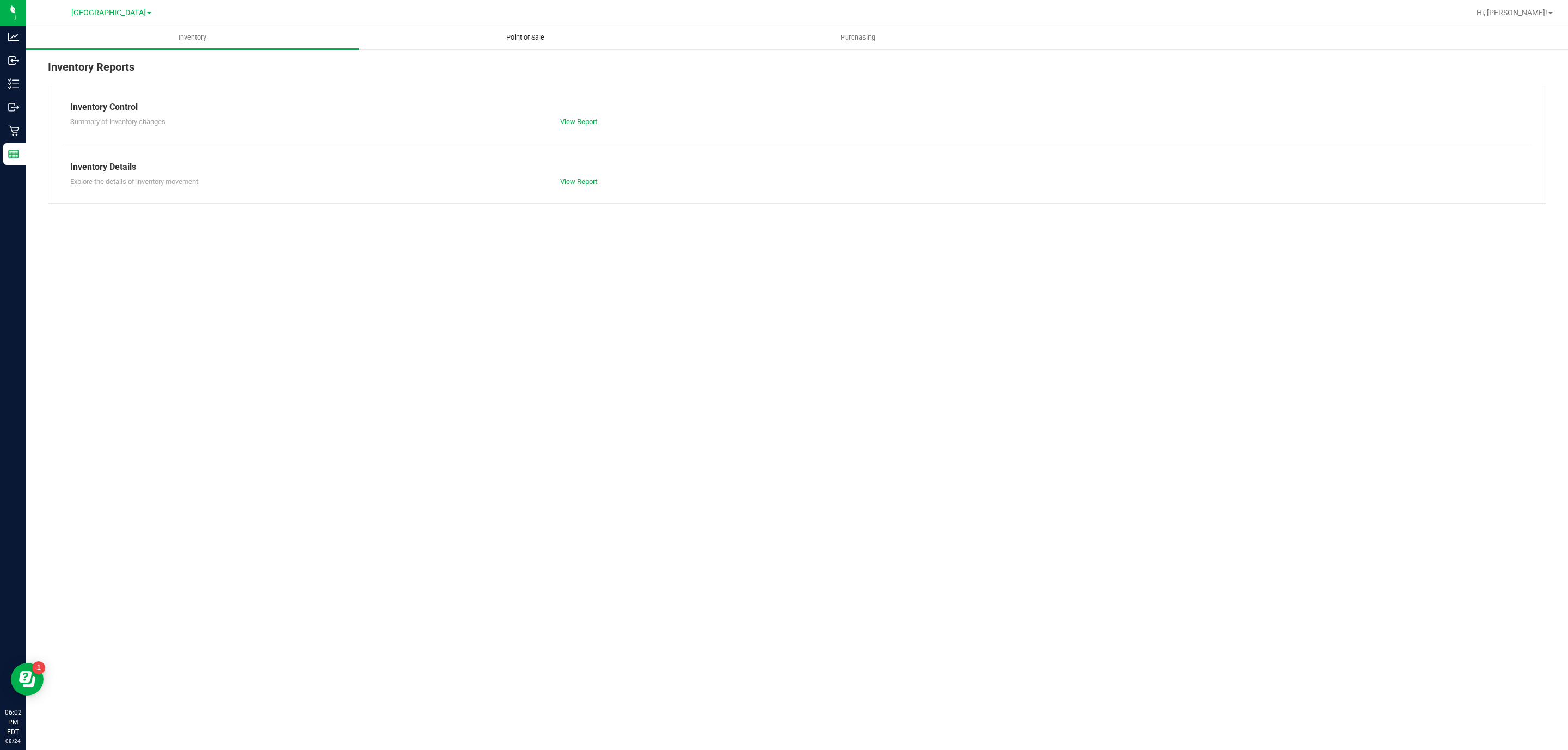
click at [527, 46] on uib-tab-heading "Point of Sale" at bounding box center [525, 38] width 332 height 21
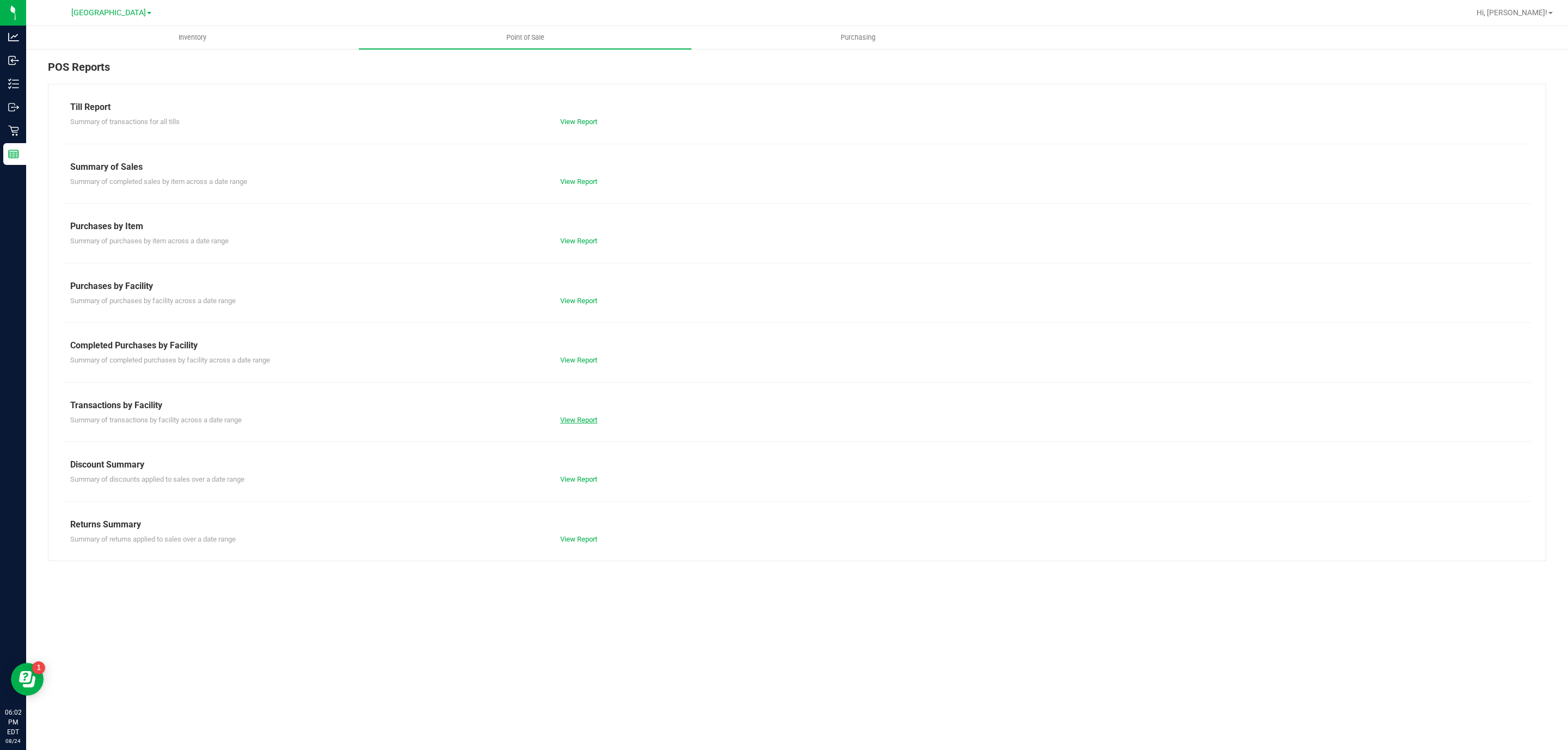
click at [584, 420] on link "View Report" at bounding box center [578, 420] width 37 height 8
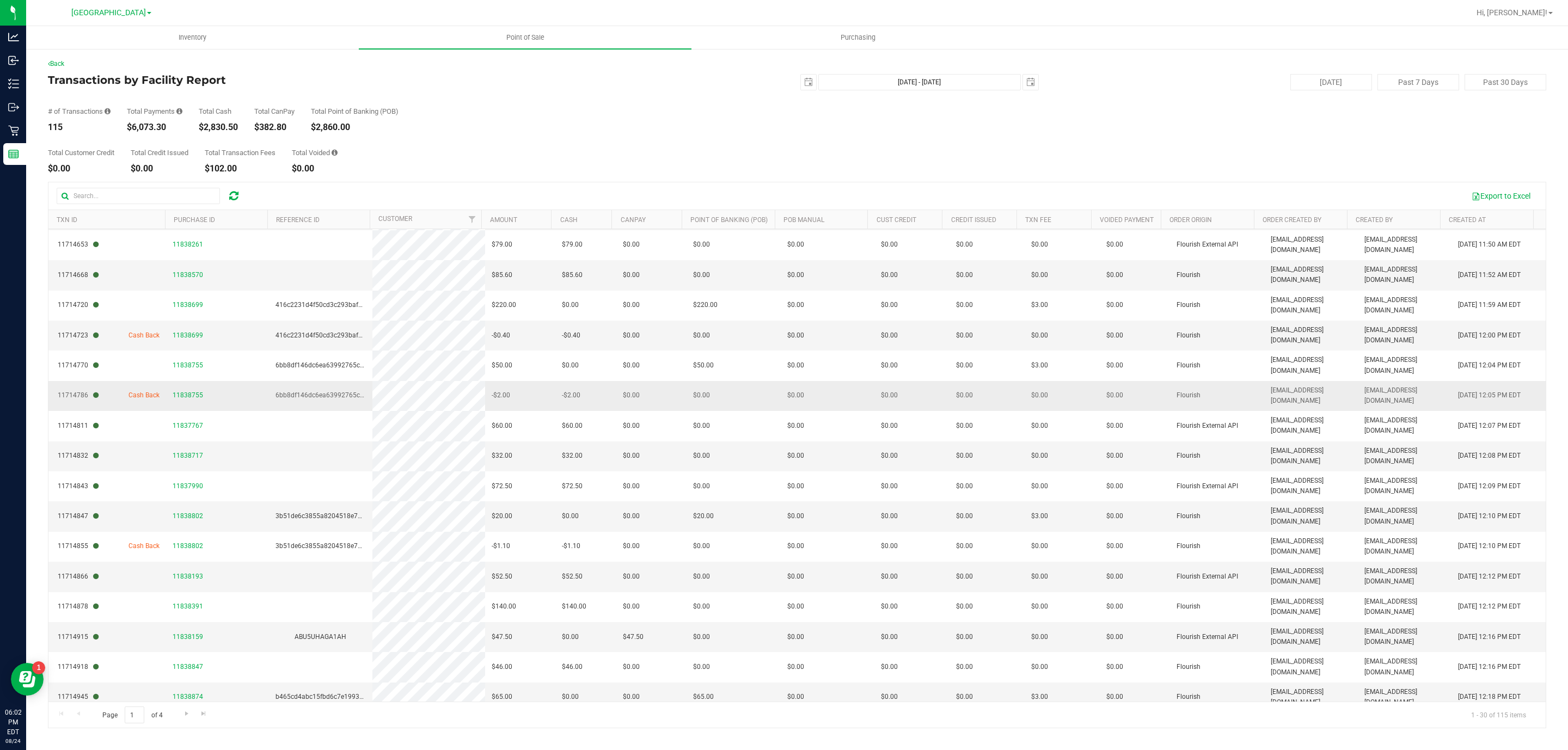
scroll to position [438, 0]
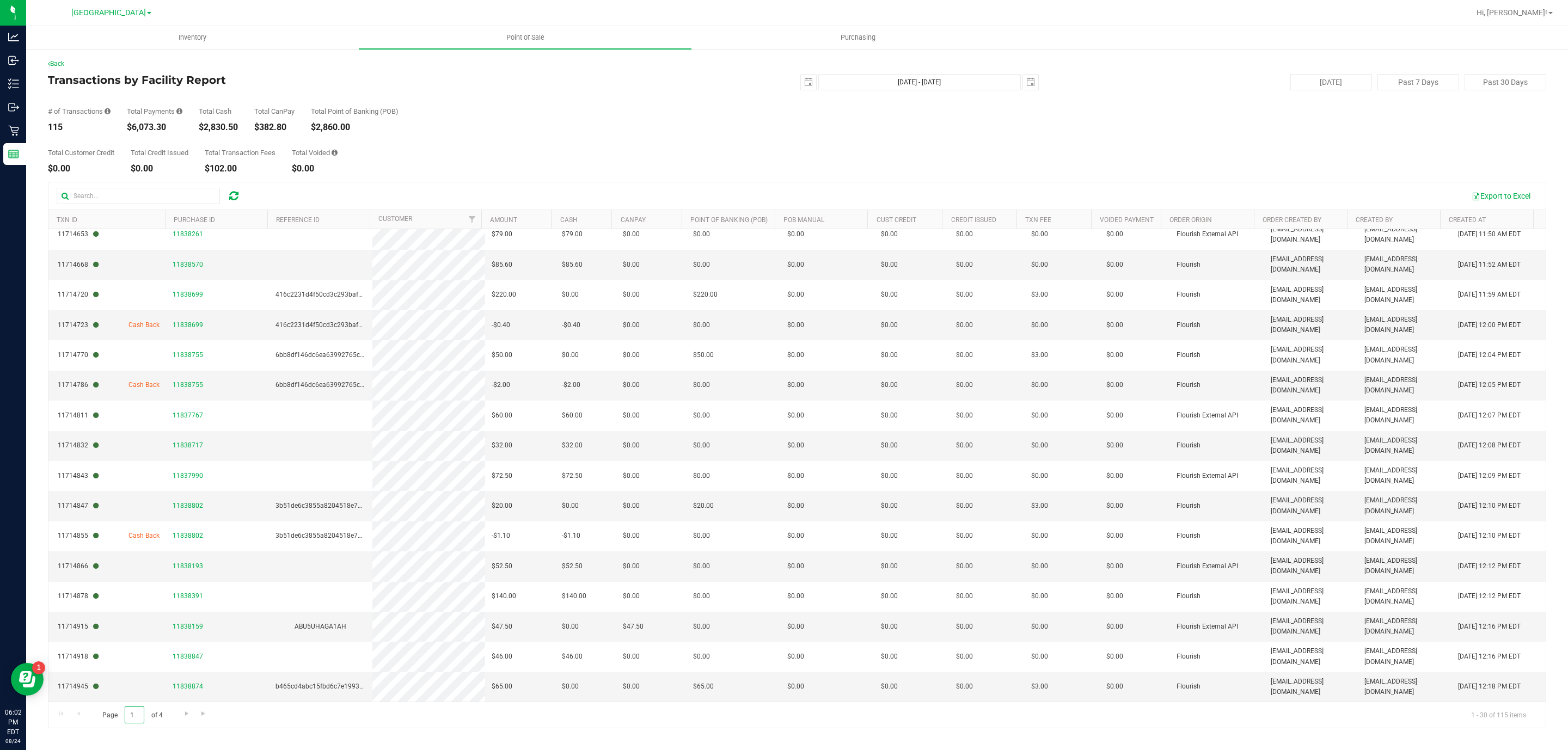
click at [137, 716] on input "1" at bounding box center [134, 714] width 19 height 17
type input "4"
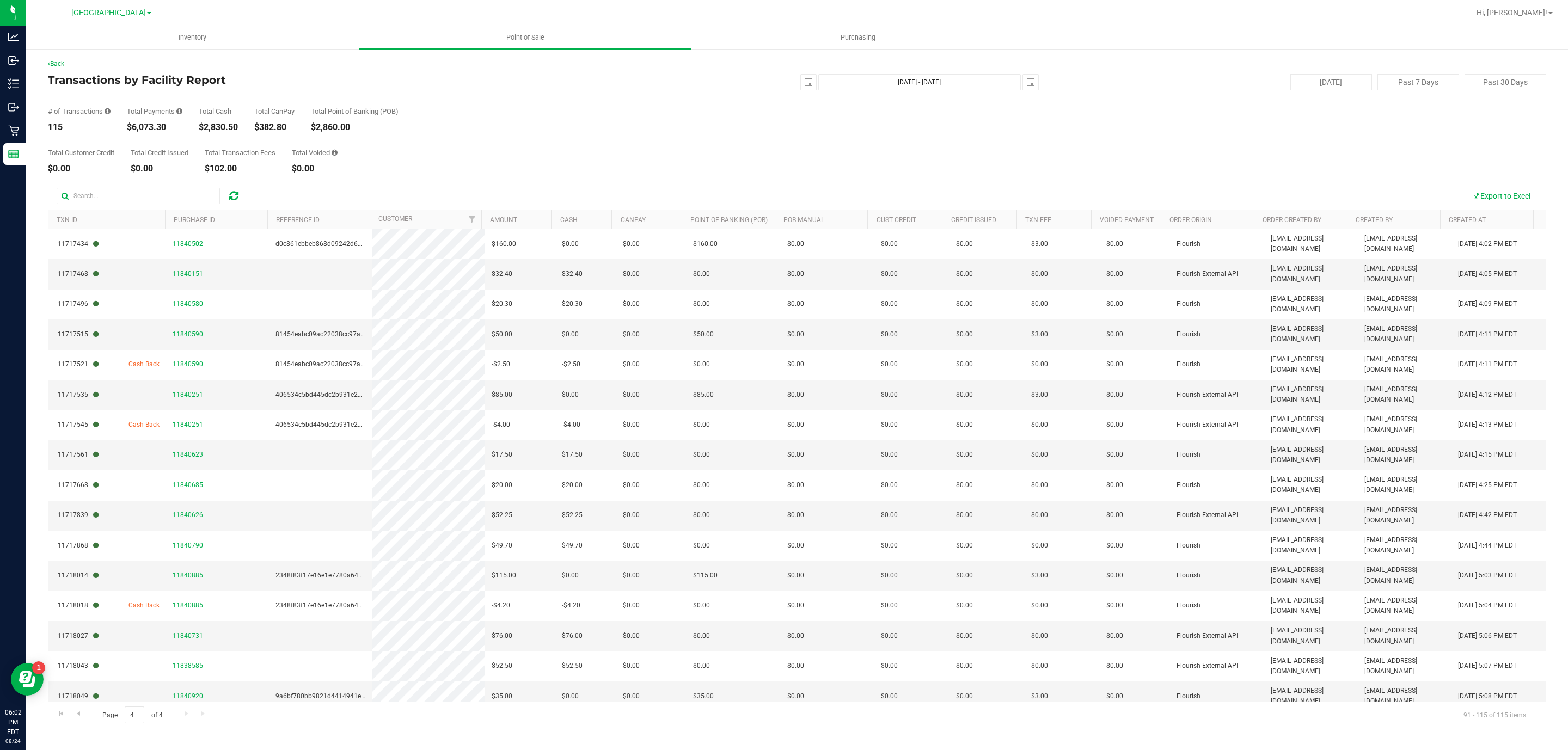
scroll to position [25, 0]
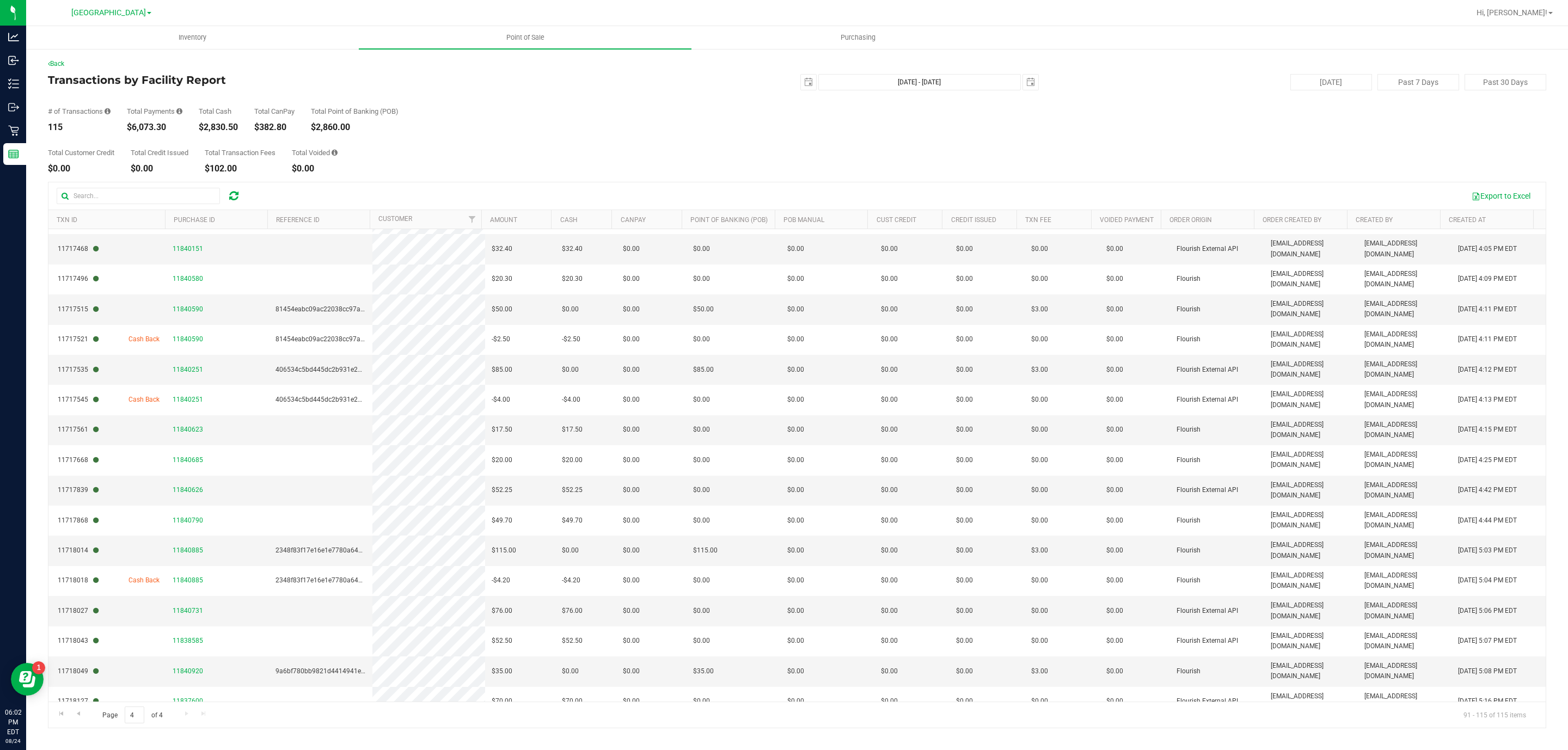
click at [191, 749] on span "11841038" at bounding box center [187, 761] width 30 height 7
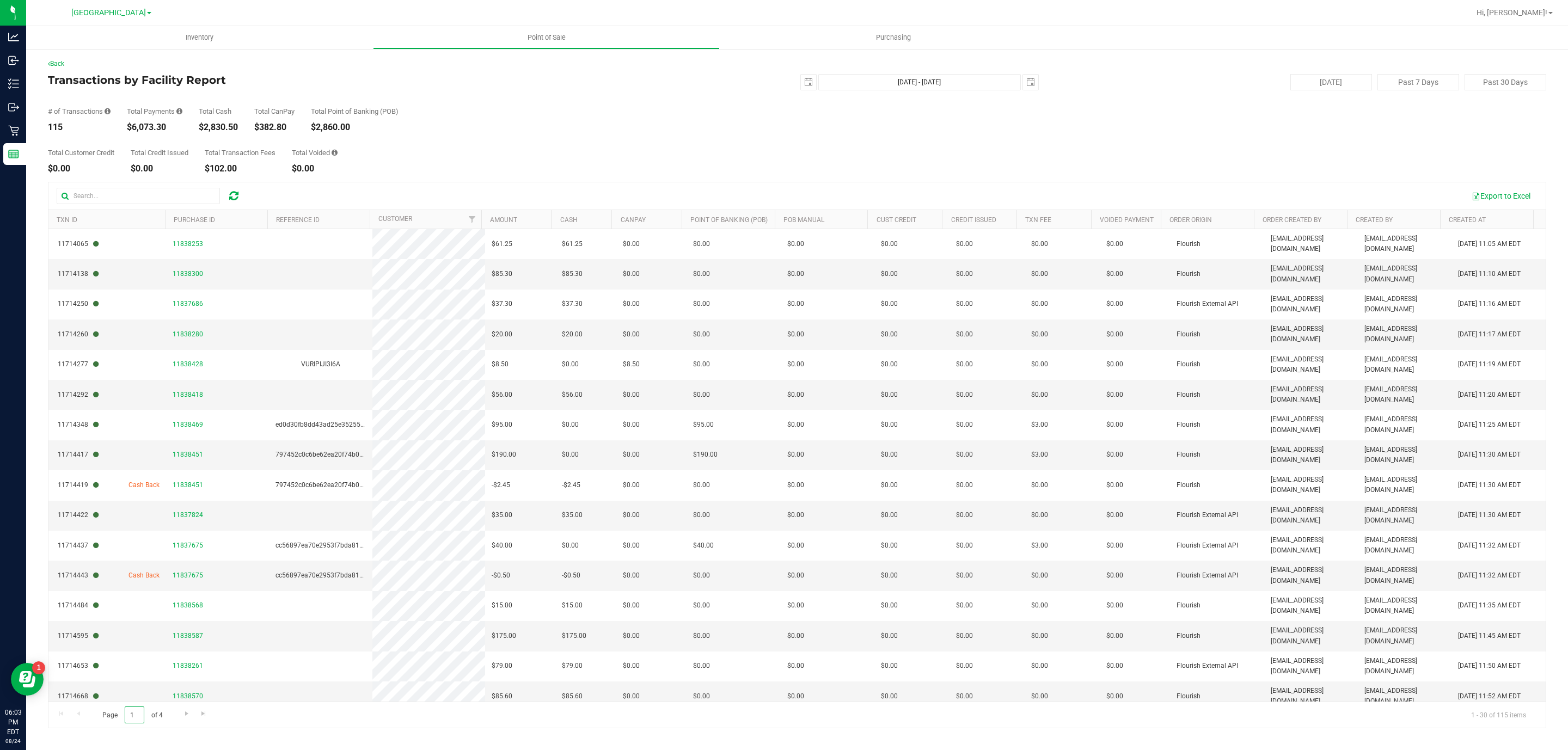
click at [142, 717] on input "1" at bounding box center [134, 714] width 19 height 17
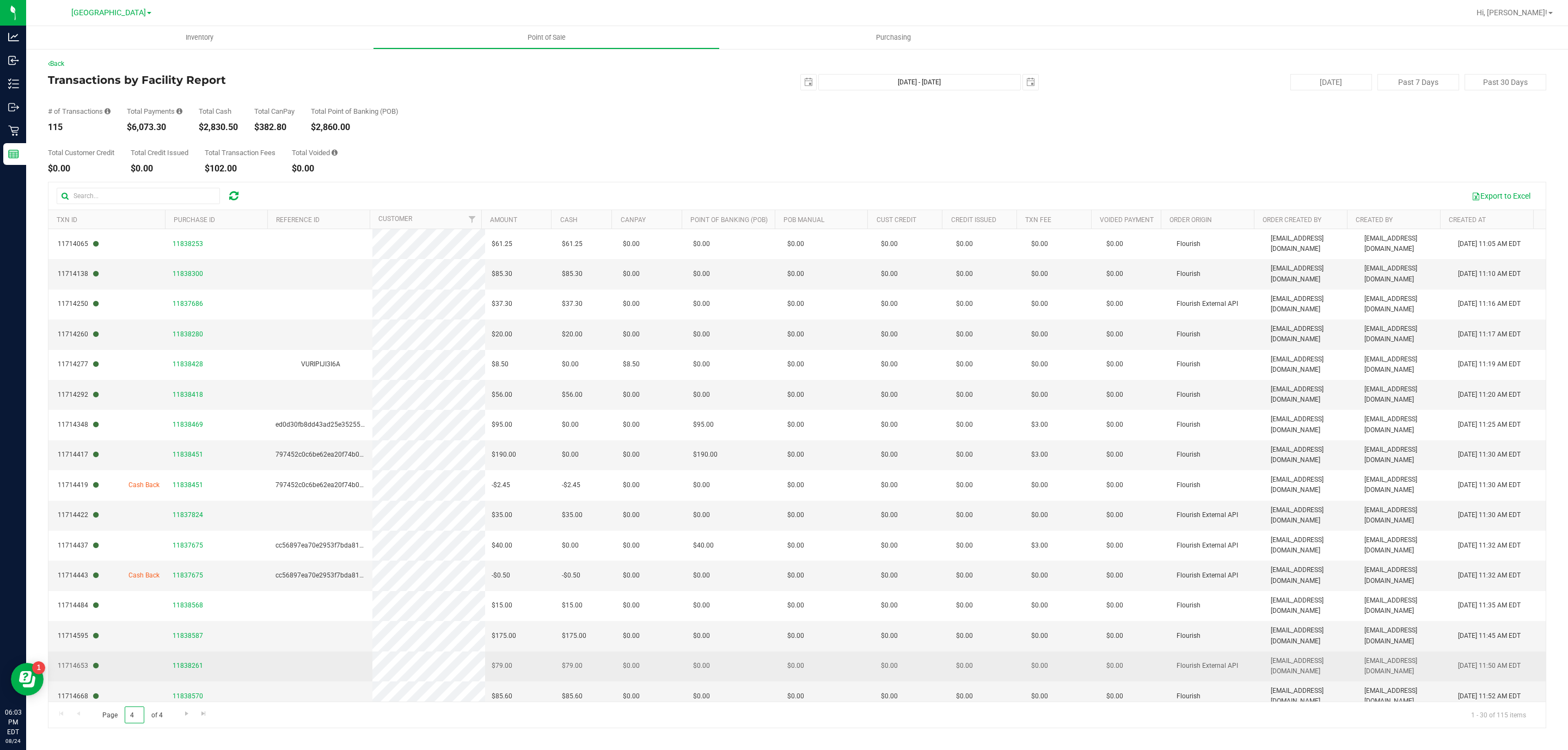
type input "4"
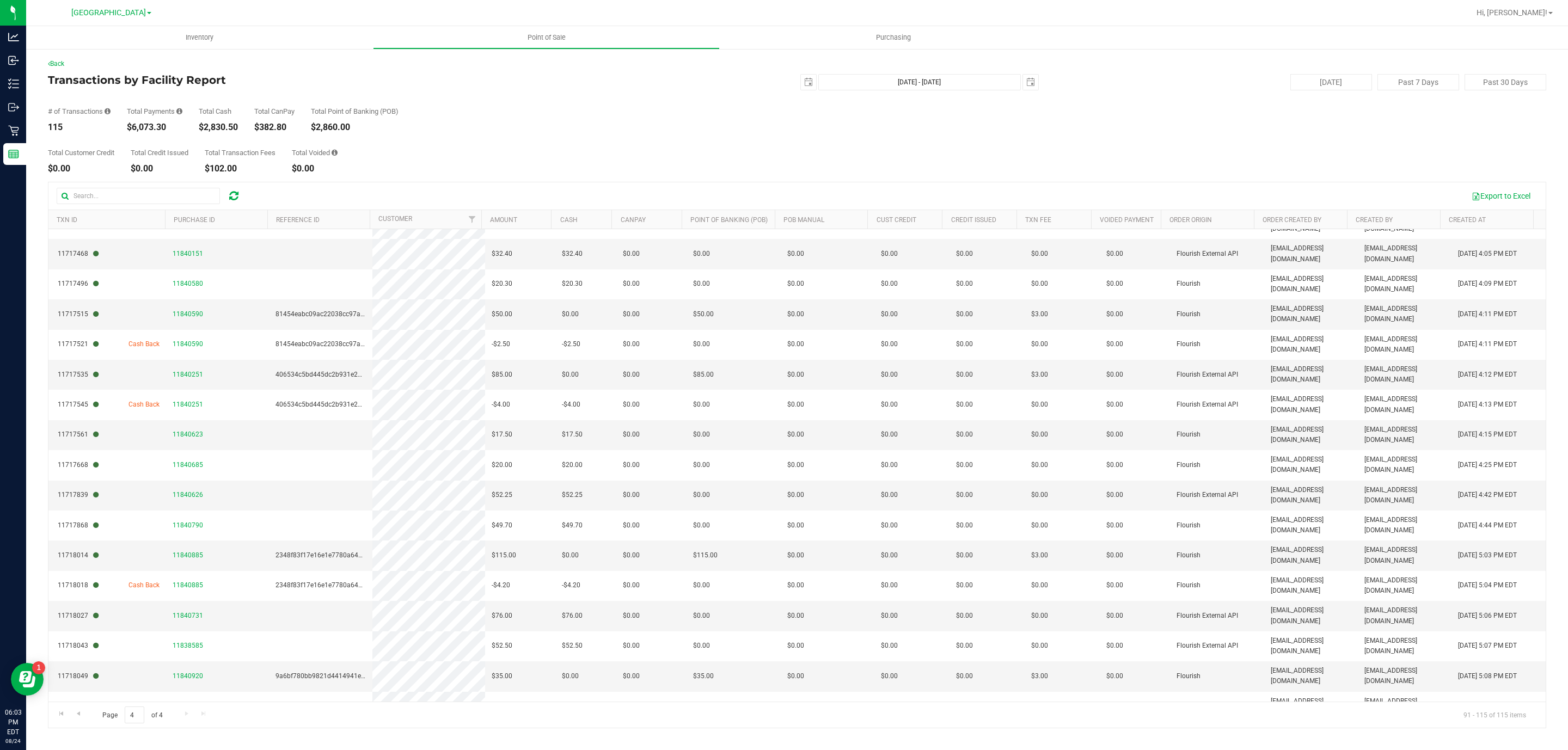
scroll to position [25, 0]
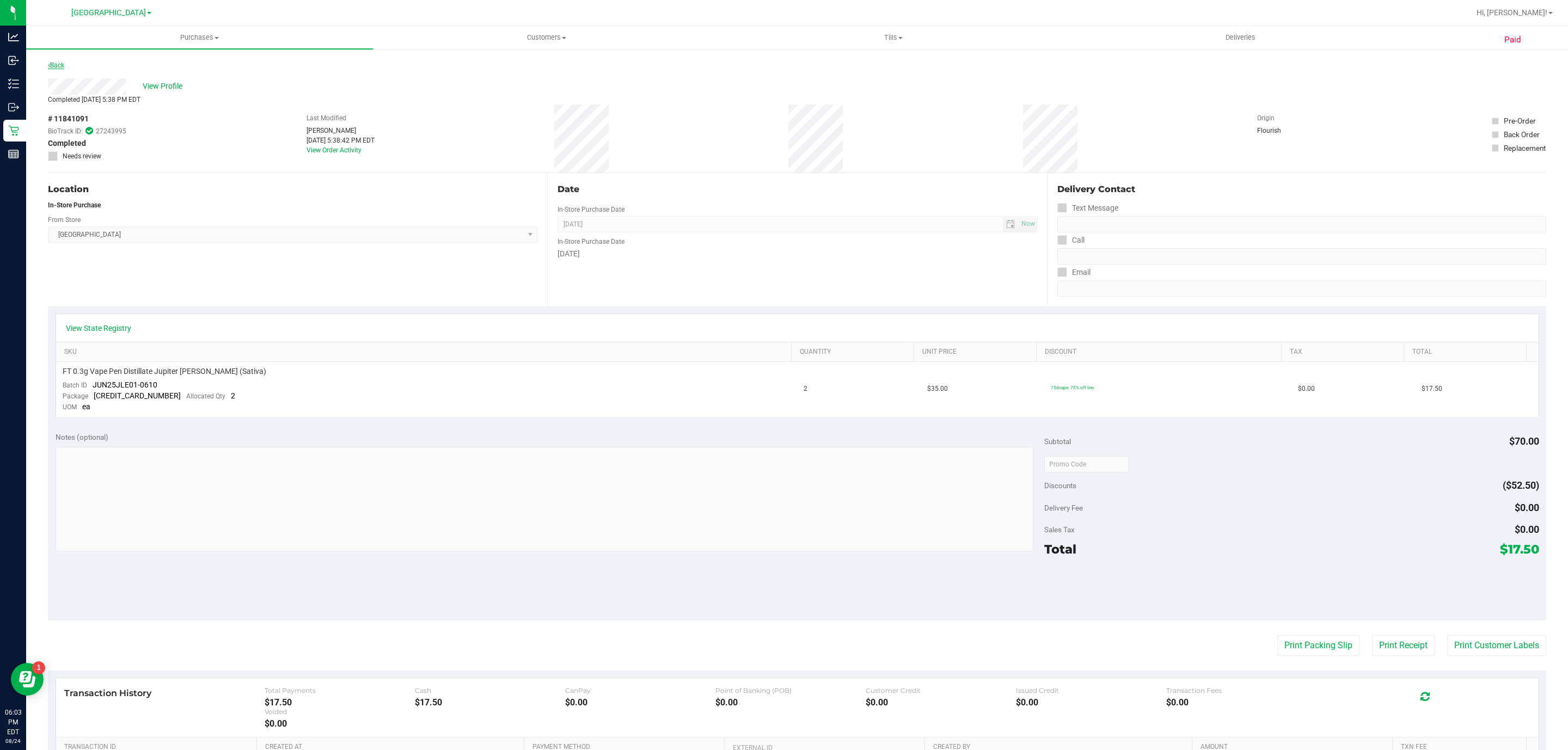
click at [61, 64] on link "Back" at bounding box center [56, 65] width 16 height 7
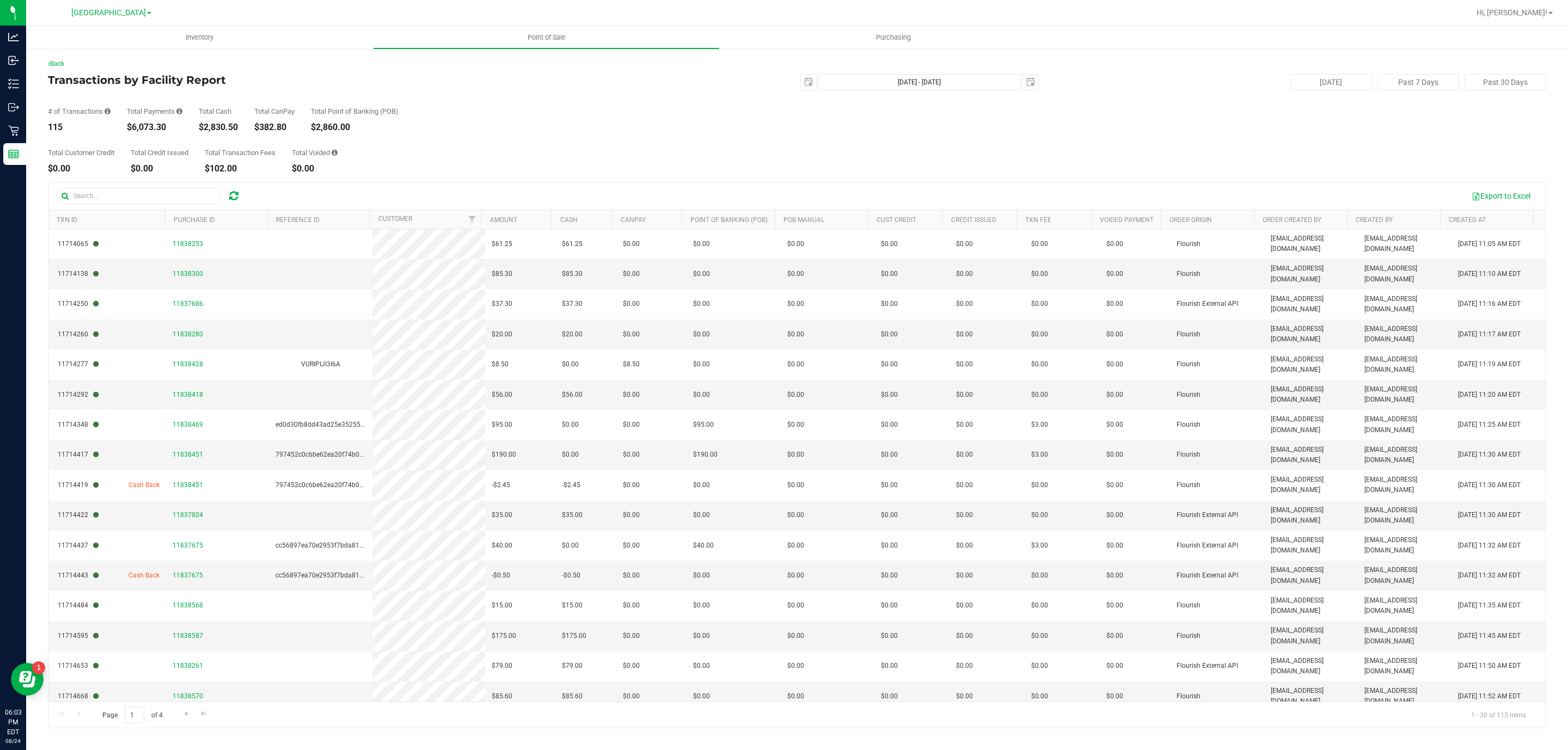
scroll to position [438, 0]
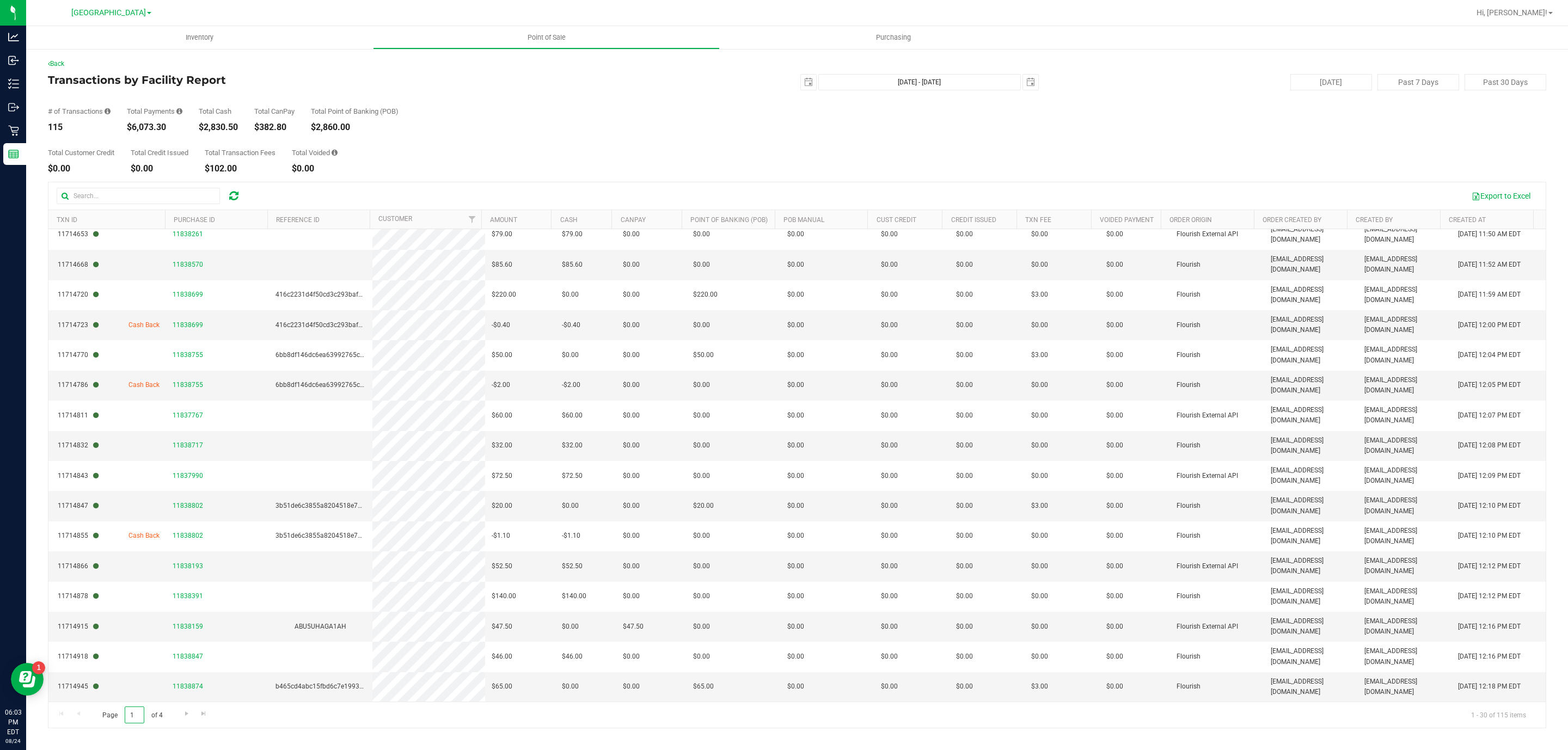
click at [144, 720] on input "1" at bounding box center [134, 714] width 19 height 17
type input "4"
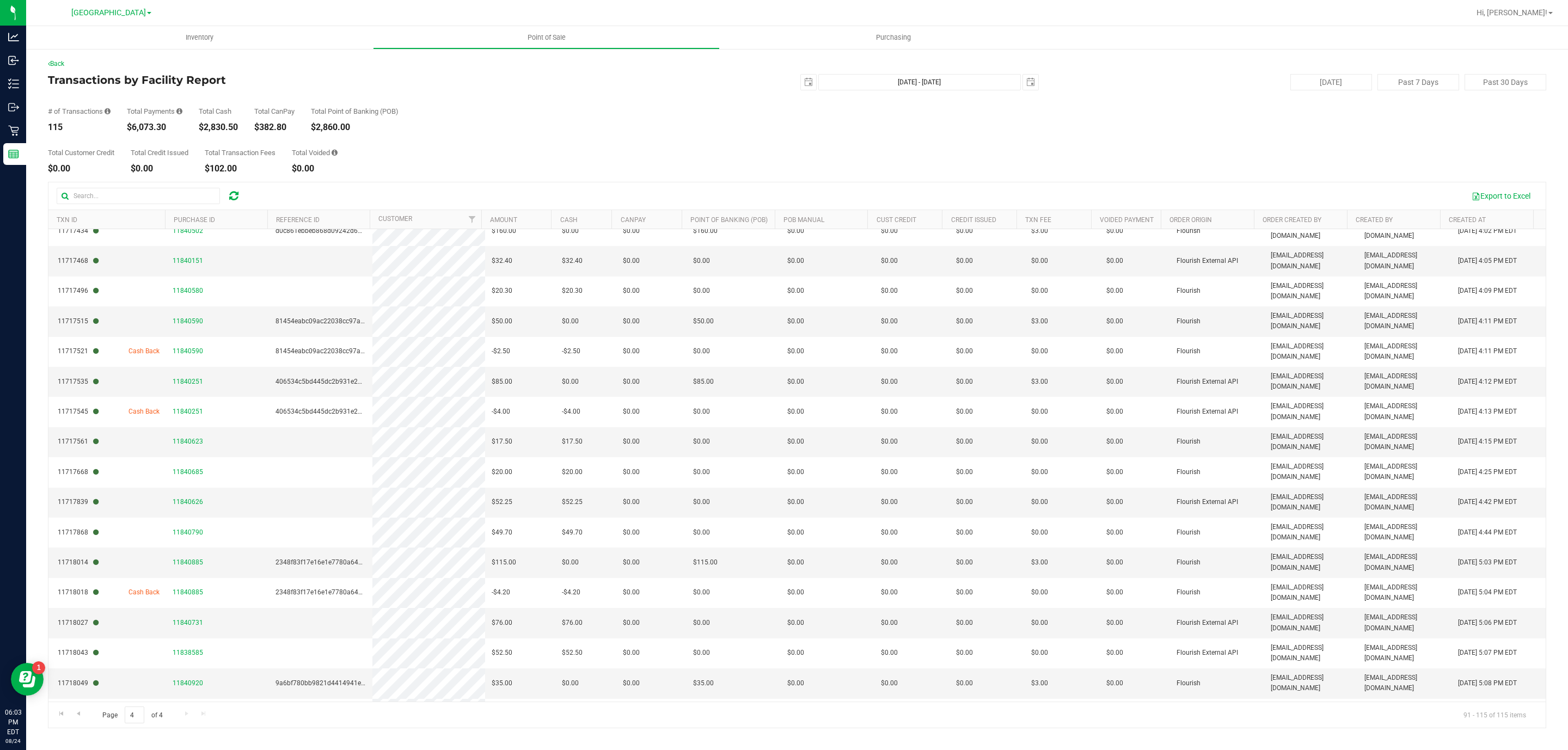
scroll to position [25, 0]
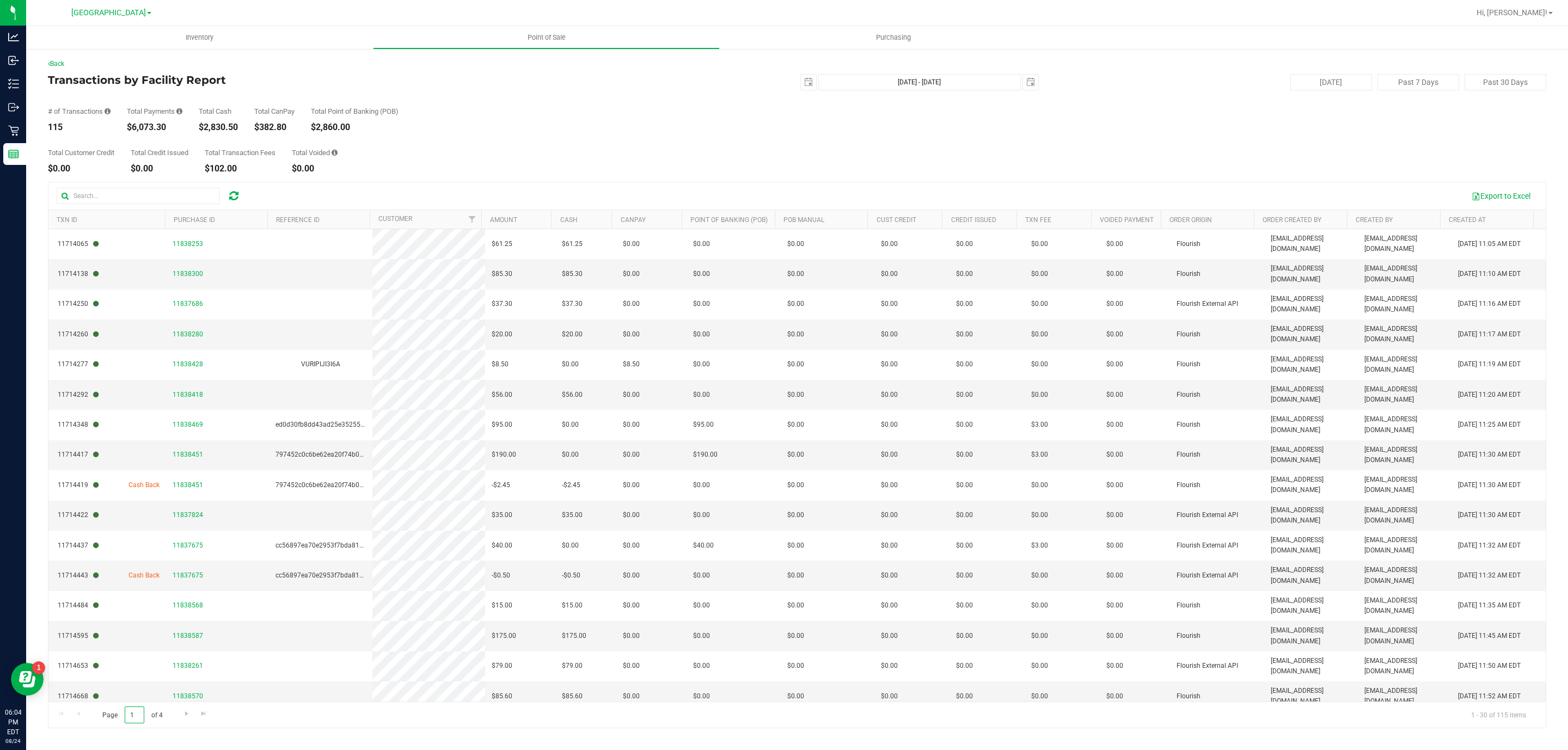
click at [142, 712] on input "1" at bounding box center [134, 714] width 19 height 17
click at [140, 712] on input "1" at bounding box center [134, 714] width 19 height 17
type input "4"
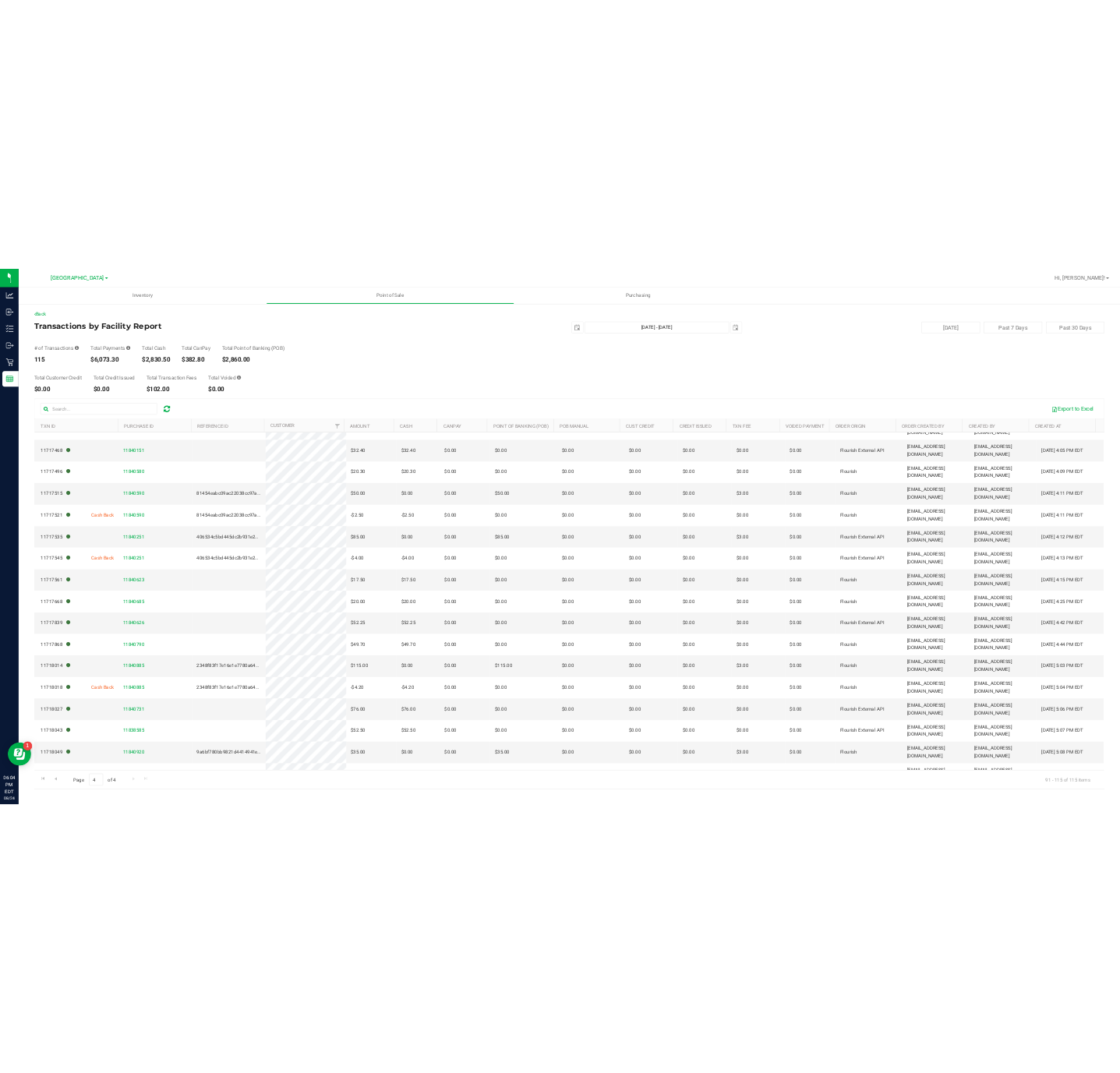
scroll to position [36, 0]
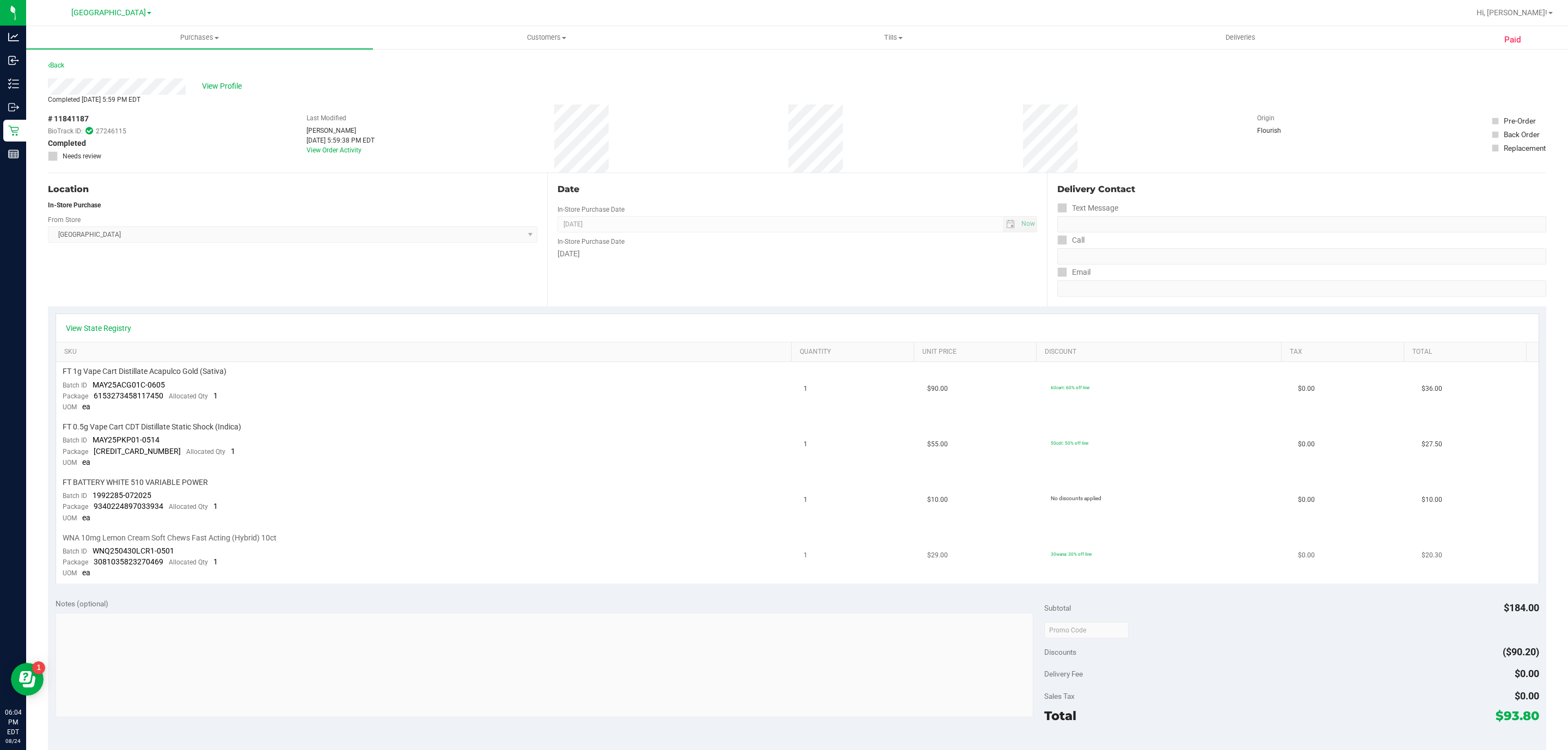
drag, startPoint x: 232, startPoint y: 423, endPoint x: 353, endPoint y: 544, distance: 171.1
click at [353, 545] on td "WNA 10mg Lemon Cream Soft Chews Fast Acting (Hybrid) 10ct Batch ID WNQ250430LCR…" at bounding box center [427, 556] width 742 height 55
